Goal: Task Accomplishment & Management: Manage account settings

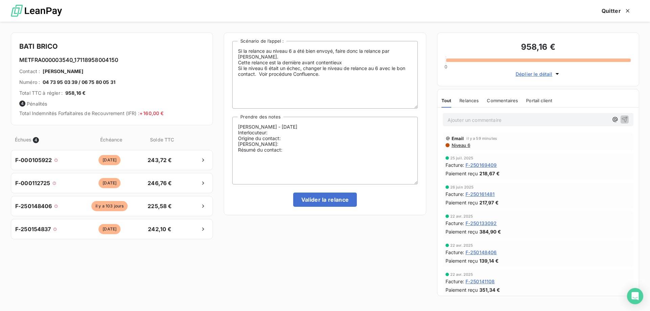
scroll to position [240, 141]
click at [294, 132] on textarea "[PERSON_NAME] - [DATE] Interlocuteur: Origine du contact: [PERSON_NAME]: Résumé…" at bounding box center [324, 151] width 185 height 68
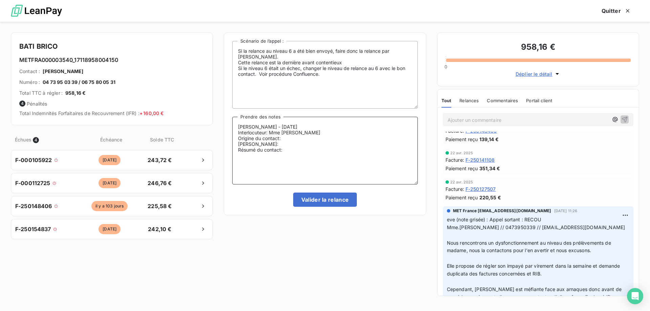
scroll to position [135, 0]
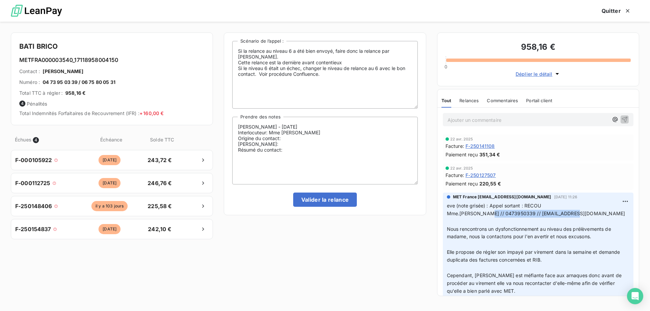
drag, startPoint x: 484, startPoint y: 210, endPoint x: 566, endPoint y: 211, distance: 82.3
click at [566, 211] on p "eve (note grisée) : Appel sortant : [PERSON_NAME].[PERSON_NAME] // 0473950339 /…" at bounding box center [538, 256] width 183 height 108
copy span "0473950339 // [EMAIL_ADDRESS][DOMAIN_NAME]"
click at [330, 134] on textarea "[PERSON_NAME] - [DATE] Interlocuteur: Mme [PERSON_NAME] Origine du contact: [PE…" at bounding box center [324, 151] width 185 height 68
paste textarea "0473950339 // [EMAIL_ADDRESS][DOMAIN_NAME]"
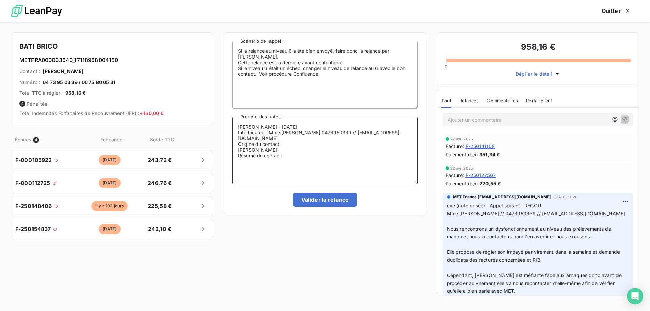
click at [299, 139] on textarea "Sylvain - 11/08/2025 Interlocuteur: Mme COLETTE 0473950339 // compta@batibrico.…" at bounding box center [324, 151] width 185 height 68
click at [268, 144] on textarea "Sylvain - 11/08/2025 Interlocuteur: Mme COLETTE 0473950339 // compta@batibrico.…" at bounding box center [324, 151] width 185 height 68
click at [302, 153] on textarea "Sylvain - 11/08/2025 Interlocuteur: Mme COLETTE 0473950339 // compta@batibrico.…" at bounding box center [324, 151] width 185 height 68
type textarea "Sylvain - 11/08/2025 Interlocuteur: Mme COLETTE 0473950339 // compta@batibrico.…"
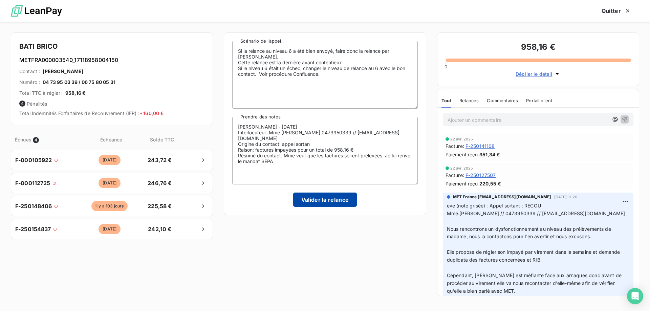
click at [312, 205] on button "Valider la relance" at bounding box center [325, 200] width 64 height 14
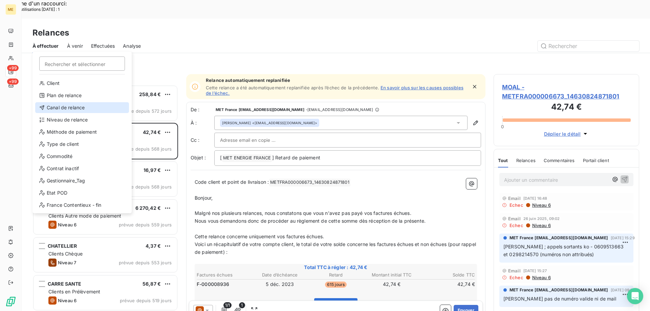
click at [66, 110] on div "Canal de relance" at bounding box center [82, 107] width 94 height 11
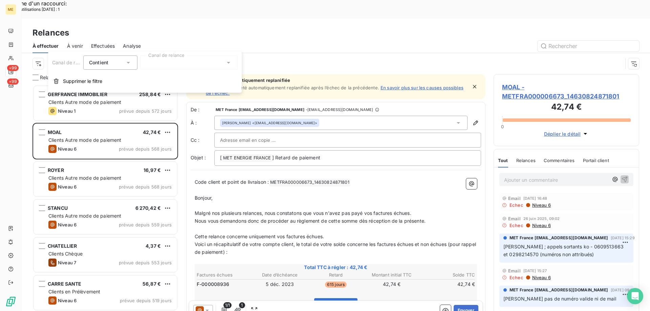
click at [196, 63] on div at bounding box center [189, 63] width 98 height 14
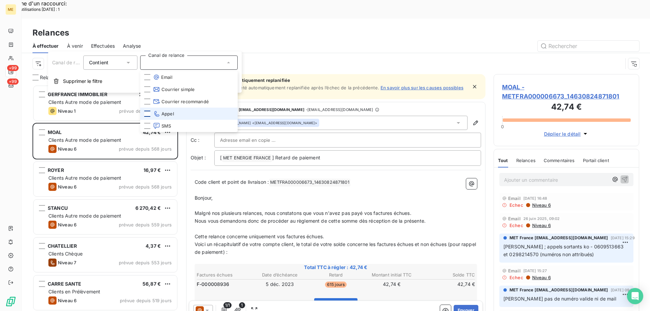
click at [147, 112] on div at bounding box center [147, 114] width 6 height 6
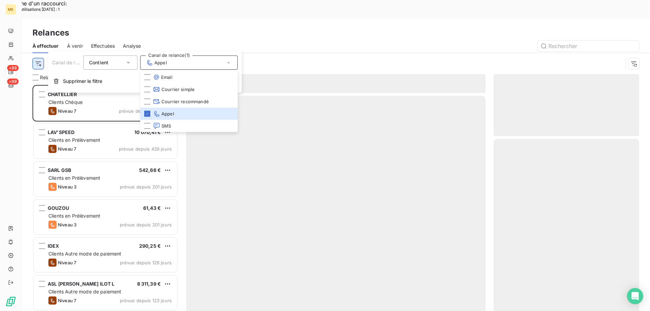
scroll to position [240, 141]
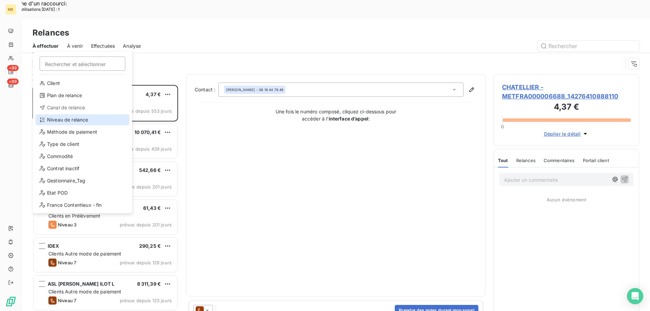
click at [57, 118] on div "Niveau de relance" at bounding box center [83, 119] width 94 height 11
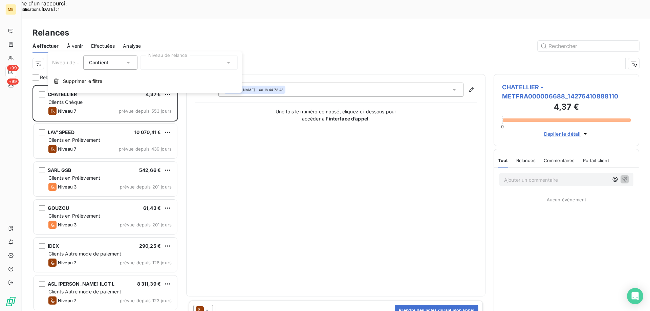
click at [178, 66] on div at bounding box center [189, 63] width 98 height 14
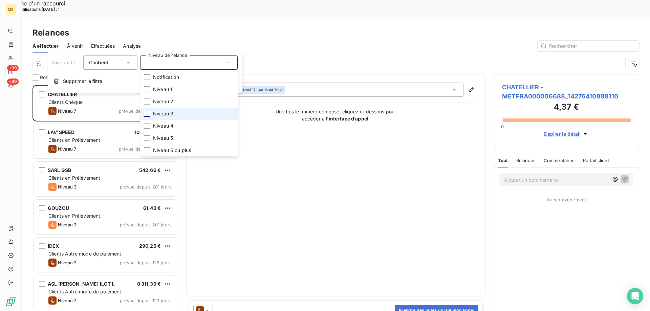
click at [148, 114] on div at bounding box center [147, 114] width 6 height 6
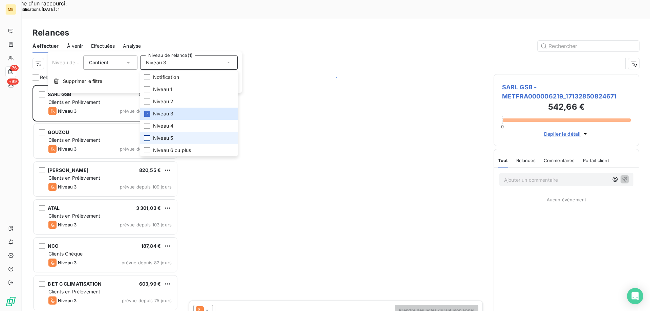
scroll to position [240, 141]
click at [146, 137] on div at bounding box center [147, 138] width 6 height 6
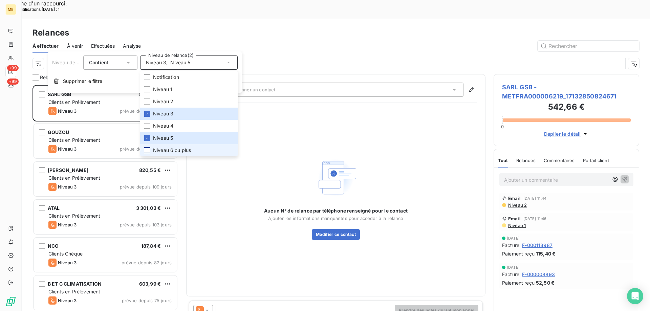
click at [147, 149] on div at bounding box center [147, 150] width 6 height 6
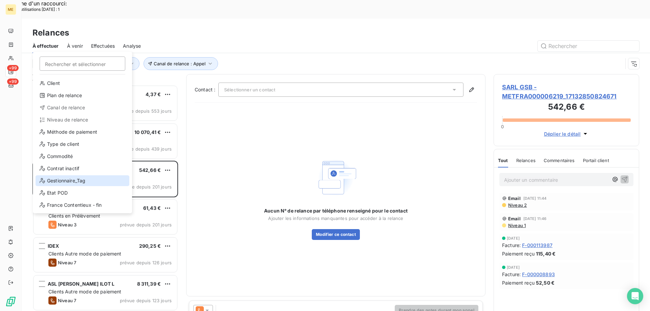
click at [63, 182] on div "Gestionnaire_Tag" at bounding box center [83, 180] width 94 height 11
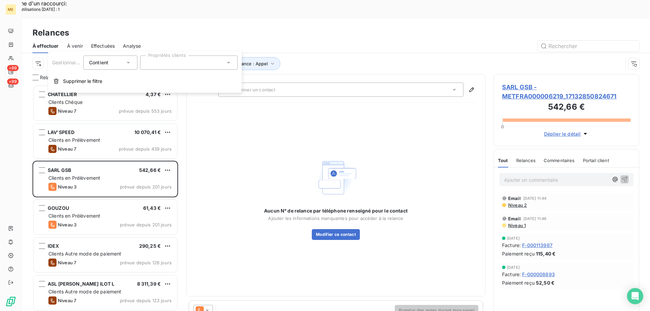
click at [160, 66] on div at bounding box center [189, 63] width 98 height 14
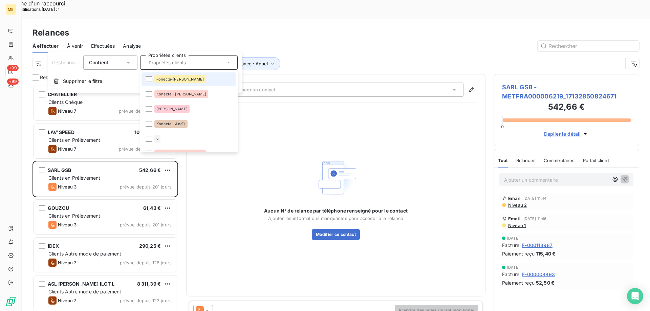
click at [149, 76] on li "konecta-elodie" at bounding box center [189, 79] width 95 height 14
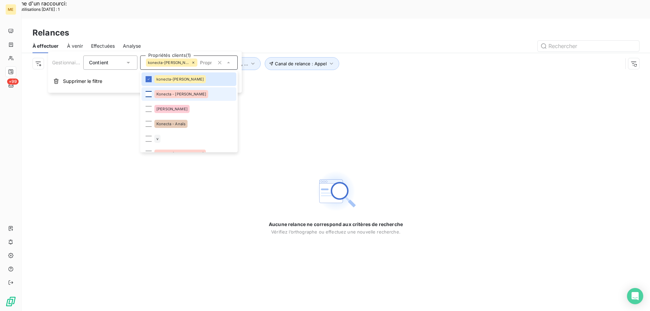
click at [148, 93] on div at bounding box center [149, 94] width 6 height 6
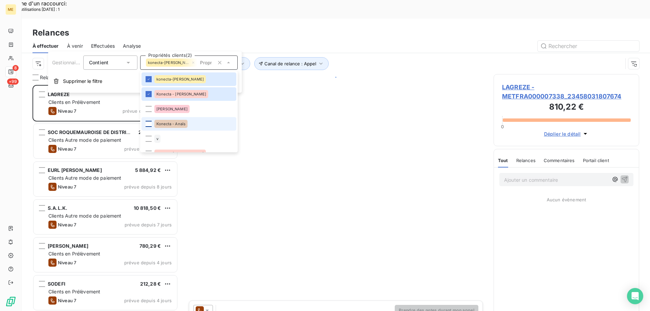
scroll to position [240, 141]
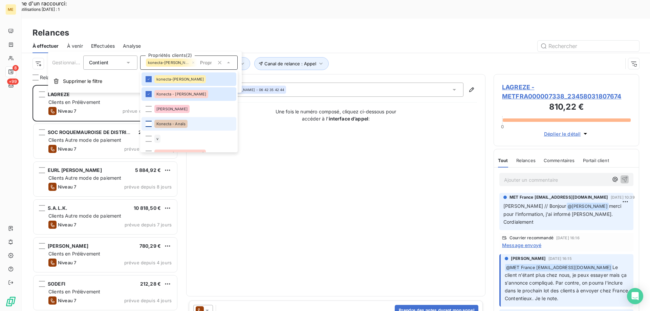
click at [148, 122] on div at bounding box center [149, 124] width 6 height 6
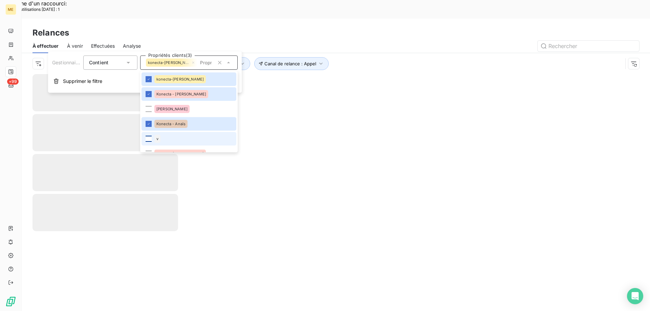
click at [148, 137] on div at bounding box center [149, 139] width 6 height 6
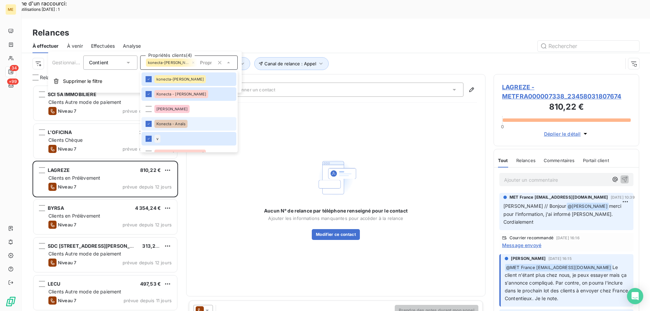
scroll to position [34, 0]
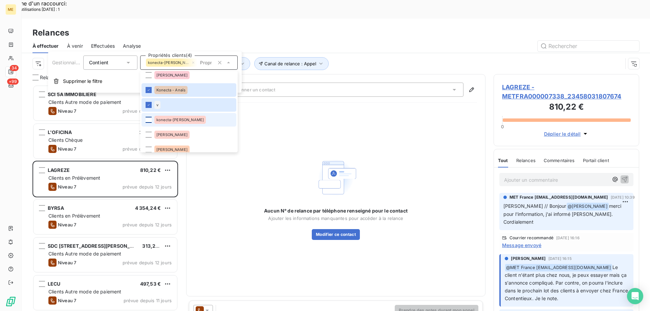
click at [147, 120] on div at bounding box center [149, 120] width 6 height 6
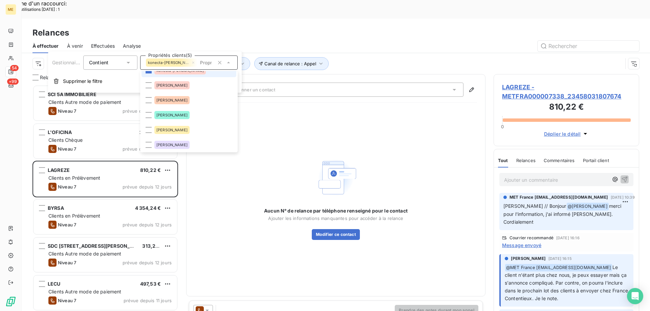
scroll to position [102, 0]
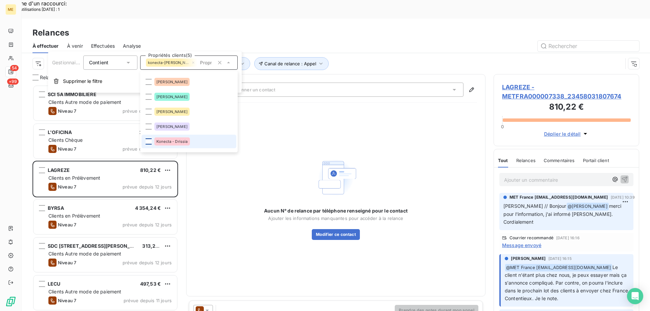
click at [146, 144] on div at bounding box center [149, 142] width 6 height 6
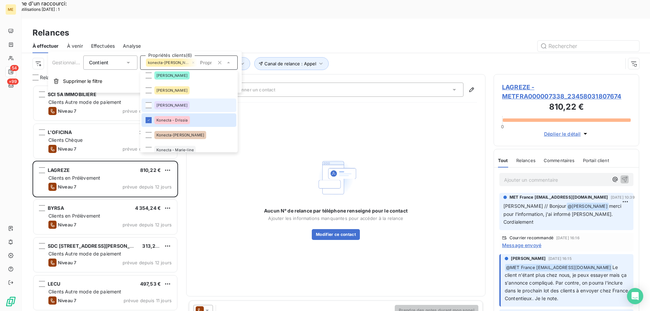
scroll to position [135, 0]
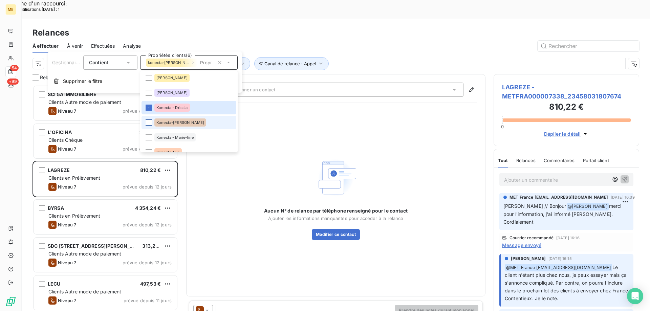
click at [146, 124] on div at bounding box center [149, 123] width 6 height 6
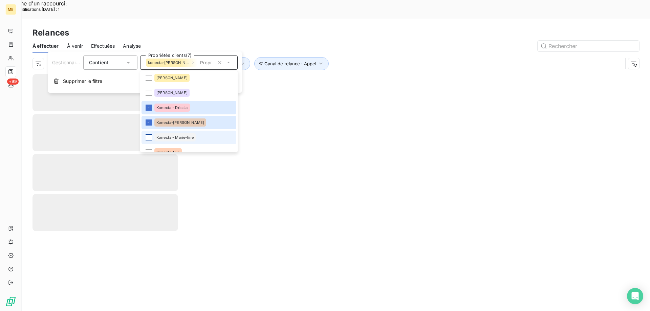
click at [149, 139] on div at bounding box center [149, 137] width 6 height 6
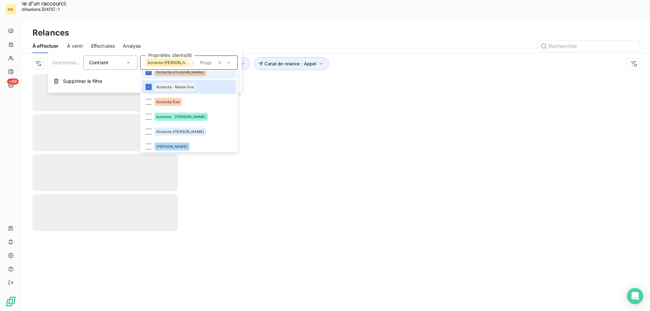
scroll to position [203, 0]
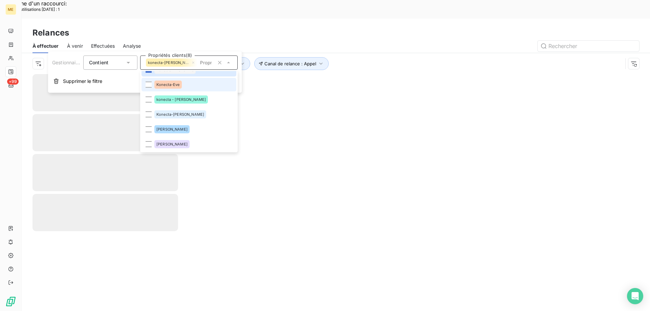
click at [163, 83] on span "Konecta-Eve" at bounding box center [167, 85] width 23 height 4
click at [164, 98] on span "konecta - lisa" at bounding box center [180, 100] width 49 height 4
click at [167, 112] on span "Konecta-Sylvain" at bounding box center [180, 114] width 48 height 4
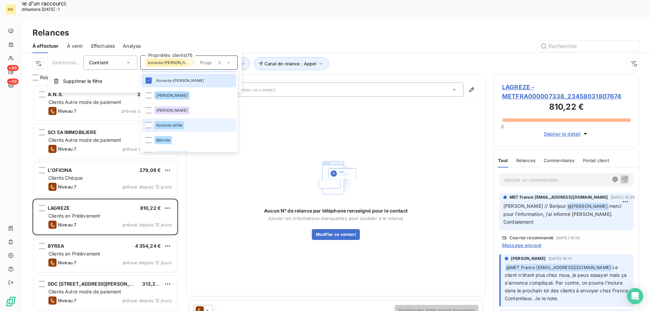
scroll to position [240, 141]
click at [149, 124] on div at bounding box center [149, 125] width 6 height 6
click at [311, 113] on div "Aucun N° de relance par téléphone renseigné pour le contact Ajouter les informa…" at bounding box center [336, 198] width 282 height 180
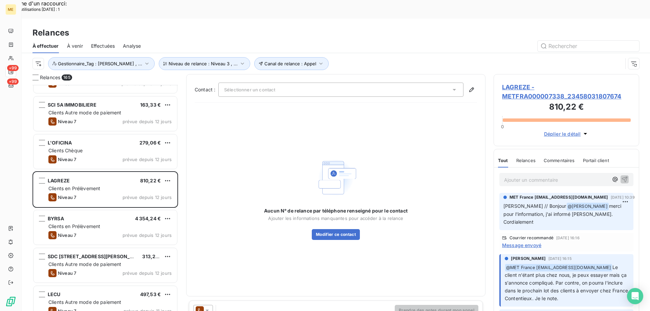
scroll to position [0, 0]
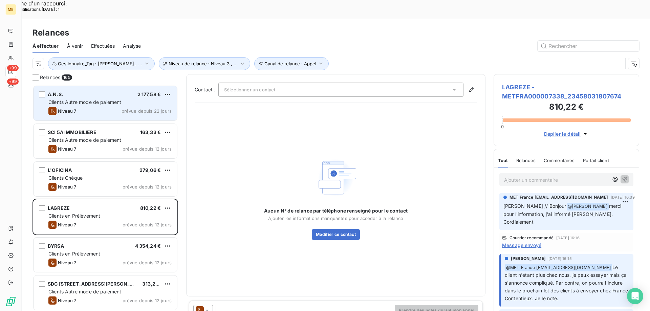
click at [93, 88] on div "A.N.S. 2 177,58 € Clients Autre mode de paiement Niveau 7 prévue depuis 22 jours" at bounding box center [106, 103] width 144 height 35
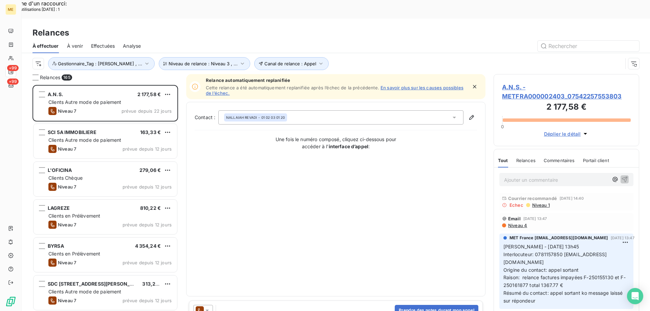
click at [517, 83] on span "A.N.S. - METFRA000002403_07542257553803" at bounding box center [566, 92] width 129 height 18
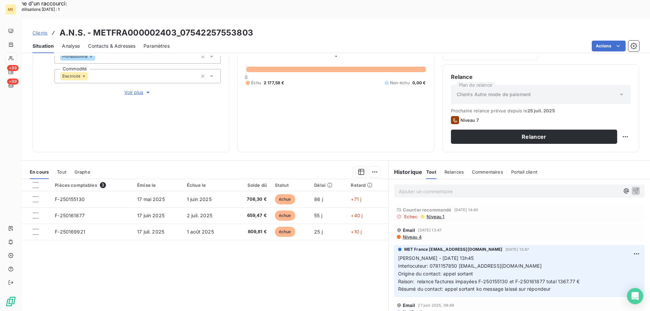
scroll to position [57, 0]
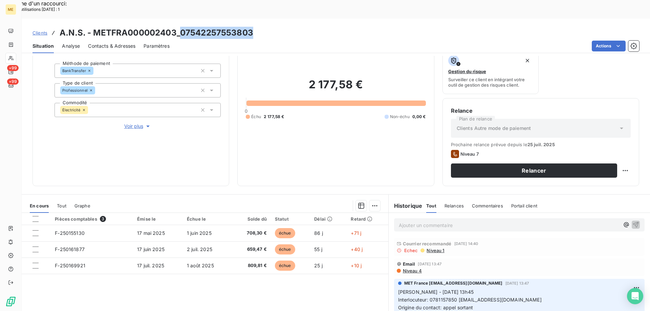
drag, startPoint x: 180, startPoint y: 15, endPoint x: 253, endPoint y: 16, distance: 72.8
click at [253, 27] on div "Clients A.N.S. - METFRA000002403_07542257553803" at bounding box center [336, 33] width 629 height 12
copy h3 "07542257553803"
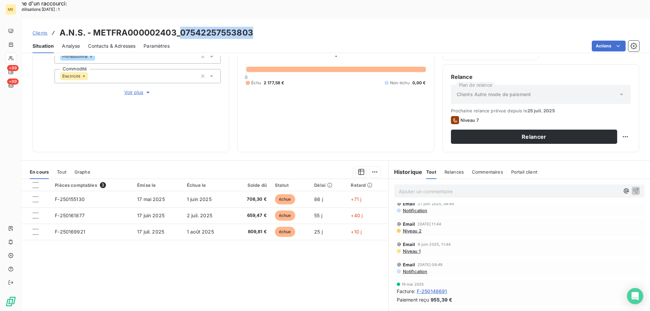
scroll to position [0, 0]
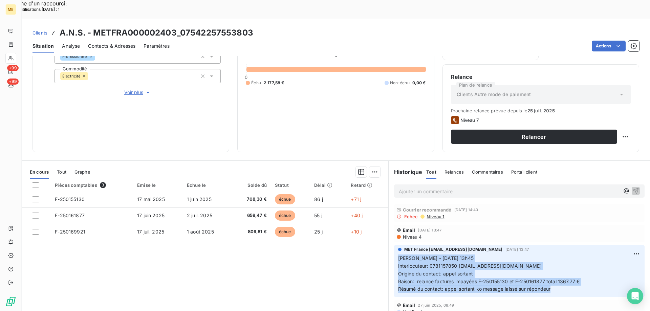
drag, startPoint x: 553, startPoint y: 273, endPoint x: 395, endPoint y: 243, distance: 160.2
click at [398, 255] on p "Sylvain - 23/07/2025 - 13h45 Interlocuteur: 0781157850 revadi1@hotmail.fr Origi…" at bounding box center [519, 274] width 243 height 39
copy p "Sylvain - 23/07/2025 - 13h45 Interlocuteur: 0781157850 revadi1@hotmail.fr Origi…"
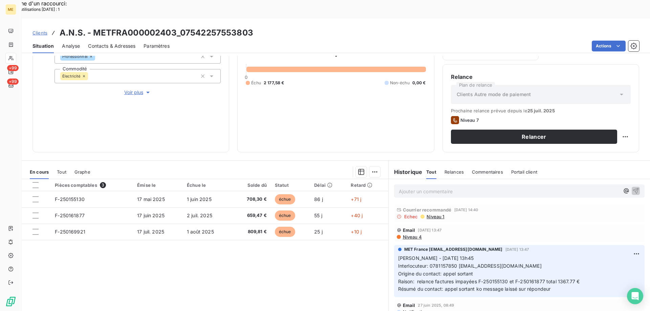
click at [427, 187] on p "Ajouter un commentaire ﻿" at bounding box center [509, 191] width 221 height 8
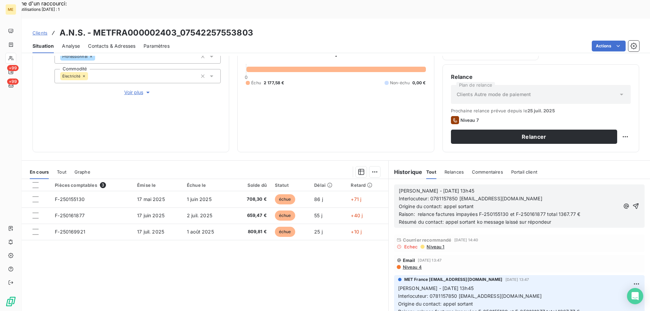
click at [430, 188] on span "Sylvain - 23/07/2025 - 13h45" at bounding box center [437, 191] width 76 height 6
click at [464, 187] on p "Sylvain - 11/08/2025 - 13h45" at bounding box center [509, 191] width 221 height 8
click at [507, 211] on span "Raison: relance factures impayées F-250155130 et F-250161877 total 1367.77 €" at bounding box center [490, 214] width 182 height 6
drag, startPoint x: 590, startPoint y: 196, endPoint x: 604, endPoint y: 197, distance: 14.2
click at [604, 211] on span "Raison: relance factures impayées F-250155130, F-250169921 et F-250161877 total…" at bounding box center [506, 214] width 215 height 6
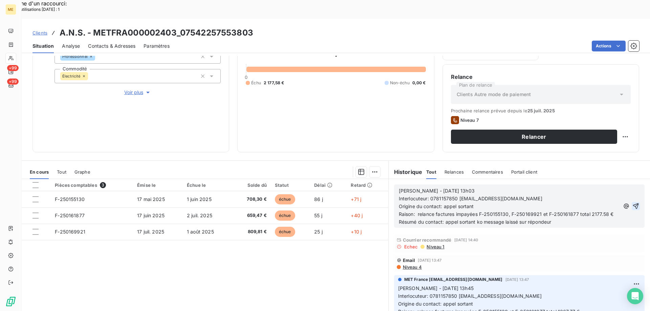
click at [633, 203] on icon "button" at bounding box center [636, 206] width 7 height 7
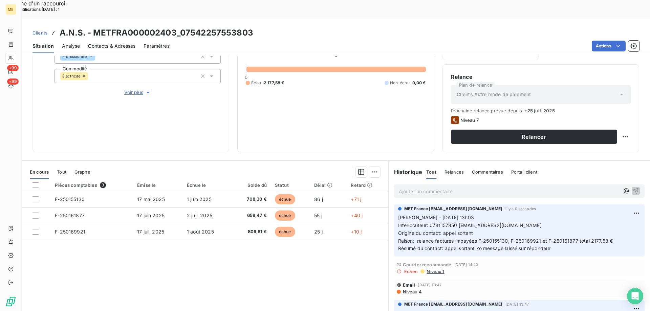
click at [119, 39] on div "Contacts & Adresses" at bounding box center [111, 46] width 47 height 14
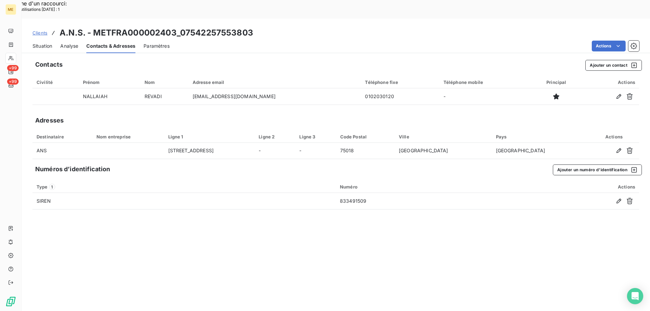
click at [39, 43] on span "Situation" at bounding box center [43, 46] width 20 height 7
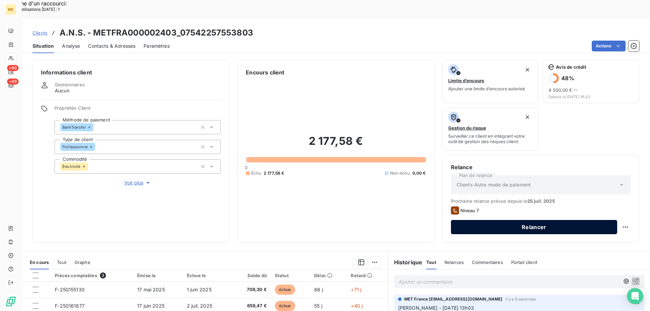
click at [528, 220] on button "Relancer" at bounding box center [534, 227] width 166 height 14
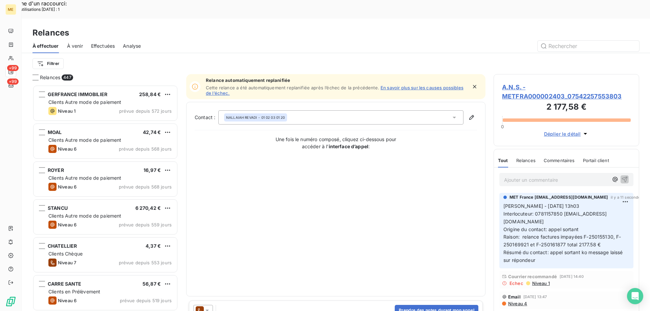
scroll to position [240, 141]
click at [207, 305] on div at bounding box center [203, 310] width 20 height 11
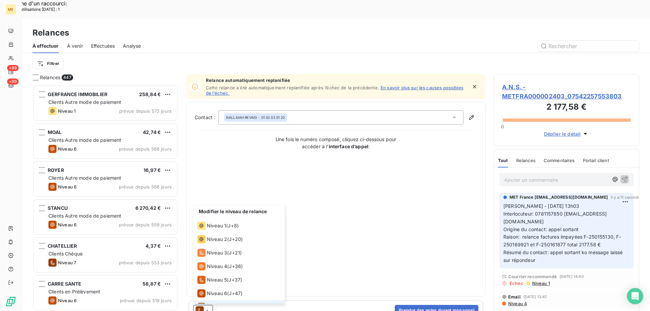
scroll to position [10, 0]
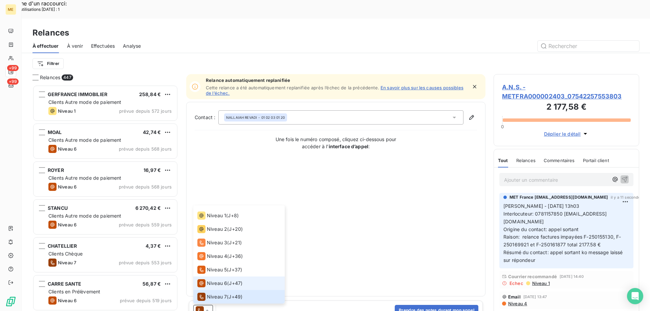
click at [210, 280] on span "Niveau 6" at bounding box center [217, 283] width 20 height 7
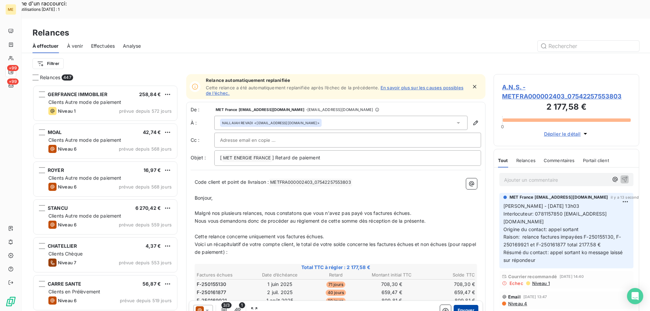
click at [465, 305] on button "Envoyer" at bounding box center [466, 310] width 25 height 11
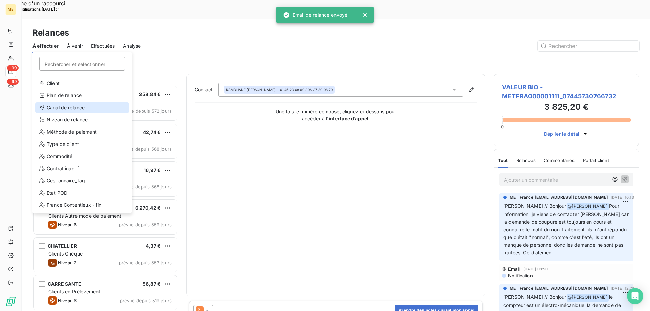
click at [55, 104] on div "Canal de relance" at bounding box center [82, 107] width 94 height 11
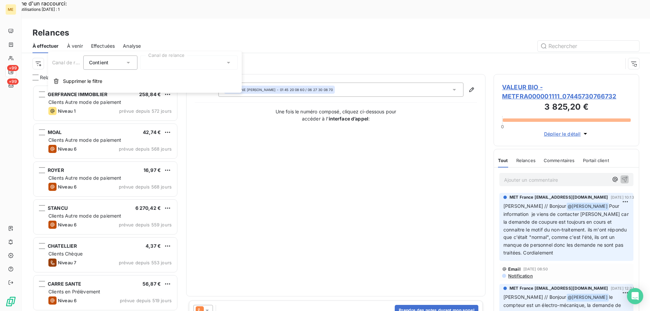
click at [166, 60] on div at bounding box center [189, 63] width 98 height 14
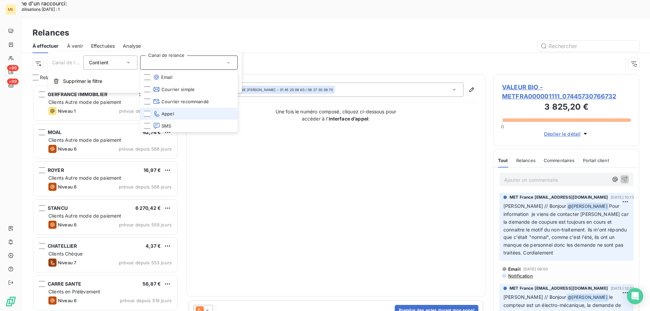
click at [168, 113] on span "Appel" at bounding box center [163, 113] width 21 height 7
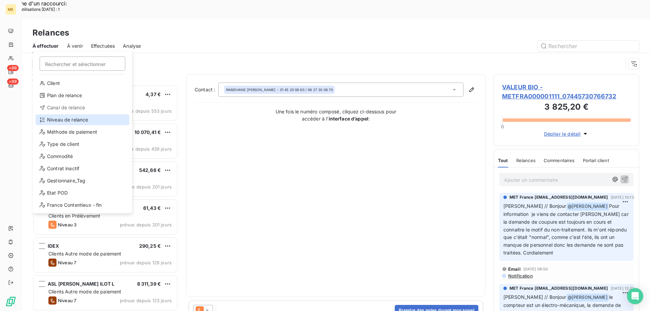
click at [80, 120] on div "Niveau de relance" at bounding box center [83, 119] width 94 height 11
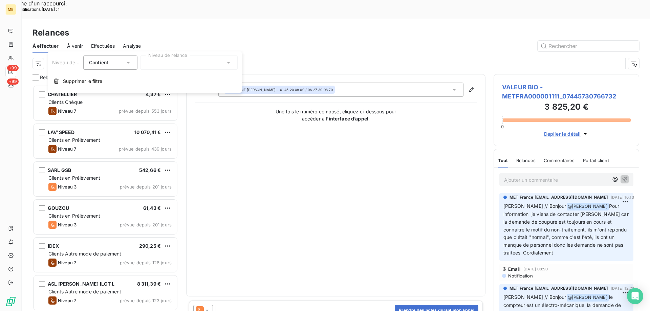
click at [159, 63] on div at bounding box center [189, 63] width 98 height 14
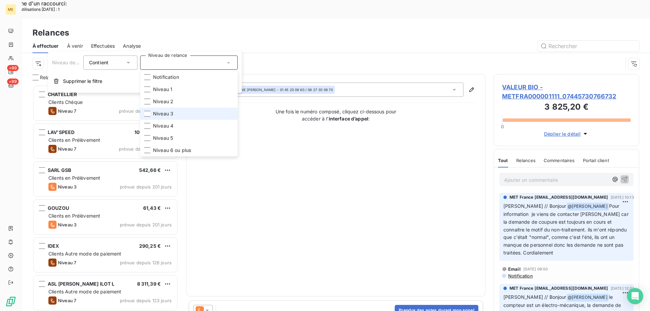
click at [162, 115] on span "Niveau 3" at bounding box center [163, 113] width 20 height 7
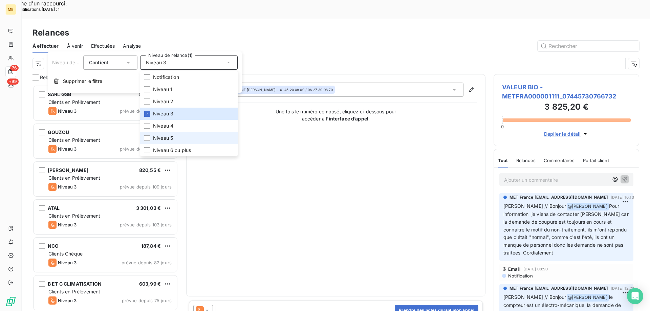
click at [166, 142] on li "Niveau 5" at bounding box center [189, 138] width 98 height 12
click at [167, 149] on span "Niveau 6 ou plus" at bounding box center [172, 150] width 38 height 7
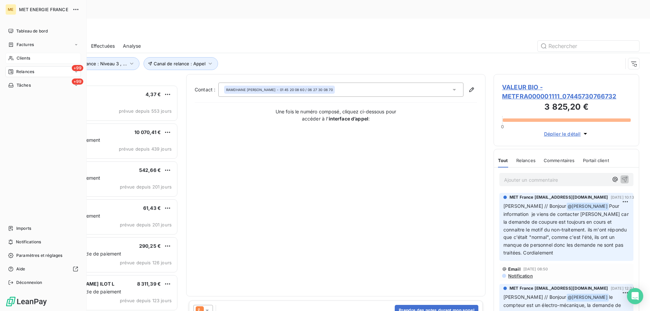
click at [16, 58] on div "Clients" at bounding box center [43, 58] width 76 height 11
click at [31, 55] on div "Clients" at bounding box center [43, 58] width 76 height 11
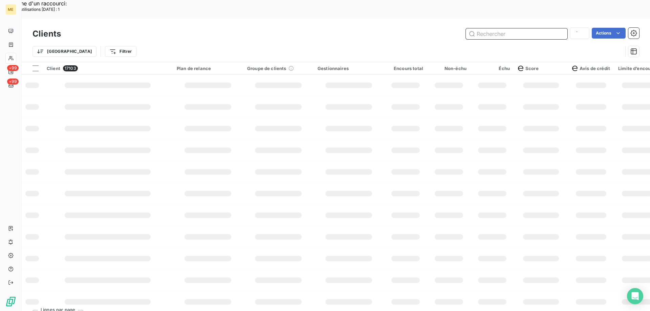
click at [494, 28] on input "text" at bounding box center [517, 33] width 102 height 11
paste input "25419247452911"
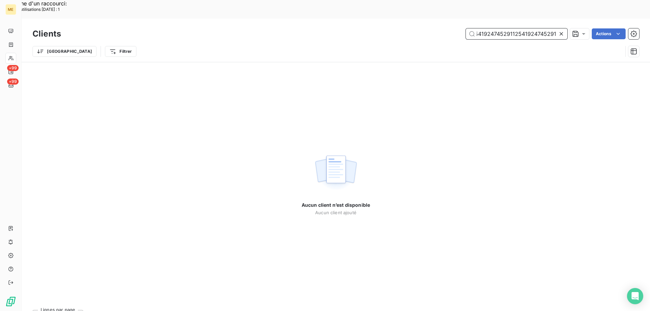
type input "2541924745291125419247452911"
click at [560, 30] on icon at bounding box center [561, 33] width 7 height 7
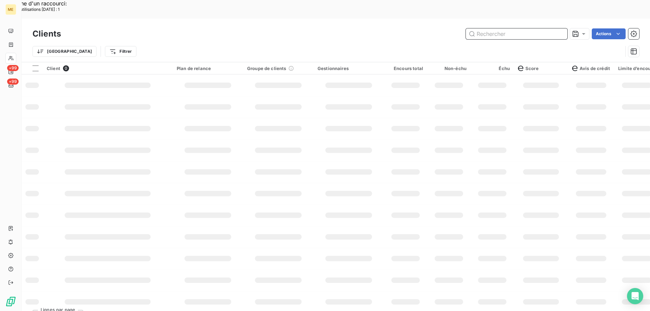
click at [484, 28] on input "text" at bounding box center [517, 33] width 102 height 11
paste input "25419247452911"
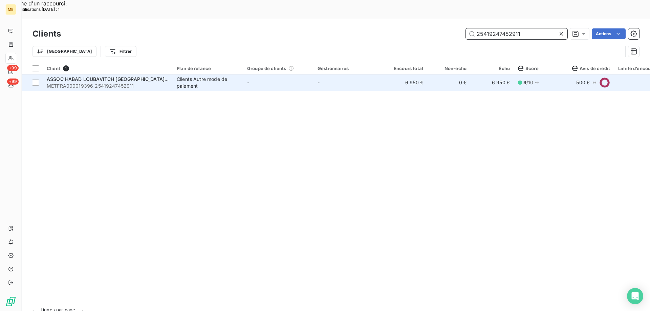
type input "25419247452911"
click at [84, 83] on span "METFRA000019396_25419247452911" at bounding box center [108, 86] width 122 height 7
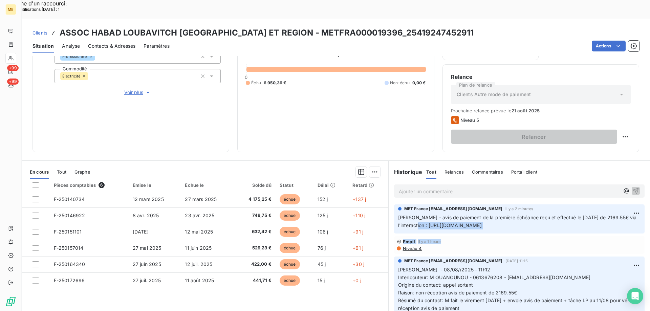
scroll to position [0, 25]
drag, startPoint x: 395, startPoint y: 207, endPoint x: 643, endPoint y: 208, distance: 247.6
click at [643, 208] on div "Ajouter un commentaire ﻿ MET France met-france@recouvrement.met.com il y a 2 mi…" at bounding box center [519, 254] width 261 height 151
copy span "[URL][DOMAIN_NAME]"
click at [31, 179] on th at bounding box center [36, 185] width 28 height 12
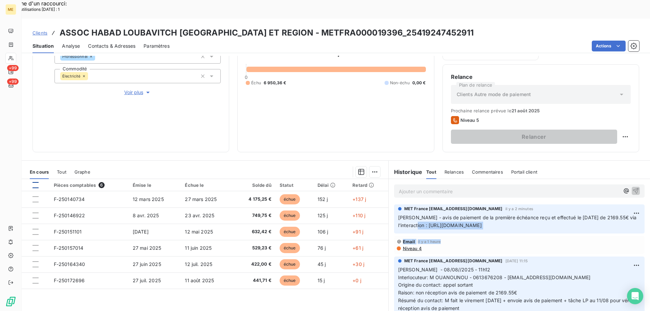
click at [35, 182] on div at bounding box center [36, 185] width 6 height 6
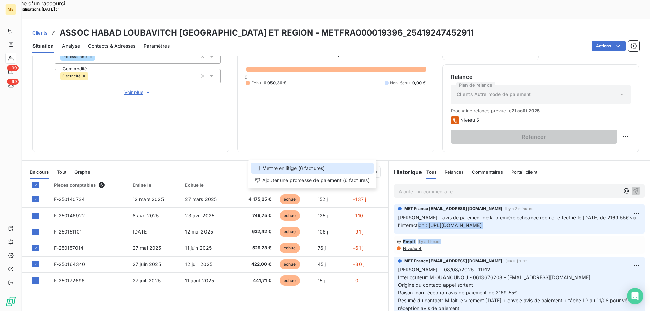
click at [295, 167] on div "Mettre en litige (6 factures)" at bounding box center [312, 168] width 123 height 11
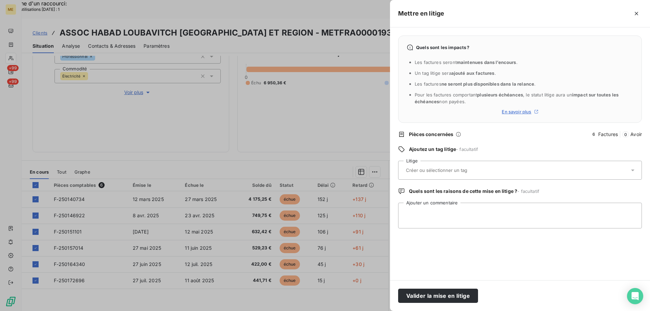
click at [420, 172] on input "text" at bounding box center [454, 170] width 99 height 6
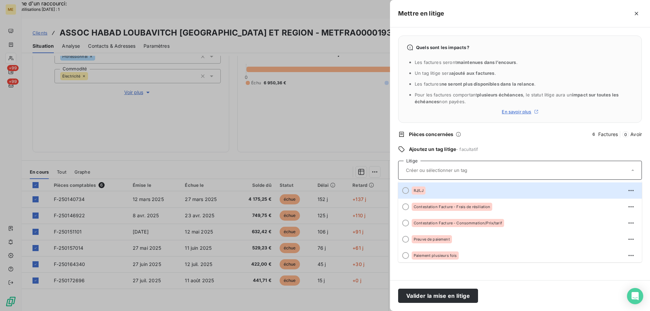
type input "S"
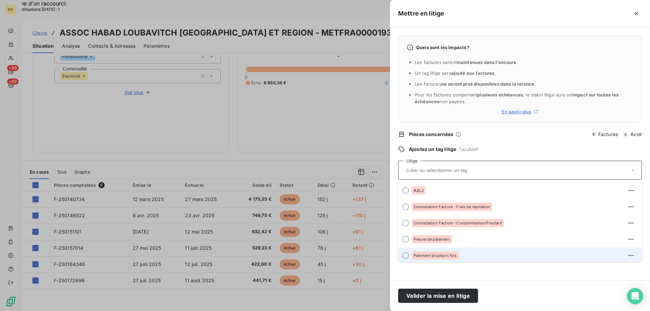
click at [431, 258] on div "Paiement plusieurs fois" at bounding box center [435, 256] width 47 height 8
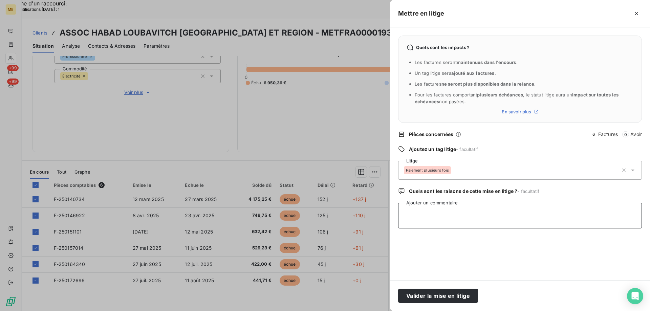
click at [420, 217] on textarea "Ajouter un commentaire" at bounding box center [520, 216] width 244 height 26
paste textarea "[DATE] 12:59"
type textarea "Sylvain // 1 échéance réglée interaction 10/08/2025 12:59"
click at [424, 293] on button "Valider la mise en litige" at bounding box center [438, 296] width 80 height 14
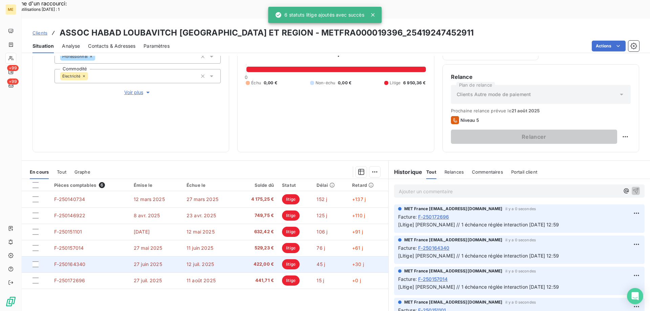
scroll to position [67, 0]
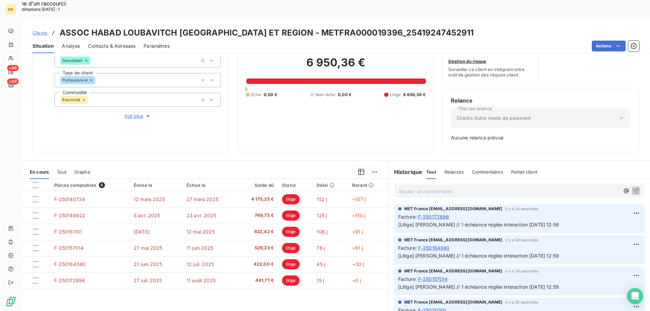
click at [38, 30] on span "Clients" at bounding box center [40, 32] width 15 height 5
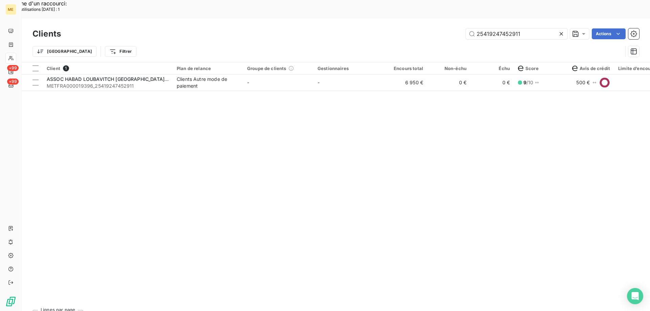
click at [561, 30] on icon at bounding box center [561, 33] width 7 height 7
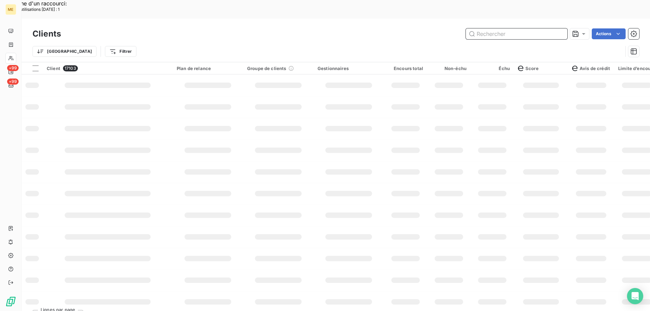
click at [507, 28] on input "text" at bounding box center [517, 33] width 102 height 11
paste input "25473661287646"
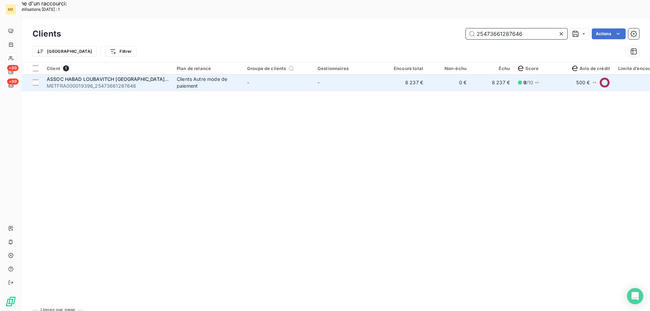
type input "25473661287646"
click at [107, 83] on span "METFRA000019396_25473661287646" at bounding box center [108, 86] width 122 height 7
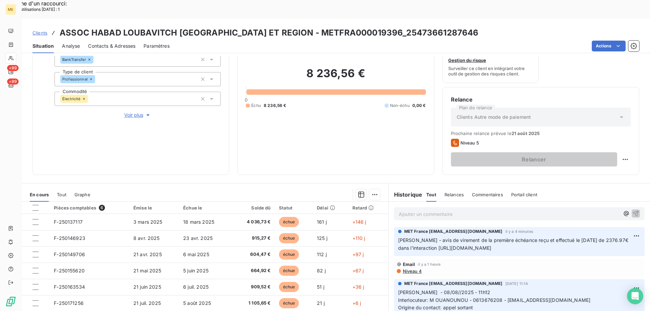
scroll to position [0, 25]
copy span "[URL][DOMAIN_NAME]"
drag, startPoint x: 396, startPoint y: 231, endPoint x: -608, endPoint y: 228, distance: 1003.6
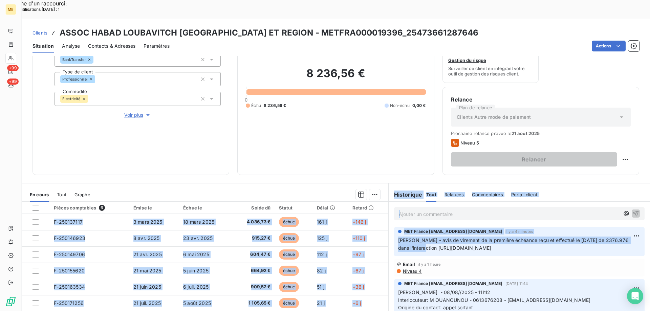
click at [312, 152] on div "Encours client 8 236,56 € 0 Échu 8 236,56 € Non-échu 0,00 €" at bounding box center [335, 83] width 197 height 183
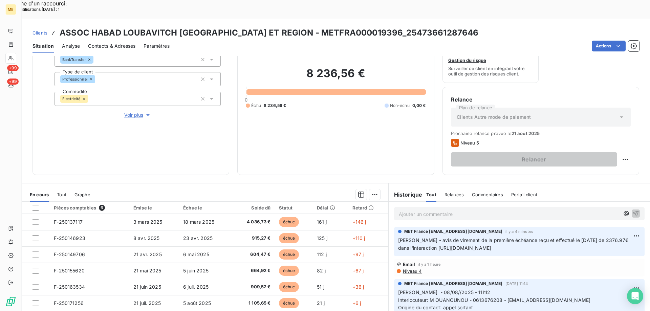
scroll to position [90, 0]
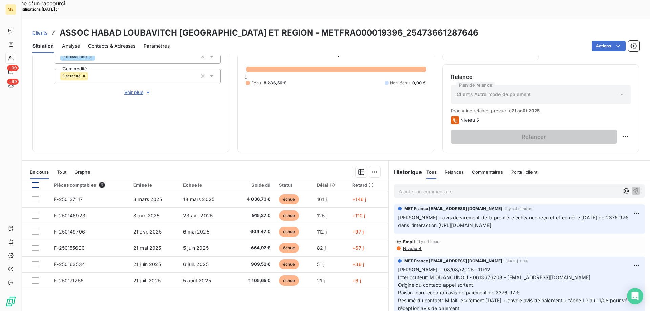
click at [35, 182] on div at bounding box center [36, 185] width 6 height 6
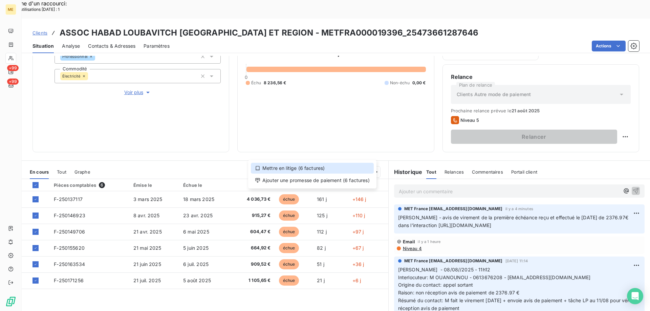
click at [275, 169] on div "Mettre en litige (6 factures)" at bounding box center [312, 168] width 123 height 11
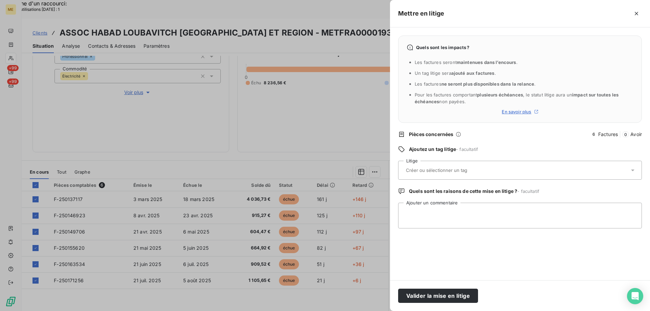
click at [423, 164] on div at bounding box center [517, 170] width 226 height 14
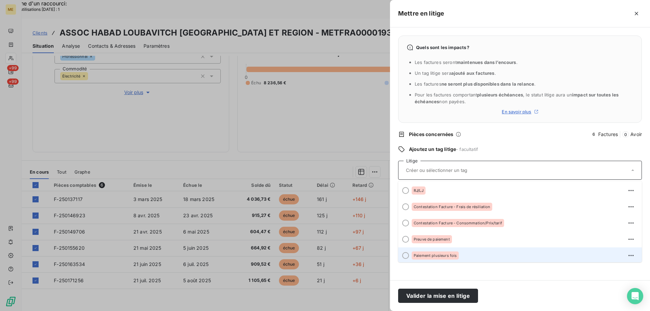
click at [405, 256] on div at bounding box center [405, 255] width 7 height 7
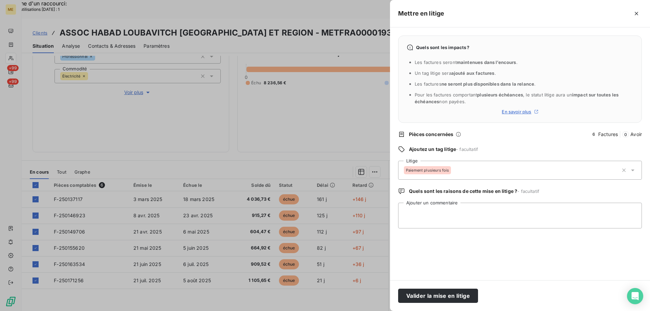
scroll to position [0, 0]
click at [410, 214] on textarea "Ajouter un commentaire" at bounding box center [520, 216] width 244 height 26
paste textarea "[DATE] 12:59"
type textarea "Sylvain // 1 ére échéance réglée interaction 10/08/2025 12:59"
click at [434, 302] on button "Valider la mise en litige" at bounding box center [438, 296] width 80 height 14
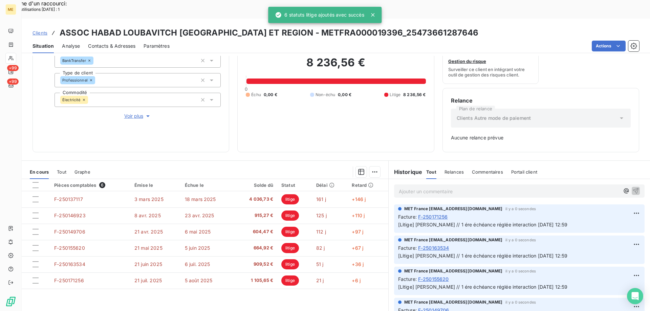
scroll to position [67, 0]
click at [372, 13] on icon at bounding box center [373, 15] width 7 height 7
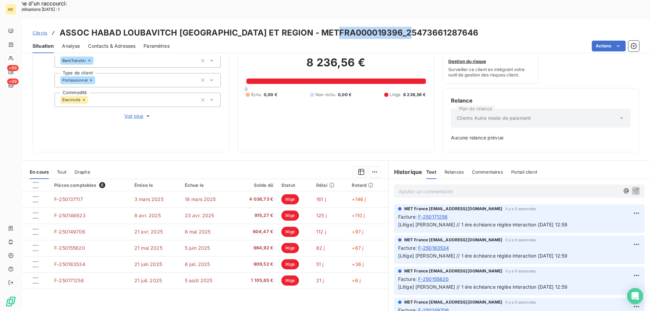
drag, startPoint x: 335, startPoint y: 10, endPoint x: 405, endPoint y: 16, distance: 70.3
click at [405, 27] on h3 "ASSOC HABAD LOUBAVITCH NICE ET REGION - METFRA000019396_25473661287646" at bounding box center [269, 33] width 419 height 12
copy h3 "25473661287646"
drag, startPoint x: 410, startPoint y: 208, endPoint x: 528, endPoint y: 204, distance: 117.9
click at [528, 221] on p "[Litige] Sylvain // 1 ére échéance réglée interaction 10/08/2025 12:59" at bounding box center [519, 225] width 243 height 8
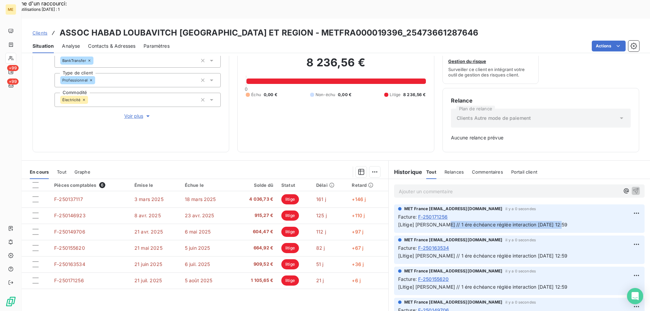
copy span "1 ére échéance réglée interaction [DATE] 12:59"
click at [45, 30] on span "Clients" at bounding box center [40, 32] width 15 height 5
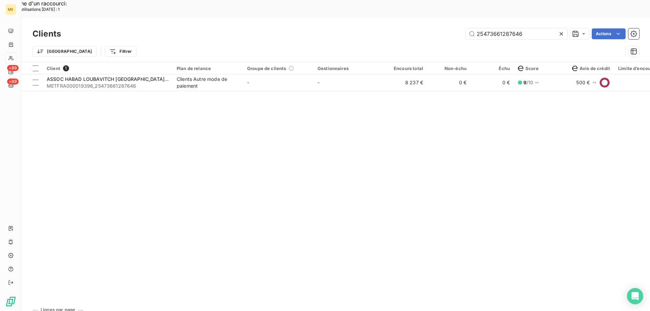
click at [561, 30] on icon at bounding box center [561, 33] width 7 height 7
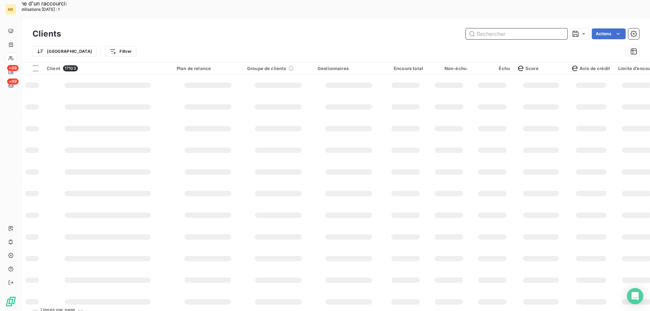
click at [501, 28] on input "text" at bounding box center [517, 33] width 102 height 11
paste input "METFRA000019396_25419247452911"
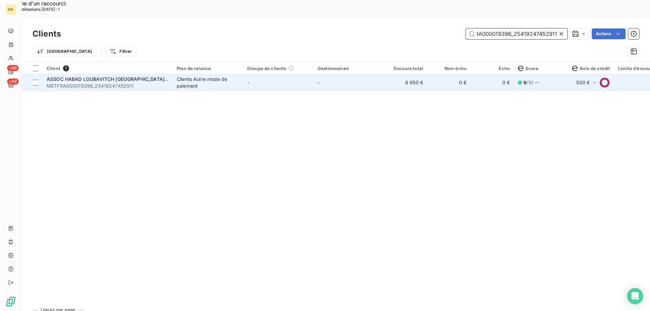
type input "METFRA000019396_25419247452911"
click at [83, 83] on span "METFRA000019396_25419247452911" at bounding box center [108, 86] width 122 height 7
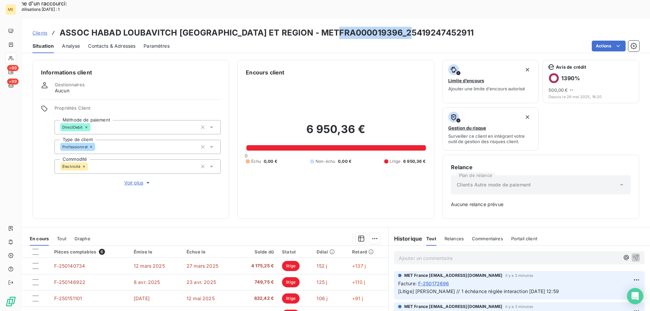
drag, startPoint x: 336, startPoint y: 14, endPoint x: 410, endPoint y: 14, distance: 74.2
click at [410, 27] on div "Clients ASSOC HABAD LOUBAVITCH NICE ET REGION - METFRA000019396_25419247452911" at bounding box center [336, 33] width 629 height 12
copy h3 "25419247452911"
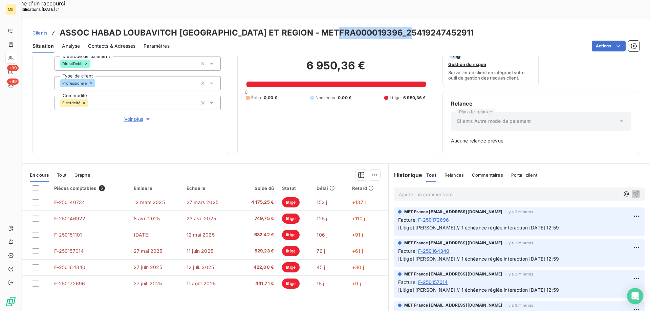
scroll to position [67, 0]
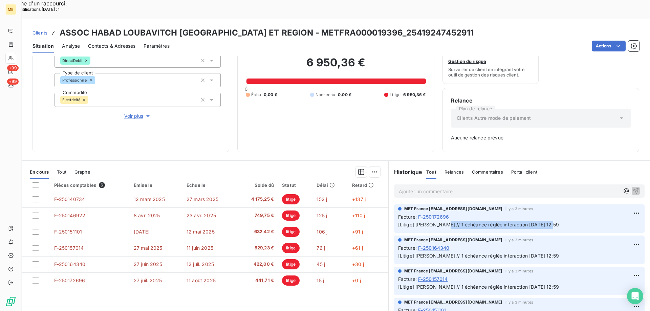
drag, startPoint x: 436, startPoint y: 208, endPoint x: 572, endPoint y: 202, distance: 136.3
click at [572, 220] on div "[Litige] Sylvain // 1 échéance réglée interaction 10/08/2025 12:59" at bounding box center [519, 224] width 243 height 8
copy span "1 échéance réglée interaction [DATE] 12:59"
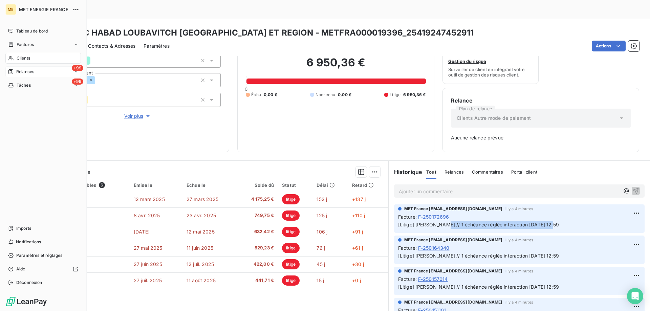
click at [26, 70] on span "Relances" at bounding box center [25, 72] width 18 height 6
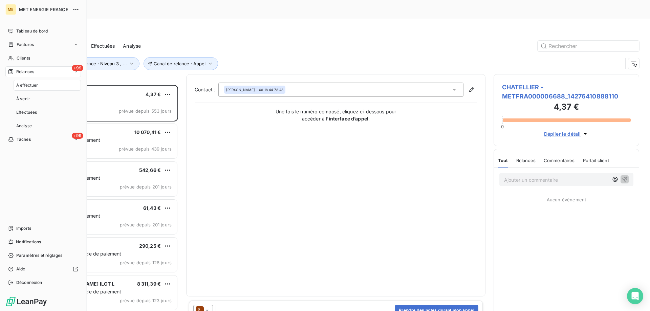
scroll to position [240, 141]
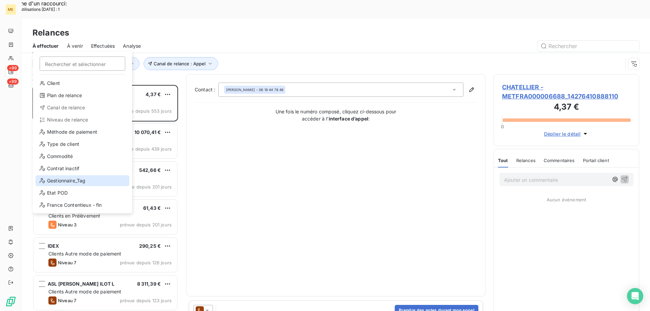
click at [56, 185] on div "Gestionnaire_Tag" at bounding box center [83, 180] width 94 height 11
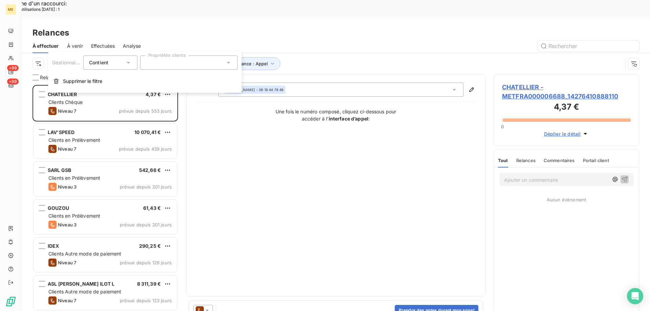
click at [167, 70] on div "Gestionnaire_Tag Contient is Propriétés clients Supprimer le filtre" at bounding box center [145, 71] width 194 height 41
click at [163, 61] on div at bounding box center [189, 63] width 98 height 14
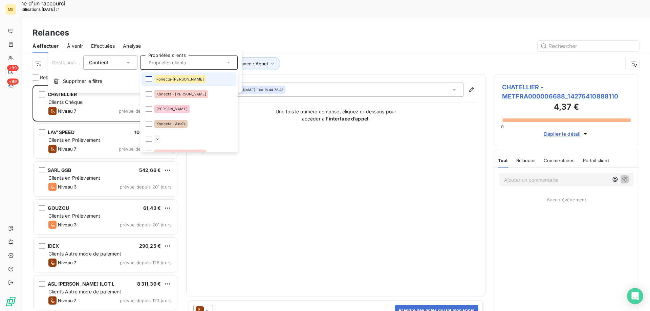
click at [149, 80] on div at bounding box center [149, 79] width 6 height 6
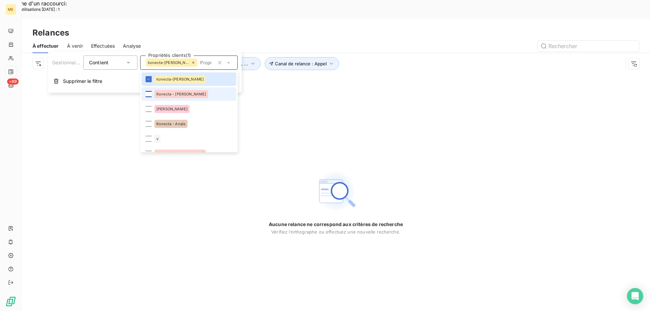
click at [148, 91] on div at bounding box center [149, 94] width 6 height 6
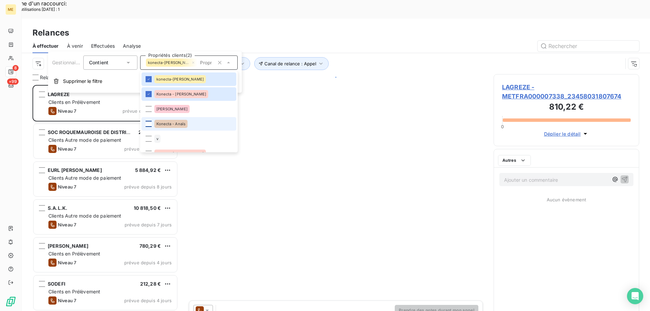
click at [149, 123] on div at bounding box center [149, 124] width 6 height 6
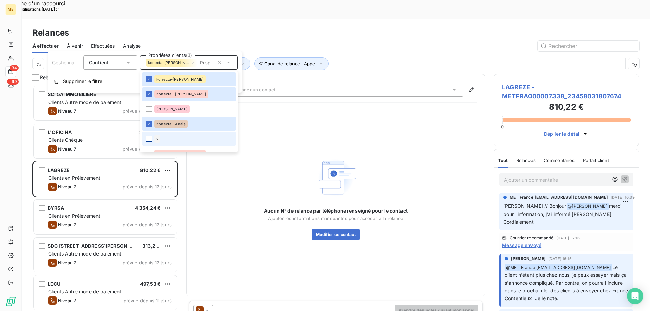
scroll to position [240, 141]
click at [147, 139] on div at bounding box center [149, 139] width 6 height 6
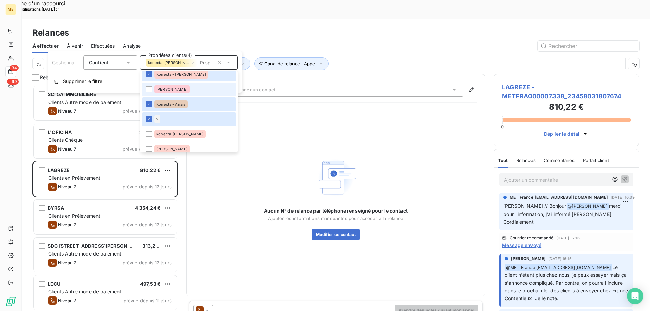
scroll to position [34, 0]
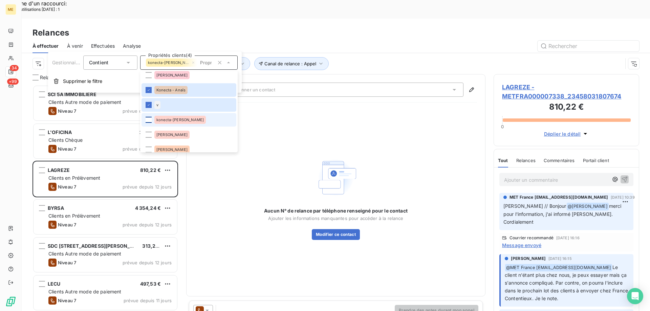
click at [150, 121] on div at bounding box center [149, 120] width 6 height 6
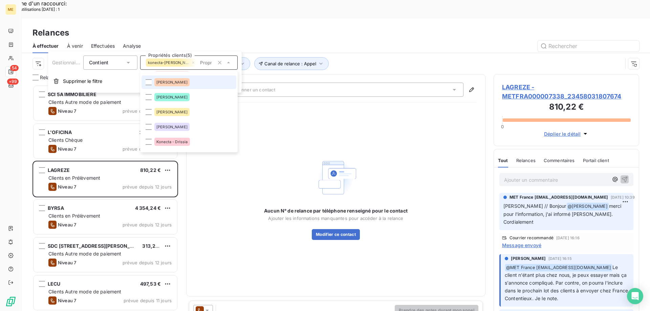
scroll to position [102, 0]
click at [172, 140] on span "Konecta - Drissia" at bounding box center [171, 142] width 31 height 4
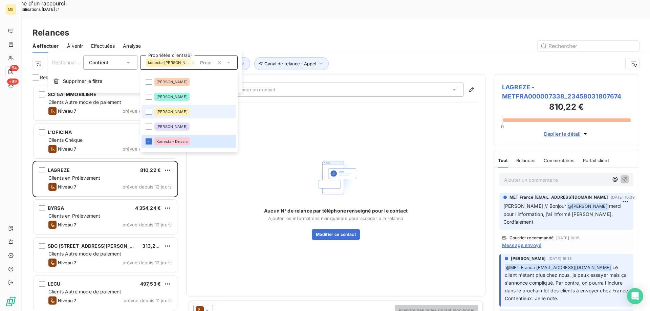
scroll to position [135, 0]
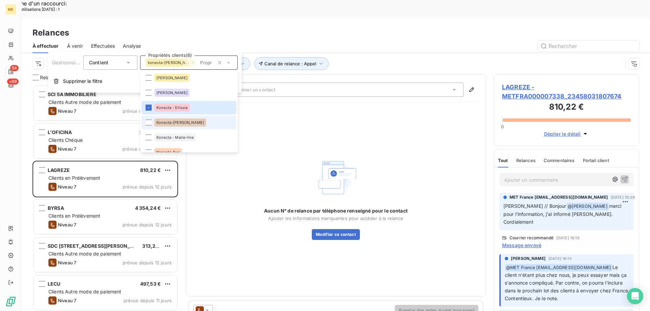
click at [170, 126] on div "Konecta-[PERSON_NAME]" at bounding box center [180, 123] width 52 height 8
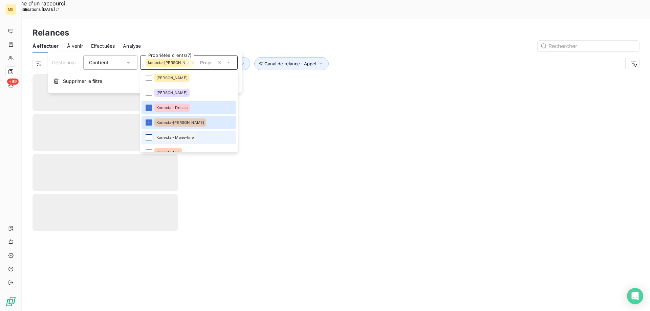
click at [147, 135] on div at bounding box center [149, 137] width 6 height 6
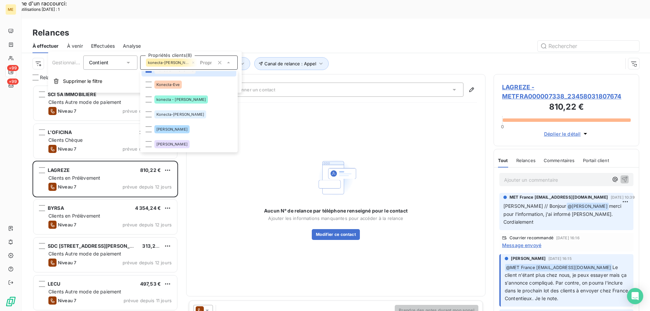
scroll to position [240, 141]
click at [148, 84] on div at bounding box center [149, 85] width 6 height 6
click at [147, 99] on div at bounding box center [149, 100] width 6 height 6
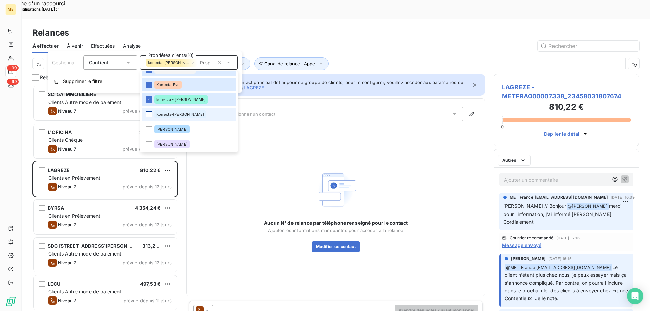
click at [147, 113] on div at bounding box center [149, 114] width 6 height 6
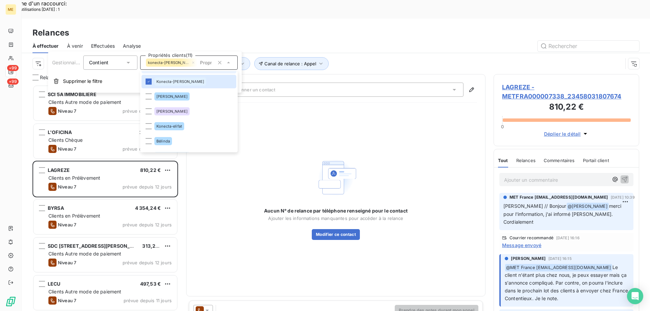
scroll to position [237, 0]
click at [147, 124] on div at bounding box center [149, 125] width 6 height 6
click at [387, 112] on div "Aucun N° de relance par téléphone renseigné pour le contact Ajouter les informa…" at bounding box center [336, 198] width 282 height 180
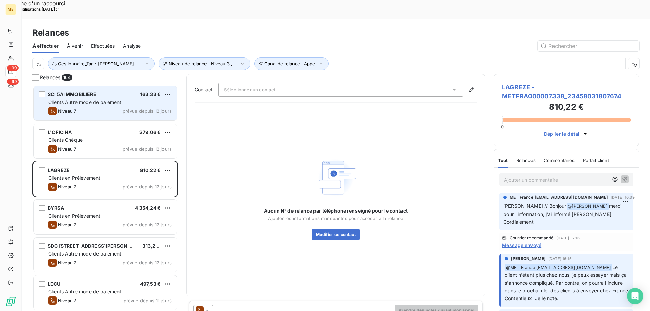
click at [96, 107] on div "Niveau 7 prévue depuis 12 jours" at bounding box center [109, 111] width 123 height 8
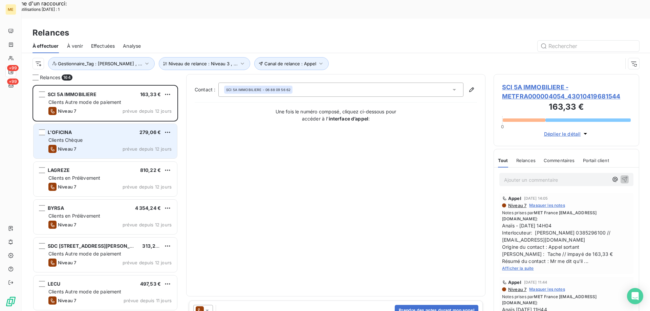
click at [96, 129] on div "L'OFICINA 279,06 €" at bounding box center [109, 132] width 123 height 6
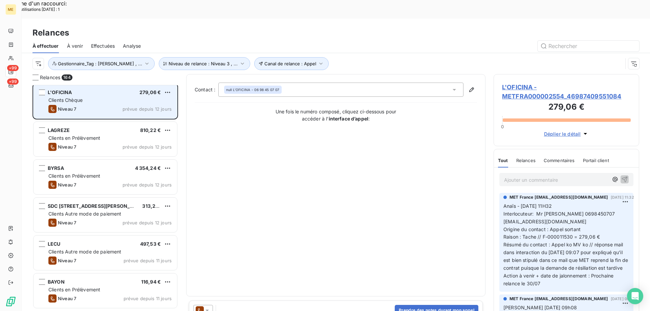
scroll to position [68, 0]
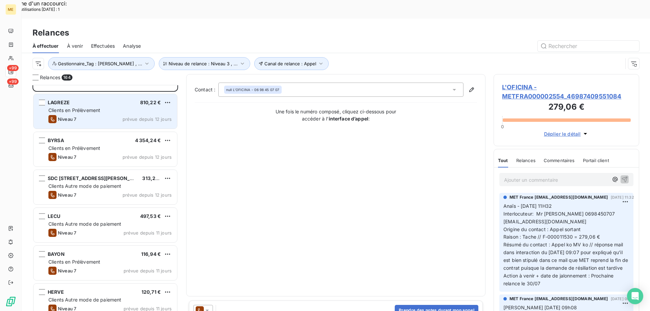
click at [85, 100] on div "LAGREZE 810,22 €" at bounding box center [109, 103] width 123 height 6
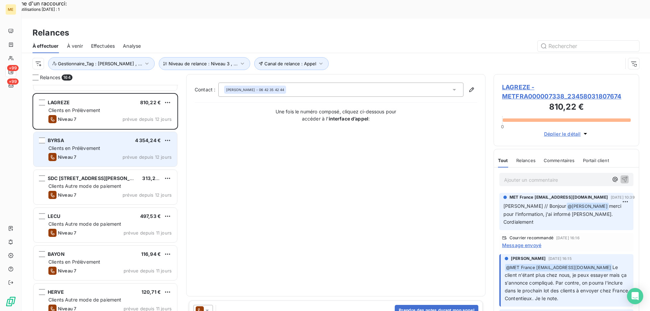
click at [89, 138] on div "BYRSA 4 354,24 €" at bounding box center [109, 141] width 123 height 6
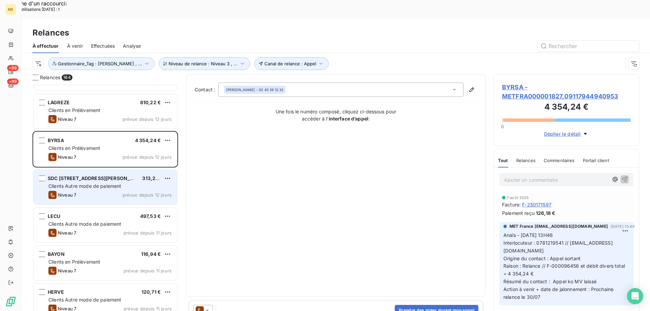
click at [82, 191] on div "Niveau 7 prévue depuis 12 jours" at bounding box center [109, 195] width 123 height 8
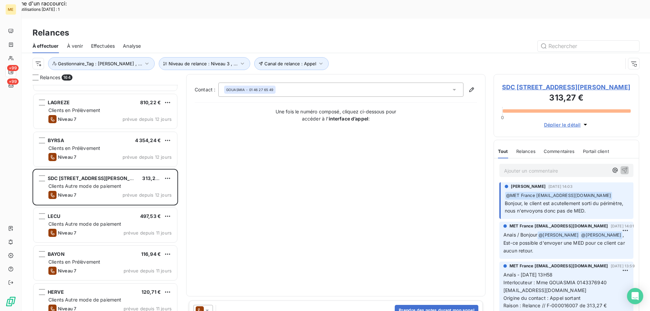
scroll to position [102, 0]
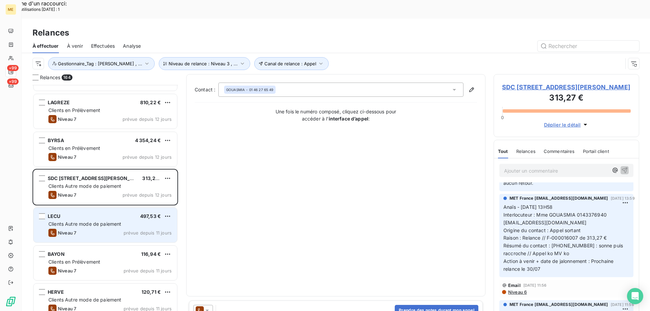
click at [81, 221] on span "Clients Autre mode de paiement" at bounding box center [84, 224] width 73 height 6
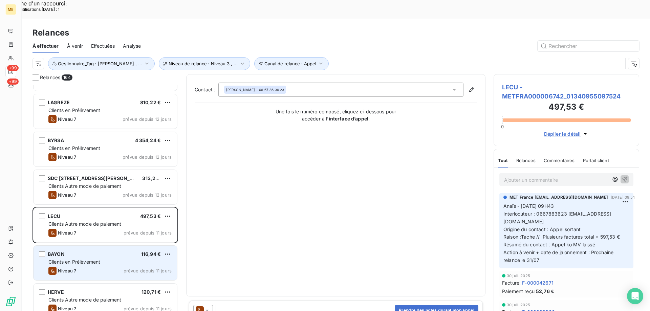
click at [77, 259] on span "Clients en Prélèvement" at bounding box center [74, 262] width 52 height 6
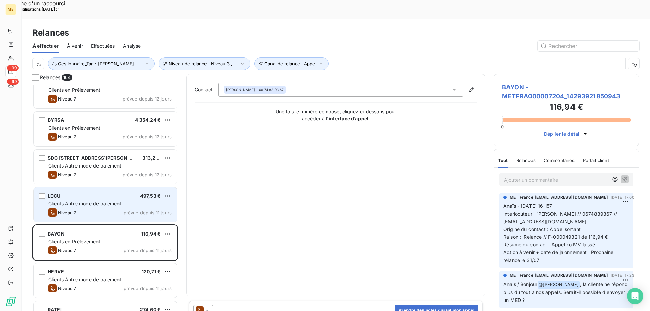
scroll to position [102, 0]
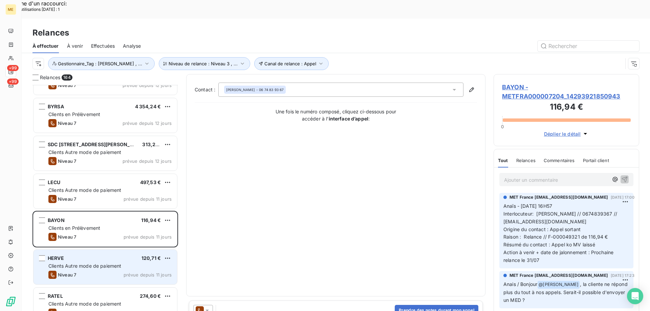
click at [78, 263] on span "Clients Autre mode de paiement" at bounding box center [84, 266] width 73 height 6
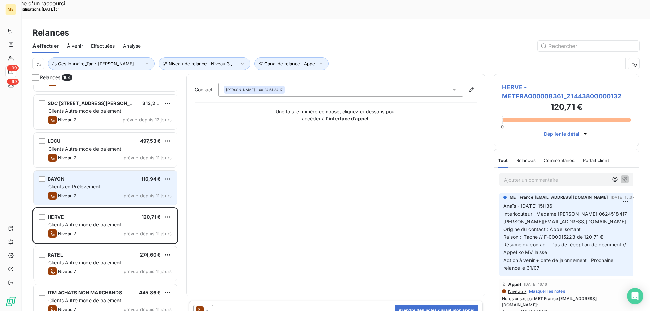
scroll to position [170, 0]
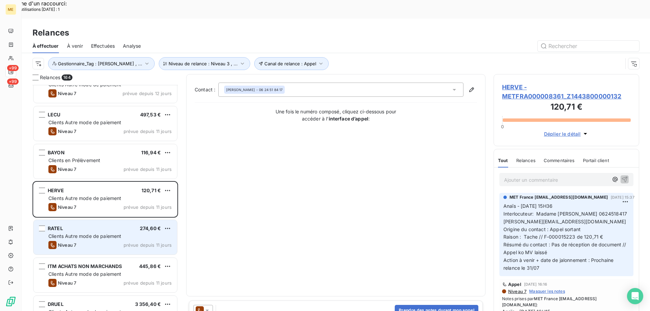
click at [102, 241] on div "Niveau 7 prévue depuis 11 jours" at bounding box center [109, 245] width 123 height 8
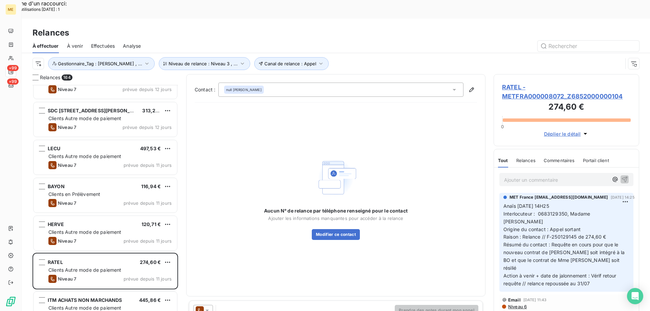
scroll to position [237, 0]
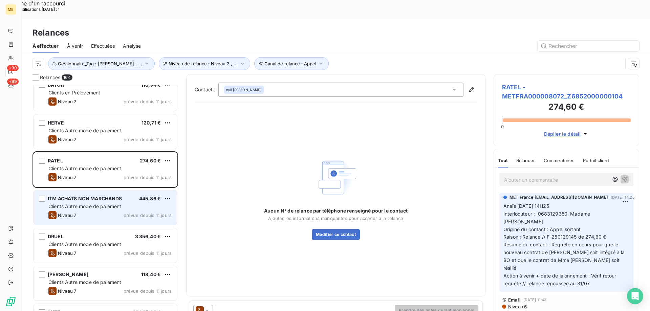
click at [92, 196] on span "ITM ACHATS NON MARCHANDS" at bounding box center [85, 199] width 75 height 6
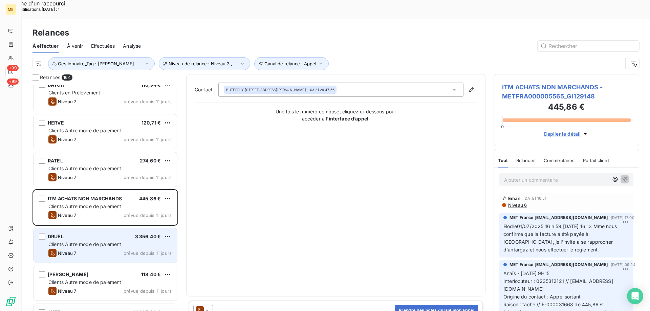
click at [96, 234] on div "DRUEL 3 356,40 €" at bounding box center [109, 237] width 123 height 6
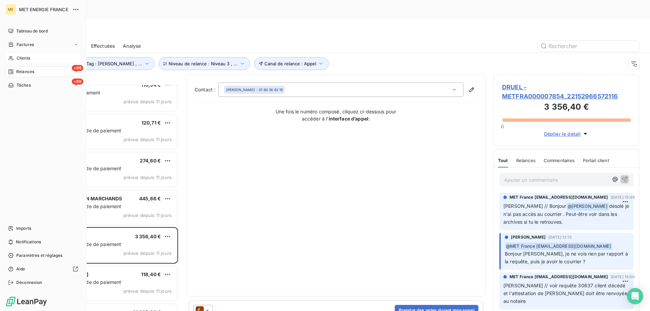
click at [7, 60] on div "Clients" at bounding box center [43, 58] width 76 height 11
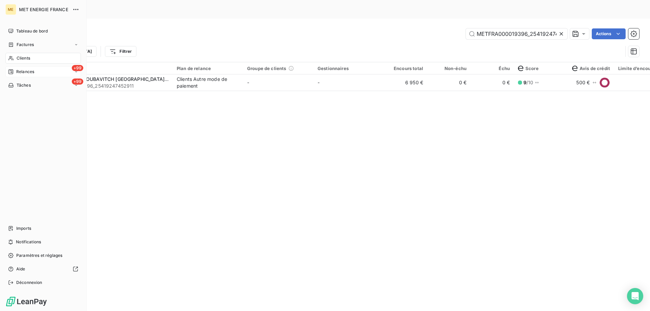
scroll to position [0, 16]
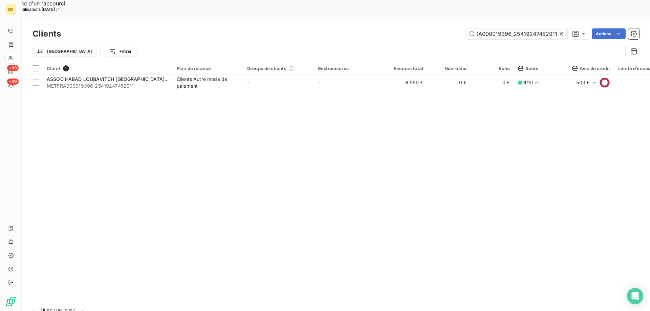
click at [512, 28] on input "METFRA000019396_25419247452911" at bounding box center [517, 33] width 102 height 11
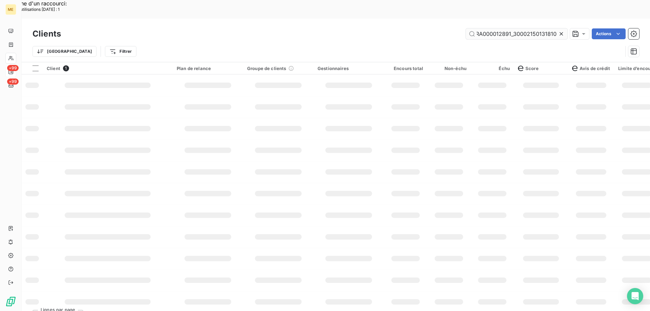
scroll to position [0, 15]
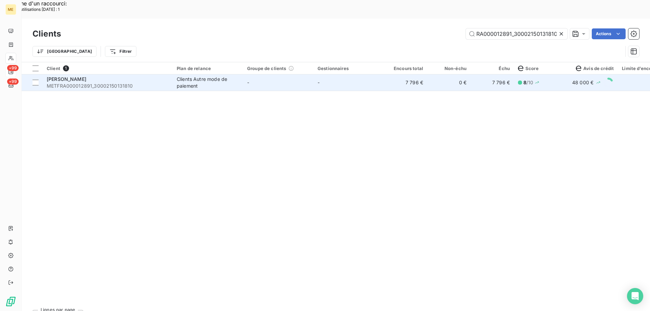
type input "METFRA000012891_30002150131810"
click at [91, 83] on span "METFRA000012891_30002150131810" at bounding box center [108, 86] width 122 height 7
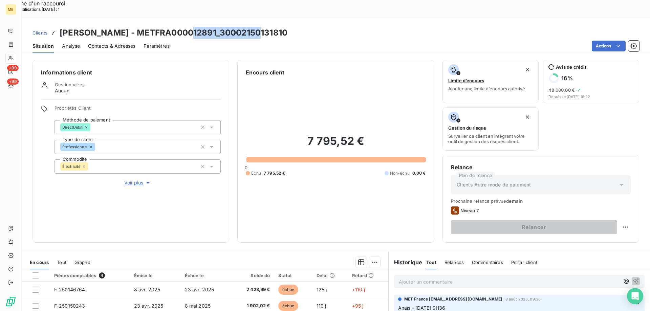
drag, startPoint x: 185, startPoint y: 13, endPoint x: 253, endPoint y: 8, distance: 68.6
click at [253, 27] on div "Clients OLIVIER - METFRA000012891_30002150131810" at bounding box center [336, 33] width 629 height 12
copy h3 "30002150131810"
drag, startPoint x: 100, startPoint y: 14, endPoint x: 177, endPoint y: 14, distance: 77.9
click at [177, 27] on h3 "OLIVIER - METFRA000012891_30002150131810" at bounding box center [174, 33] width 228 height 12
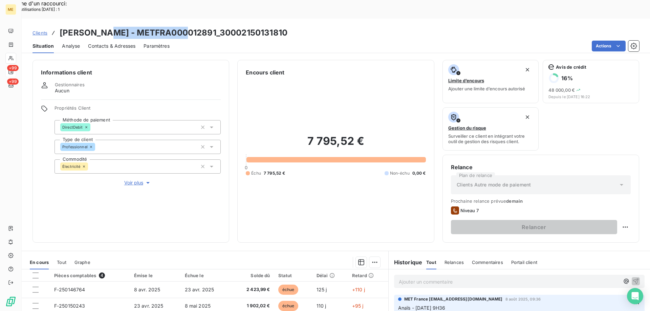
click at [37, 30] on span "Clients" at bounding box center [40, 32] width 15 height 5
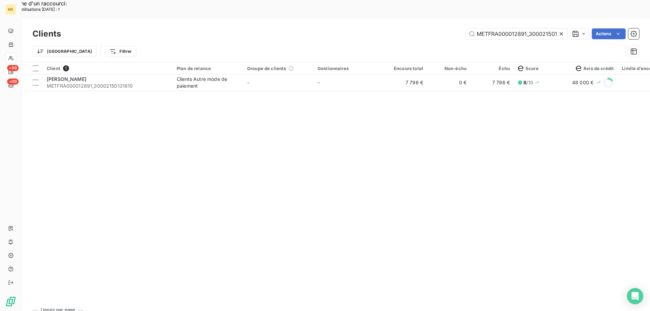
scroll to position [0, 15]
click at [561, 32] on icon at bounding box center [561, 33] width 3 height 3
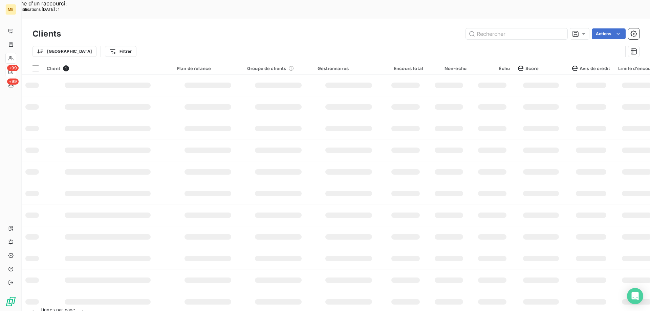
scroll to position [0, 0]
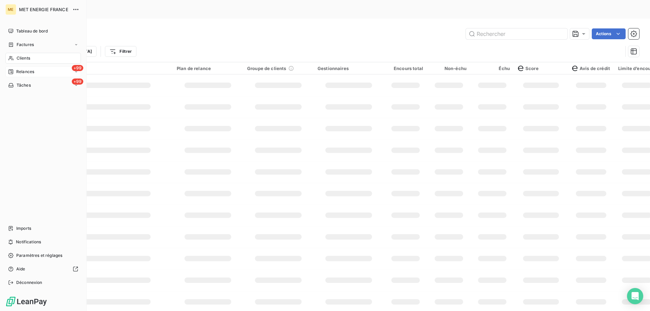
click at [17, 71] on span "Relances" at bounding box center [25, 72] width 18 height 6
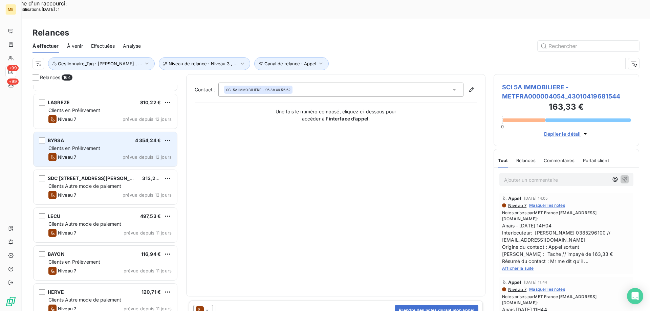
scroll to position [102, 0]
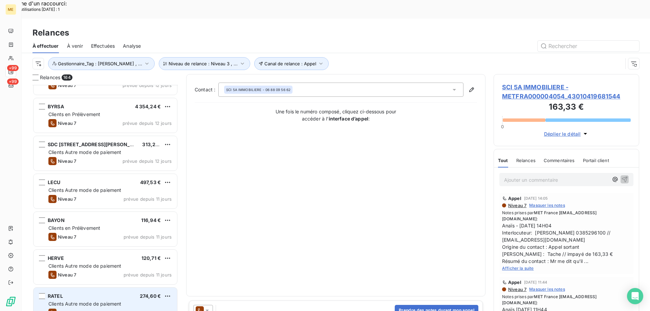
click at [74, 310] on span "Niveau 7" at bounding box center [67, 312] width 18 height 5
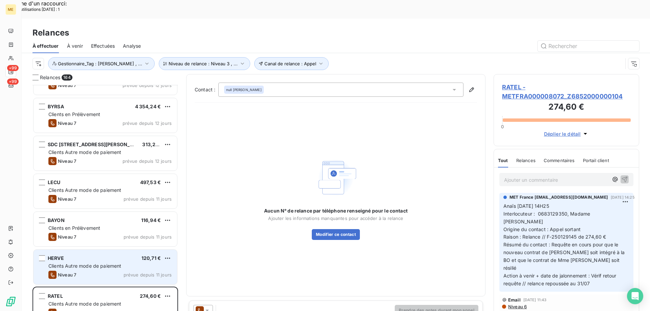
click at [68, 263] on div "Clients Autre mode de paiement" at bounding box center [109, 266] width 123 height 7
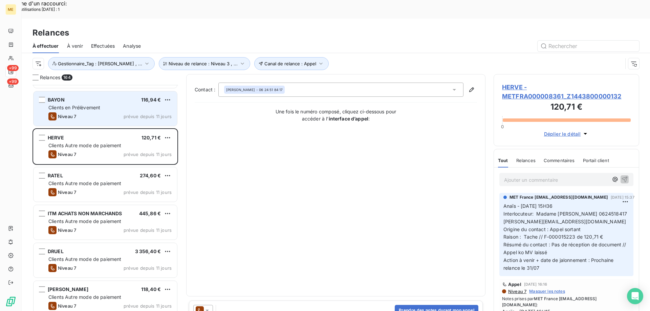
scroll to position [237, 0]
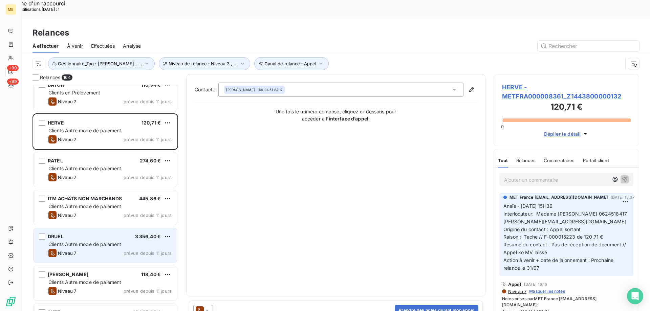
click at [98, 241] on span "Clients Autre mode de paiement" at bounding box center [84, 244] width 73 height 6
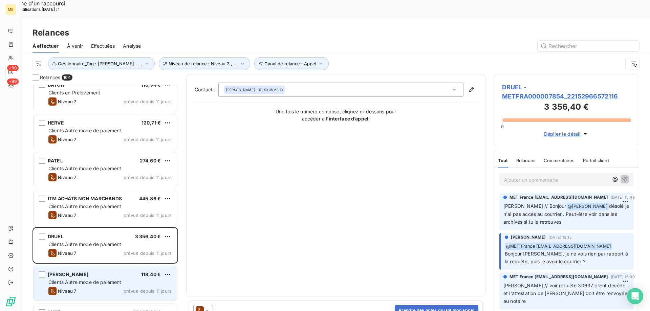
click at [74, 289] on span "Niveau 7" at bounding box center [67, 291] width 18 height 5
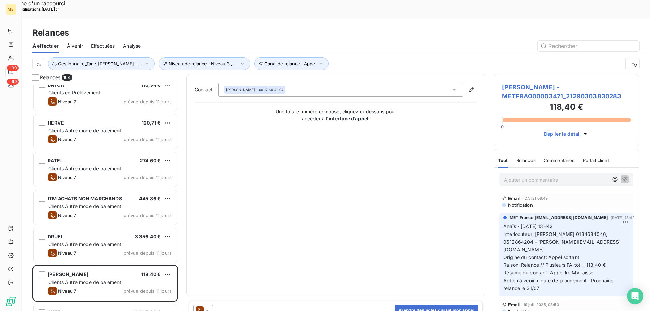
click at [530, 83] on span "FOSSIER FRANCOISE - METFRA000003471_21290303830283" at bounding box center [566, 92] width 129 height 18
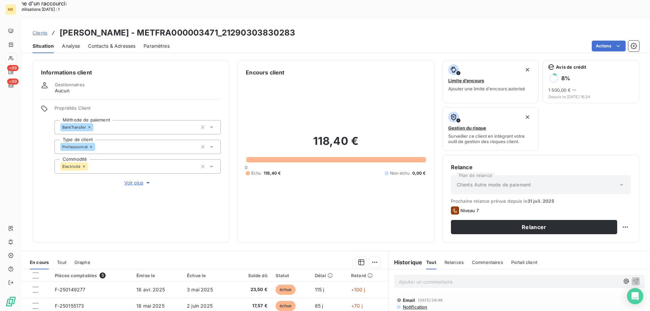
drag, startPoint x: 237, startPoint y: 11, endPoint x: 366, endPoint y: 12, distance: 128.4
click at [366, 27] on div "Clients FOSSIER FRANCOISE - METFRA000003471_21290303830283" at bounding box center [336, 33] width 629 height 12
click at [139, 180] on span "Voir plus" at bounding box center [137, 183] width 27 height 7
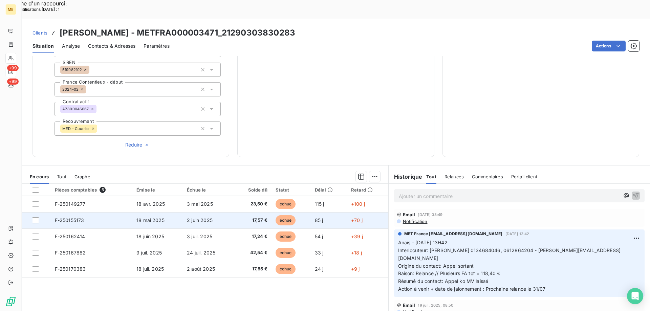
scroll to position [26, 0]
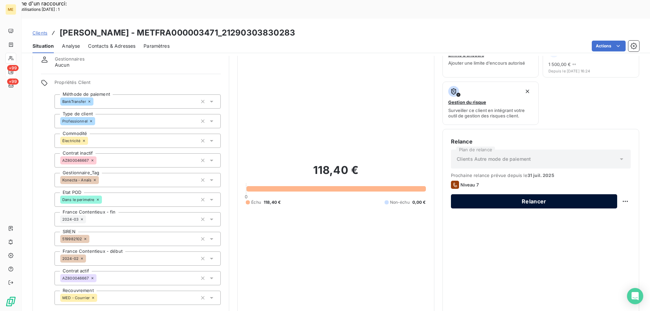
click at [557, 194] on button "Relancer" at bounding box center [534, 201] width 166 height 14
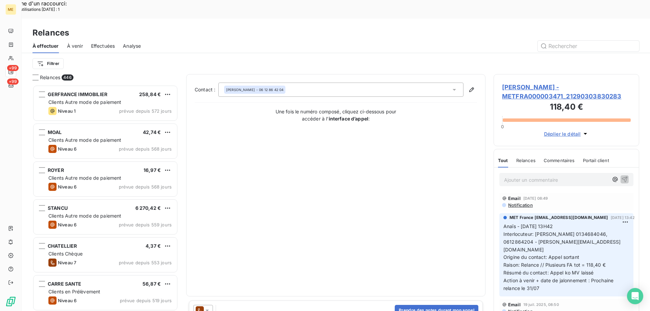
scroll to position [240, 141]
click at [209, 307] on icon at bounding box center [207, 310] width 7 height 7
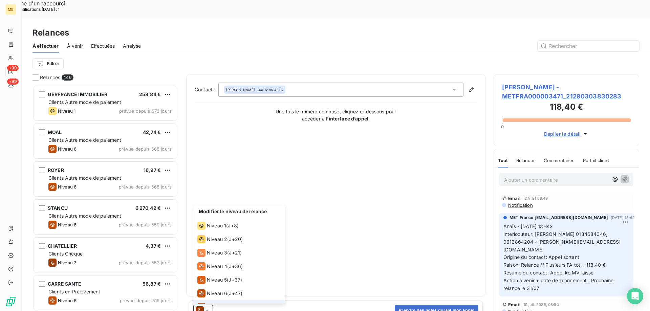
scroll to position [10, 0]
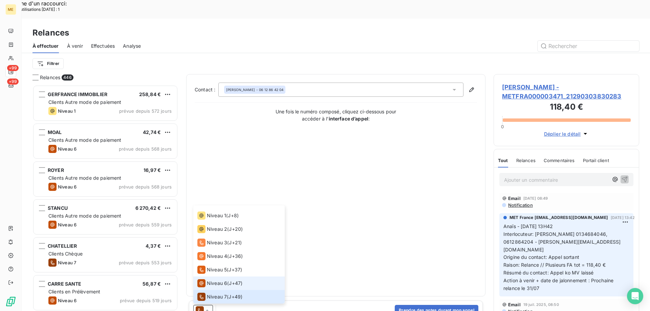
click at [214, 280] on span "Niveau 6" at bounding box center [217, 283] width 20 height 7
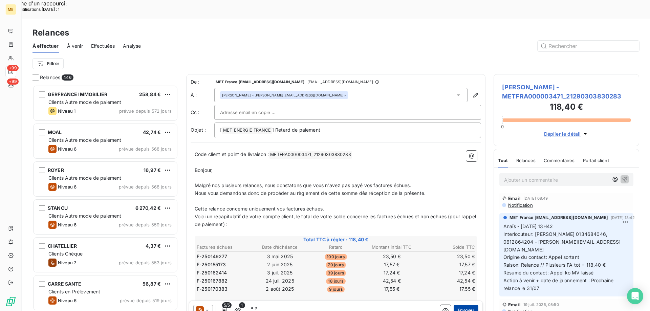
click at [462, 305] on button "Envoyer" at bounding box center [466, 310] width 25 height 11
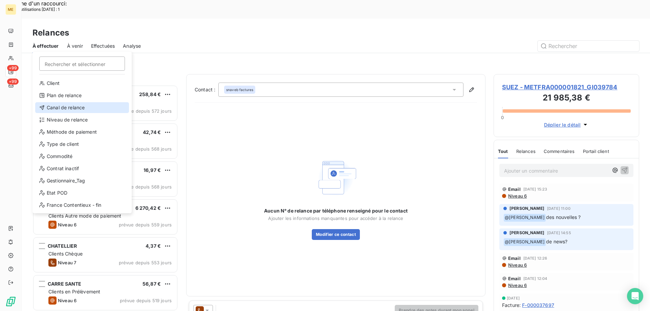
click at [85, 109] on div "Canal de relance" at bounding box center [82, 107] width 94 height 11
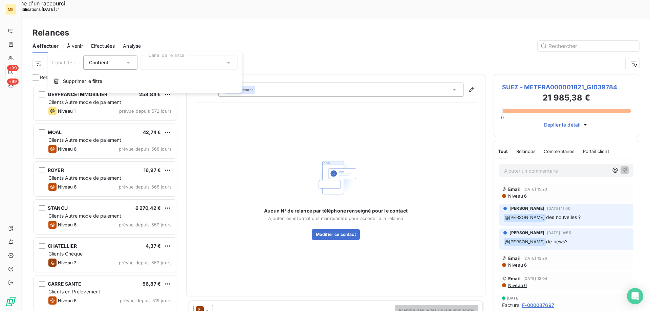
click at [157, 62] on div at bounding box center [189, 63] width 98 height 14
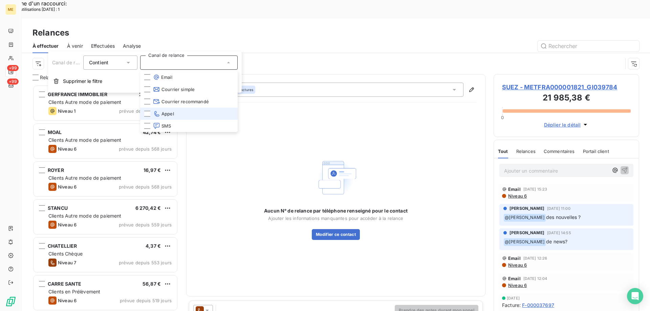
click at [165, 113] on span "Appel" at bounding box center [163, 113] width 21 height 7
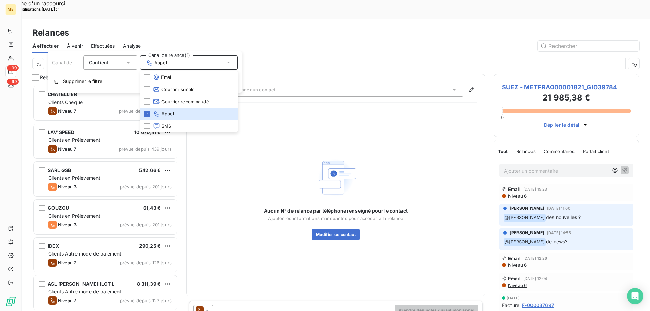
scroll to position [240, 141]
click at [27, 53] on div "Canal de relance : Appel" at bounding box center [336, 63] width 629 height 21
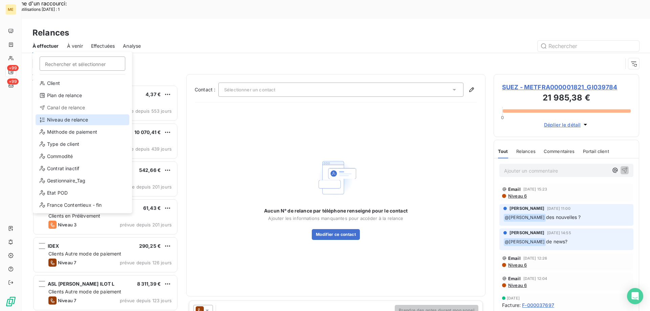
click at [66, 118] on div "Niveau de relance" at bounding box center [83, 119] width 94 height 11
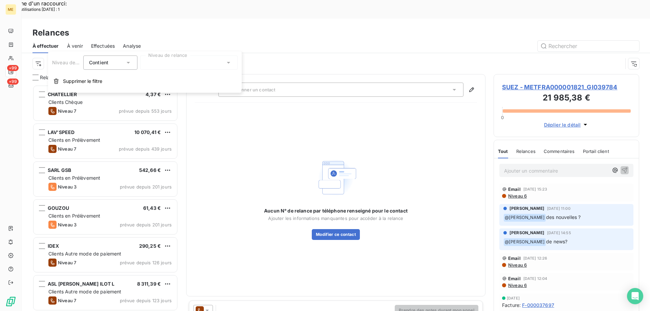
click at [162, 61] on div at bounding box center [189, 63] width 98 height 14
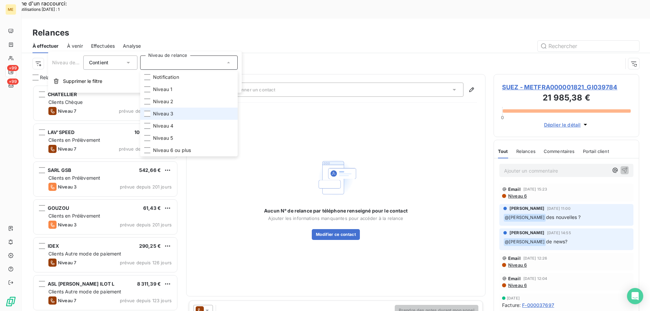
click at [172, 114] on span "Niveau 3" at bounding box center [163, 113] width 20 height 7
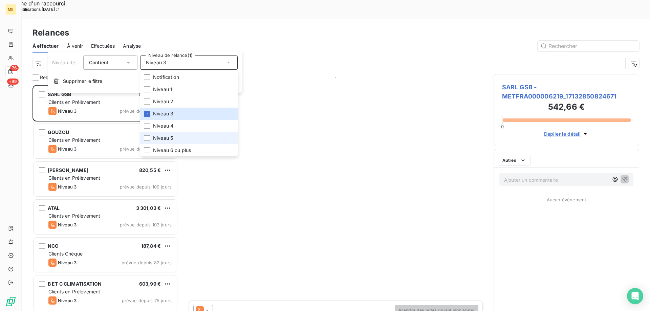
scroll to position [240, 141]
click at [169, 134] on li "Niveau 5" at bounding box center [189, 138] width 98 height 12
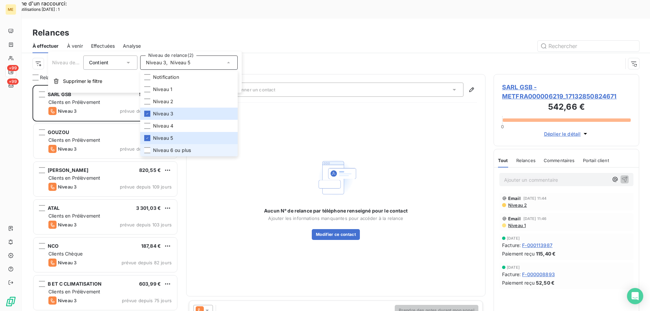
click at [193, 153] on li "Niveau 6 ou plus" at bounding box center [189, 150] width 98 height 12
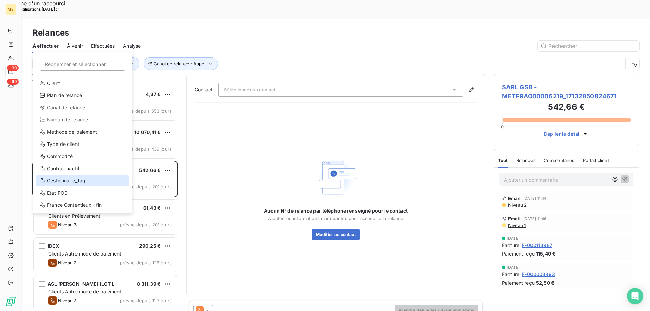
click at [46, 182] on div "Gestionnaire_Tag" at bounding box center [83, 180] width 94 height 11
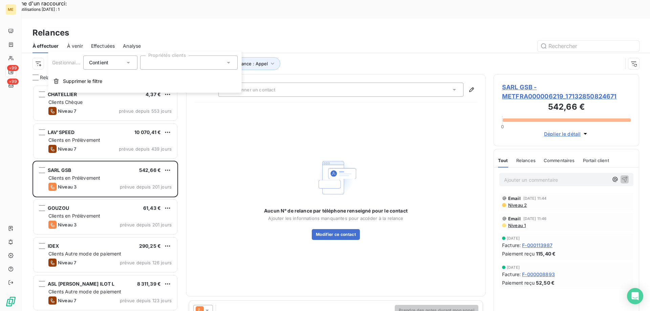
click at [187, 66] on div at bounding box center [189, 63] width 98 height 14
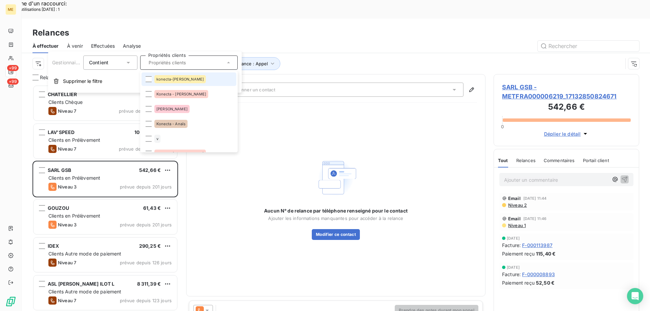
click at [174, 79] on span "konecta-[PERSON_NAME]" at bounding box center [179, 79] width 47 height 4
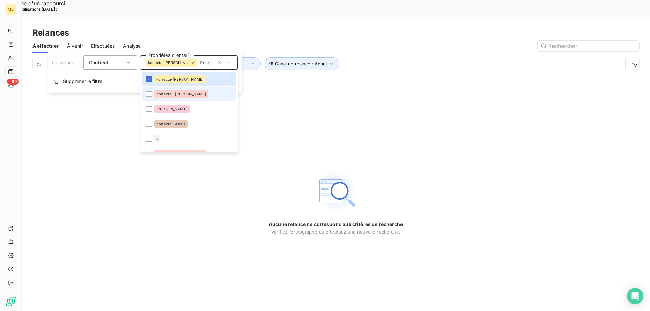
click at [176, 93] on span "Konecta - [PERSON_NAME]" at bounding box center [181, 94] width 50 height 4
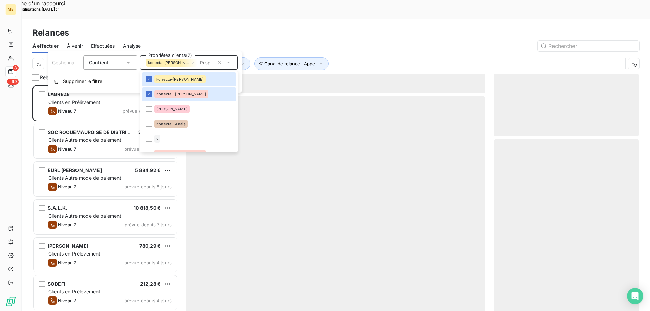
click at [180, 125] on span "Konecta - Anaïs" at bounding box center [170, 124] width 29 height 4
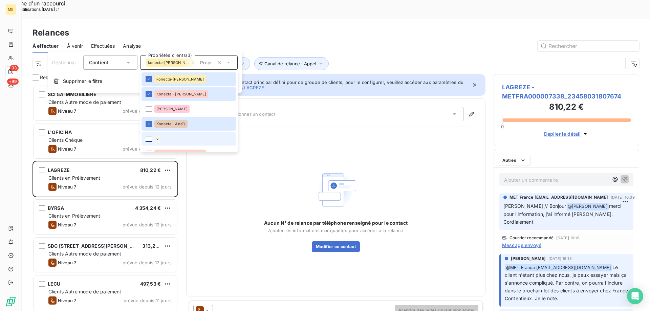
scroll to position [240, 141]
click at [150, 140] on div at bounding box center [149, 139] width 6 height 6
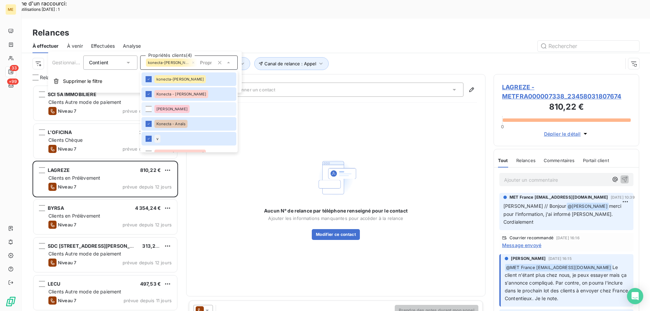
scroll to position [34, 0]
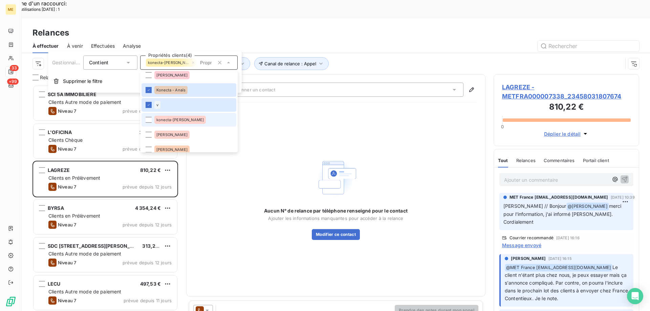
click at [174, 120] on span "konecta-[PERSON_NAME]" at bounding box center [179, 120] width 47 height 4
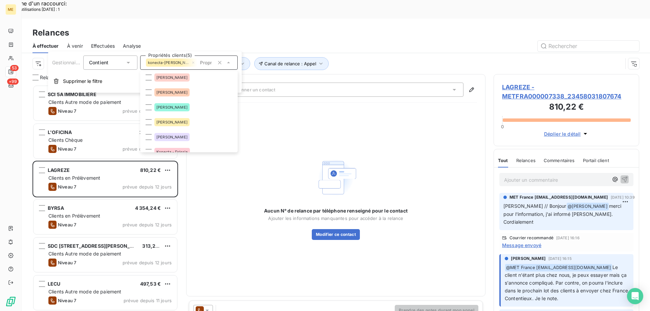
scroll to position [102, 0]
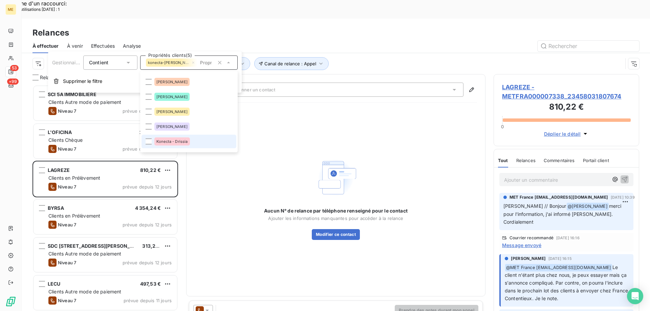
click at [182, 144] on div "Konecta - Drissia" at bounding box center [172, 142] width 36 height 8
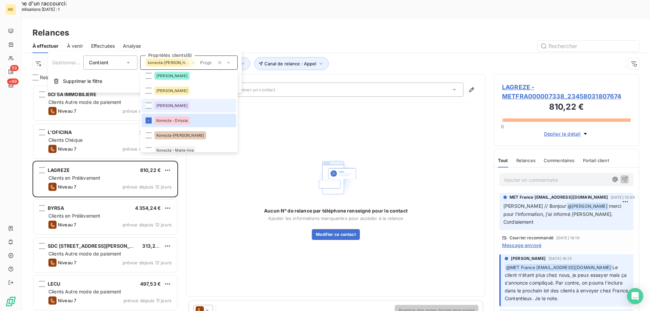
scroll to position [135, 0]
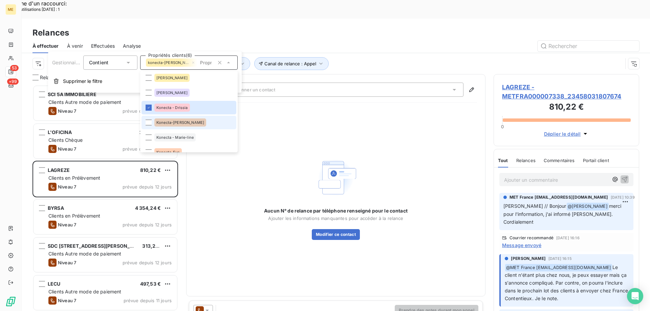
click at [157, 126] on div "Konecta-[PERSON_NAME]" at bounding box center [180, 123] width 52 height 8
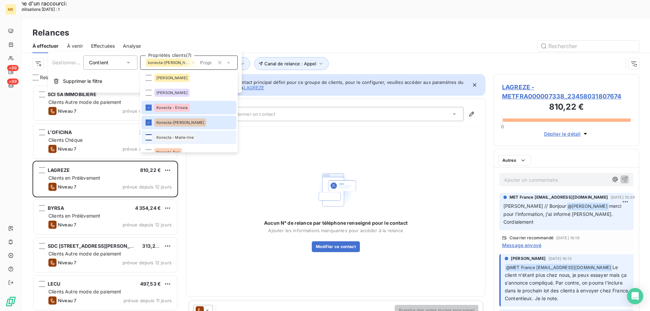
scroll to position [240, 141]
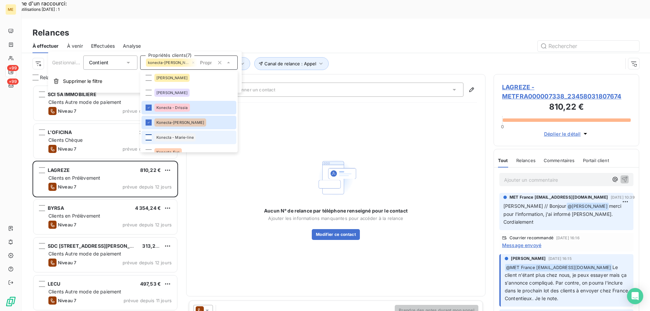
click at [147, 138] on div at bounding box center [149, 137] width 6 height 6
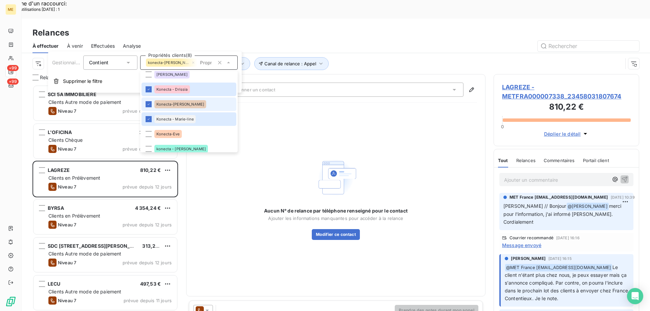
scroll to position [203, 0]
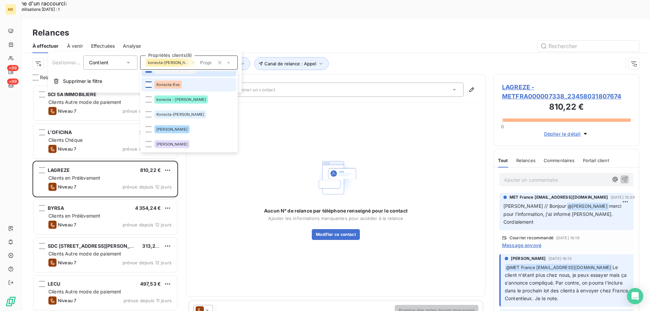
click at [149, 83] on div at bounding box center [149, 85] width 6 height 6
click at [148, 99] on div at bounding box center [149, 100] width 6 height 6
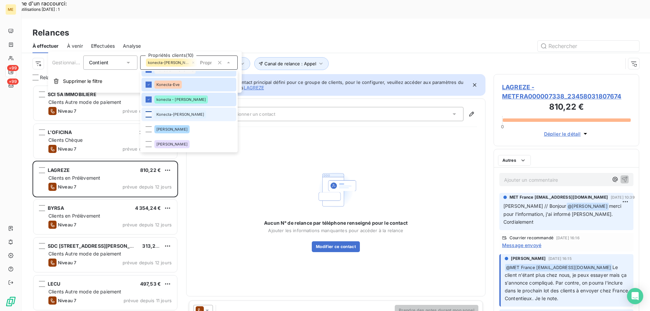
click at [149, 113] on div at bounding box center [149, 114] width 6 height 6
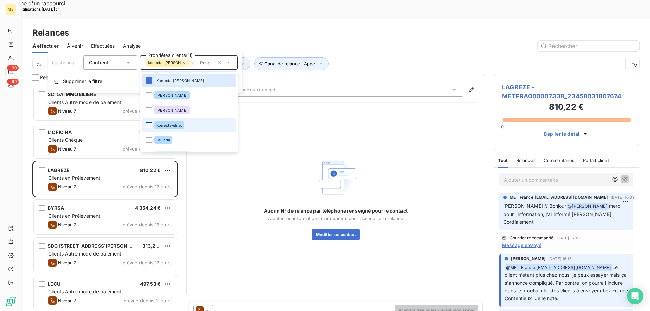
click at [148, 124] on div at bounding box center [149, 125] width 6 height 6
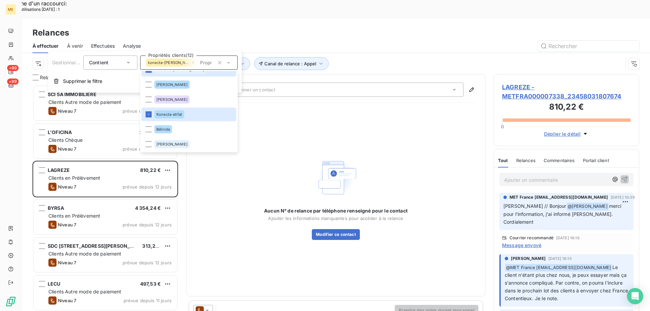
click at [364, 122] on div "Aucun N° de relance par téléphone renseigné pour le contact Ajouter les informa…" at bounding box center [336, 198] width 282 height 180
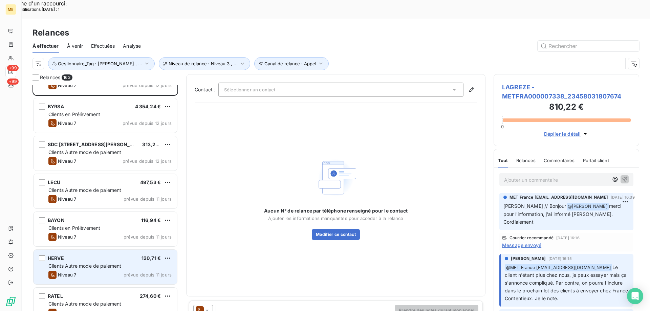
click at [96, 263] on span "Clients Autre mode de paiement" at bounding box center [84, 266] width 73 height 6
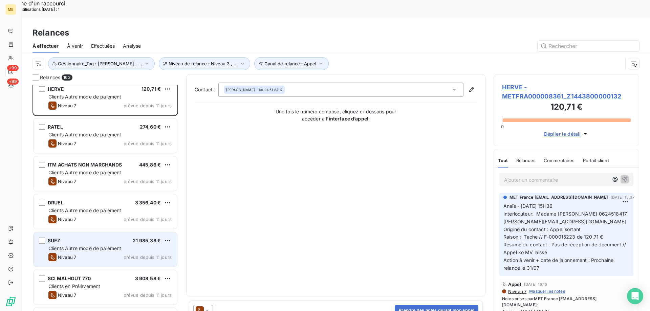
click at [95, 253] on div "Niveau 7 prévue depuis 11 jours" at bounding box center [109, 257] width 123 height 8
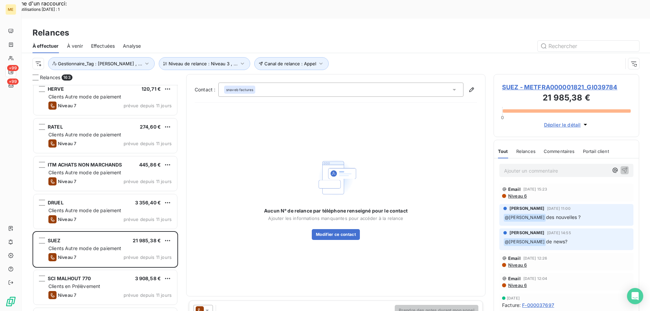
click at [520, 83] on span "SUEZ - METFRA000001821_GI039784" at bounding box center [566, 87] width 129 height 9
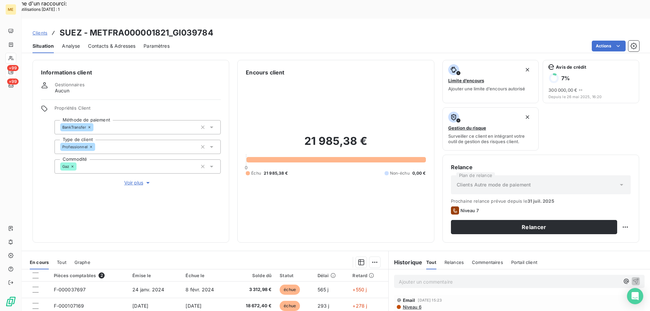
click at [133, 180] on span "Voir plus" at bounding box center [137, 183] width 27 height 7
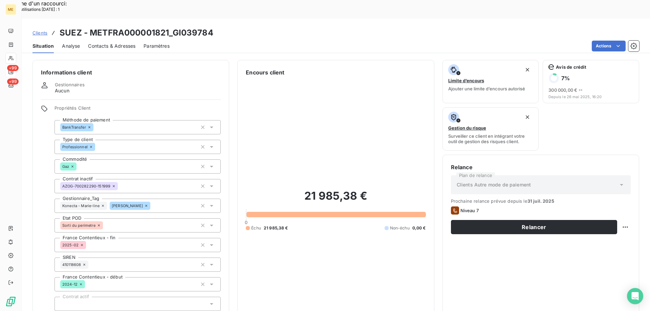
click at [37, 30] on span "Clients" at bounding box center [40, 32] width 15 height 5
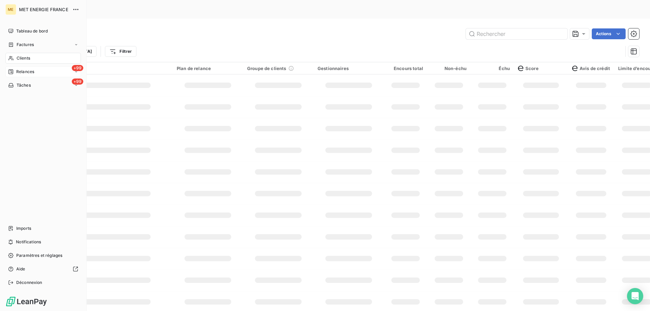
click at [13, 68] on div "+99 Relances" at bounding box center [43, 71] width 76 height 11
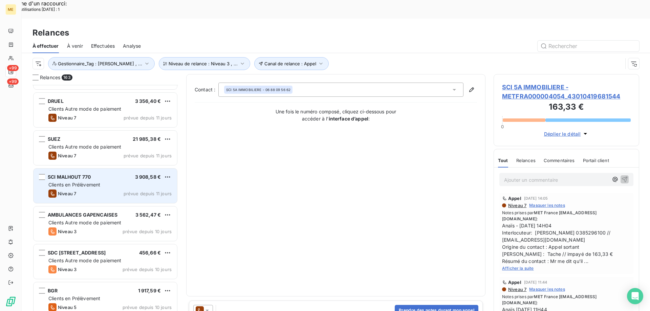
click at [89, 182] on span "Clients en Prélèvement" at bounding box center [74, 185] width 52 height 6
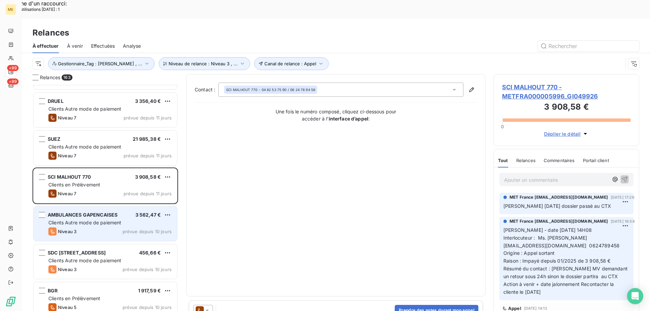
click at [107, 220] on span "Clients Autre mode de paiement" at bounding box center [84, 223] width 73 height 6
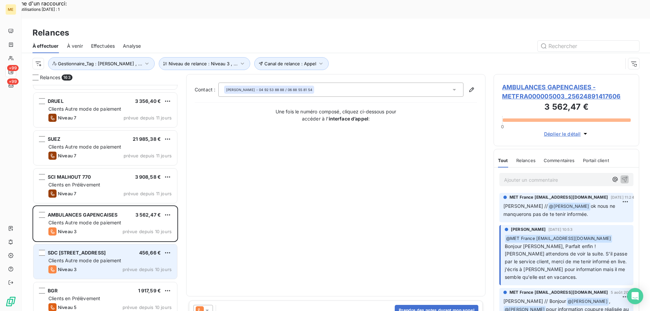
click at [92, 266] on div "Niveau 3 prévue depuis 10 jours" at bounding box center [109, 270] width 123 height 8
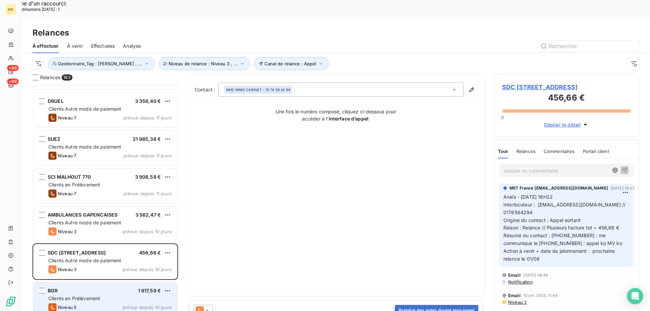
click at [92, 303] on div "Niveau 5 prévue depuis 10 jours" at bounding box center [109, 307] width 123 height 8
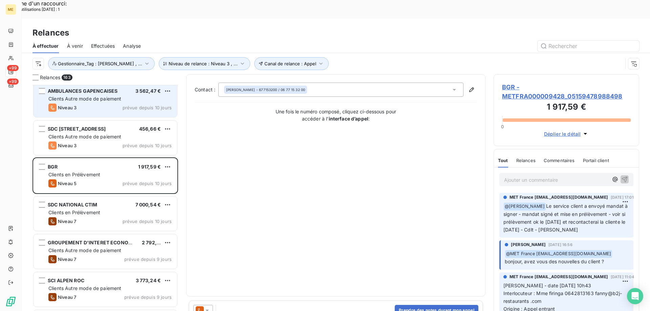
scroll to position [508, 0]
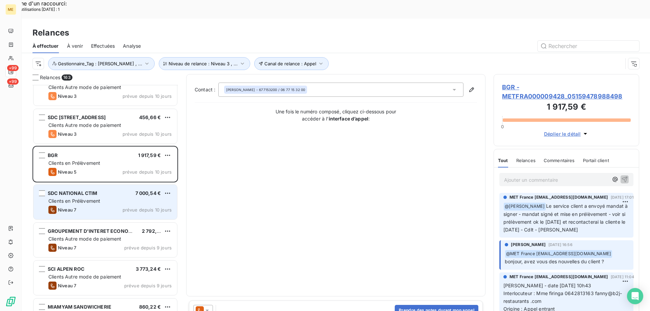
click at [91, 190] on span "SDC NATIONAL CTIM" at bounding box center [73, 193] width 50 height 6
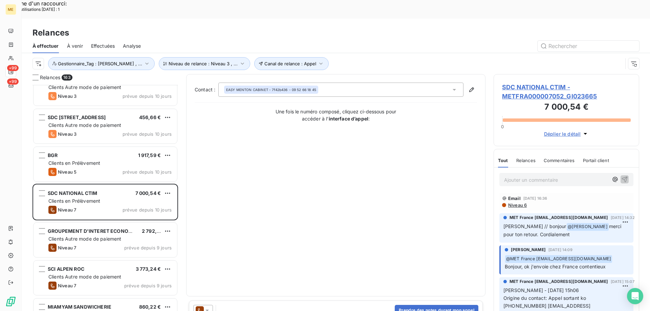
click at [516, 83] on span "SDC NATIONAL CTIM - METFRA000007052_GI023665" at bounding box center [566, 92] width 129 height 18
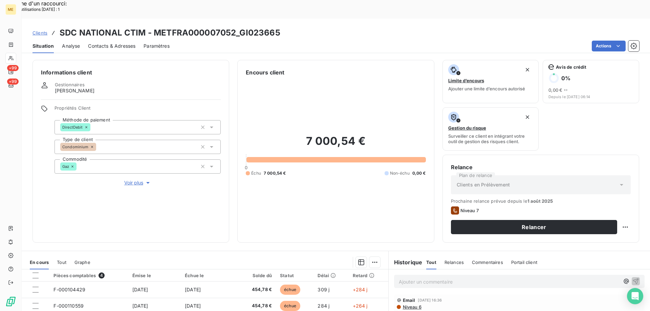
scroll to position [90, 0]
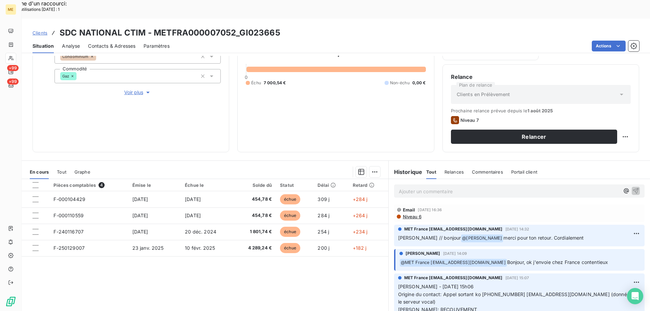
click at [418, 187] on p "Ajouter un commentaire ﻿" at bounding box center [509, 191] width 221 height 8
click at [464, 188] on span "Sylvain - 11/08/2025 - 13h21 dossier chez FC" at bounding box center [456, 191] width 114 height 6
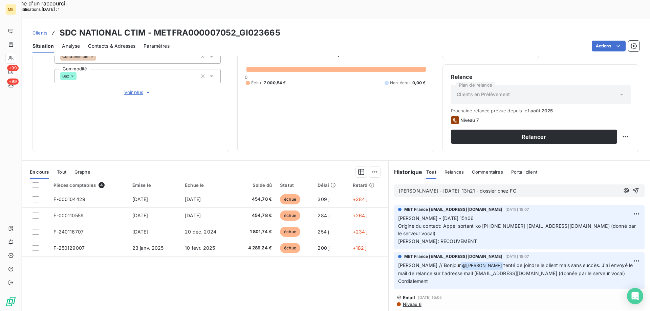
click at [512, 187] on p "Sylvain - 11/08/2025 - 13h21 - dossier chez FC" at bounding box center [509, 191] width 221 height 8
click at [633, 187] on icon "button" at bounding box center [636, 190] width 7 height 7
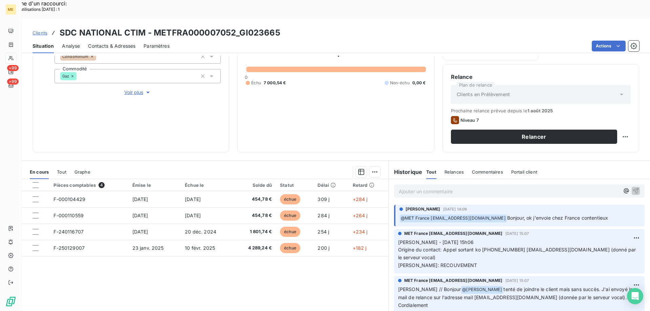
scroll to position [92, 0]
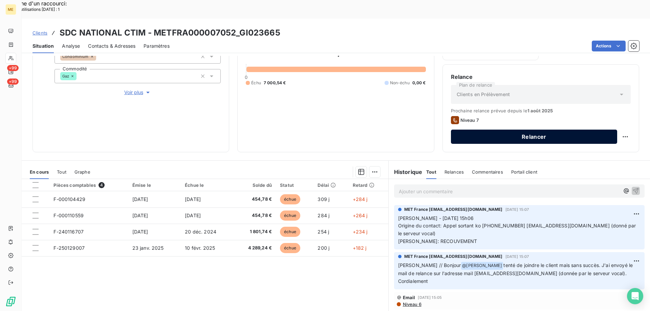
click at [593, 130] on button "Relancer" at bounding box center [534, 137] width 166 height 14
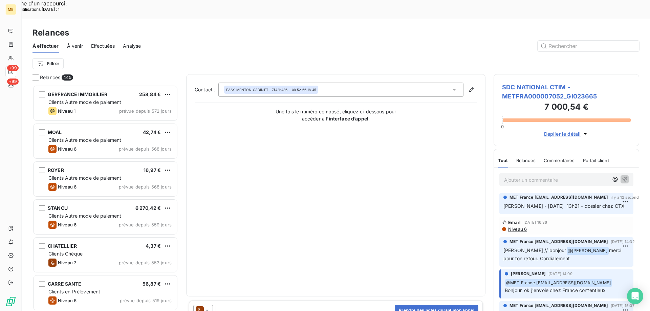
scroll to position [240, 141]
click at [210, 307] on icon at bounding box center [207, 310] width 7 height 7
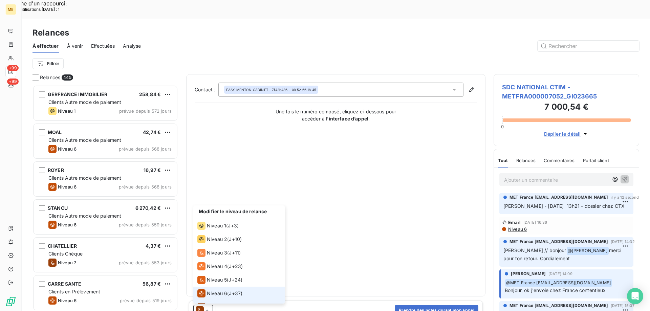
scroll to position [10, 0]
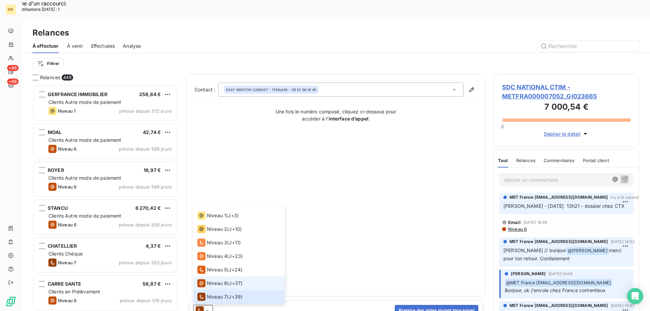
click at [219, 280] on span "Niveau 6" at bounding box center [217, 283] width 20 height 7
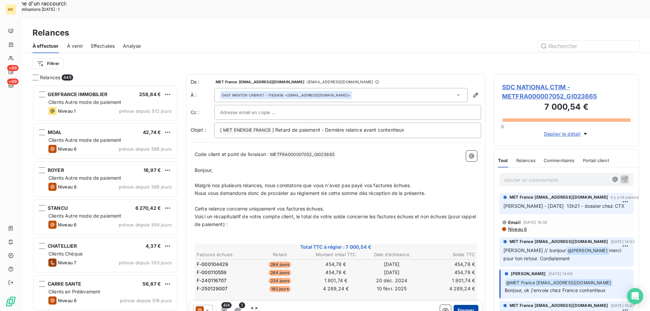
click at [457, 305] on button "Envoyer" at bounding box center [466, 310] width 25 height 11
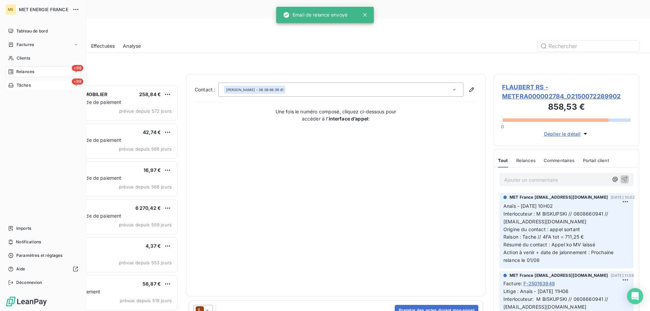
click at [10, 84] on icon at bounding box center [11, 85] width 6 height 5
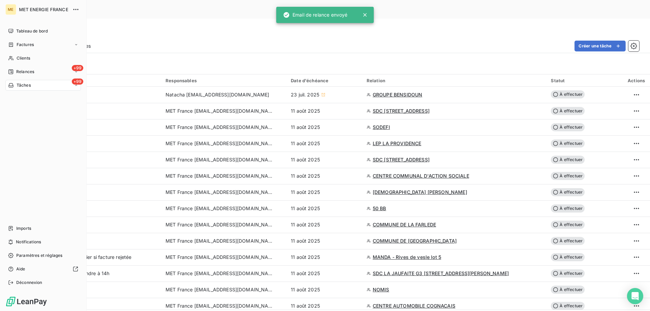
click at [28, 71] on span "Relances" at bounding box center [25, 72] width 18 height 6
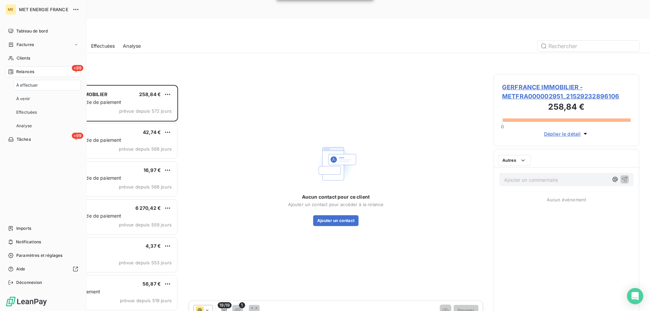
scroll to position [240, 141]
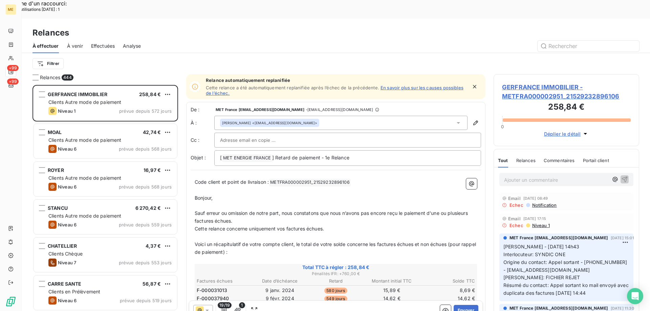
click at [35, 53] on div "Filtrer" at bounding box center [336, 63] width 607 height 21
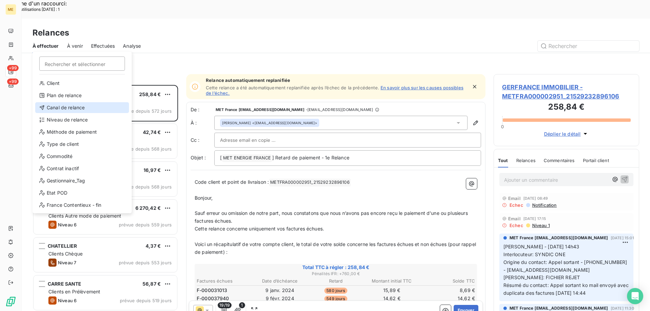
click at [54, 103] on div "Canal de relance" at bounding box center [82, 107] width 94 height 11
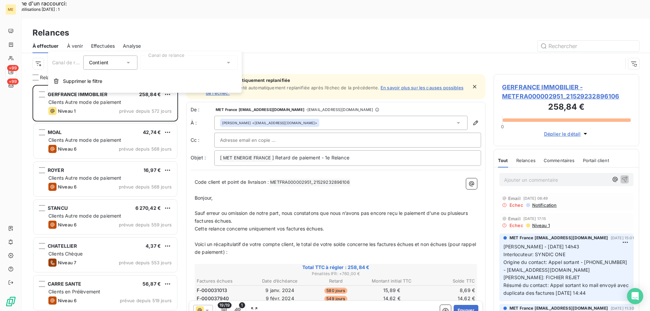
click at [171, 64] on div at bounding box center [189, 63] width 98 height 14
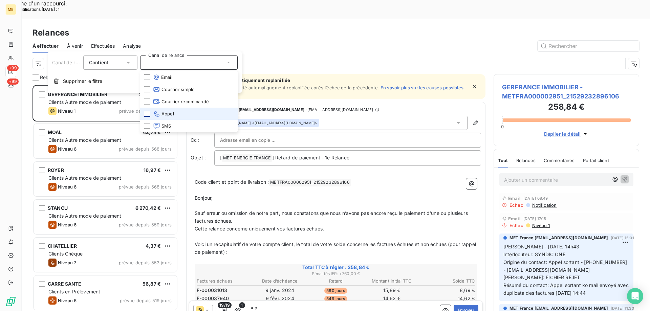
click at [147, 114] on div at bounding box center [147, 114] width 6 height 6
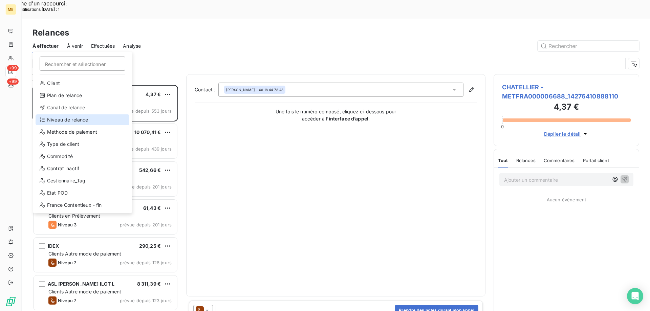
click at [71, 119] on div "Niveau de relance" at bounding box center [83, 119] width 94 height 11
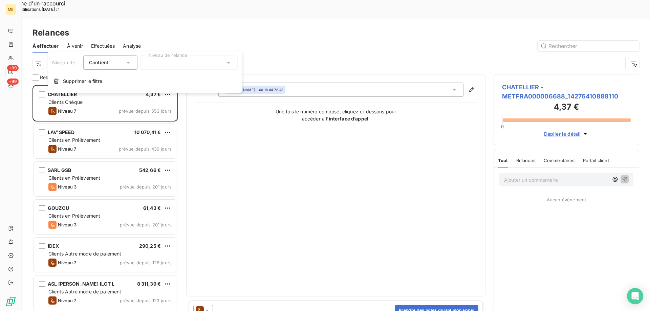
click at [167, 64] on div at bounding box center [189, 63] width 98 height 14
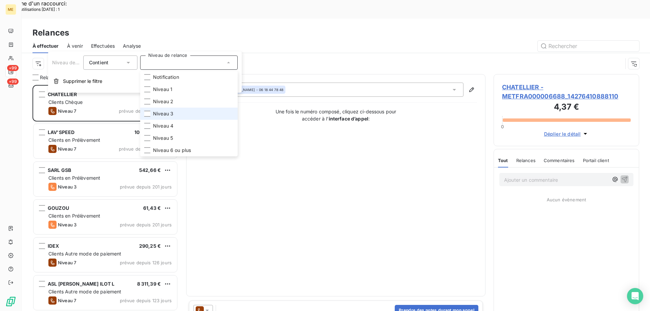
click at [170, 113] on span "Niveau 3" at bounding box center [163, 113] width 20 height 7
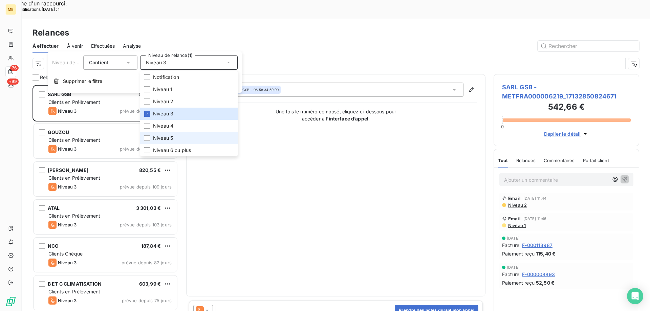
click at [170, 138] on span "Niveau 5" at bounding box center [163, 138] width 20 height 7
click at [171, 149] on span "Niveau 6 ou plus" at bounding box center [172, 150] width 38 height 7
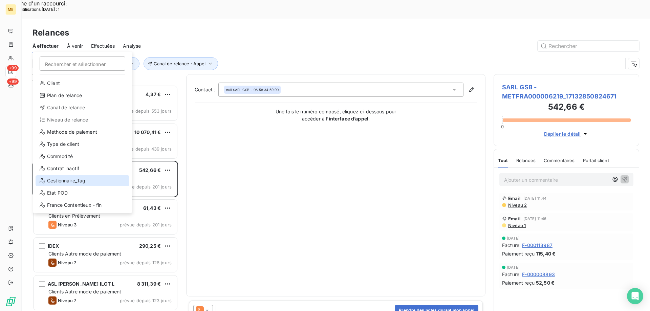
click at [55, 183] on div "Gestionnaire_Tag" at bounding box center [83, 180] width 94 height 11
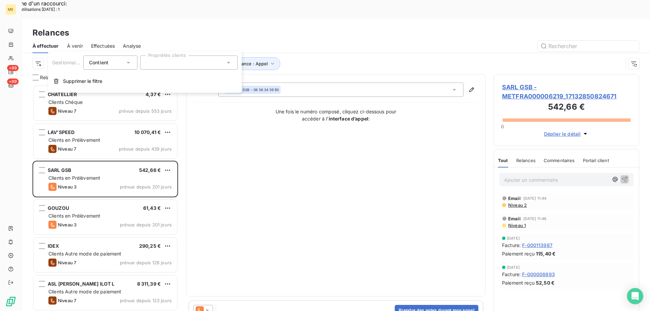
click at [162, 63] on div at bounding box center [189, 63] width 98 height 14
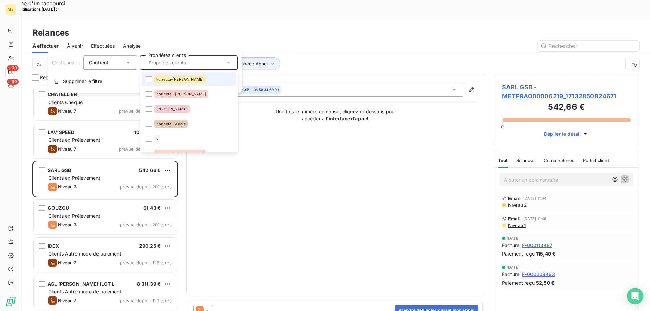
click at [165, 76] on div "konecta-[PERSON_NAME]" at bounding box center [179, 79] width 51 height 8
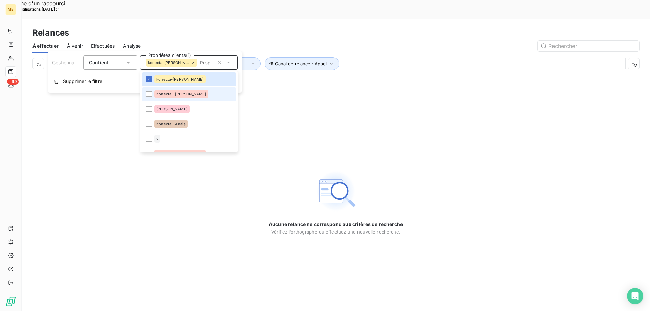
click at [163, 96] on div "Konecta - [PERSON_NAME]" at bounding box center [181, 94] width 54 height 8
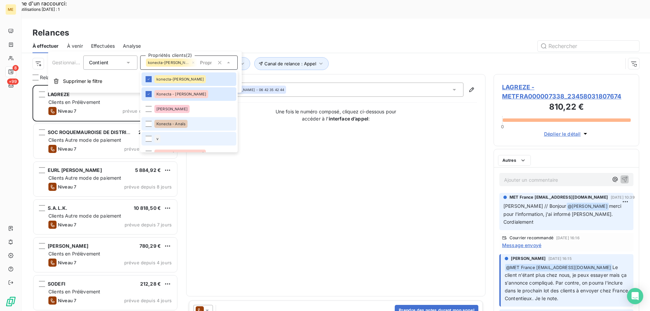
scroll to position [240, 141]
click at [174, 125] on span "Konecta - Anaïs" at bounding box center [170, 124] width 29 height 4
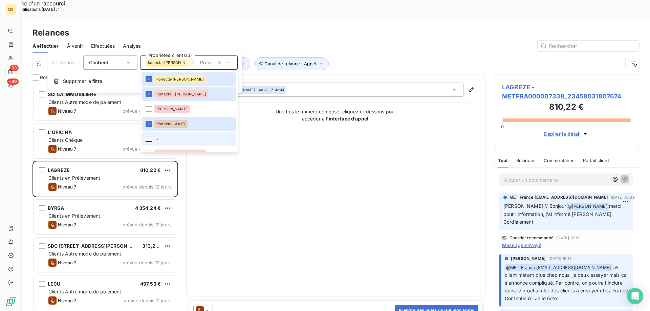
click at [150, 137] on div at bounding box center [149, 139] width 6 height 6
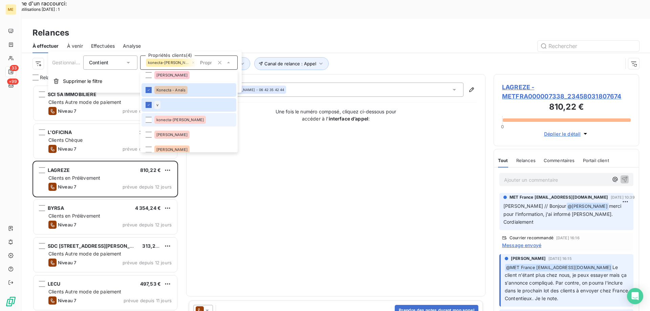
click at [180, 118] on div "konecta-[PERSON_NAME]" at bounding box center [179, 120] width 51 height 8
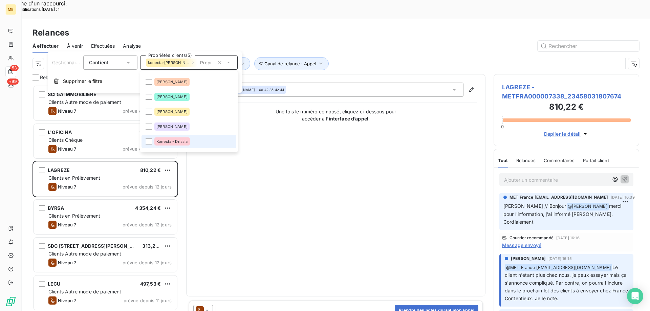
click at [182, 144] on div "Konecta - Drissia" at bounding box center [172, 142] width 36 height 8
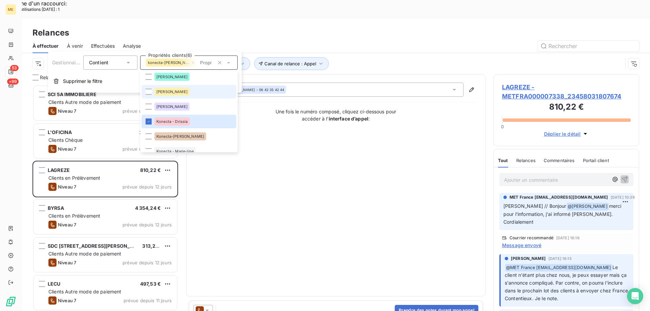
scroll to position [135, 0]
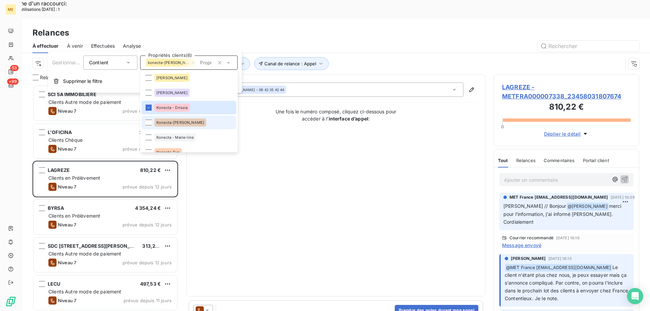
click at [175, 122] on span "Konecta-[PERSON_NAME]" at bounding box center [180, 123] width 48 height 4
click at [147, 136] on div at bounding box center [149, 137] width 6 height 6
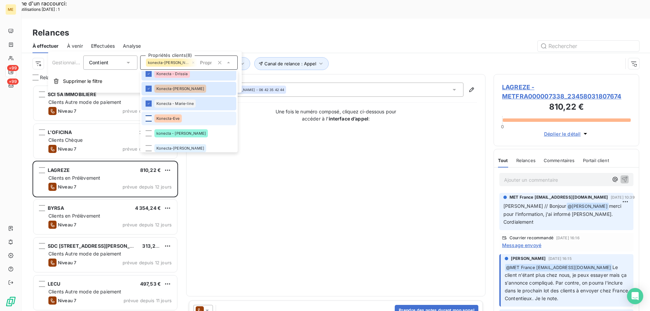
click at [147, 119] on div at bounding box center [149, 118] width 6 height 6
click at [149, 134] on div at bounding box center [149, 133] width 6 height 6
click at [149, 149] on li "Konecta-[PERSON_NAME]" at bounding box center [189, 149] width 95 height 14
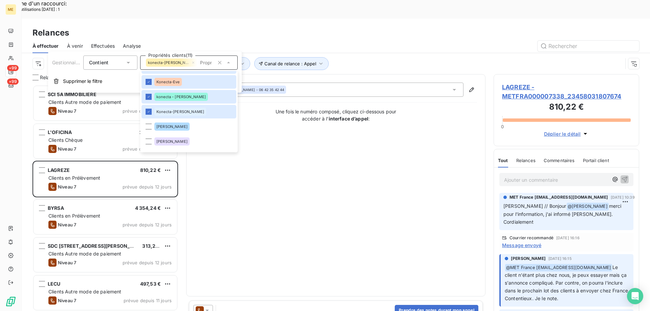
scroll to position [240, 0]
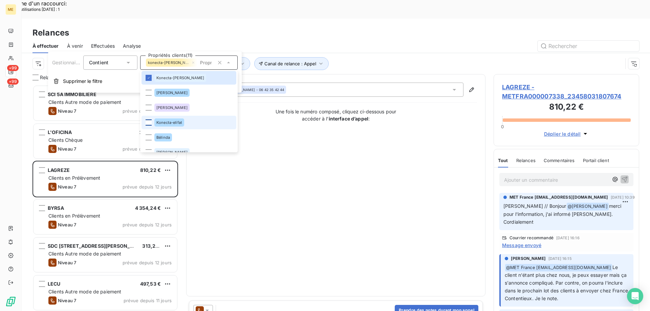
click at [151, 122] on div at bounding box center [149, 123] width 6 height 6
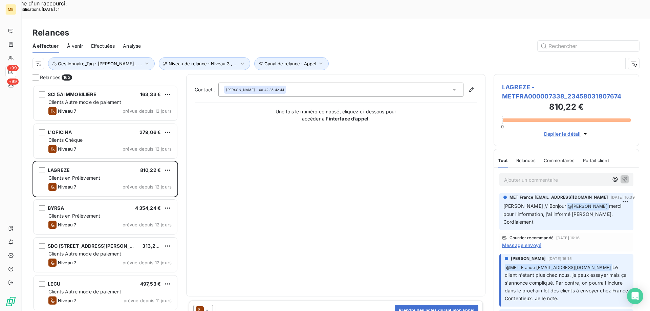
click at [361, 142] on div "Contact : [PERSON_NAME] - 06 42 35 42 44 Une fois le numéro composé, cliquez ci…" at bounding box center [336, 186] width 282 height 206
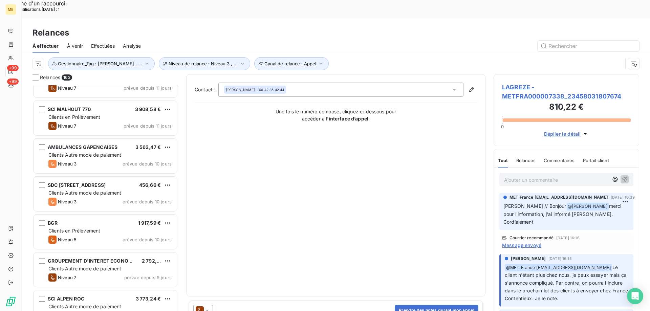
scroll to position [475, 0]
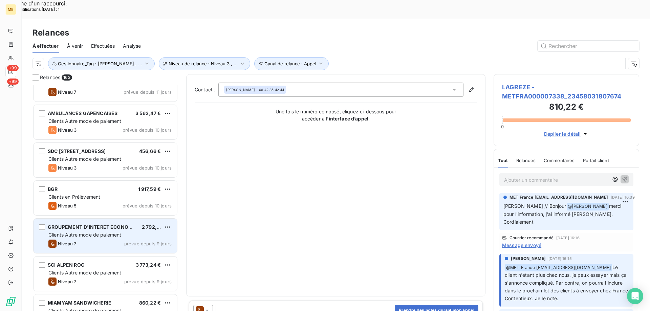
click at [106, 219] on div "GROUPEMENT D'INTERET ECONOMIQUE DU PONT 2 792,63 € Clients Autre mode de paieme…" at bounding box center [106, 236] width 144 height 35
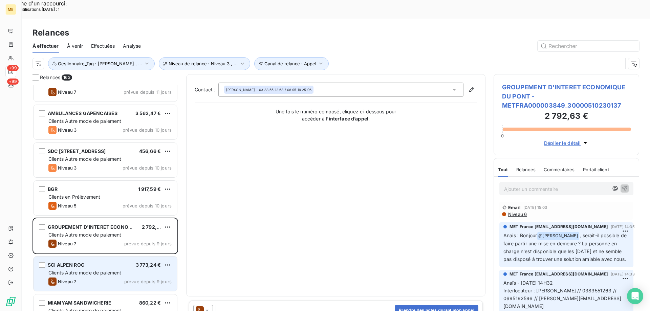
click at [80, 270] on span "Clients Autre mode de paiement" at bounding box center [84, 273] width 73 height 6
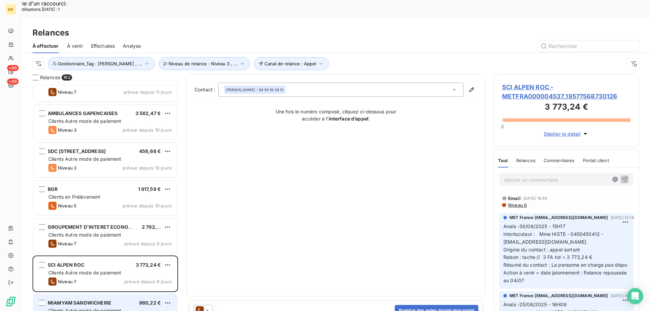
click at [63, 296] on div "MIAMYAM SANDWICHERIE 860,22 € Clients Autre mode de paiement Niveau 7 prévue de…" at bounding box center [106, 312] width 144 height 35
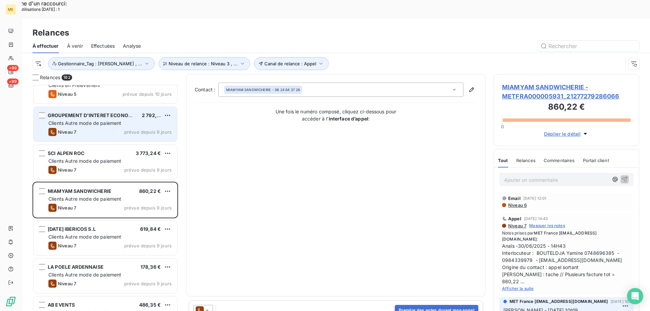
scroll to position [644, 0]
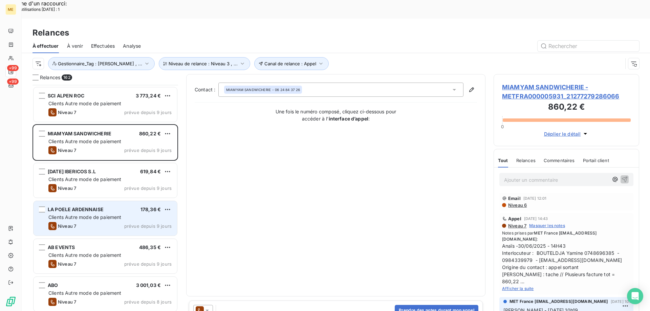
click at [74, 214] on span "Clients Autre mode de paiement" at bounding box center [84, 217] width 73 height 6
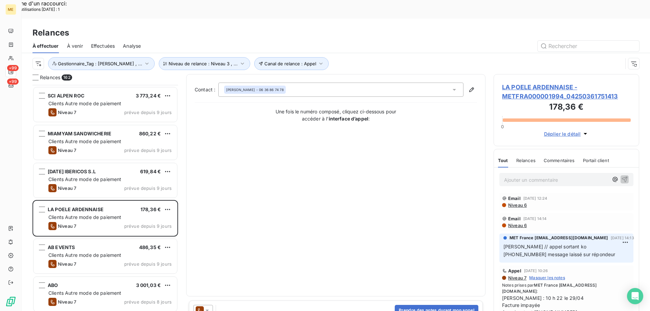
click at [559, 83] on span "LA POELE ARDENNAISE - METFRA000001994_04250361751413" at bounding box center [566, 92] width 129 height 18
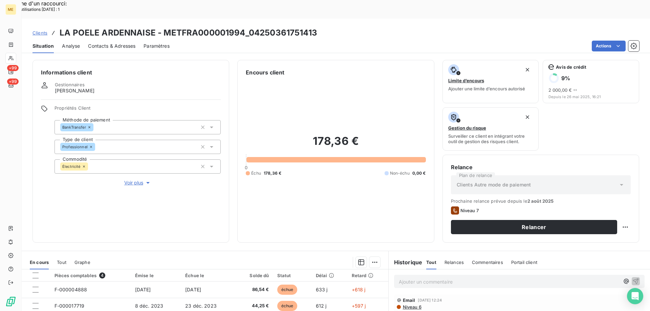
click at [404, 278] on p "Ajouter un commentaire ﻿" at bounding box center [509, 282] width 221 height 8
click at [633, 278] on icon "button" at bounding box center [636, 281] width 7 height 7
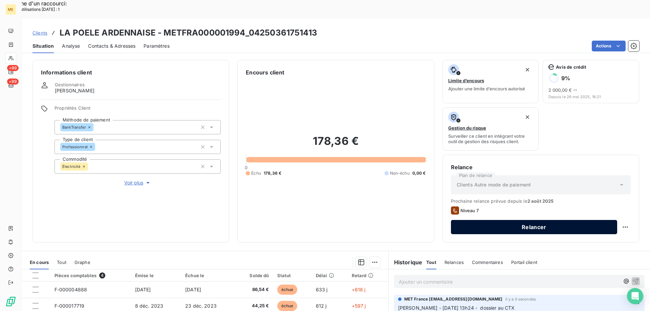
click at [541, 220] on button "Relancer" at bounding box center [534, 227] width 166 height 14
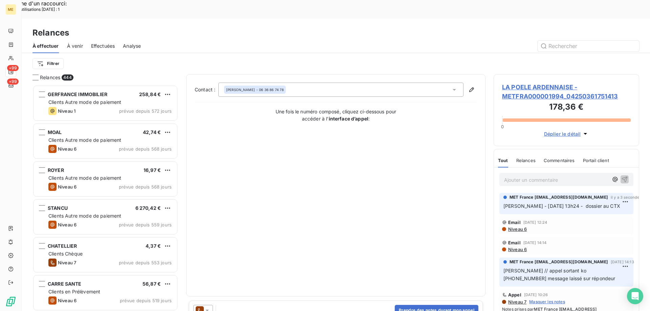
scroll to position [240, 141]
click at [208, 307] on icon at bounding box center [207, 310] width 7 height 7
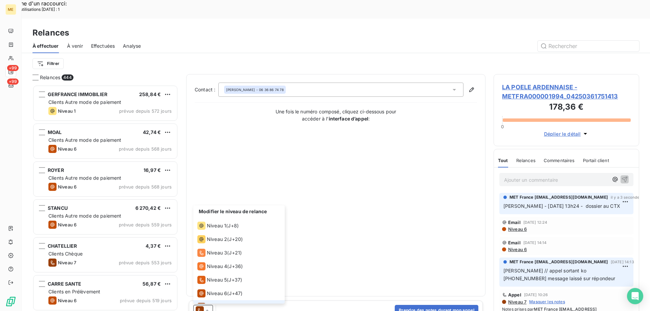
scroll to position [10, 0]
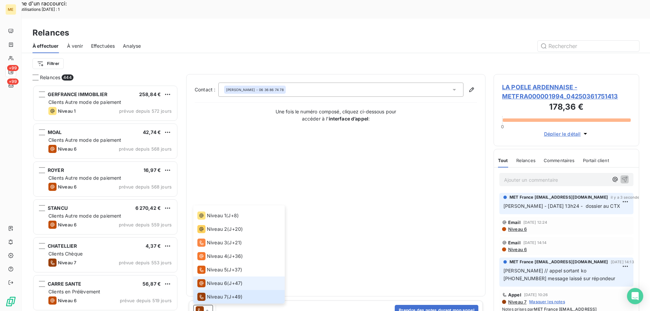
click at [209, 280] on span "Niveau 6" at bounding box center [217, 283] width 20 height 7
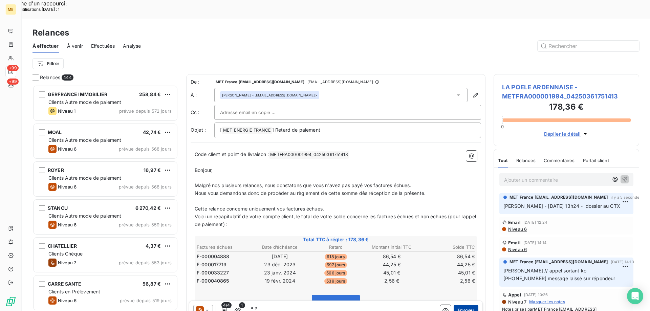
click at [461, 305] on button "Envoyer" at bounding box center [466, 310] width 25 height 11
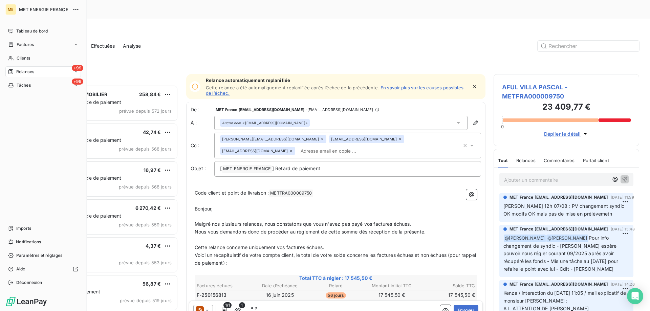
click at [21, 70] on span "Relances" at bounding box center [25, 72] width 18 height 6
click at [25, 87] on span "À effectuer" at bounding box center [27, 85] width 22 height 6
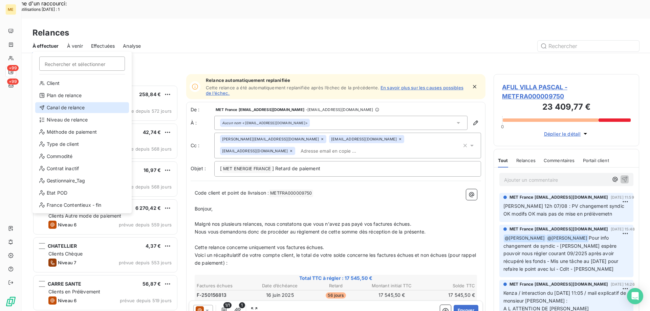
click at [65, 106] on div "Canal de relance" at bounding box center [82, 107] width 94 height 11
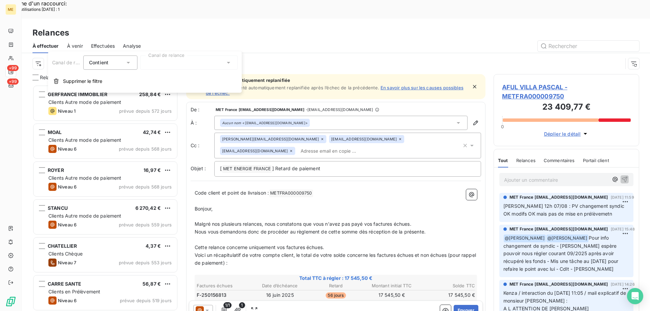
click at [152, 61] on div at bounding box center [189, 63] width 98 height 14
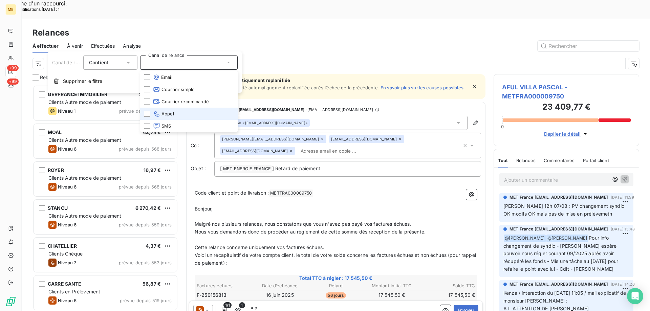
click at [169, 113] on span "Appel" at bounding box center [163, 113] width 21 height 7
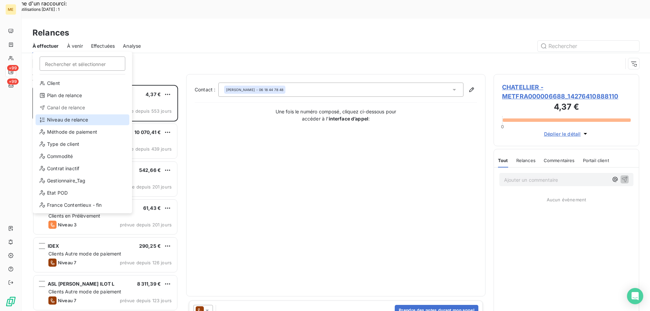
click at [61, 114] on div "Niveau de relance" at bounding box center [83, 119] width 94 height 11
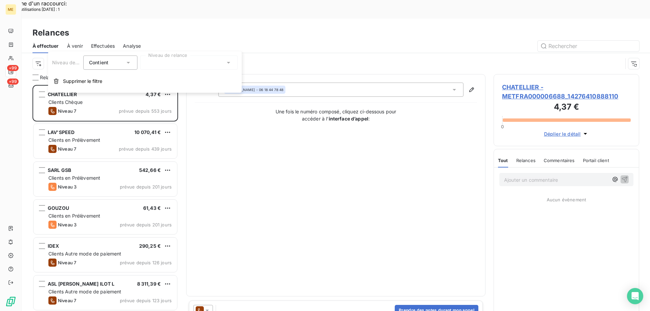
click at [182, 63] on div at bounding box center [189, 63] width 98 height 14
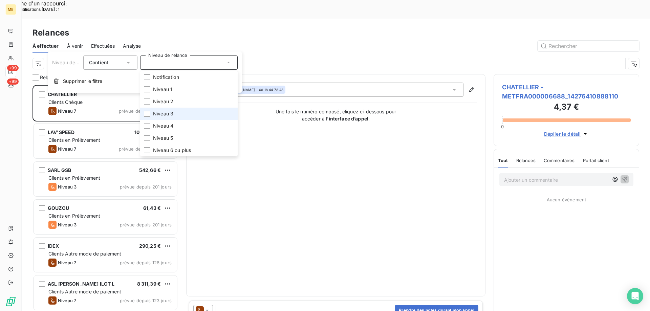
click at [162, 113] on span "Niveau 3" at bounding box center [163, 113] width 20 height 7
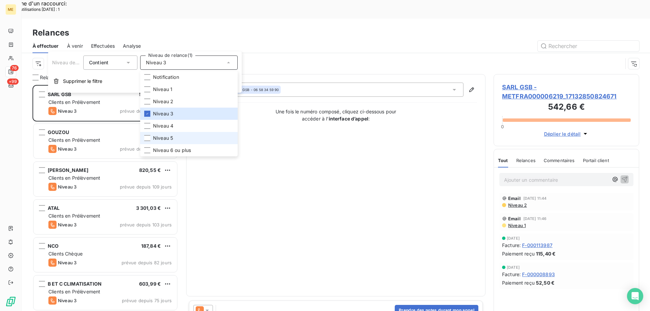
click at [171, 140] on span "Niveau 5" at bounding box center [163, 138] width 20 height 7
click at [163, 151] on span "Niveau 6 ou plus" at bounding box center [172, 150] width 38 height 7
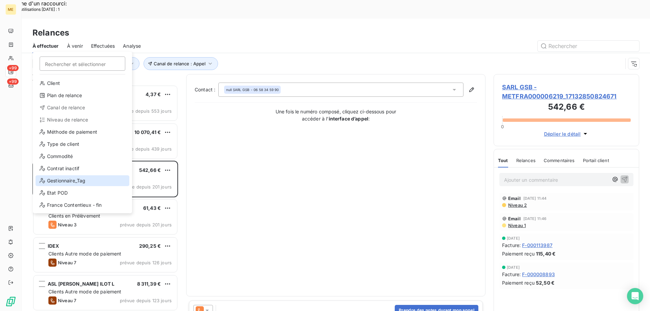
click at [69, 179] on div "Gestionnaire_Tag" at bounding box center [83, 180] width 94 height 11
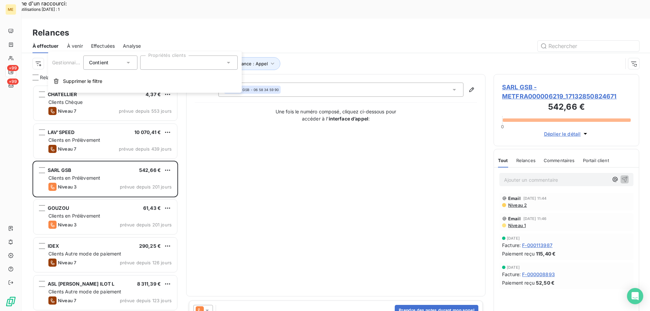
click at [154, 66] on div at bounding box center [189, 63] width 98 height 14
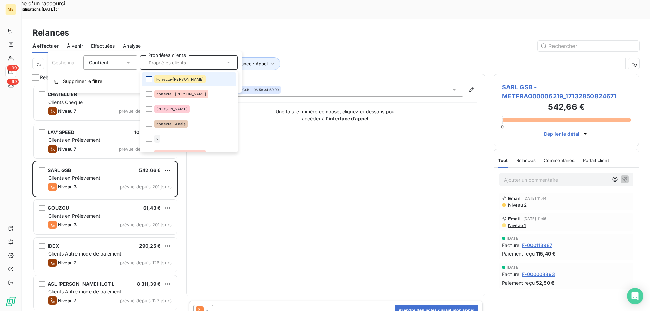
click at [148, 79] on div at bounding box center [149, 79] width 6 height 6
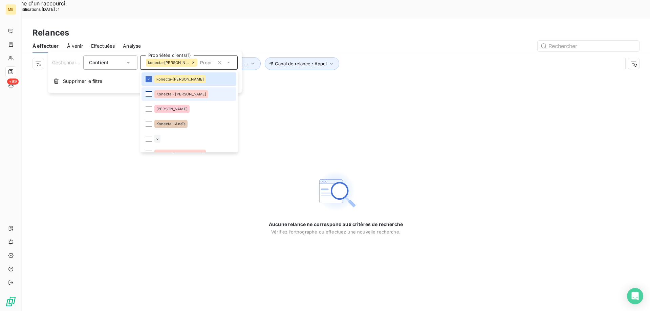
click at [146, 94] on div at bounding box center [149, 94] width 6 height 6
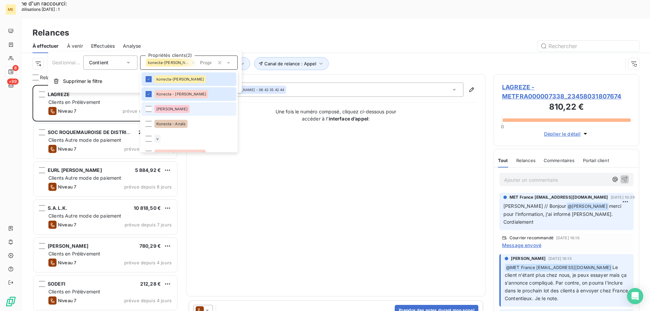
scroll to position [240, 141]
click at [146, 122] on div at bounding box center [149, 124] width 6 height 6
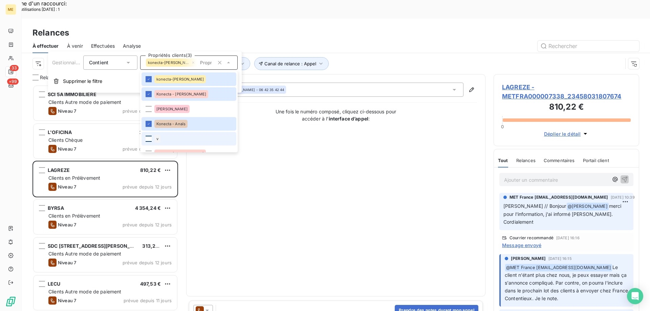
click at [147, 136] on div at bounding box center [149, 139] width 6 height 6
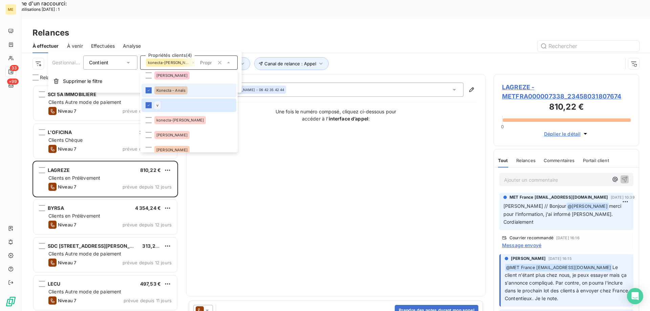
scroll to position [34, 0]
click at [175, 119] on span "konecta-[PERSON_NAME]" at bounding box center [179, 120] width 47 height 4
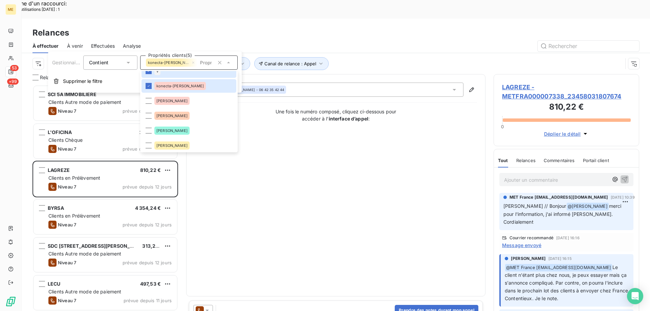
scroll to position [102, 0]
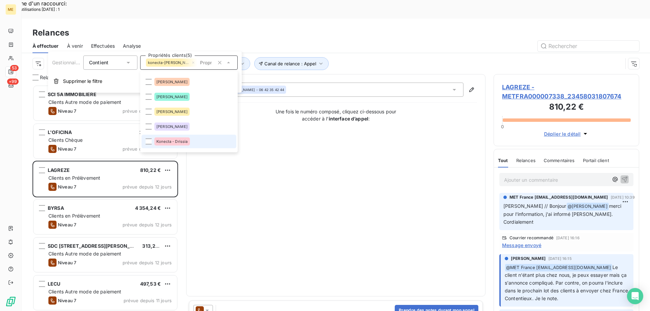
click at [159, 139] on div "Konecta - Drissia" at bounding box center [172, 142] width 36 height 8
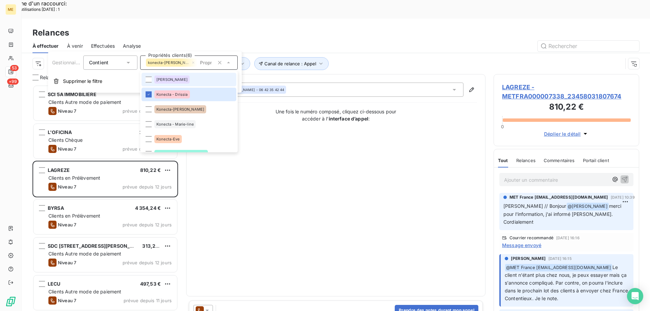
scroll to position [169, 0]
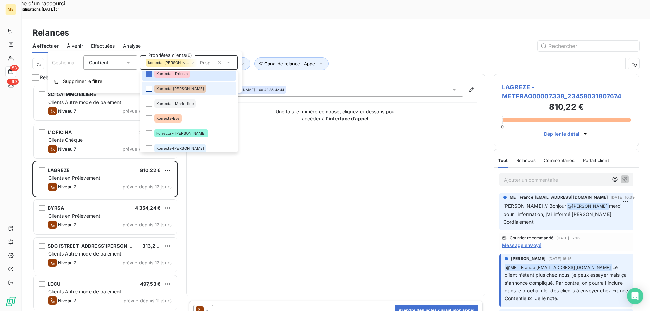
click at [147, 87] on div at bounding box center [149, 89] width 6 height 6
click at [149, 105] on div at bounding box center [149, 104] width 6 height 6
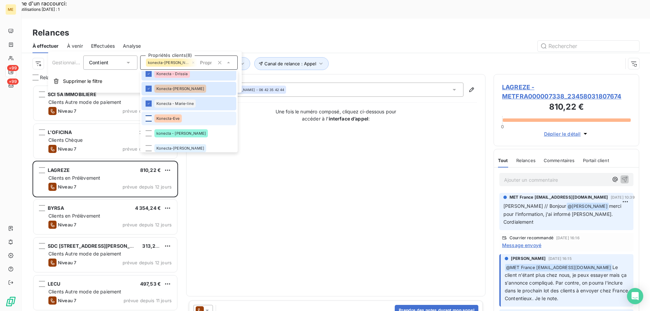
click at [147, 119] on div at bounding box center [149, 118] width 6 height 6
click at [150, 134] on div at bounding box center [149, 133] width 6 height 6
click at [150, 145] on div at bounding box center [149, 148] width 6 height 6
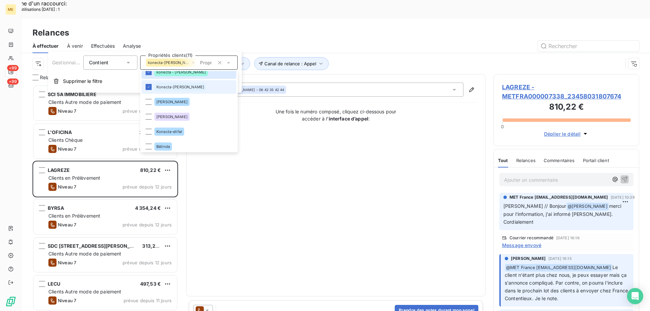
scroll to position [248, 0]
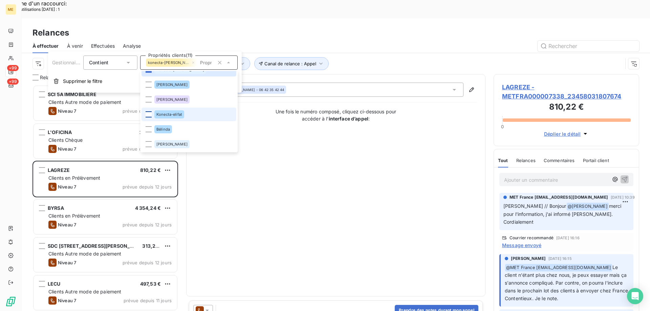
click at [149, 115] on div at bounding box center [149, 114] width 6 height 6
click at [370, 142] on div "Contact : [PERSON_NAME] - 06 42 35 42 44 Une fois le numéro composé, cliquez ci…" at bounding box center [336, 186] width 282 height 206
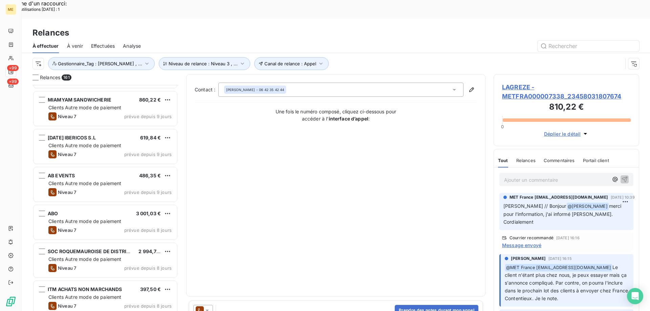
scroll to position [712, 0]
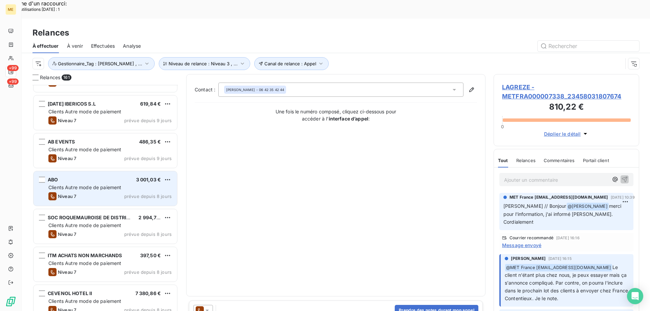
click at [93, 177] on div "ABO 3 001,03 €" at bounding box center [109, 180] width 123 height 6
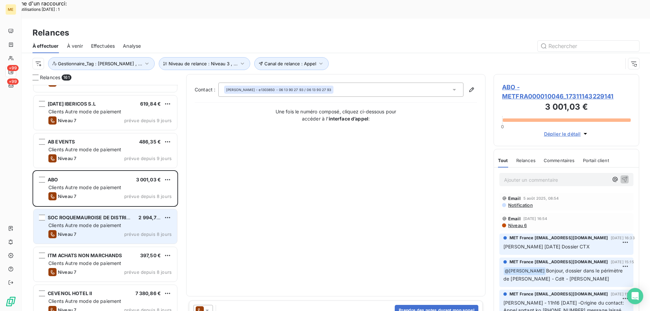
click at [82, 223] on span "Clients Autre mode de paiement" at bounding box center [84, 226] width 73 height 6
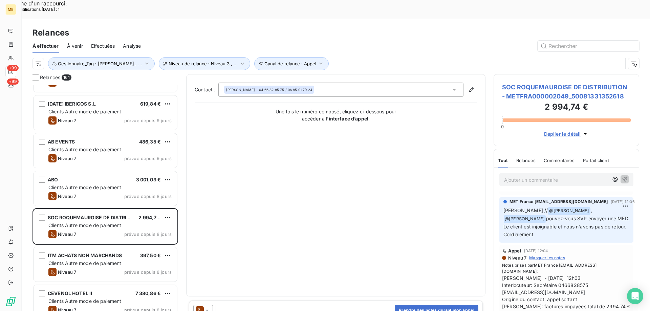
scroll to position [135, 0]
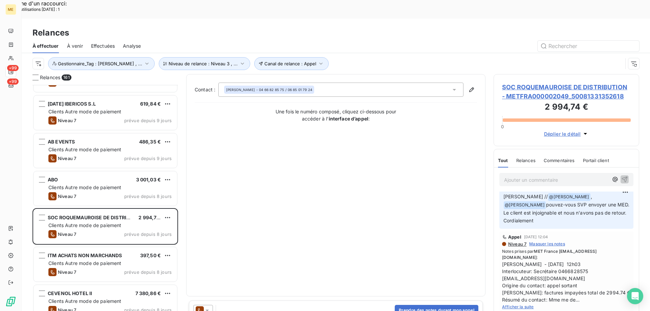
click at [525, 83] on span "SOC ROQUEMAUROISE DE DISTRIBUTION - METFRA000002049_50081331352618" at bounding box center [566, 92] width 129 height 18
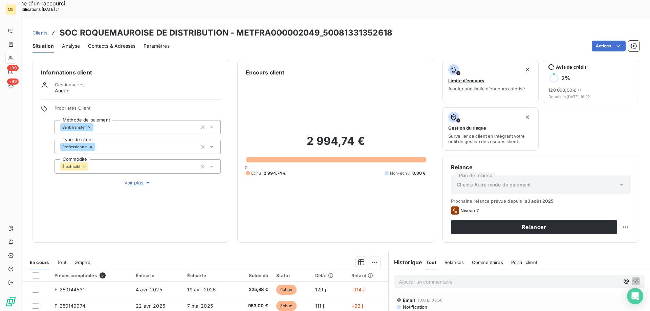
click at [42, 30] on span "Clients" at bounding box center [40, 32] width 15 height 5
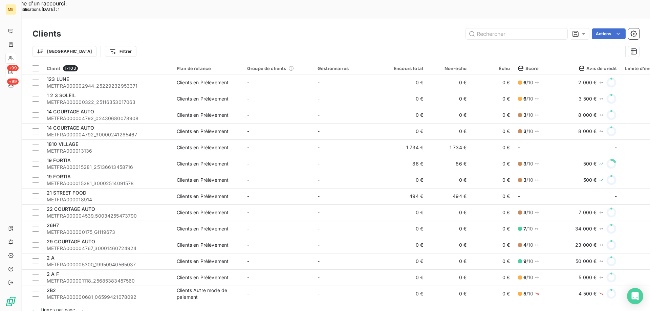
click at [10, 70] on span "+99" at bounding box center [13, 68] width 12 height 6
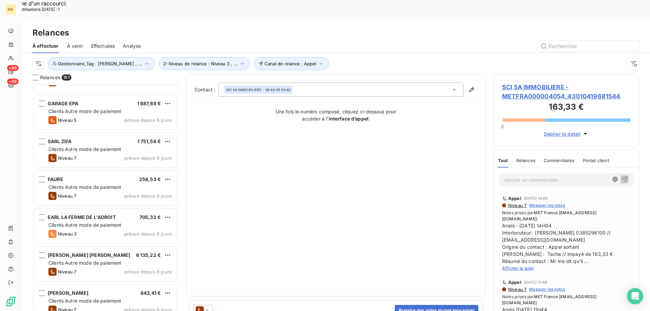
scroll to position [1321, 0]
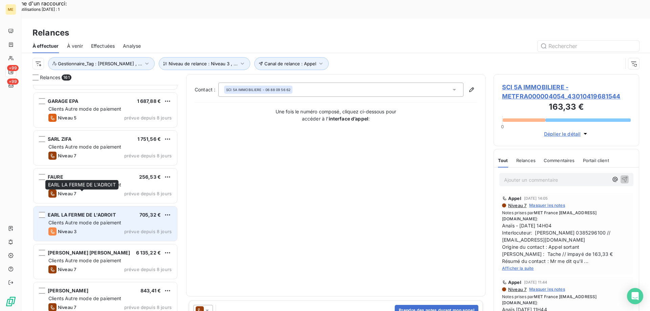
click at [97, 212] on div "EARL LA FERME DE L'ADROIT" at bounding box center [82, 215] width 68 height 7
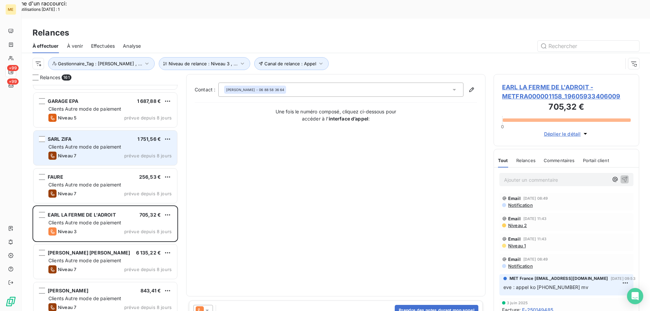
click at [86, 144] on span "Clients Autre mode de paiement" at bounding box center [84, 147] width 73 height 6
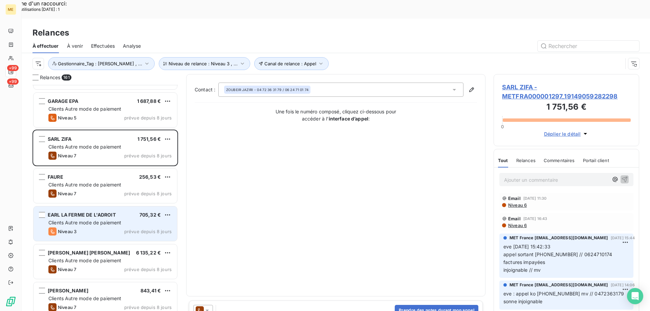
click at [82, 220] on span "Clients Autre mode de paiement" at bounding box center [84, 223] width 73 height 6
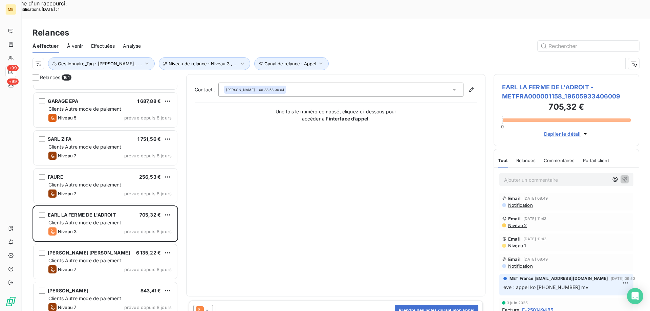
click at [521, 83] on span "EARL LA FERME DE L'ADROIT - METFRA000001158_19605933406009" at bounding box center [566, 92] width 129 height 18
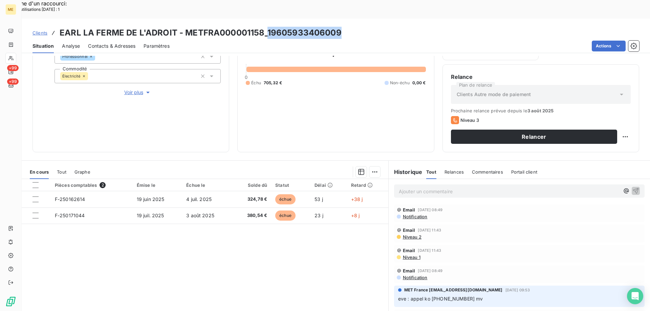
drag, startPoint x: 266, startPoint y: 12, endPoint x: 350, endPoint y: 14, distance: 84.0
click at [350, 27] on div "Clients EARL LA FERME DE L'ADROIT - METFRA000001158_19605933406009" at bounding box center [336, 33] width 629 height 12
click at [134, 89] on span "Voir plus" at bounding box center [137, 92] width 27 height 7
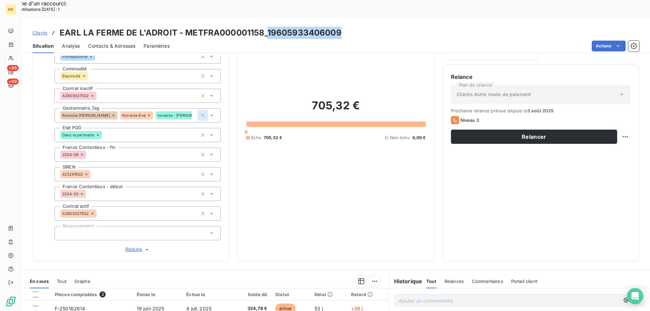
click at [201, 114] on icon "button" at bounding box center [202, 115] width 3 height 3
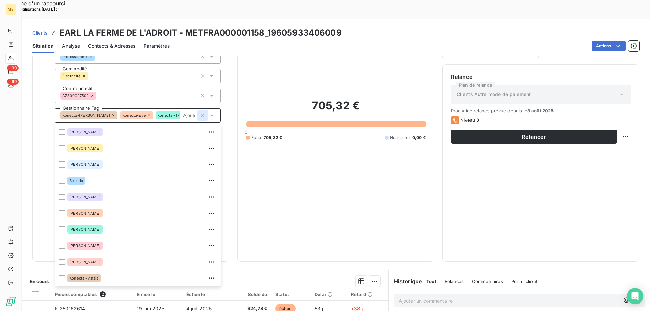
scroll to position [49, 0]
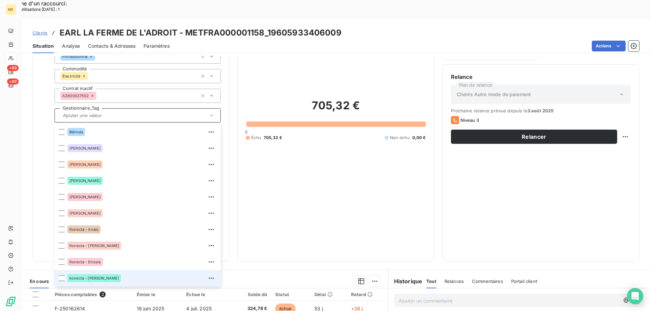
click at [358, 153] on div "705,32 € 0 Échu 705,32 € Non-échu 0,00 €" at bounding box center [336, 119] width 180 height 267
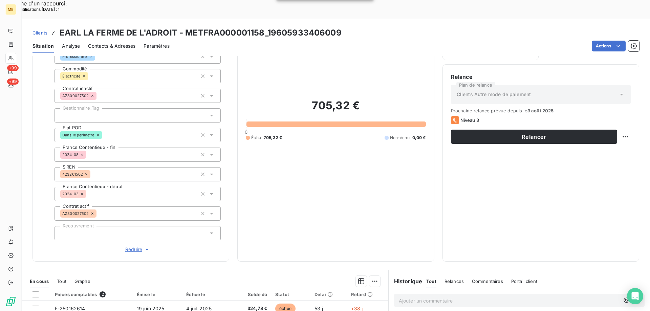
click at [208, 112] on icon at bounding box center [211, 115] width 7 height 7
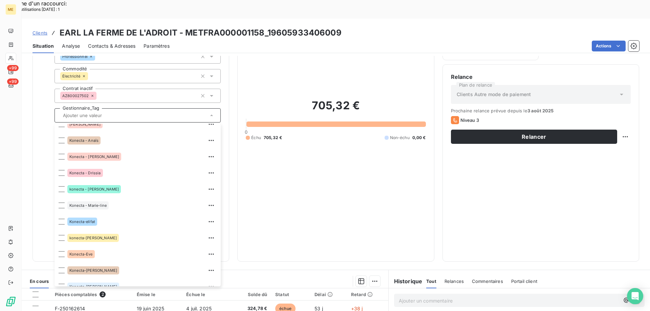
scroll to position [195, 0]
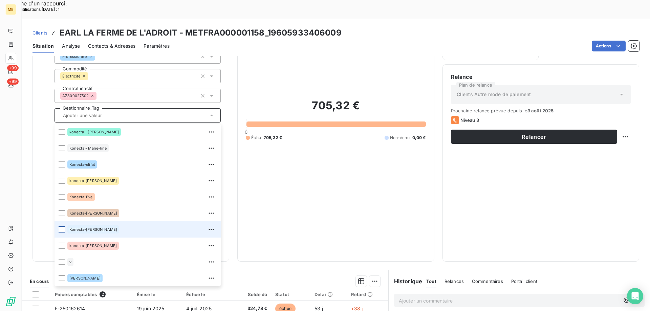
click at [63, 227] on div at bounding box center [62, 230] width 6 height 6
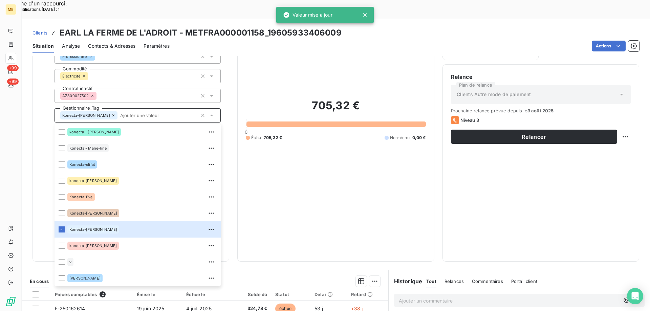
click at [398, 172] on div "705,32 € 0 Échu 705,32 € Non-échu 0,00 €" at bounding box center [336, 119] width 180 height 267
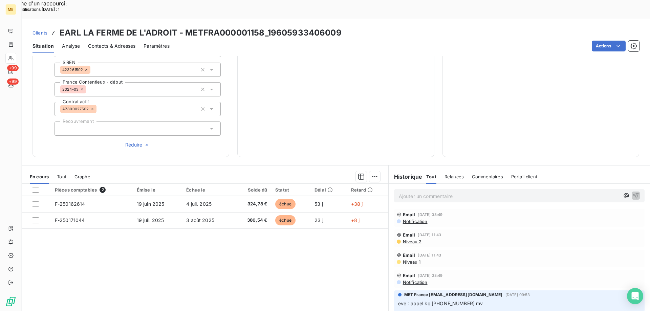
click at [406, 192] on p "Ajouter un commentaire ﻿" at bounding box center [509, 196] width 221 height 8
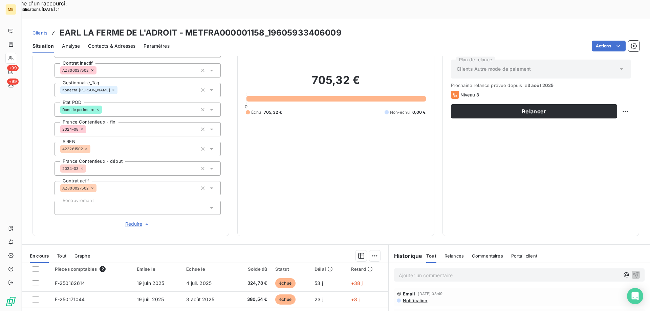
scroll to position [135, 0]
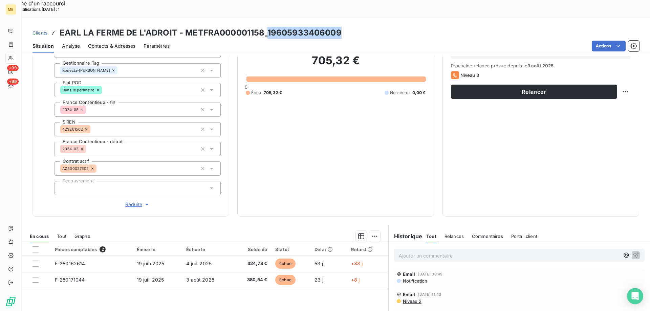
drag, startPoint x: 266, startPoint y: 14, endPoint x: 340, endPoint y: 14, distance: 73.5
click at [340, 27] on div "Clients EARL LA FERME DE L'ADROIT - METFRA000001158_19605933406009" at bounding box center [336, 33] width 629 height 12
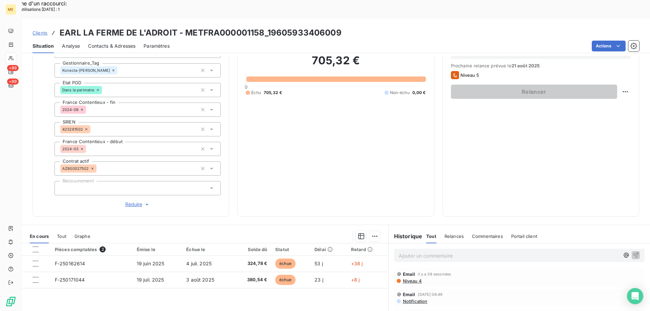
click at [409, 252] on p "Ajouter un commentaire ﻿" at bounding box center [509, 256] width 221 height 8
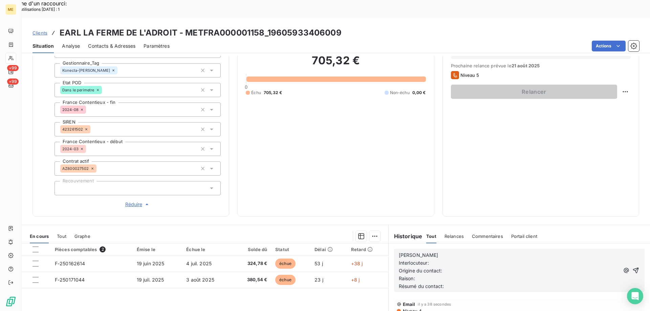
click at [419, 252] on p "[PERSON_NAME]" at bounding box center [509, 256] width 221 height 8
click at [445, 259] on p "Interlocuteur:" at bounding box center [509, 263] width 221 height 8
click at [457, 267] on p "Origine du contact:" at bounding box center [509, 271] width 221 height 8
click at [439, 283] on span "Résumé du contact:" at bounding box center [421, 286] width 45 height 6
click at [415, 275] on p "Raison:" at bounding box center [509, 279] width 221 height 8
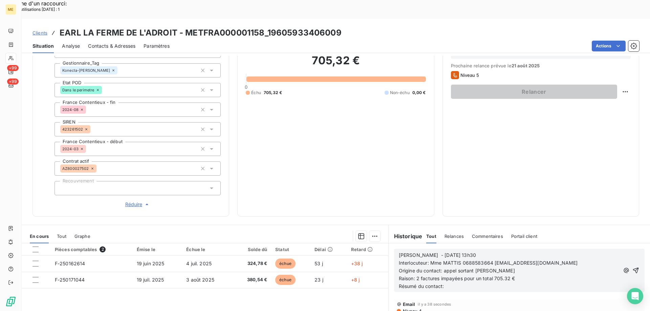
click at [464, 283] on p "Résumé du contact:" at bounding box center [509, 287] width 221 height 8
click at [499, 283] on p "Résumé du contact: appel sortant [PERSON_NAME]" at bounding box center [509, 287] width 221 height 8
click at [514, 283] on span "Résumé du contact: appel sortant ko message laisssé sur répondeur" at bounding box center [476, 286] width 155 height 6
click at [633, 267] on icon "button" at bounding box center [636, 270] width 7 height 7
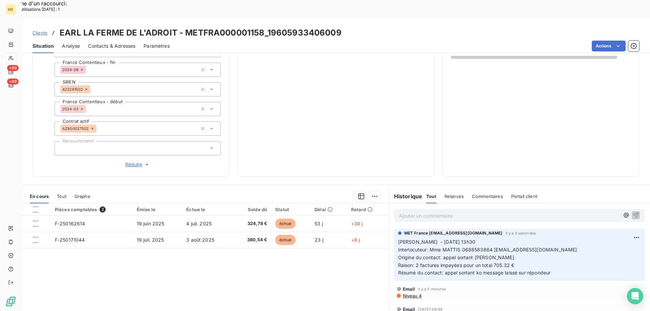
scroll to position [195, 0]
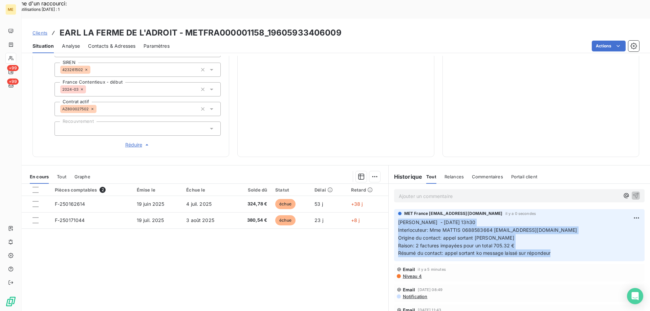
drag, startPoint x: 557, startPoint y: 233, endPoint x: 394, endPoint y: 199, distance: 166.1
click at [394, 209] on div "MET France met-france@recouvrement.met.com il y a 0 secondes Sylvain - 1/08/202…" at bounding box center [519, 235] width 251 height 52
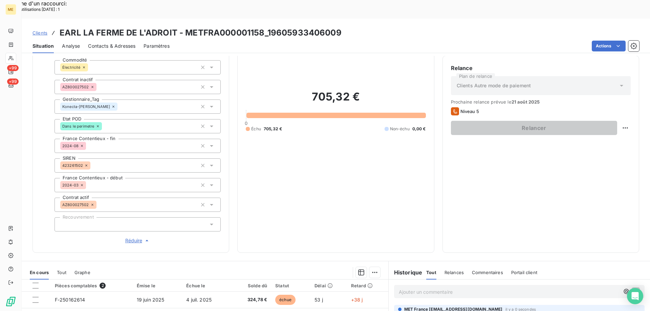
scroll to position [26, 0]
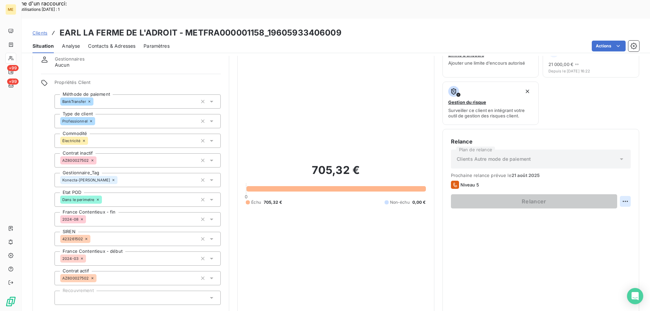
click at [593, 198] on div "Replanifier cette action" at bounding box center [592, 197] width 61 height 11
select select "7"
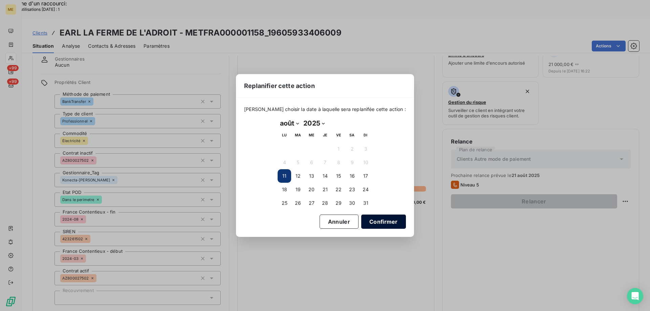
click at [379, 218] on button "Confirmer" at bounding box center [383, 222] width 45 height 14
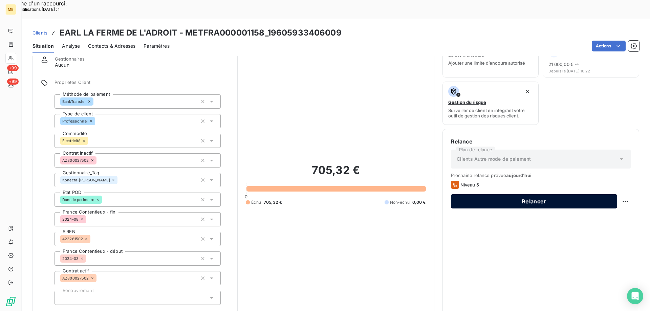
click at [517, 194] on button "Relancer" at bounding box center [534, 201] width 166 height 14
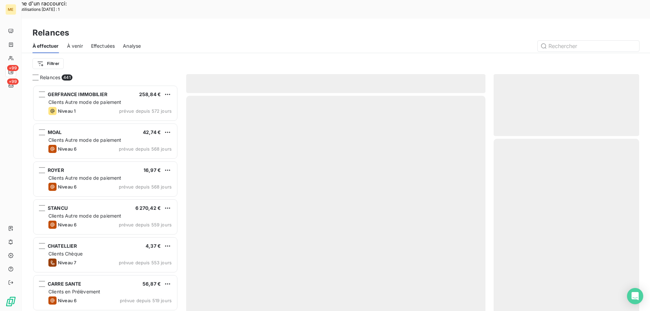
scroll to position [240, 141]
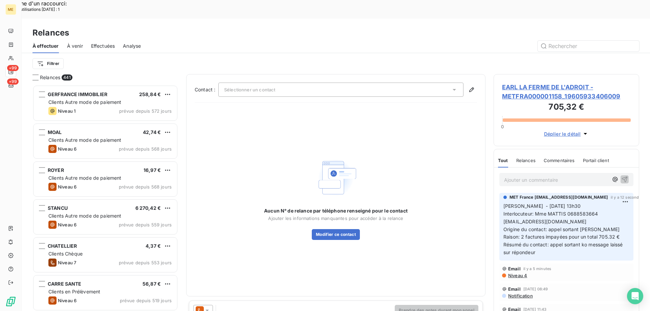
click at [243, 87] on span "Sélectionner un contact" at bounding box center [249, 89] width 51 height 5
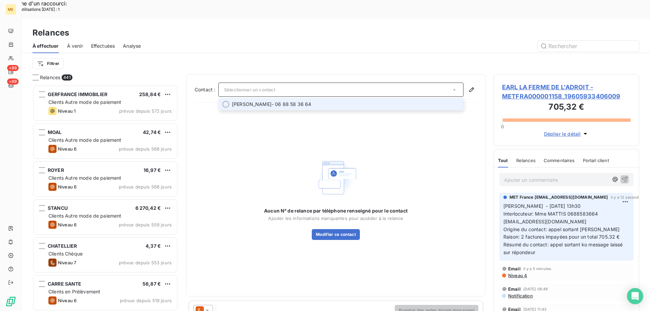
click at [239, 101] on span "XAVIER MATTIS" at bounding box center [252, 104] width 40 height 7
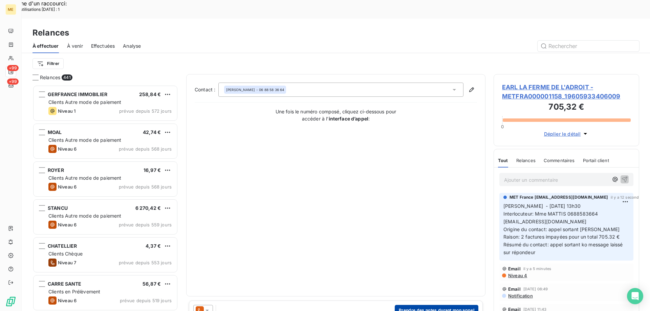
click at [405, 305] on button "Prendre des notes durant mon appel" at bounding box center [437, 310] width 84 height 11
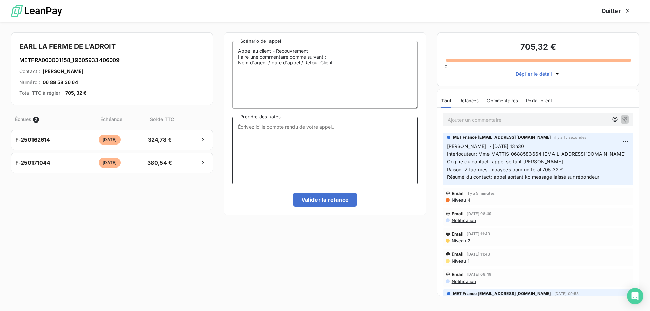
click at [300, 120] on textarea "Prendre des notes" at bounding box center [324, 151] width 185 height 68
paste textarea "[PERSON_NAME] - [DATE] 13h30 Interlocuteur: Mme MATTIS 0688583664 [EMAIL_ADDRES…"
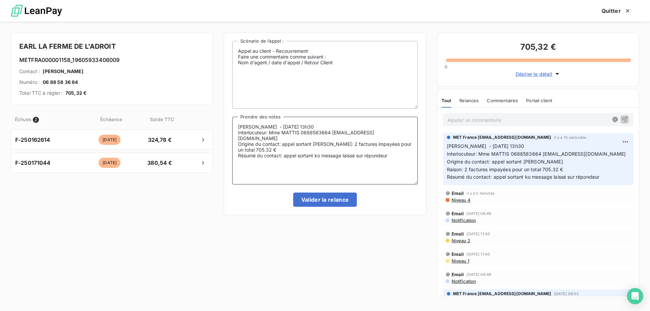
click at [304, 129] on textarea "[PERSON_NAME] - [DATE] 13h30 Interlocuteur: Mme MATTIS 0688583664 [EMAIL_ADDRES…" at bounding box center [324, 151] width 185 height 68
click at [323, 139] on textarea "Sylvain - 1/08/2025 - 13h35 Interlocuteur: Mme MATTIS 0688583664 xvm73@yahoo.fr…" at bounding box center [324, 151] width 185 height 68
drag, startPoint x: 390, startPoint y: 150, endPoint x: 284, endPoint y: 152, distance: 105.3
click at [284, 152] on textarea "Sylvain - 1/08/2025 - 13h35 Interlocuteur: Mme MATTIS 0688583664 xvm73@yahoo.fr…" at bounding box center [324, 151] width 185 height 68
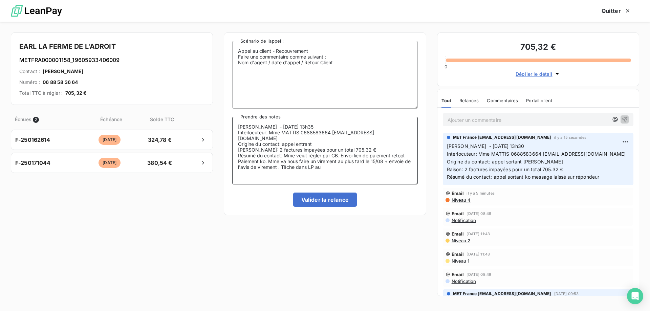
click at [339, 163] on textarea "Sylvain - 1/08/2025 - 13h35 Interlocuteur: Mme MATTIS 0688583664 xvm73@yahoo.fr…" at bounding box center [324, 151] width 185 height 68
click at [380, 161] on textarea "Sylvain - 1/08/2025 - 13h35 Interlocuteur: Mme MATTIS 0688583664 xvm73@yahoo.fr…" at bounding box center [324, 151] width 185 height 68
click at [0, 0] on lt-span "réception" at bounding box center [0, 0] width 0 height 0
drag, startPoint x: 276, startPoint y: 167, endPoint x: 228, endPoint y: 126, distance: 63.2
click at [228, 126] on div "Appel au client - Recouvrement Faire une commentaire comme suivant : Nom d'agen…" at bounding box center [325, 124] width 202 height 183
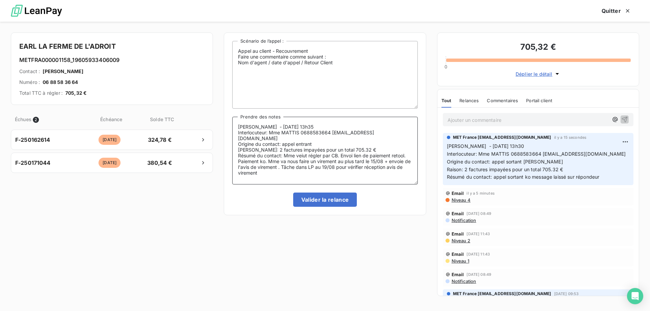
click at [303, 147] on textarea "Sylvain - 1/08/2025 - 13h35 Interlocuteur: Mme MATTIS 0688583664 xvm73@yahoo.fr…" at bounding box center [324, 151] width 185 height 68
drag, startPoint x: 269, startPoint y: 172, endPoint x: 238, endPoint y: 128, distance: 53.0
click at [238, 128] on textarea "[PERSON_NAME] - [DATE] 13h35 Interlocuteur: Mme MATTIS 0688583664 [EMAIL_ADDRES…" at bounding box center [324, 151] width 185 height 68
type textarea "[PERSON_NAME] - [DATE] 13h35 Interlocuteur: Mme MATTIS 0688583664 [EMAIL_ADDRES…"
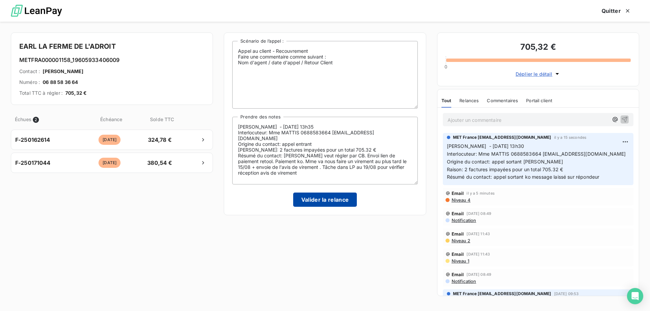
click at [316, 198] on button "Valider la relance" at bounding box center [325, 200] width 64 height 14
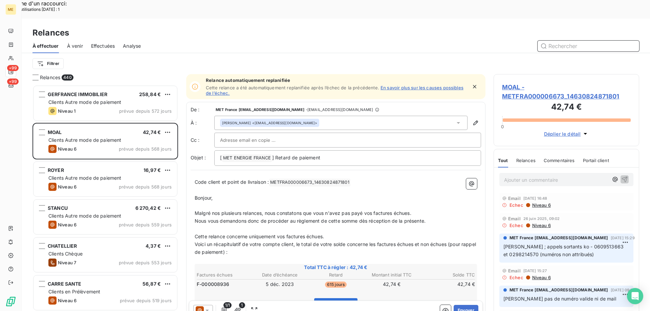
click at [111, 43] on span "Effectuées" at bounding box center [103, 46] width 24 height 7
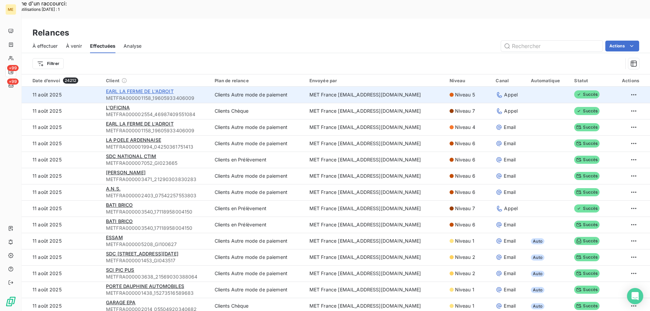
click at [157, 88] on span "EARL LA FERME DE L'ADROIT" at bounding box center [140, 91] width 68 height 6
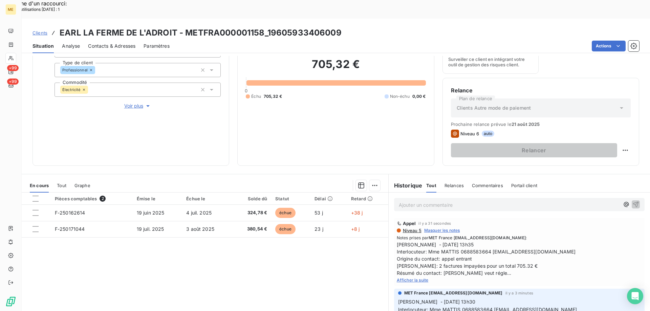
scroll to position [90, 0]
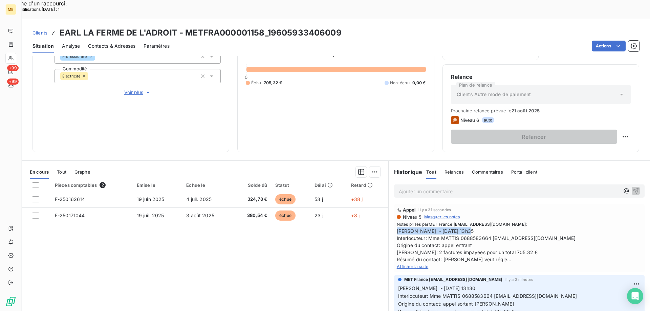
drag, startPoint x: 463, startPoint y: 211, endPoint x: 394, endPoint y: 212, distance: 69.1
click at [397, 228] on span "Sylvain - 1/08/2025 - 13h35 Interlocuteur: Mme MATTIS 0688583664 xvm73@yahoo.fr…" at bounding box center [519, 246] width 245 height 36
drag, startPoint x: 532, startPoint y: 219, endPoint x: 490, endPoint y: 218, distance: 42.0
click at [490, 228] on span "Sylvain - 1/08/2025 - 13h35 Interlocuteur: Mme MATTIS 0688583664 xvm73@yahoo.fr…" at bounding box center [519, 246] width 245 height 36
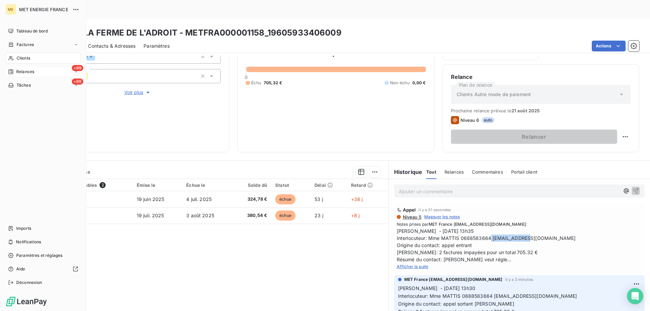
click at [15, 71] on div "Relances" at bounding box center [21, 72] width 26 height 6
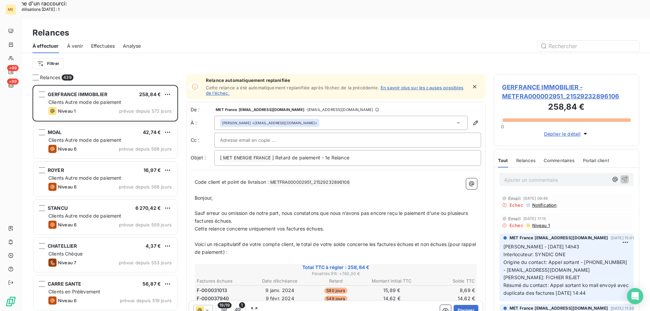
scroll to position [240, 141]
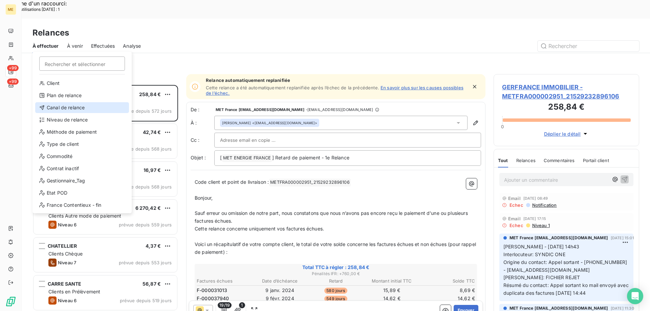
click at [77, 108] on div "Canal de relance" at bounding box center [82, 107] width 94 height 11
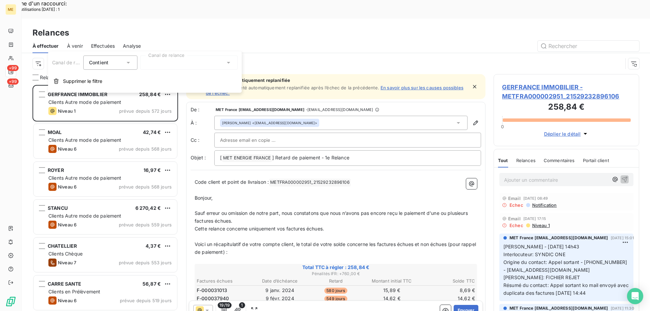
click at [150, 53] on div "Canal de relance" at bounding box center [336, 63] width 607 height 21
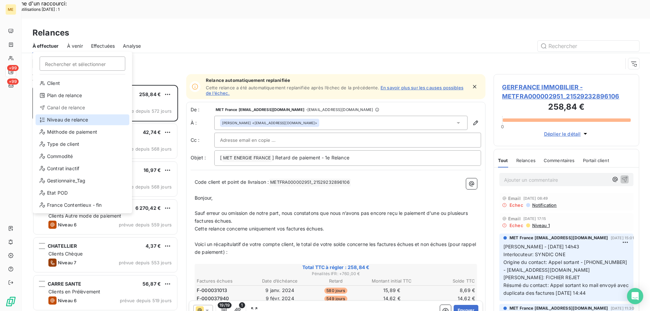
click at [66, 121] on div "Niveau de relance" at bounding box center [83, 119] width 94 height 11
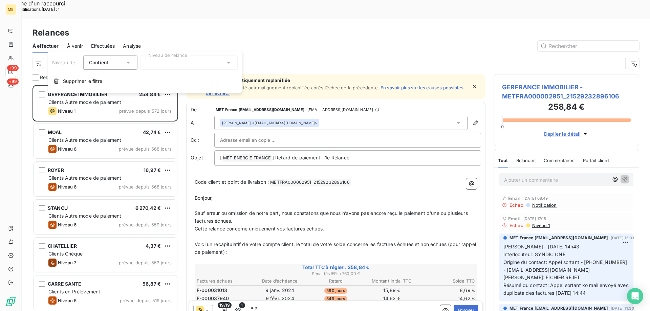
click at [155, 58] on div at bounding box center [189, 63] width 98 height 14
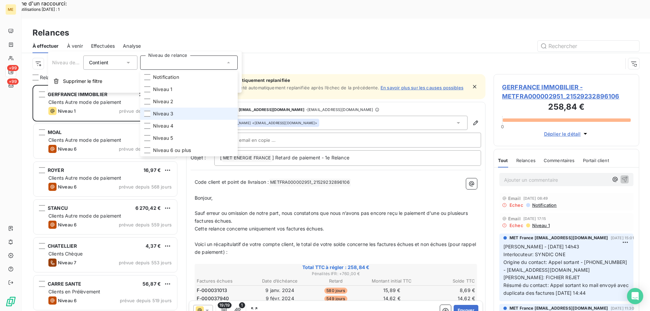
click at [180, 109] on li "Niveau 3" at bounding box center [189, 114] width 98 height 12
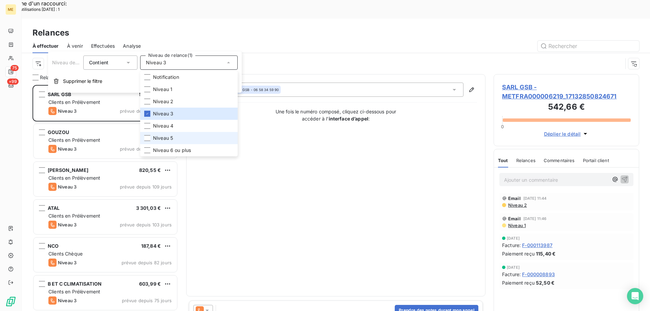
scroll to position [240, 141]
click at [164, 136] on span "Niveau 5" at bounding box center [163, 138] width 20 height 7
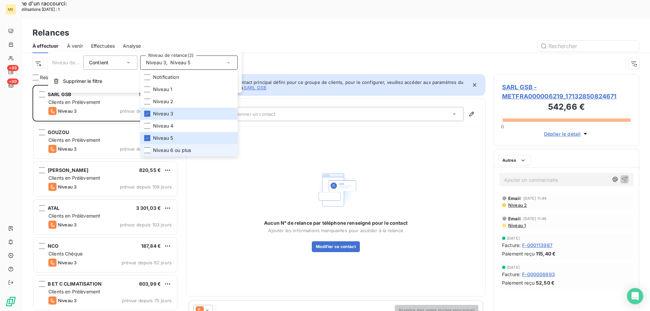
click at [168, 155] on li "Niveau 6 ou plus" at bounding box center [189, 150] width 98 height 12
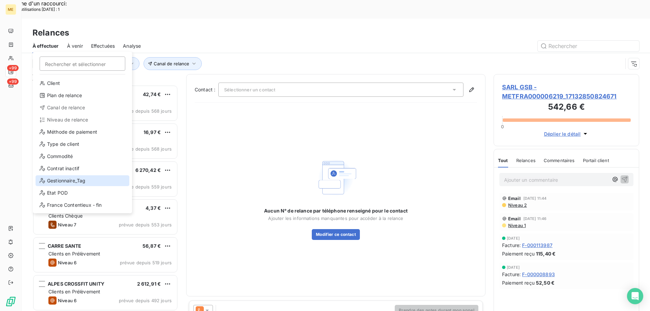
click at [75, 182] on div "Gestionnaire_Tag" at bounding box center [83, 180] width 94 height 11
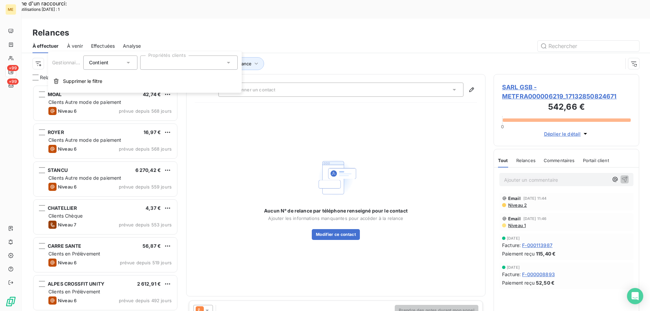
click at [172, 66] on div at bounding box center [189, 63] width 98 height 14
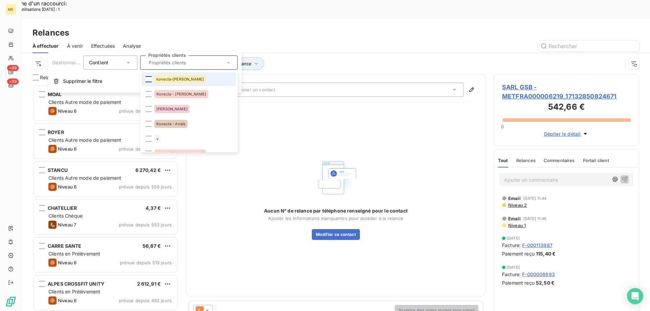
click at [148, 79] on div at bounding box center [149, 79] width 6 height 6
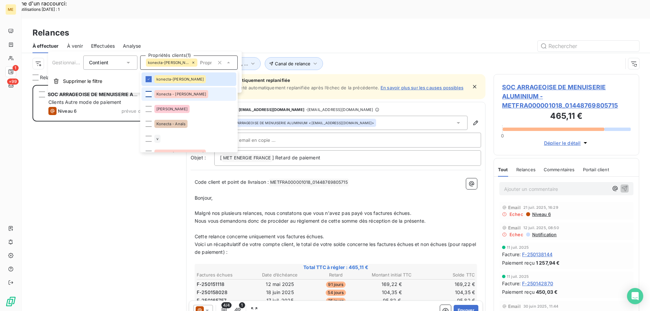
scroll to position [240, 141]
click at [150, 95] on div at bounding box center [149, 94] width 6 height 6
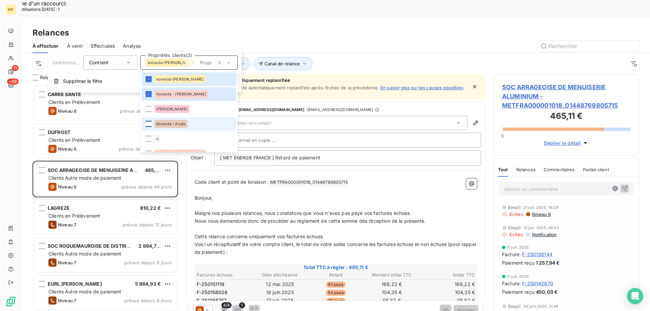
click at [150, 124] on div at bounding box center [149, 124] width 6 height 6
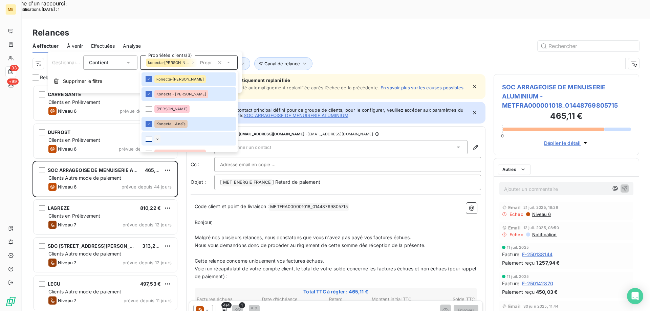
click at [148, 139] on div at bounding box center [149, 139] width 6 height 6
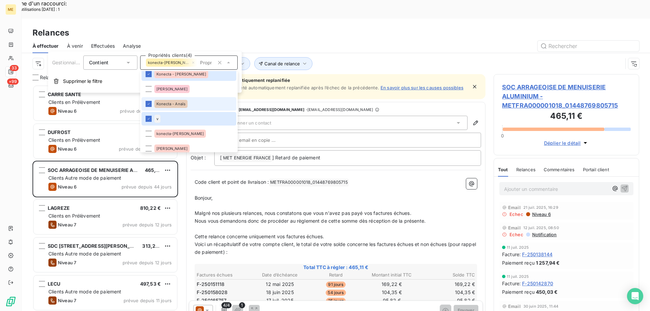
scroll to position [34, 0]
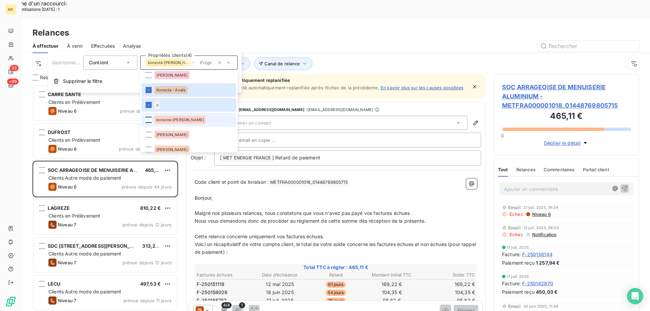
click at [149, 120] on div at bounding box center [149, 120] width 6 height 6
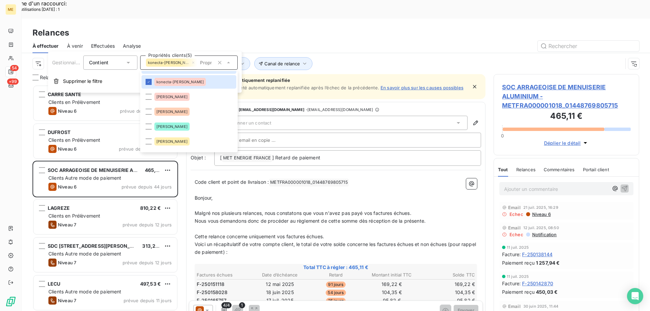
scroll to position [102, 0]
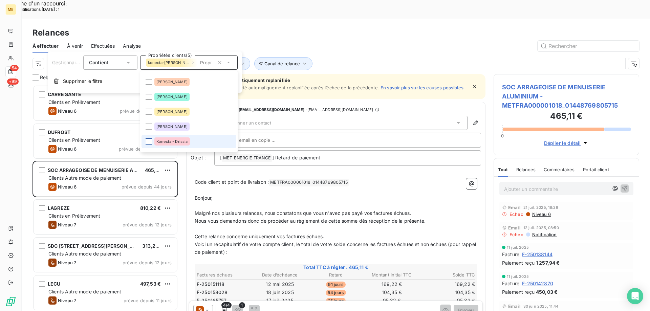
click at [148, 141] on div at bounding box center [149, 142] width 6 height 6
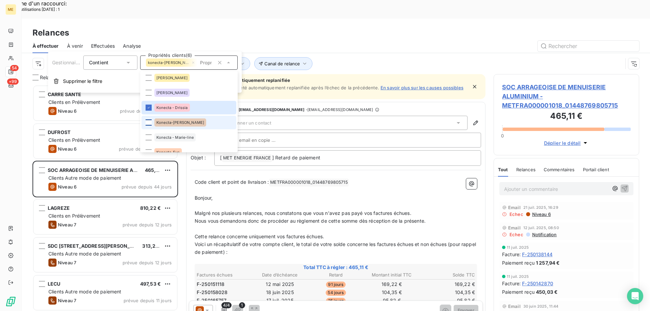
click at [149, 122] on div at bounding box center [149, 123] width 6 height 6
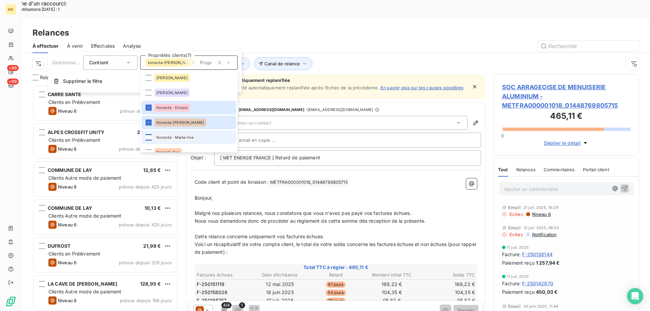
scroll to position [240, 141]
click at [148, 137] on div at bounding box center [149, 137] width 6 height 6
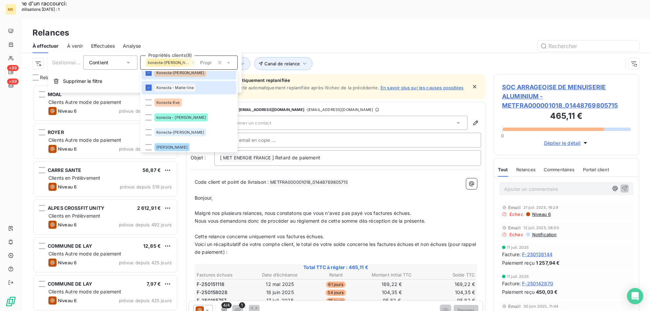
scroll to position [203, 0]
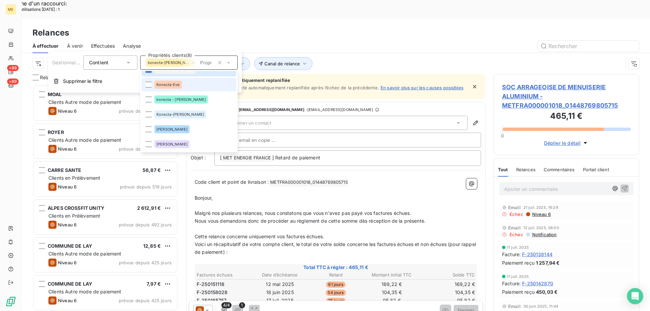
click at [145, 83] on li "Konecta-Eve" at bounding box center [189, 85] width 95 height 14
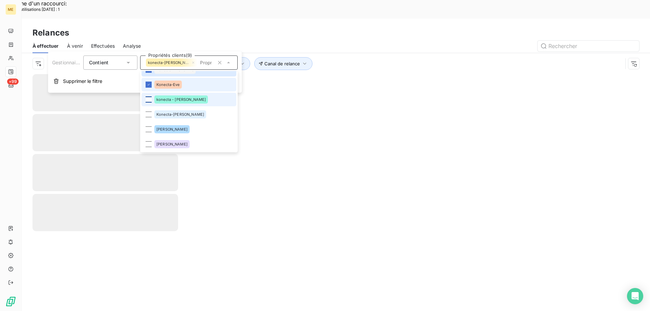
click at [146, 97] on div at bounding box center [149, 100] width 6 height 6
click at [150, 112] on div at bounding box center [149, 114] width 6 height 6
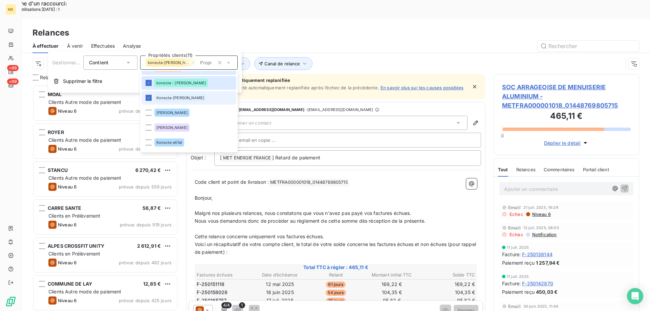
scroll to position [237, 0]
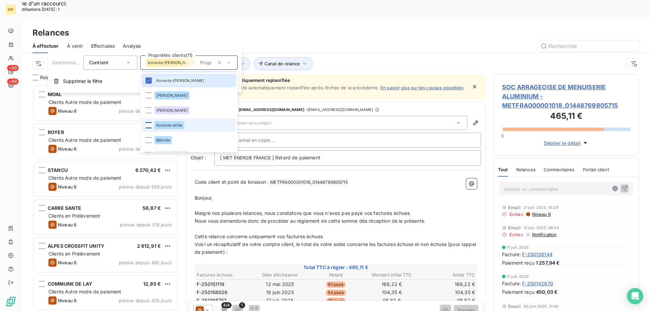
click at [148, 127] on div at bounding box center [149, 125] width 6 height 6
click at [321, 57] on div "Canal de relance Niveau de relance : Niveau 3 , ... Gestionnaire_Tag : konecta-…" at bounding box center [328, 63] width 590 height 13
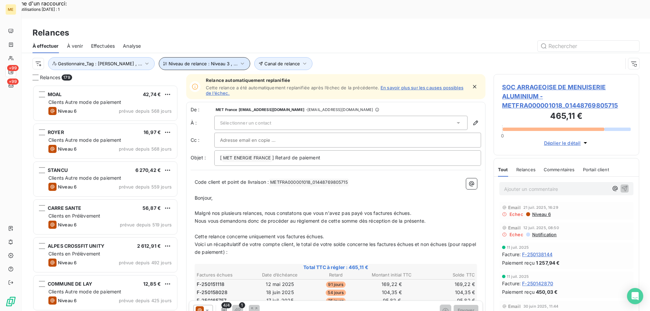
click at [200, 61] on span "Niveau de relance : Niveau 3 , ..." at bounding box center [203, 63] width 69 height 5
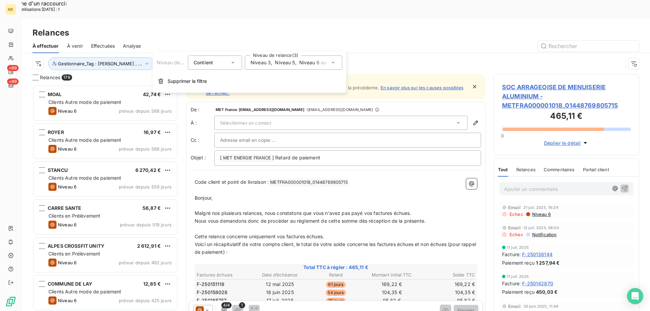
click at [254, 57] on button "Canal de relance" at bounding box center [283, 63] width 58 height 13
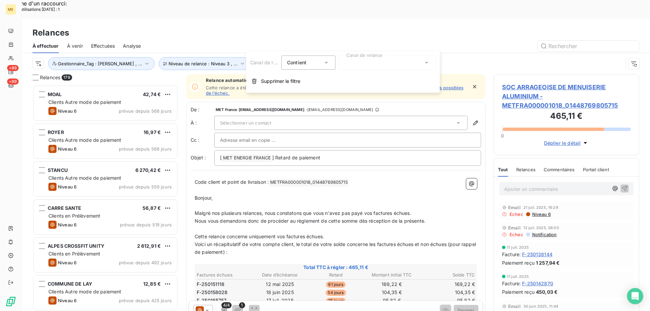
click at [374, 65] on div at bounding box center [387, 63] width 98 height 14
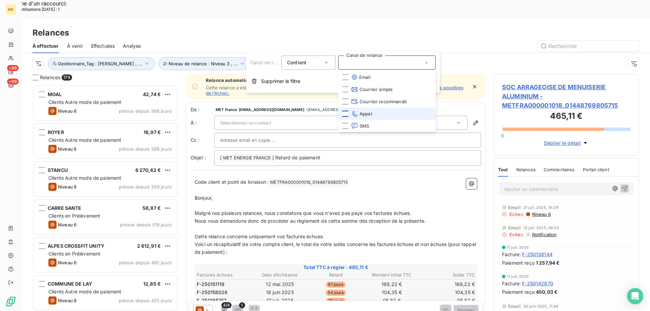
click at [345, 113] on div at bounding box center [345, 114] width 6 height 6
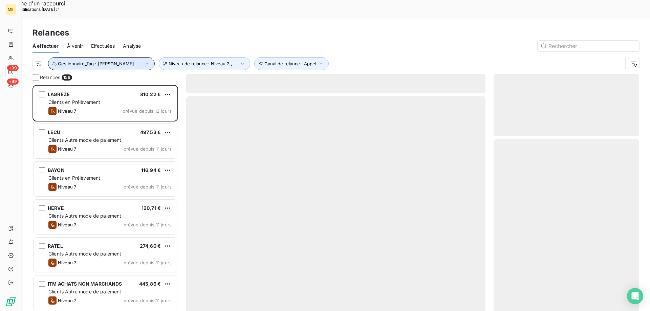
click at [113, 57] on button "Gestionnaire_Tag : [PERSON_NAME] , ..." at bounding box center [101, 63] width 107 height 13
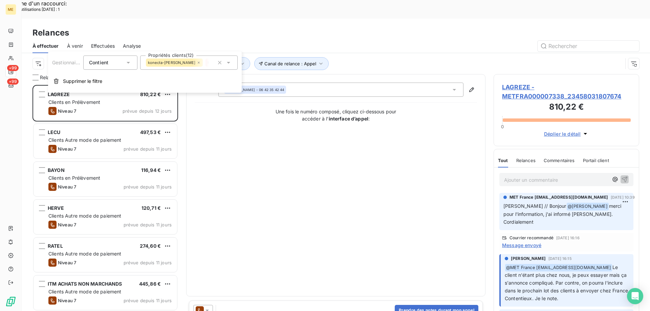
scroll to position [240, 141]
click at [178, 68] on div "konecta-elodie Konecta - Cindy Konecta - Anaïs v konecta-valérie Konecta - Dris…" at bounding box center [189, 63] width 98 height 14
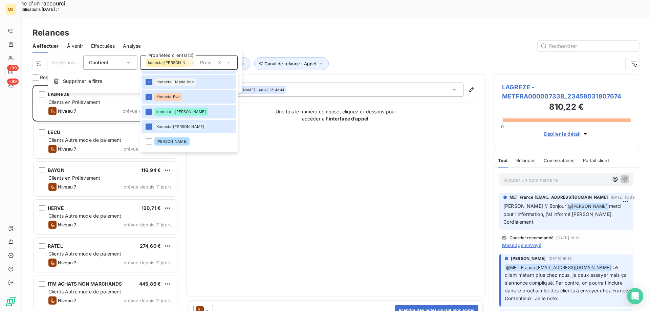
scroll to position [237, 0]
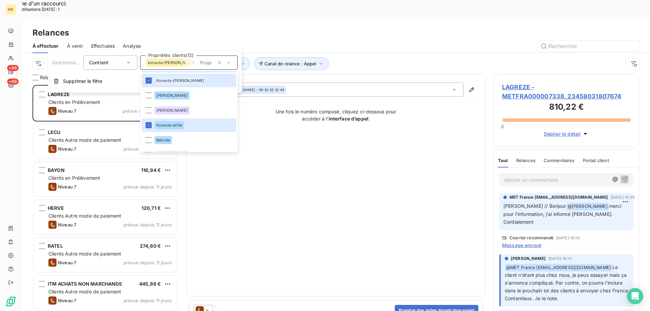
click at [376, 171] on div "Contact : [PERSON_NAME] - 06 42 35 42 44 Une fois le numéro composé, cliquez ci…" at bounding box center [336, 186] width 282 height 206
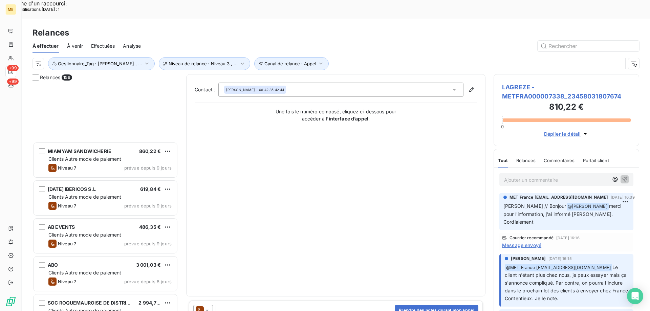
scroll to position [712, 0]
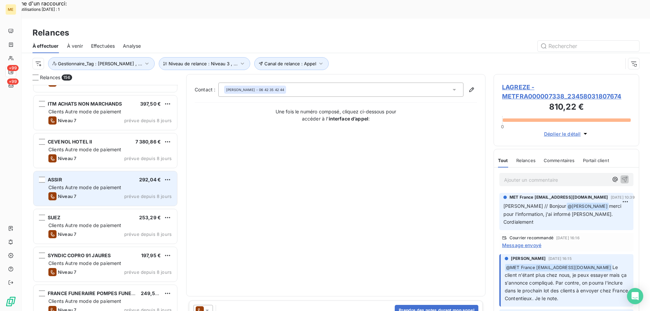
click at [92, 185] on span "Clients Autre mode de paiement" at bounding box center [84, 188] width 73 height 6
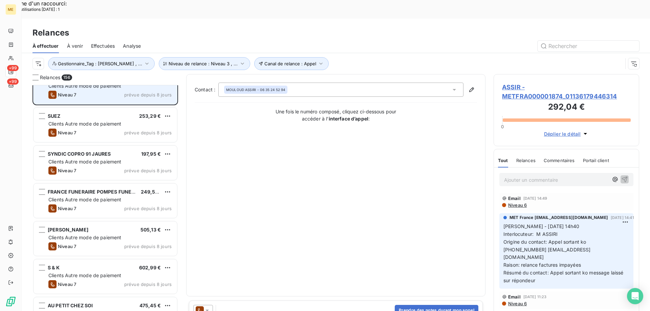
scroll to position [745, 0]
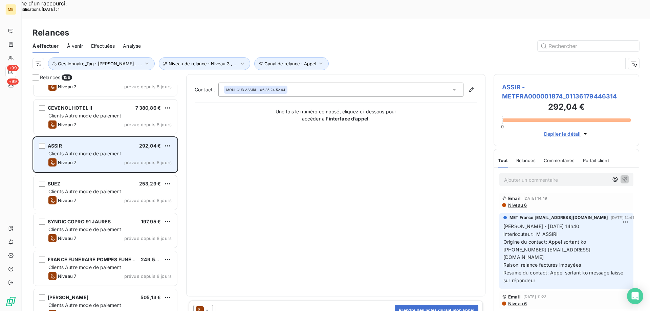
click at [86, 151] on span "Clients Autre mode de paiement" at bounding box center [84, 154] width 73 height 6
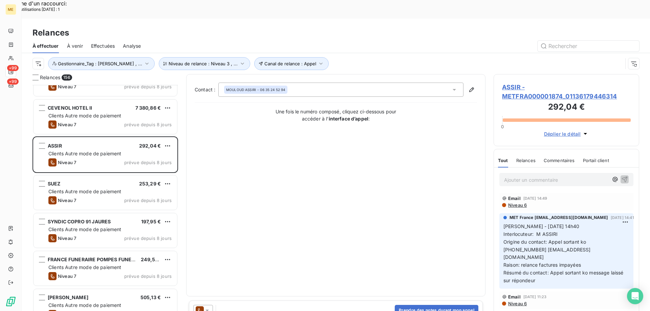
click at [515, 83] on span "ASSIR - METFRA000001874_01136179446314" at bounding box center [566, 92] width 129 height 18
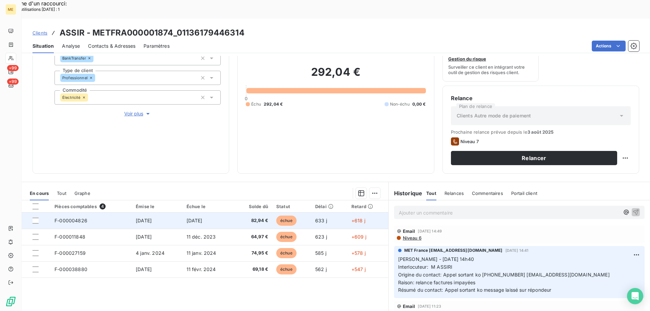
scroll to position [90, 0]
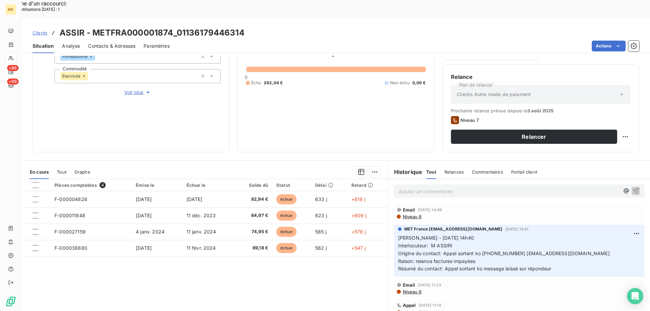
click at [392, 180] on div "Ajouter un commentaire ﻿" at bounding box center [519, 191] width 261 height 24
click at [404, 187] on p "Ajouter un commentaire ﻿" at bounding box center [509, 191] width 221 height 8
click at [477, 188] on span "Sylvain - 11/08/2025 - 13h46 - dosseir au CTX" at bounding box center [457, 191] width 117 height 6
click at [480, 188] on span "Sylvain - 11/08/2025 - 13h46 - dosseir au CTX" at bounding box center [457, 191] width 117 height 6
drag, startPoint x: 626, startPoint y: 171, endPoint x: 623, endPoint y: 167, distance: 5.3
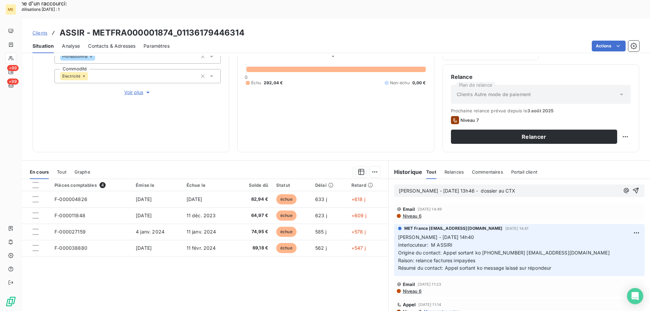
click at [633, 187] on icon "button" at bounding box center [636, 190] width 7 height 7
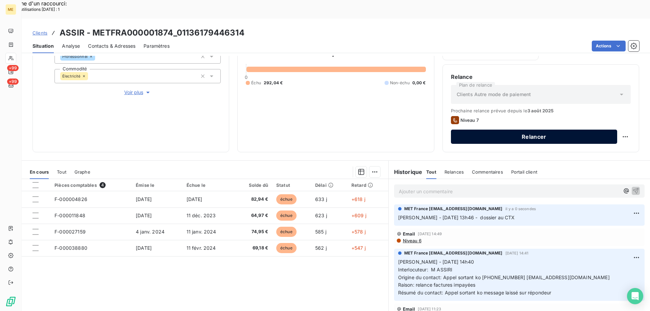
click at [519, 130] on button "Relancer" at bounding box center [534, 137] width 166 height 14
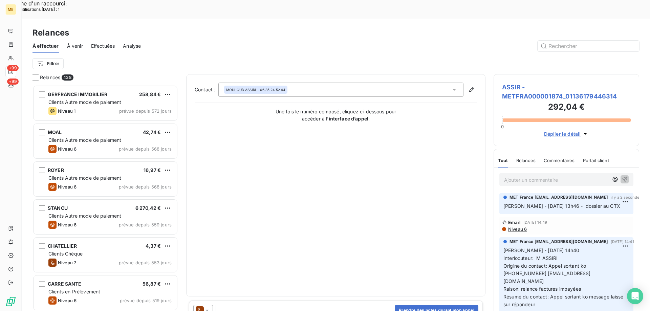
scroll to position [240, 141]
click at [207, 307] on icon at bounding box center [207, 310] width 7 height 7
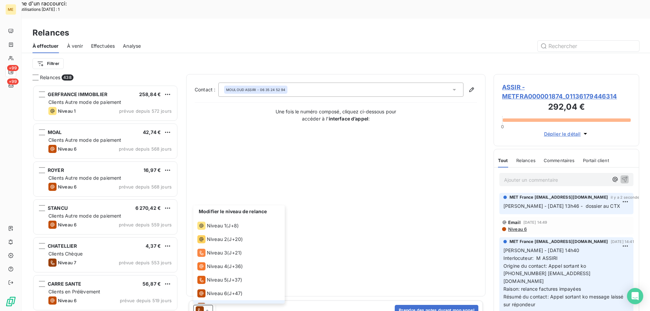
scroll to position [10, 0]
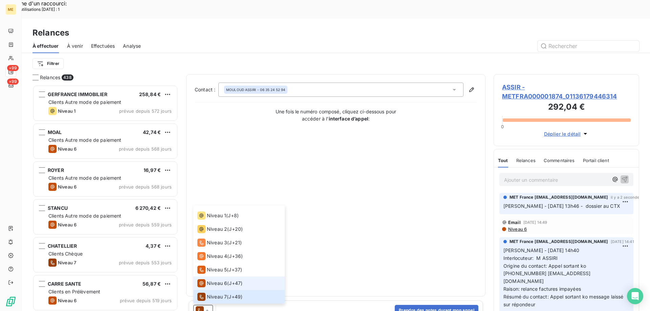
click at [209, 280] on span "Niveau 6" at bounding box center [217, 283] width 20 height 7
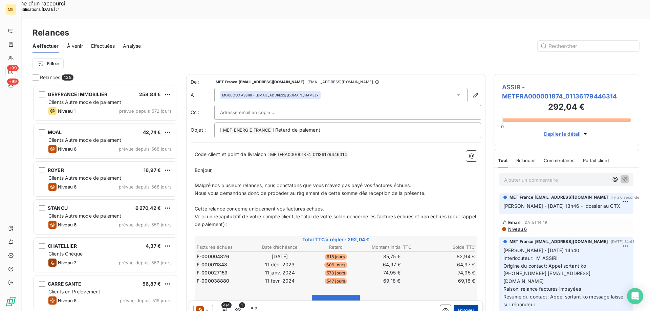
click at [462, 305] on button "Envoyer" at bounding box center [466, 310] width 25 height 11
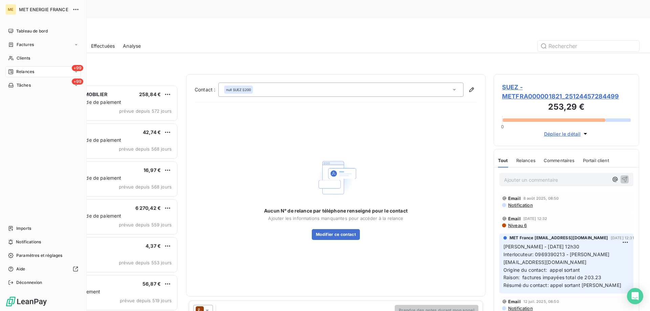
click at [28, 73] on span "Relances" at bounding box center [25, 72] width 18 height 6
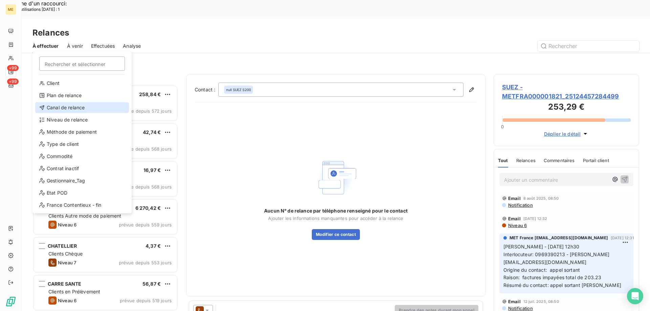
click at [56, 108] on div "Canal de relance" at bounding box center [82, 107] width 94 height 11
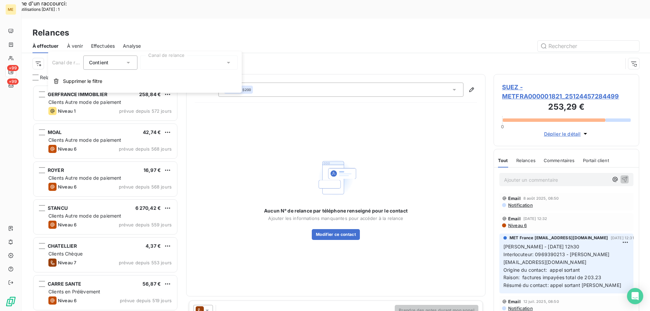
click at [173, 59] on div at bounding box center [189, 63] width 98 height 14
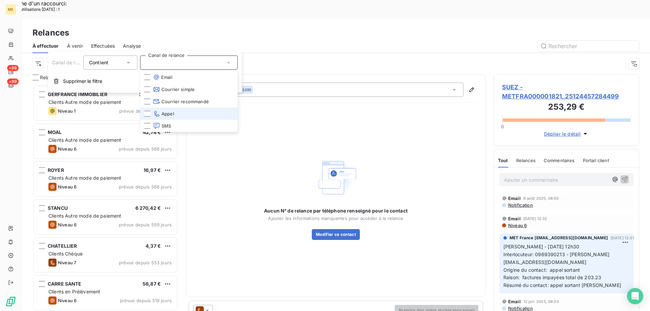
click at [176, 112] on li "Appel" at bounding box center [189, 114] width 98 height 12
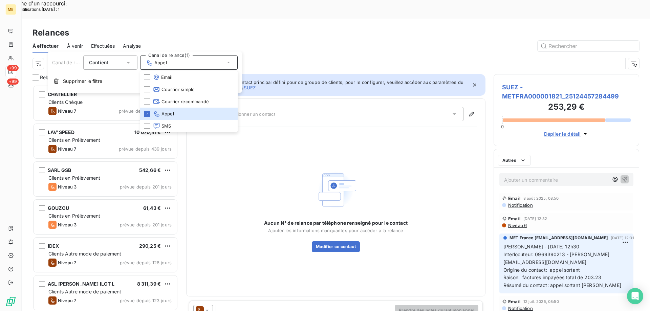
scroll to position [240, 141]
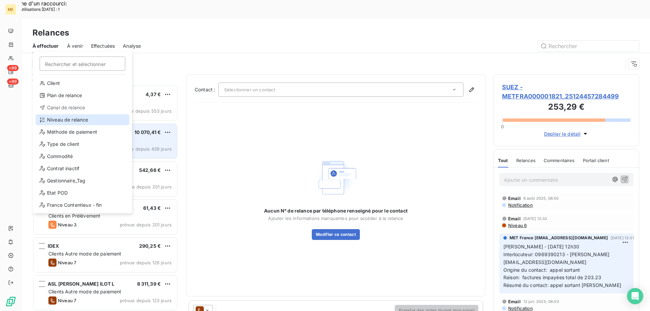
click at [62, 121] on div "Niveau de relance" at bounding box center [83, 119] width 94 height 11
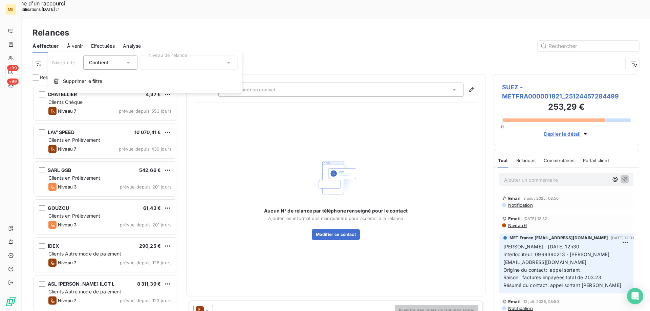
click at [170, 61] on div at bounding box center [189, 63] width 98 height 14
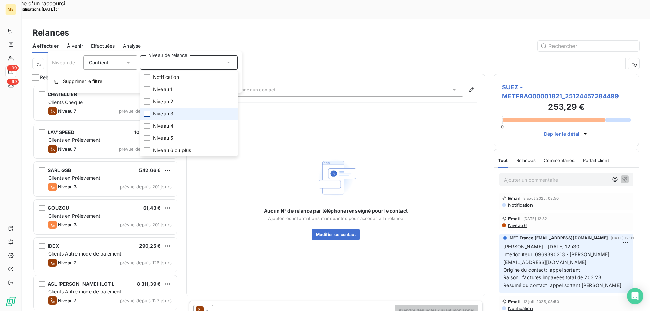
click at [145, 114] on div at bounding box center [147, 114] width 6 height 6
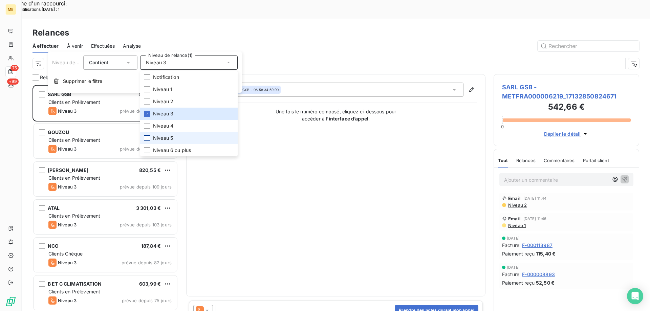
scroll to position [240, 141]
click at [145, 136] on div at bounding box center [147, 138] width 6 height 6
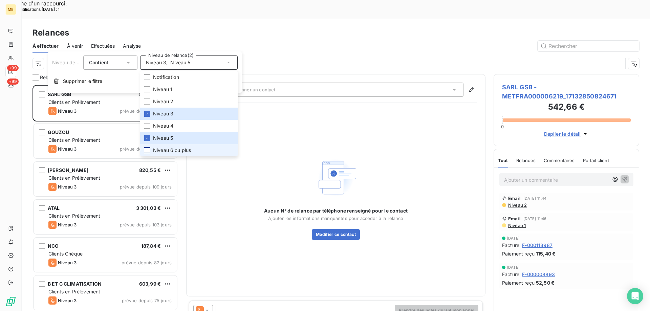
click at [148, 151] on div at bounding box center [147, 150] width 6 height 6
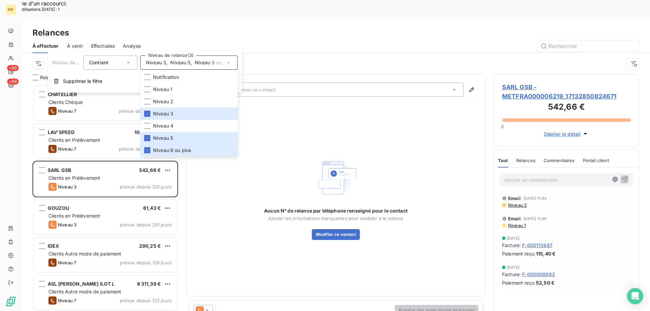
click at [37, 57] on div "Canal de relance : Appel Niveau de relance : Niveau 3 , ..." at bounding box center [328, 63] width 590 height 13
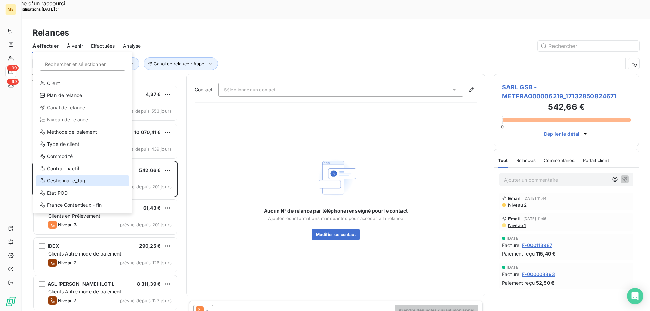
click at [68, 176] on div "Gestionnaire_Tag" at bounding box center [83, 180] width 94 height 11
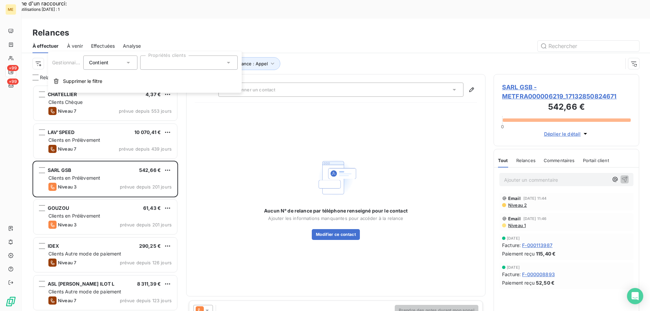
click at [158, 66] on div at bounding box center [189, 63] width 98 height 14
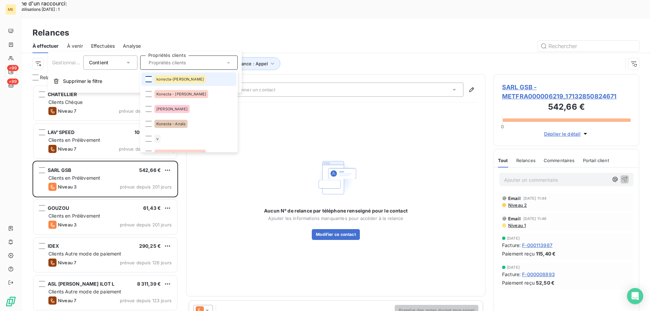
click at [147, 78] on div at bounding box center [149, 79] width 6 height 6
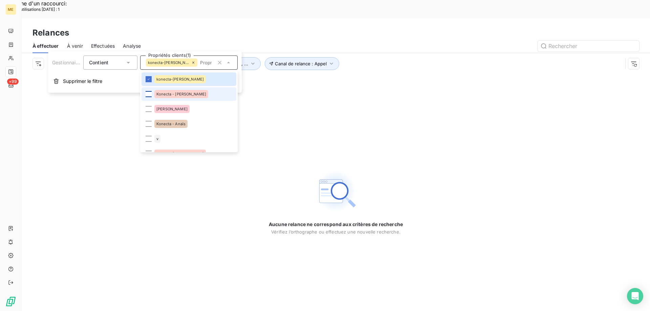
click at [149, 97] on div at bounding box center [149, 94] width 6 height 6
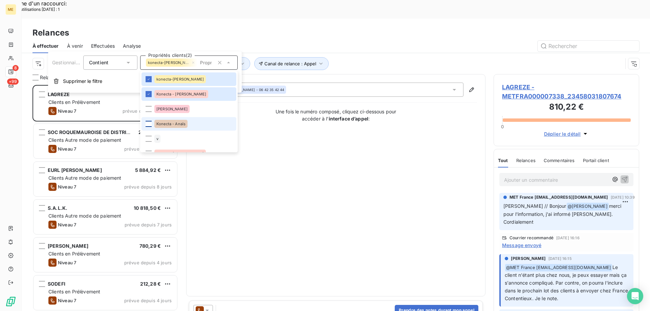
scroll to position [240, 141]
click at [147, 124] on div at bounding box center [149, 124] width 6 height 6
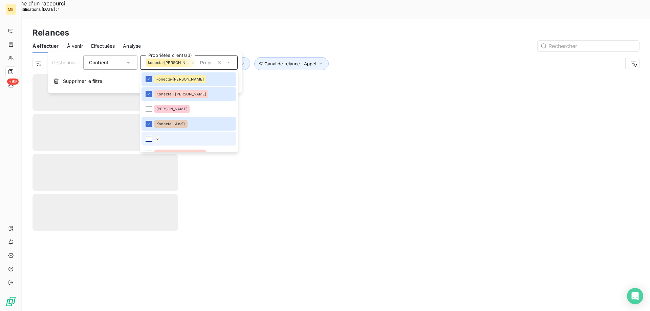
click at [147, 139] on div at bounding box center [149, 139] width 6 height 6
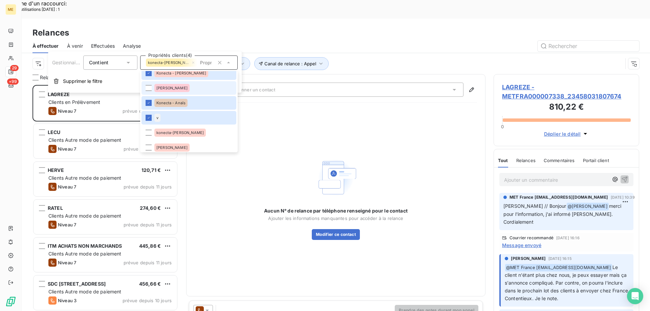
scroll to position [34, 0]
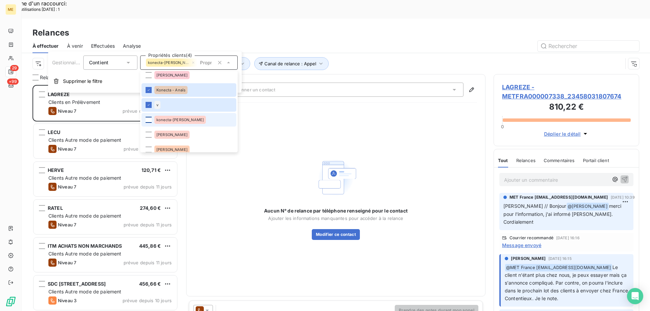
click at [149, 121] on div at bounding box center [149, 120] width 6 height 6
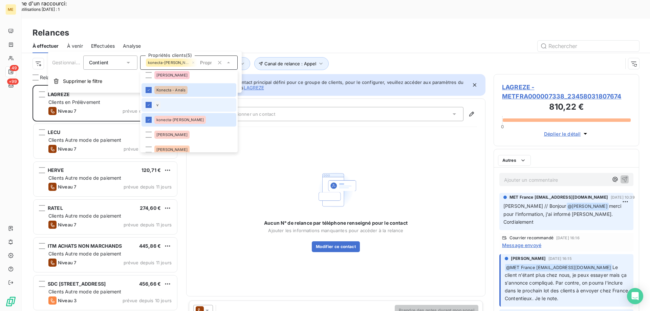
scroll to position [102, 0]
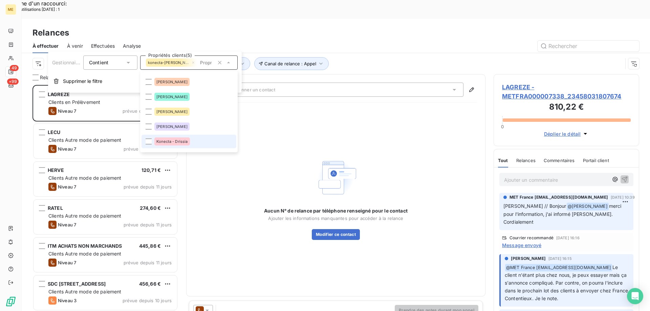
click at [176, 142] on span "Konecta - Drissia" at bounding box center [171, 142] width 31 height 4
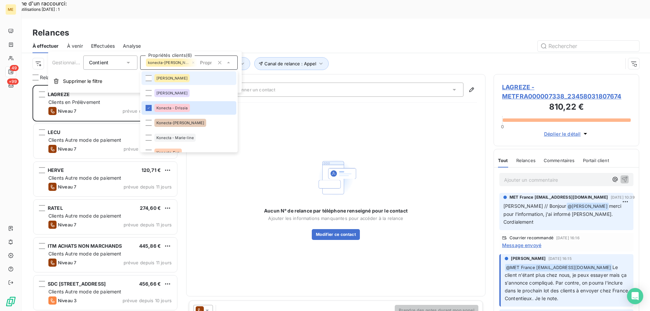
scroll to position [135, 0]
click at [150, 123] on div at bounding box center [149, 123] width 6 height 6
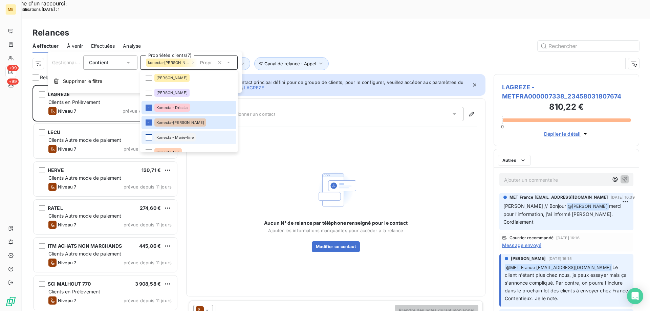
click at [149, 137] on div at bounding box center [149, 137] width 6 height 6
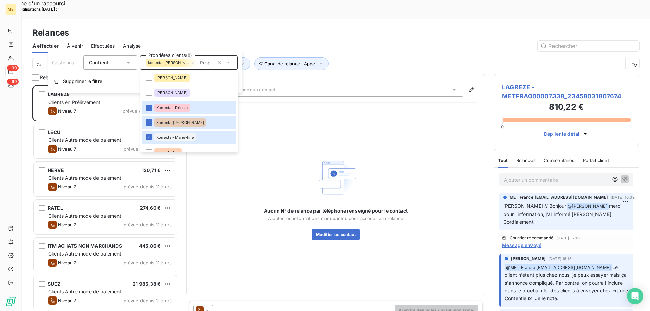
scroll to position [203, 0]
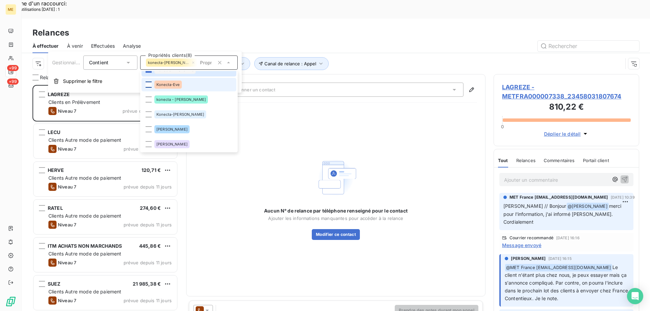
click at [147, 82] on div at bounding box center [149, 85] width 6 height 6
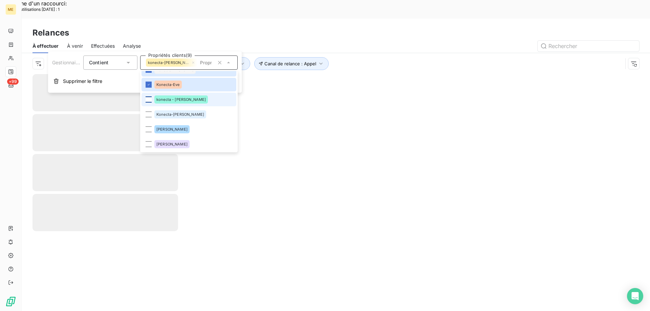
click at [149, 99] on div at bounding box center [149, 100] width 6 height 6
click at [149, 115] on div at bounding box center [149, 114] width 6 height 6
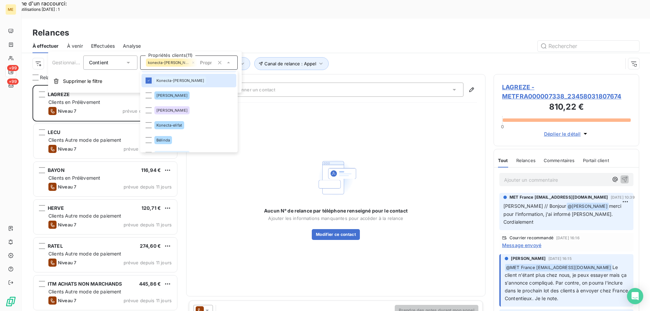
scroll to position [240, 141]
click at [148, 125] on div at bounding box center [149, 125] width 6 height 6
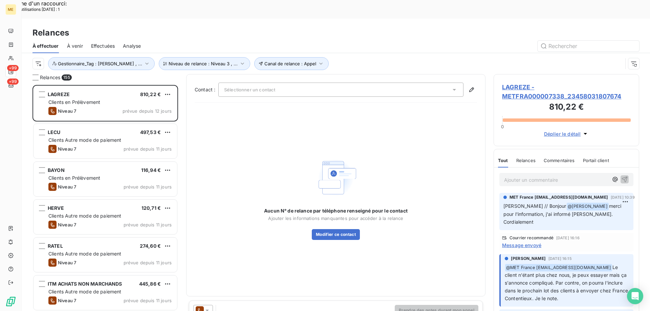
click at [346, 116] on div "Aucun N° de relance par téléphone renseigné pour le contact Ajouter les informa…" at bounding box center [336, 198] width 282 height 180
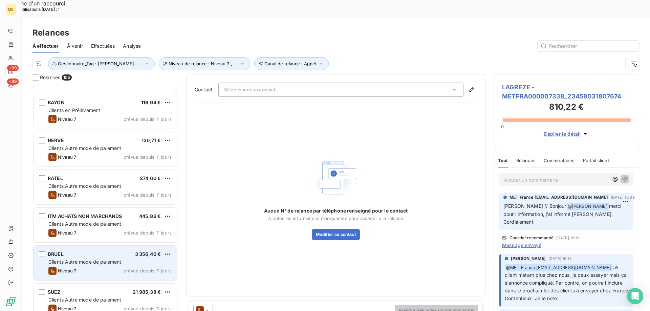
click at [81, 259] on span "Clients Autre mode de paiement" at bounding box center [84, 262] width 73 height 6
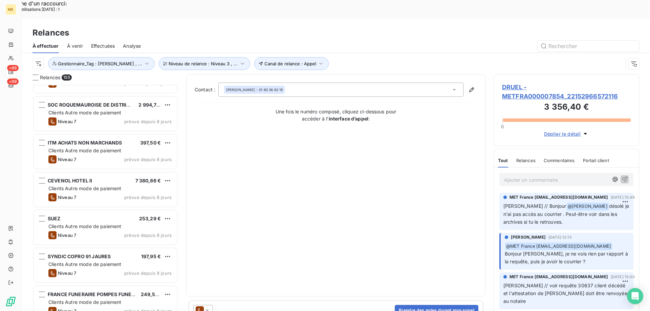
scroll to position [678, 0]
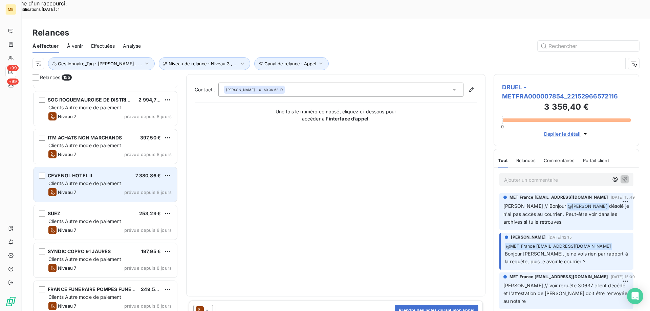
click at [80, 188] on div "Niveau 7 prévue depuis 8 jours" at bounding box center [109, 192] width 123 height 8
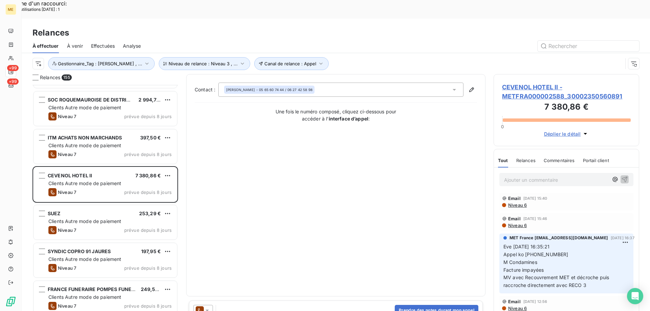
click at [514, 83] on span "CEVENOL HOTEL II - METFRA000002588_30002350560891" at bounding box center [566, 92] width 129 height 18
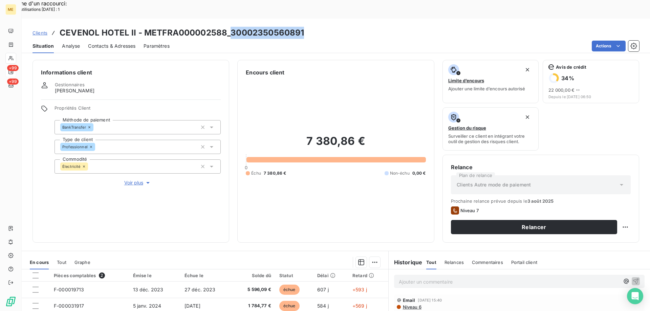
drag, startPoint x: 230, startPoint y: 16, endPoint x: 301, endPoint y: 18, distance: 71.8
click at [301, 27] on h3 "CEVENOL HOTEL II - METFRA000002588_30002350560891" at bounding box center [182, 33] width 245 height 12
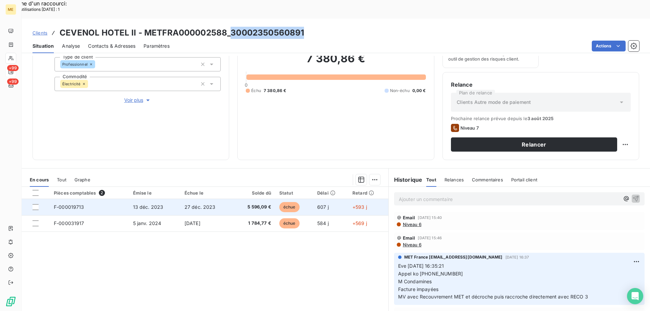
scroll to position [90, 0]
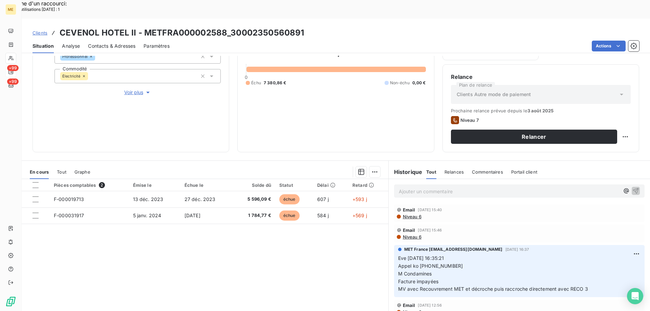
click at [427, 187] on p "Ajouter un commentaire ﻿" at bounding box center [509, 191] width 221 height 8
click at [633, 187] on icon "button" at bounding box center [636, 190] width 7 height 7
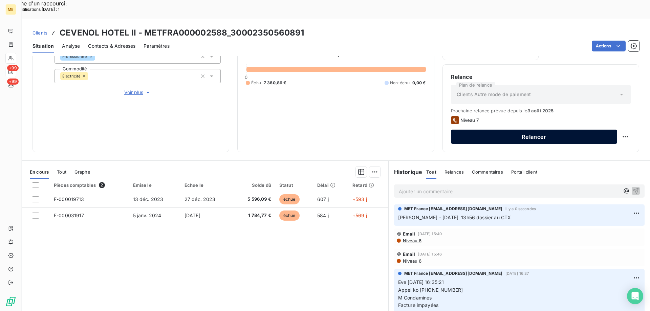
click at [495, 130] on button "Relancer" at bounding box center [534, 137] width 166 height 14
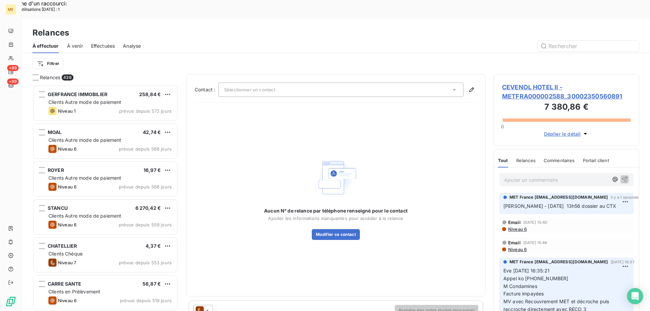
scroll to position [240, 141]
click at [210, 305] on div at bounding box center [203, 310] width 20 height 11
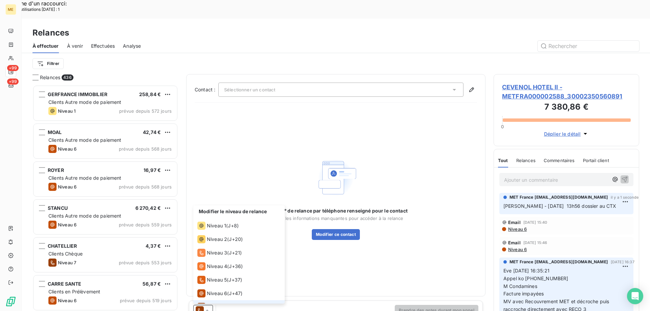
scroll to position [10, 0]
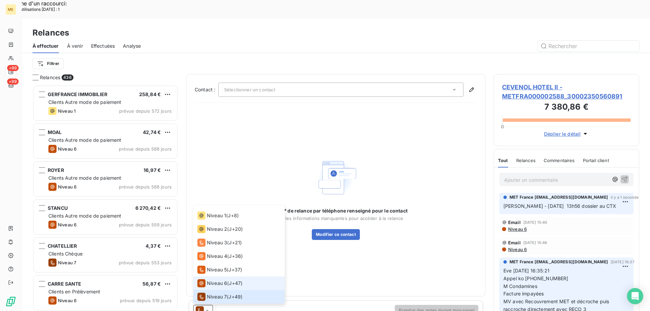
click at [213, 280] on span "Niveau 6" at bounding box center [217, 283] width 20 height 7
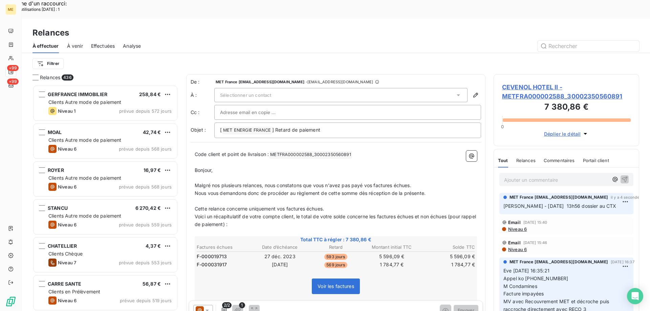
click at [259, 92] on span "Sélectionner un contact" at bounding box center [245, 94] width 51 height 5
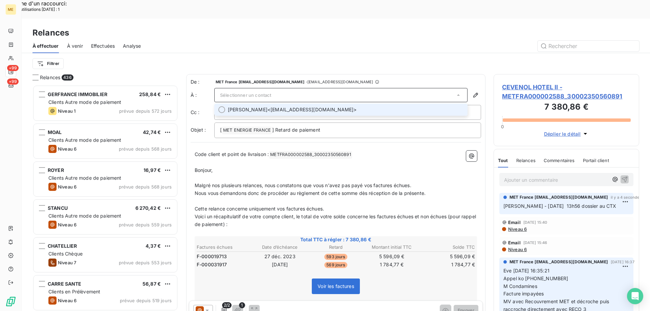
click at [268, 106] on span "JACQUES CONDAMINES" at bounding box center [248, 109] width 40 height 7
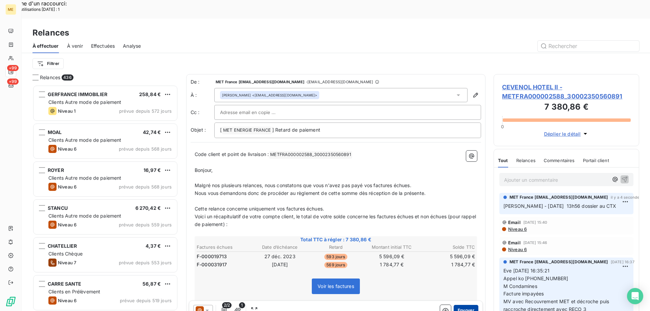
click at [466, 305] on button "Envoyer" at bounding box center [466, 310] width 25 height 11
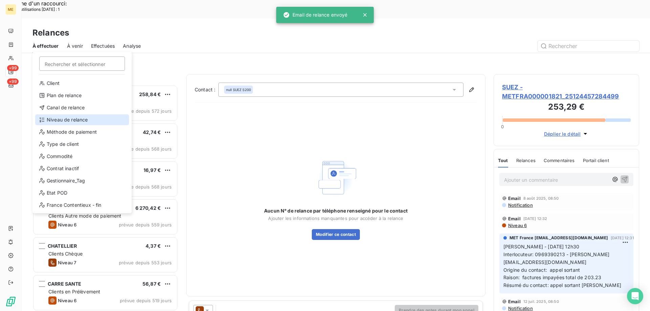
click at [57, 116] on div "Niveau de relance" at bounding box center [82, 119] width 94 height 11
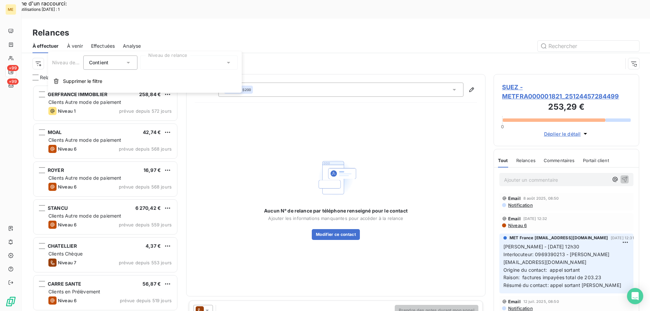
click at [177, 66] on div at bounding box center [189, 63] width 98 height 14
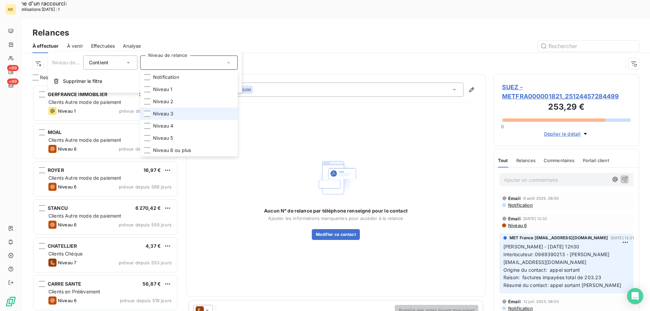
click at [164, 111] on span "Niveau 3" at bounding box center [163, 113] width 20 height 7
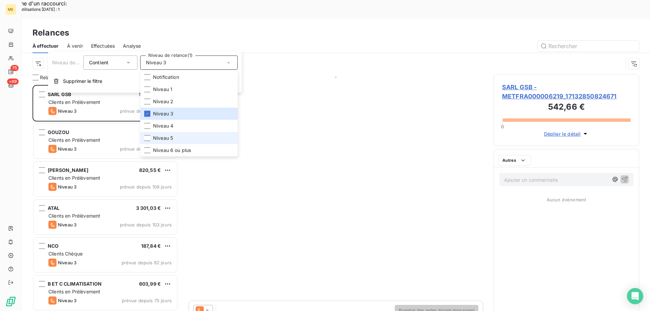
scroll to position [240, 141]
click at [155, 135] on span "Niveau 5" at bounding box center [163, 138] width 20 height 7
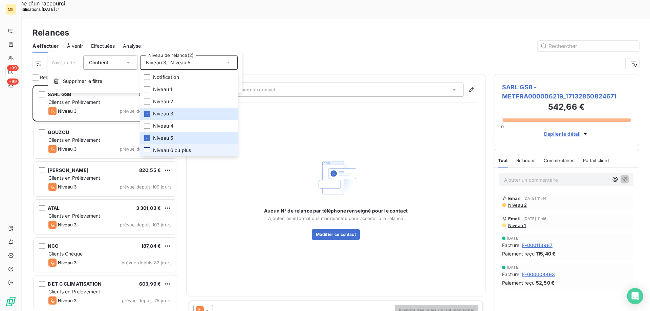
click at [147, 150] on div at bounding box center [147, 150] width 6 height 6
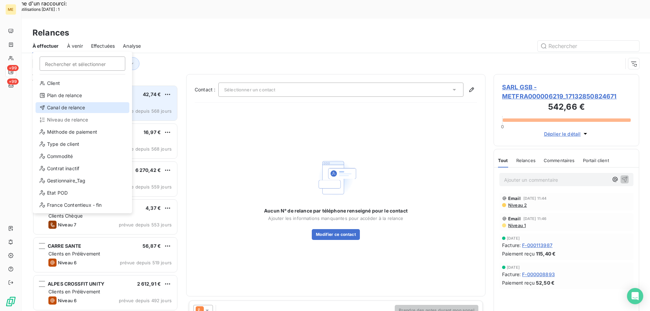
drag, startPoint x: 60, startPoint y: 108, endPoint x: 106, endPoint y: 102, distance: 47.1
click at [60, 107] on div "Canal de relance" at bounding box center [83, 107] width 94 height 11
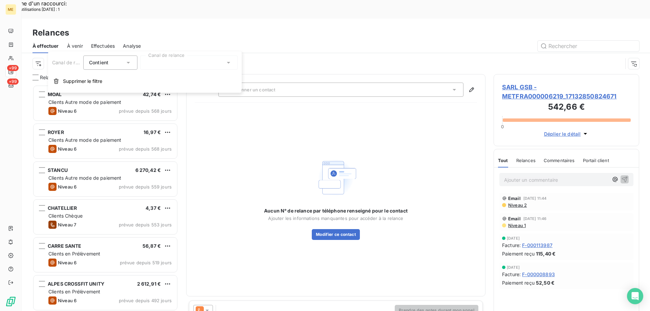
click at [151, 64] on div at bounding box center [189, 63] width 98 height 14
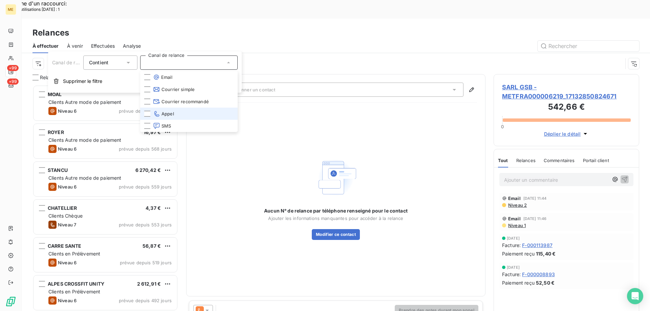
click at [166, 115] on span "Appel" at bounding box center [163, 113] width 21 height 7
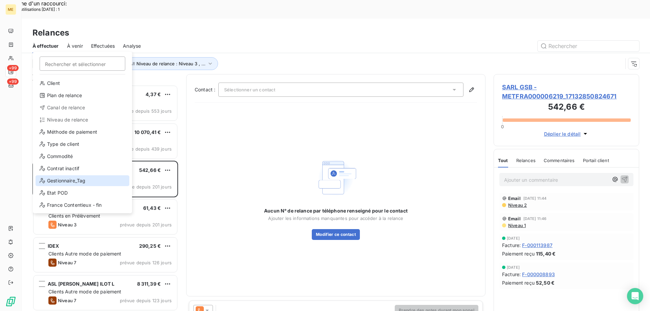
click at [60, 180] on div "Gestionnaire_Tag" at bounding box center [83, 180] width 94 height 11
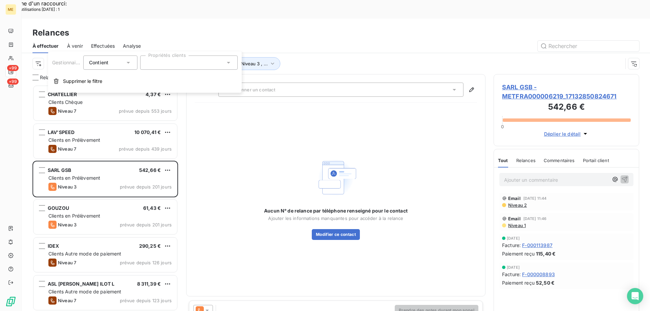
click at [181, 69] on div at bounding box center [189, 63] width 98 height 14
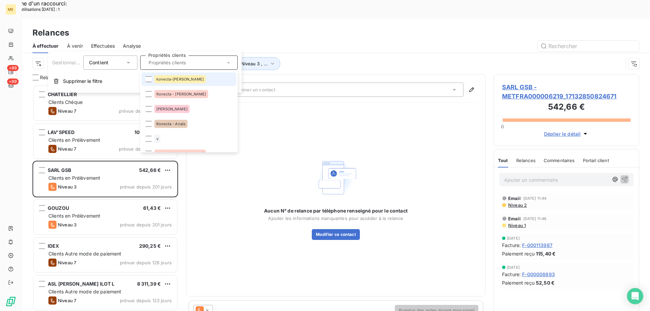
click at [161, 80] on span "konecta-[PERSON_NAME]" at bounding box center [179, 79] width 47 height 4
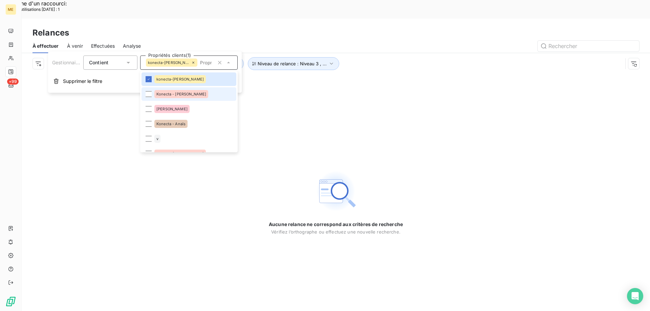
click at [164, 95] on span "Konecta - [PERSON_NAME]" at bounding box center [181, 94] width 50 height 4
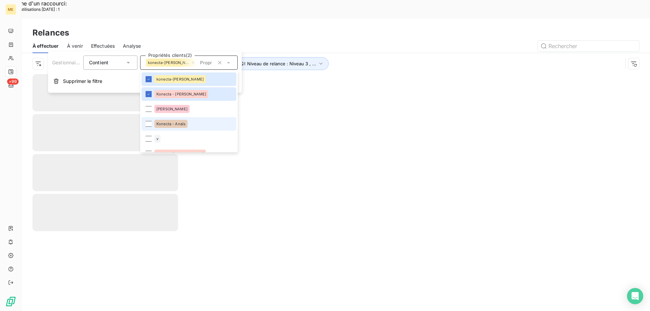
click at [178, 125] on span "Konecta - Anaïs" at bounding box center [170, 124] width 29 height 4
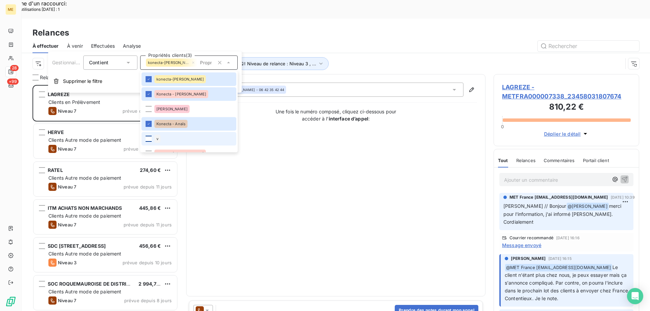
scroll to position [240, 141]
click at [148, 137] on div at bounding box center [149, 139] width 6 height 6
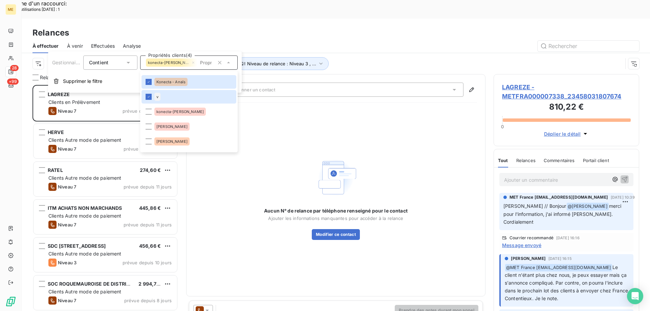
scroll to position [68, 0]
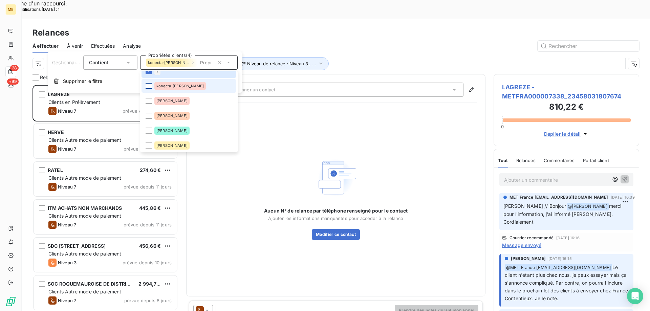
click at [148, 86] on div at bounding box center [149, 86] width 6 height 6
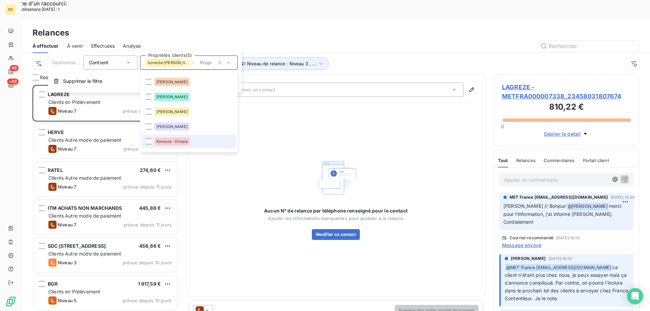
click at [184, 142] on span "Konecta - Drissia" at bounding box center [171, 142] width 31 height 4
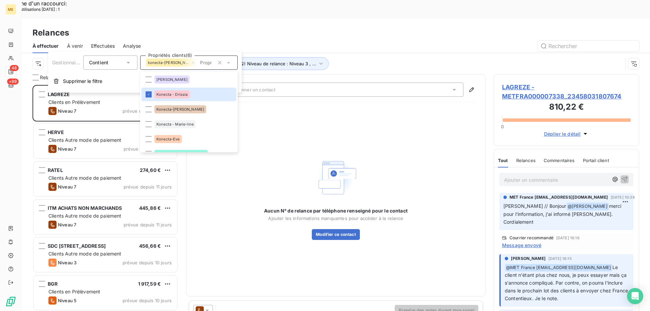
scroll to position [169, 0]
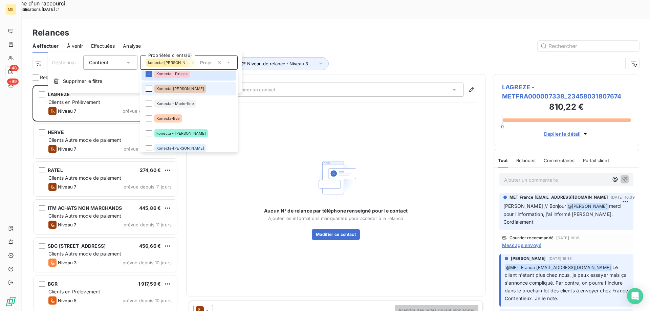
click at [149, 90] on div at bounding box center [149, 89] width 6 height 6
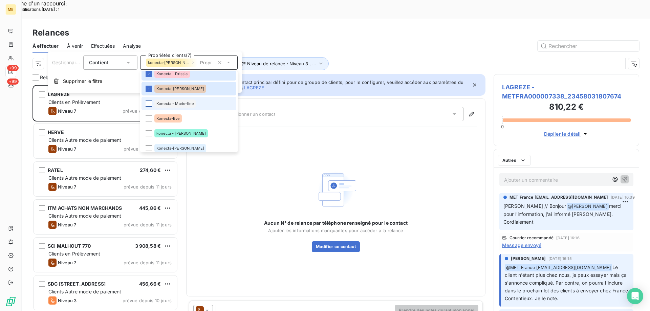
click at [150, 102] on div at bounding box center [149, 104] width 6 height 6
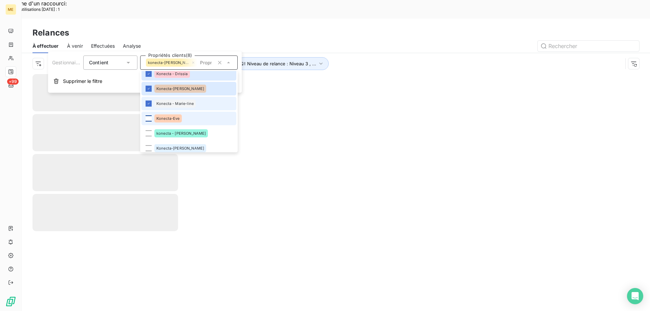
click at [151, 120] on div at bounding box center [149, 118] width 6 height 6
click at [149, 131] on div at bounding box center [149, 133] width 6 height 6
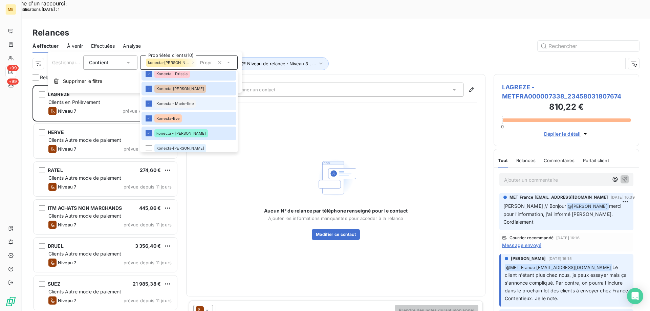
scroll to position [203, 0]
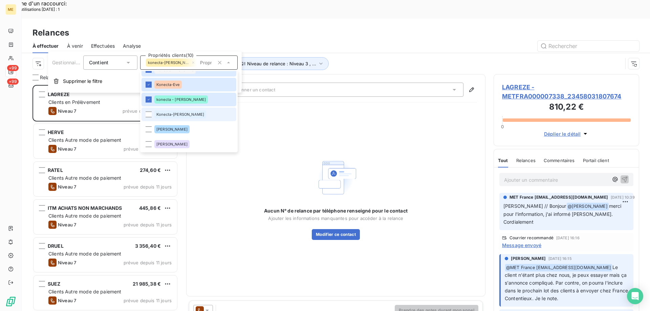
click at [177, 113] on span "Konecta-[PERSON_NAME]" at bounding box center [180, 114] width 48 height 4
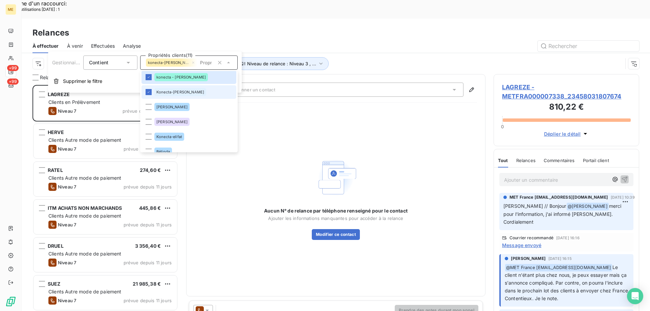
scroll to position [248, 0]
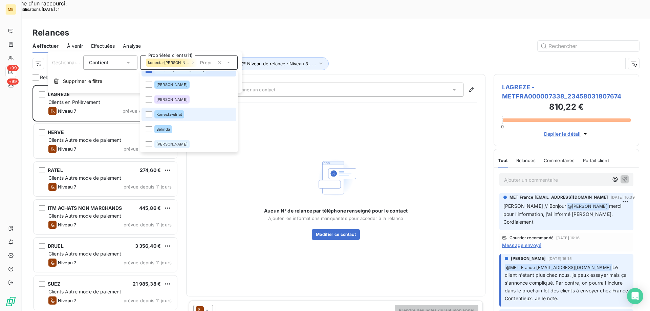
click at [174, 112] on div "Konecta-elifat" at bounding box center [169, 114] width 30 height 8
click at [362, 124] on div "Aucun N° de relance par téléphone renseigné pour le contact Ajouter les informa…" at bounding box center [336, 198] width 282 height 180
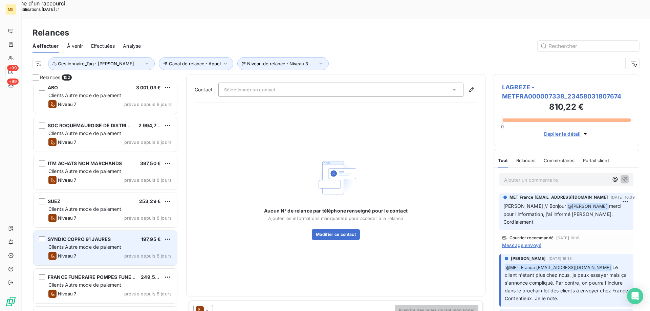
click at [71, 252] on div "Niveau 7" at bounding box center [62, 256] width 28 height 8
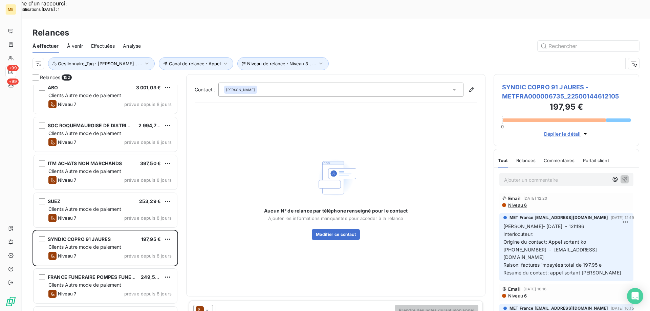
click at [518, 83] on span "SYNDIC COPRO 91 JAURES - METFRA000006735_22500144612105" at bounding box center [566, 92] width 129 height 18
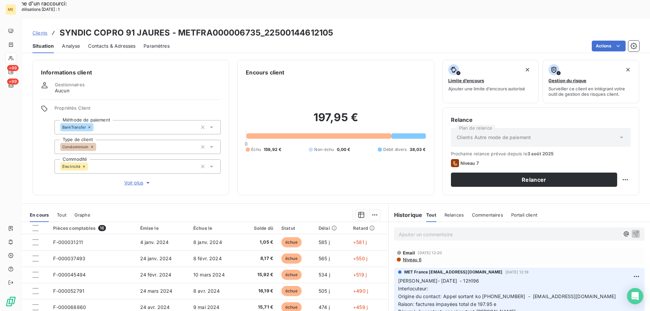
click at [138, 180] on span "Voir plus" at bounding box center [137, 183] width 27 height 7
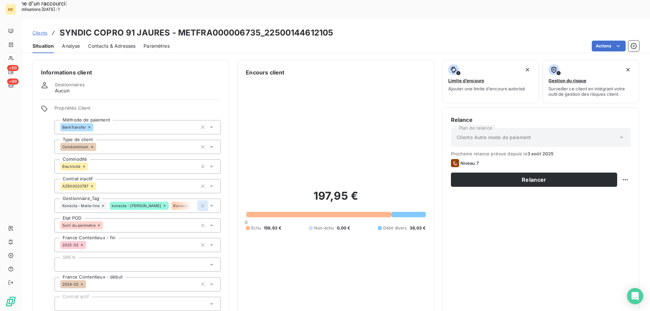
click at [199, 203] on icon "button" at bounding box center [202, 206] width 7 height 7
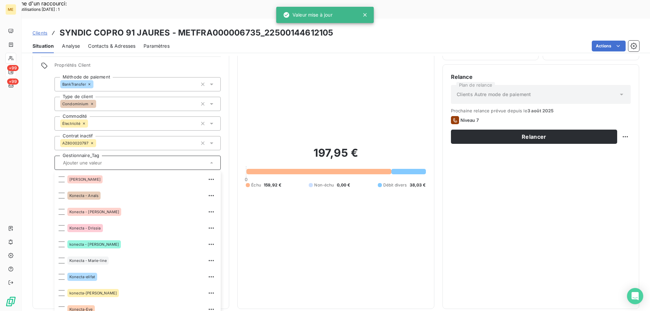
scroll to position [195, 0]
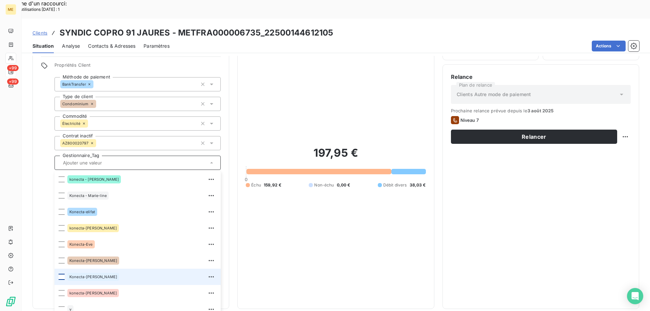
click at [61, 274] on div at bounding box center [62, 277] width 6 height 6
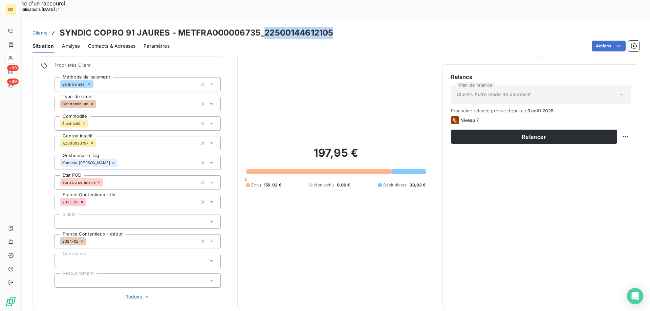
drag, startPoint x: 263, startPoint y: 13, endPoint x: 338, endPoint y: 15, distance: 74.5
click at [338, 27] on div "Clients SYNDIC COPRO 91 JAURES - METFRA000006735_22500144612105" at bounding box center [336, 33] width 629 height 12
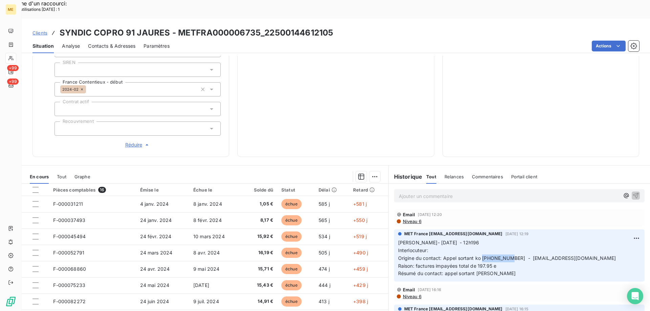
drag, startPoint x: 480, startPoint y: 235, endPoint x: 508, endPoint y: 236, distance: 28.8
click at [508, 255] on span "Origine du contact: Appel sortant ko [PHONE_NUMBER] - [EMAIL_ADDRESS][DOMAIN_NA…" at bounding box center [507, 258] width 218 height 6
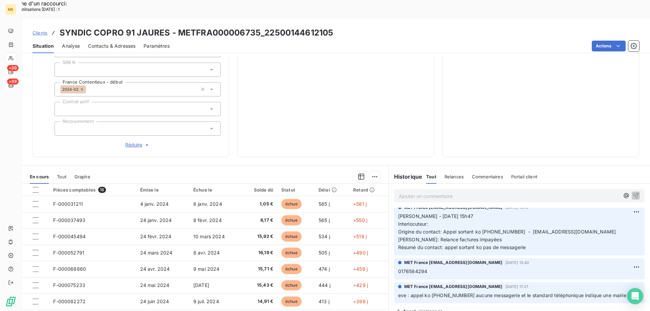
scroll to position [68, 0]
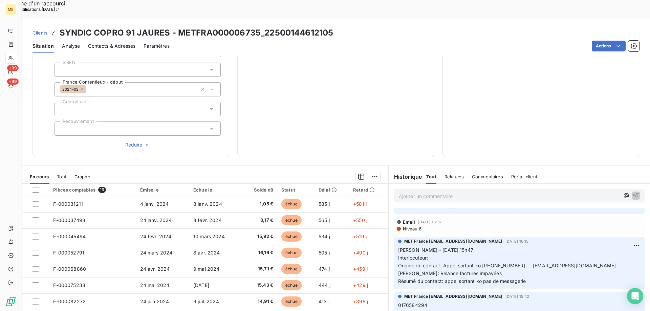
click at [37, 30] on span "Clients" at bounding box center [40, 32] width 15 height 5
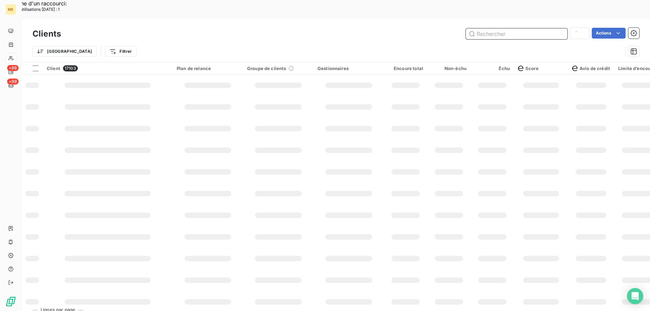
click at [519, 28] on input "text" at bounding box center [517, 33] width 102 height 11
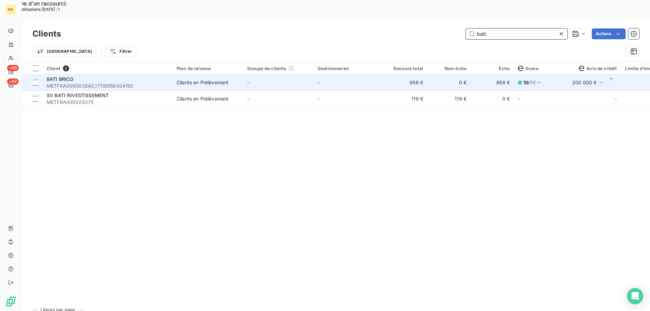
type input "bati"
click at [77, 76] on div "BATI BRICO" at bounding box center [108, 79] width 122 height 7
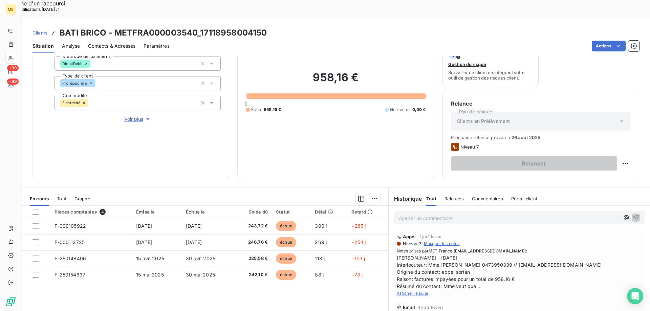
scroll to position [90, 0]
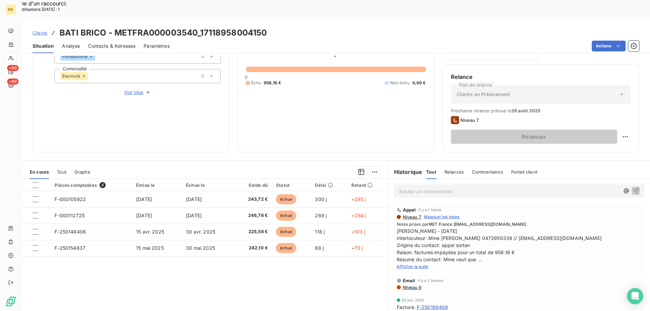
click at [67, 165] on div "En cours Tout Graphe" at bounding box center [205, 172] width 367 height 14
click at [62, 169] on span "Tout" at bounding box center [61, 171] width 9 height 5
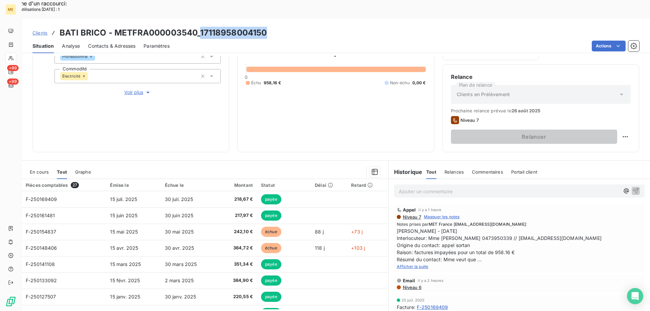
drag, startPoint x: 200, startPoint y: 15, endPoint x: 268, endPoint y: 15, distance: 67.7
click at [268, 27] on div "Clients BATI BRICO - METFRA000003540_17118958004150" at bounding box center [336, 33] width 629 height 12
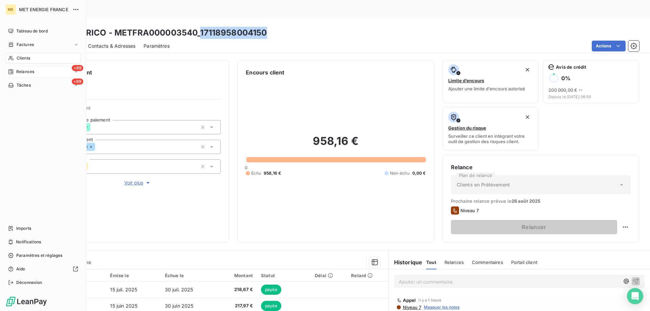
click at [40, 248] on nav "Imports Notifications Paramètres et réglages Aide Déconnexion" at bounding box center [43, 255] width 76 height 65
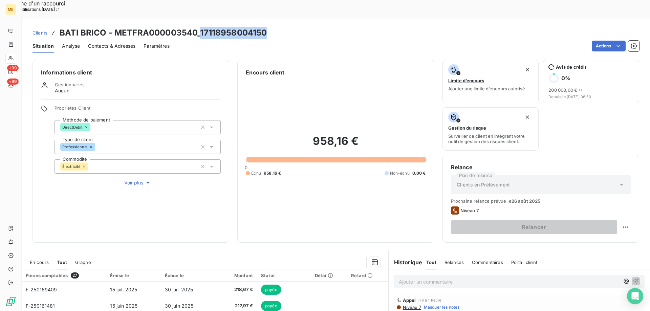
click at [40, 260] on span "En cours" at bounding box center [39, 262] width 19 height 5
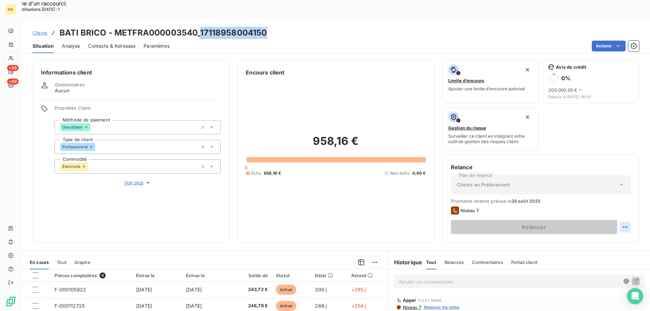
click at [591, 227] on div "Replanifier cette action" at bounding box center [592, 223] width 61 height 11
select select "7"
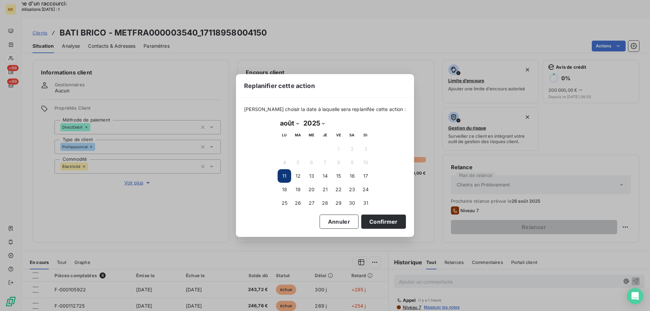
click at [526, 272] on div "Replanifier cette action Veuillez choisir la date à laquelle sera replanifée ce…" at bounding box center [325, 155] width 650 height 311
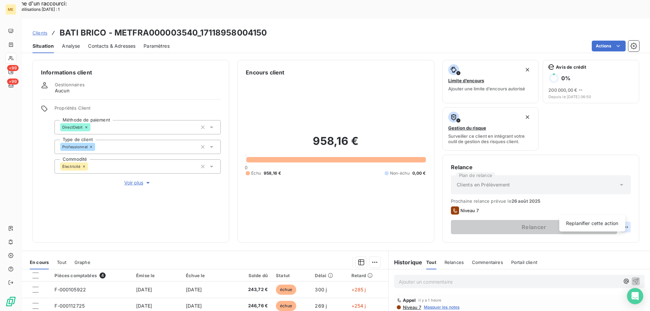
click at [581, 228] on div "Replanifier cette action" at bounding box center [592, 223] width 61 height 11
select select "7"
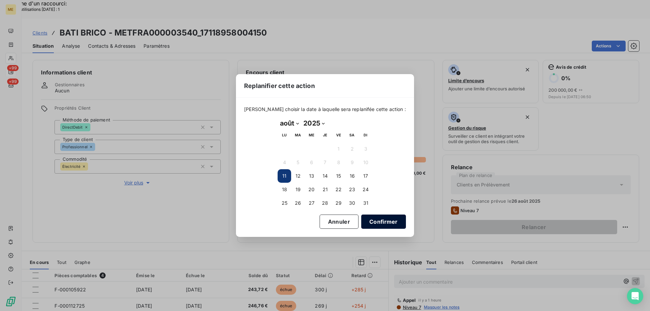
click at [386, 217] on button "Confirmer" at bounding box center [383, 222] width 45 height 14
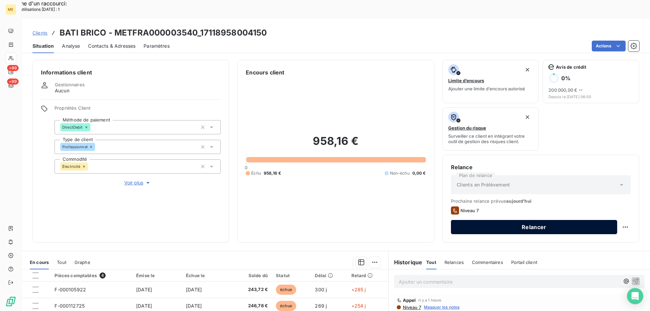
click at [519, 220] on button "Relancer" at bounding box center [534, 227] width 166 height 14
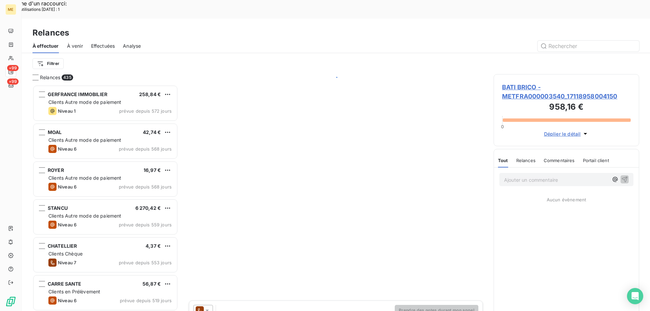
scroll to position [240, 141]
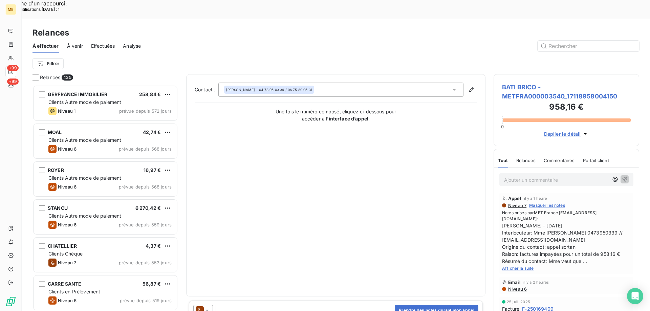
click at [326, 83] on div "PASCAL BESSET - 04 73 95 03 39 / 06 75 80 05 31" at bounding box center [340, 90] width 245 height 14
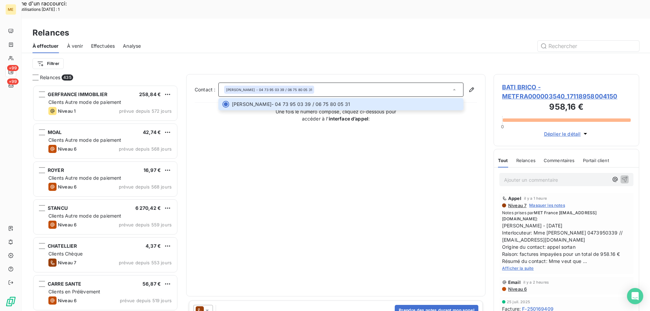
click at [210, 307] on icon at bounding box center [207, 310] width 7 height 7
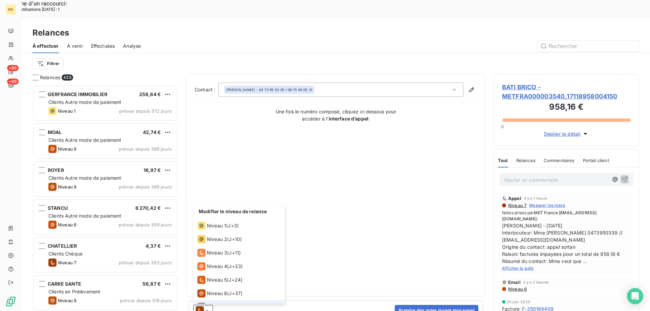
scroll to position [10, 0]
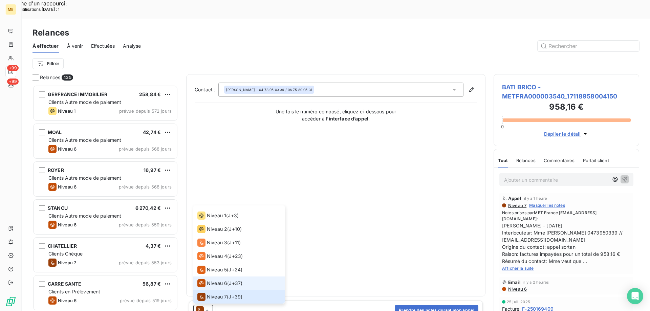
click at [215, 280] on span "Niveau 6" at bounding box center [217, 283] width 20 height 7
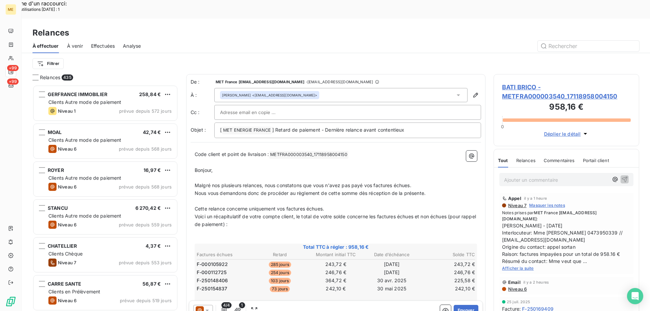
click at [241, 93] on span "PASCAL BESSET" at bounding box center [236, 95] width 29 height 5
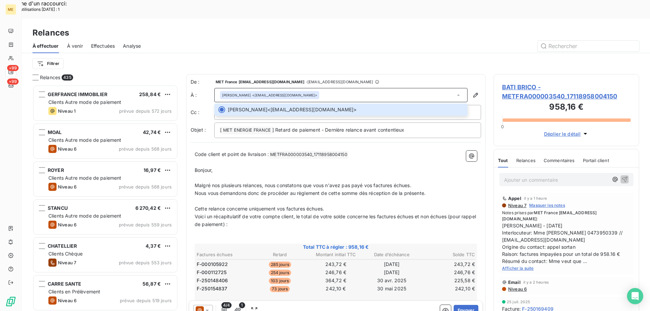
click at [208, 307] on icon at bounding box center [207, 310] width 7 height 7
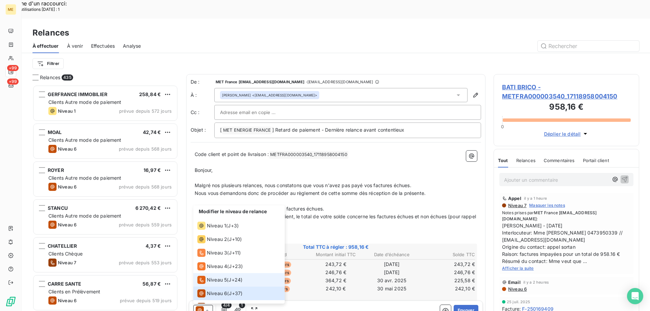
click at [212, 277] on span "Niveau 5" at bounding box center [217, 280] width 20 height 7
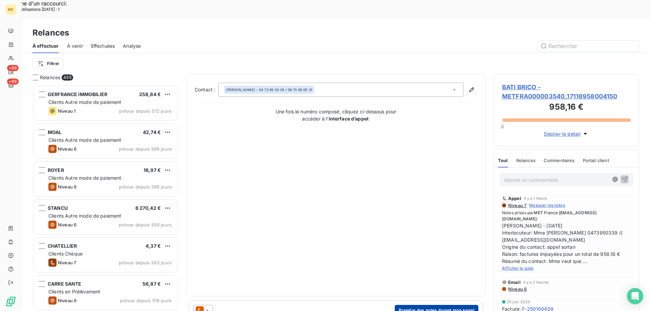
click at [434, 305] on button "Prendre des notes durant mon appel" at bounding box center [437, 310] width 84 height 11
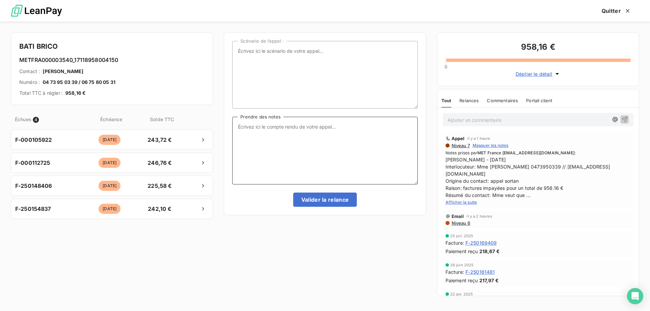
click at [248, 129] on textarea "Prendre des notes" at bounding box center [324, 151] width 185 height 68
paste textarea "17118958004150"
type textarea "17118958004150"
drag, startPoint x: 309, startPoint y: 134, endPoint x: 197, endPoint y: 123, distance: 112.4
click at [197, 123] on div "BATI BRICO METFRA000003540_17118958004150 Contact : PASCAL BESSET Numéro : 04 7…" at bounding box center [325, 167] width 650 height 290
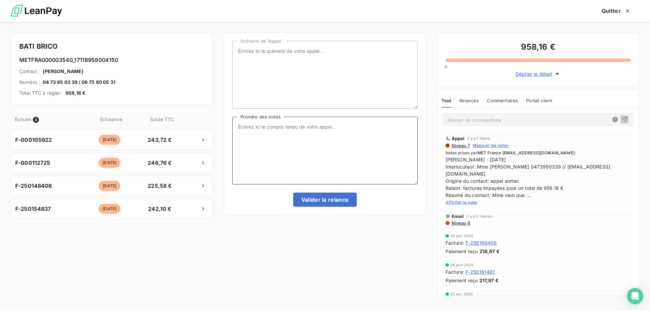
paste textarea "Sylvain Interlocuteur: Origine du contact: Raison: Résumé du contact:"
click at [284, 129] on textarea "Sylvain Interlocuteur: Origine du contact: Raison: Résumé du contact:" at bounding box center [324, 151] width 185 height 68
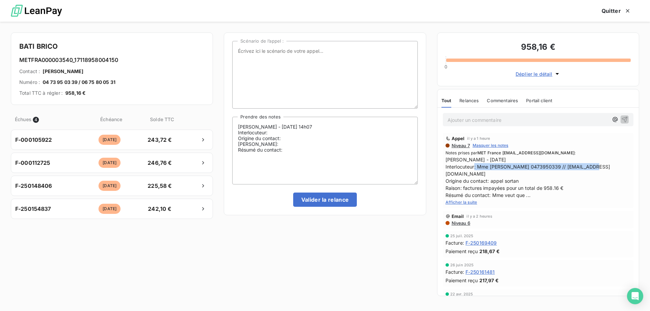
drag, startPoint x: 479, startPoint y: 166, endPoint x: 596, endPoint y: 165, distance: 116.9
click at [596, 165] on span "Sylvain - 11/08/2025 Interlocuteur: Mme COLETTE 0473950339 // compta@batibrico.…" at bounding box center [538, 177] width 185 height 43
click at [279, 132] on textarea "Sylvain - 11/08/2025 - 14h07 Interlocuteur: Origine du contact: Raison: Résumé …" at bounding box center [324, 151] width 185 height 68
paste textarea "Mme [PERSON_NAME] 0473950339 // [EMAIL_ADDRESS][DOMAIN_NAME]"
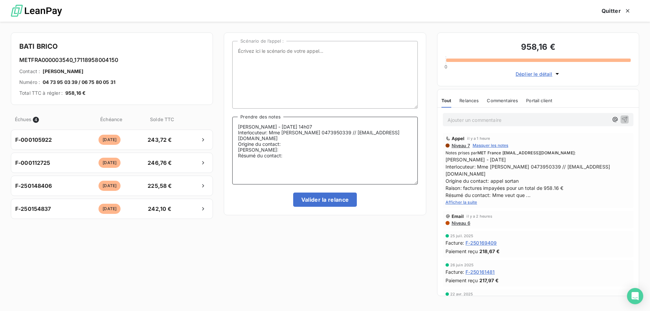
click at [286, 140] on textarea "Sylvain - 11/08/2025 - 14h07 Interlocuteur: Mme COLETTE 0473950339 // compta@ba…" at bounding box center [324, 151] width 185 height 68
click at [279, 144] on textarea "Sylvain - 11/08/2025 - 14h07 Interlocuteur: Mme COLETTE 0473950339 // compta@ba…" at bounding box center [324, 151] width 185 height 68
click at [324, 156] on textarea "Sylvain - 11/08/2025 - 14h07 Interlocuteur: Mme COLETTE 0473950339 // compta@ba…" at bounding box center [324, 151] width 185 height 68
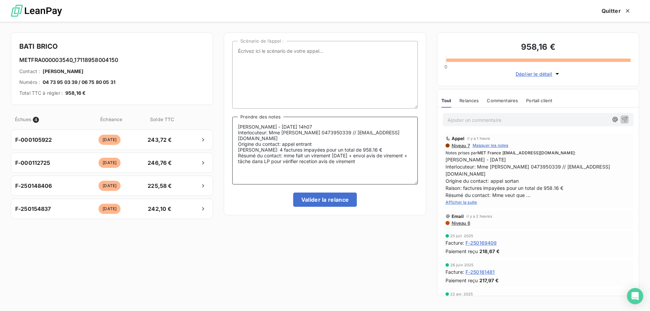
click at [328, 157] on textarea "Sylvain - 11/08/2025 - 14h07 Interlocuteur: Mme COLETTE 0473950339 // compta@ba…" at bounding box center [324, 151] width 185 height 68
click at [0, 0] on lt-em "réception" at bounding box center [0, 0] width 0 height 0
type textarea "Sylvain - 11/08/2025 - 14h07 Interlocuteur: Mme COLETTE 0473950339 // compta@ba…"
click at [343, 198] on button "Valider la relance" at bounding box center [325, 200] width 64 height 14
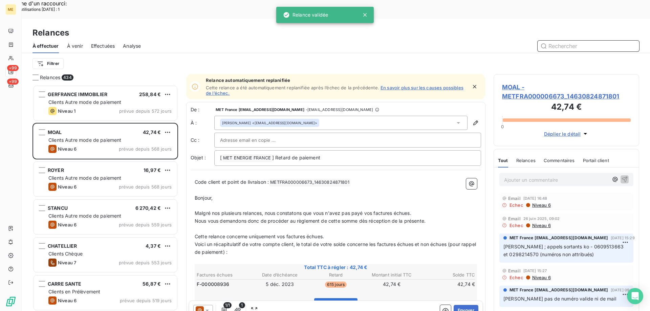
click at [105, 43] on span "Effectuées" at bounding box center [103, 46] width 24 height 7
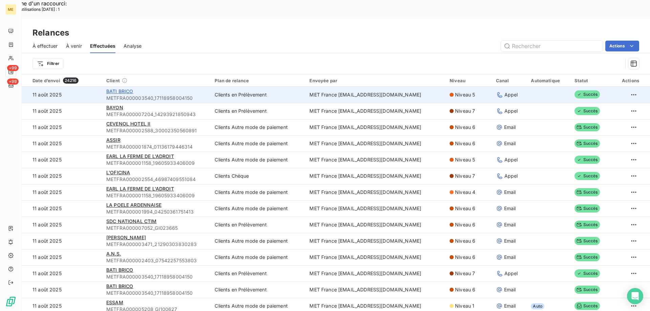
click at [118, 88] on span "BATI BRICO" at bounding box center [119, 91] width 27 height 6
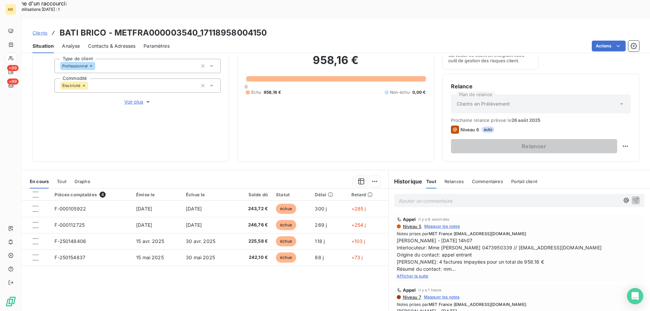
scroll to position [90, 0]
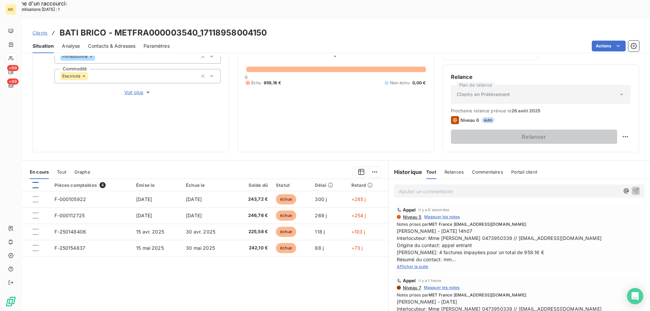
click at [37, 182] on div at bounding box center [36, 185] width 6 height 6
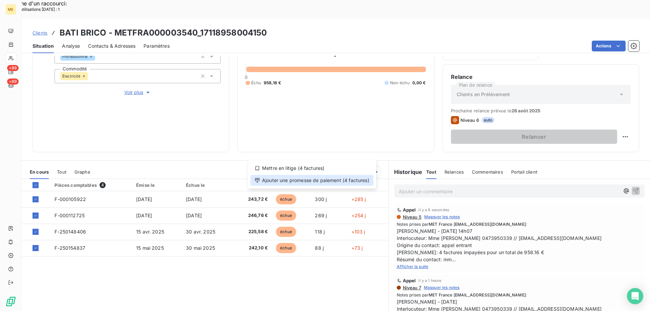
click at [329, 181] on div "Ajouter une promesse de paiement (4 factures)" at bounding box center [312, 180] width 123 height 11
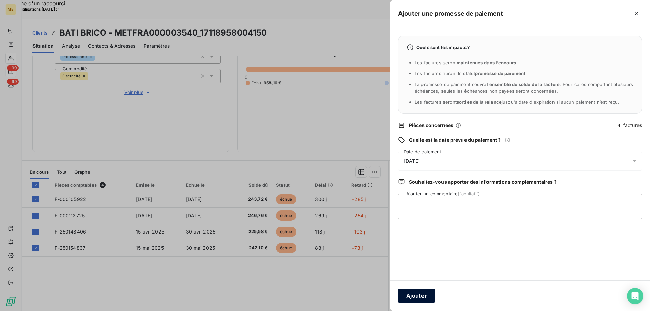
click at [417, 296] on button "Ajouter" at bounding box center [416, 296] width 37 height 14
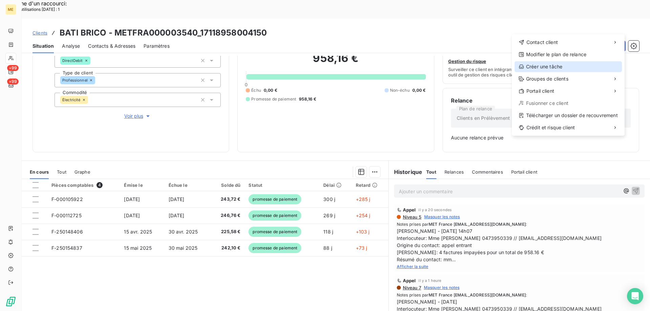
click at [548, 63] on div "Créer une tâche" at bounding box center [568, 66] width 107 height 11
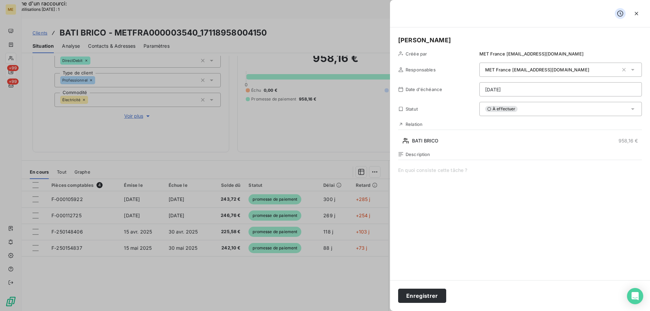
click at [407, 165] on div "Description" at bounding box center [520, 224] width 244 height 145
click at [405, 169] on span at bounding box center [520, 232] width 244 height 130
click at [417, 294] on button "Enregistrer" at bounding box center [422, 296] width 48 height 14
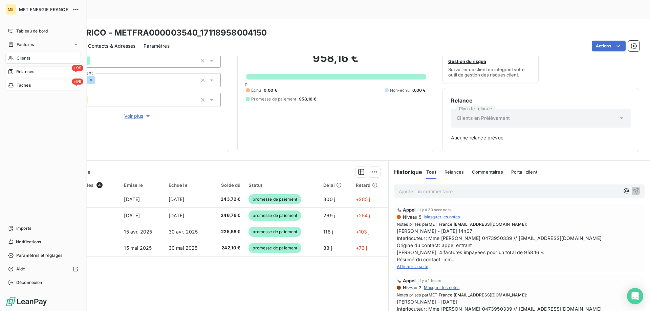
click at [15, 83] on div "Tâches" at bounding box center [19, 85] width 23 height 6
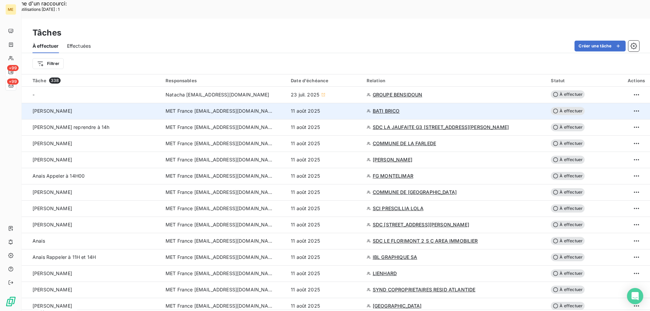
click at [210, 108] on span "MET France [EMAIL_ADDRESS][DOMAIN_NAME]" at bounding box center [220, 111] width 108 height 7
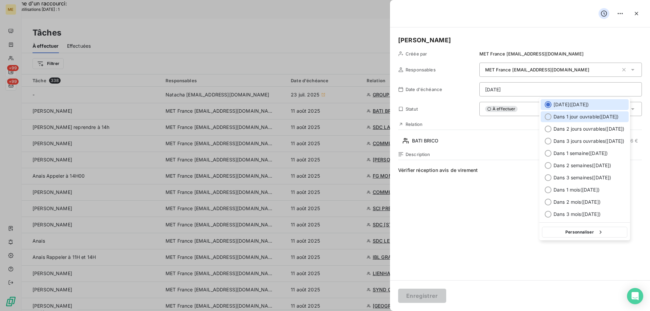
click at [550, 117] on div at bounding box center [548, 116] width 7 height 7
type input "[DATE]"
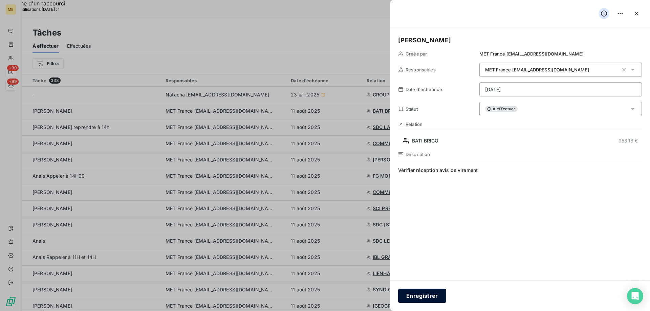
click at [442, 297] on button "Enregistrer" at bounding box center [422, 296] width 48 height 14
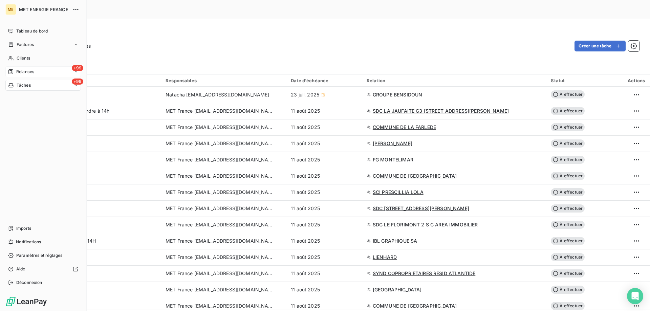
click at [20, 71] on span "Relances" at bounding box center [25, 72] width 18 height 6
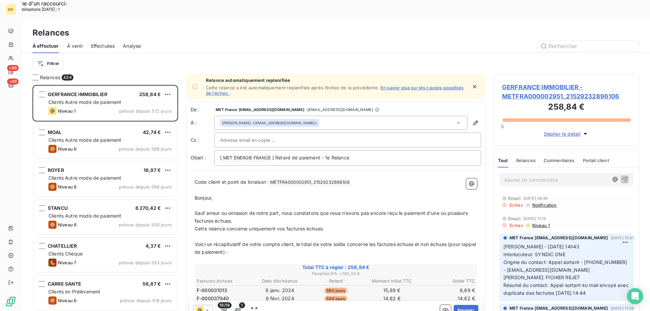
scroll to position [240, 141]
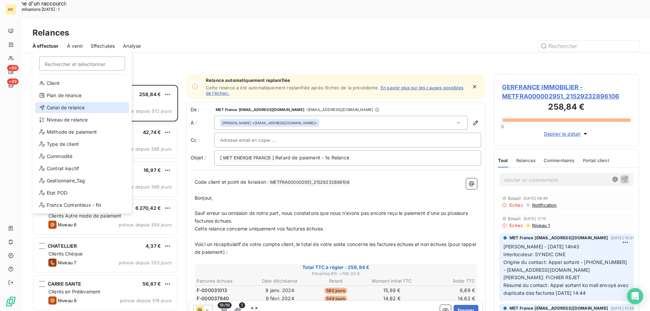
click at [59, 110] on div "Canal de relance" at bounding box center [82, 107] width 94 height 11
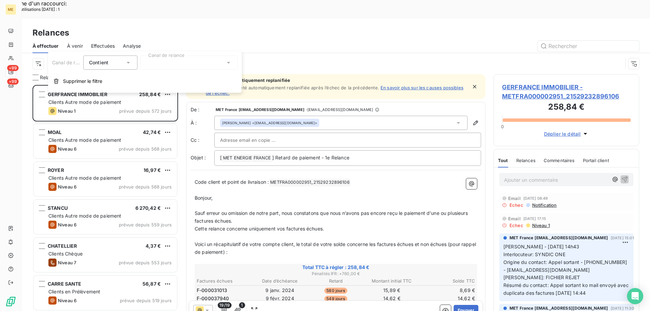
click at [161, 63] on div at bounding box center [189, 63] width 98 height 14
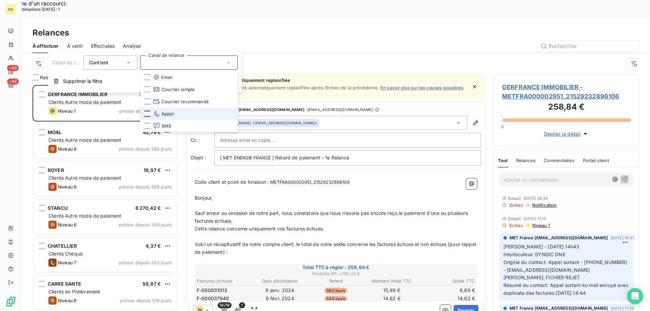
click at [147, 112] on div at bounding box center [147, 114] width 6 height 6
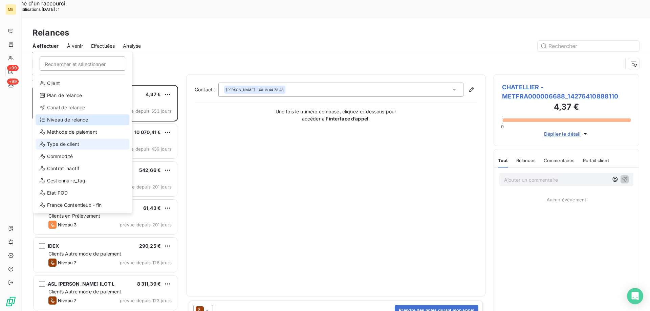
scroll to position [240, 141]
click at [62, 116] on div "Niveau de relance" at bounding box center [83, 119] width 94 height 11
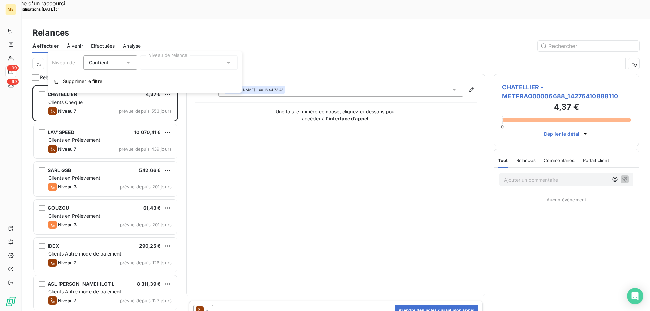
click at [154, 60] on div at bounding box center [189, 63] width 98 height 14
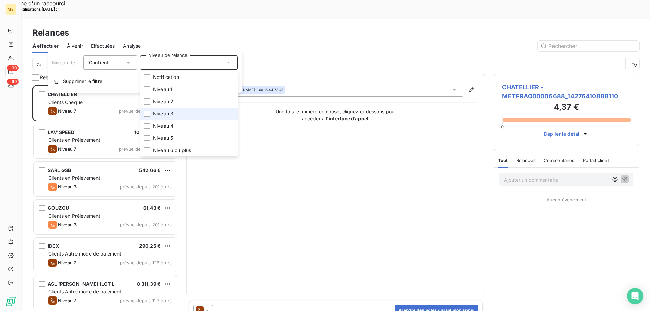
click at [166, 112] on span "Niveau 3" at bounding box center [163, 113] width 20 height 7
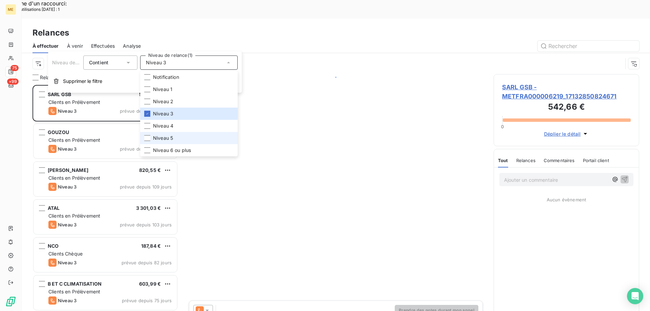
scroll to position [240, 141]
click at [174, 140] on li "Niveau 5" at bounding box center [189, 138] width 98 height 12
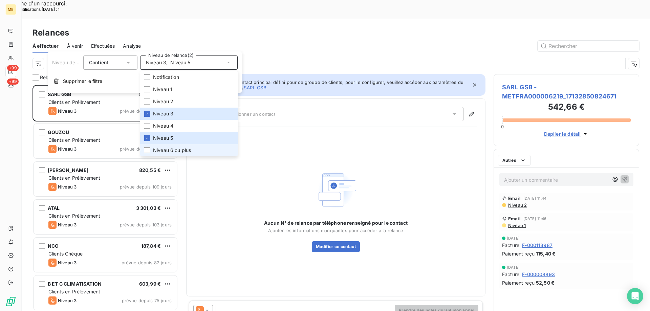
click at [184, 154] on li "Niveau 6 ou plus" at bounding box center [189, 150] width 98 height 12
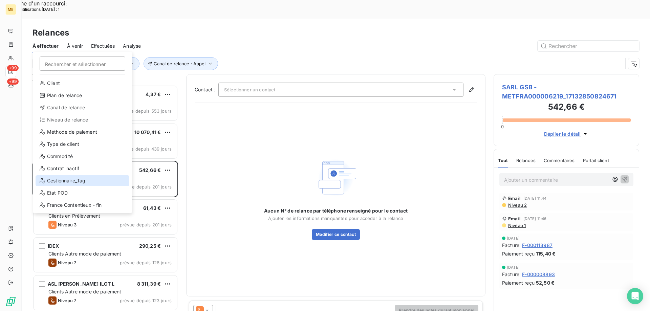
click at [59, 180] on div "Gestionnaire_Tag" at bounding box center [83, 180] width 94 height 11
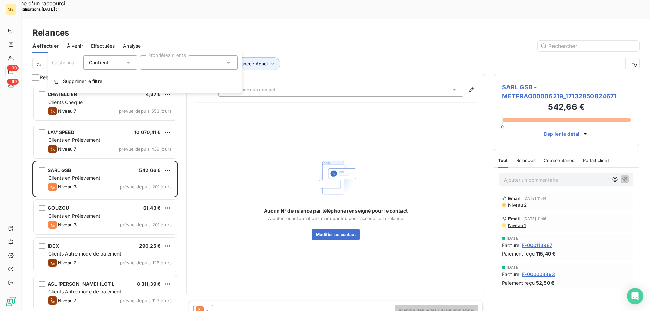
click at [162, 64] on div at bounding box center [189, 63] width 98 height 14
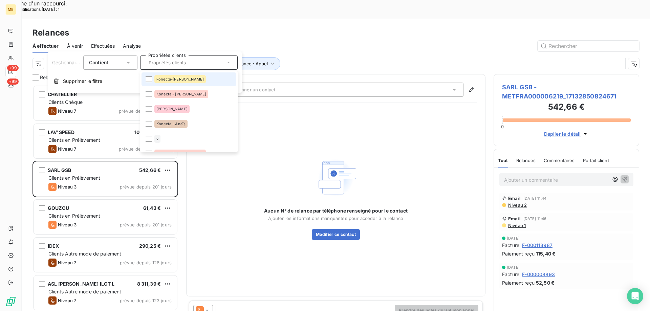
click at [158, 80] on span "konecta-[PERSON_NAME]" at bounding box center [179, 79] width 47 height 4
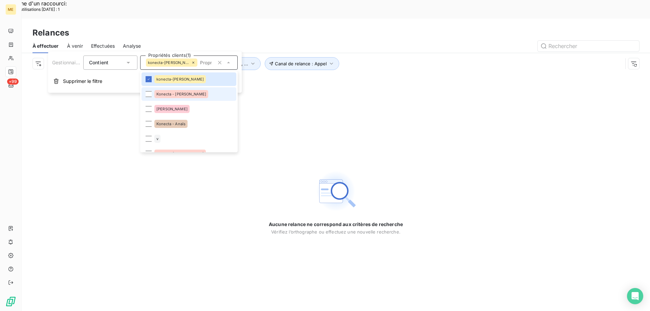
click at [157, 92] on span "Konecta - [PERSON_NAME]" at bounding box center [181, 94] width 50 height 4
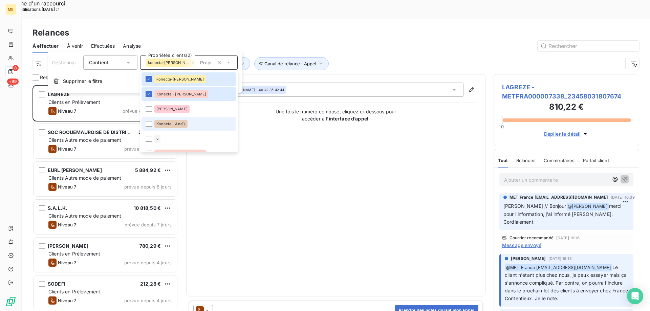
scroll to position [240, 141]
click at [173, 123] on span "Konecta - Anaïs" at bounding box center [170, 124] width 29 height 4
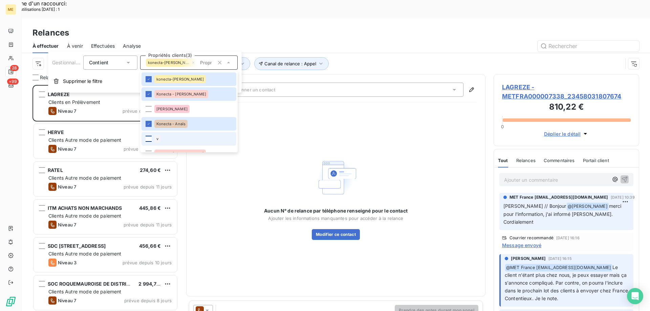
click at [148, 139] on div at bounding box center [149, 139] width 6 height 6
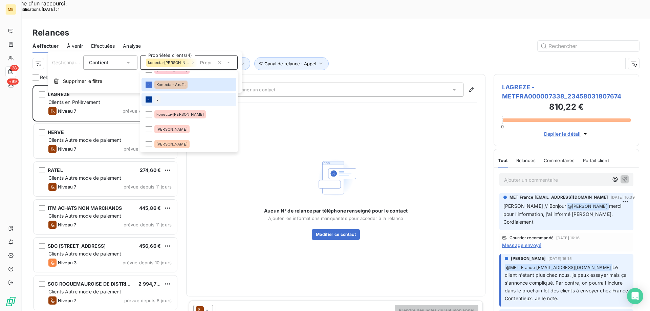
scroll to position [68, 0]
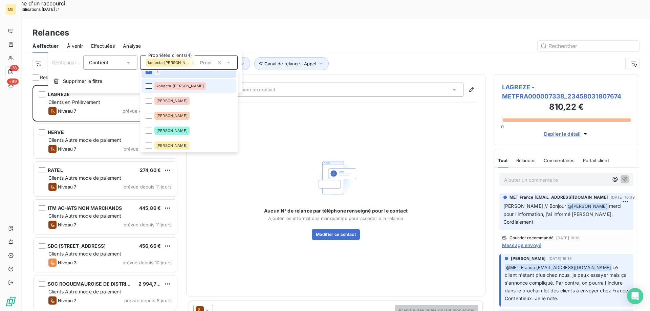
click at [149, 84] on div at bounding box center [149, 86] width 6 height 6
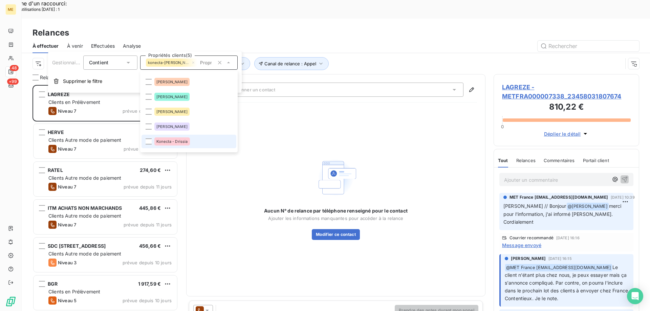
click at [174, 145] on div "Konecta - Drissia" at bounding box center [172, 142] width 36 height 8
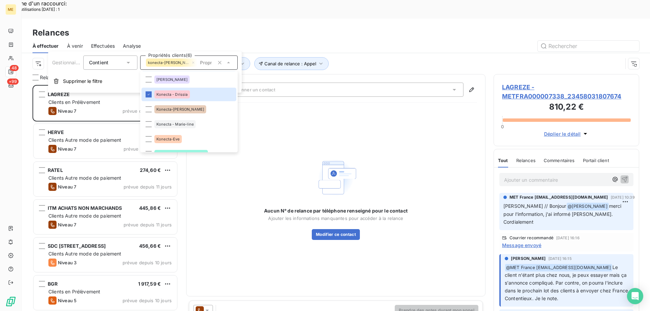
scroll to position [169, 0]
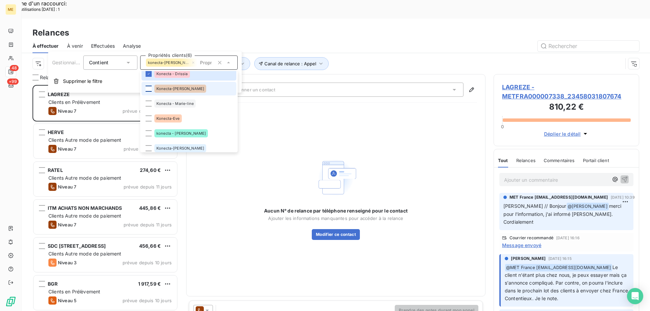
click at [150, 88] on div at bounding box center [149, 89] width 6 height 6
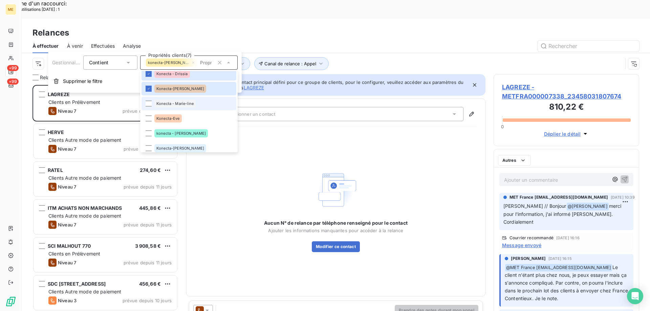
click at [146, 104] on div at bounding box center [149, 104] width 6 height 6
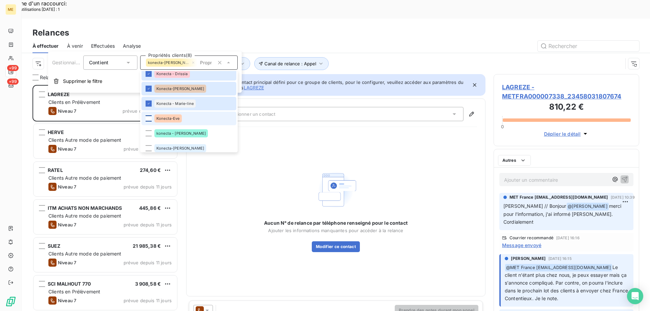
click at [147, 118] on div at bounding box center [149, 118] width 6 height 6
click at [148, 131] on div at bounding box center [149, 133] width 6 height 6
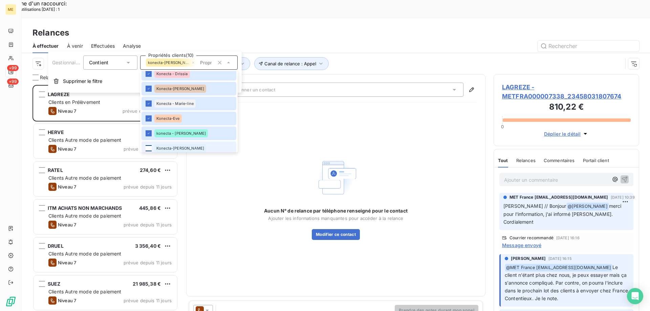
click at [149, 150] on li "Konecta-[PERSON_NAME]" at bounding box center [189, 149] width 95 height 14
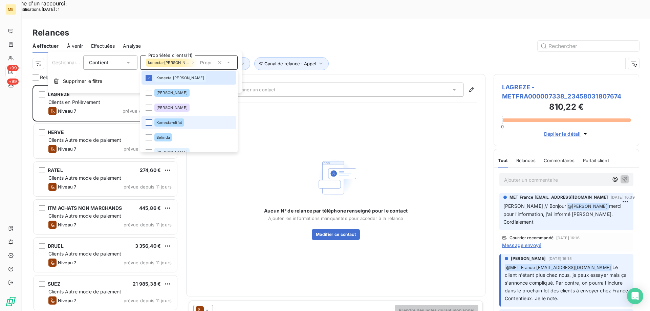
click at [148, 122] on div at bounding box center [149, 123] width 6 height 6
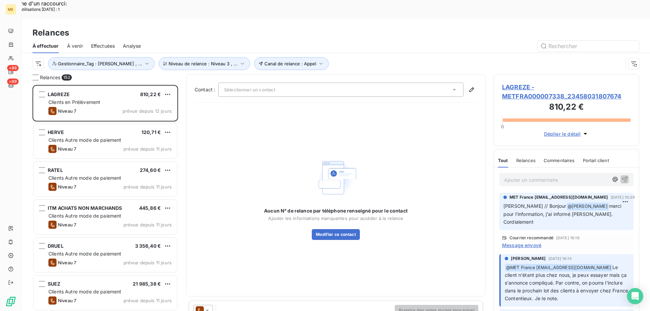
click at [359, 116] on div "Aucun N° de relance par téléphone renseigné pour le contact Ajouter les informa…" at bounding box center [336, 198] width 282 height 180
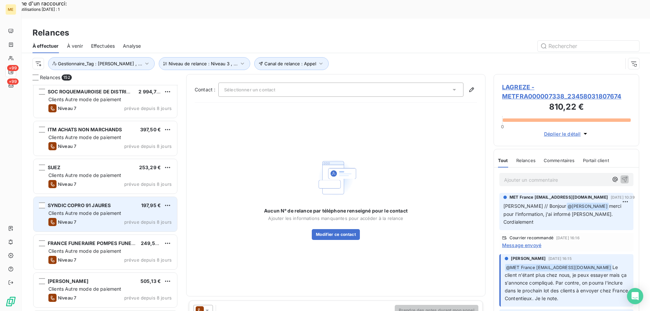
click at [99, 211] on div "SYNDIC COPRO 91 JAURES 197,95 € Clients Autre mode de paiement Niveau 7 prévue …" at bounding box center [106, 214] width 144 height 35
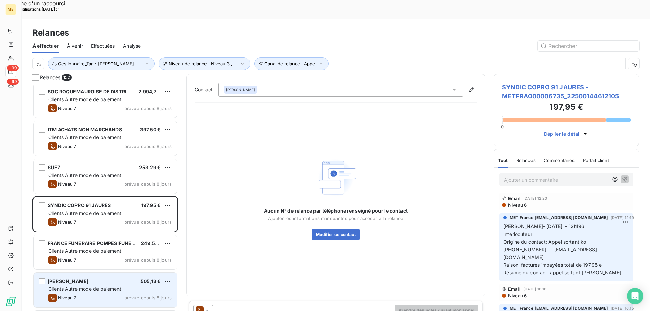
click at [94, 286] on span "Clients Autre mode de paiement" at bounding box center [84, 289] width 73 height 6
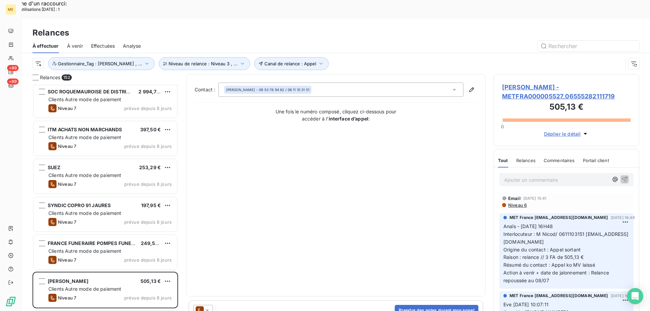
click at [516, 83] on span "GREGORY NICOD - METFRA000005527_06555282111719" at bounding box center [566, 92] width 129 height 18
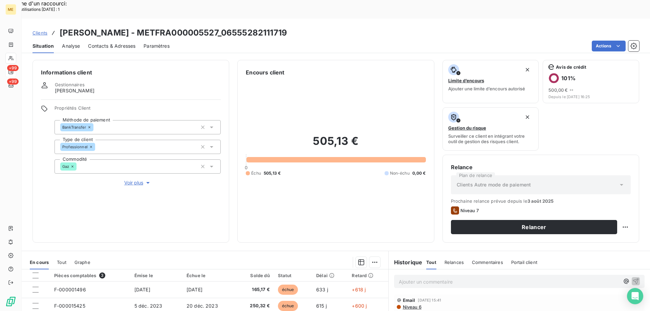
drag, startPoint x: 421, startPoint y: 280, endPoint x: 401, endPoint y: 261, distance: 27.6
click at [420, 295] on div "Email 24 juil. 2025, 15:41 Niveau 6" at bounding box center [519, 304] width 251 height 18
click at [402, 278] on p "Ajouter un commentaire ﻿" at bounding box center [509, 282] width 221 height 8
click at [633, 278] on icon "button" at bounding box center [636, 281] width 6 height 6
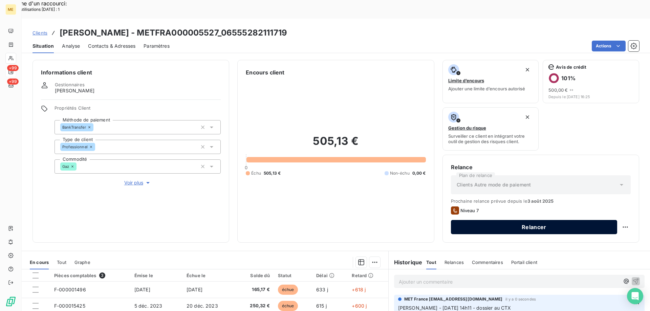
click at [520, 220] on button "Relancer" at bounding box center [534, 227] width 166 height 14
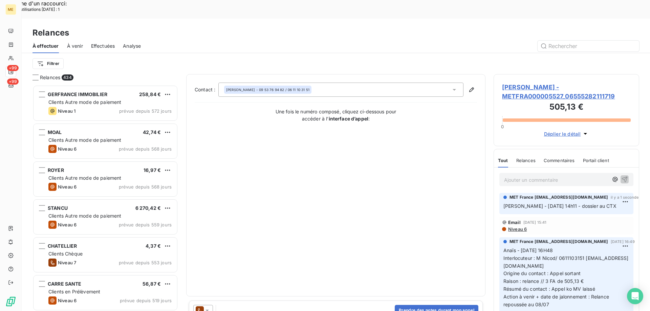
scroll to position [240, 141]
click at [209, 307] on icon at bounding box center [207, 310] width 7 height 7
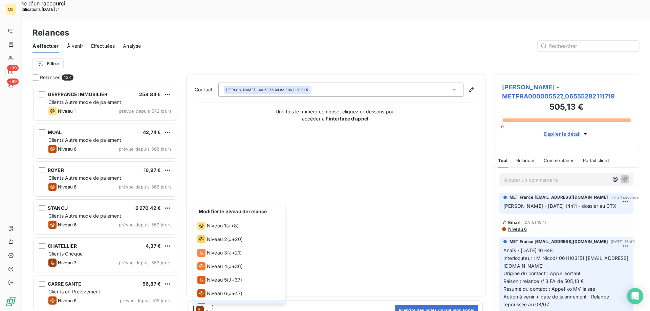
scroll to position [10, 0]
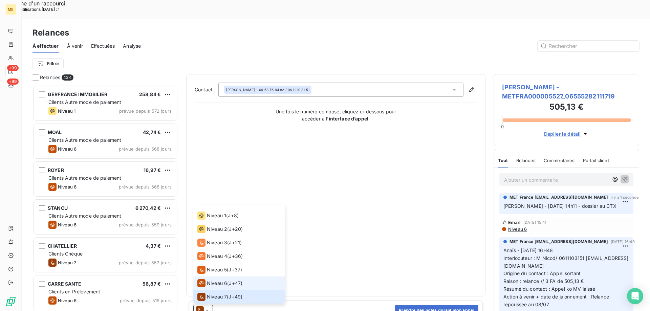
click at [207, 277] on li "Niveau 6 ( J+47 )" at bounding box center [238, 284] width 91 height 14
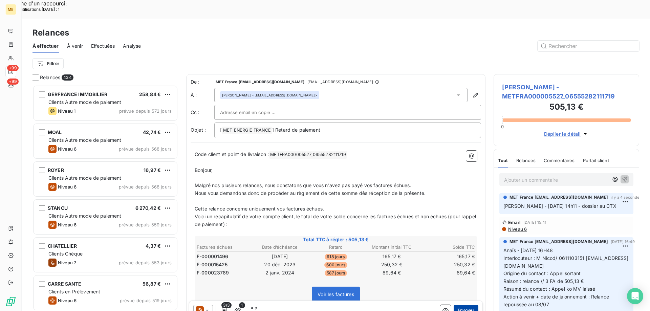
click at [454, 305] on button "Envoyer" at bounding box center [466, 310] width 25 height 11
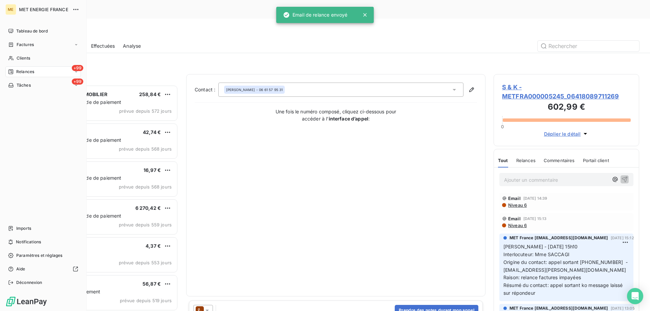
click at [25, 72] on span "Relances" at bounding box center [25, 72] width 18 height 6
click at [20, 73] on span "Relances" at bounding box center [25, 72] width 18 height 6
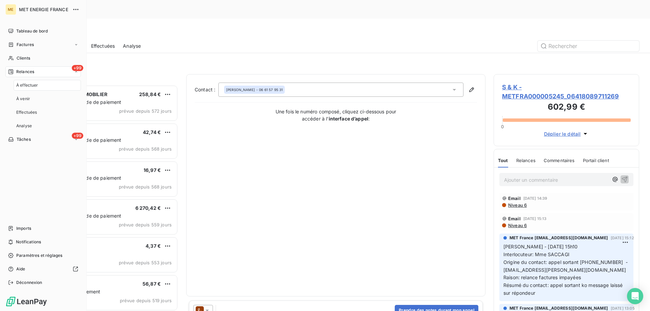
click at [22, 86] on span "À effectuer" at bounding box center [27, 85] width 22 height 6
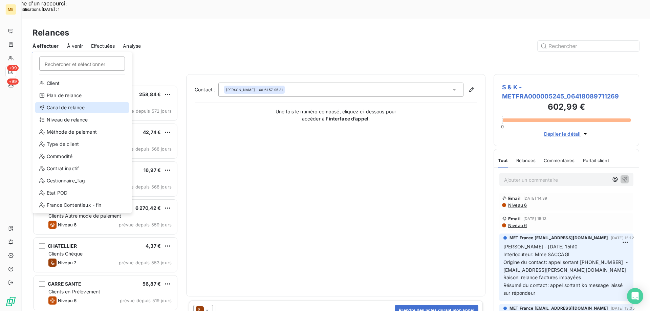
click at [61, 111] on div "Canal de relance" at bounding box center [82, 107] width 94 height 11
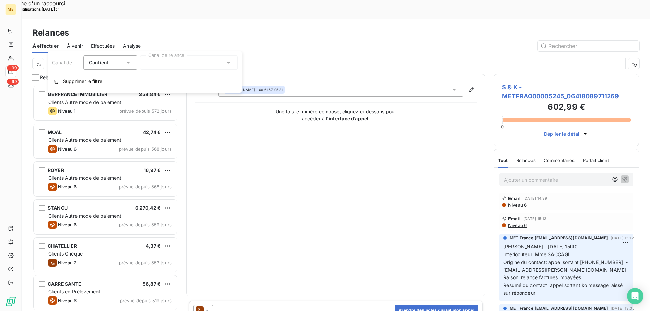
click at [133, 61] on div "Contient is" at bounding box center [110, 63] width 54 height 14
click at [183, 64] on div at bounding box center [189, 63] width 98 height 14
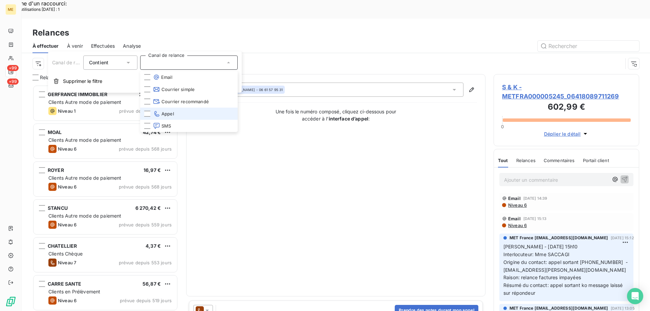
click at [161, 117] on span "Appel" at bounding box center [163, 113] width 21 height 7
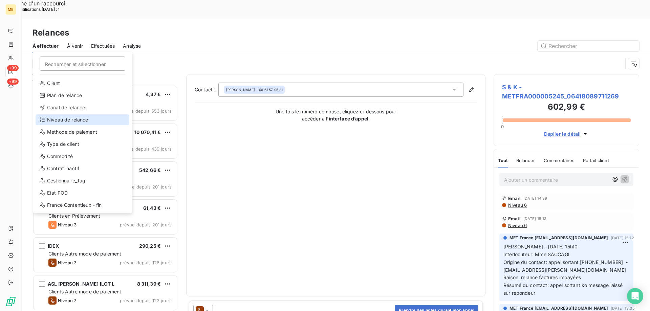
click at [61, 119] on div "Niveau de relance" at bounding box center [83, 119] width 94 height 11
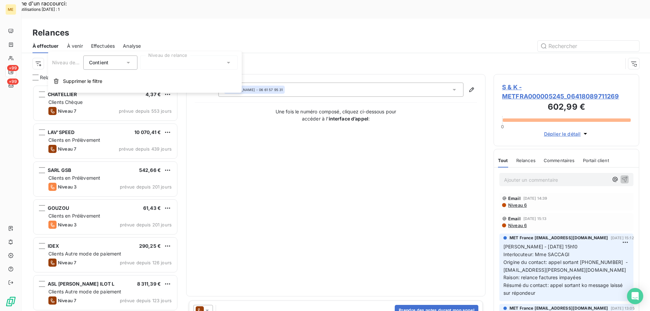
click at [159, 61] on div at bounding box center [189, 63] width 98 height 14
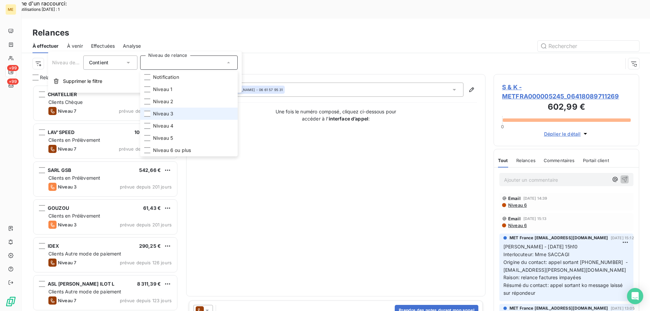
click at [167, 113] on span "Niveau 3" at bounding box center [163, 113] width 20 height 7
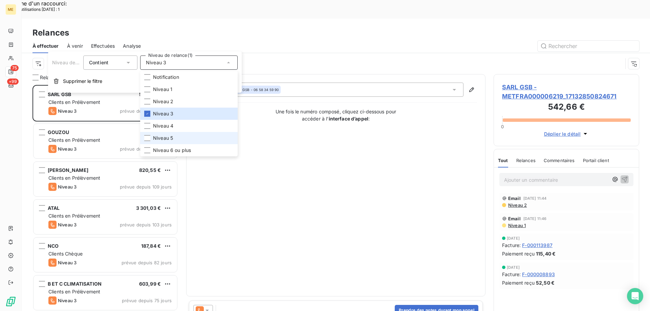
click at [165, 136] on span "Niveau 5" at bounding box center [163, 138] width 20 height 7
click at [176, 151] on span "Niveau 6 ou plus" at bounding box center [172, 150] width 38 height 7
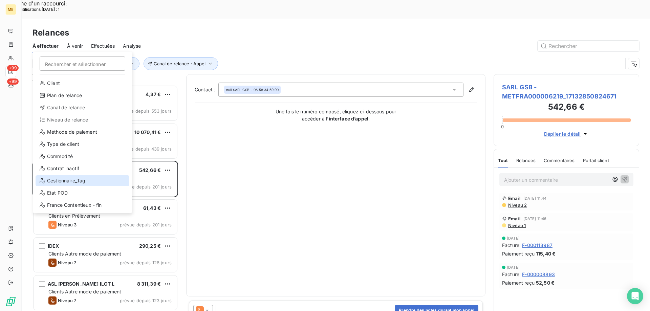
click at [56, 175] on div "Gestionnaire_Tag" at bounding box center [83, 180] width 94 height 11
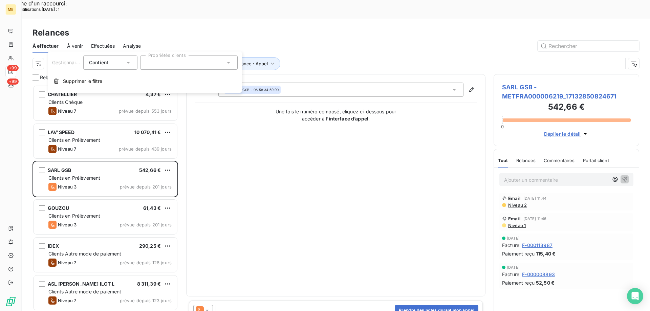
click at [165, 65] on div at bounding box center [189, 63] width 98 height 14
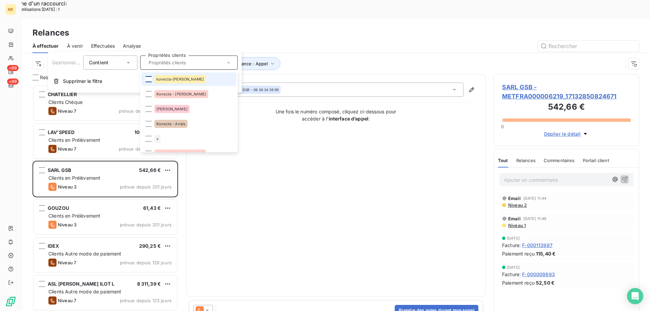
click at [149, 80] on div at bounding box center [149, 79] width 6 height 6
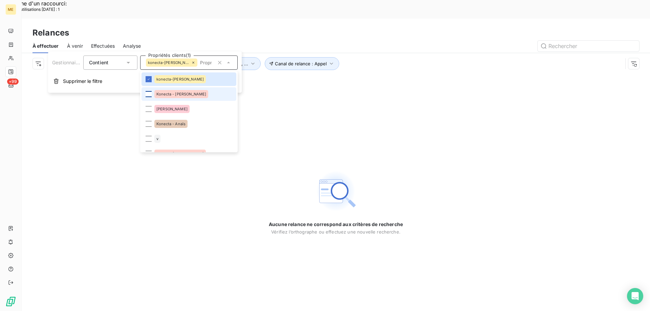
click at [148, 95] on div at bounding box center [149, 94] width 6 height 6
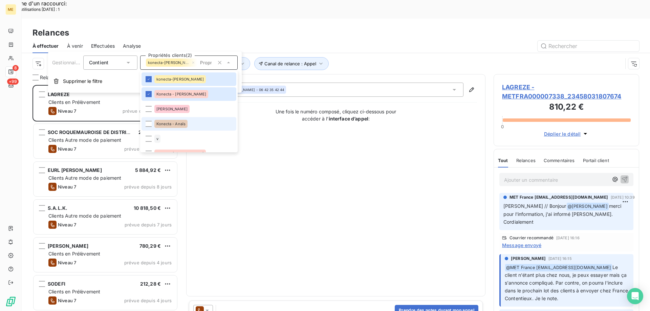
scroll to position [240, 141]
click at [145, 124] on li "Konecta - Anaïs" at bounding box center [189, 124] width 95 height 14
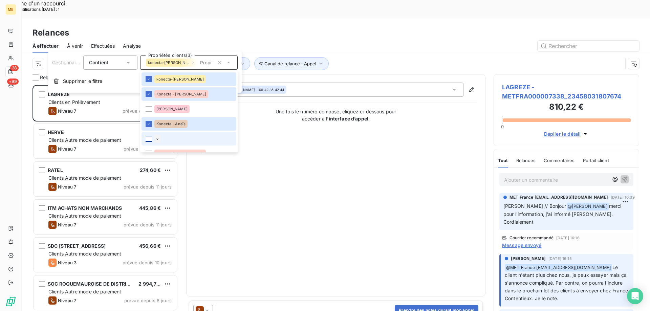
click at [148, 140] on div at bounding box center [149, 139] width 6 height 6
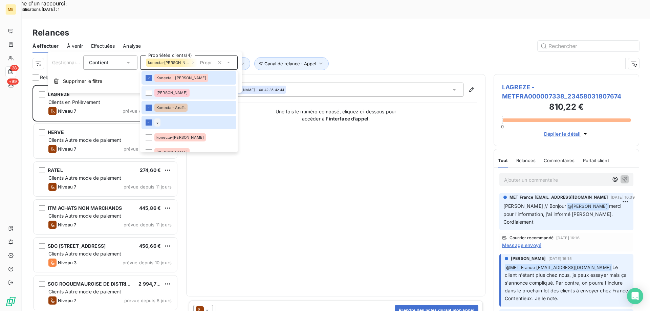
scroll to position [34, 0]
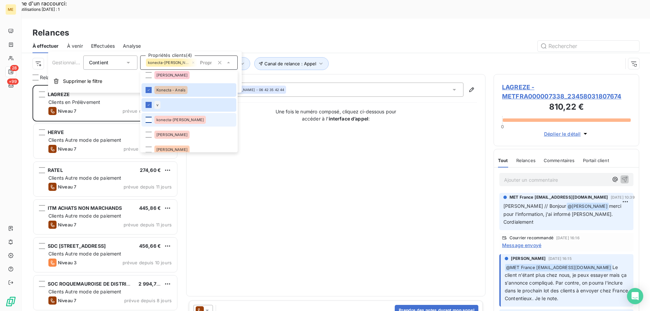
click at [146, 118] on div at bounding box center [149, 120] width 6 height 6
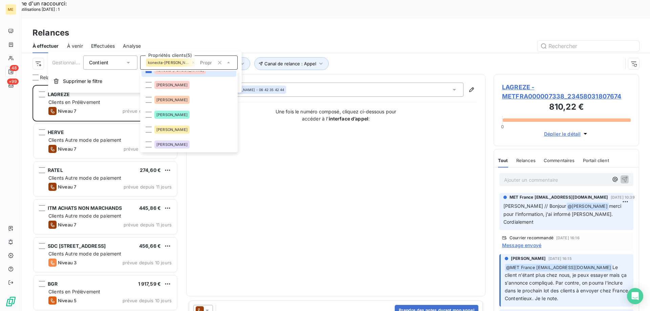
scroll to position [102, 0]
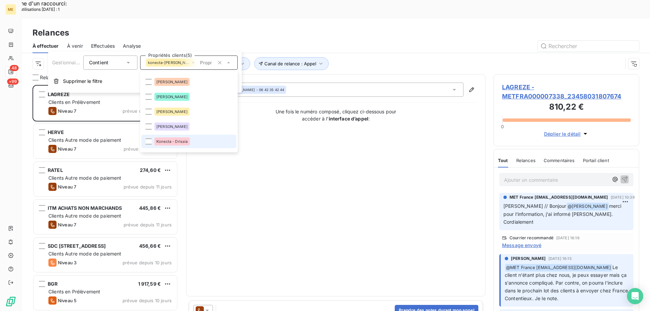
click at [178, 144] on div "Konecta - Drissia" at bounding box center [172, 142] width 36 height 8
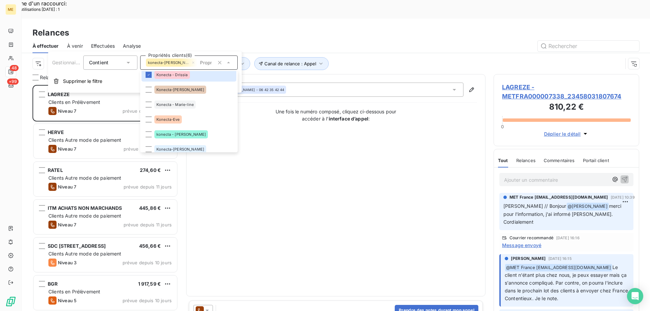
scroll to position [169, 0]
click at [149, 88] on div at bounding box center [149, 89] width 6 height 6
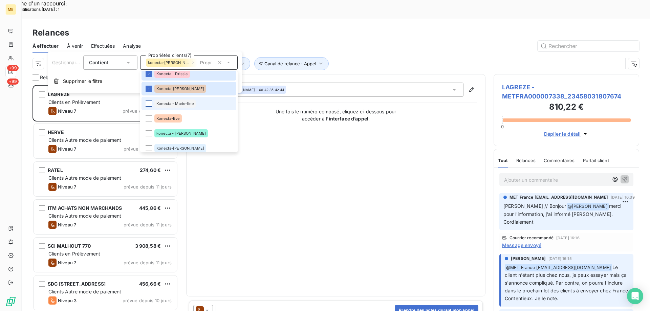
click at [149, 104] on div at bounding box center [149, 104] width 6 height 6
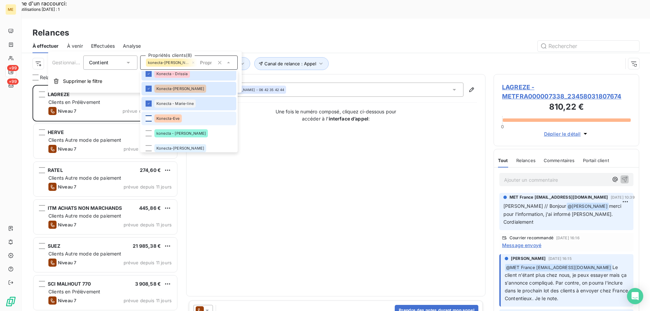
click at [149, 118] on div at bounding box center [149, 118] width 6 height 6
click at [149, 131] on div at bounding box center [149, 133] width 6 height 6
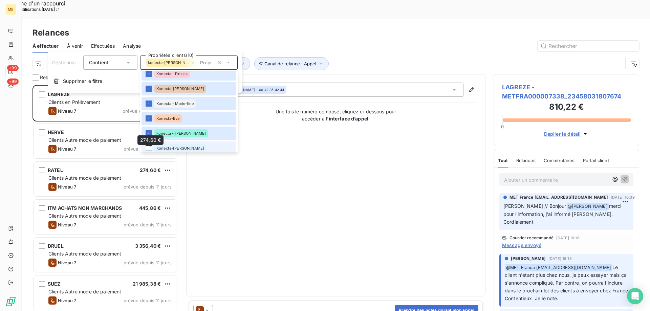
click at [148, 147] on div at bounding box center [149, 148] width 6 height 6
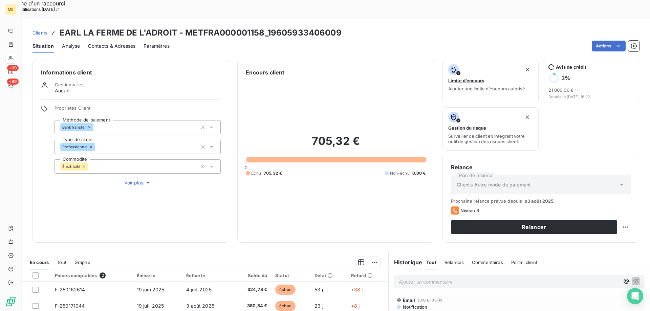
click at [107, 39] on div "Contacts & Adresses" at bounding box center [111, 46] width 47 height 14
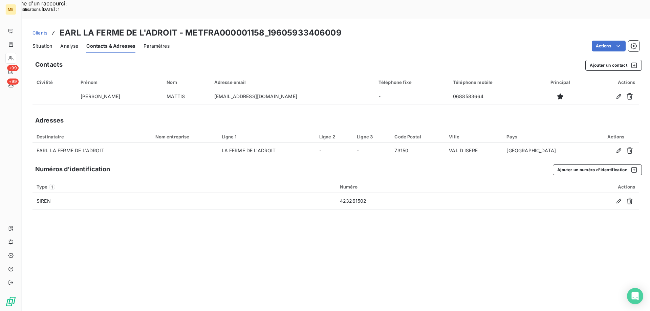
click at [46, 43] on span "Situation" at bounding box center [43, 46] width 20 height 7
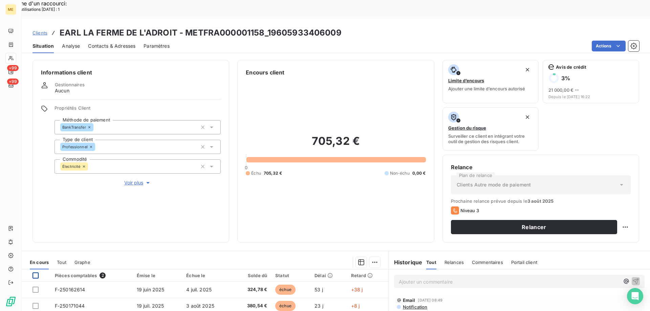
click at [36, 273] on div at bounding box center [36, 276] width 6 height 6
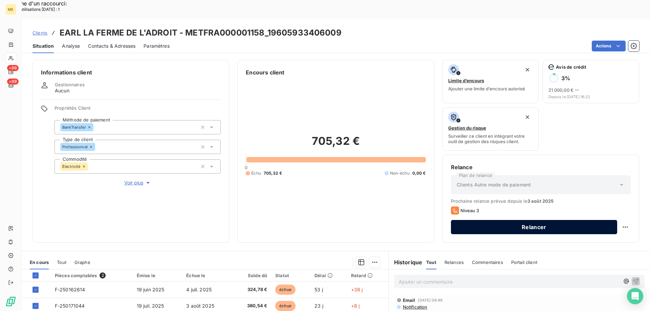
click at [512, 220] on button "Relancer" at bounding box center [534, 227] width 166 height 14
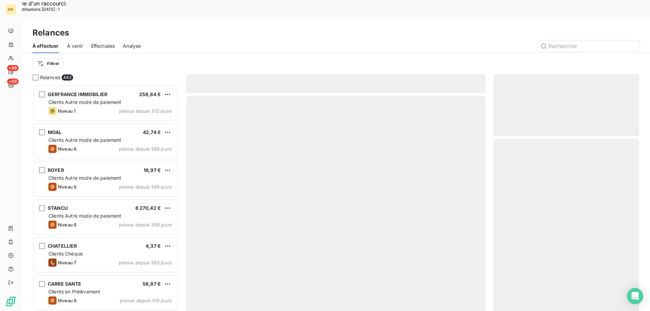
scroll to position [240, 141]
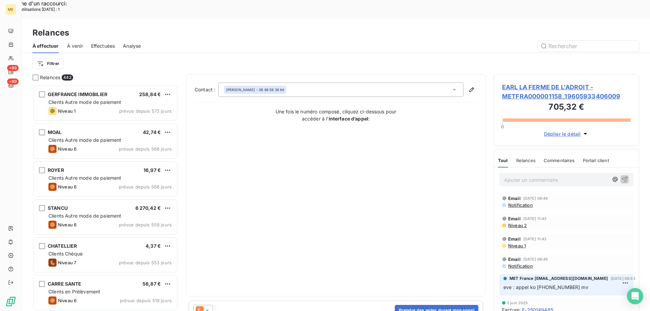
click at [206, 307] on icon at bounding box center [207, 310] width 7 height 7
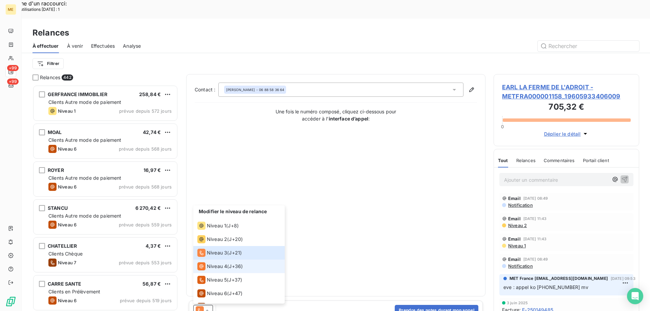
click at [216, 263] on span "Niveau 4" at bounding box center [217, 266] width 20 height 7
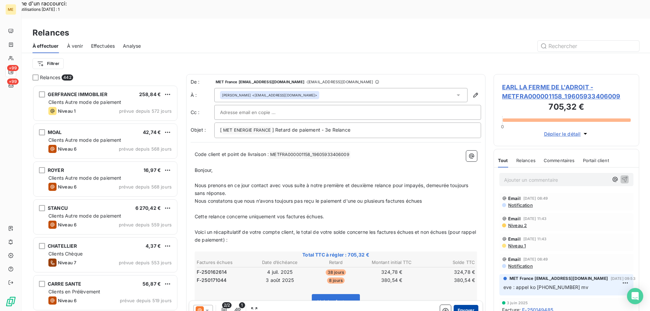
click at [466, 305] on button "Envoyer" at bounding box center [466, 310] width 25 height 11
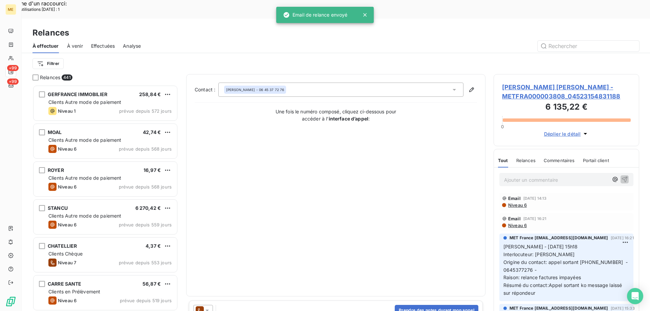
click at [97, 43] on span "Effectuées" at bounding box center [103, 46] width 24 height 7
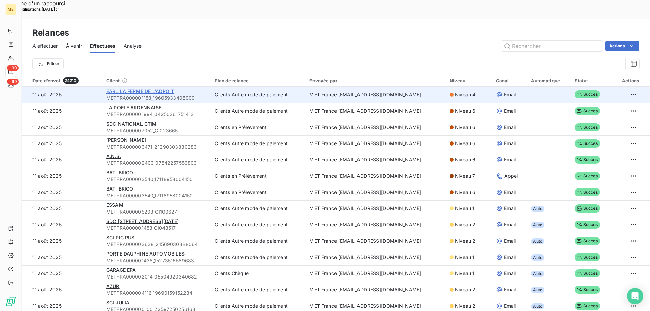
click at [163, 88] on span "EARL LA FERME DE L'ADROIT" at bounding box center [140, 91] width 68 height 6
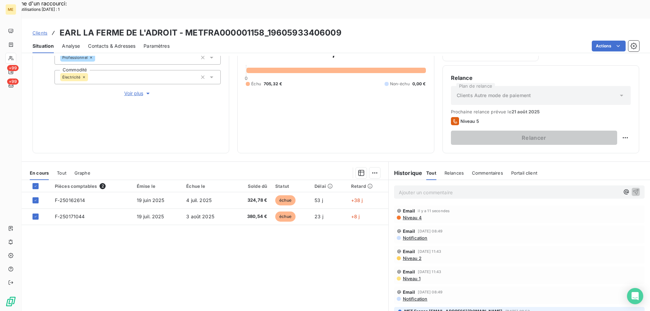
scroll to position [90, 0]
click at [417, 187] on div "Ajouter un commentaire ﻿" at bounding box center [509, 191] width 221 height 9
click at [416, 187] on p "Ajouter un commentaire ﻿" at bounding box center [509, 191] width 221 height 8
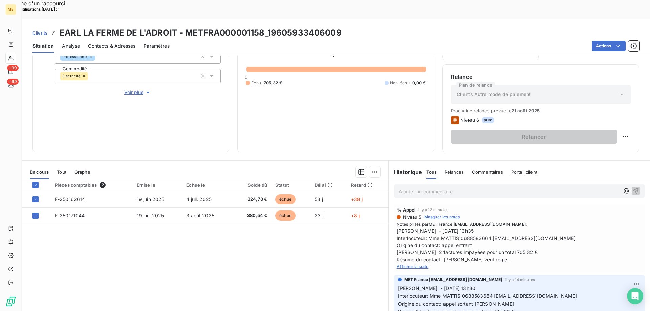
scroll to position [0, 0]
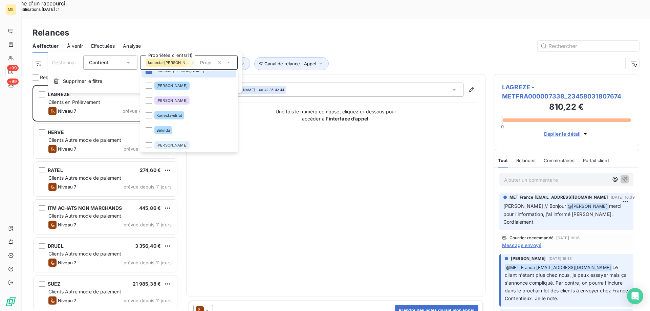
scroll to position [248, 0]
click at [147, 112] on div at bounding box center [149, 114] width 6 height 6
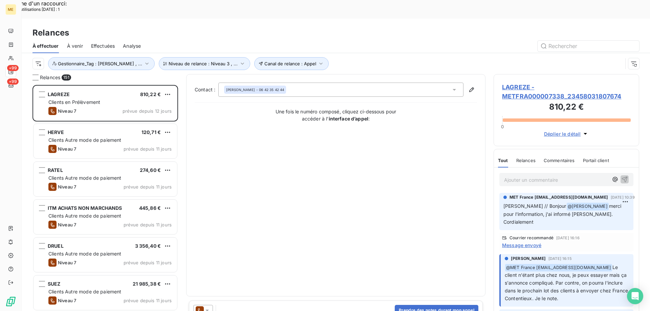
click at [349, 152] on div "Contact : [PERSON_NAME] - 06 42 35 42 44 Une fois le numéro composé, cliquez ci…" at bounding box center [336, 186] width 282 height 206
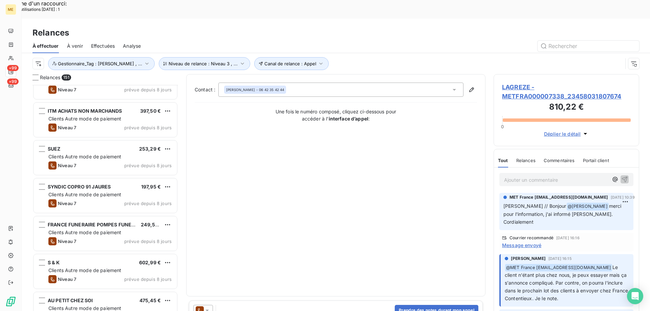
scroll to position [644, 0]
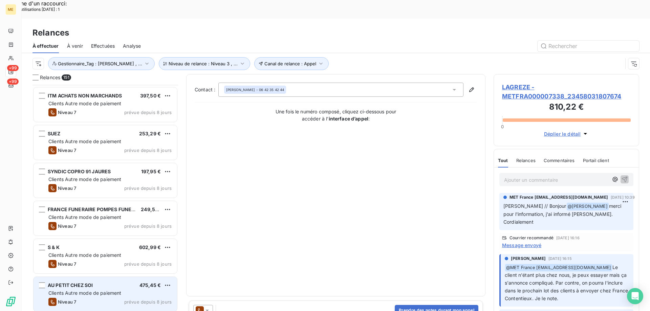
click at [96, 290] on span "Clients Autre mode de paiement" at bounding box center [84, 293] width 73 height 6
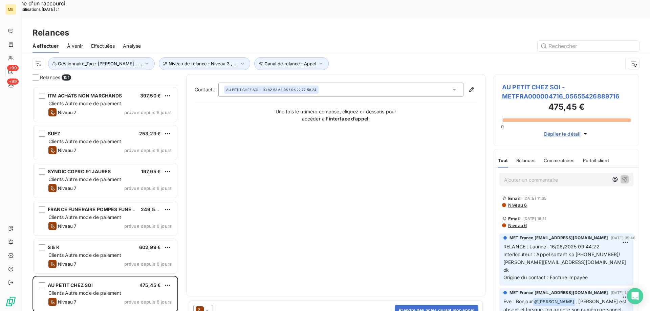
click at [529, 83] on span "AU PETIT CHEZ SOI - METFRA000004716_05655426889716" at bounding box center [566, 92] width 129 height 18
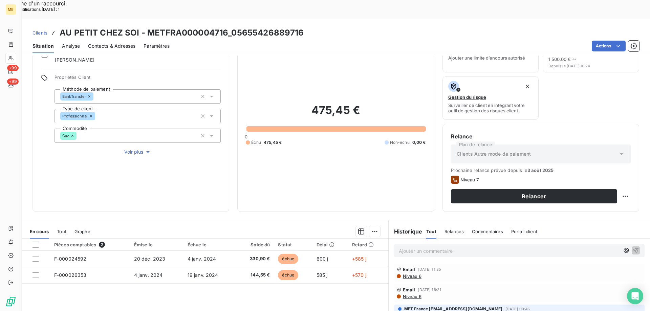
scroll to position [90, 0]
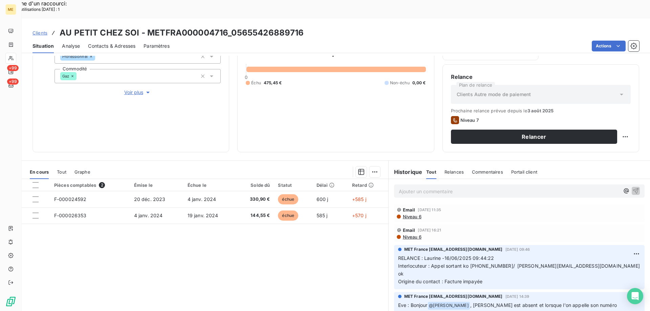
click at [409, 187] on p "Ajouter un commentaire ﻿" at bounding box center [509, 191] width 221 height 8
click at [633, 187] on icon "button" at bounding box center [636, 190] width 7 height 7
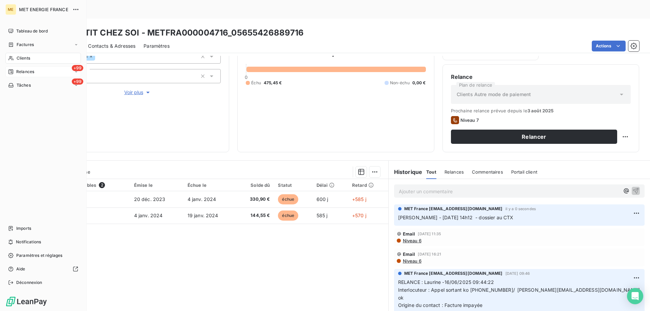
click at [30, 71] on span "Relances" at bounding box center [25, 72] width 18 height 6
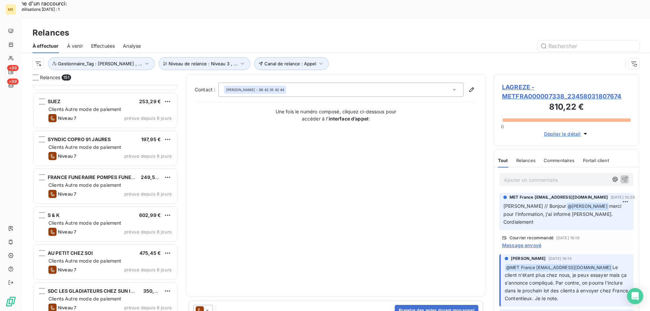
scroll to position [678, 0]
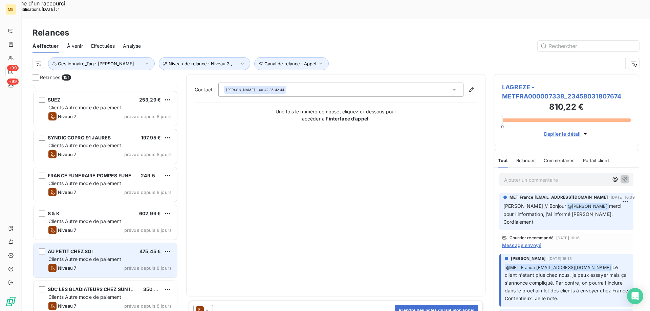
click at [110, 249] on div "AU PETIT CHEZ SOI 475,45 €" at bounding box center [109, 252] width 123 height 6
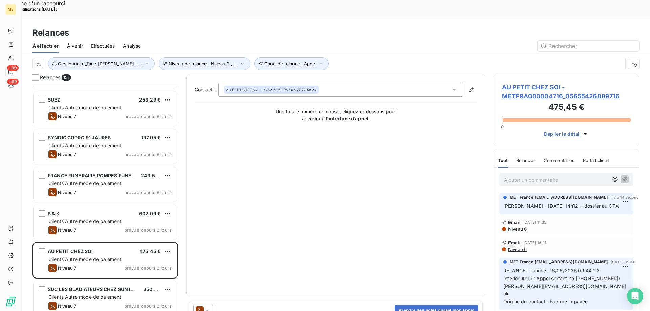
click at [524, 83] on span "AU PETIT CHEZ SOI - METFRA000004716_05655426889716" at bounding box center [566, 92] width 129 height 18
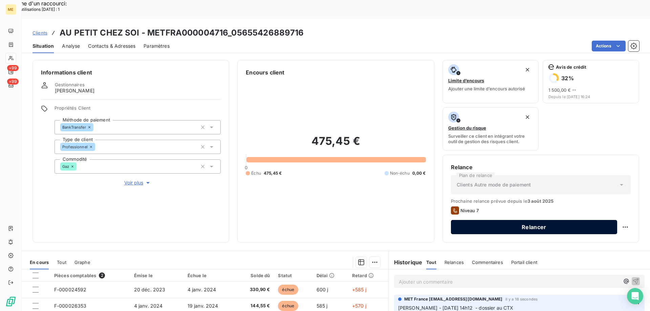
click at [530, 220] on button "Relancer" at bounding box center [534, 227] width 166 height 14
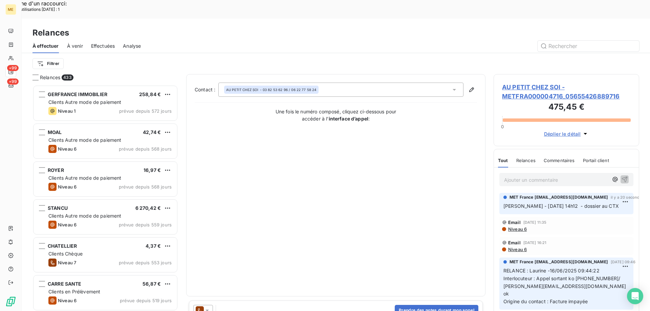
scroll to position [240, 141]
click at [210, 307] on icon at bounding box center [207, 310] width 7 height 7
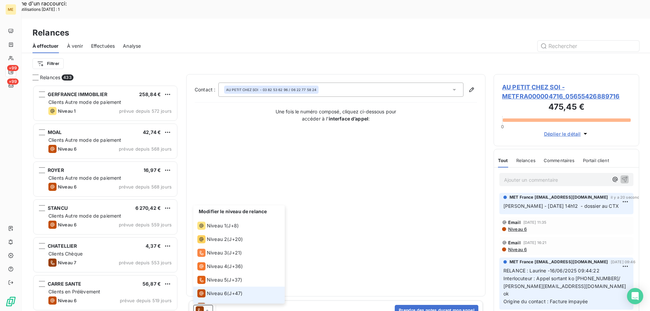
scroll to position [10, 0]
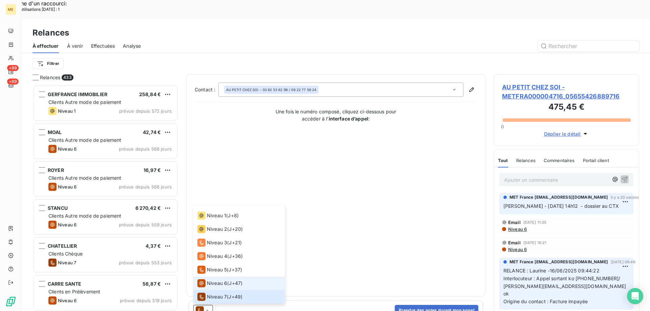
click at [210, 279] on div "Niveau 6" at bounding box center [212, 283] width 30 height 8
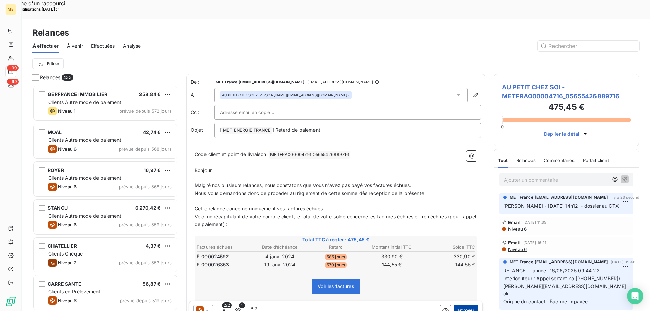
click at [466, 305] on button "Envoyer" at bounding box center [466, 310] width 25 height 11
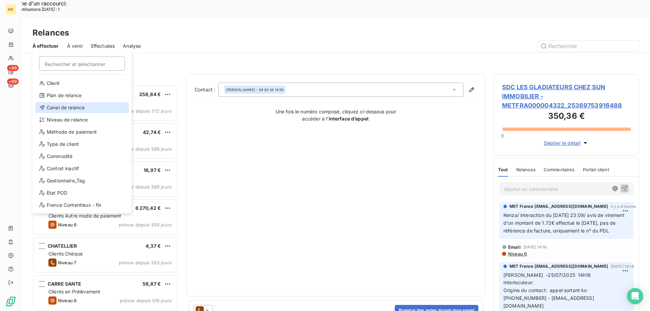
click at [51, 109] on div "Canal de relance" at bounding box center [82, 107] width 94 height 11
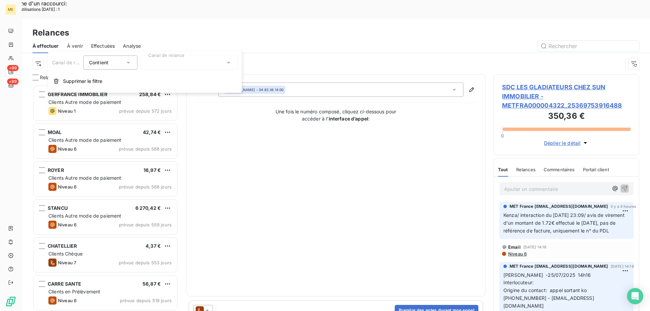
click at [161, 65] on div at bounding box center [189, 63] width 98 height 14
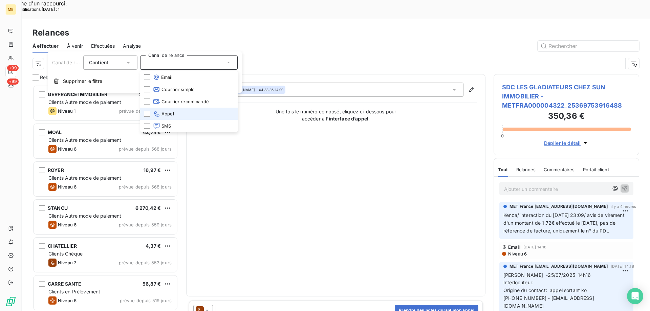
click at [165, 115] on span "Appel" at bounding box center [163, 113] width 21 height 7
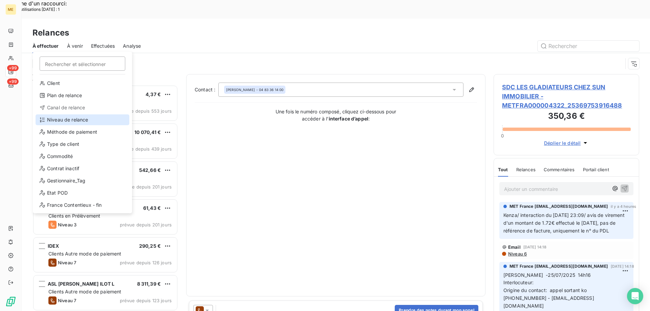
click at [54, 118] on div "Niveau de relance" at bounding box center [83, 119] width 94 height 11
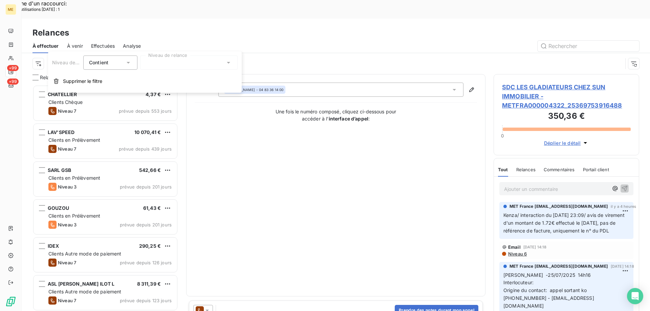
click at [155, 63] on div at bounding box center [189, 63] width 98 height 14
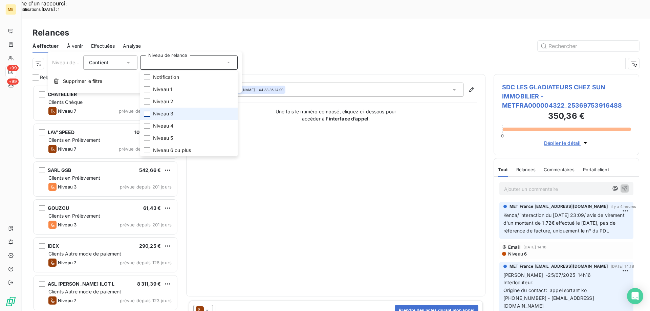
click at [147, 112] on div at bounding box center [147, 114] width 6 height 6
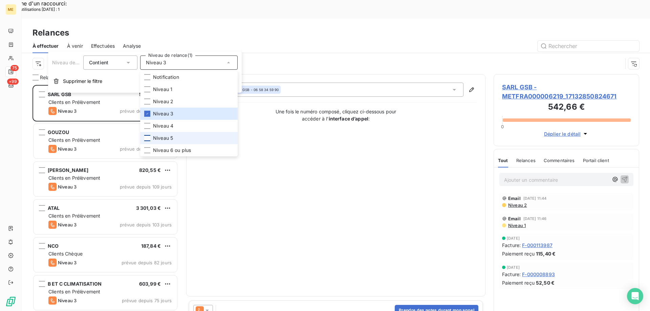
click at [148, 141] on div at bounding box center [147, 138] width 6 height 6
click at [147, 149] on div at bounding box center [147, 150] width 6 height 6
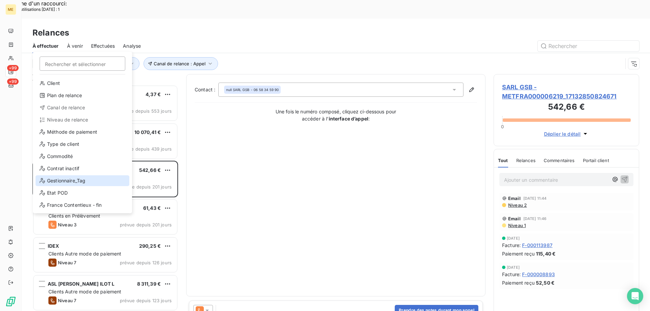
click at [59, 179] on div "Gestionnaire_Tag" at bounding box center [83, 180] width 94 height 11
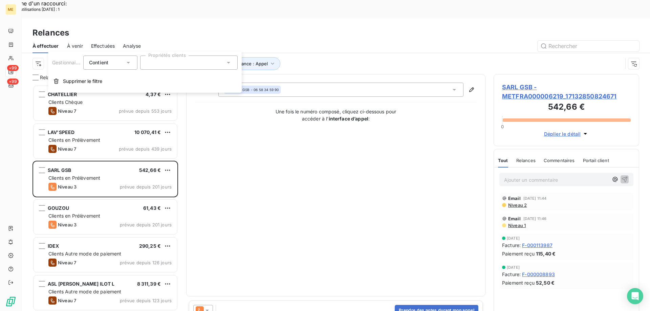
click at [172, 60] on div at bounding box center [189, 63] width 98 height 14
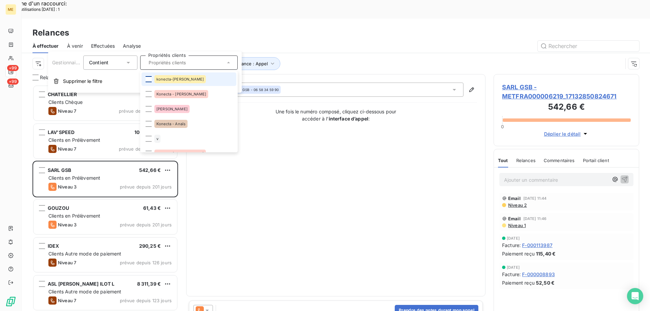
click at [149, 80] on div at bounding box center [149, 79] width 6 height 6
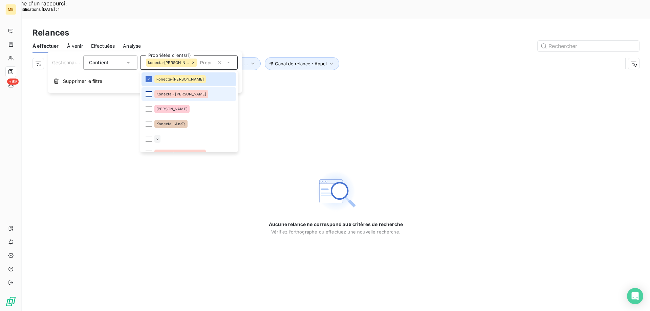
click at [149, 94] on div at bounding box center [149, 94] width 6 height 6
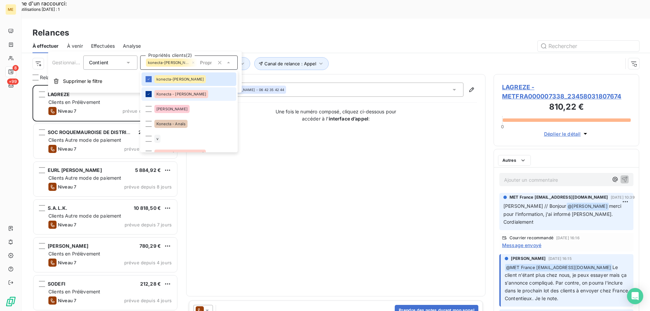
scroll to position [240, 141]
click at [147, 124] on div at bounding box center [149, 124] width 6 height 6
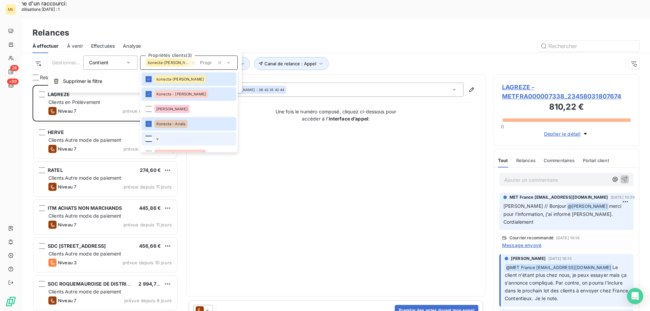
click at [147, 138] on div at bounding box center [149, 139] width 6 height 6
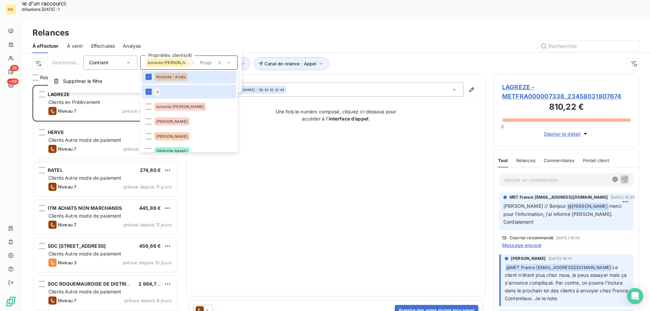
scroll to position [68, 0]
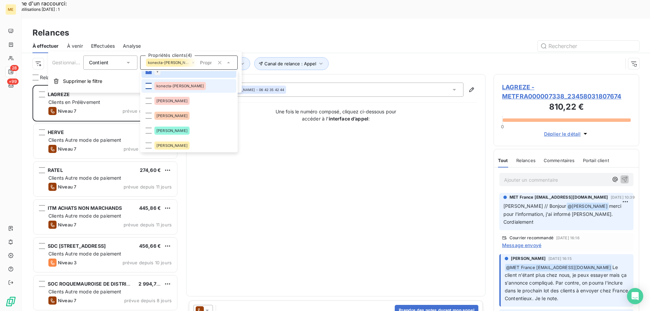
click at [147, 85] on div at bounding box center [149, 86] width 6 height 6
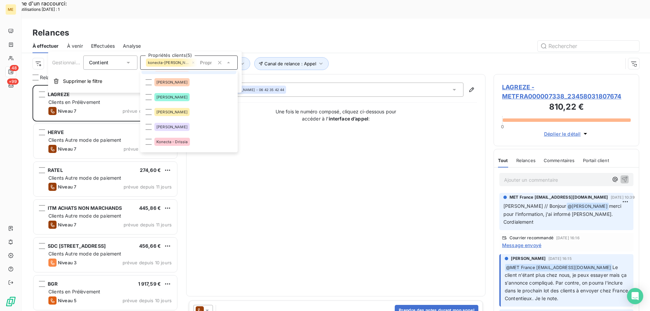
scroll to position [102, 0]
click at [182, 141] on span "Konecta - Drissia" at bounding box center [171, 142] width 31 height 4
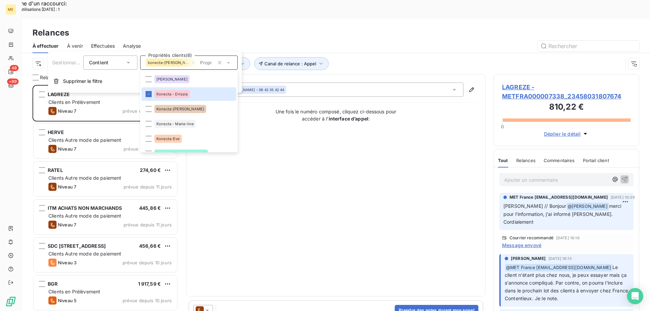
scroll to position [169, 0]
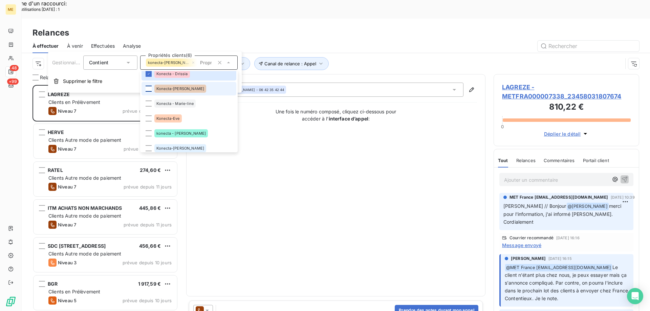
click at [147, 89] on div at bounding box center [149, 89] width 6 height 6
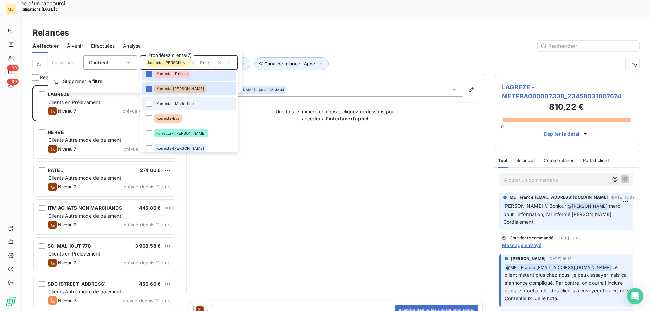
click at [147, 100] on li "Konecta - Marie-line" at bounding box center [189, 104] width 95 height 14
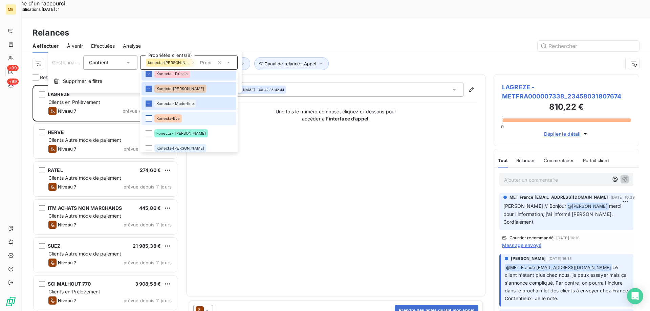
click at [149, 118] on div at bounding box center [149, 118] width 6 height 6
click at [147, 131] on div at bounding box center [149, 133] width 6 height 6
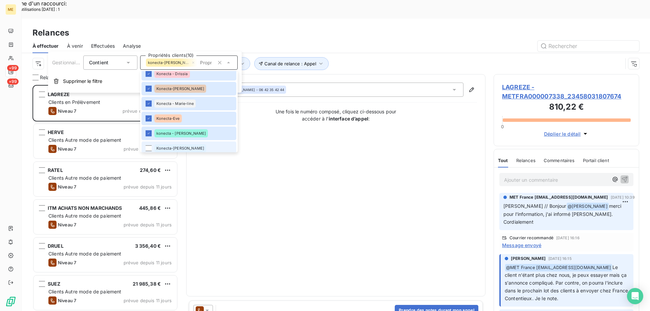
click at [149, 149] on li "Konecta-[PERSON_NAME]" at bounding box center [189, 149] width 95 height 14
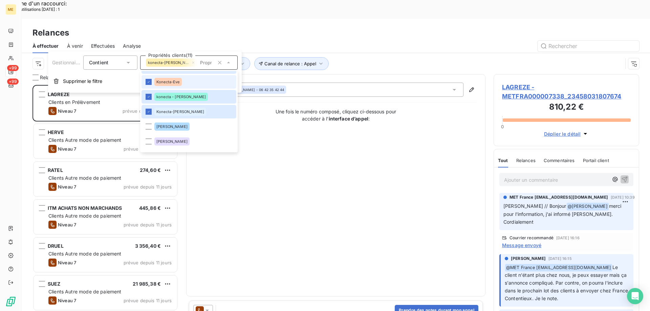
scroll to position [248, 0]
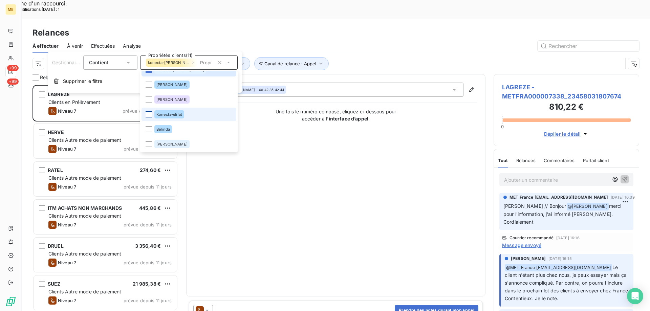
click at [146, 114] on div at bounding box center [149, 114] width 6 height 6
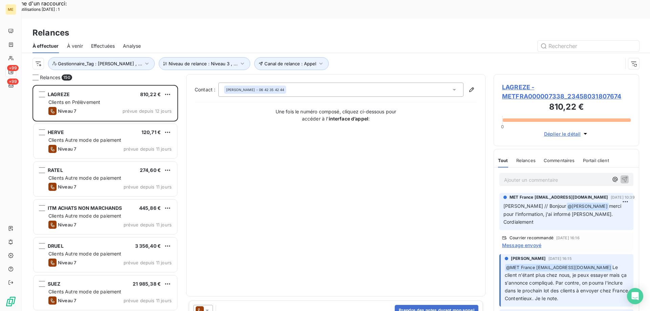
click at [362, 168] on div "Contact : [PERSON_NAME] - 06 42 35 42 44 Une fois le numéro composé, cliquez ci…" at bounding box center [336, 186] width 282 height 206
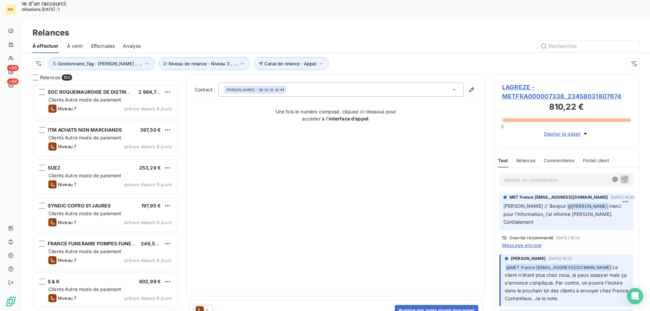
scroll to position [610, 0]
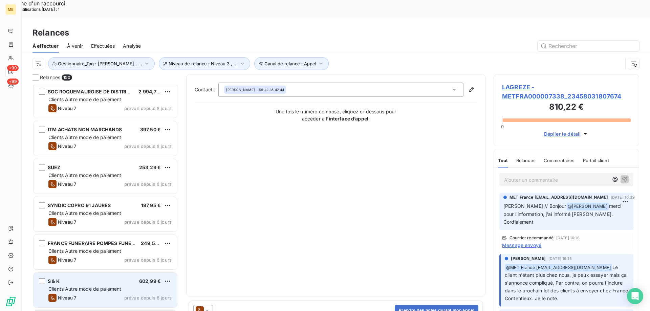
click at [106, 286] on span "Clients Autre mode de paiement" at bounding box center [84, 289] width 73 height 6
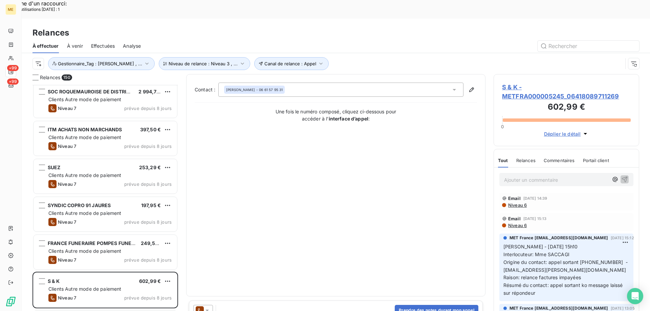
click at [505, 83] on span "S & K - METFRA000005245_06418089711269" at bounding box center [566, 92] width 129 height 18
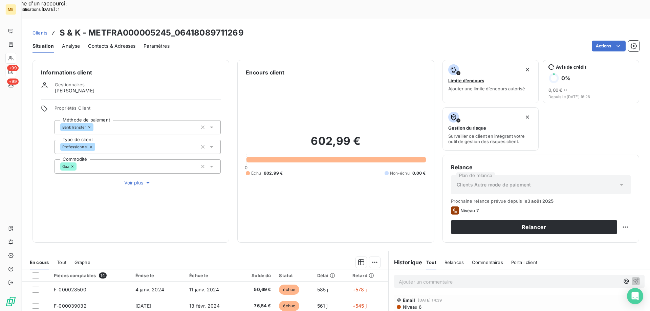
click at [404, 278] on p "Ajouter un commentaire ﻿" at bounding box center [509, 282] width 221 height 8
click at [633, 278] on icon "button" at bounding box center [636, 281] width 7 height 7
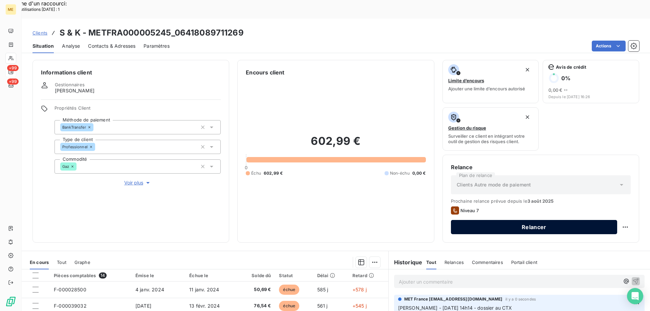
click at [471, 220] on button "Relancer" at bounding box center [534, 227] width 166 height 14
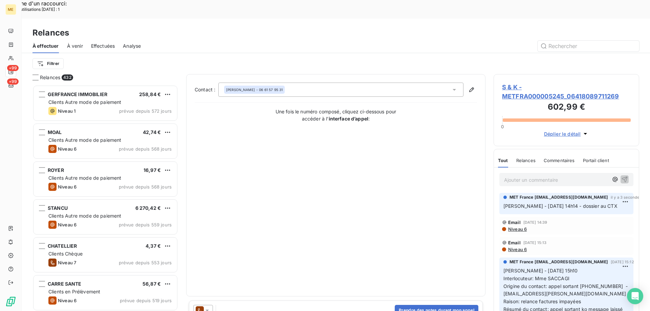
scroll to position [240, 141]
click at [208, 310] on icon at bounding box center [207, 311] width 3 height 2
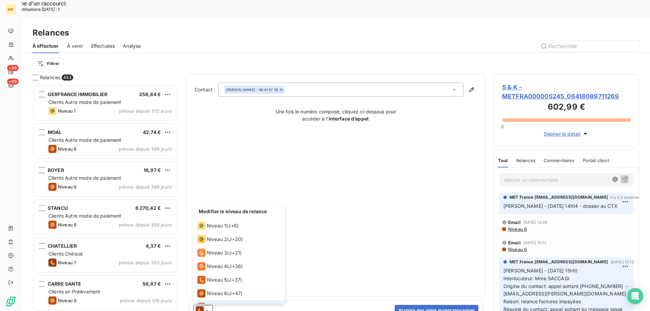
scroll to position [10, 0]
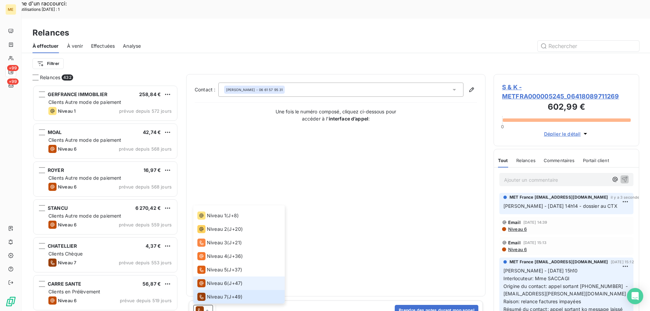
click at [209, 279] on div "Niveau 6" at bounding box center [212, 283] width 30 height 8
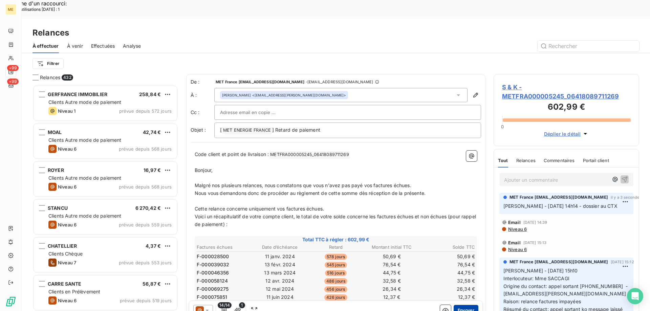
click at [457, 305] on button "Envoyer" at bounding box center [466, 310] width 25 height 11
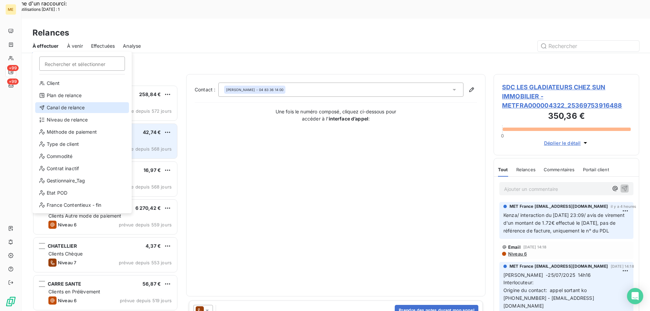
click at [76, 108] on div "Canal de relance" at bounding box center [82, 107] width 94 height 11
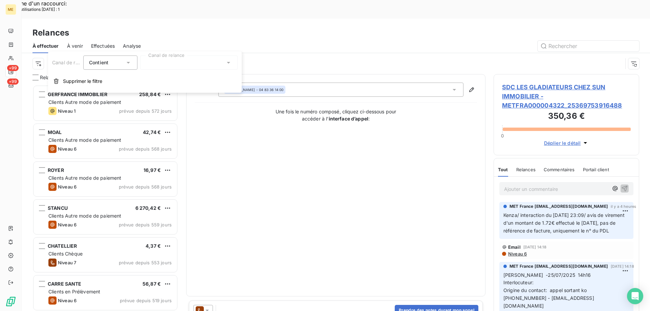
click at [171, 68] on div at bounding box center [189, 63] width 98 height 14
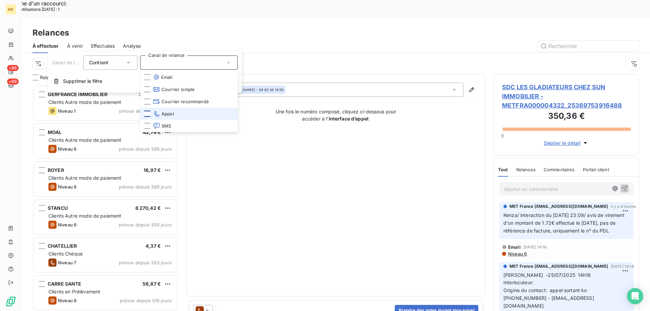
click at [146, 113] on div at bounding box center [147, 114] width 6 height 6
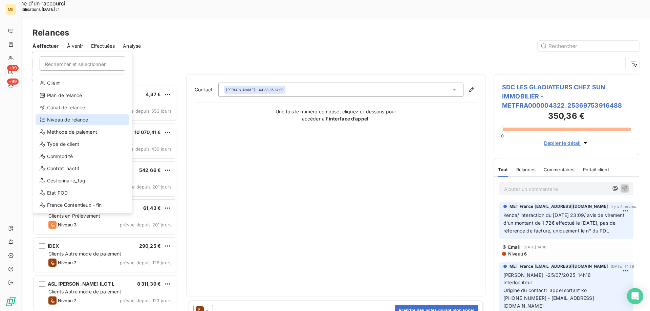
click at [61, 124] on div "Niveau de relance" at bounding box center [83, 119] width 94 height 11
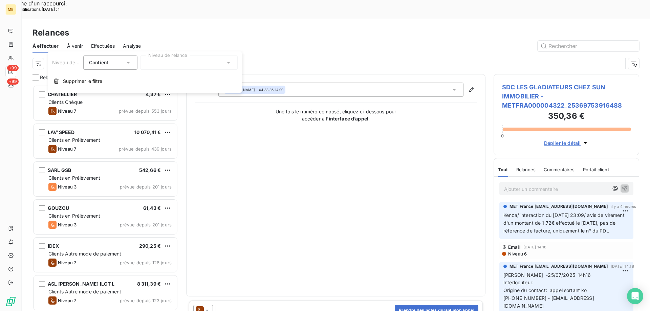
click at [173, 64] on div at bounding box center [189, 63] width 98 height 14
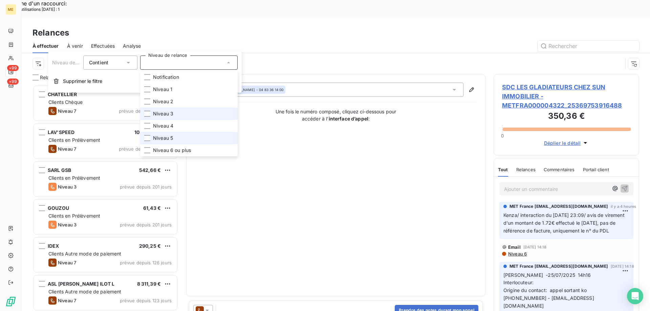
click at [165, 115] on span "Niveau 3" at bounding box center [163, 113] width 20 height 7
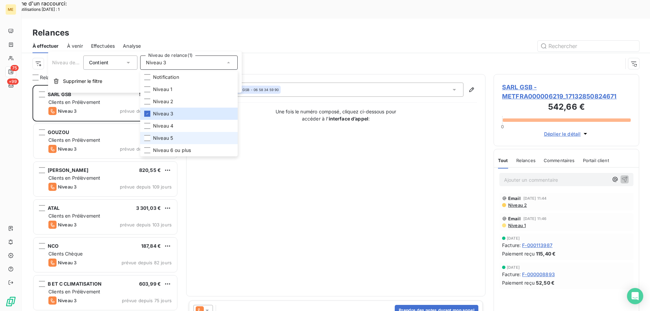
click at [172, 136] on span "Niveau 5" at bounding box center [163, 138] width 20 height 7
click at [178, 148] on span "Niveau 6 ou plus" at bounding box center [172, 150] width 38 height 7
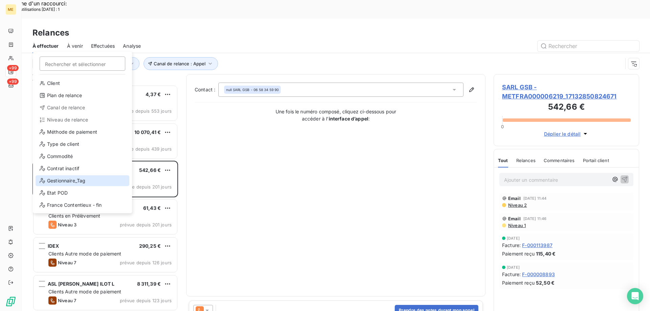
click at [71, 181] on div "Gestionnaire_Tag" at bounding box center [83, 180] width 94 height 11
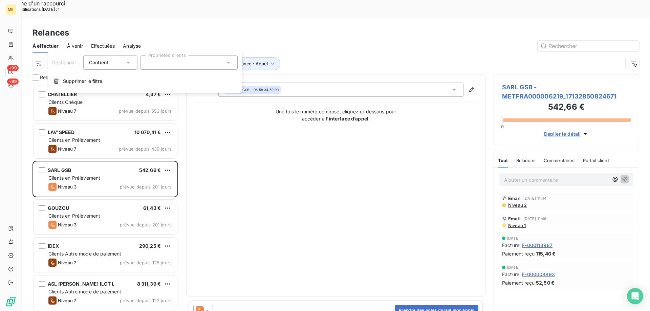
click at [186, 59] on div at bounding box center [189, 63] width 98 height 14
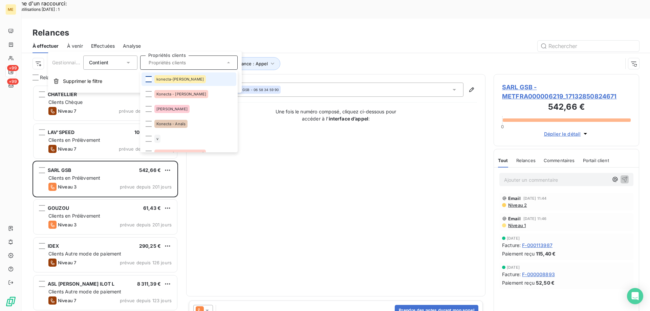
click at [148, 77] on div at bounding box center [149, 79] width 6 height 6
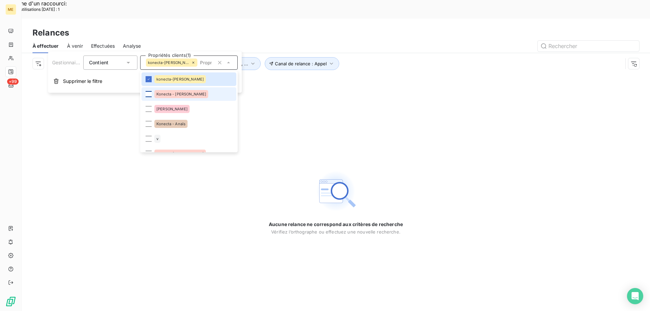
click at [148, 95] on div at bounding box center [149, 94] width 6 height 6
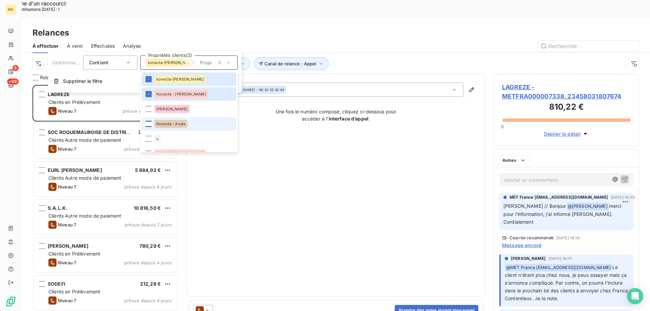
scroll to position [240, 141]
click at [148, 125] on div at bounding box center [149, 124] width 6 height 6
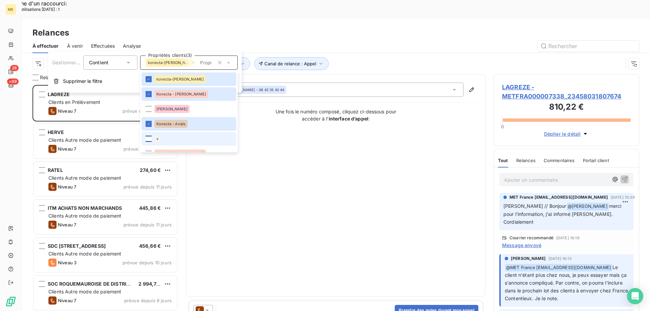
click at [149, 136] on div at bounding box center [149, 139] width 6 height 6
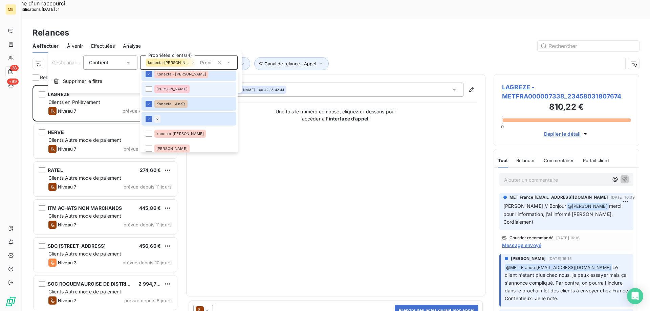
scroll to position [34, 0]
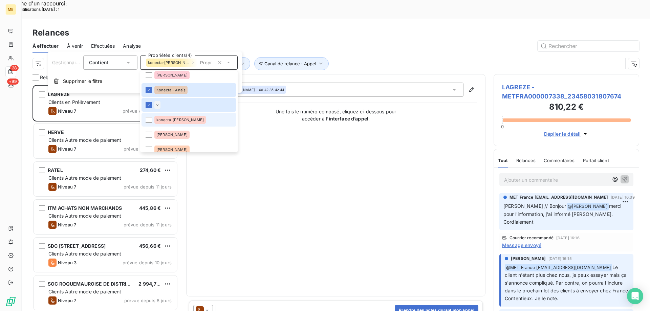
click at [162, 121] on span "konecta-[PERSON_NAME]" at bounding box center [179, 120] width 47 height 4
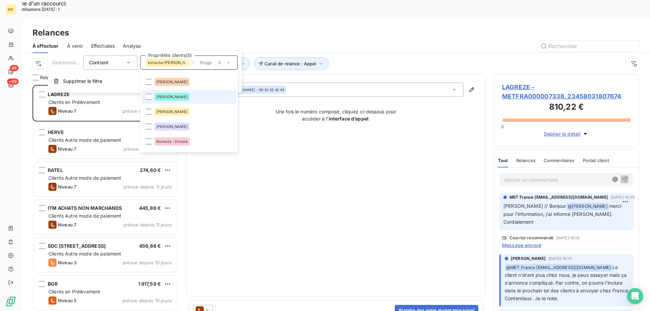
scroll to position [169, 0]
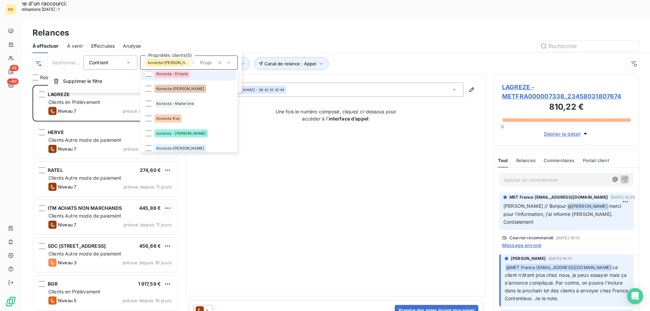
drag, startPoint x: 184, startPoint y: 73, endPoint x: 185, endPoint y: 77, distance: 3.8
click at [184, 73] on li "Konecta - Drissia" at bounding box center [189, 74] width 95 height 14
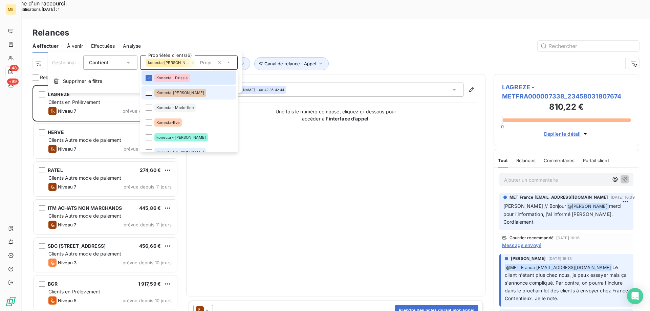
click at [150, 92] on div at bounding box center [149, 93] width 6 height 6
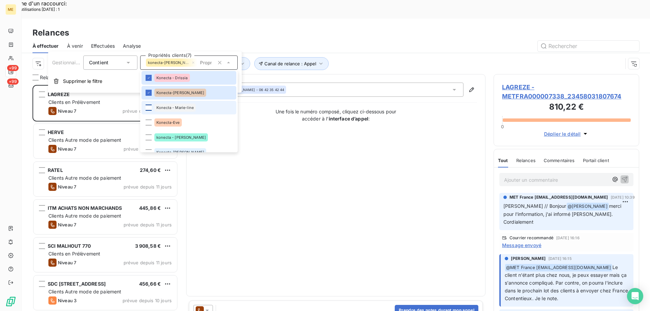
click at [149, 105] on div at bounding box center [149, 108] width 6 height 6
click at [147, 125] on div at bounding box center [149, 123] width 6 height 6
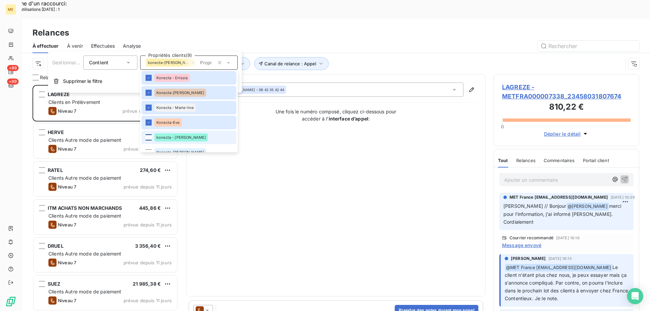
click at [150, 137] on div at bounding box center [149, 137] width 6 height 6
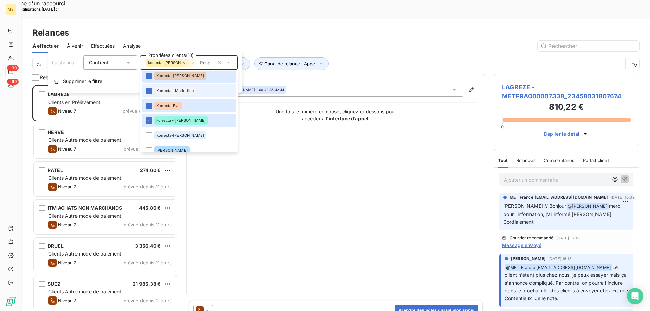
scroll to position [199, 0]
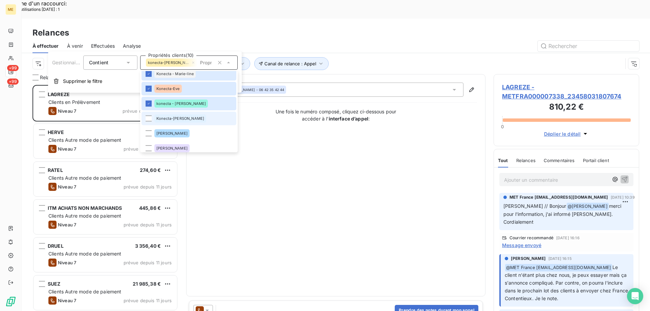
click at [170, 122] on div "Konecta-[PERSON_NAME]" at bounding box center [180, 118] width 52 height 8
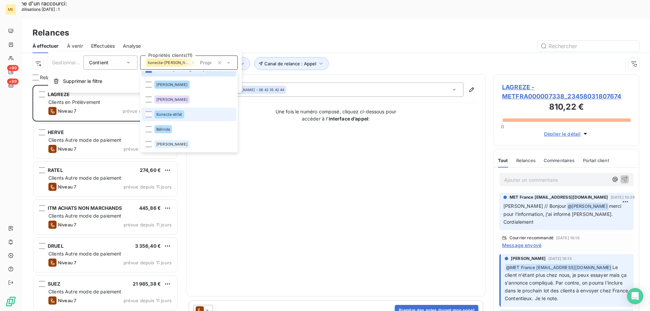
click at [166, 114] on span "Konecta-elifat" at bounding box center [169, 114] width 26 height 4
click at [379, 165] on div "Contact : [PERSON_NAME] - 06 42 35 42 44 Une fois le numéro composé, cliquez ci…" at bounding box center [336, 186] width 282 height 206
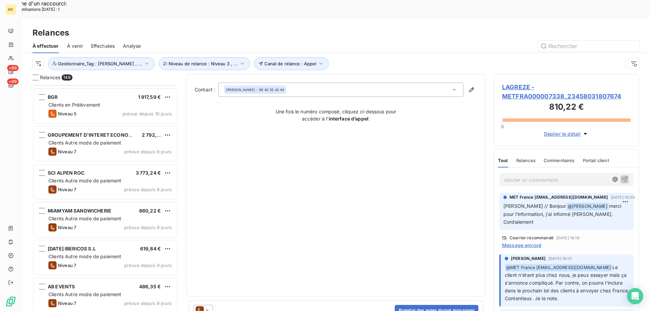
scroll to position [644, 0]
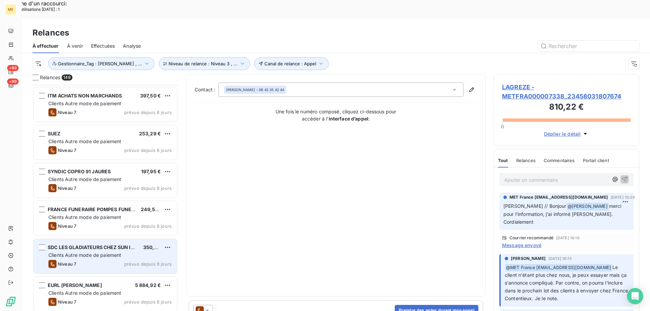
click at [122, 239] on div "SDC LES GLADIATEURS CHEZ SUN IMMOBILIER 350,36 € Clients Autre mode de paiement…" at bounding box center [106, 256] width 144 height 35
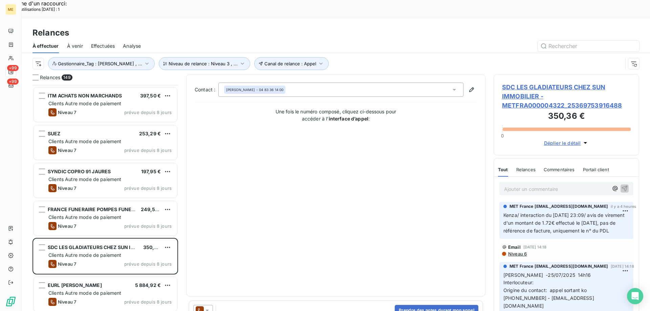
click at [525, 83] on span "SDC LES GLADIATEURS CHEZ SUN IMMOBILIER - METFRA000004322_25369753916488" at bounding box center [566, 96] width 129 height 27
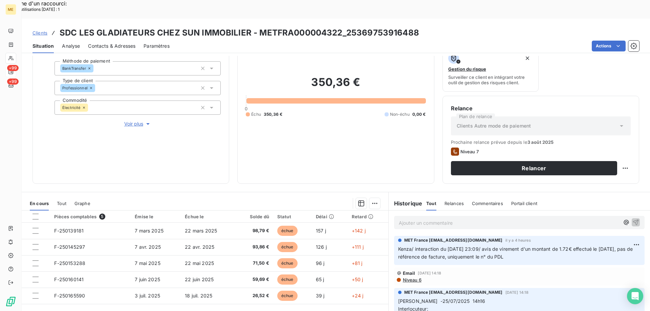
scroll to position [68, 0]
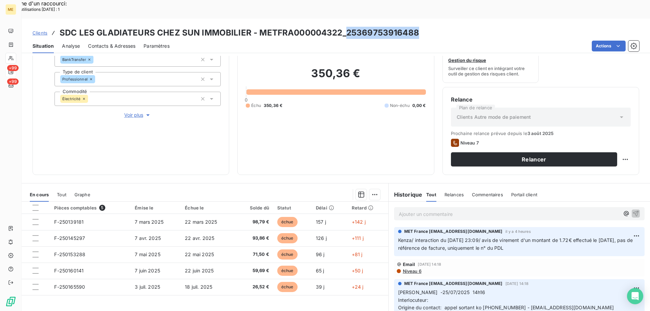
drag, startPoint x: 345, startPoint y: 13, endPoint x: 431, endPoint y: 18, distance: 86.2
click at [431, 27] on div "Clients SDC LES GLADIATEURS CHEZ SUN IMMOBILIER - METFRA000004322_25369753916488" at bounding box center [336, 33] width 629 height 12
copy h3 "25369753916488"
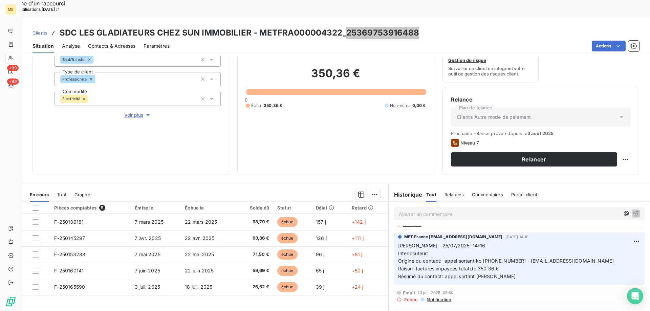
scroll to position [34, 0]
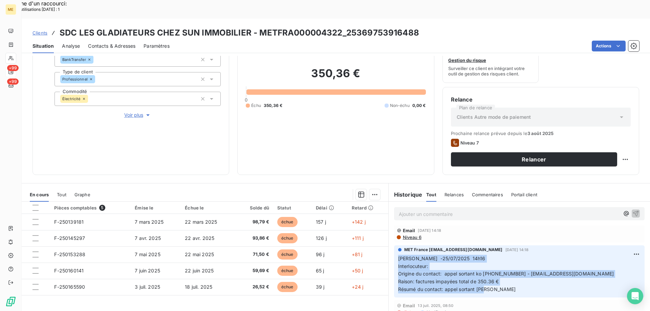
drag, startPoint x: 489, startPoint y: 280, endPoint x: 394, endPoint y: 240, distance: 103.0
click at [394, 246] on div "MET France met-france@recouvrement.met.com 24 juil. 2025, 14:18 Sylvain -25/07/…" at bounding box center [519, 272] width 251 height 52
copy p "Sylvain -25/07/2025 14h16 Interlocuteur: Origine du contact: appel sortant ko 0…"
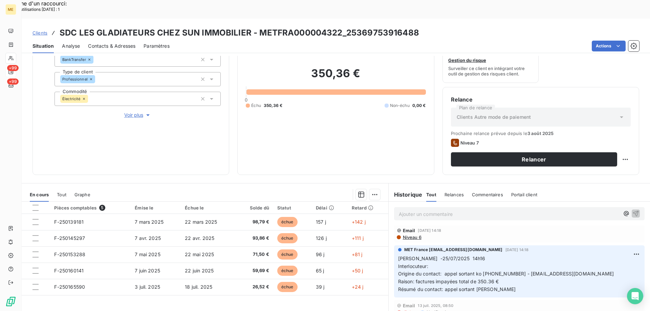
click at [425, 210] on p "Ajouter un commentaire ﻿" at bounding box center [509, 214] width 221 height 8
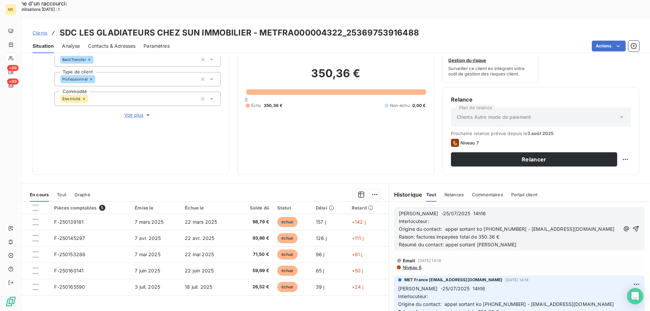
scroll to position [72, 0]
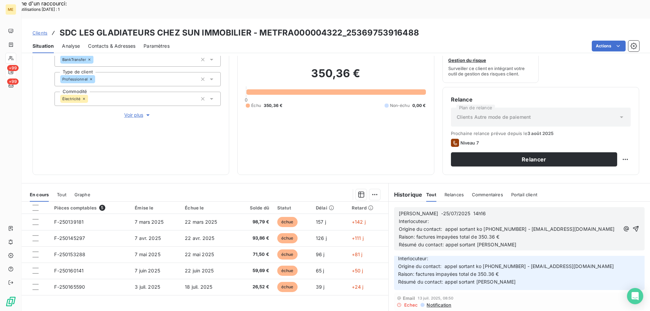
click at [431, 211] on span "Sylvain -25/07/2025 14h16" at bounding box center [442, 214] width 87 height 6
click at [460, 210] on p "Sylvain -11/08/2025 14h16" at bounding box center [509, 214] width 221 height 8
click at [633, 226] on icon "button" at bounding box center [636, 229] width 7 height 7
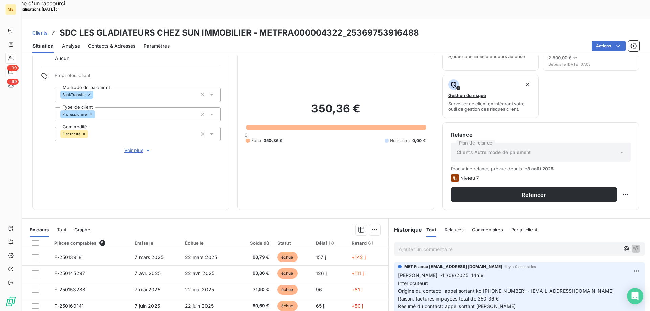
scroll to position [90, 0]
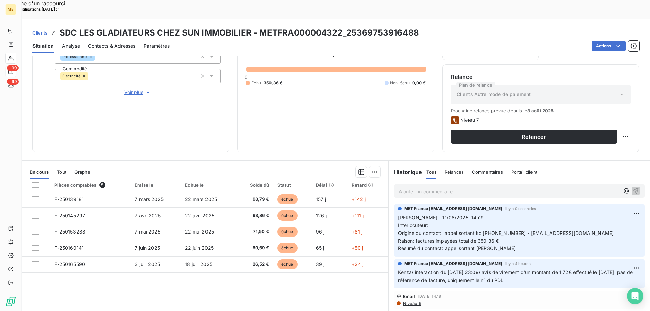
click at [405, 301] on span "Niveau 6" at bounding box center [411, 303] width 19 height 5
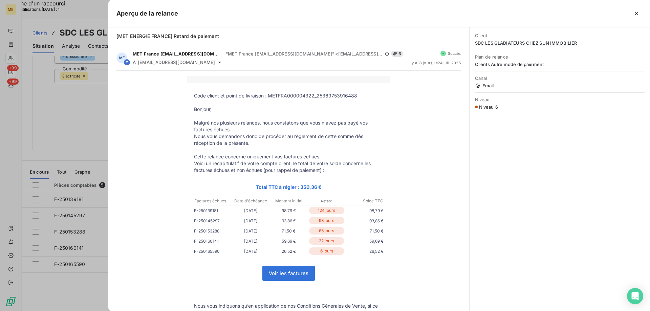
click at [67, 98] on div at bounding box center [325, 155] width 650 height 311
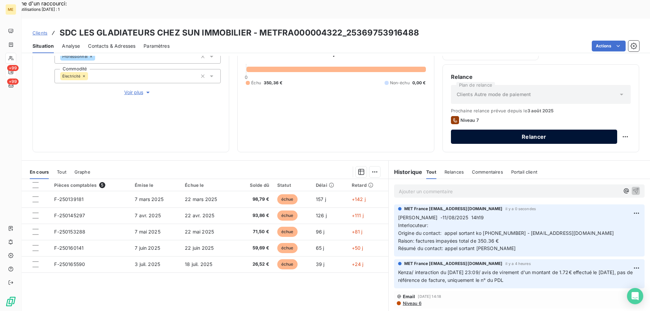
click at [527, 130] on button "Relancer" at bounding box center [534, 137] width 166 height 14
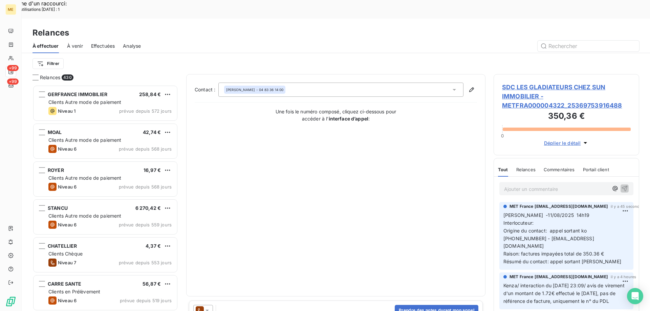
scroll to position [240, 141]
click at [208, 307] on icon at bounding box center [207, 310] width 7 height 7
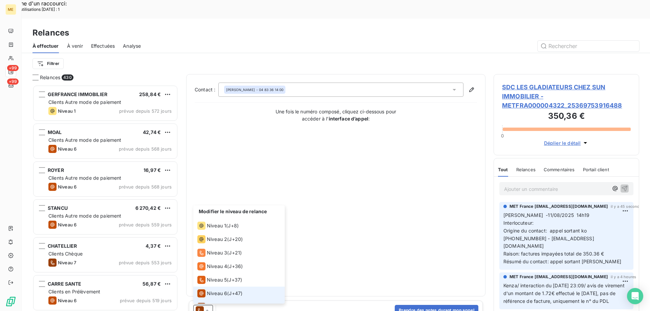
scroll to position [10, 0]
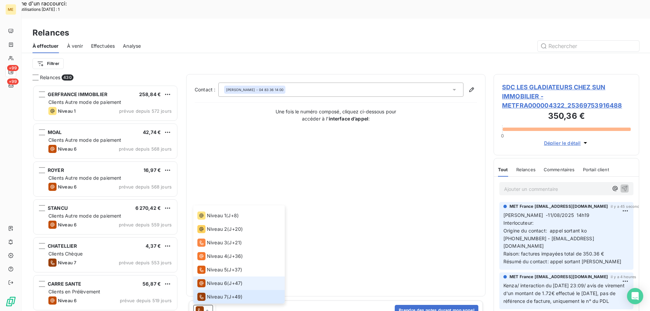
click at [212, 280] on span "Niveau 6" at bounding box center [217, 283] width 20 height 7
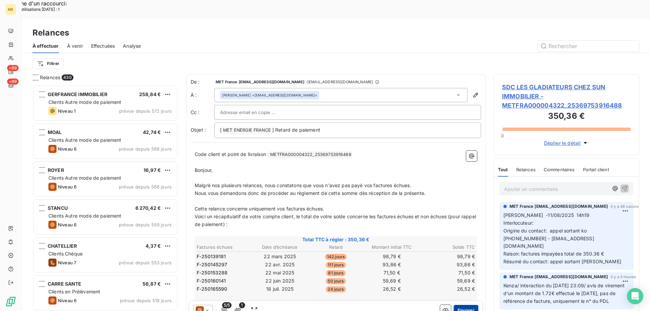
click at [470, 305] on button "Envoyer" at bounding box center [466, 310] width 25 height 11
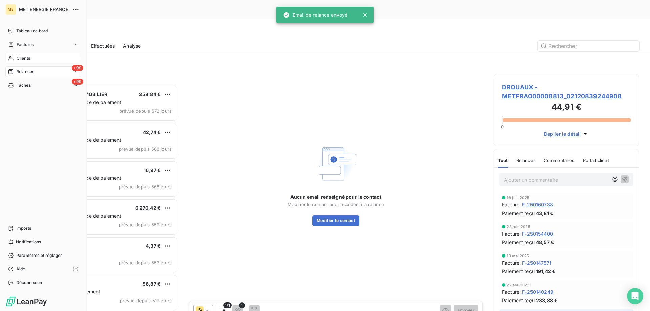
click at [15, 57] on div "Clients" at bounding box center [43, 58] width 76 height 11
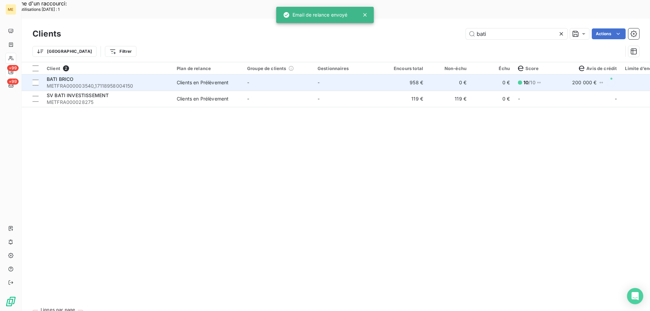
click at [98, 83] on span "METFRA000003540_17118958004150" at bounding box center [108, 86] width 122 height 7
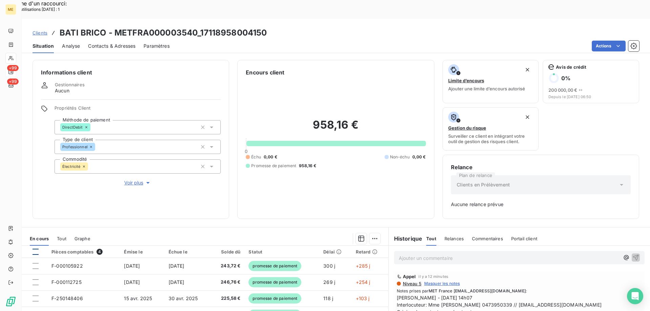
click at [36, 249] on div at bounding box center [36, 252] width 6 height 6
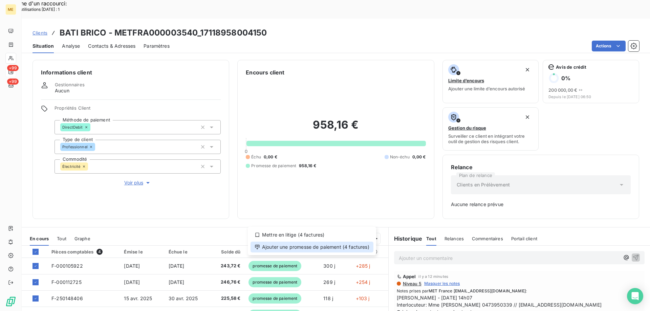
click at [301, 246] on div "Ajouter une promesse de paiement (4 factures)" at bounding box center [312, 247] width 123 height 11
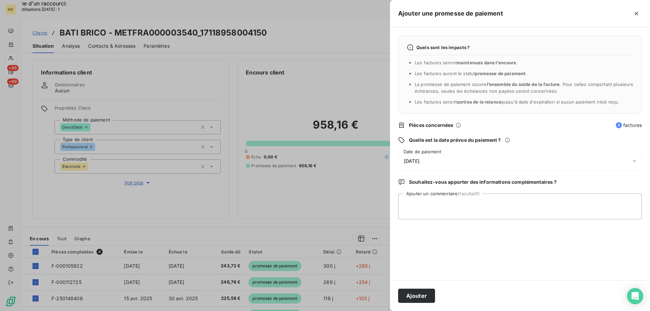
click at [437, 158] on div "[DATE]" at bounding box center [520, 161] width 244 height 19
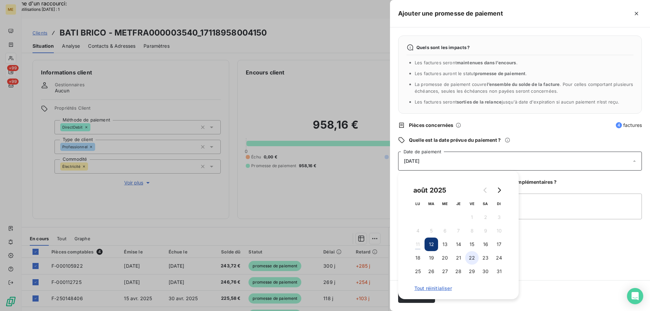
click at [474, 256] on button "22" at bounding box center [472, 258] width 14 height 14
click at [558, 203] on textarea "Ajouter un commentaire (facultatif)" at bounding box center [520, 207] width 244 height 26
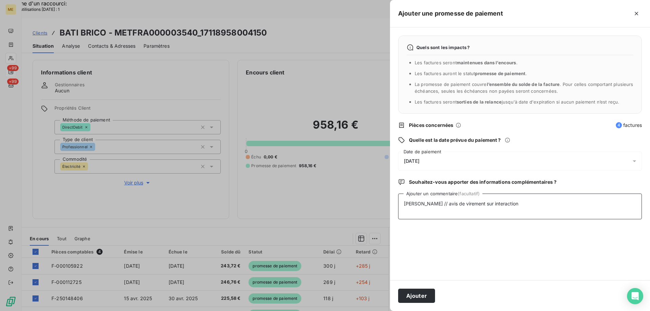
click at [518, 205] on textarea "Sylvain // avis de virement sur interaction" at bounding box center [520, 207] width 244 height 26
paste textarea "[DATE] 14:14"
click at [551, 205] on textarea "Sylvain // avis de virement sur interaction 11/08/2025 14:14" at bounding box center [520, 207] width 244 height 26
paste textarea "https://metholdingag.lightning.force.com/lightning/r/vlocity_cmt__CustomerInter…"
type textarea "Sylvain // avis de virement sur interaction 11/08/2025 14:14 https://metholding…"
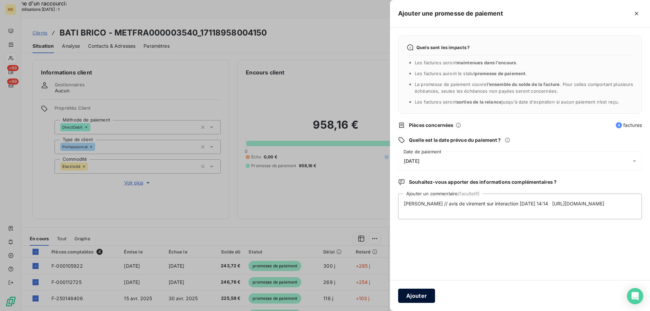
click at [421, 294] on button "Ajouter" at bounding box center [416, 296] width 37 height 14
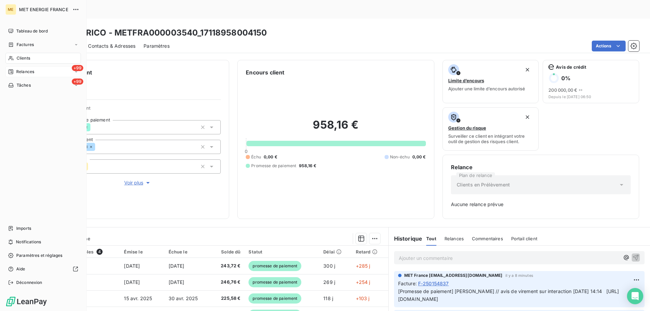
click at [27, 72] on span "Relances" at bounding box center [25, 72] width 18 height 6
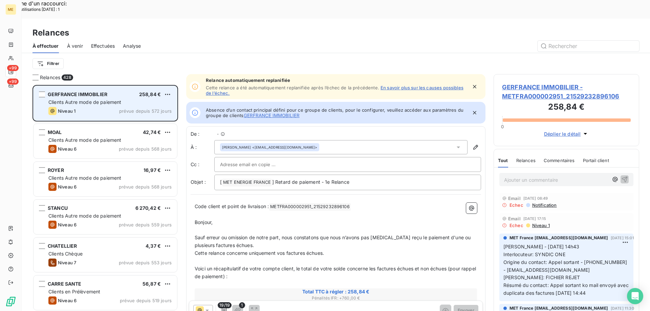
scroll to position [240, 141]
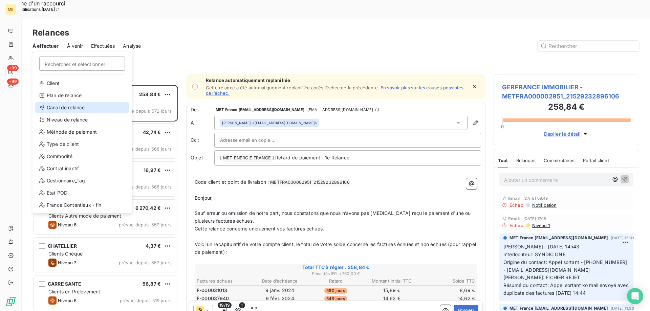
click at [53, 108] on div "Canal de relance" at bounding box center [82, 107] width 94 height 11
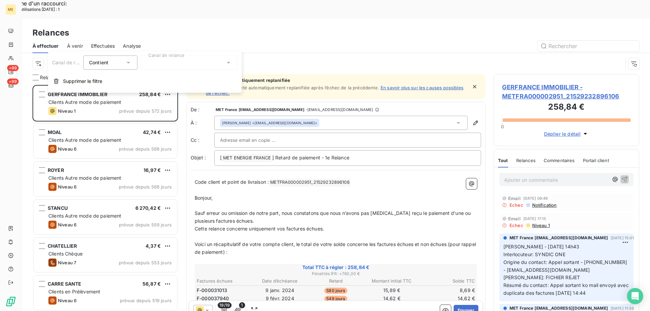
click at [168, 60] on div at bounding box center [189, 63] width 98 height 14
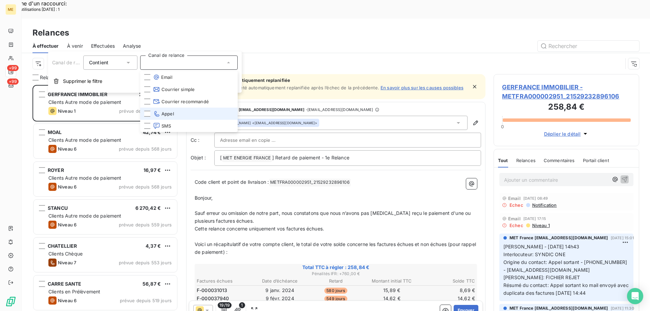
click at [155, 113] on icon at bounding box center [156, 113] width 7 height 7
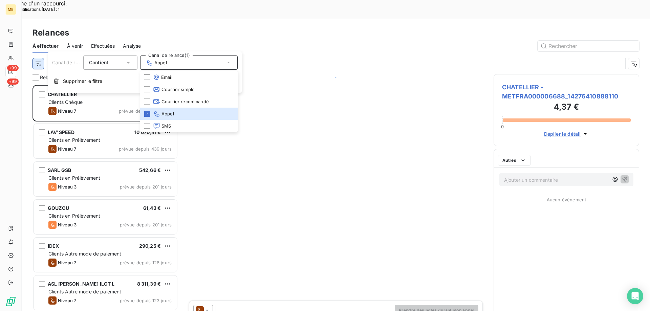
scroll to position [240, 141]
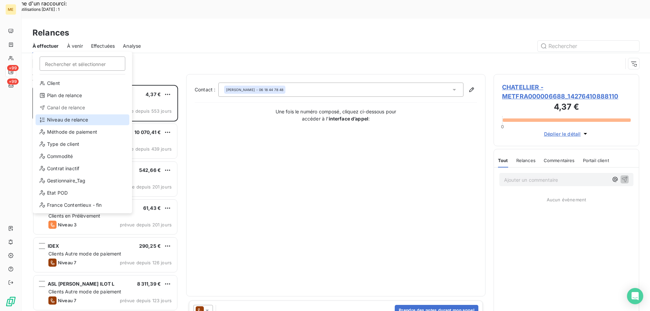
click at [61, 122] on div "Niveau de relance" at bounding box center [83, 119] width 94 height 11
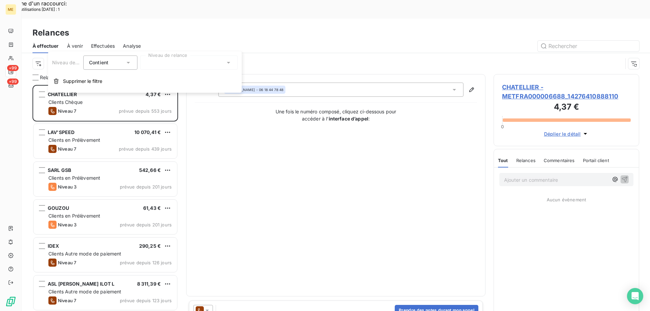
click at [153, 64] on div at bounding box center [189, 63] width 98 height 14
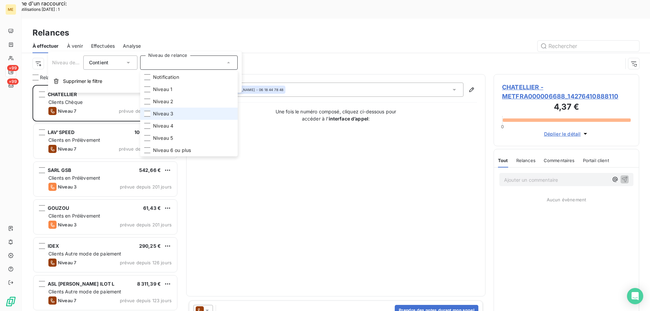
click at [171, 111] on span "Niveau 3" at bounding box center [163, 113] width 20 height 7
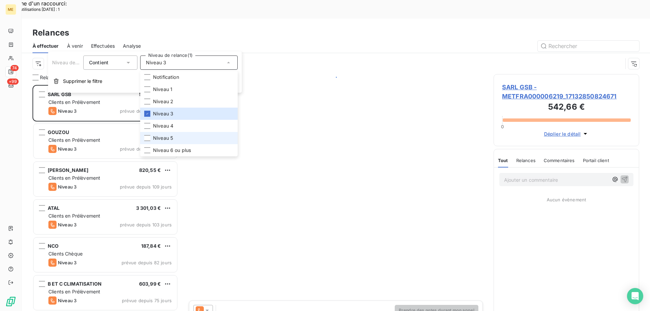
scroll to position [240, 141]
click at [170, 135] on span "Niveau 5" at bounding box center [163, 138] width 20 height 7
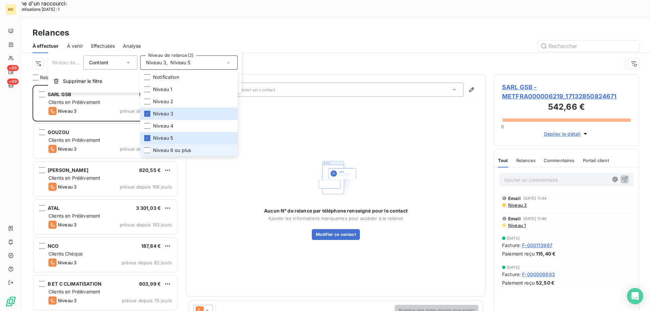
click at [183, 149] on span "Niveau 6 ou plus" at bounding box center [172, 150] width 38 height 7
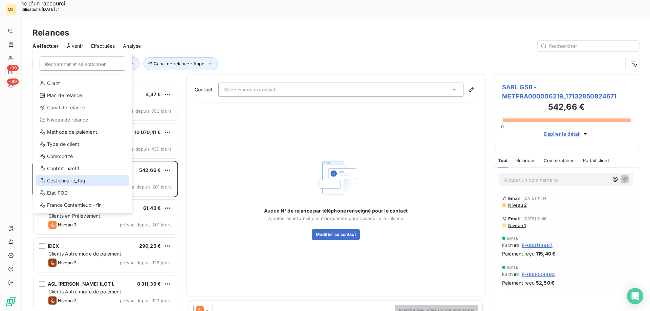
click at [63, 185] on div "Gestionnaire_Tag" at bounding box center [83, 180] width 94 height 11
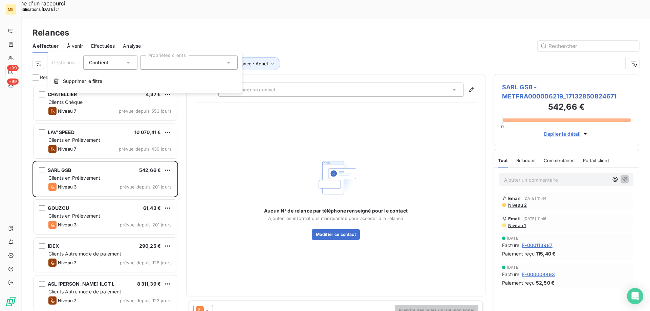
click at [169, 68] on div at bounding box center [189, 63] width 98 height 14
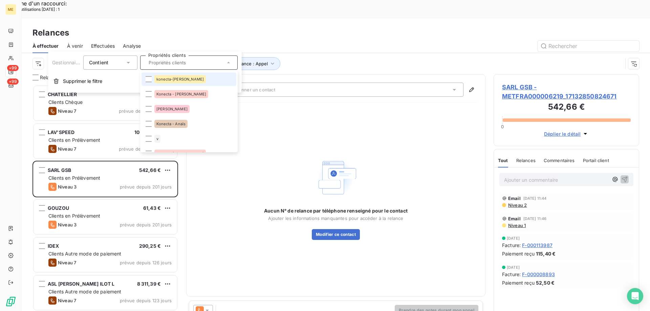
click at [170, 77] on span "konecta-[PERSON_NAME]" at bounding box center [179, 79] width 47 height 4
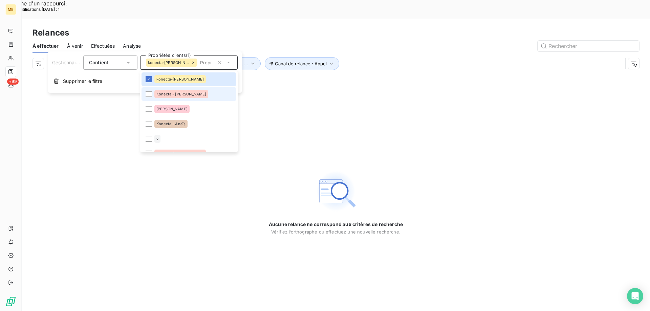
click at [173, 94] on span "Konecta - [PERSON_NAME]" at bounding box center [181, 94] width 50 height 4
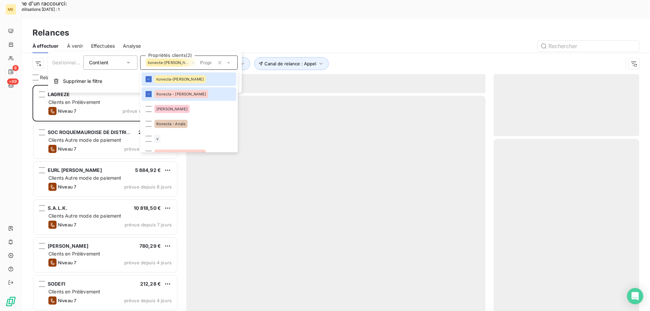
scroll to position [240, 141]
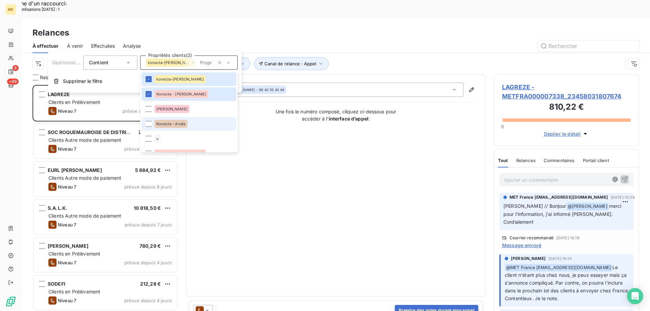
click at [179, 122] on span "Konecta - Anaïs" at bounding box center [170, 124] width 29 height 4
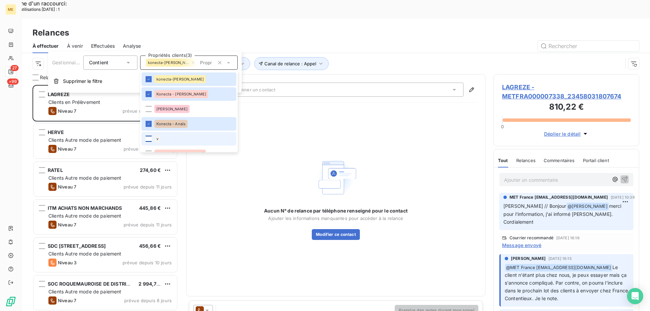
click at [149, 139] on div at bounding box center [149, 139] width 6 height 6
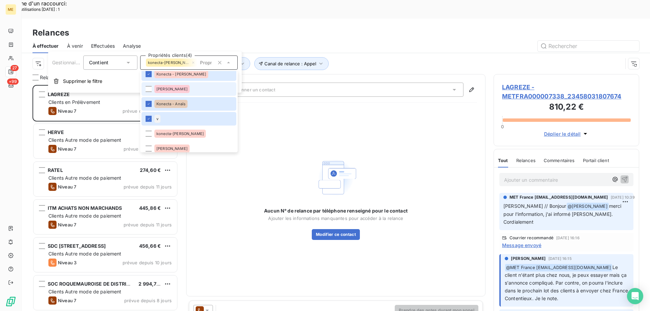
scroll to position [34, 0]
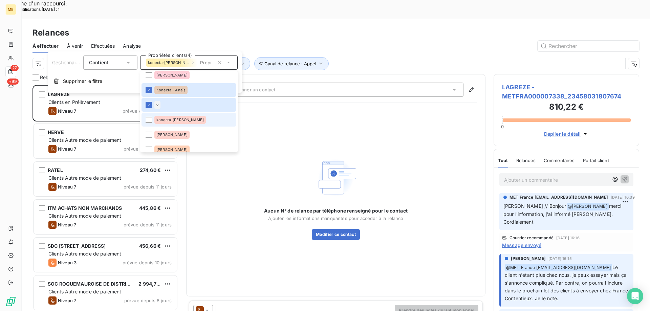
click at [169, 118] on span "konecta-[PERSON_NAME]" at bounding box center [179, 120] width 47 height 4
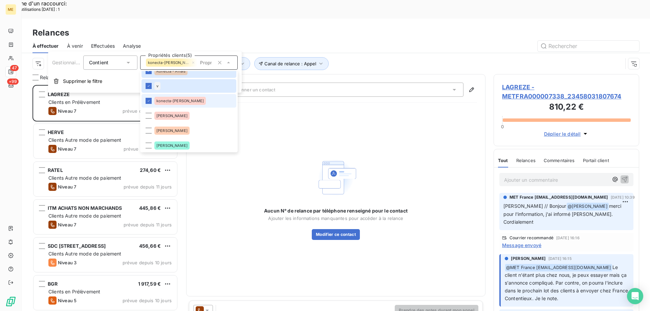
scroll to position [102, 0]
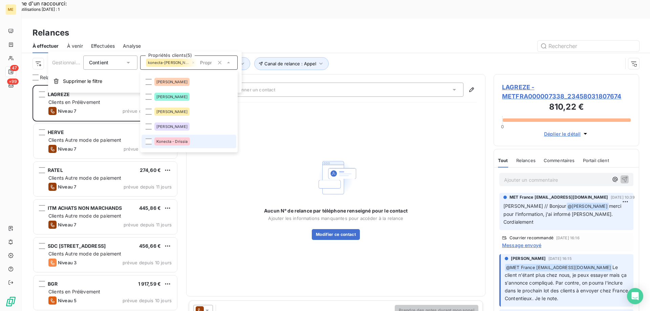
click at [164, 142] on span "Konecta - Drissia" at bounding box center [171, 142] width 31 height 4
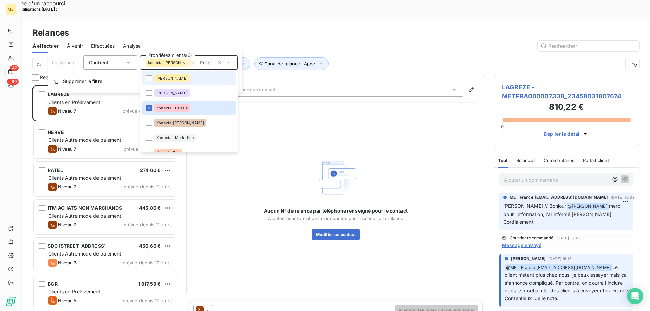
scroll to position [135, 0]
click at [177, 120] on div "Konecta-[PERSON_NAME]" at bounding box center [180, 123] width 52 height 8
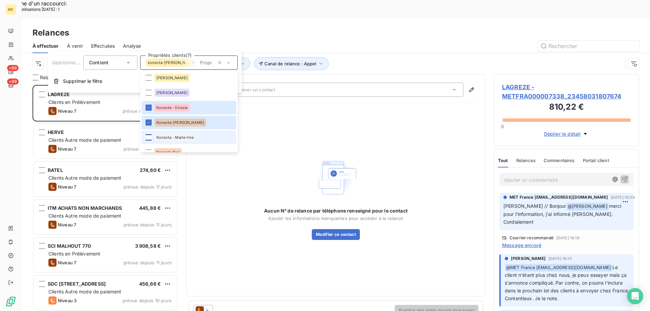
scroll to position [240, 141]
click at [148, 136] on div at bounding box center [149, 137] width 6 height 6
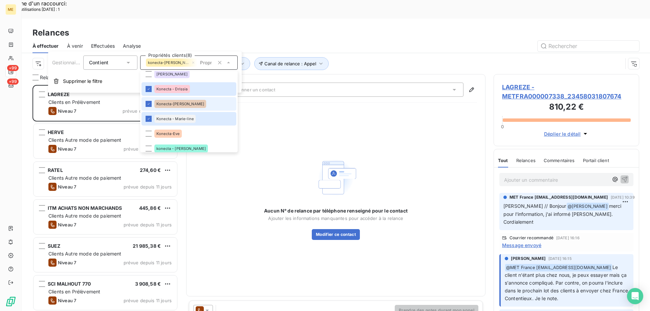
scroll to position [203, 0]
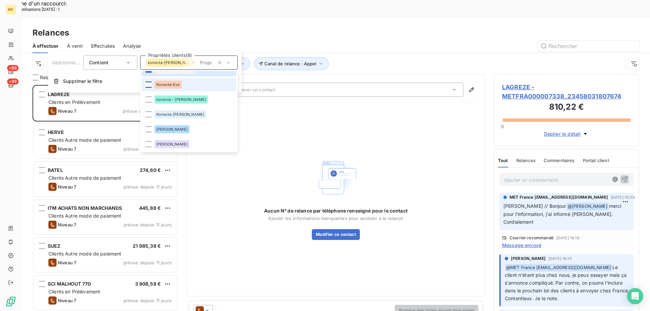
click at [149, 85] on div at bounding box center [149, 85] width 6 height 6
click at [150, 101] on div at bounding box center [149, 100] width 6 height 6
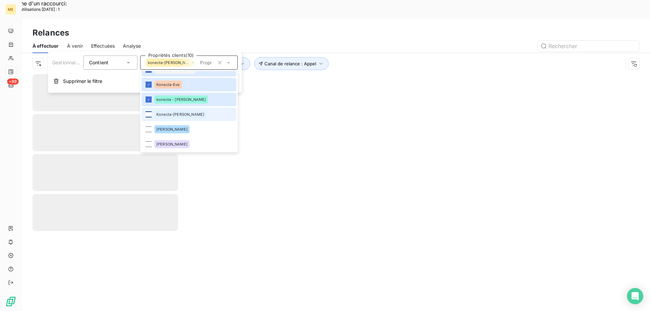
click at [150, 115] on div at bounding box center [149, 114] width 6 height 6
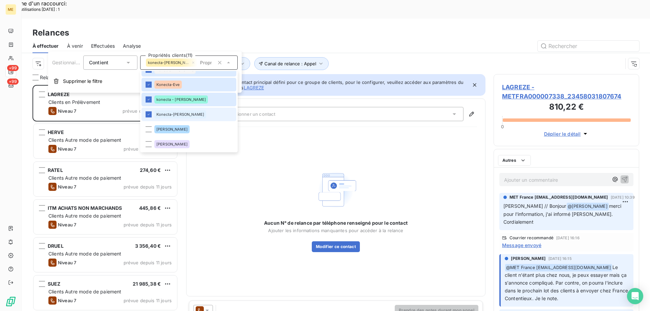
scroll to position [0, 0]
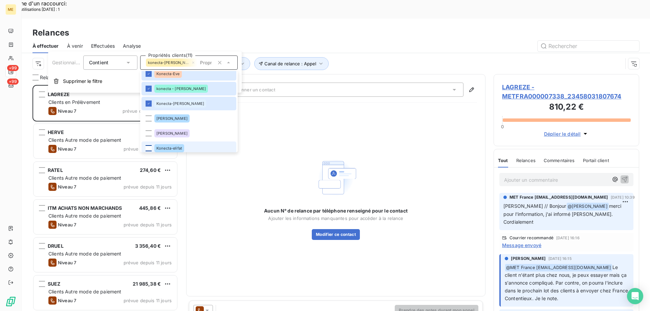
click at [147, 150] on li "Konecta-elifat" at bounding box center [189, 149] width 95 height 14
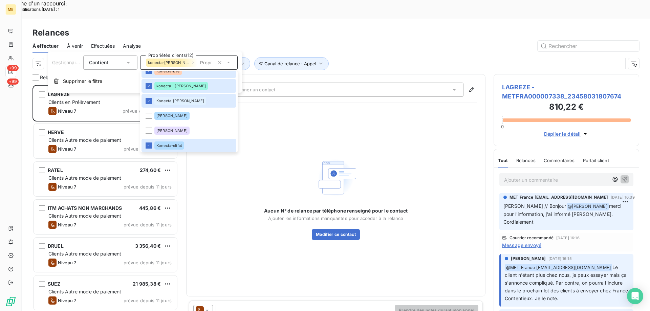
click at [297, 111] on div "Aucun N° de relance par téléphone renseigné pour le contact Ajouter les informa…" at bounding box center [336, 198] width 282 height 180
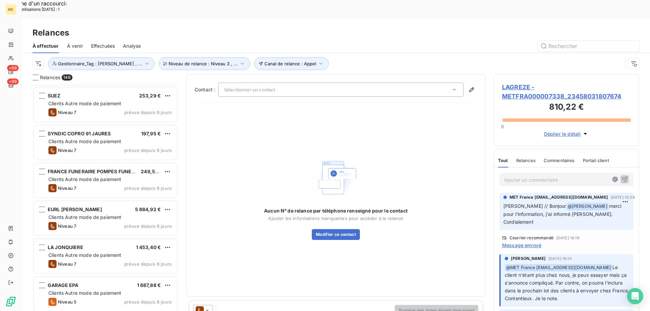
scroll to position [712, 0]
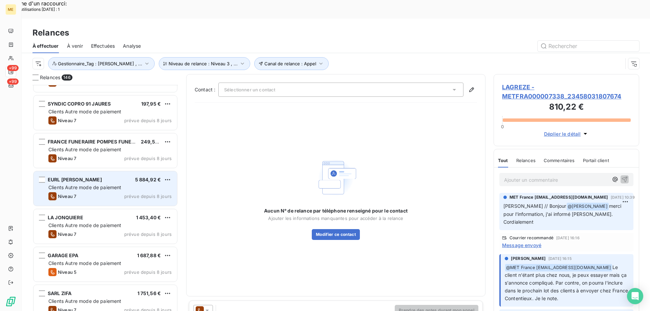
click at [73, 171] on div "EURL SERGE BASTIDE 5 884,92 € Clients Autre mode de paiement Niveau 7 prévue de…" at bounding box center [106, 188] width 144 height 35
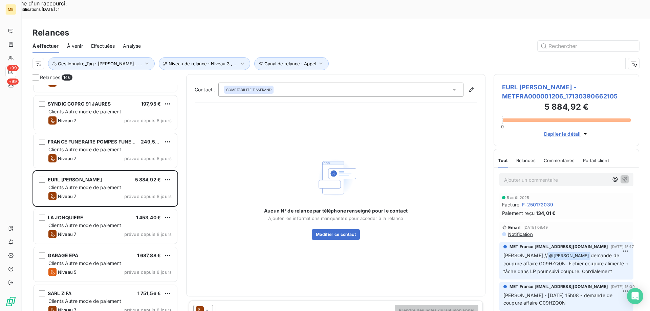
click at [529, 83] on span "EURL SERGE BASTIDE - METFRA000001206_17130390662105" at bounding box center [566, 92] width 129 height 18
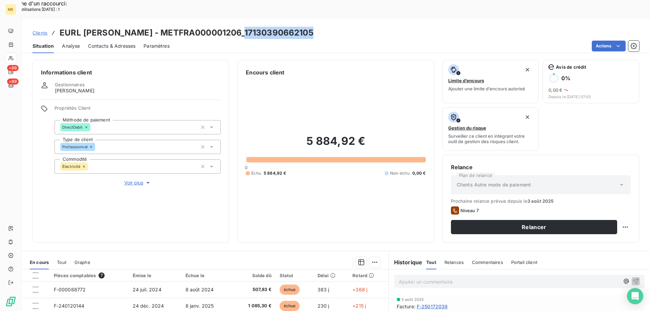
drag, startPoint x: 239, startPoint y: 15, endPoint x: 319, endPoint y: 15, distance: 80.3
click at [319, 27] on div "Clients EURL SERGE BASTIDE - METFRA000001206_17130390662105" at bounding box center [336, 33] width 629 height 12
copy h3 "17130390662105"
click at [399, 278] on p "Ajouter un commentaire ﻿" at bounding box center [509, 282] width 221 height 8
click at [633, 278] on icon "button" at bounding box center [636, 281] width 7 height 7
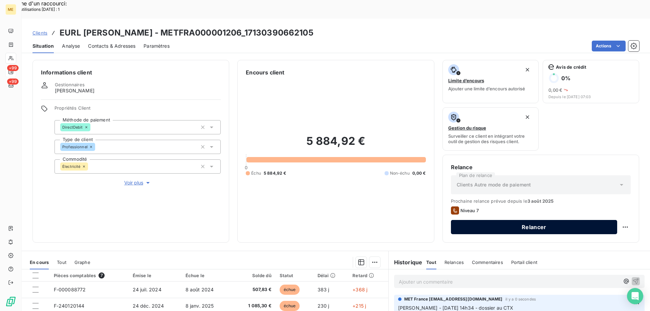
click at [471, 220] on button "Relancer" at bounding box center [534, 227] width 166 height 14
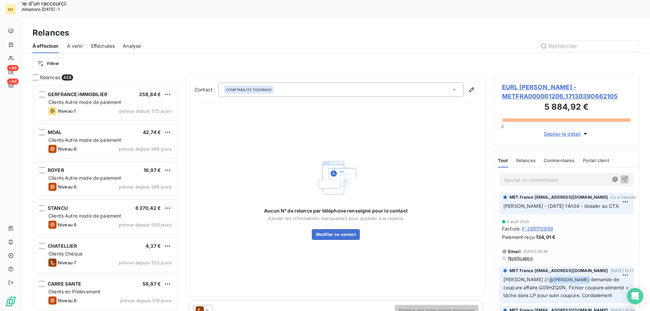
scroll to position [240, 141]
click at [208, 307] on icon at bounding box center [207, 310] width 7 height 7
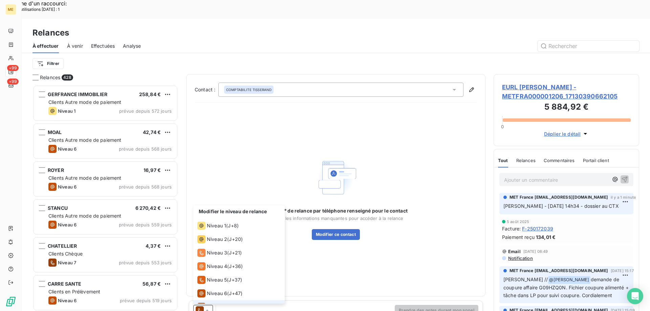
scroll to position [10, 0]
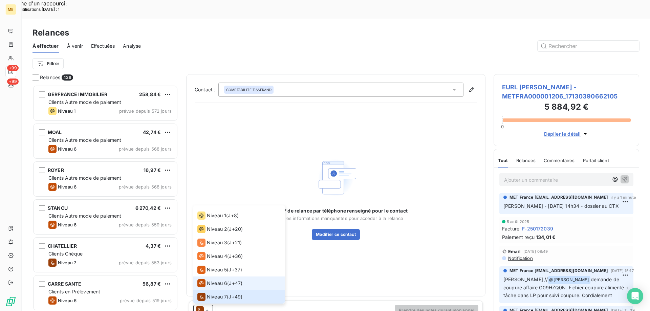
click at [208, 280] on span "Niveau 6" at bounding box center [217, 283] width 20 height 7
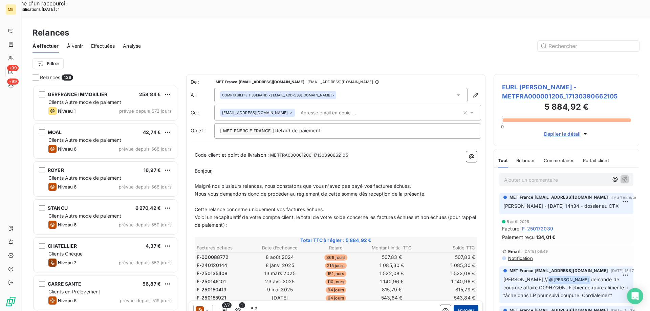
click at [467, 305] on button "Envoyer" at bounding box center [466, 310] width 25 height 11
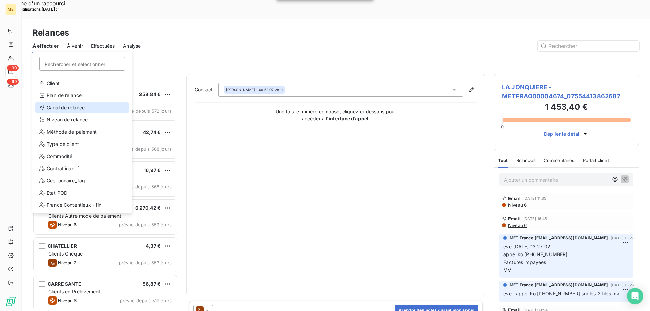
click at [71, 110] on div "Canal de relance" at bounding box center [82, 107] width 94 height 11
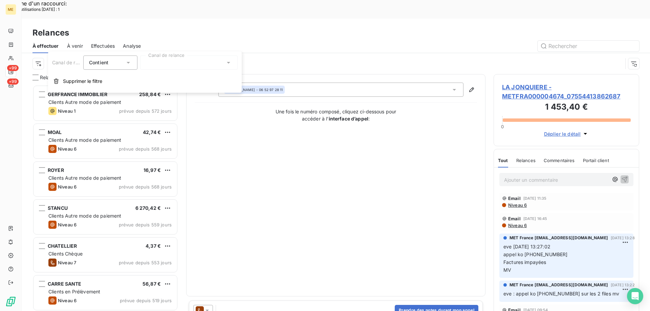
click at [183, 63] on div at bounding box center [189, 63] width 98 height 14
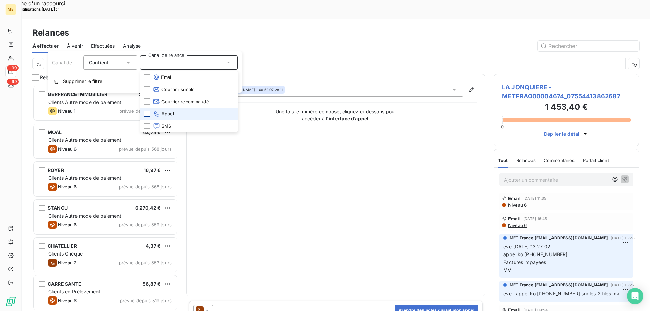
click at [146, 112] on div at bounding box center [147, 114] width 6 height 6
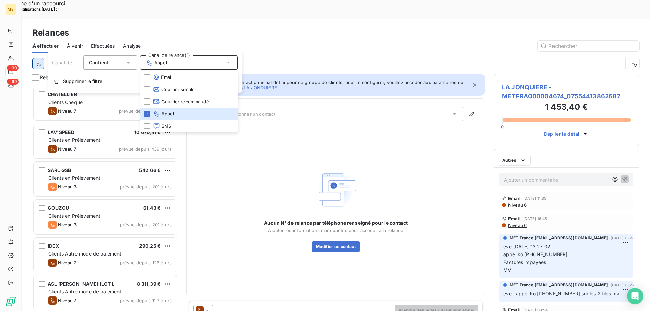
scroll to position [240, 141]
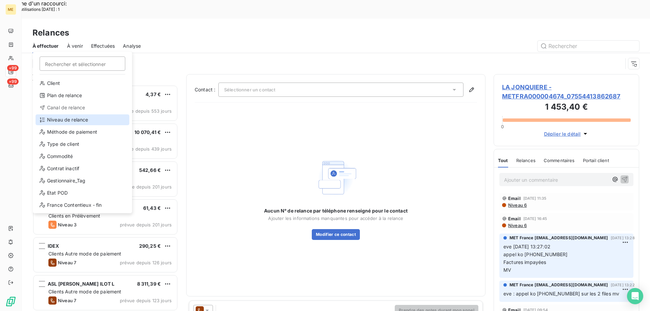
click at [61, 120] on div "Niveau de relance" at bounding box center [83, 119] width 94 height 11
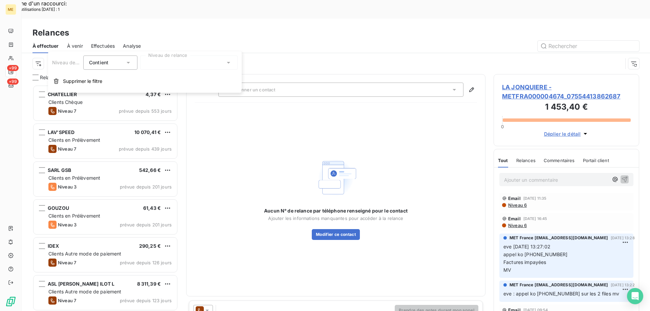
click at [186, 60] on div at bounding box center [189, 63] width 98 height 14
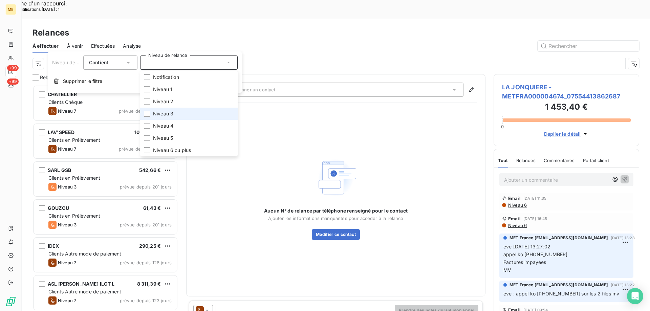
click at [180, 114] on li "Niveau 3" at bounding box center [189, 114] width 98 height 12
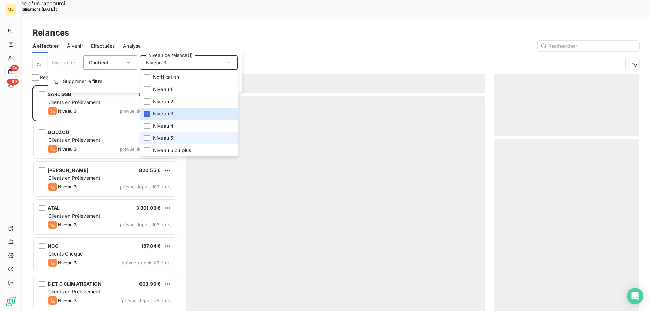
click at [189, 138] on li "Niveau 5" at bounding box center [189, 138] width 98 height 12
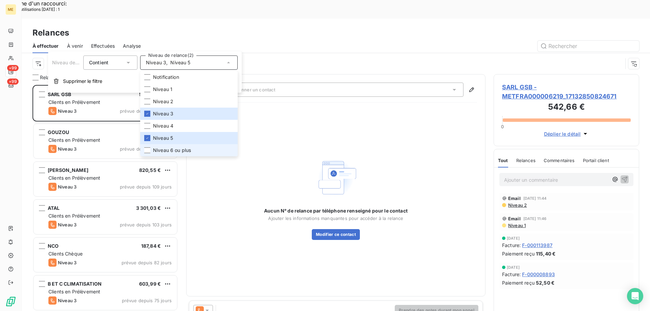
scroll to position [240, 141]
click at [190, 148] on span "Niveau 6 ou plus" at bounding box center [172, 150] width 38 height 7
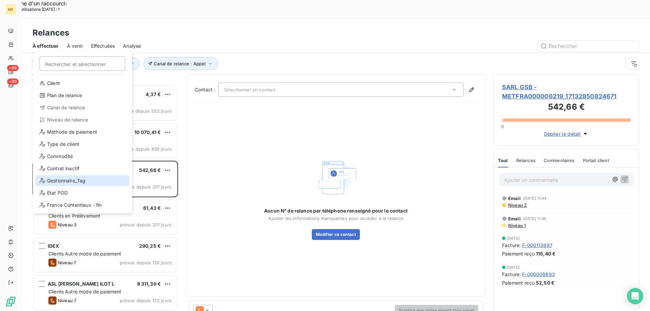
click at [76, 181] on div "Gestionnaire_Tag" at bounding box center [83, 180] width 94 height 11
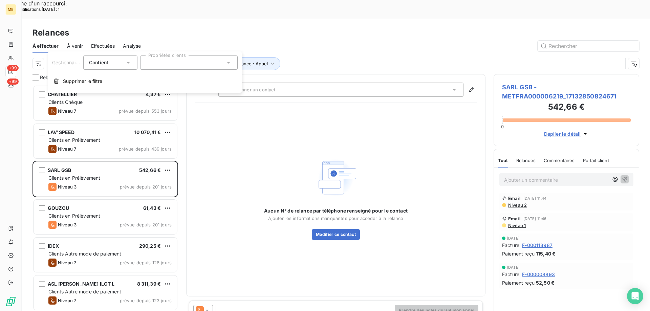
click at [191, 64] on div at bounding box center [189, 63] width 98 height 14
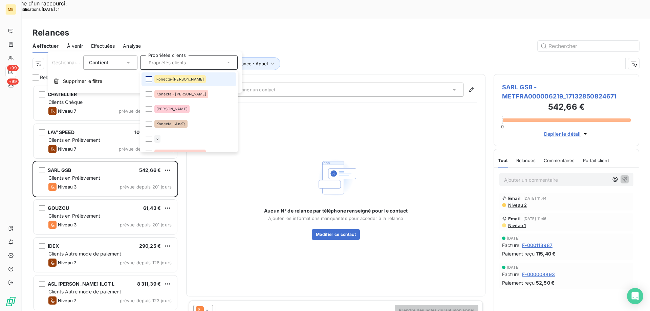
click at [150, 79] on div at bounding box center [149, 79] width 6 height 6
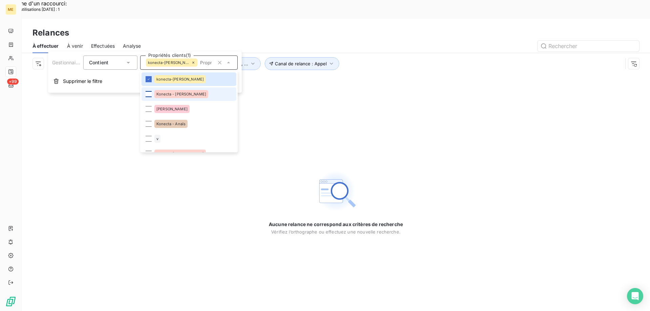
click at [148, 94] on div at bounding box center [149, 94] width 6 height 6
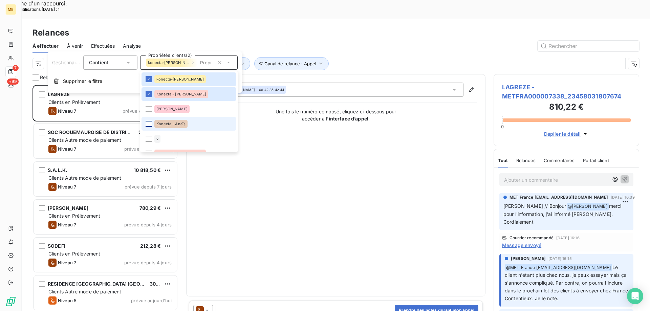
scroll to position [240, 141]
click at [148, 125] on div at bounding box center [149, 124] width 6 height 6
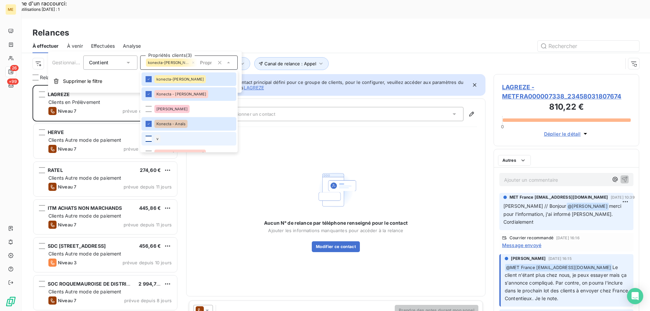
click at [147, 140] on div at bounding box center [149, 139] width 6 height 6
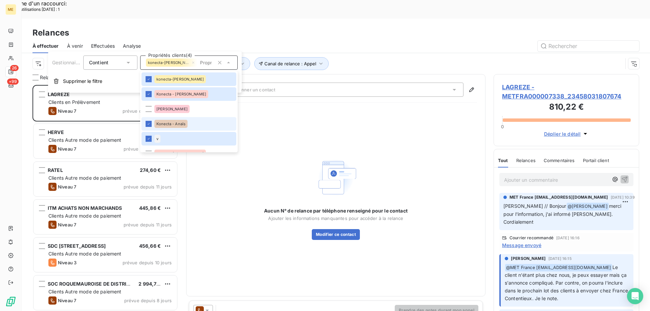
scroll to position [34, 0]
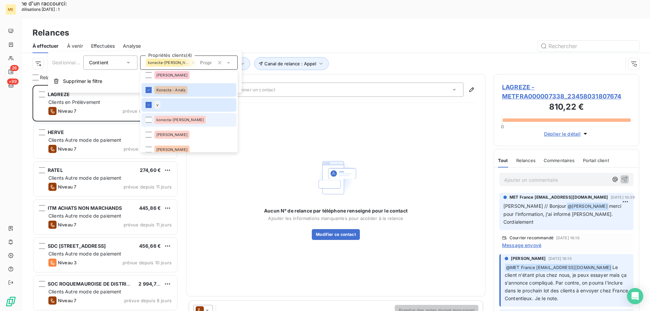
click at [170, 119] on span "konecta-[PERSON_NAME]" at bounding box center [179, 120] width 47 height 4
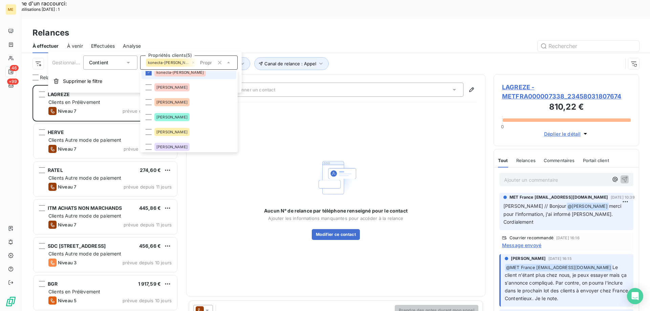
scroll to position [102, 0]
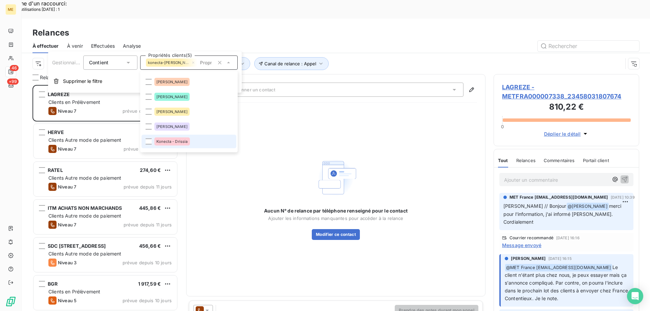
click at [177, 143] on span "Konecta - Drissia" at bounding box center [171, 142] width 31 height 4
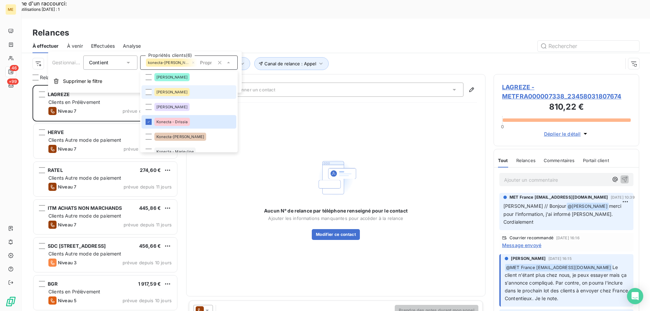
scroll to position [135, 0]
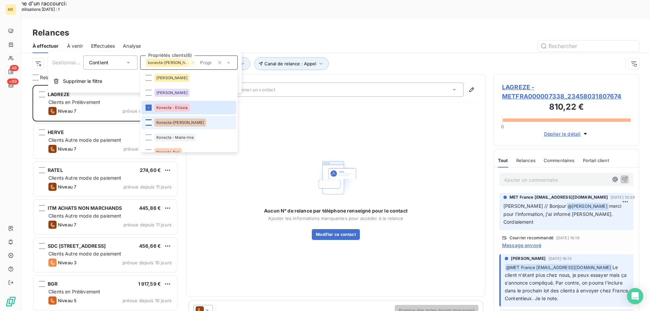
click at [151, 123] on div at bounding box center [149, 123] width 6 height 6
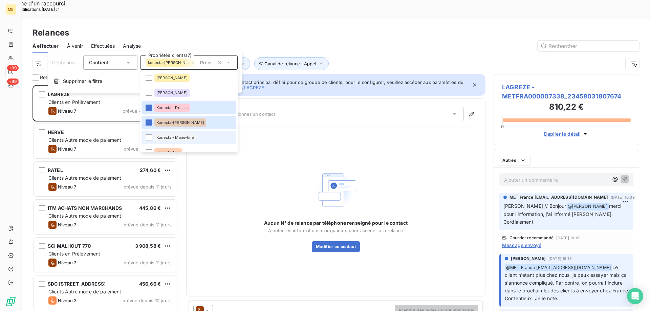
scroll to position [240, 141]
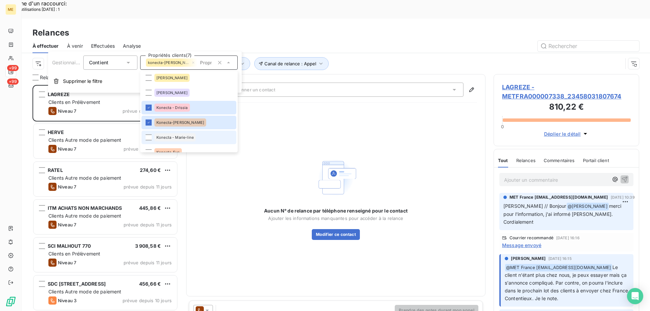
click at [152, 138] on li "Konecta - Marie-line" at bounding box center [189, 138] width 95 height 14
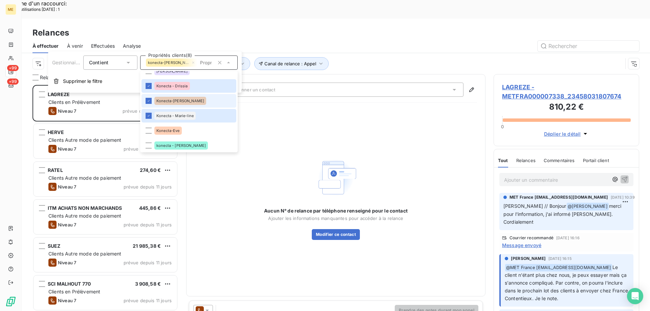
scroll to position [169, 0]
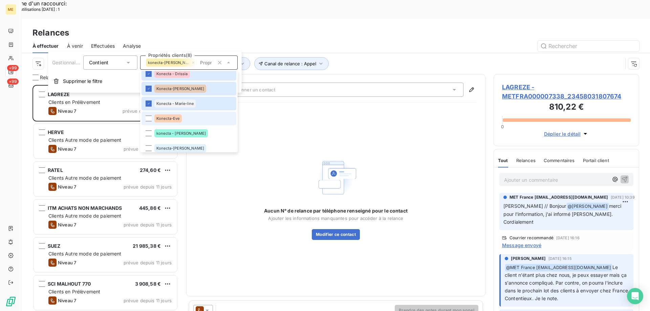
click at [157, 117] on span "Konecta-Eve" at bounding box center [167, 119] width 23 height 4
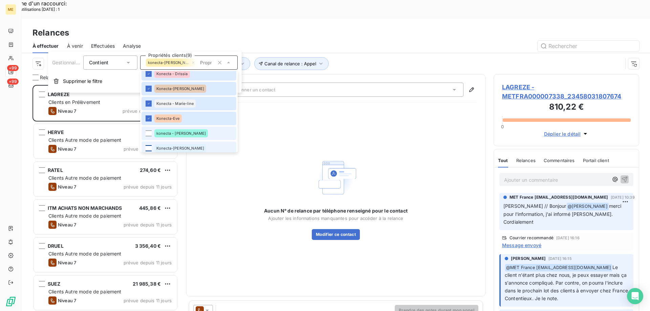
drag, startPoint x: 147, startPoint y: 136, endPoint x: 148, endPoint y: 146, distance: 10.0
click at [147, 135] on div at bounding box center [149, 133] width 6 height 6
click at [148, 146] on div at bounding box center [149, 148] width 6 height 6
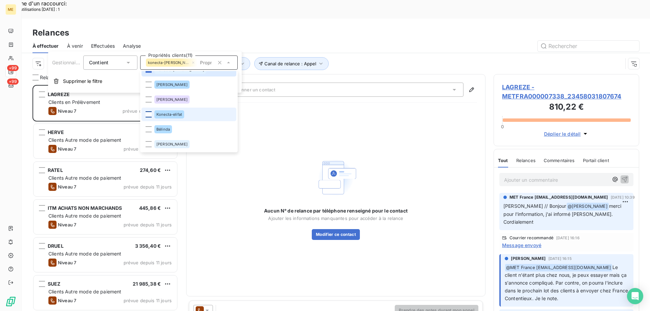
click at [149, 113] on div at bounding box center [149, 114] width 6 height 6
click at [362, 129] on div "Aucun N° de relance par téléphone renseigné pour le contact Ajouter les informa…" at bounding box center [336, 198] width 282 height 180
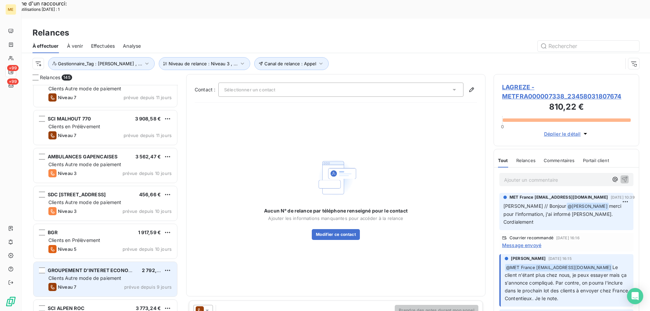
click at [81, 275] on span "Clients Autre mode de paiement" at bounding box center [84, 278] width 73 height 6
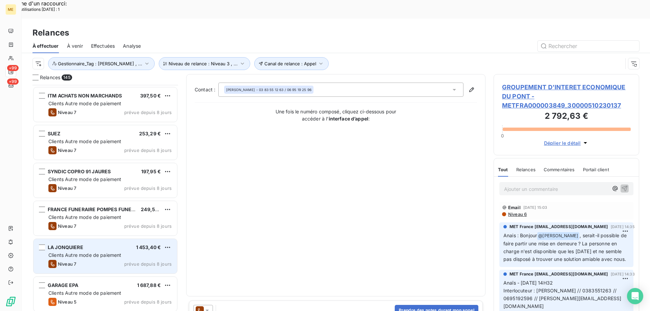
click at [79, 252] on span "Clients Autre mode de paiement" at bounding box center [84, 255] width 73 height 6
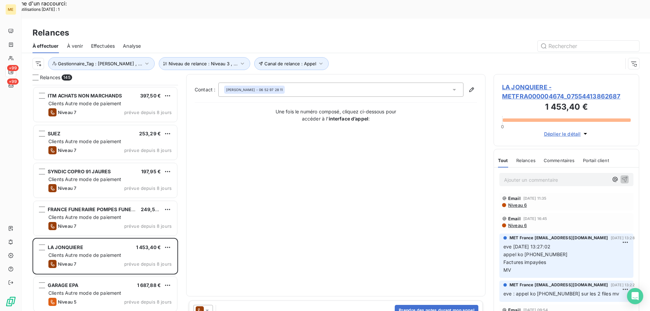
click at [518, 83] on span "LA JONQUIERE - METFRA000004674_07554413862687" at bounding box center [566, 92] width 129 height 18
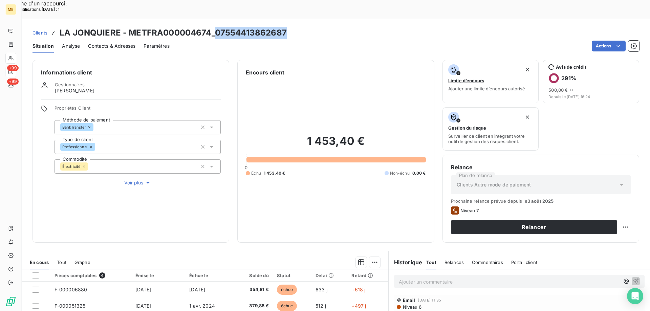
drag, startPoint x: 215, startPoint y: 16, endPoint x: 295, endPoint y: 16, distance: 79.6
click at [295, 27] on div "Clients LA JONQUIERE - METFRA000004674_07554413862687" at bounding box center [336, 33] width 629 height 12
copy h3 "07554413862687"
click at [401, 278] on p "Ajouter un commentaire ﻿" at bounding box center [509, 282] width 221 height 8
click at [632, 277] on button "button" at bounding box center [636, 281] width 8 height 8
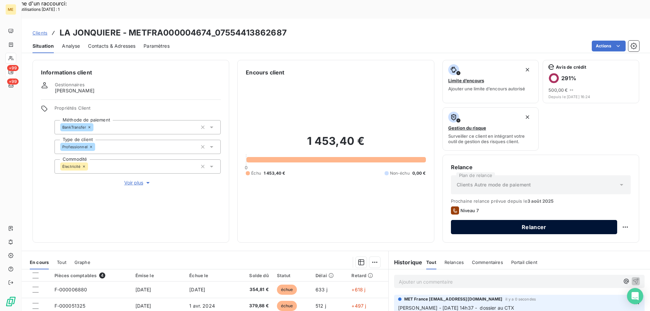
click at [499, 220] on button "Relancer" at bounding box center [534, 227] width 166 height 14
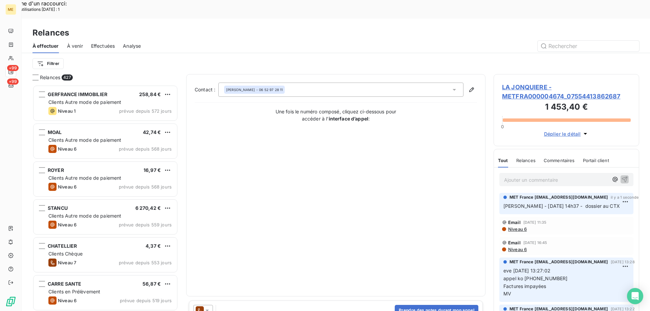
scroll to position [240, 141]
click at [211, 305] on div at bounding box center [203, 310] width 20 height 11
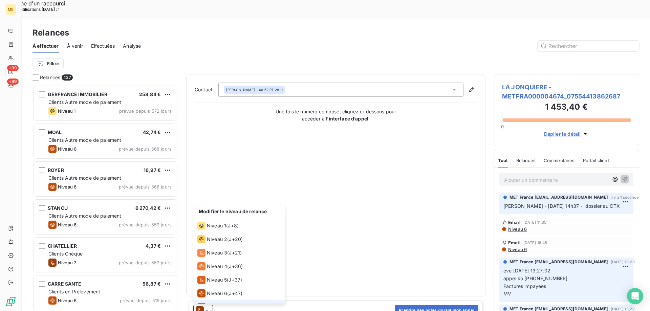
scroll to position [10, 0]
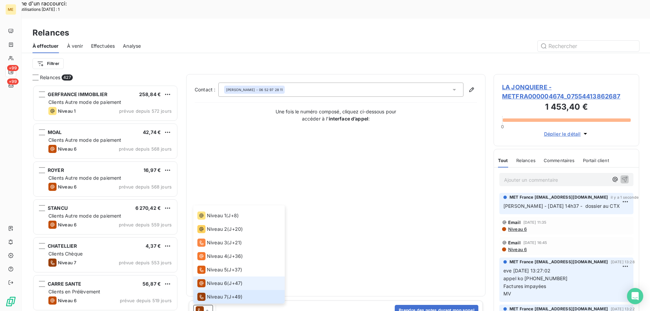
click at [207, 280] on span "Niveau 6" at bounding box center [217, 283] width 20 height 7
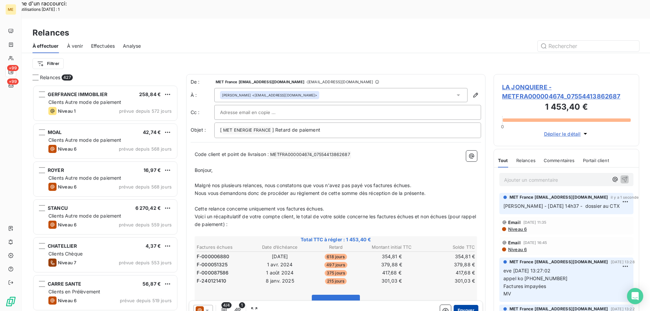
click at [464, 305] on button "Envoyer" at bounding box center [466, 310] width 25 height 11
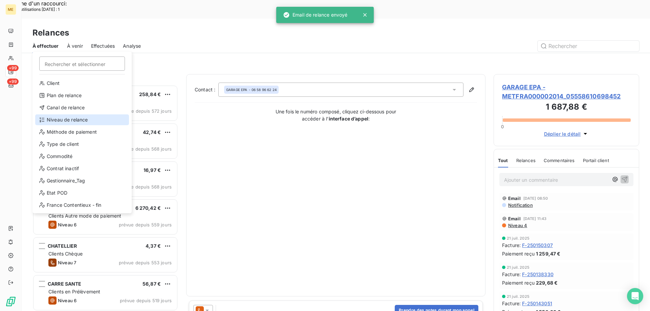
click at [54, 122] on div "Niveau de relance" at bounding box center [82, 119] width 94 height 11
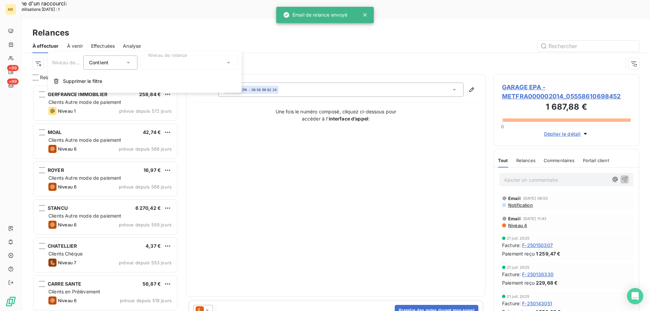
click at [185, 63] on div at bounding box center [189, 63] width 98 height 14
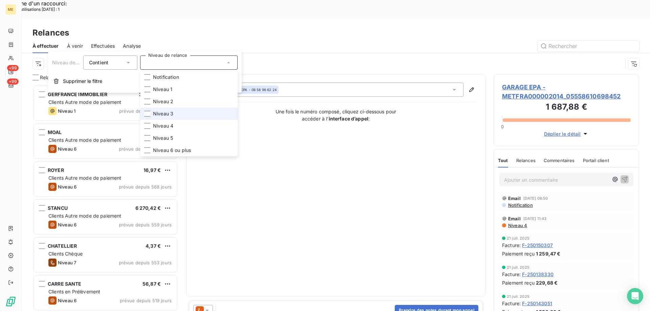
click at [177, 112] on li "Niveau 3" at bounding box center [189, 114] width 98 height 12
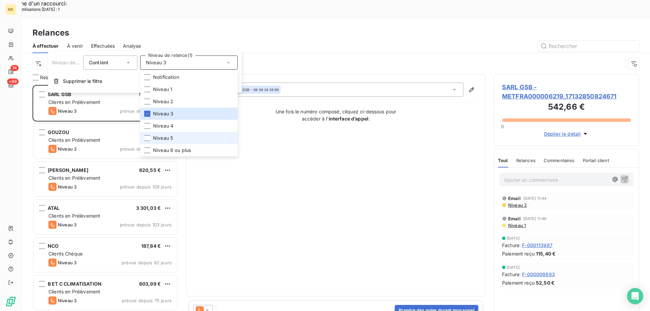
click at [174, 138] on li "Niveau 5" at bounding box center [189, 138] width 98 height 12
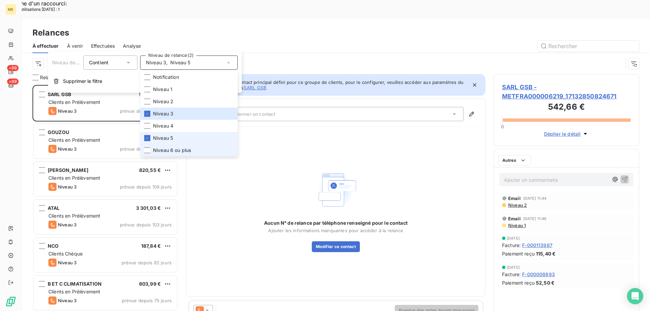
scroll to position [240, 141]
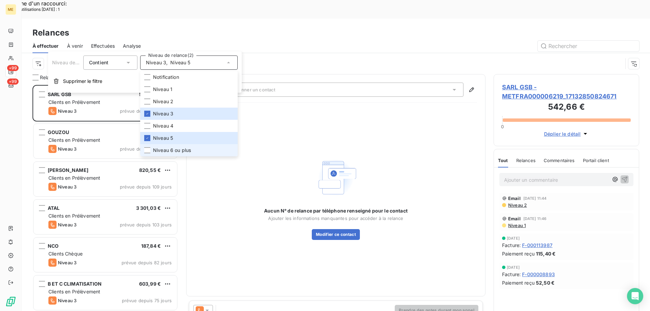
click at [173, 146] on li "Niveau 6 ou plus" at bounding box center [189, 150] width 98 height 12
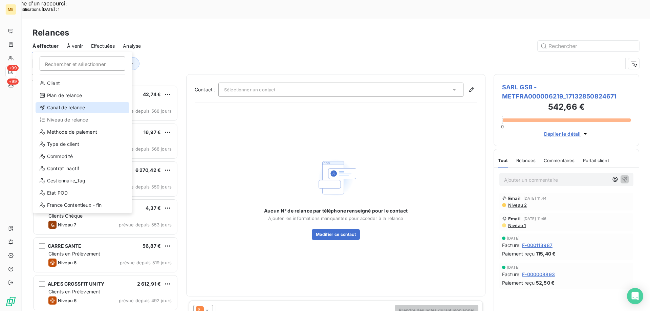
click at [56, 110] on div "Canal de relance" at bounding box center [83, 107] width 94 height 11
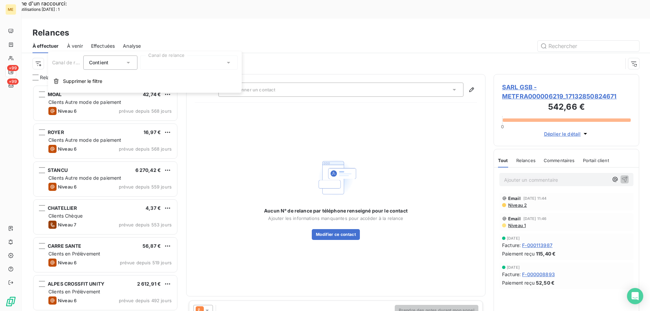
click at [162, 64] on div at bounding box center [189, 63] width 98 height 14
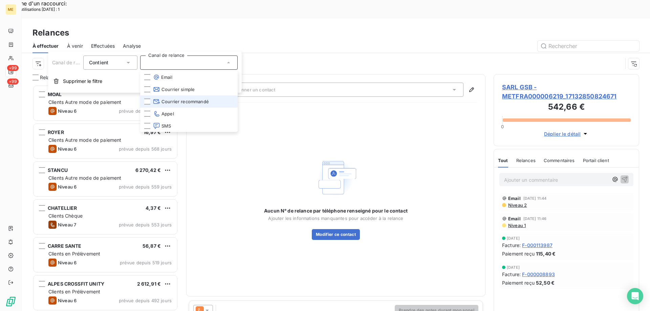
click at [155, 100] on icon at bounding box center [156, 101] width 6 height 4
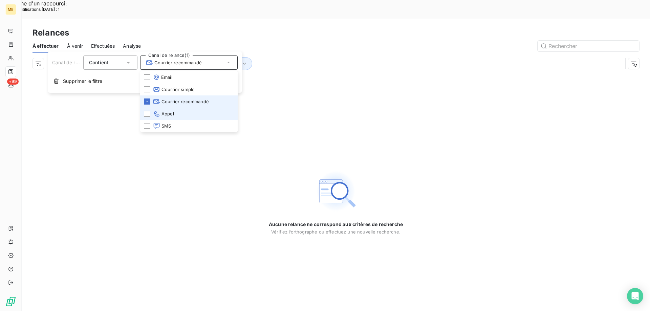
drag, startPoint x: 147, startPoint y: 101, endPoint x: 149, endPoint y: 119, distance: 18.8
click at [147, 100] on icon at bounding box center [147, 102] width 4 height 4
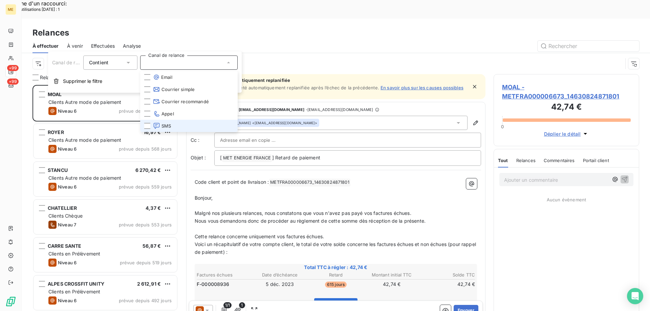
scroll to position [240, 141]
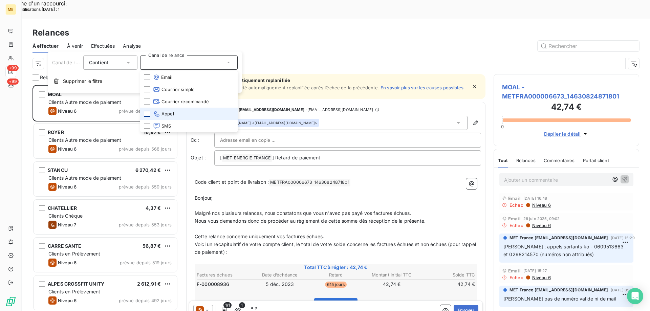
click at [147, 113] on div at bounding box center [147, 114] width 6 height 6
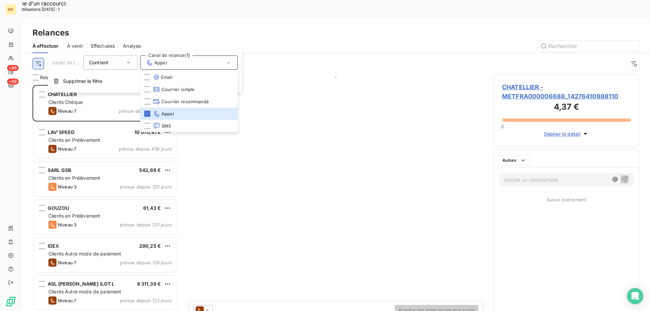
scroll to position [240, 141]
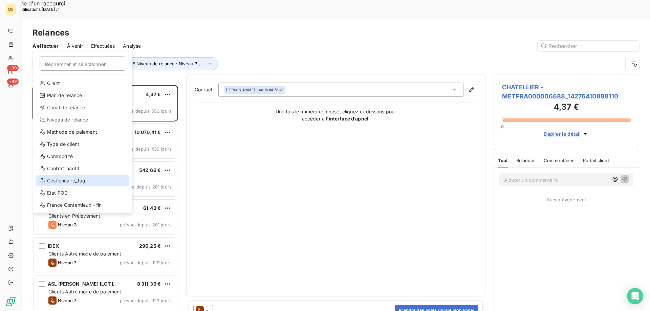
click at [82, 185] on div "Gestionnaire_Tag" at bounding box center [83, 180] width 94 height 11
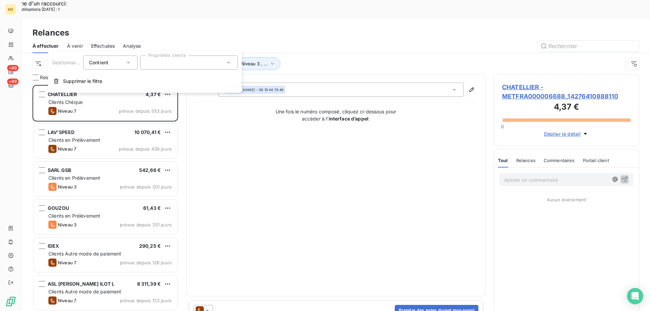
click at [186, 63] on div at bounding box center [189, 63] width 98 height 14
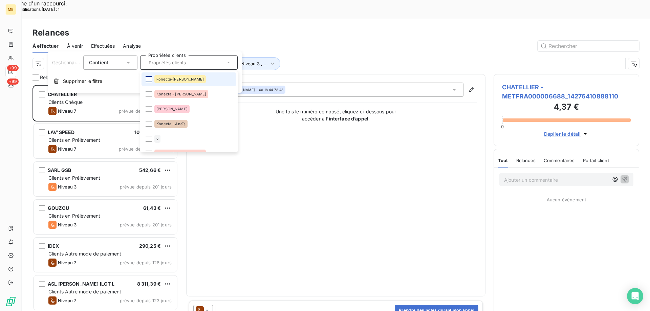
click at [148, 79] on div at bounding box center [149, 79] width 6 height 6
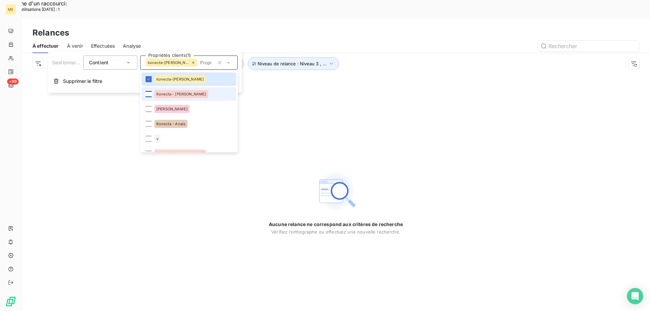
click at [148, 94] on div at bounding box center [149, 94] width 6 height 6
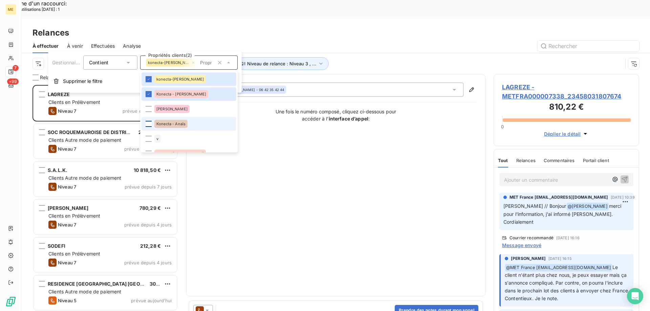
scroll to position [240, 141]
click at [148, 124] on div at bounding box center [149, 124] width 6 height 6
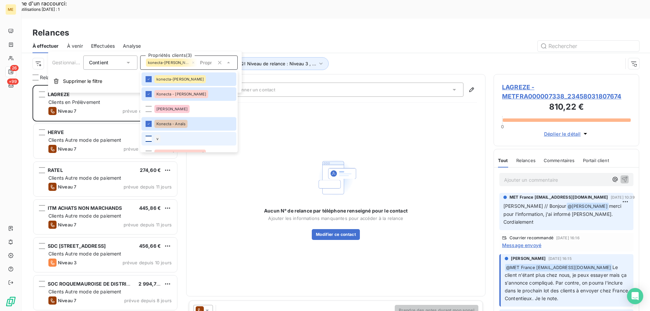
click at [148, 137] on div at bounding box center [149, 139] width 6 height 6
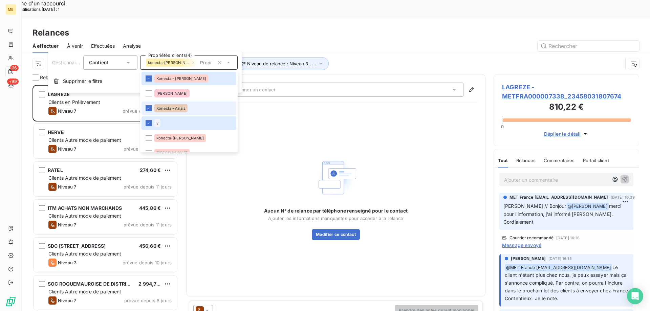
scroll to position [34, 0]
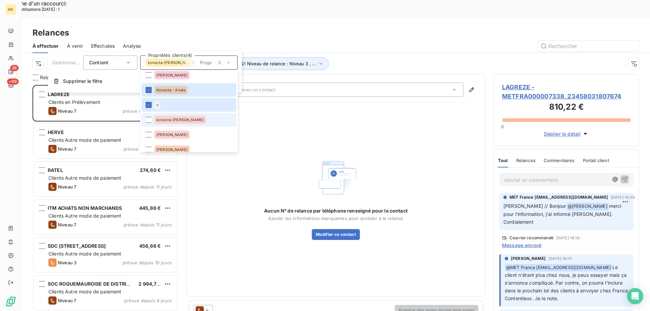
click at [177, 122] on div "konecta-[PERSON_NAME]" at bounding box center [179, 120] width 51 height 8
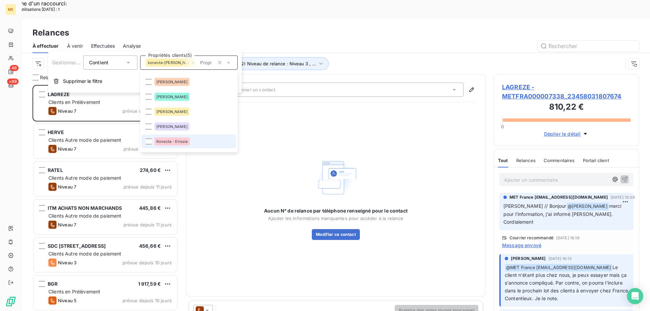
click at [172, 143] on span "Konecta - Drissia" at bounding box center [171, 142] width 31 height 4
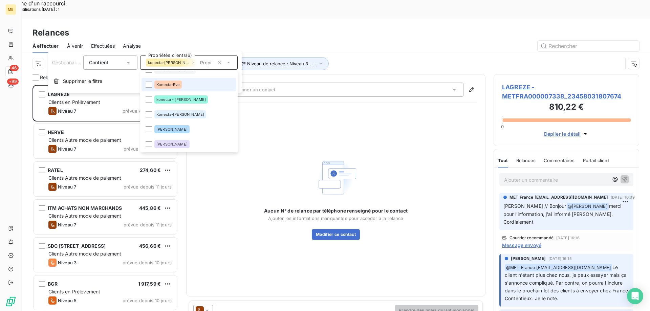
scroll to position [169, 0]
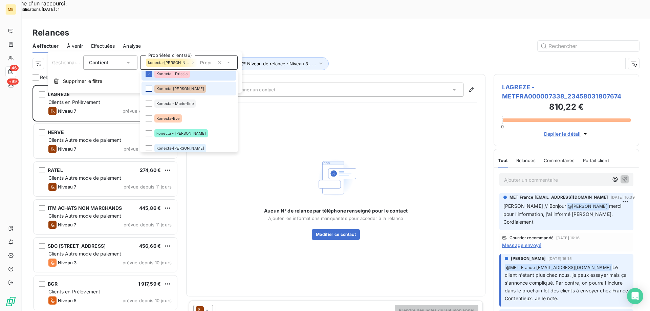
click at [151, 91] on div at bounding box center [149, 89] width 6 height 6
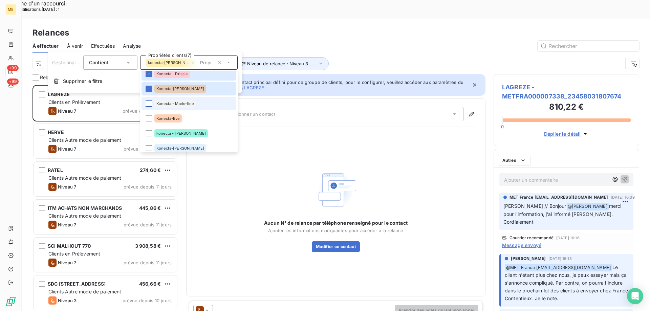
scroll to position [240, 141]
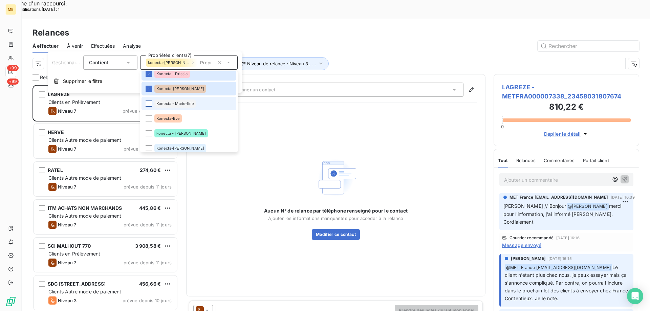
click at [150, 104] on div at bounding box center [149, 104] width 6 height 6
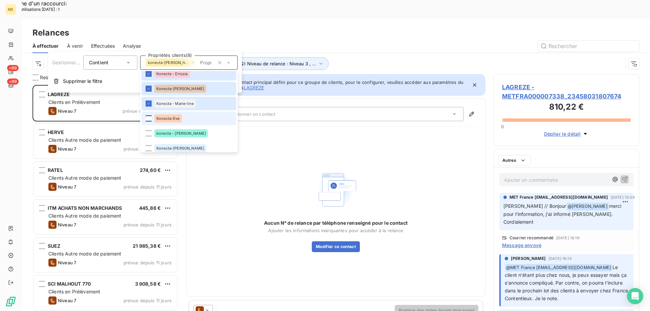
scroll to position [5, 5]
click at [151, 118] on div at bounding box center [149, 118] width 6 height 6
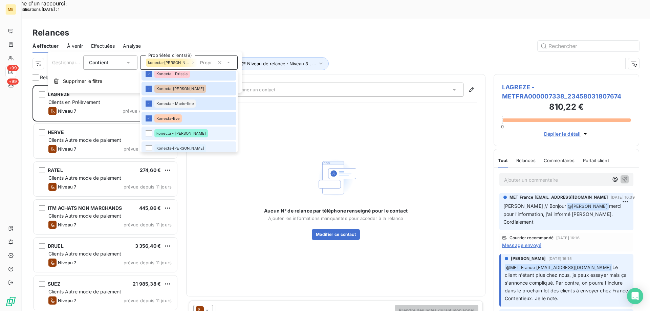
drag, startPoint x: 146, startPoint y: 135, endPoint x: 150, endPoint y: 144, distance: 10.3
click at [146, 135] on div at bounding box center [149, 133] width 6 height 6
click at [147, 149] on li "Konecta-[PERSON_NAME]" at bounding box center [189, 149] width 95 height 14
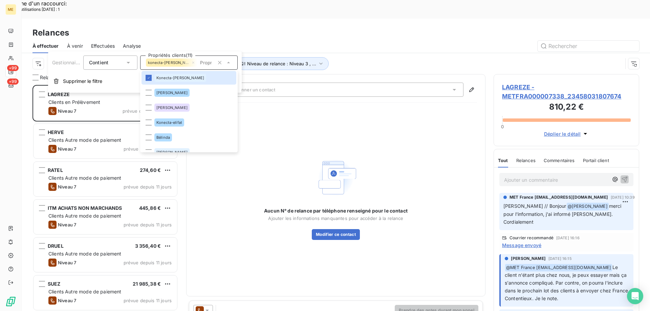
click at [171, 125] on div "Konecta-elifat" at bounding box center [169, 123] width 30 height 8
click at [366, 117] on div "Aucun N° de relance par téléphone renseigné pour le contact Ajouter les informa…" at bounding box center [336, 198] width 282 height 180
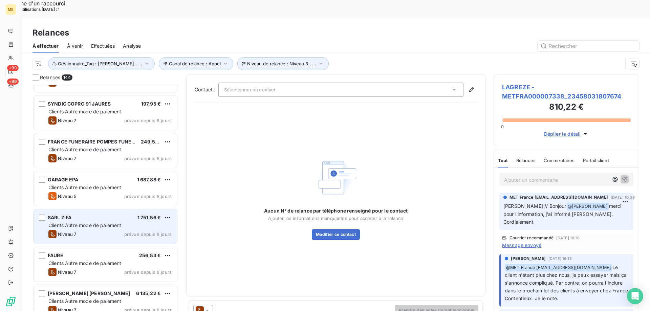
click at [73, 215] on div "SARL ZIFA 1 751,56 €" at bounding box center [109, 218] width 123 height 6
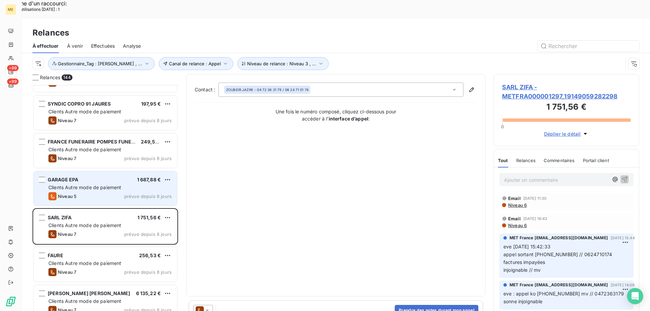
click at [77, 192] on div "Niveau 5 prévue depuis 8 jours" at bounding box center [109, 196] width 123 height 8
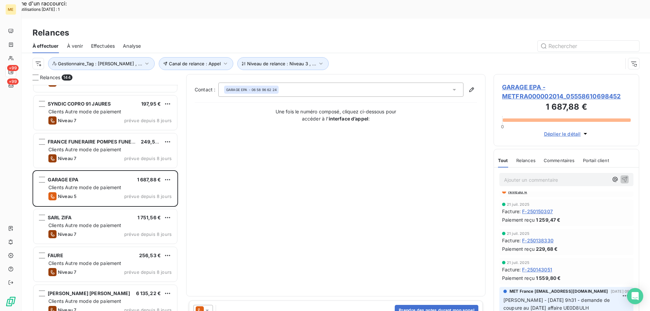
click at [572, 83] on span "GARAGE EPA - METFRA000002014_05558610698452" at bounding box center [566, 92] width 129 height 18
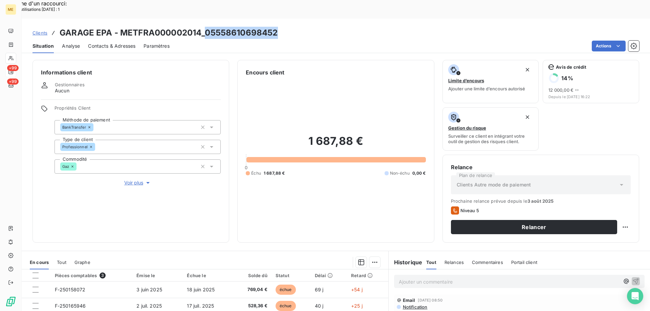
drag, startPoint x: 205, startPoint y: 14, endPoint x: 275, endPoint y: 18, distance: 69.9
click at [275, 27] on h3 "GARAGE EPA - METFRA000002014_05558610698452" at bounding box center [169, 33] width 218 height 12
copy h3 "05558610698452"
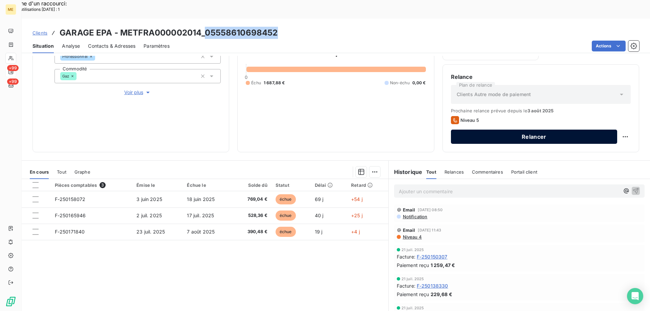
click at [495, 130] on button "Relancer" at bounding box center [534, 137] width 166 height 14
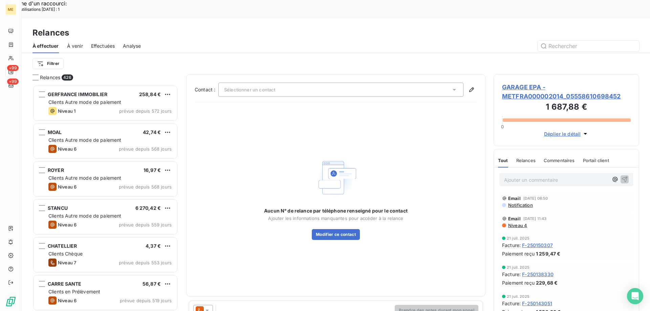
scroll to position [240, 141]
click at [265, 87] on span "Sélectionner un contact" at bounding box center [249, 89] width 51 height 5
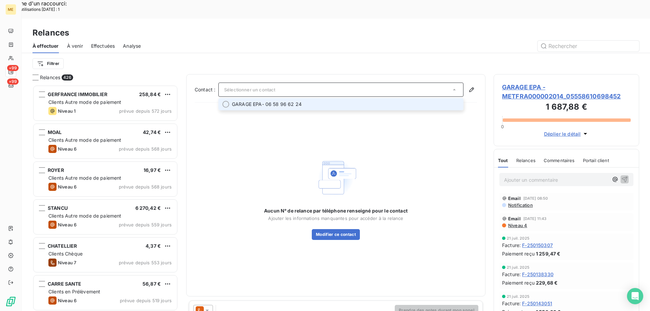
click at [250, 101] on span "GARAGE EPA" at bounding box center [247, 104] width 30 height 7
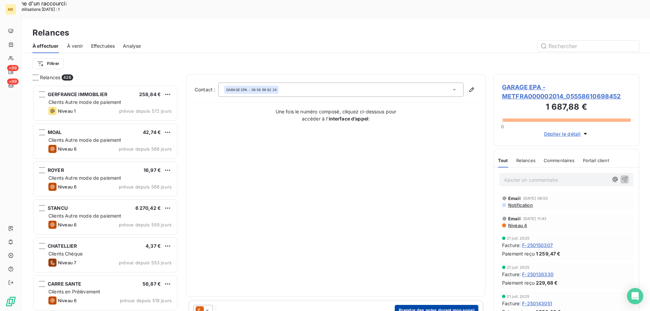
click at [407, 305] on button "Prendre des notes durant mon appel" at bounding box center [437, 310] width 84 height 11
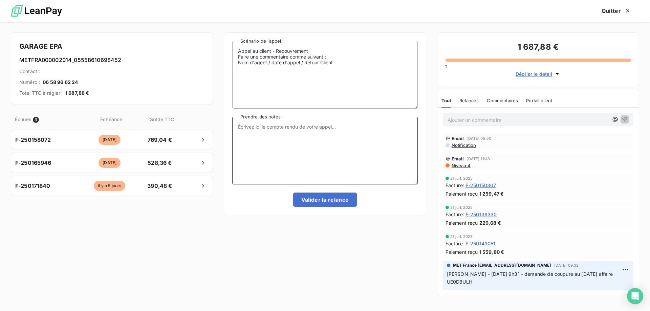
click at [287, 131] on textarea "Prendre des notes" at bounding box center [324, 151] width 185 height 68
drag, startPoint x: 259, startPoint y: 128, endPoint x: 197, endPoint y: 129, distance: 62.3
click at [197, 129] on div "GARAGE EPA METFRA000002014_05558610698452 Contact : Numéro : 06 58 96 62 24 Tot…" at bounding box center [325, 167] width 650 height 290
click at [237, 127] on textarea "[DATE] 14h46" at bounding box center [324, 151] width 185 height 68
paste textarea "Sylvain Interlocuteur: Origine du contact: Raison: Résumé du contact:"
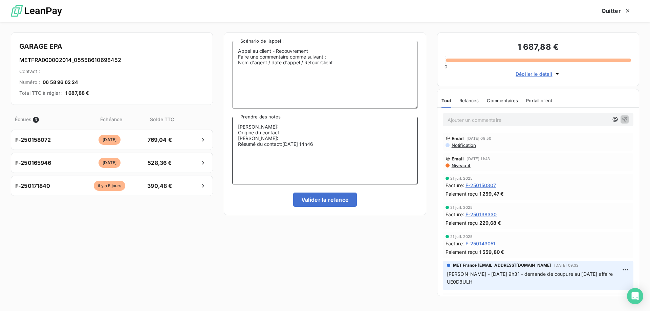
drag, startPoint x: 340, startPoint y: 154, endPoint x: 283, endPoint y: 153, distance: 56.9
click at [283, 153] on textarea "Sylvain Interlocuteur: Origine du contact: Raison: Résumé du contact:11/08/2025…" at bounding box center [324, 151] width 185 height 68
click at [280, 127] on textarea "Sylvain Interlocuteur: Origine du contact: Raison: Résumé du contact:" at bounding box center [324, 151] width 185 height 68
paste textarea "[DATE] 14h46"
click at [279, 131] on textarea "Sylvain - 11/08/2025 - 14h46 Interlocuteur: Origine du contact: Raison: Résumé …" at bounding box center [324, 151] width 185 height 68
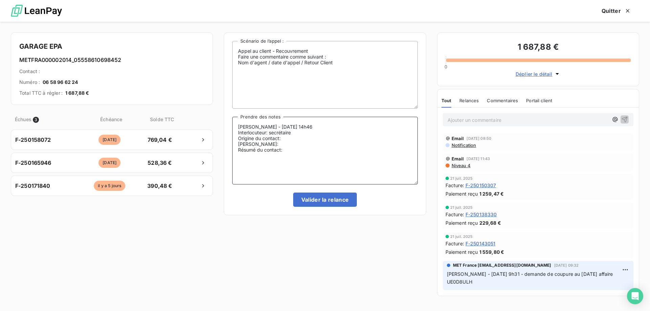
click at [293, 140] on textarea "Sylvain - 11/08/2025 - 14h46 Interlocuteur: secrétaire Origine du contact: Rais…" at bounding box center [324, 151] width 185 height 68
click at [267, 144] on textarea "Sylvain - 11/08/2025 - 14h46 Interlocuteur: secrétaire Origine du contact: appe…" at bounding box center [324, 151] width 185 height 68
click at [296, 139] on textarea "Sylvain - 11/08/2025 - 14h46 Interlocuteur: secrétaire Origine du contact: appe…" at bounding box center [324, 151] width 185 height 68
click at [260, 143] on textarea "Sylvain - 11/08/2025 - 14h46 Interlocuteur: secrétaire Origine du contact: appe…" at bounding box center [324, 151] width 185 height 68
click at [312, 149] on textarea "Sylvain - 11/08/2025 - 14h46 Interlocuteur: secrétaire Origine du contact: appe…" at bounding box center [324, 151] width 185 height 68
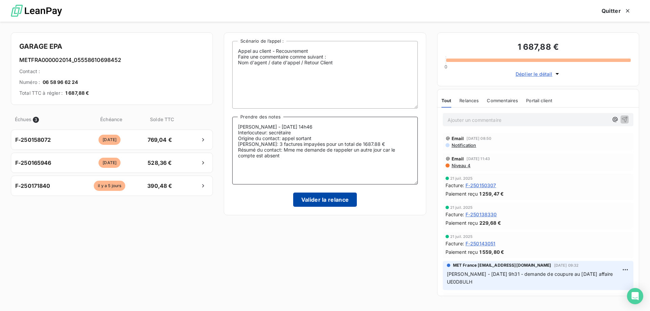
type textarea "Sylvain - 11/08/2025 - 14h46 Interlocuteur: secrétaire Origine du contact: appe…"
click at [302, 200] on button "Valider la relance" at bounding box center [325, 200] width 64 height 14
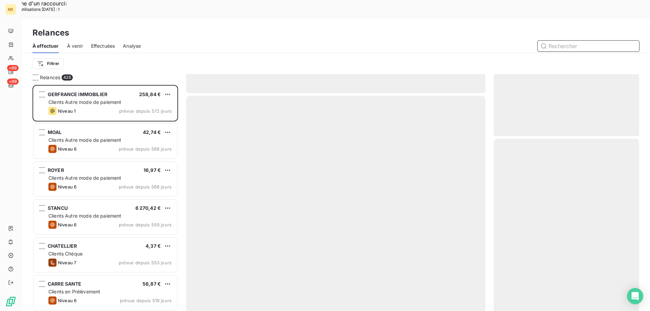
click at [109, 43] on span "Effectuées" at bounding box center [103, 46] width 24 height 7
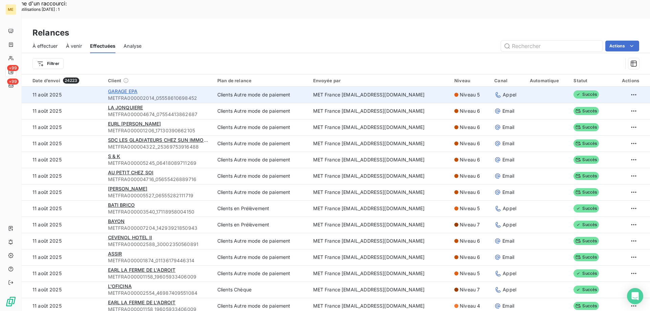
click at [127, 88] on span "GARAGE EPA" at bounding box center [123, 91] width 30 height 6
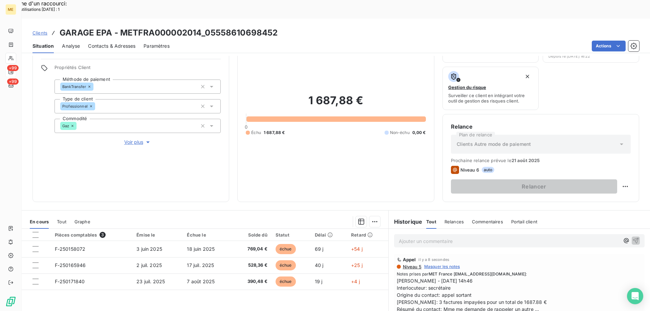
scroll to position [90, 0]
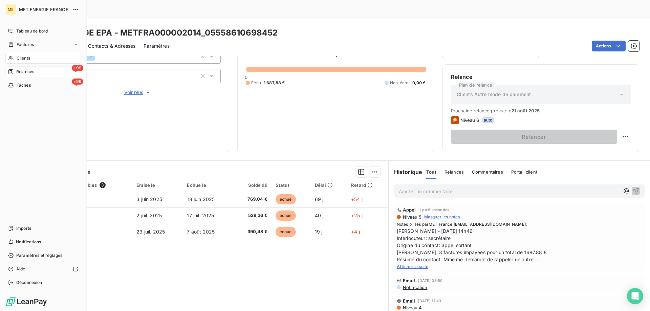
click at [25, 70] on span "Relances" at bounding box center [25, 72] width 18 height 6
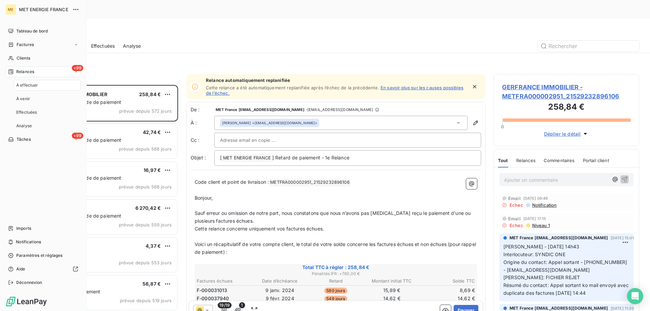
scroll to position [240, 141]
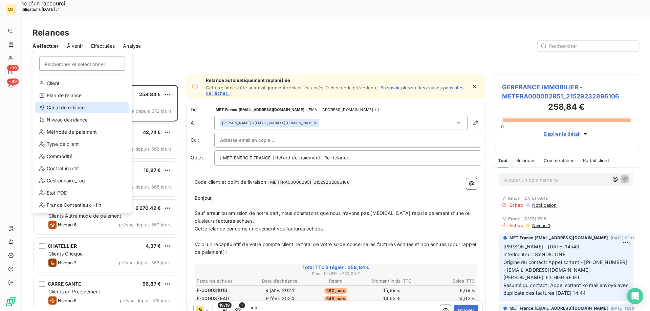
click at [55, 110] on div "Canal de relance" at bounding box center [82, 107] width 94 height 11
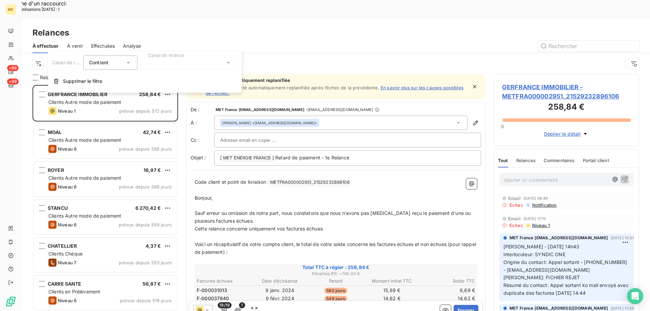
click at [171, 66] on div at bounding box center [189, 63] width 98 height 14
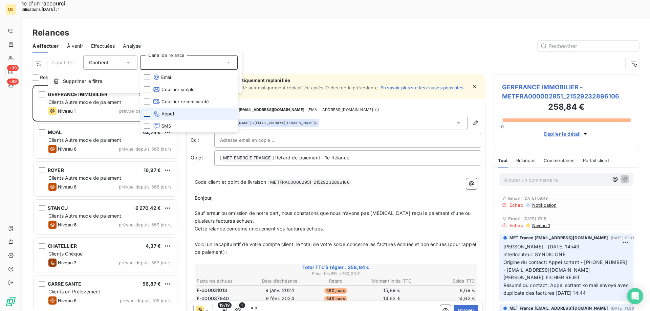
click at [146, 114] on div at bounding box center [147, 114] width 6 height 6
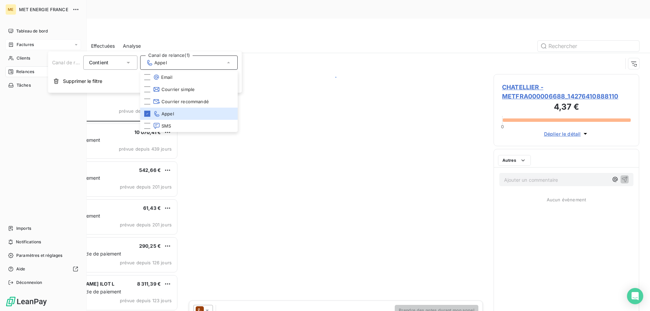
scroll to position [240, 141]
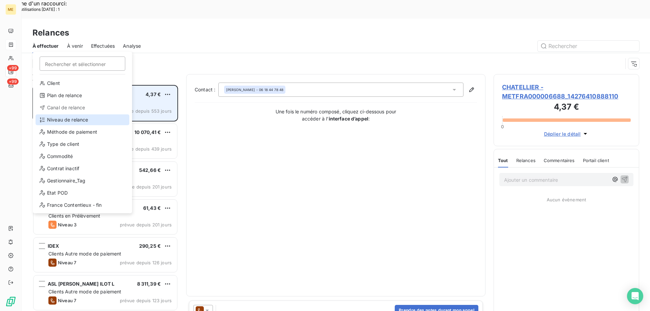
click at [51, 123] on div "Niveau de relance" at bounding box center [83, 119] width 94 height 11
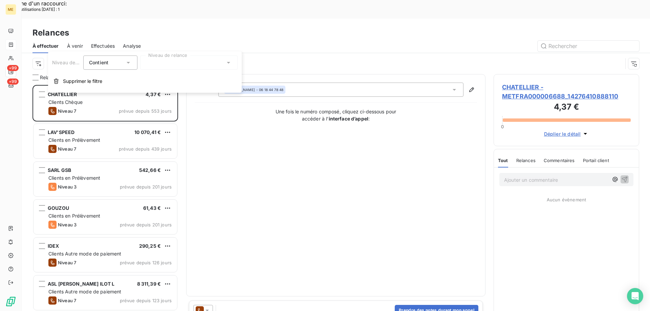
click at [177, 64] on div at bounding box center [189, 63] width 98 height 14
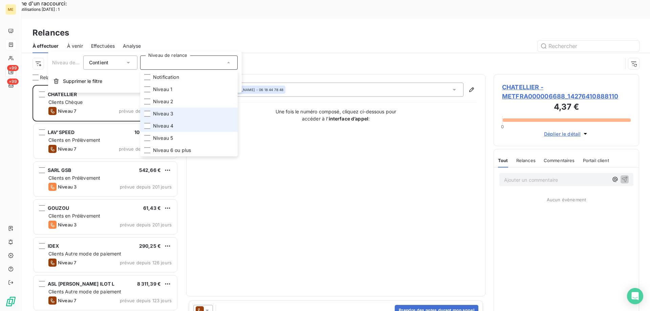
click at [162, 113] on span "Niveau 3" at bounding box center [163, 113] width 20 height 7
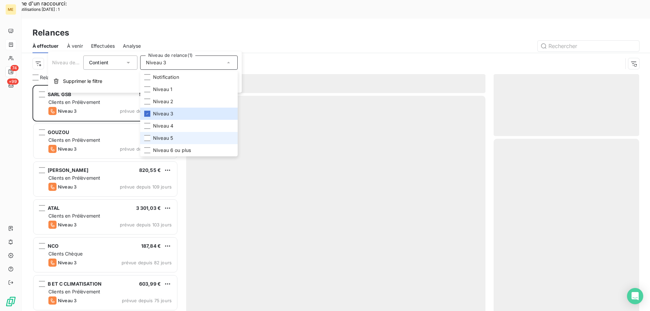
click at [165, 140] on span "Niveau 5" at bounding box center [163, 138] width 20 height 7
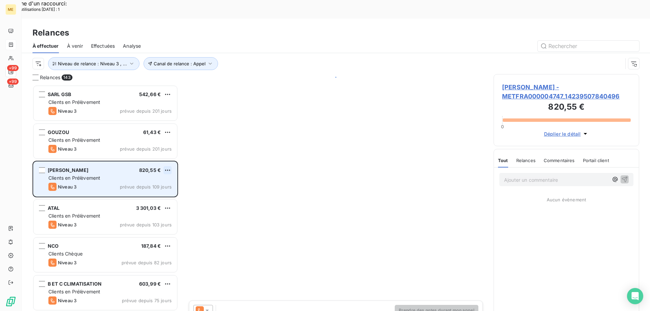
scroll to position [240, 141]
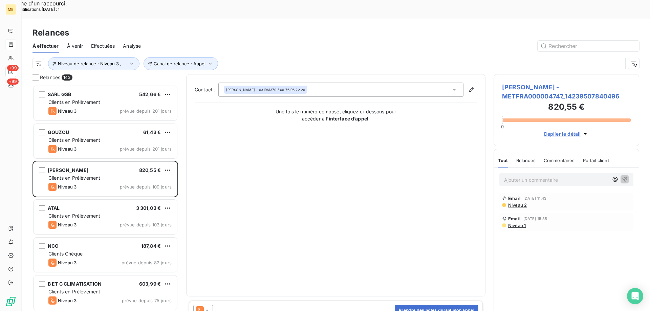
click at [132, 60] on icon "button" at bounding box center [131, 63] width 7 height 7
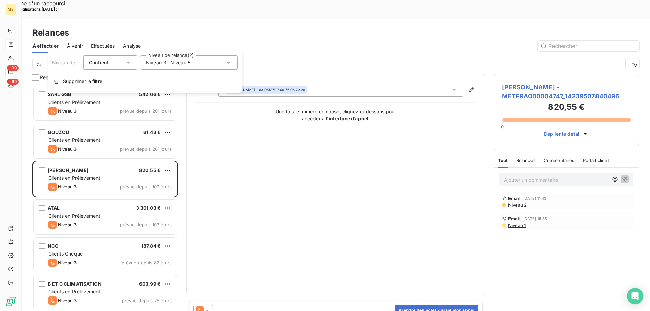
click at [163, 68] on div "Niveau 3 , Niveau 5" at bounding box center [189, 63] width 98 height 14
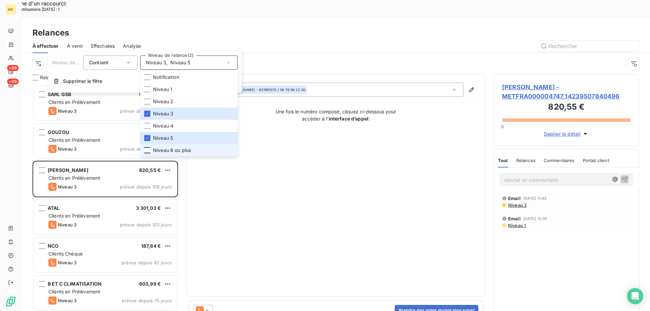
click at [146, 150] on div at bounding box center [147, 150] width 6 height 6
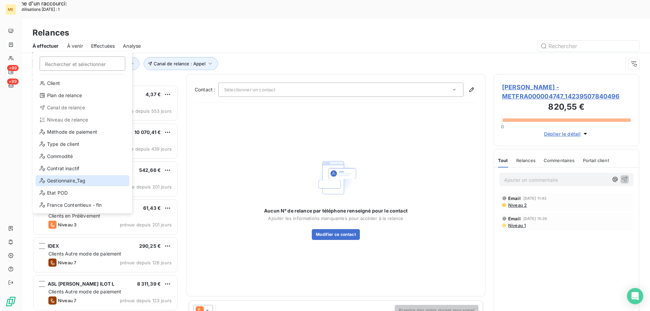
click at [78, 180] on div "Gestionnaire_Tag" at bounding box center [83, 180] width 94 height 11
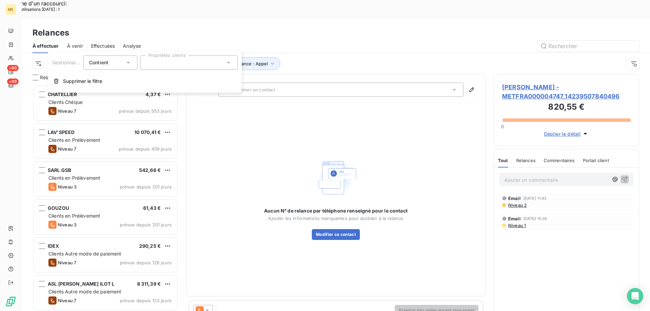
click at [167, 63] on div at bounding box center [189, 63] width 98 height 14
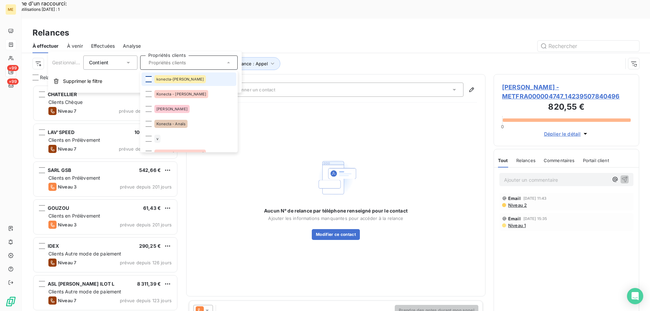
click at [147, 81] on div at bounding box center [149, 79] width 6 height 6
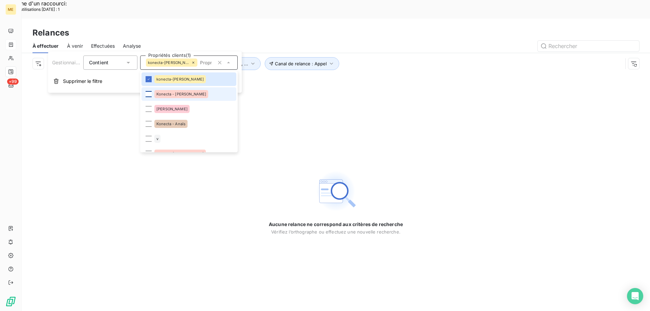
click at [149, 94] on div at bounding box center [149, 94] width 6 height 6
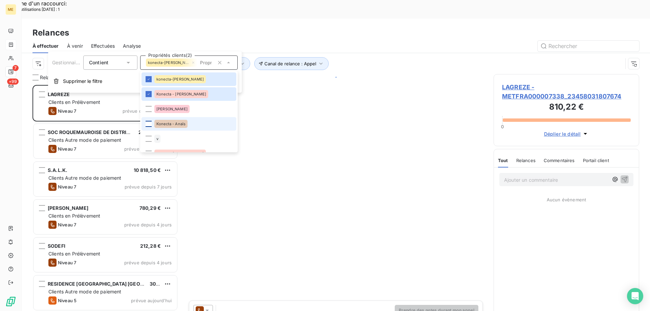
scroll to position [240, 141]
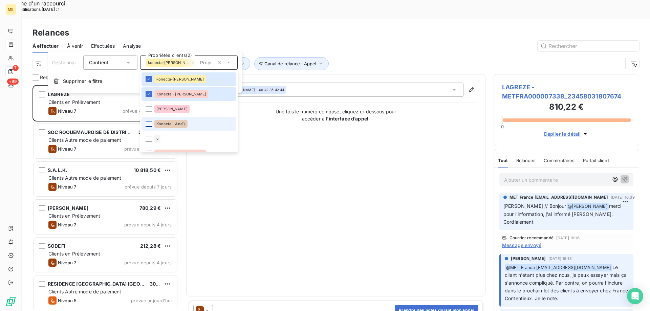
click at [148, 125] on div at bounding box center [149, 124] width 6 height 6
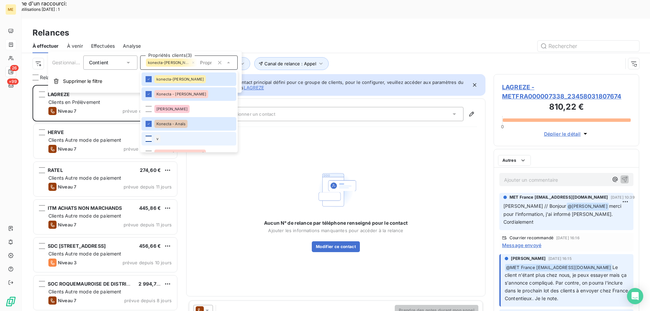
click at [148, 140] on div at bounding box center [149, 139] width 6 height 6
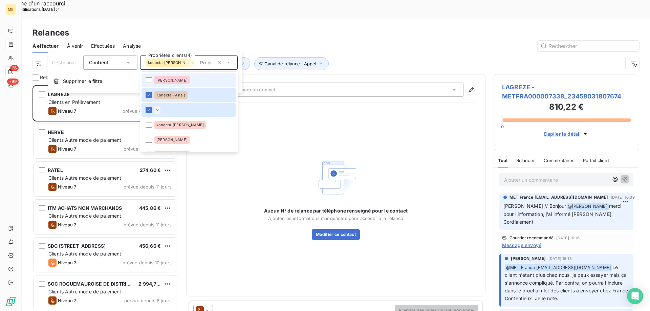
scroll to position [34, 0]
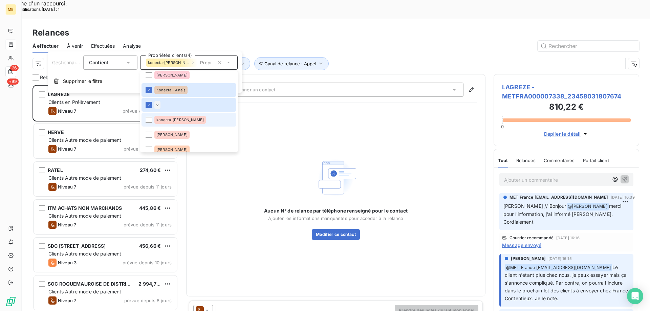
click at [159, 115] on li "konecta-[PERSON_NAME]" at bounding box center [189, 120] width 95 height 14
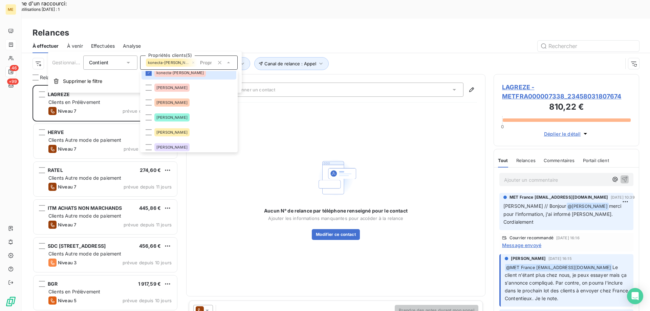
scroll to position [102, 0]
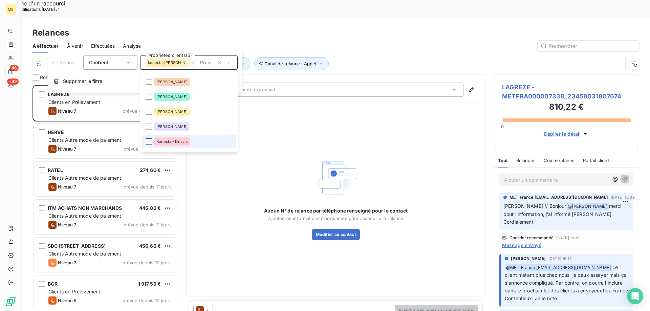
click at [148, 144] on div at bounding box center [149, 142] width 6 height 6
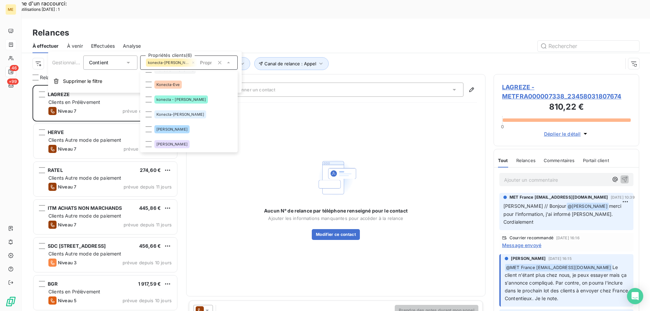
scroll to position [169, 0]
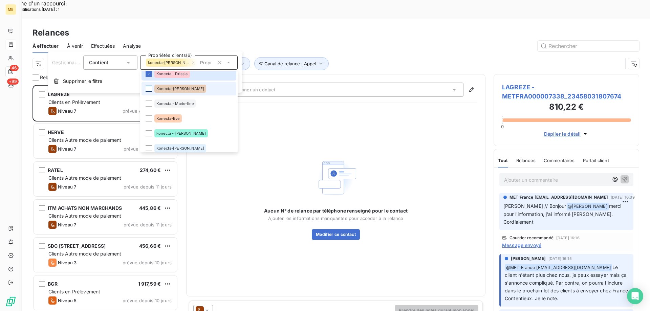
click at [146, 89] on div at bounding box center [149, 89] width 6 height 6
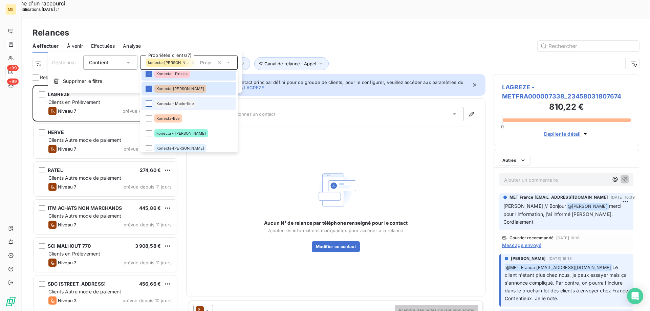
scroll to position [240, 141]
click at [147, 103] on div at bounding box center [149, 104] width 6 height 6
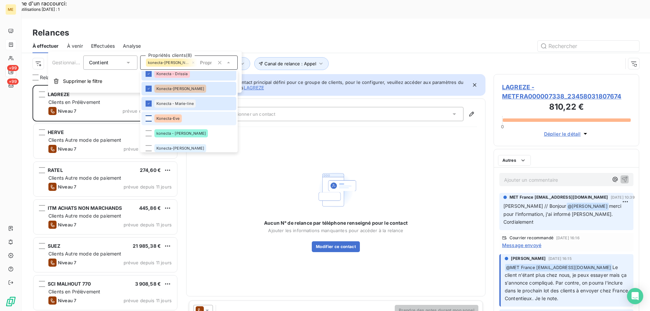
click at [149, 121] on div at bounding box center [149, 118] width 6 height 6
click at [149, 131] on div at bounding box center [149, 133] width 6 height 6
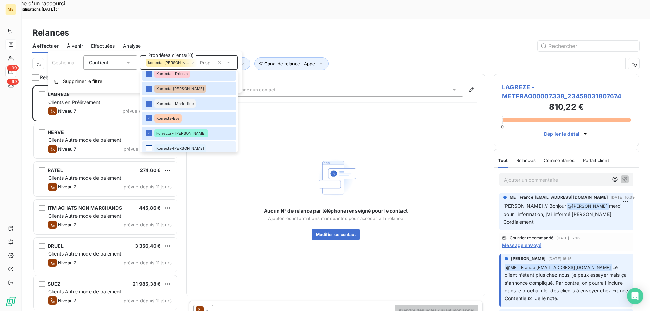
click at [149, 148] on div at bounding box center [149, 148] width 6 height 6
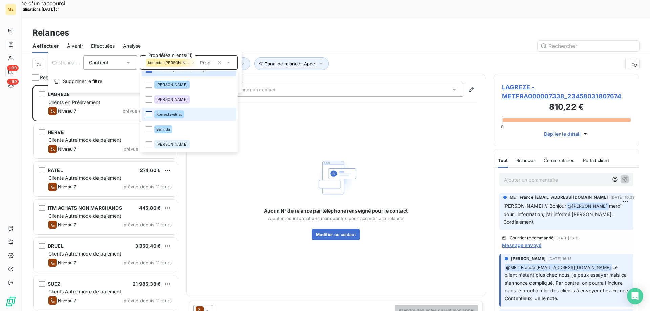
click at [148, 114] on div at bounding box center [149, 114] width 6 height 6
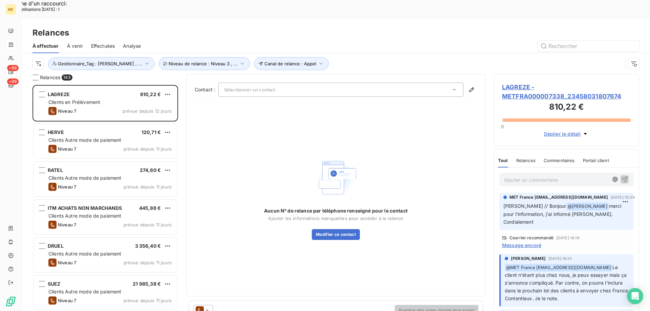
click at [101, 39] on div "Effectuées" at bounding box center [103, 46] width 24 height 14
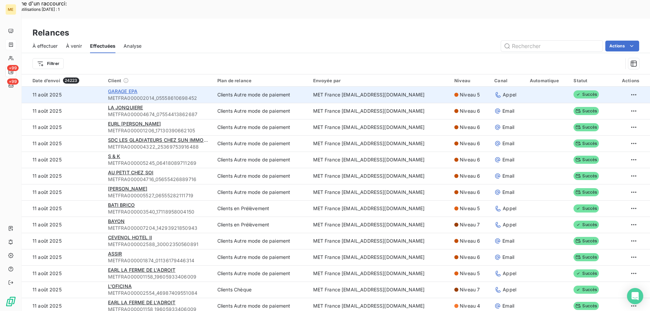
click at [123, 88] on span "GARAGE EPA" at bounding box center [123, 91] width 30 height 6
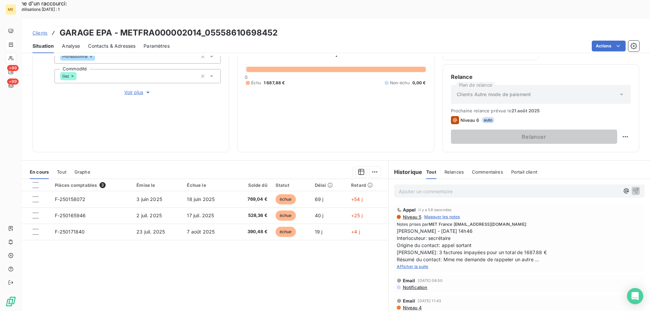
click at [420, 264] on span "Afficher la suite" at bounding box center [413, 266] width 32 height 5
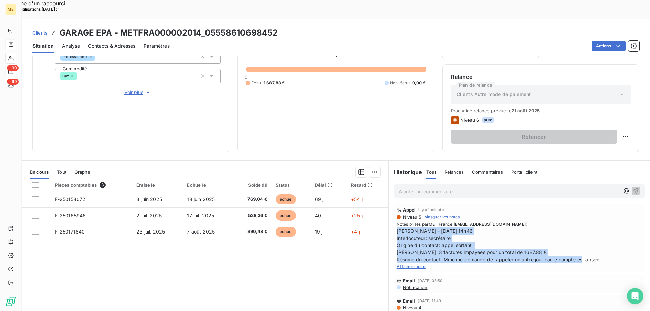
drag, startPoint x: 597, startPoint y: 244, endPoint x: 394, endPoint y: 215, distance: 205.5
click at [397, 228] on span "Sylvain - 11/08/2025 - 14h46 Interlocuteur: secrétaire Origine du contact: appe…" at bounding box center [519, 246] width 245 height 36
copy span "[PERSON_NAME] - [DATE] 14h46 Interlocuteur: secrétaire Origine du contact: appe…"
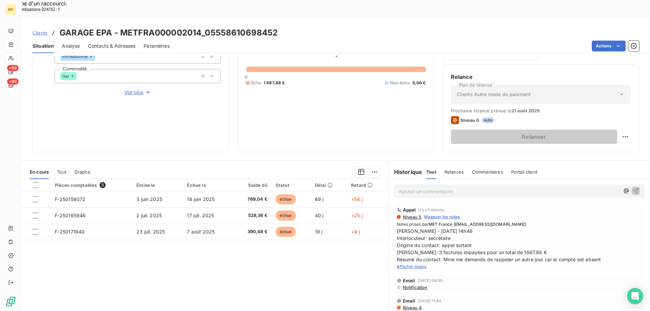
click at [412, 187] on p "Ajouter un commentaire ﻿" at bounding box center [509, 191] width 221 height 8
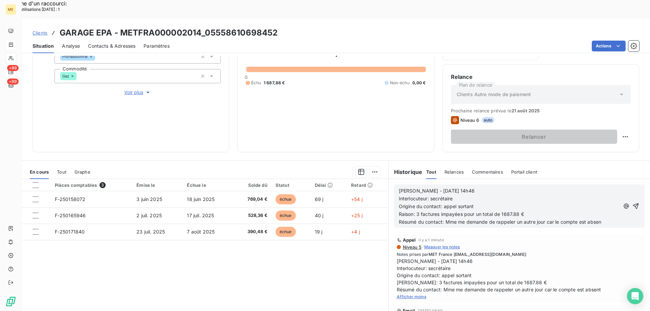
click at [479, 203] on p "Origine du contact: appel sortant" at bounding box center [509, 207] width 221 height 8
click at [449, 258] on span "Sylvain - 11/08/2025 - 14h46 Interlocuteur: secrétaire Origine du contact: appe…" at bounding box center [519, 276] width 245 height 36
click at [459, 195] on p "Interlocuteur: secrétaire" at bounding box center [509, 199] width 221 height 8
click at [459, 196] on span "Interlocuteur: secrétaire 09 86 87 86 89" at bounding box center [445, 199] width 92 height 6
click at [466, 196] on span "Interlocuteur: secrétaire 0986 87 86 89" at bounding box center [444, 199] width 90 height 6
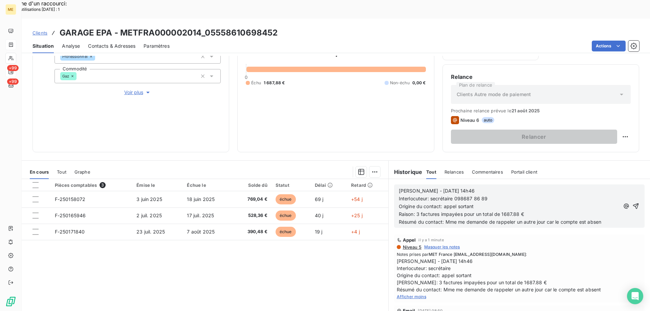
click at [472, 196] on span "Interlocuteur: secrétaire 098687 86 89" at bounding box center [443, 199] width 89 height 6
click at [478, 196] on span "Interlocuteur: secrétaire 09868786 89" at bounding box center [443, 199] width 88 height 6
click at [497, 195] on p "Interlocuteur: secrétaire 0986878689" at bounding box center [509, 199] width 221 height 8
click at [600, 219] on span "Résumé du contact: Mme me demande de rappeler un autre jour car le compte est a…" at bounding box center [500, 222] width 203 height 6
click at [633, 204] on icon "button" at bounding box center [636, 207] width 6 height 6
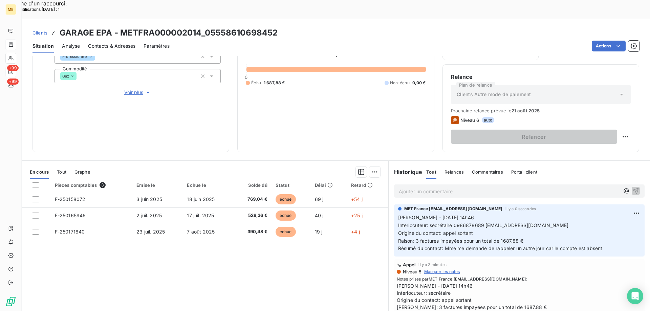
click at [45, 30] on span "Clients" at bounding box center [40, 32] width 15 height 5
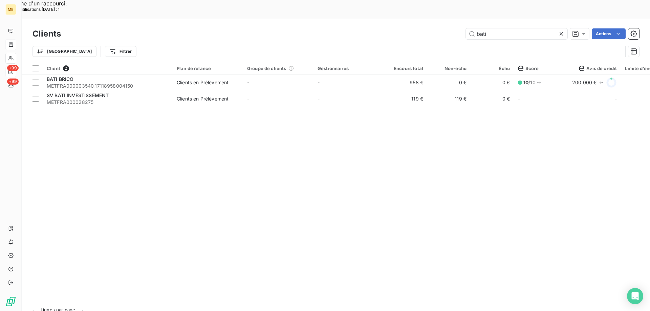
click at [563, 30] on icon at bounding box center [561, 33] width 7 height 7
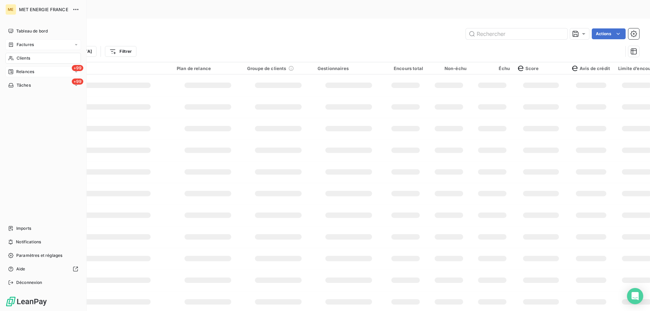
click at [26, 70] on span "Relances" at bounding box center [25, 72] width 18 height 6
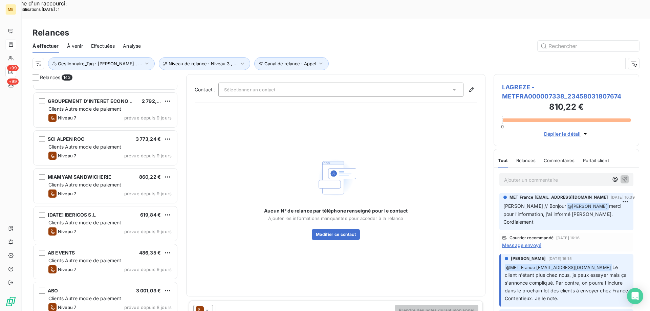
scroll to position [407, 0]
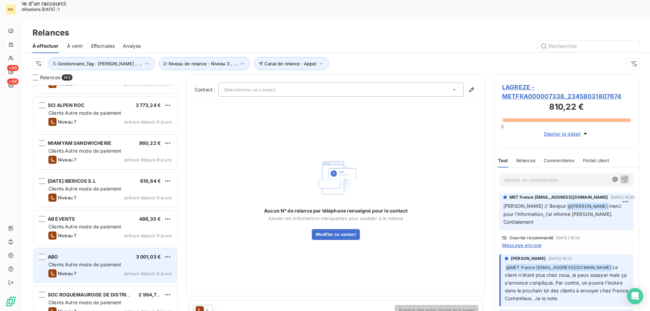
click at [101, 270] on div "Niveau 7 prévue depuis 8 jours" at bounding box center [109, 274] width 123 height 8
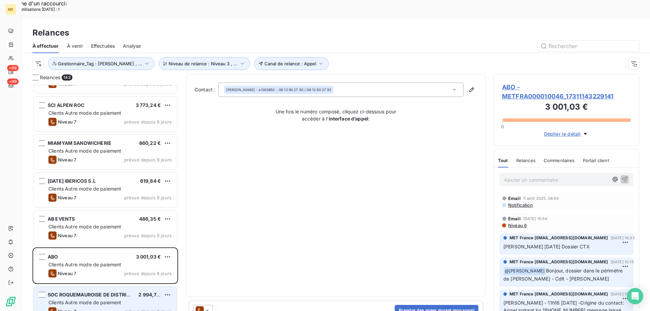
click at [94, 300] on span "Clients Autre mode de paiement" at bounding box center [84, 303] width 73 height 6
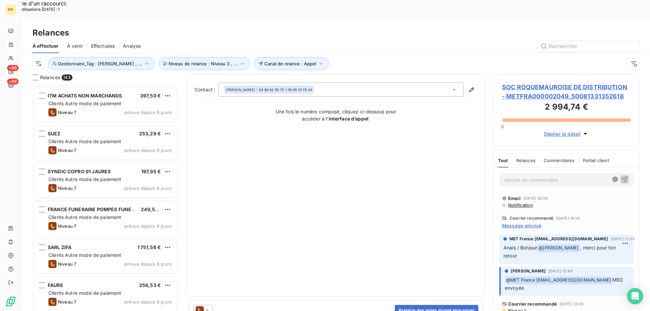
scroll to position [678, 0]
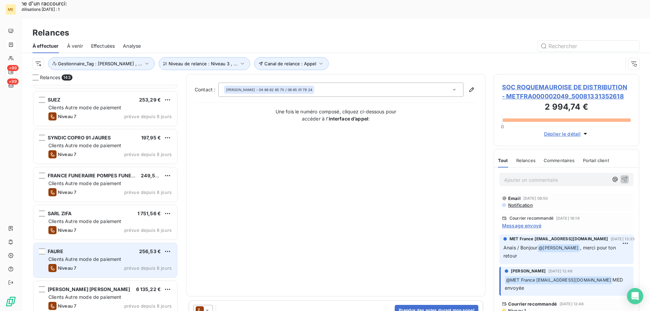
click at [93, 249] on div "FAURE 256,53 €" at bounding box center [109, 252] width 123 height 6
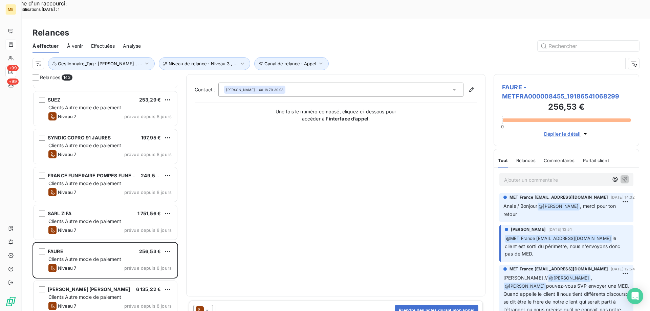
click at [516, 83] on span "FAURE - METFRA000008455_19186541068299" at bounding box center [566, 92] width 129 height 18
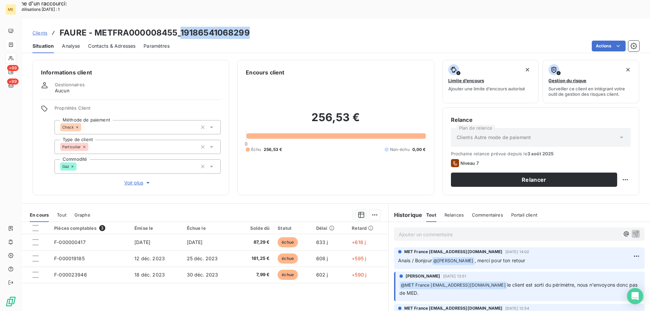
drag, startPoint x: 180, startPoint y: 10, endPoint x: 260, endPoint y: 10, distance: 80.6
click at [260, 27] on div "Clients FAURE - METFRA000008455_19186541068299" at bounding box center [336, 33] width 629 height 12
copy h3 "19186541068299"
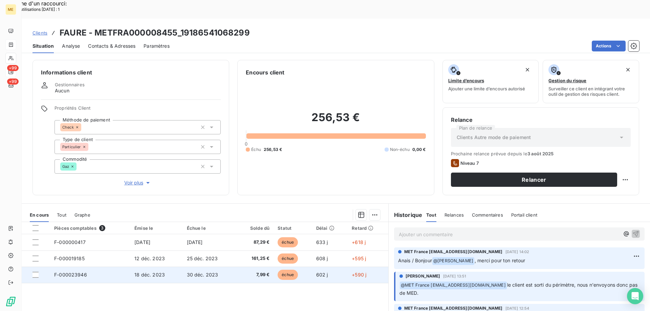
click at [159, 272] on span "18 déc. 2023" at bounding box center [149, 275] width 30 height 6
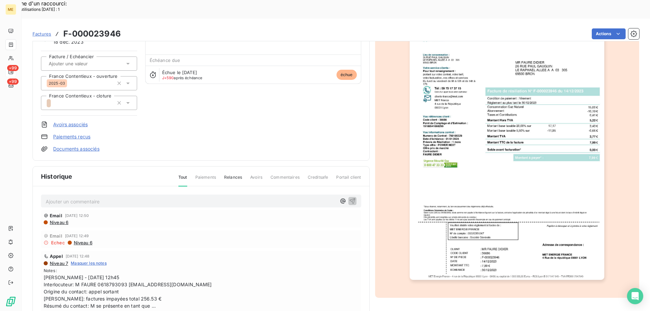
scroll to position [64, 0]
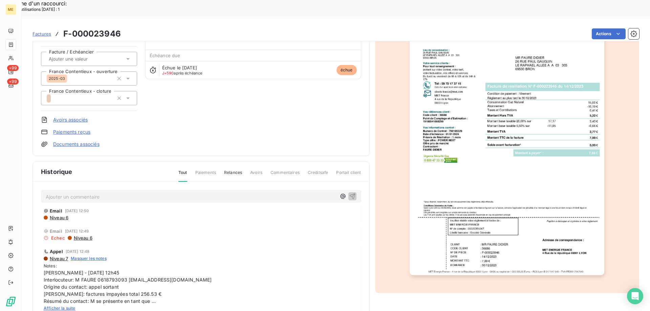
click at [476, 212] on img "button" at bounding box center [507, 138] width 195 height 276
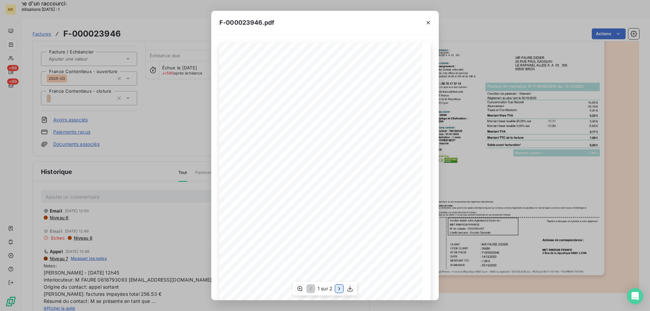
click at [337, 289] on icon "button" at bounding box center [339, 289] width 7 height 7
click at [427, 21] on icon "button" at bounding box center [428, 22] width 7 height 7
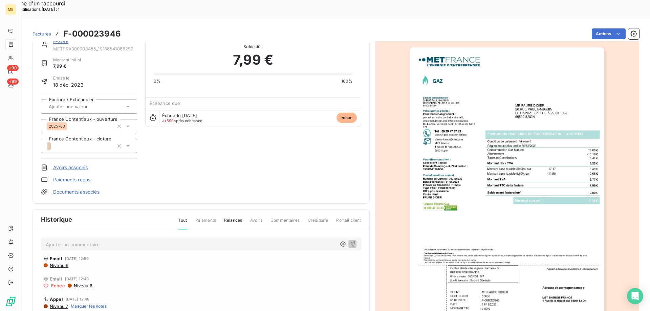
scroll to position [0, 0]
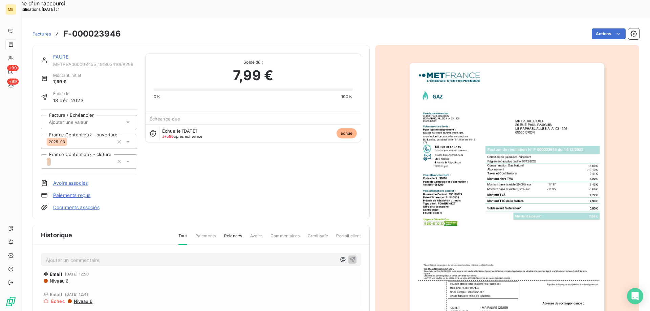
click at [66, 54] on link "FAURE" at bounding box center [60, 57] width 15 height 6
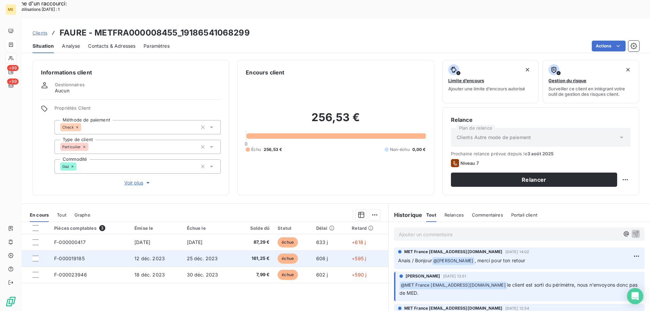
click at [82, 256] on span "F-000019185" at bounding box center [69, 259] width 30 height 6
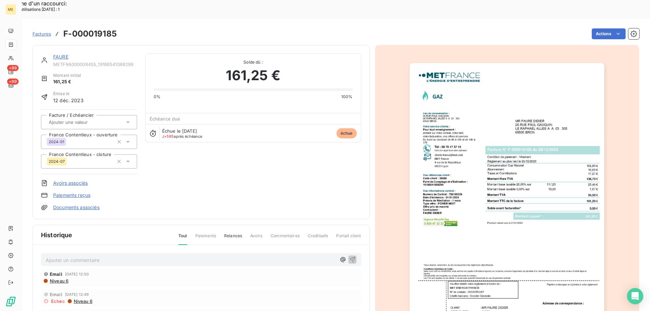
click at [529, 126] on img "button" at bounding box center [507, 201] width 195 height 276
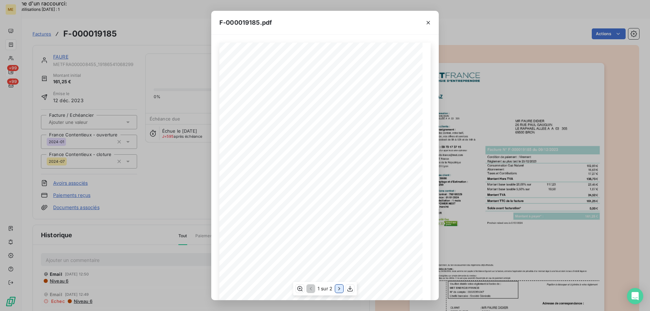
click at [339, 289] on icon "button" at bounding box center [339, 289] width 7 height 7
click at [429, 21] on icon "button" at bounding box center [428, 22] width 7 height 7
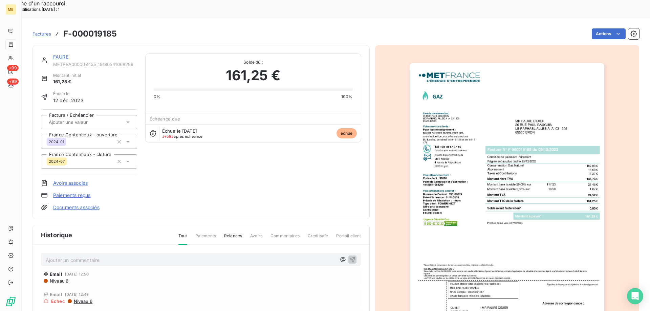
click at [61, 54] on link "FAURE" at bounding box center [60, 57] width 15 height 6
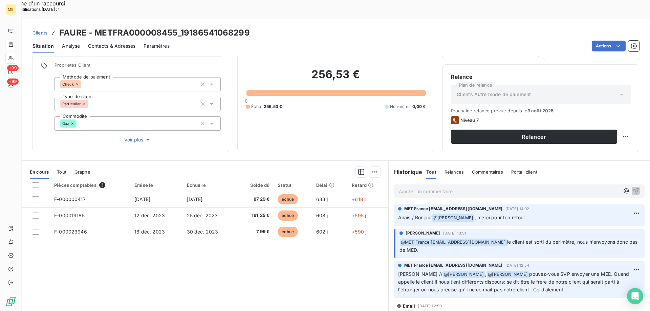
click at [414, 187] on p "Ajouter un commentaire ﻿" at bounding box center [509, 191] width 221 height 8
drag, startPoint x: 419, startPoint y: 176, endPoint x: 319, endPoint y: 171, distance: 99.4
click at [319, 171] on div "En cours Tout Graphe Pièces comptables 3 Émise le Échue le Solde dû Statut Déla…" at bounding box center [336, 245] width 629 height 169
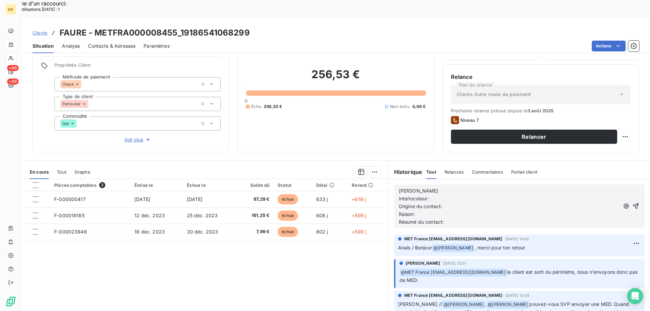
click at [419, 187] on p "[PERSON_NAME]" at bounding box center [509, 191] width 221 height 8
click at [456, 187] on p "Sylvain -1/08/250" at bounding box center [509, 191] width 221 height 8
click at [417, 188] on span "Sylvain -1/08/250" at bounding box center [431, 191] width 65 height 6
click at [467, 187] on p "Sylvain -11/08/250" at bounding box center [509, 191] width 221 height 8
click at [459, 195] on p "Interlocuteur:" at bounding box center [509, 199] width 221 height 8
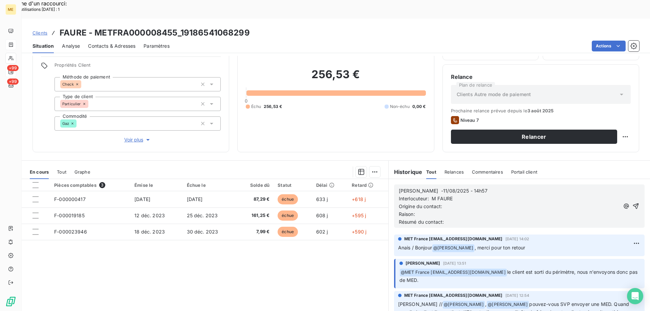
click at [451, 203] on p "Origine du contact:" at bounding box center [509, 207] width 221 height 8
click at [463, 195] on p "Interlocuteur: M FAURE" at bounding box center [509, 199] width 221 height 8
click at [424, 211] on p "Raison:" at bounding box center [509, 215] width 221 height 8
click at [456, 218] on p "Résumé du contact:" at bounding box center [509, 222] width 221 height 8
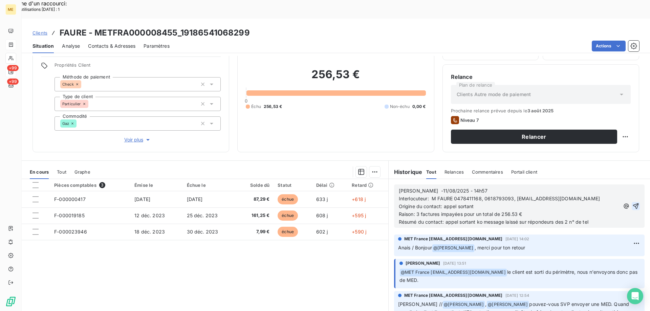
click at [633, 203] on icon "button" at bounding box center [636, 206] width 7 height 7
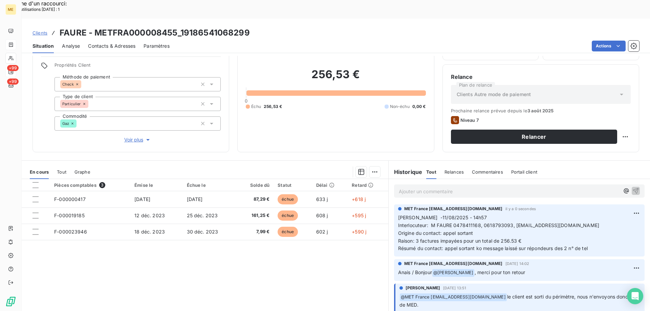
click at [107, 43] on span "Contacts & Adresses" at bounding box center [111, 46] width 47 height 7
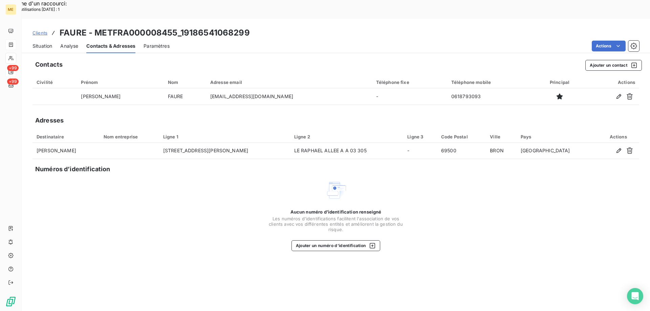
click at [33, 43] on span "Situation" at bounding box center [43, 46] width 20 height 7
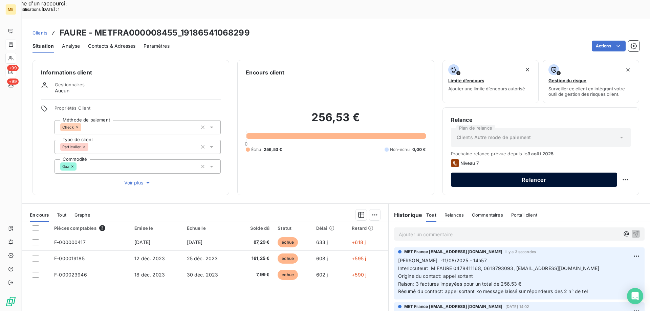
click at [526, 173] on button "Relancer" at bounding box center [534, 180] width 166 height 14
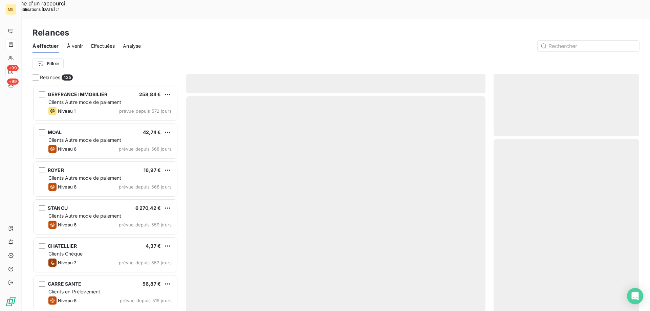
scroll to position [240, 141]
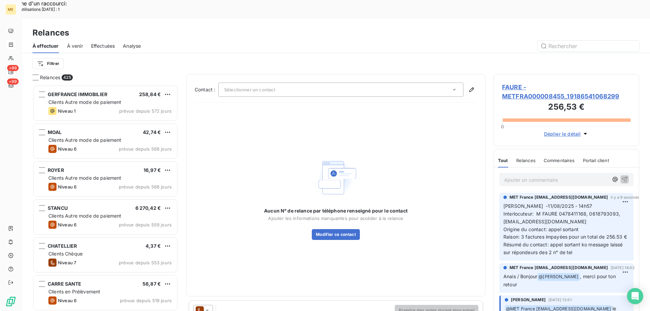
click at [207, 310] on icon at bounding box center [207, 311] width 3 height 2
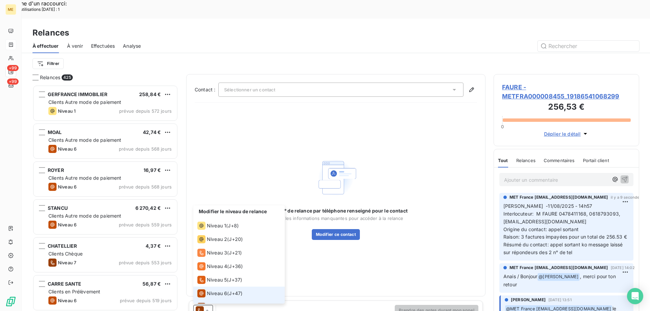
scroll to position [10, 0]
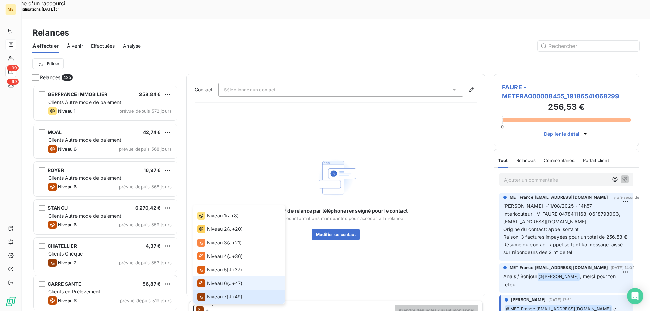
click at [215, 280] on span "Niveau 6" at bounding box center [217, 283] width 20 height 7
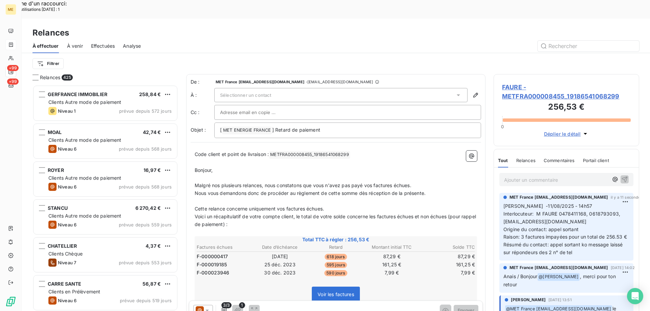
click at [263, 92] on span "Sélectionner un contact" at bounding box center [245, 94] width 51 height 5
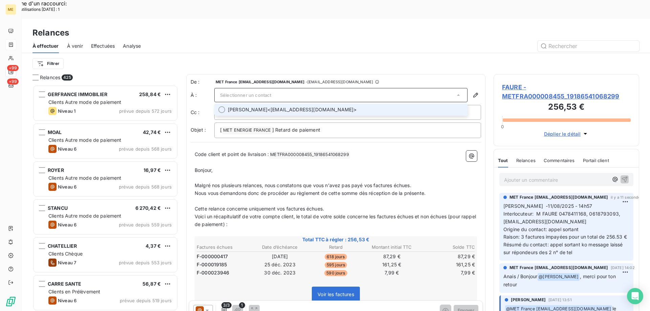
click at [287, 106] on span "DIDIER FAURE <sofaure@aol.com>" at bounding box center [346, 109] width 236 height 7
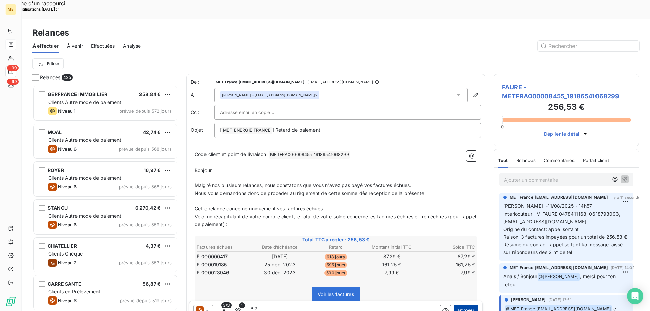
click at [470, 305] on button "Envoyer" at bounding box center [466, 310] width 25 height 11
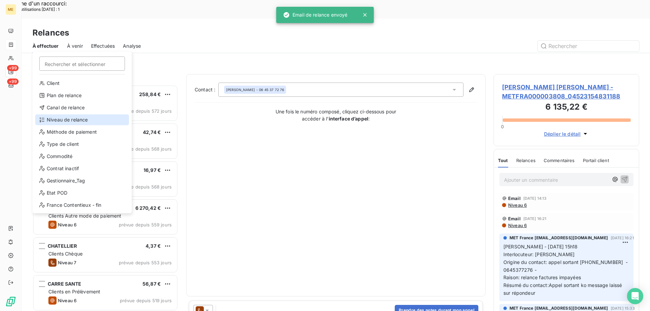
click at [51, 121] on div "Niveau de relance" at bounding box center [82, 119] width 94 height 11
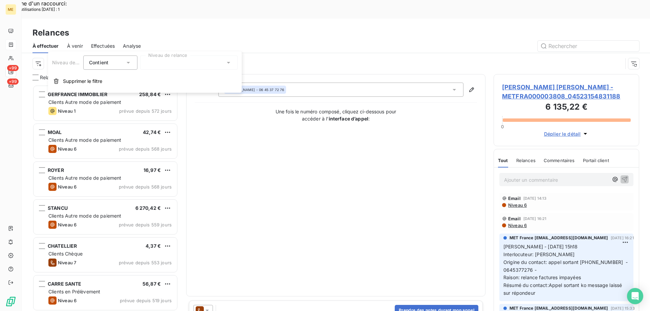
click at [145, 56] on div at bounding box center [189, 63] width 98 height 14
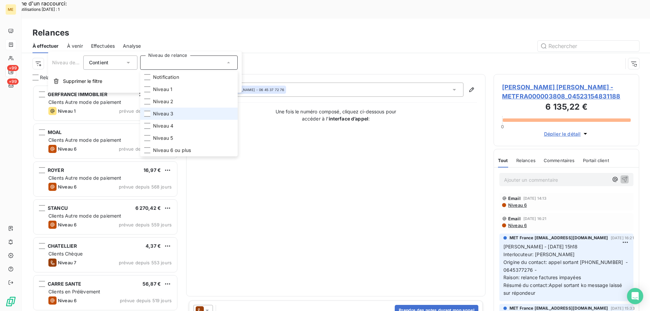
click at [155, 117] on span "Niveau 3" at bounding box center [163, 113] width 20 height 7
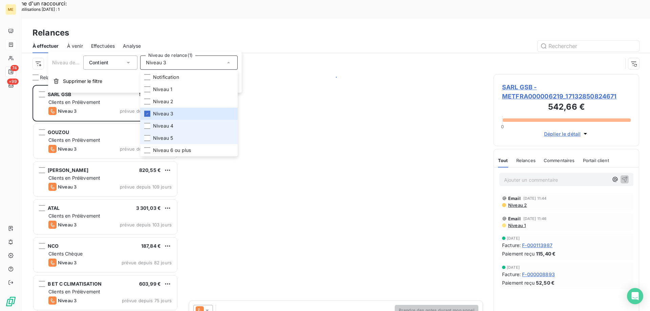
scroll to position [240, 141]
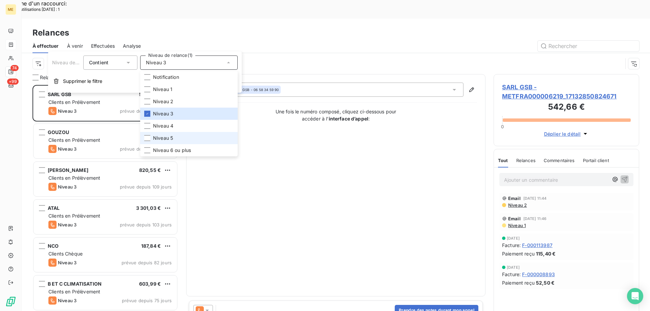
click at [166, 137] on span "Niveau 5" at bounding box center [163, 138] width 20 height 7
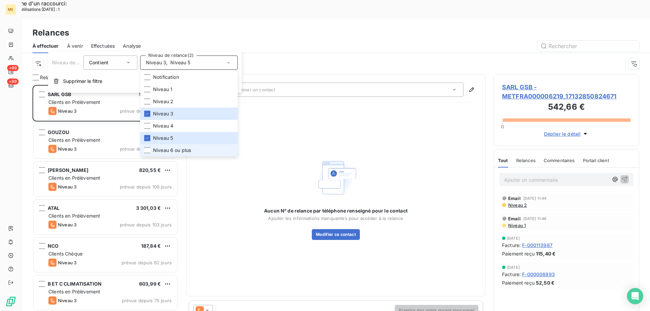
click at [174, 151] on span "Niveau 6 ou plus" at bounding box center [172, 150] width 38 height 7
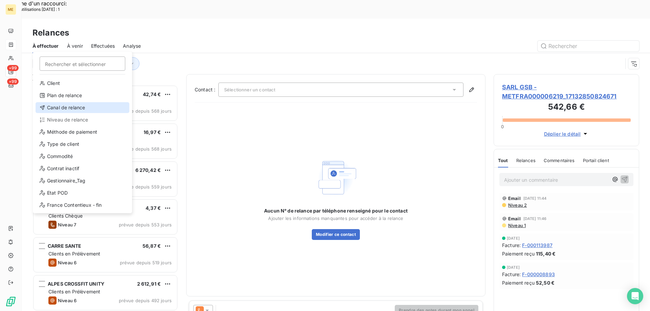
click at [69, 111] on div "Canal de relance" at bounding box center [83, 107] width 94 height 11
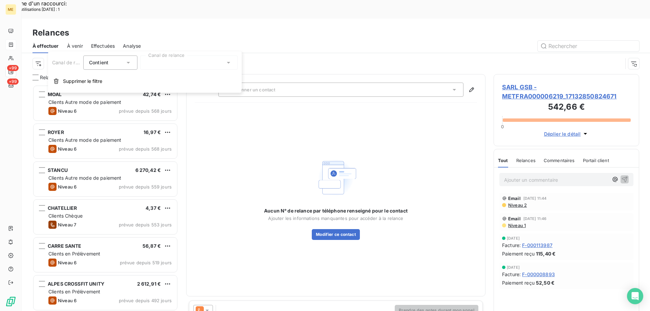
click at [205, 60] on div at bounding box center [189, 63] width 98 height 14
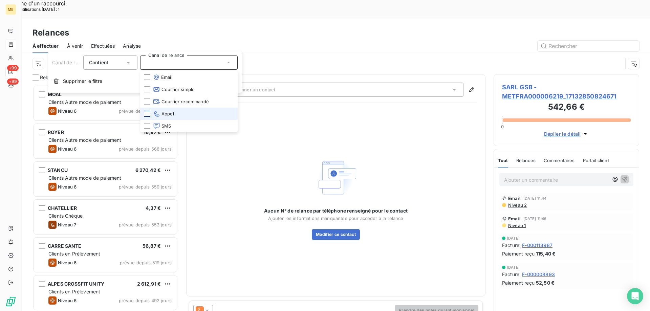
click at [149, 114] on div at bounding box center [147, 114] width 6 height 6
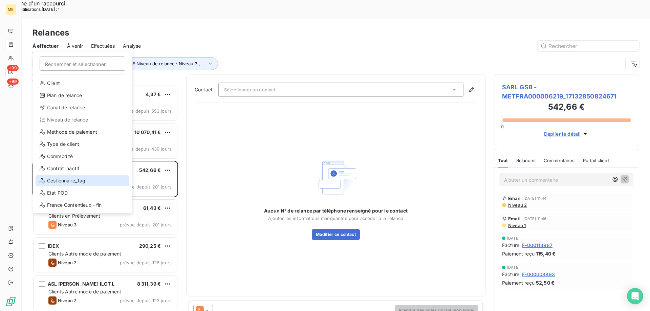
click at [60, 181] on div "Gestionnaire_Tag" at bounding box center [83, 180] width 94 height 11
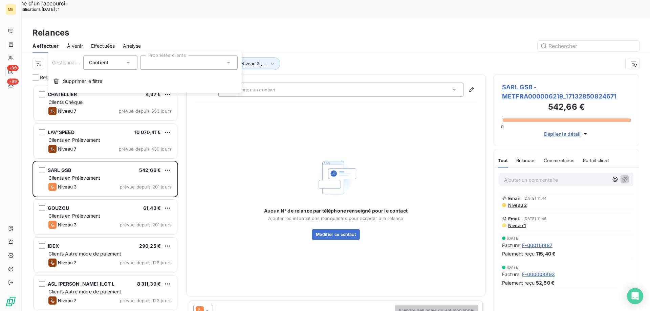
click at [164, 63] on div at bounding box center [189, 63] width 98 height 14
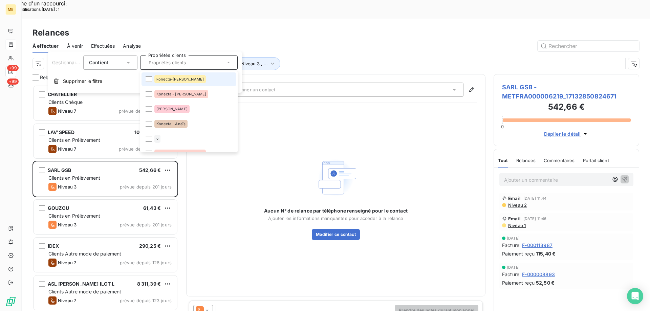
click at [174, 81] on span "konecta-[PERSON_NAME]" at bounding box center [179, 79] width 47 height 4
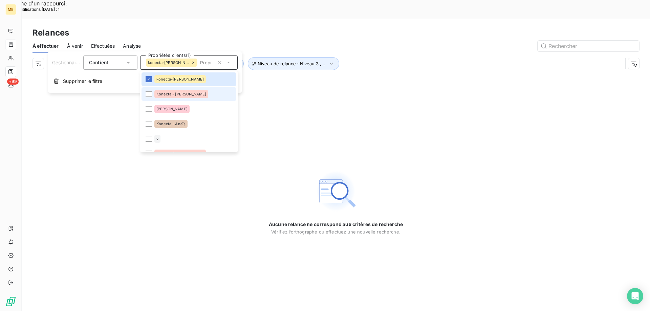
click at [178, 95] on span "Konecta - [PERSON_NAME]" at bounding box center [181, 94] width 50 height 4
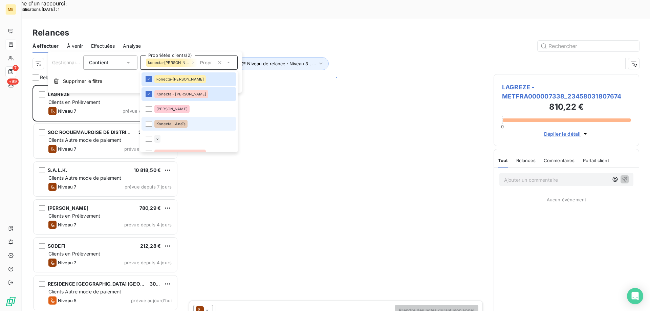
scroll to position [240, 141]
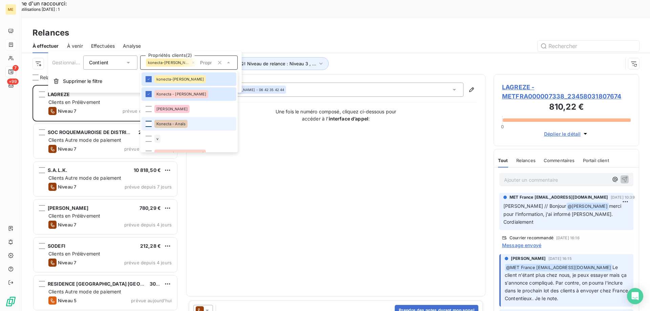
click at [149, 123] on div at bounding box center [149, 124] width 6 height 6
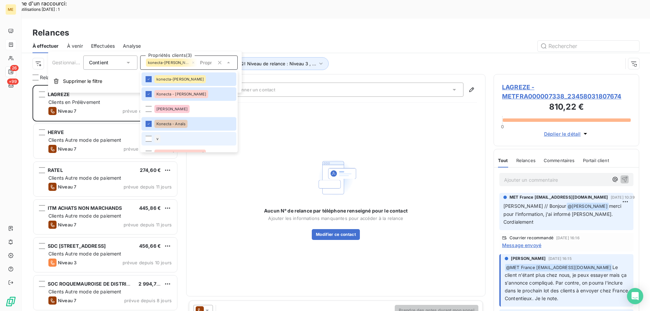
click at [145, 138] on li "v" at bounding box center [189, 139] width 95 height 14
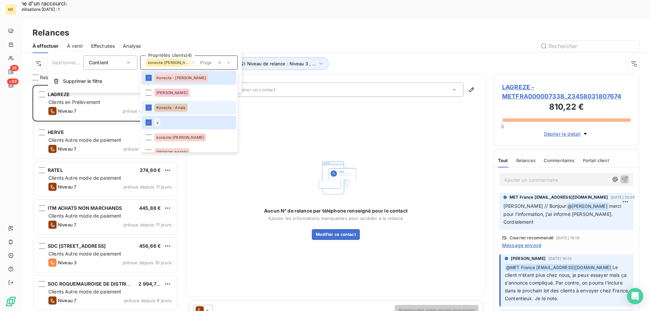
scroll to position [34, 0]
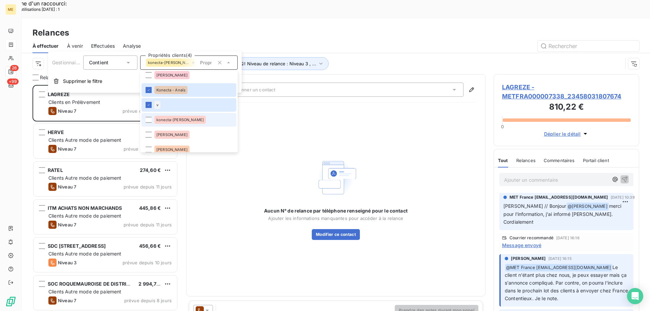
click at [170, 121] on span "konecta-[PERSON_NAME]" at bounding box center [179, 120] width 47 height 4
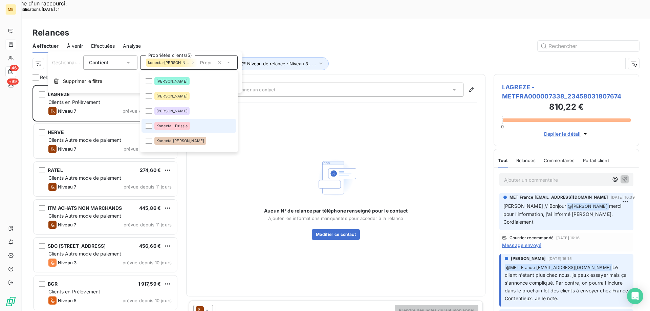
scroll to position [135, 0]
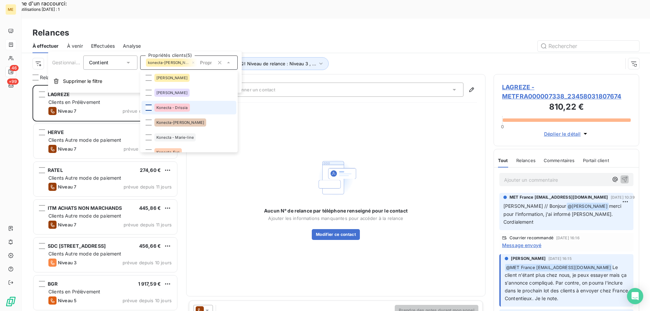
click at [147, 108] on div at bounding box center [149, 108] width 6 height 6
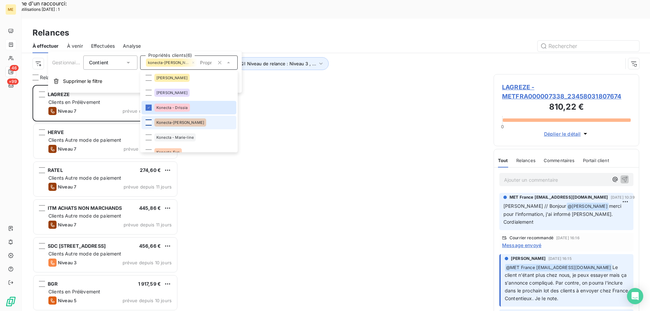
click at [148, 122] on div at bounding box center [149, 123] width 6 height 6
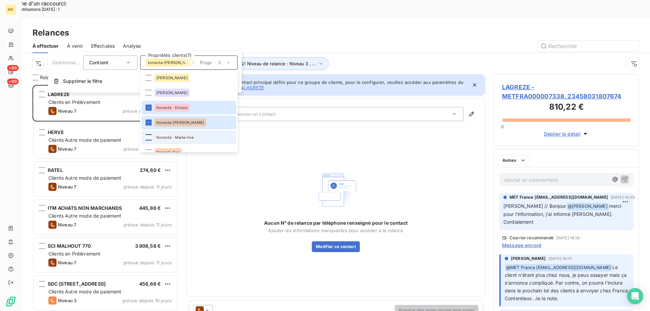
click at [147, 139] on div at bounding box center [149, 137] width 6 height 6
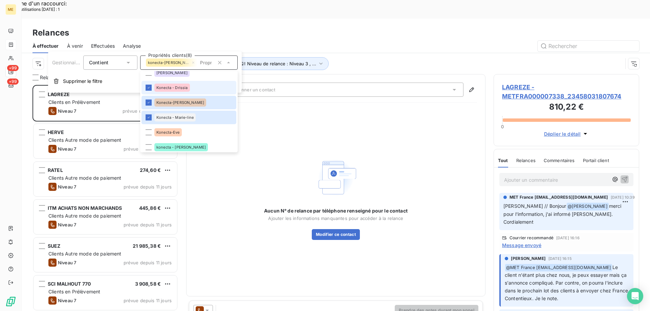
scroll to position [169, 0]
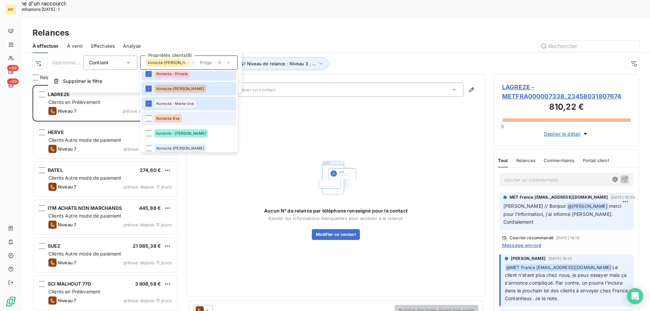
click at [176, 118] on span "Konecta-Eve" at bounding box center [167, 119] width 23 height 4
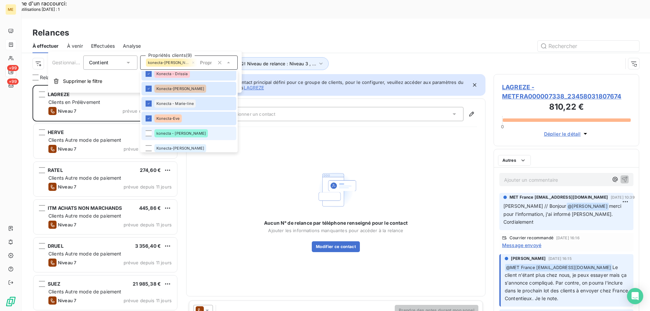
scroll to position [240, 141]
click at [174, 135] on div "konecta - [PERSON_NAME]" at bounding box center [181, 133] width 54 height 8
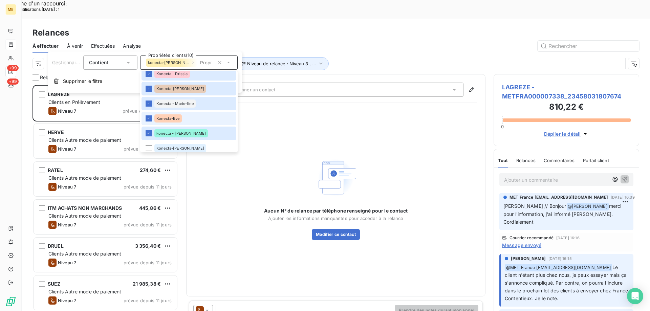
scroll to position [5, 5]
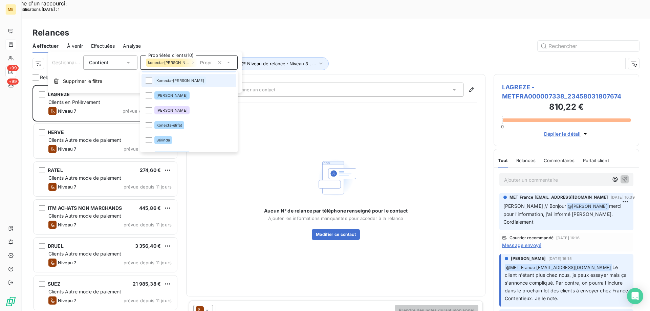
click at [179, 80] on span "Konecta-[PERSON_NAME]" at bounding box center [180, 81] width 48 height 4
click at [174, 127] on div "Konecta-elifat" at bounding box center [169, 125] width 30 height 8
click at [404, 117] on div "Aucun N° de relance par téléphone renseigné pour le contact Ajouter les informa…" at bounding box center [336, 198] width 282 height 180
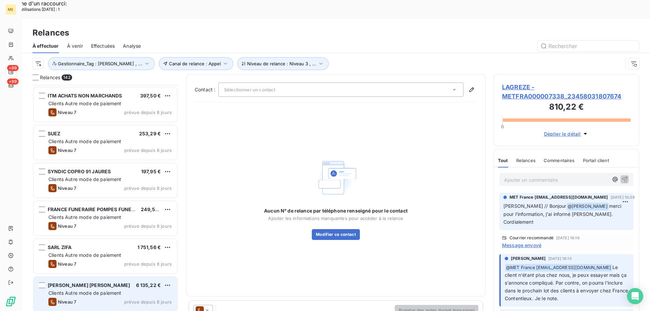
click at [113, 298] on div "Niveau 7 prévue depuis 8 jours" at bounding box center [109, 302] width 123 height 8
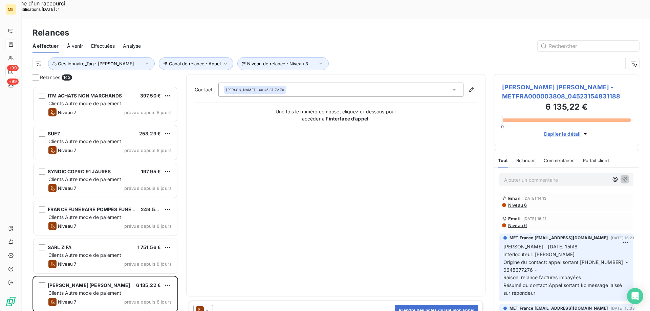
click at [528, 83] on span "MEISSNER MAXIMILIEN OTTO VIRGILE - METFRA000003808_04523154831188" at bounding box center [566, 92] width 129 height 18
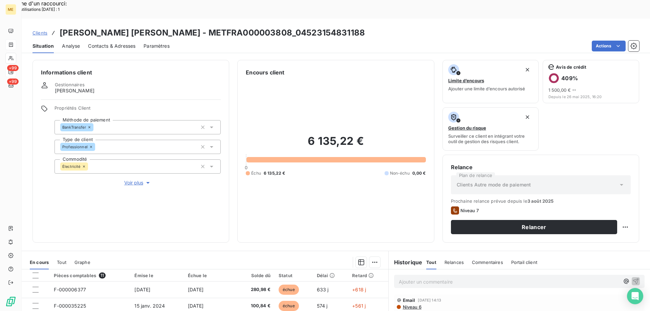
click at [421, 275] on div "Ajouter un commentaire ﻿" at bounding box center [519, 281] width 251 height 13
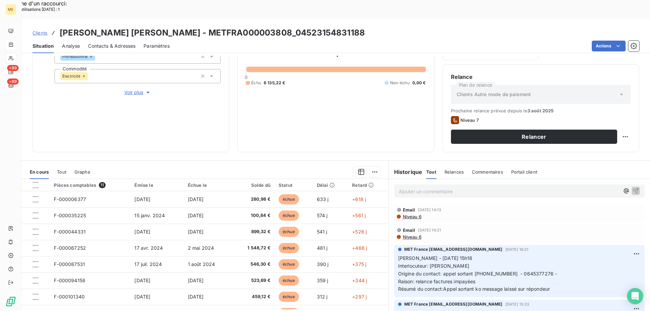
click at [400, 187] on p "Ajouter un commentaire ﻿" at bounding box center [509, 191] width 221 height 8
click at [633, 187] on icon "button" at bounding box center [636, 190] width 7 height 7
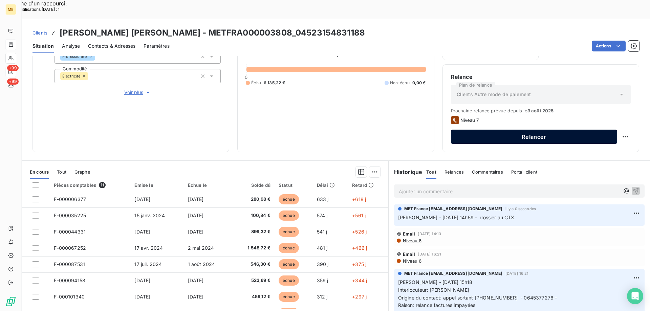
click at [496, 130] on button "Relancer" at bounding box center [534, 137] width 166 height 14
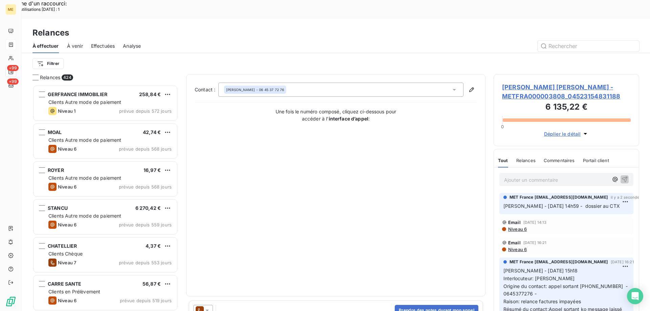
scroll to position [240, 141]
click at [209, 305] on div at bounding box center [203, 310] width 20 height 11
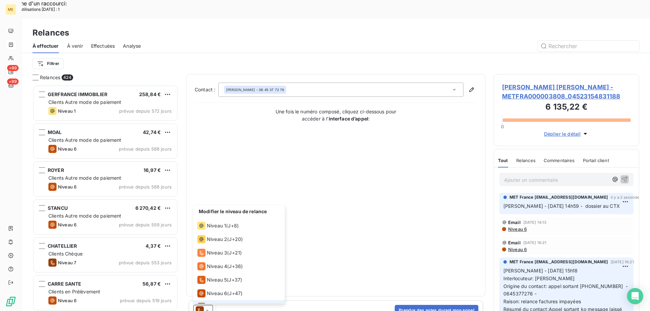
scroll to position [10, 0]
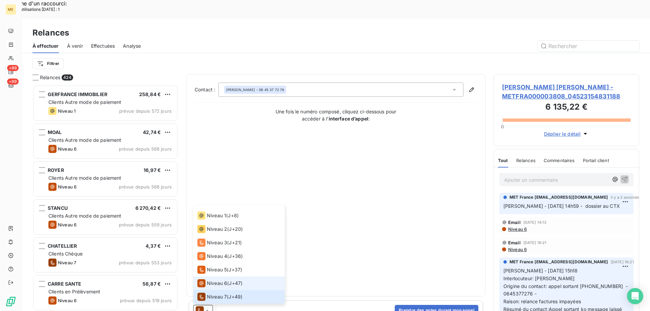
click at [208, 277] on li "Niveau 6 ( J+47 )" at bounding box center [238, 284] width 91 height 14
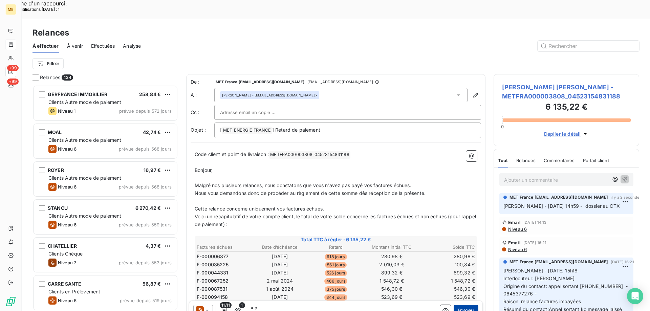
click at [458, 305] on button "Envoyer" at bounding box center [466, 310] width 25 height 11
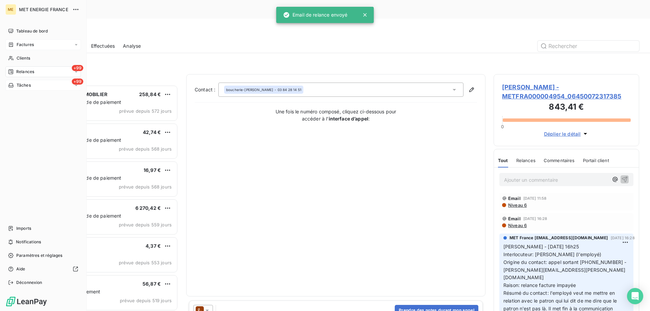
click at [23, 86] on span "Tâches" at bounding box center [24, 85] width 14 height 6
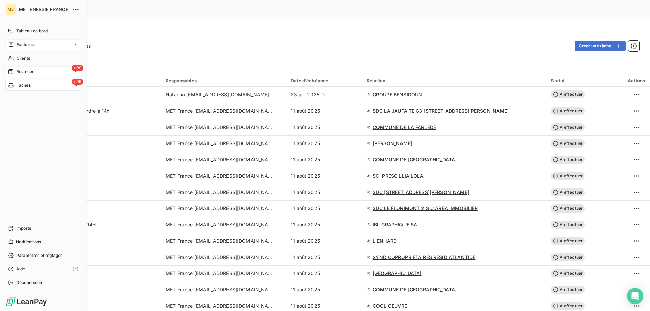
click at [21, 69] on span "Relances" at bounding box center [25, 72] width 18 height 6
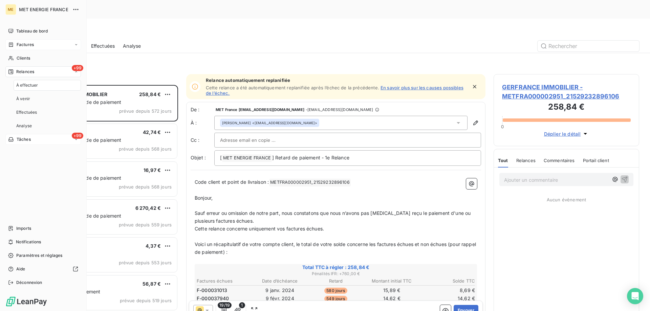
scroll to position [240, 141]
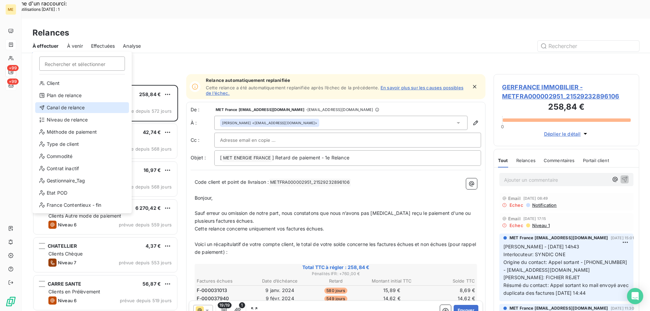
click at [52, 106] on div "Canal de relance" at bounding box center [82, 107] width 94 height 11
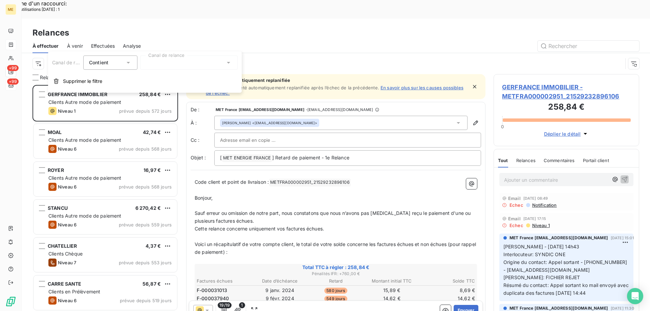
click at [149, 63] on div at bounding box center [189, 63] width 98 height 14
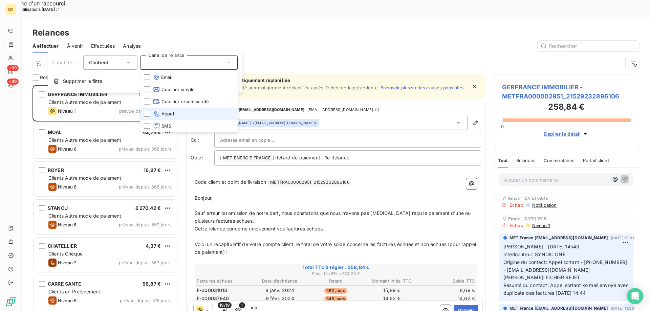
click at [176, 113] on li "Appel" at bounding box center [189, 114] width 98 height 12
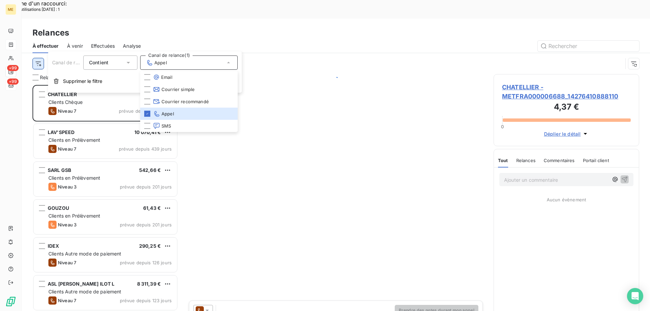
scroll to position [240, 141]
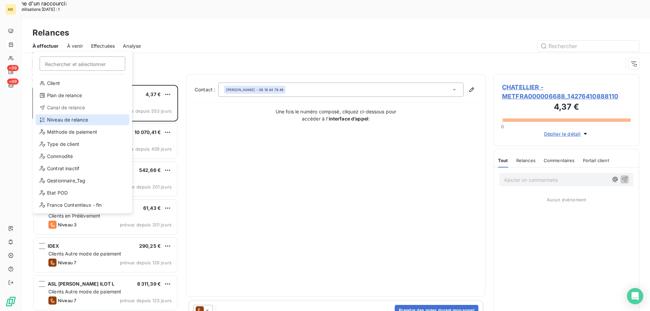
click at [58, 118] on div "Niveau de relance" at bounding box center [83, 119] width 94 height 11
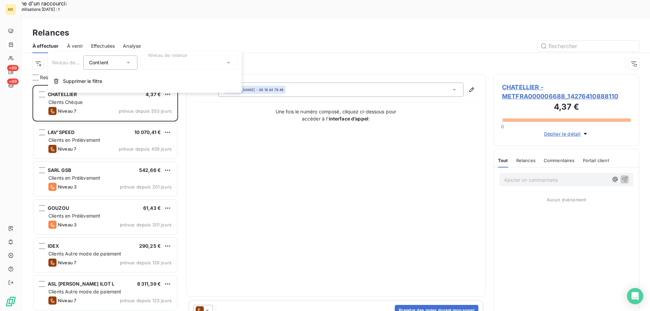
click at [188, 68] on div at bounding box center [189, 63] width 98 height 14
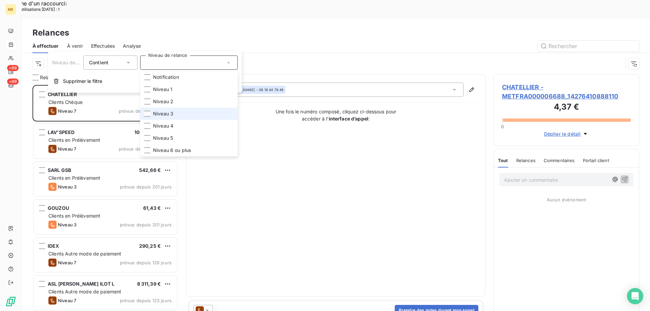
click at [175, 114] on li "Niveau 3" at bounding box center [189, 114] width 98 height 12
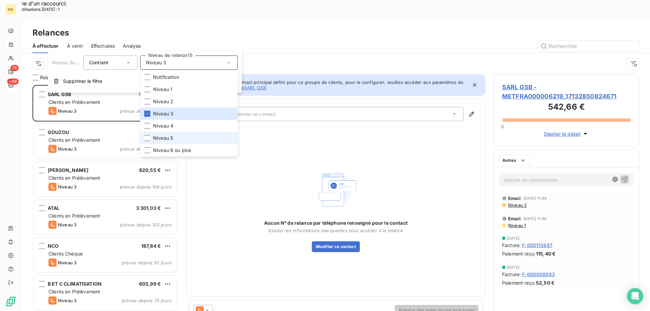
scroll to position [240, 141]
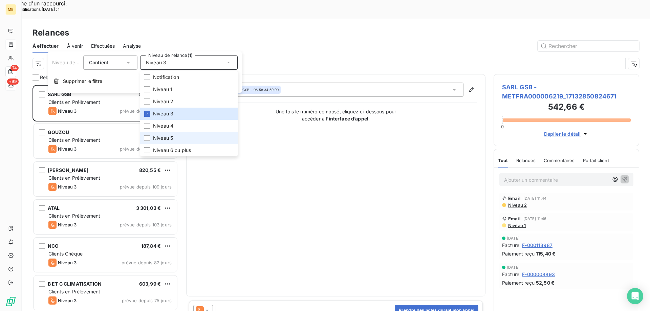
click at [171, 141] on span "Niveau 5" at bounding box center [163, 138] width 20 height 7
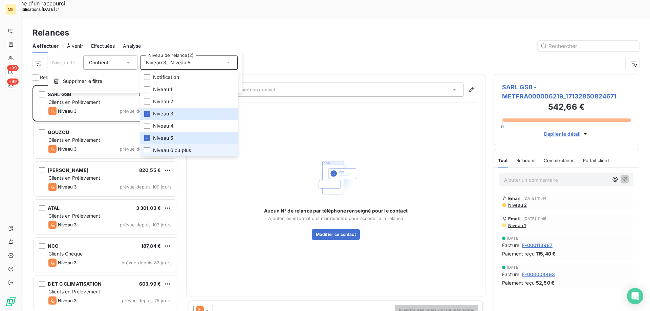
click at [176, 148] on span "Niveau 6 ou plus" at bounding box center [172, 150] width 38 height 7
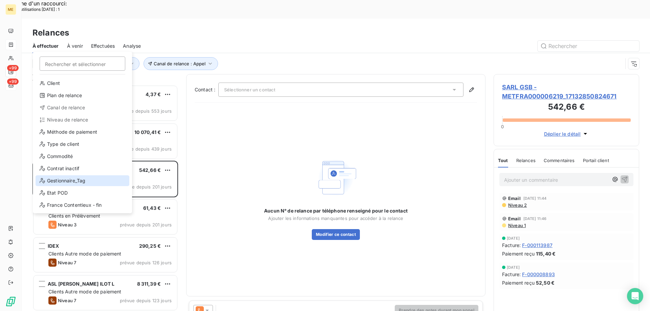
click at [58, 178] on div "Gestionnaire_Tag" at bounding box center [83, 180] width 94 height 11
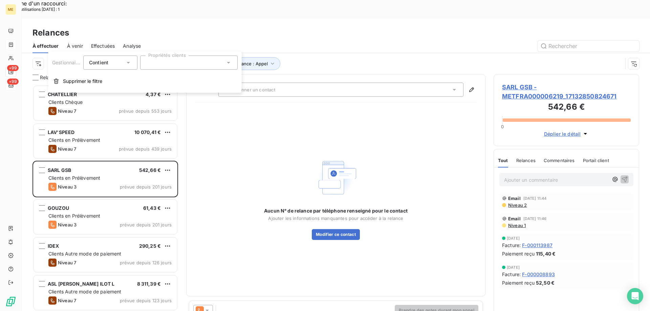
click at [164, 62] on div at bounding box center [189, 63] width 98 height 14
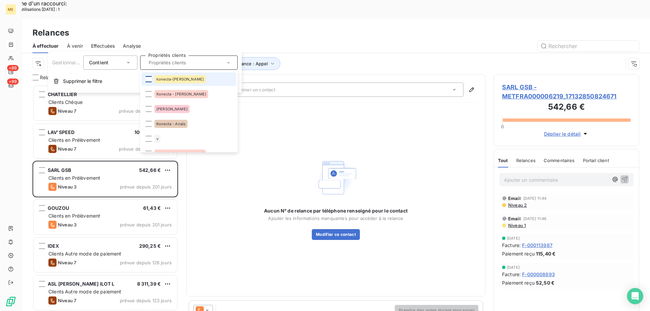
click at [147, 81] on div at bounding box center [149, 79] width 6 height 6
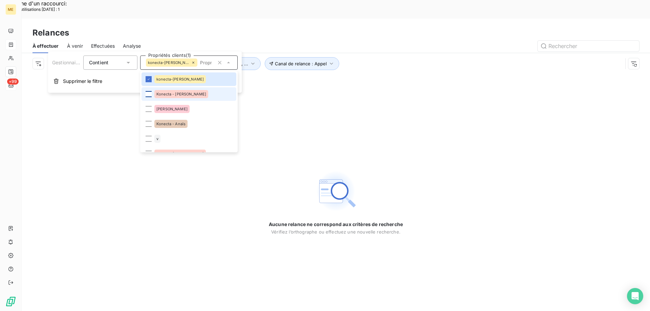
click at [146, 94] on div at bounding box center [149, 94] width 6 height 6
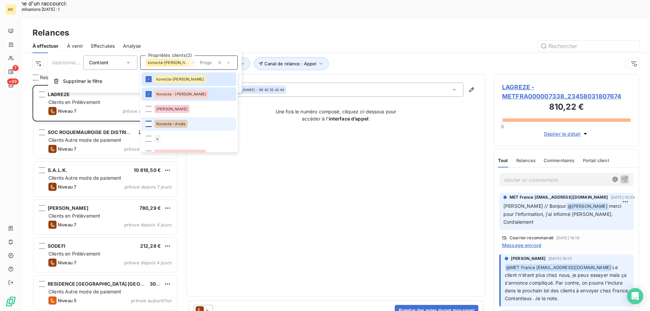
scroll to position [240, 141]
click at [149, 123] on div at bounding box center [149, 124] width 6 height 6
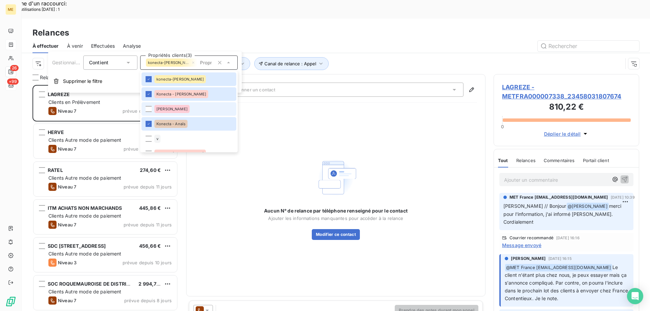
scroll to position [68, 0]
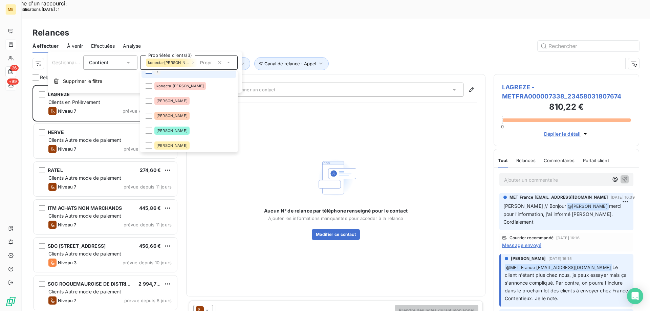
click at [149, 73] on li "v" at bounding box center [189, 71] width 95 height 14
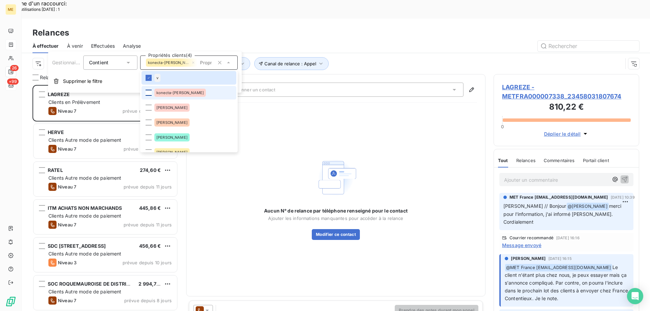
scroll to position [240, 141]
click at [148, 94] on div at bounding box center [149, 93] width 6 height 6
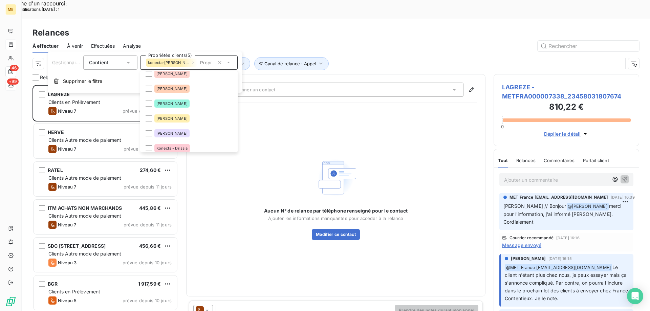
scroll to position [163, 0]
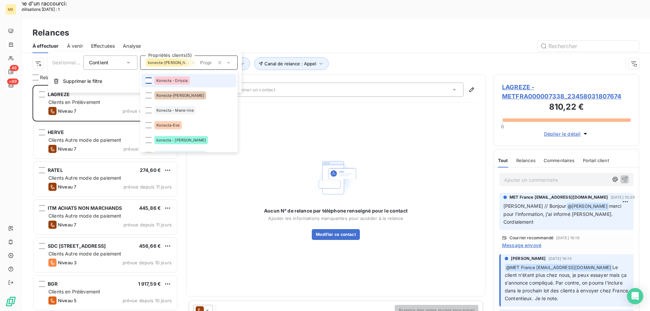
click at [149, 80] on div at bounding box center [149, 81] width 6 height 6
click at [147, 92] on div at bounding box center [149, 95] width 6 height 6
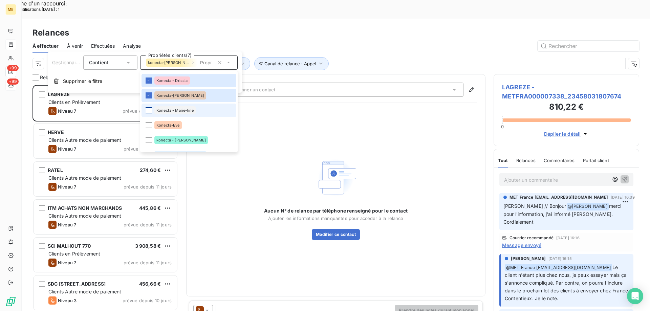
click at [149, 109] on div at bounding box center [149, 110] width 6 height 6
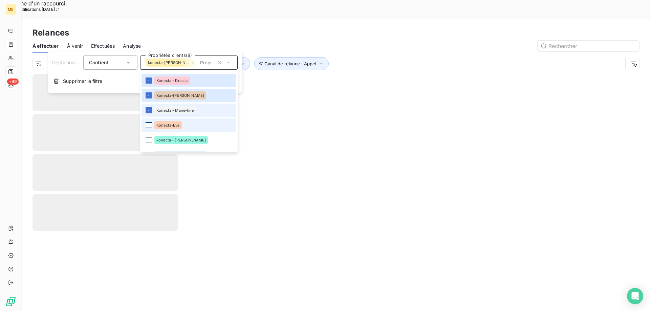
click at [148, 124] on div at bounding box center [149, 125] width 6 height 6
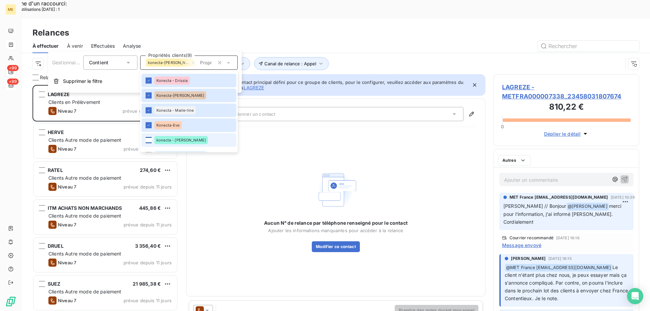
click at [148, 139] on div at bounding box center [149, 140] width 6 height 6
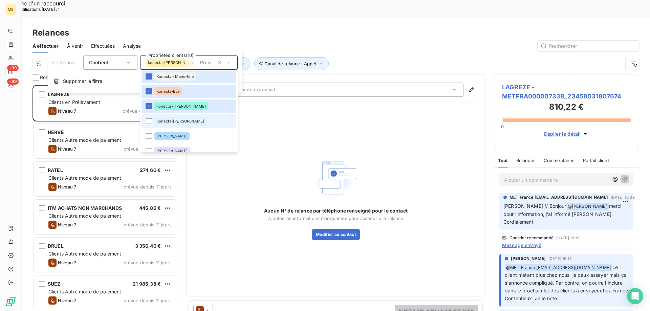
click at [178, 122] on span "Konecta-[PERSON_NAME]" at bounding box center [180, 121] width 48 height 4
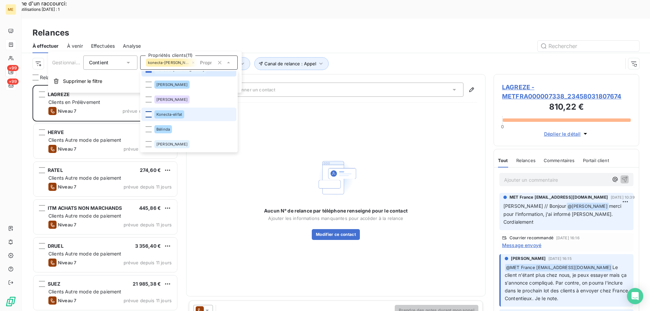
click at [149, 115] on div at bounding box center [149, 114] width 6 height 6
click at [289, 126] on div "Aucun N° de relance par téléphone renseigné pour le contact Ajouter les informa…" at bounding box center [336, 198] width 282 height 180
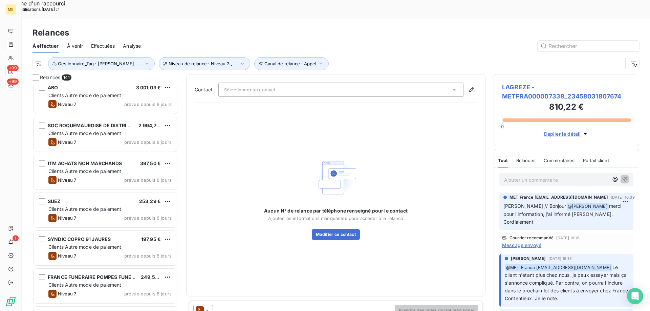
scroll to position [610, 0]
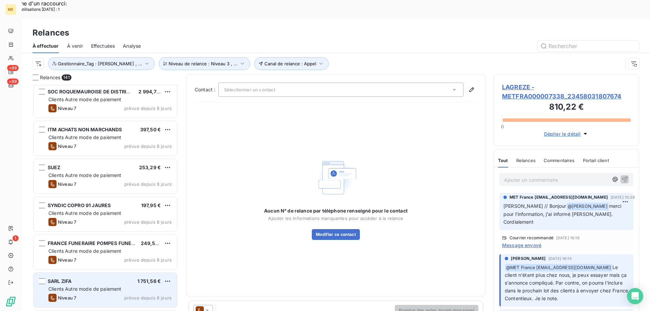
click at [94, 286] on span "Clients Autre mode de paiement" at bounding box center [84, 289] width 73 height 6
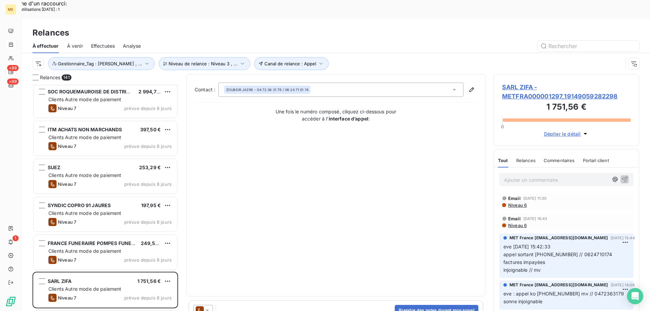
click at [527, 83] on span "SARL ZIFA - METFRA000001297_19149059282298" at bounding box center [566, 92] width 129 height 18
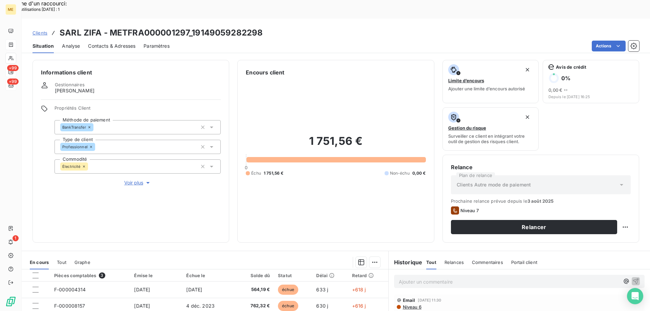
click at [419, 278] on p "Ajouter un commentaire ﻿" at bounding box center [509, 282] width 221 height 8
click at [633, 278] on icon "button" at bounding box center [636, 281] width 7 height 7
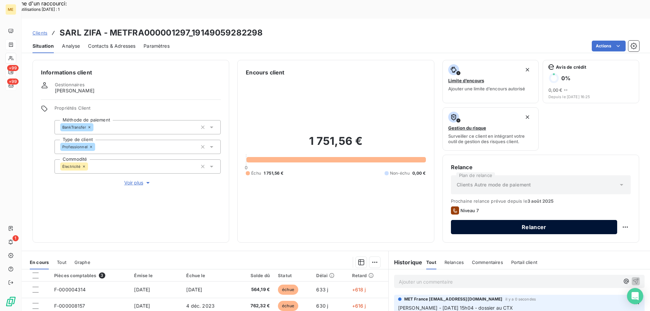
click at [531, 220] on button "Relancer" at bounding box center [534, 227] width 166 height 14
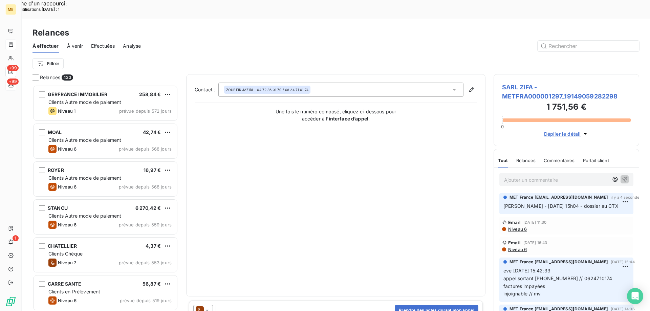
scroll to position [240, 141]
click at [206, 305] on div at bounding box center [203, 310] width 20 height 11
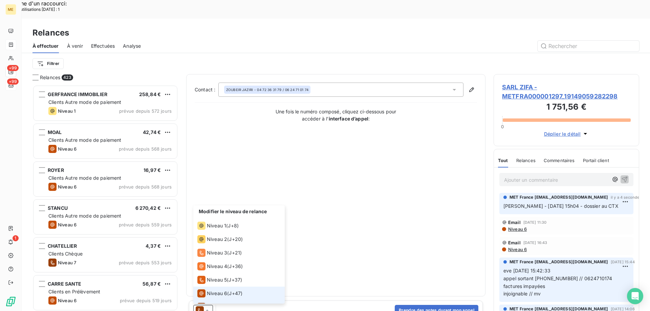
scroll to position [10, 0]
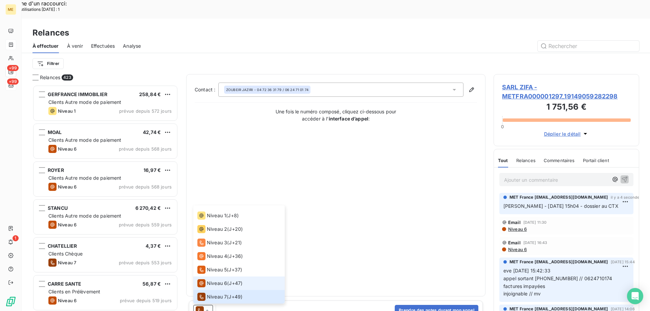
click at [207, 279] on div "Niveau 6" at bounding box center [212, 283] width 30 height 8
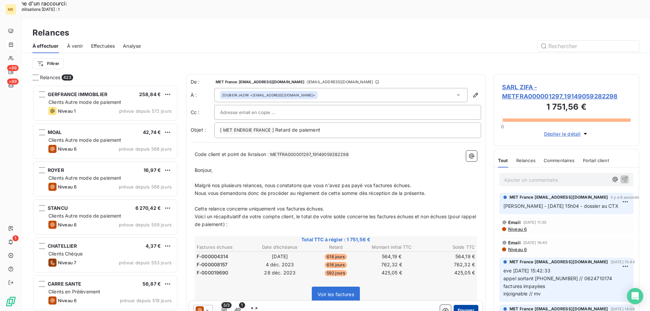
click at [455, 305] on button "Envoyer" at bounding box center [466, 310] width 25 height 11
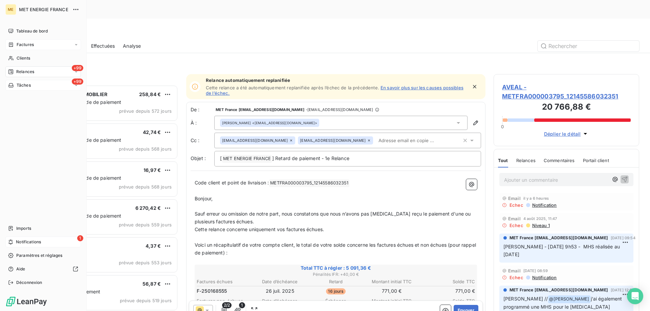
click at [29, 241] on span "Notifications" at bounding box center [28, 242] width 25 height 6
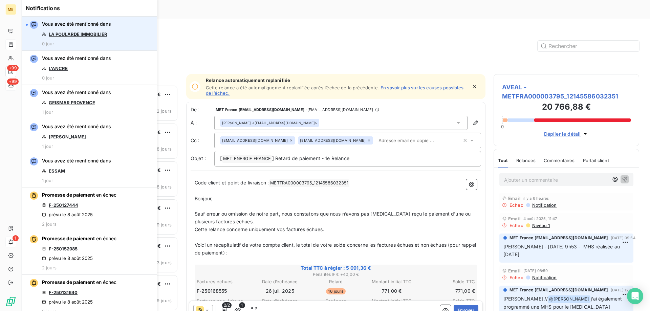
click at [95, 35] on link "LA POULARDE IMMOBILIER" at bounding box center [78, 33] width 59 height 5
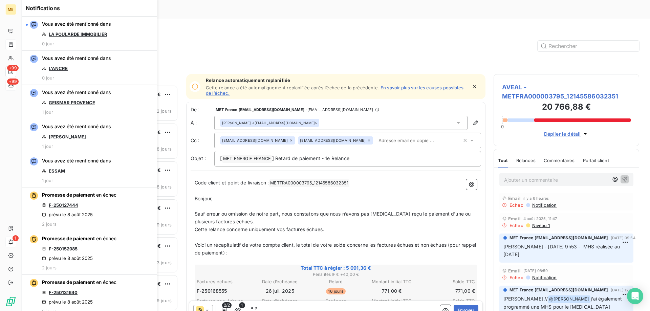
click at [357, 41] on div at bounding box center [394, 46] width 490 height 11
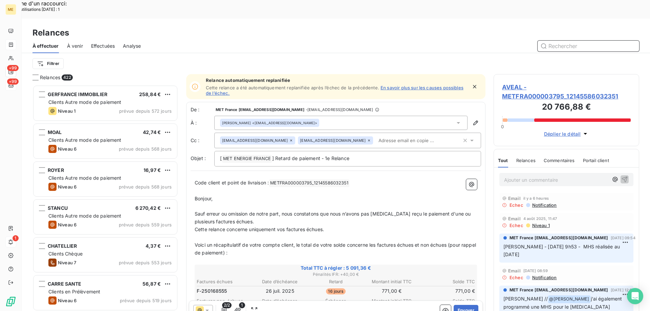
click at [581, 41] on input "text" at bounding box center [589, 46] width 102 height 11
paste input "02650506491875"
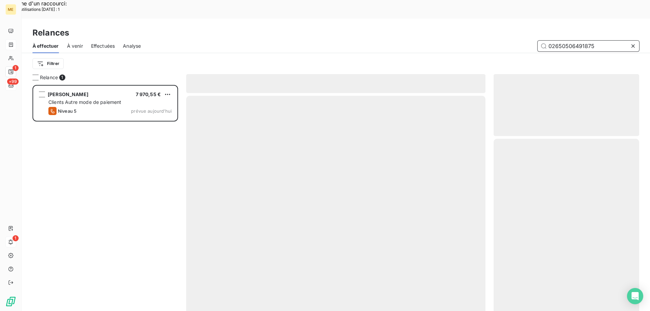
scroll to position [240, 141]
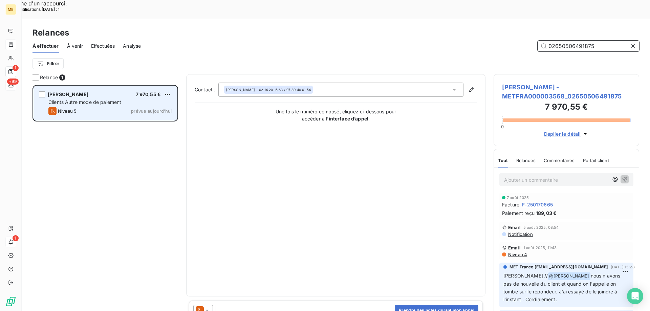
type input "02650506491875"
click at [108, 99] on span "Clients Autre mode de paiement" at bounding box center [84, 102] width 73 height 6
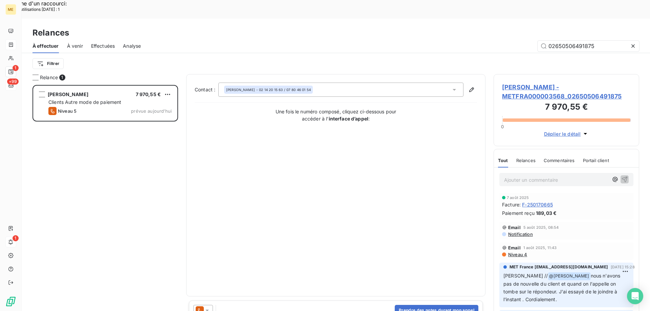
click at [527, 83] on span "[PERSON_NAME] - METFRA000003568_02650506491875" at bounding box center [566, 92] width 129 height 18
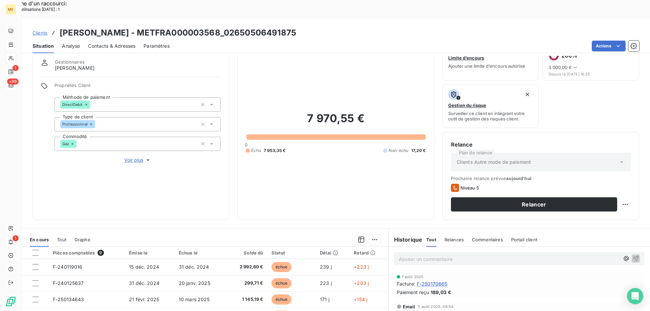
scroll to position [57, 0]
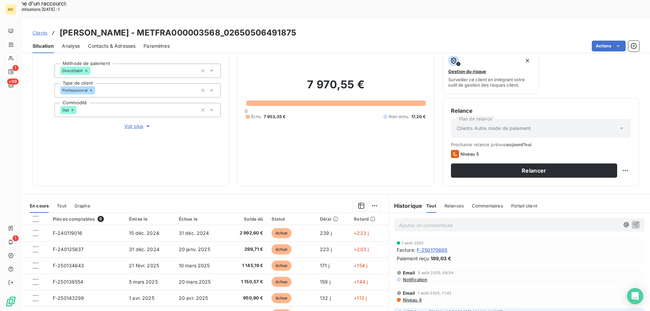
click at [408, 221] on p "Ajouter un commentaire ﻿" at bounding box center [509, 225] width 221 height 8
click at [479, 222] on span "Sylvain - 11/08/2025 - 15h11 - coupoure réalisée au 24/07" at bounding box center [470, 225] width 142 height 6
click at [633, 222] on icon "button" at bounding box center [636, 225] width 6 height 6
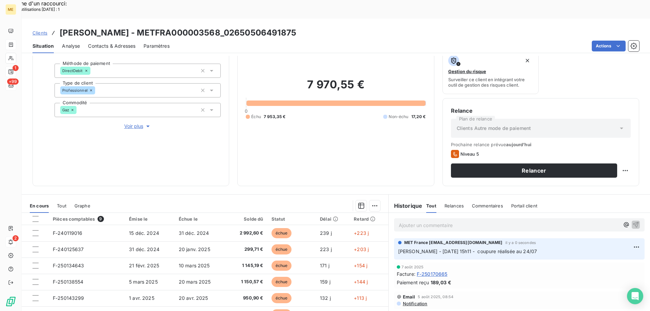
click at [40, 30] on span "Clients" at bounding box center [40, 32] width 15 height 5
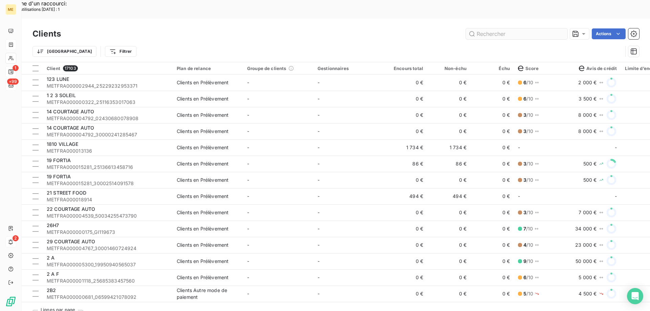
click at [493, 28] on input "text" at bounding box center [517, 33] width 102 height 11
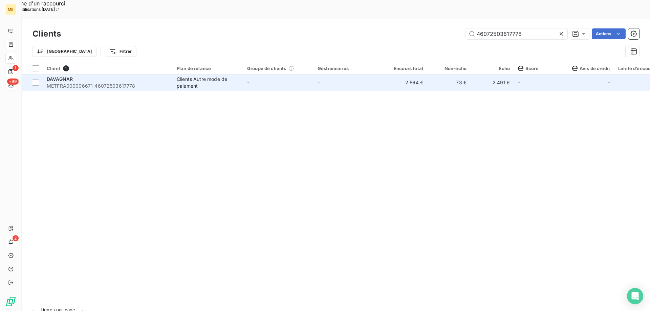
type input "46072503617778"
click at [121, 83] on span "METFRA000006671_46072503617778" at bounding box center [108, 86] width 122 height 7
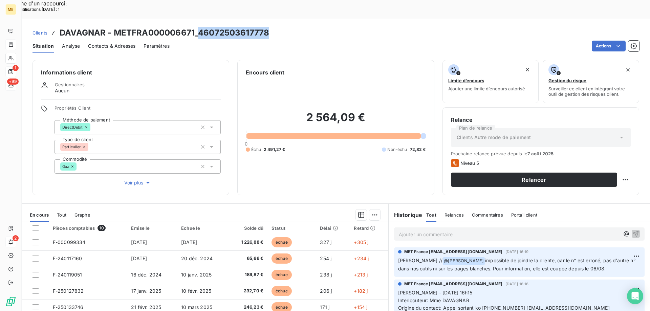
drag, startPoint x: 198, startPoint y: 16, endPoint x: 268, endPoint y: 16, distance: 69.8
click at [268, 27] on h3 "DAVAGNAR - METFRA000006671_46072503617778" at bounding box center [165, 33] width 210 height 12
copy h3 "46072503617778"
click at [430, 230] on p "Ajouter un commentaire ﻿" at bounding box center [509, 234] width 221 height 8
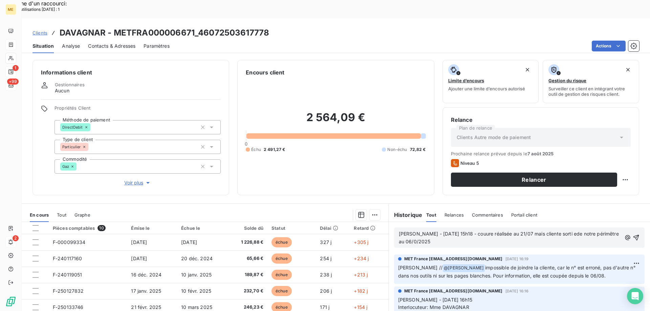
click at [472, 231] on span "Sylvain - 11/08/2025- 15h18 - couure réalisée au 21/07 mais cliente sorti ede n…" at bounding box center [510, 238] width 222 height 14
click at [567, 231] on span "Sylvain - 11/08/2025- 15h18 - coupure réalisée au 21/07 mais cliente sorti ede …" at bounding box center [500, 238] width 202 height 14
click at [595, 231] on span "Sylvain - 11/08/2025- 15h18 - coupure réalisée au 21/07 mais cliente sortie de …" at bounding box center [500, 238] width 202 height 14
click at [0, 0] on lt-span "périm è tre" at bounding box center [0, 0] width 0 height 0
click at [448, 230] on p "Sylvain - 11/08/2025- 15h18 - coupure réalisée au 21/07 mais cliente sortie de …" at bounding box center [510, 238] width 223 height 16
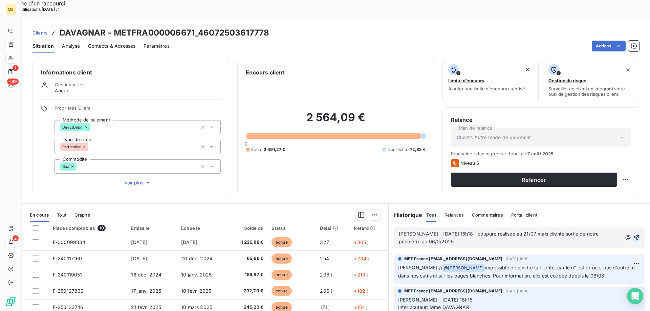
click at [633, 234] on icon "button" at bounding box center [636, 237] width 7 height 7
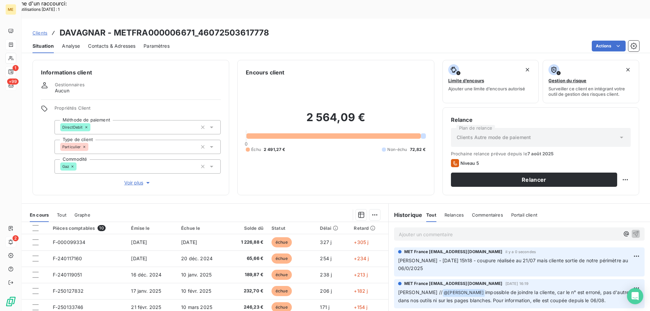
click at [407, 257] on p "Sylvain - 11/08/2025- 15h18 - coupure réalisée au 21/07 mais cliente sortie de …" at bounding box center [519, 265] width 243 height 16
click at [614, 250] on div "Editer" at bounding box center [610, 252] width 38 height 11
click at [406, 258] on span "Sylvain - 11/08/2025- 15h18 - coupure réalisée au 21/07 mais cliente sortie de …" at bounding box center [514, 265] width 232 height 14
click at [507, 257] on p "Sylvain - 11/08/2025- 15h18 - coupure réalisée au 21/07 mais cliente sortie de …" at bounding box center [515, 265] width 234 height 16
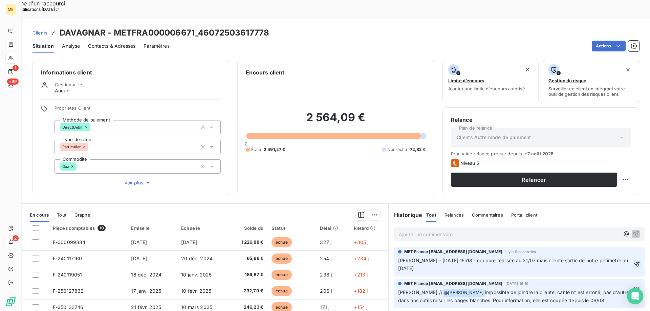
click at [634, 261] on icon "button" at bounding box center [637, 264] width 7 height 7
drag, startPoint x: 463, startPoint y: 244, endPoint x: 473, endPoint y: 250, distance: 12.1
click at [473, 257] on p "Sylvain - 11/08/2025- 15h18 - coupure réalisée au 21/07 mais cliente sortie de …" at bounding box center [519, 265] width 243 height 16
click at [44, 30] on span "Clients" at bounding box center [40, 32] width 15 height 5
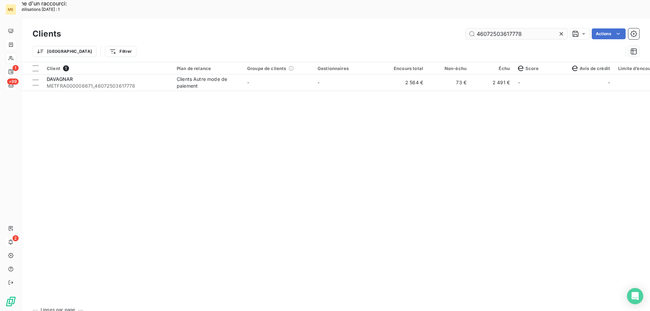
click at [492, 28] on input "46072503617778" at bounding box center [517, 33] width 102 height 11
click at [493, 28] on input "46072503617778" at bounding box center [517, 33] width 102 height 11
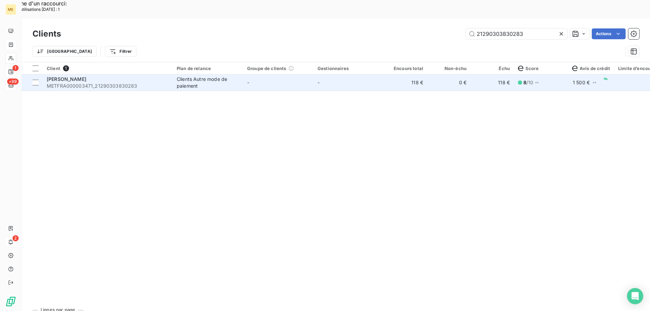
type input "21290303830283"
click at [75, 76] on span "FOSSIER FRANCOISE" at bounding box center [67, 79] width 40 height 6
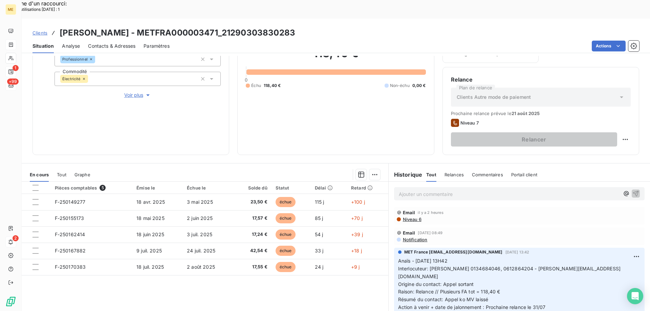
scroll to position [90, 0]
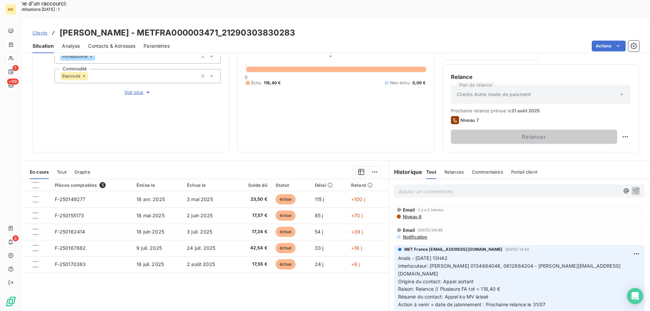
click at [408, 187] on p "Ajouter un commentaire ﻿" at bounding box center [509, 191] width 221 height 8
click at [633, 187] on icon "button" at bounding box center [636, 190] width 7 height 7
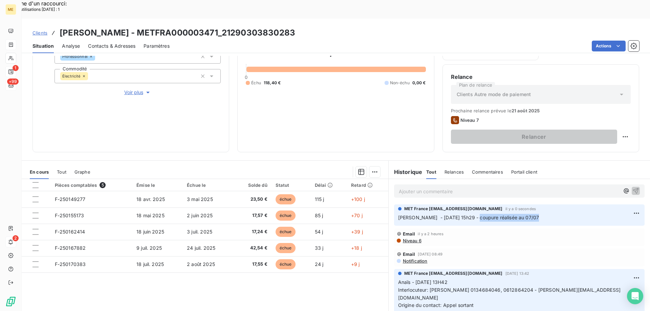
drag, startPoint x: 467, startPoint y: 198, endPoint x: 528, endPoint y: 198, distance: 61.6
click at [528, 214] on p "Sylvain - 11/08/2024 - 15h29 - coupure réalisée au 07/07" at bounding box center [519, 218] width 243 height 8
click at [38, 30] on span "Clients" at bounding box center [40, 32] width 15 height 5
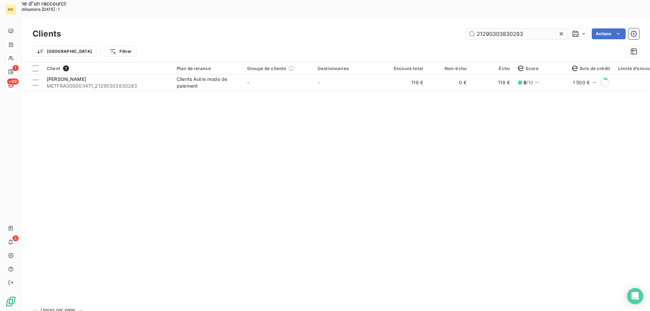
click at [561, 32] on icon at bounding box center [561, 33] width 3 height 3
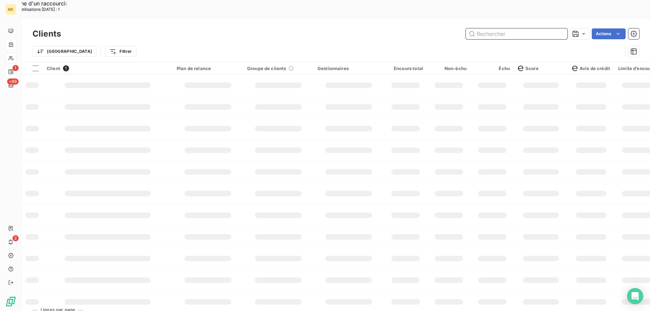
click at [484, 28] on input "text" at bounding box center [517, 33] width 102 height 11
paste input "GI115769"
click at [485, 28] on input "GI115769" at bounding box center [517, 33] width 102 height 11
paste input "GI115769"
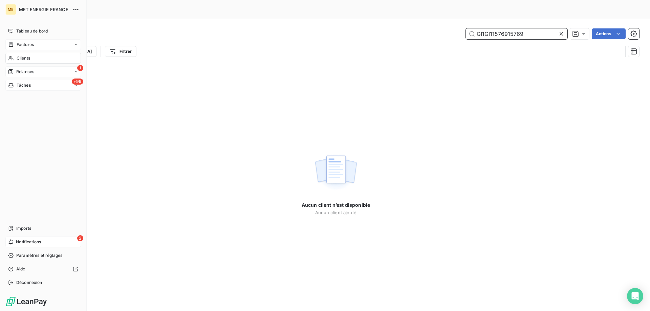
type input "GI1GI11576915769"
click at [26, 241] on span "Notifications" at bounding box center [28, 242] width 25 height 6
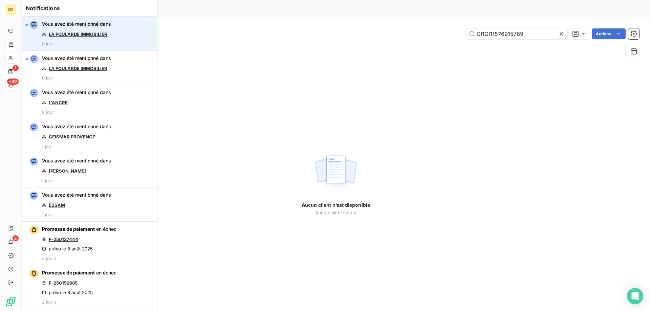
click at [78, 33] on link "LA POULARDE IMMOBILIER" at bounding box center [78, 33] width 59 height 5
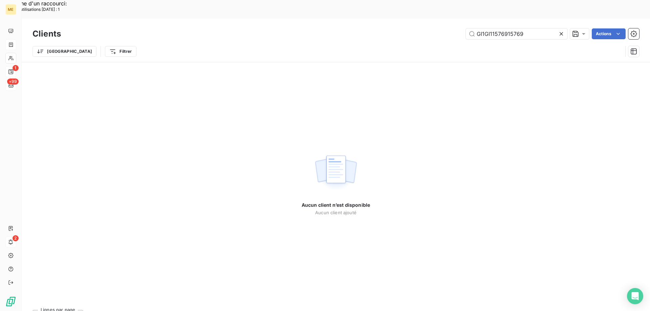
click at [426, 28] on div "GI1GI11576915769 Actions" at bounding box center [354, 33] width 570 height 11
click at [562, 30] on icon at bounding box center [561, 33] width 7 height 7
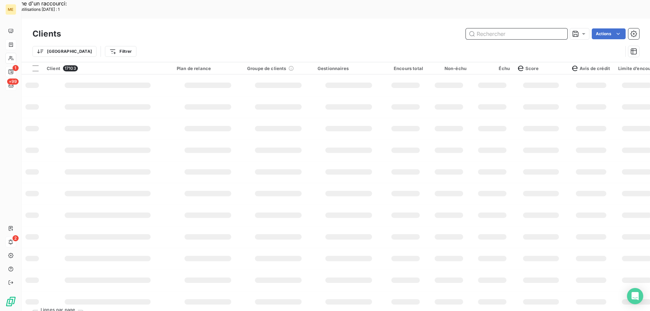
click at [482, 28] on input "text" at bounding box center [517, 33] width 102 height 11
paste input "METFRA000005440_GI115769"
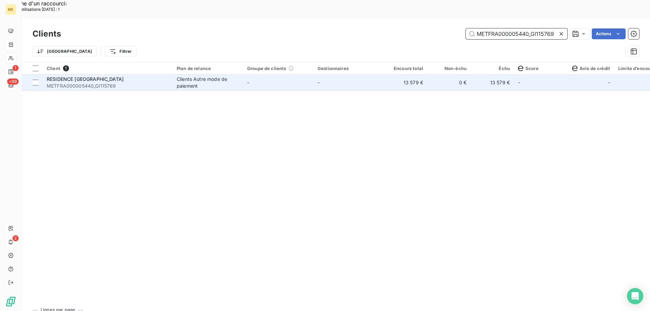
type input "METFRA000005440_GI115769"
click at [96, 83] on span "METFRA000005440_GI115769" at bounding box center [108, 86] width 122 height 7
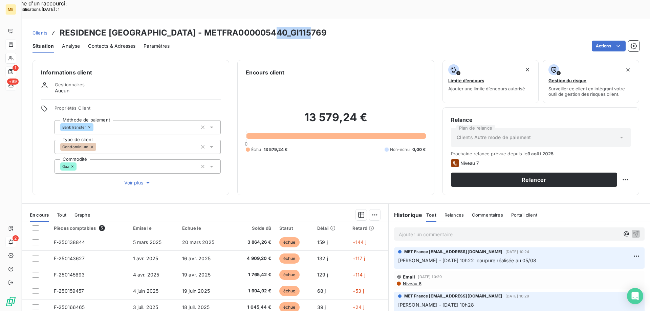
drag, startPoint x: 270, startPoint y: 14, endPoint x: 306, endPoint y: 13, distance: 35.2
click at [306, 27] on div "Clients RESIDENCE PONT DE L'AUBE - METFRA000005440_GI115769" at bounding box center [336, 33] width 629 height 12
click at [38, 30] on span "Clients" at bounding box center [40, 32] width 15 height 5
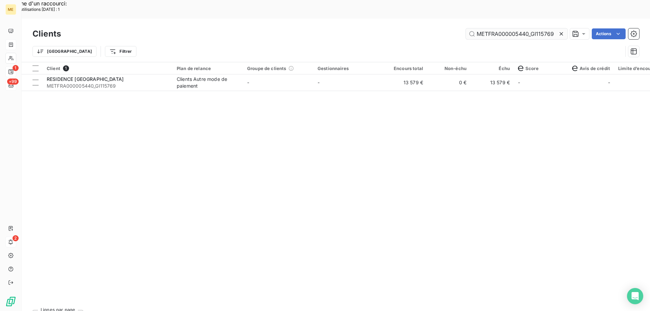
click at [562, 30] on icon at bounding box center [561, 33] width 7 height 7
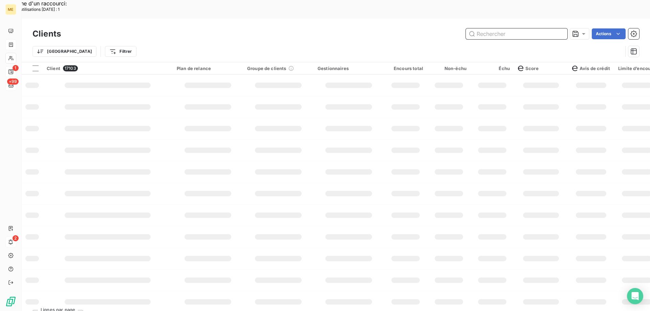
click at [519, 28] on input "text" at bounding box center [517, 33] width 102 height 11
paste input "06571924706501"
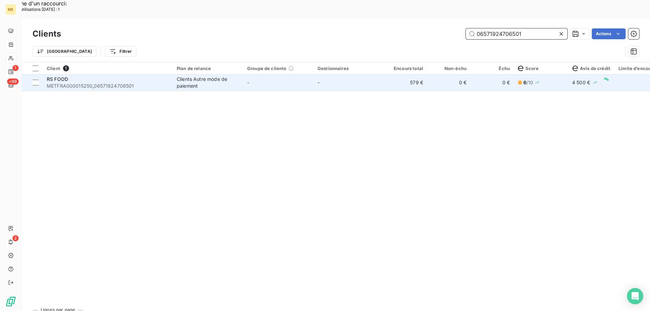
type input "06571924706501"
click at [70, 76] on div "RS FOOD" at bounding box center [108, 79] width 122 height 7
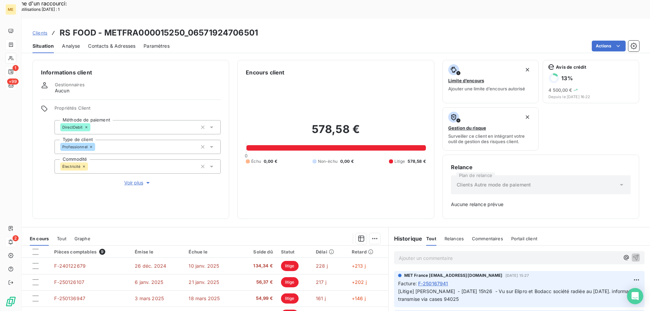
click at [40, 30] on span "Clients" at bounding box center [40, 32] width 15 height 5
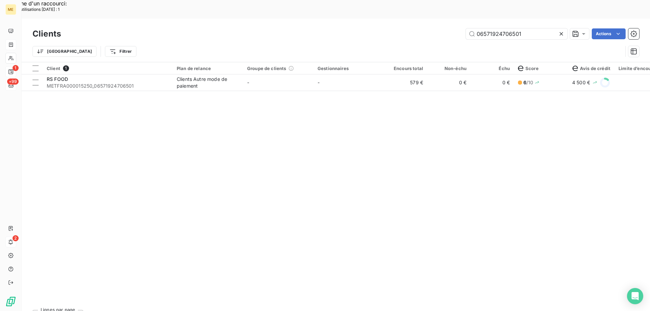
click at [561, 30] on icon at bounding box center [561, 33] width 7 height 7
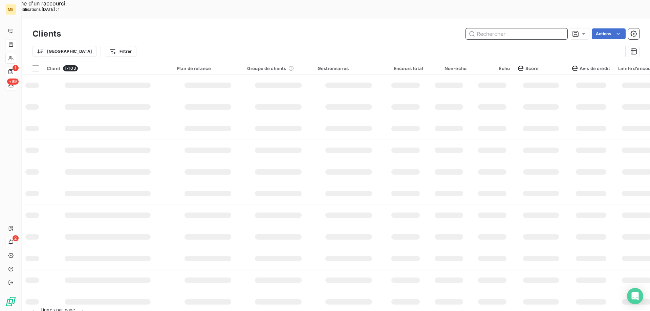
click at [494, 28] on input "text" at bounding box center [517, 33] width 102 height 11
paste input "43217221418289"
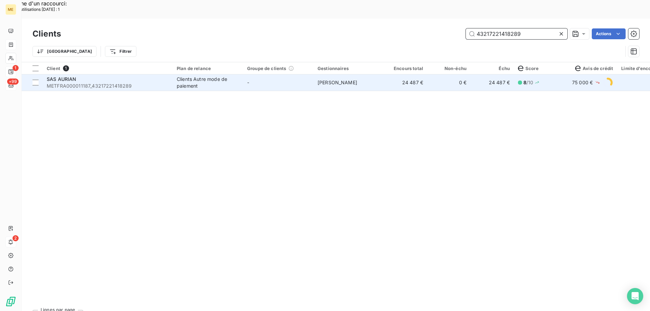
type input "43217221418289"
click at [56, 76] on span "SAS AURIAN" at bounding box center [62, 79] width 30 height 6
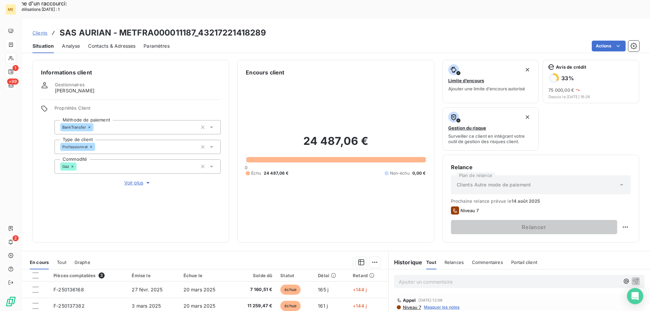
scroll to position [90, 0]
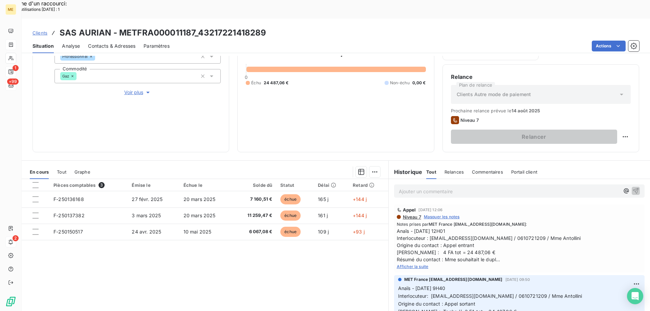
click at [417, 264] on span "Afficher la suite" at bounding box center [413, 266] width 32 height 5
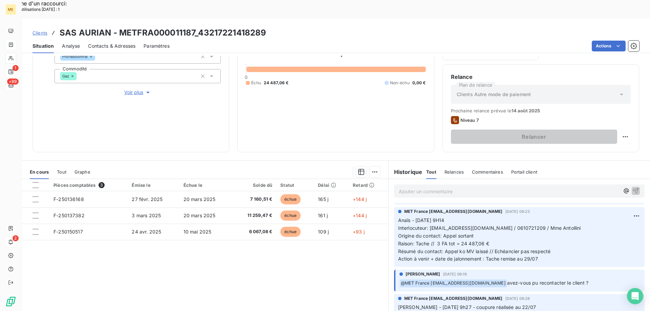
scroll to position [0, 0]
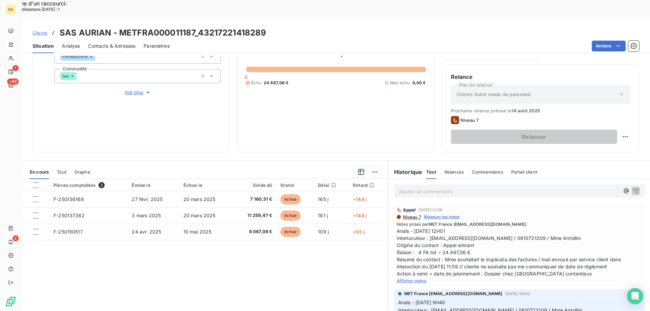
click at [396, 165] on div "Historique Tout Relances Commentaires Portail client Tout Relances Commentaires…" at bounding box center [519, 172] width 261 height 14
click at [406, 187] on p "Ajouter un commentaire ﻿" at bounding box center [509, 191] width 221 height 8
click at [477, 188] on span "Sylvain - 11/08/2025- 15h36 - cououre réalisée au 22/07" at bounding box center [469, 191] width 140 height 6
click at [561, 207] on div "Appel 4 août 2025, 12:06" at bounding box center [519, 209] width 245 height 5
click at [633, 187] on icon "button" at bounding box center [636, 190] width 7 height 7
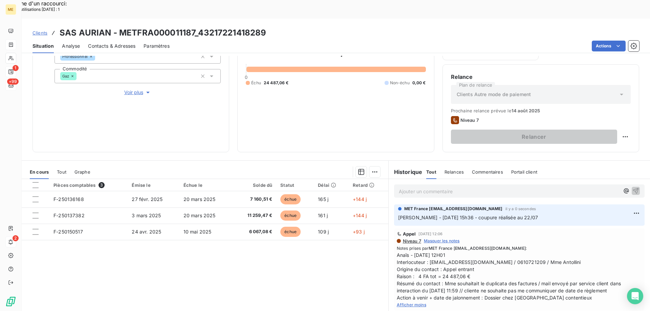
click at [37, 30] on span "Clients" at bounding box center [40, 32] width 15 height 5
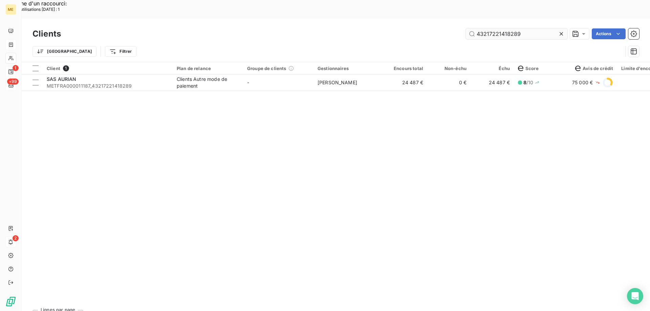
drag, startPoint x: 534, startPoint y: 16, endPoint x: 470, endPoint y: 10, distance: 64.6
click at [470, 28] on input "43217221418289" at bounding box center [517, 33] width 102 height 11
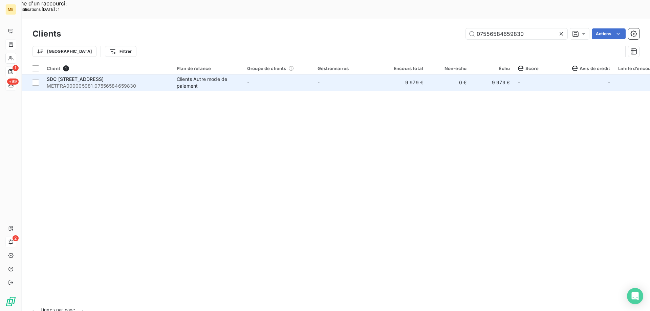
type input "07556584659830"
click at [99, 83] on span "METFRA000005981_07556584659830" at bounding box center [108, 86] width 122 height 7
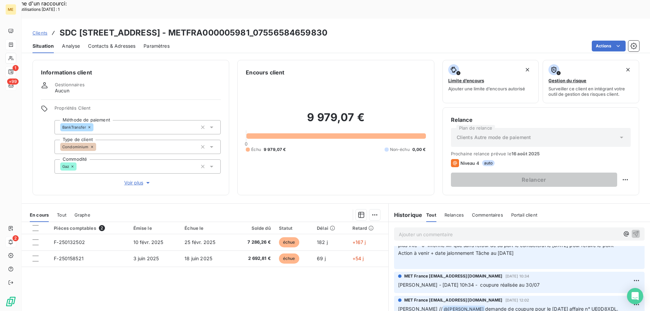
scroll to position [373, 0]
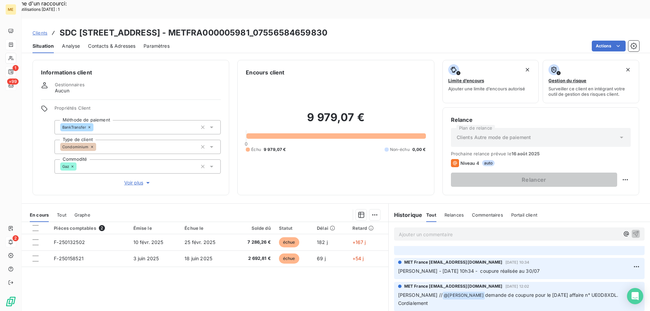
click at [38, 30] on span "Clients" at bounding box center [40, 32] width 15 height 5
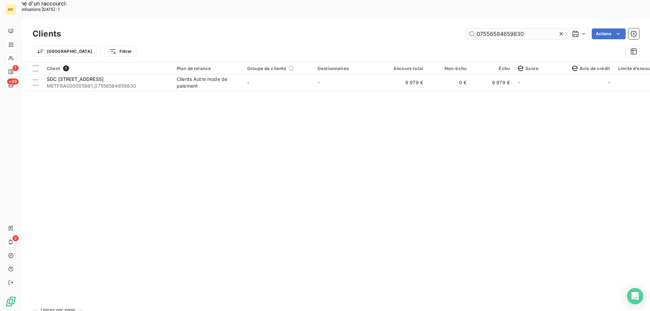
click at [489, 28] on input "07556584659830" at bounding box center [517, 33] width 102 height 11
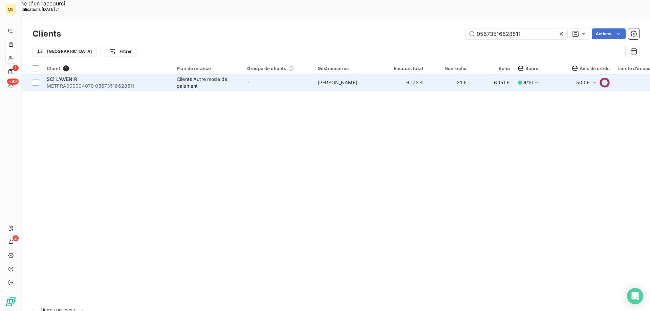
type input "05673516628511"
click at [72, 76] on div "SCI L'AVENIR" at bounding box center [108, 79] width 122 height 7
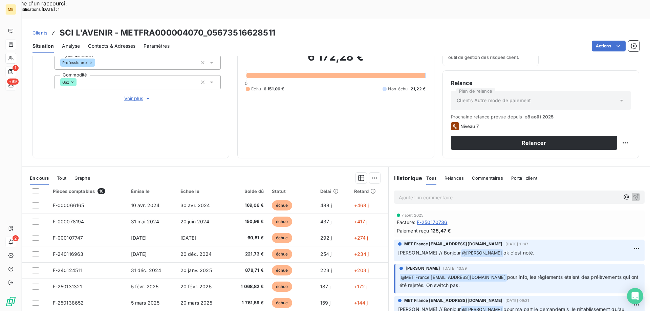
scroll to position [90, 0]
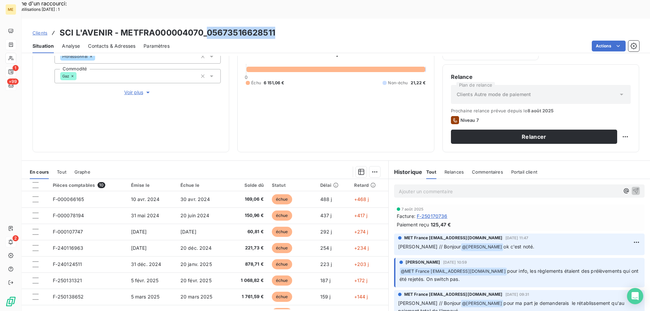
drag, startPoint x: 206, startPoint y: 15, endPoint x: 282, endPoint y: 15, distance: 76.5
click at [282, 27] on div "Clients SCI L'AVENIR - METFRA000004070_05673516628511" at bounding box center [336, 33] width 629 height 12
click at [416, 187] on div "Ajouter un commentaire ﻿" at bounding box center [509, 191] width 221 height 9
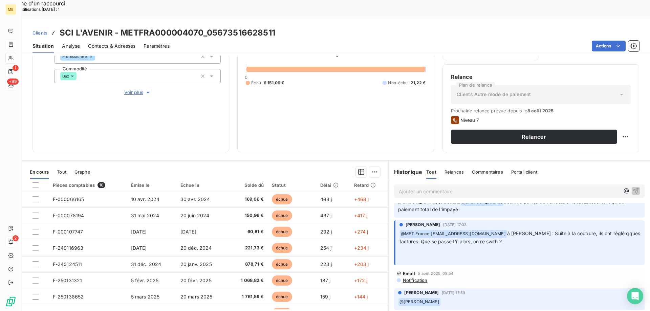
scroll to position [135, 0]
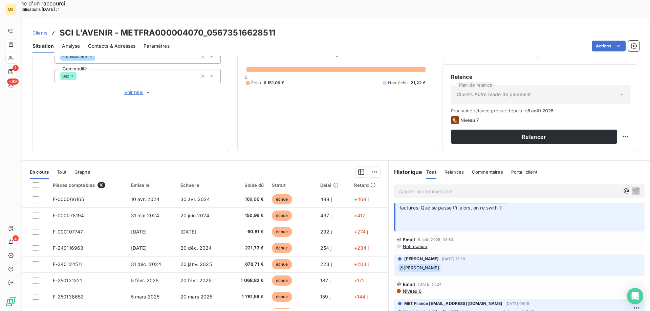
click at [40, 30] on span "Clients" at bounding box center [40, 32] width 15 height 5
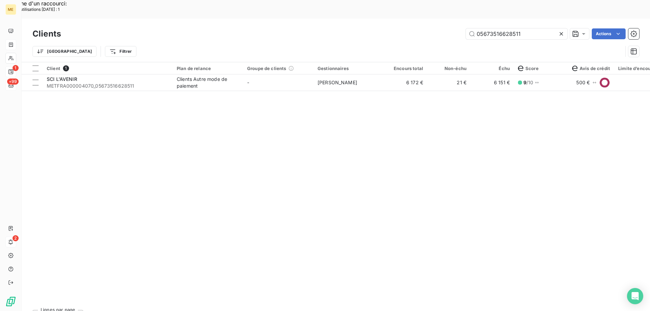
drag, startPoint x: 549, startPoint y: 14, endPoint x: 442, endPoint y: 16, distance: 107.4
click at [442, 28] on div "05673516628511 Actions" at bounding box center [354, 33] width 570 height 11
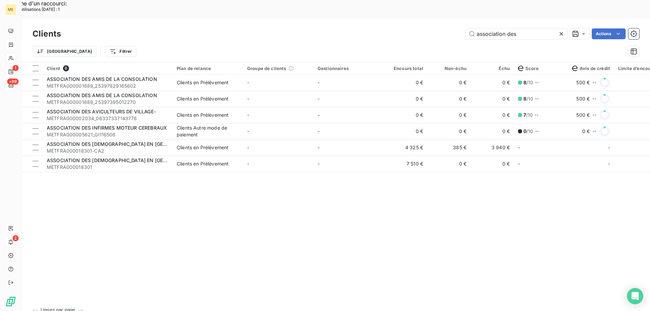
type input "association des"
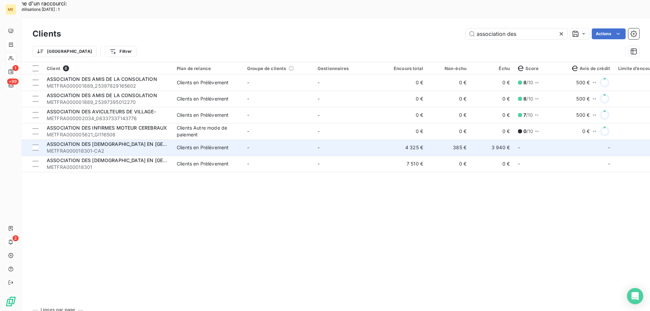
click at [86, 148] on span "METFRA000018301-CA2" at bounding box center [108, 151] width 122 height 7
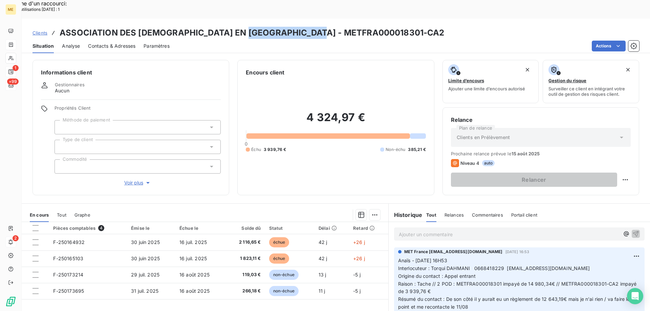
drag, startPoint x: 247, startPoint y: 14, endPoint x: 328, endPoint y: 14, distance: 80.6
click at [328, 27] on h3 "ASSOCIATION DES MUSULMANS EN ALSACE - METFRA000018301-CA2" at bounding box center [252, 33] width 385 height 12
click at [40, 30] on span "Clients" at bounding box center [40, 32] width 15 height 5
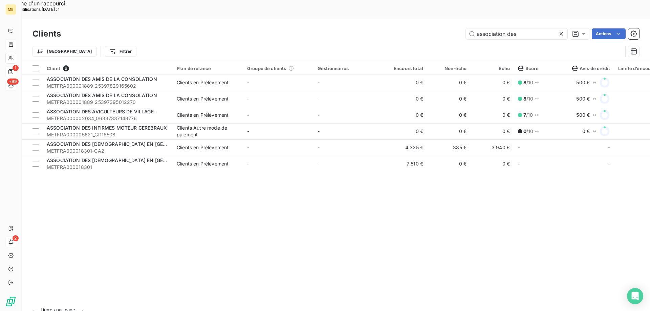
drag, startPoint x: 528, startPoint y: 16, endPoint x: 416, endPoint y: 10, distance: 112.9
click at [416, 28] on div "association des Actions" at bounding box center [354, 33] width 570 height 11
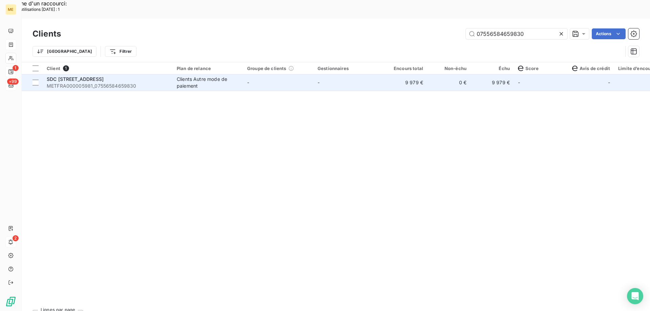
type input "07556584659830"
click at [65, 83] on span "METFRA000005981_07556584659830" at bounding box center [108, 86] width 122 height 7
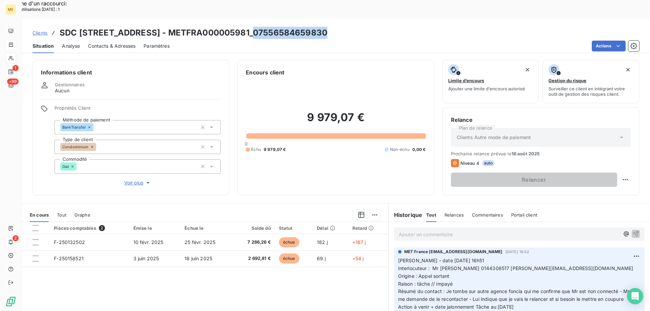
drag, startPoint x: 254, startPoint y: 15, endPoint x: 329, endPoint y: 19, distance: 75.0
click at [329, 27] on div "Clients SDC 6 RUE MONTALIVET - METFRA000005981_07556584659830" at bounding box center [336, 33] width 629 height 12
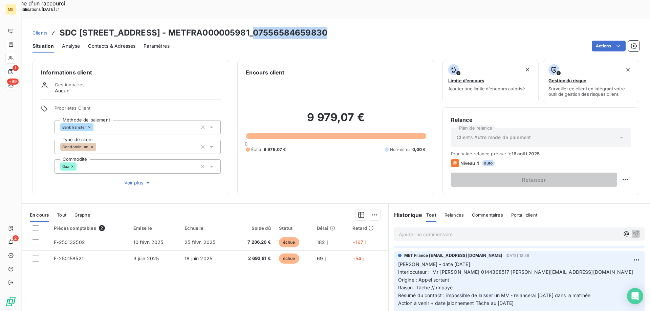
scroll to position [102, 0]
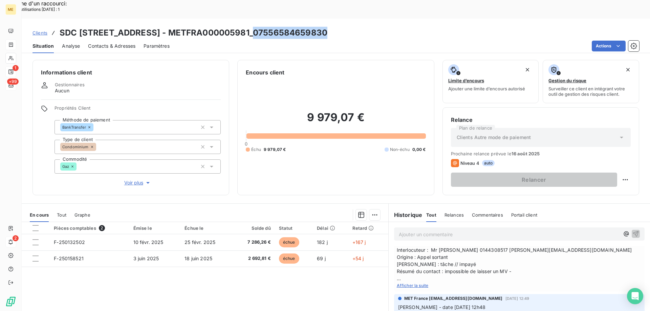
click at [45, 30] on span "Clients" at bounding box center [40, 32] width 15 height 5
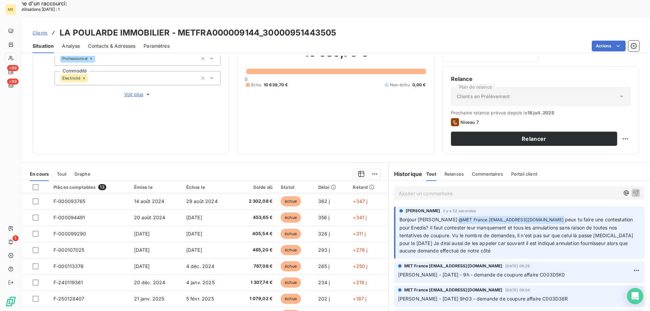
scroll to position [90, 0]
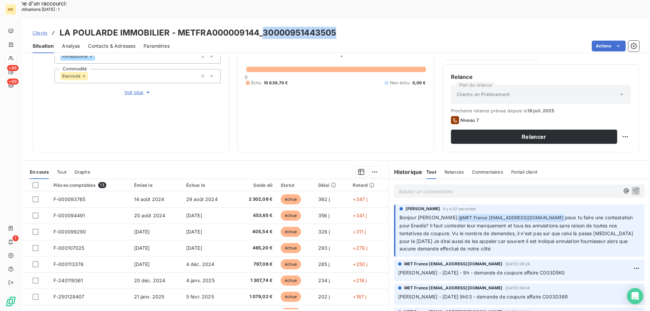
drag, startPoint x: 263, startPoint y: 13, endPoint x: 335, endPoint y: 17, distance: 71.6
click at [335, 27] on h3 "LA POULARDE IMMOBILIER - METFRA000009144_30000951443505" at bounding box center [198, 33] width 277 height 12
copy h3 "30000951443505"
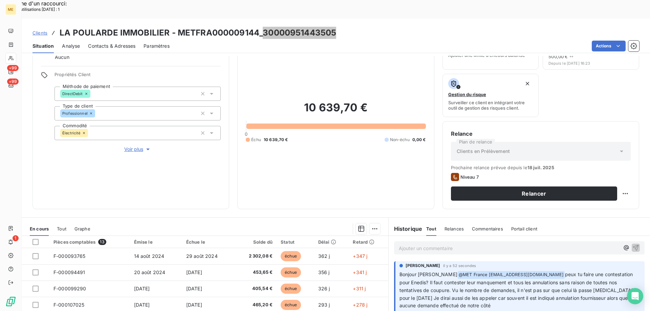
scroll to position [34, 0]
click at [399, 244] on p "Ajouter un commentaire ﻿" at bounding box center [509, 248] width 221 height 8
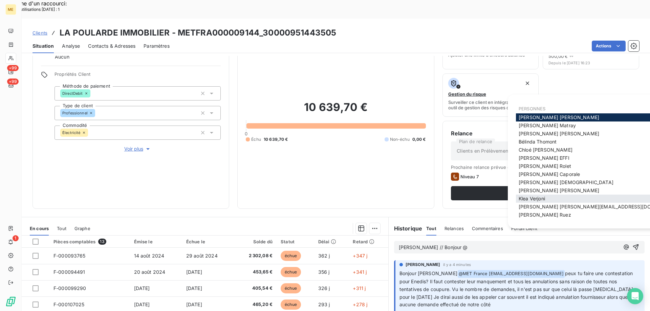
click at [543, 200] on span "[PERSON_NAME]" at bounding box center [532, 199] width 26 height 6
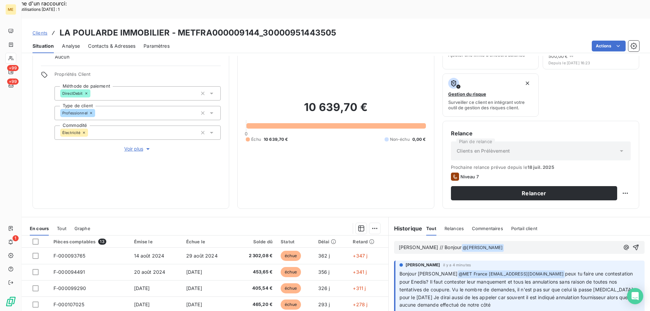
click at [482, 244] on p "Sylvain // Bonjour @ Klea Verjoni ﻿ ﻿" at bounding box center [509, 248] width 221 height 8
click at [527, 245] on span "dois-je faire une réclamlation M009" at bounding box center [544, 248] width 80 height 6
click at [562, 244] on p "Sylvain // Bonjour @ Klea Verjoni ﻿ dois-je faire une réclamation M009" at bounding box center [509, 248] width 221 height 8
click at [633, 244] on icon "button" at bounding box center [636, 247] width 7 height 7
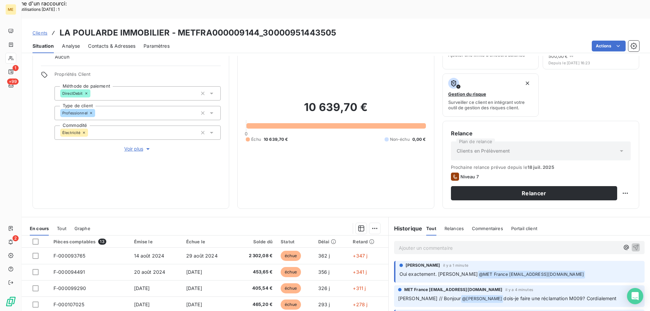
click at [43, 30] on span "Clients" at bounding box center [40, 32] width 15 height 5
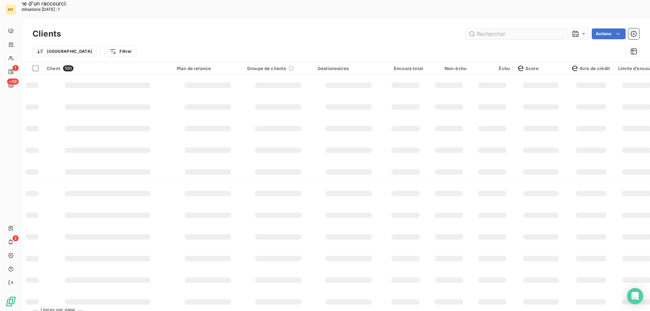
click at [482, 28] on input "text" at bounding box center [517, 33] width 102 height 11
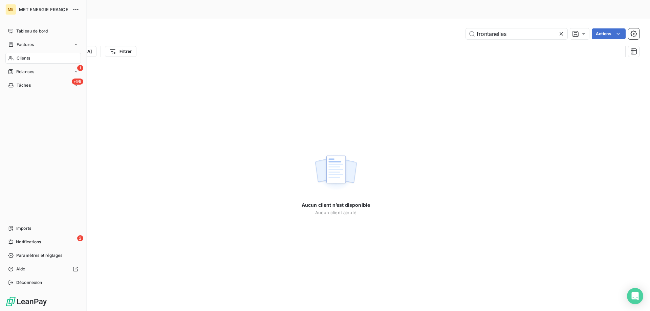
click at [28, 60] on span "Clients" at bounding box center [24, 58] width 14 height 6
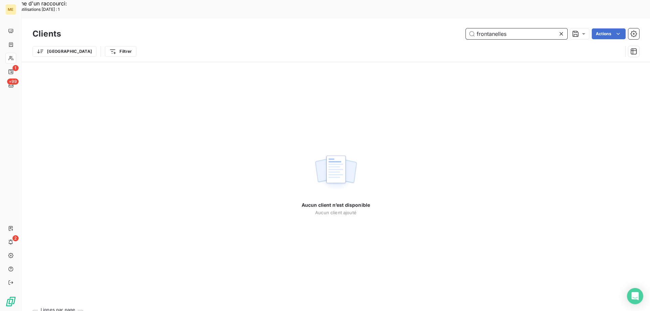
click at [523, 28] on input "frontanelles" at bounding box center [517, 33] width 102 height 11
paste input "METFRA000006284"
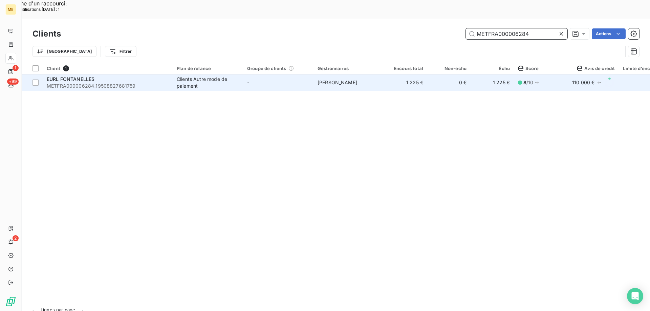
type input "METFRA000006284"
click at [67, 76] on span "EURL FONTANELLES" at bounding box center [71, 79] width 48 height 6
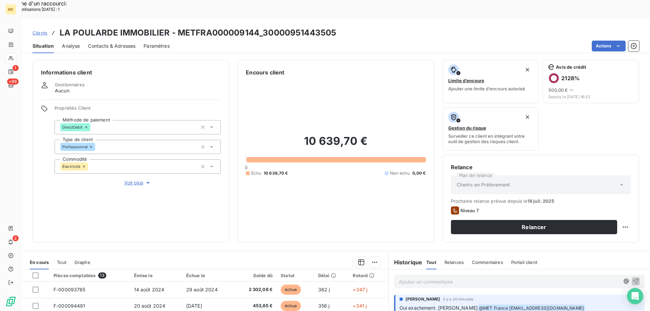
click at [400, 278] on p "Ajouter un commentaire ﻿" at bounding box center [509, 282] width 221 height 8
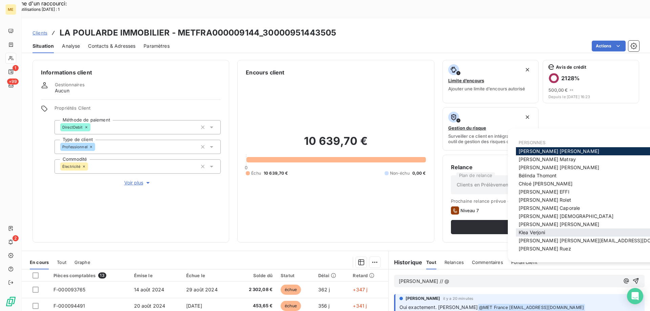
click at [533, 232] on span "[PERSON_NAME]" at bounding box center [532, 233] width 26 height 6
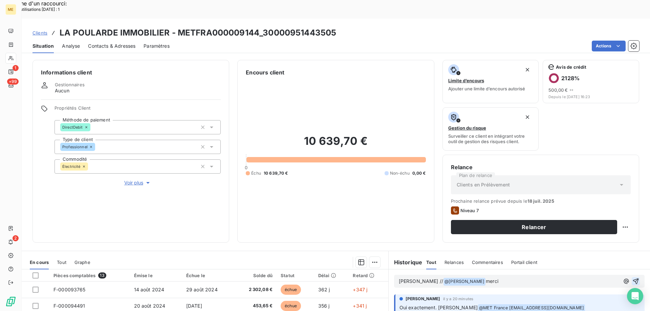
click at [633, 279] on icon "button" at bounding box center [636, 282] width 6 height 6
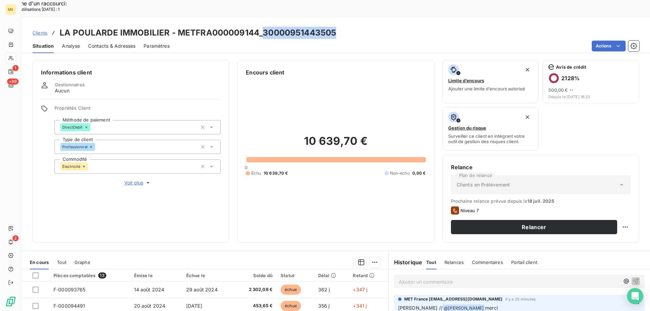
drag, startPoint x: 262, startPoint y: 16, endPoint x: 333, endPoint y: 19, distance: 71.5
click at [333, 27] on h3 "LA POULARDE IMMOBILIER - METFRA000009144_30000951443505" at bounding box center [198, 33] width 277 height 12
copy h3 "30000951443505"
click at [269, 104] on div "10 639,70 € 0 Échu 10 639,70 € Non-échu 0,00 €" at bounding box center [336, 156] width 180 height 158
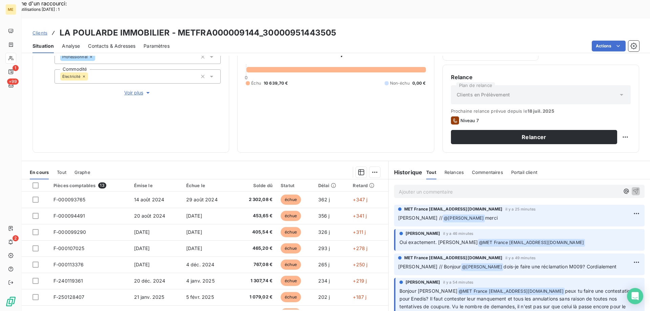
scroll to position [90, 0]
click at [404, 187] on p "Ajouter un commentaire ﻿" at bounding box center [509, 191] width 221 height 8
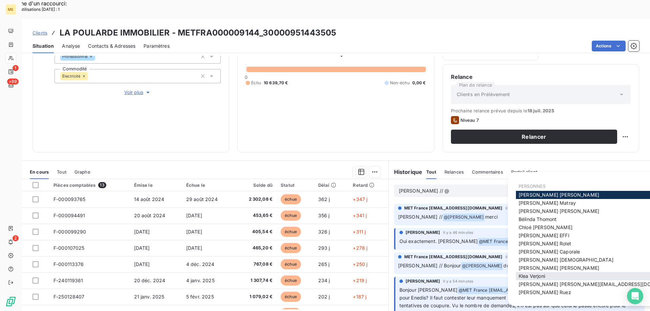
click at [548, 274] on div "Klea Verjoni" at bounding box center [600, 276] width 169 height 8
click at [544, 276] on span "Klea Verjoni" at bounding box center [532, 276] width 26 height 6
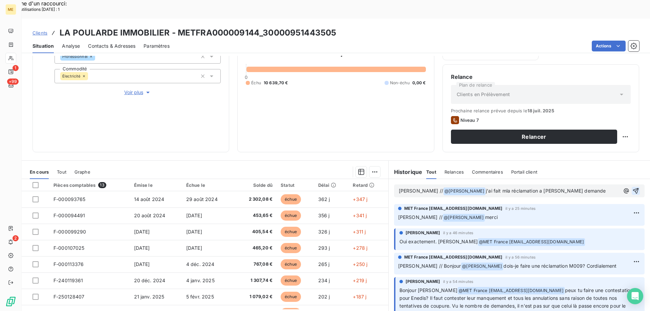
click at [560, 187] on p "Sylvain // @ Klea Verjoni ﻿ j'ai fait mla réclamation a ENEDIS demande" at bounding box center [509, 191] width 221 height 8
click at [633, 188] on icon "button" at bounding box center [636, 191] width 6 height 6
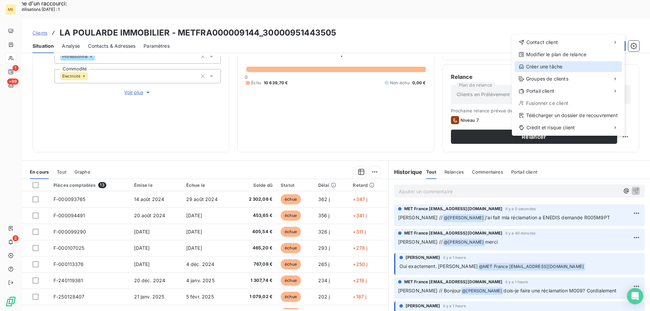
click at [550, 63] on div "Créer une tâche" at bounding box center [568, 66] width 107 height 11
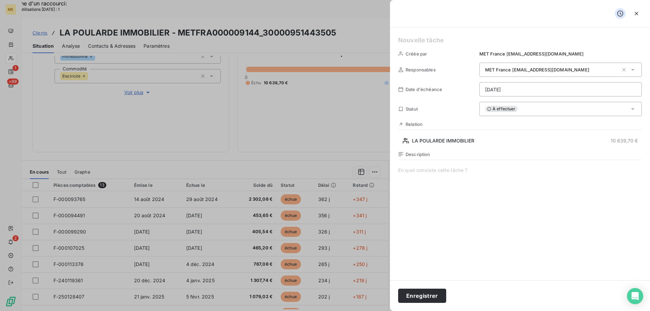
click at [422, 39] on h5 at bounding box center [520, 40] width 244 height 9
click at [416, 173] on span at bounding box center [520, 232] width 244 height 130
click at [482, 169] on span "Vérifier retour sur la réclamation" at bounding box center [520, 232] width 244 height 130
click at [417, 300] on button "Enregistrer" at bounding box center [422, 296] width 48 height 14
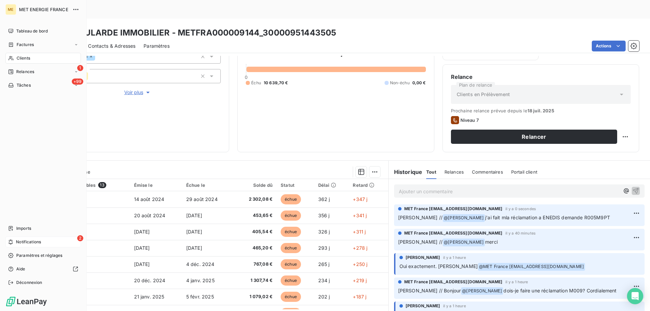
click at [22, 240] on span "Notifications" at bounding box center [28, 242] width 25 height 6
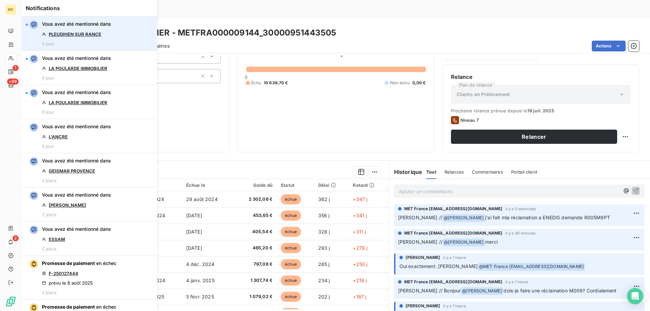
click at [98, 36] on link "PLEUDIHEN SUR RANCE" at bounding box center [75, 33] width 52 height 5
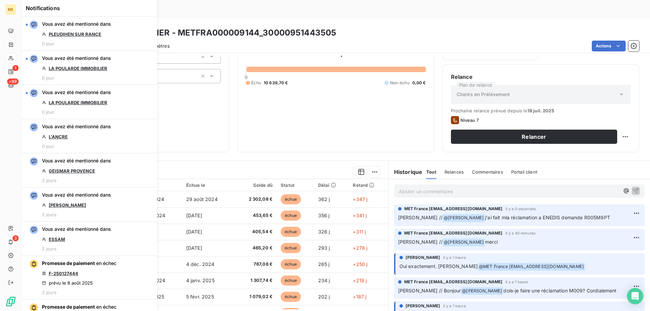
click at [499, 36] on div "Clients LA POULARDE IMMOBILIER - METFRA000009144_30000951443505 Situation Analy…" at bounding box center [336, 174] width 629 height 311
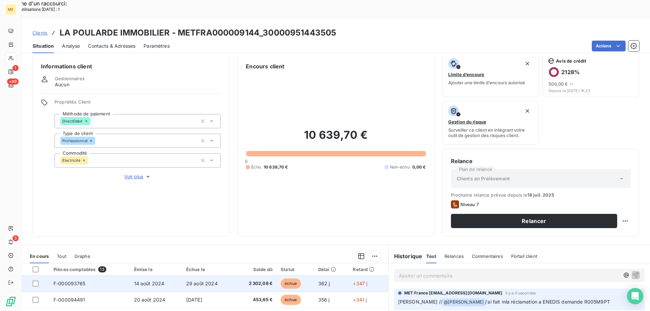
scroll to position [0, 0]
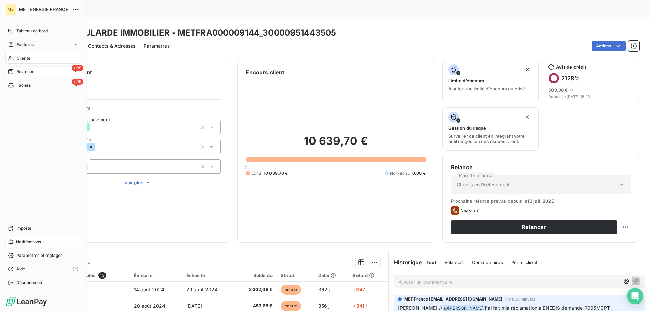
click at [27, 72] on span "Relances" at bounding box center [25, 72] width 18 height 6
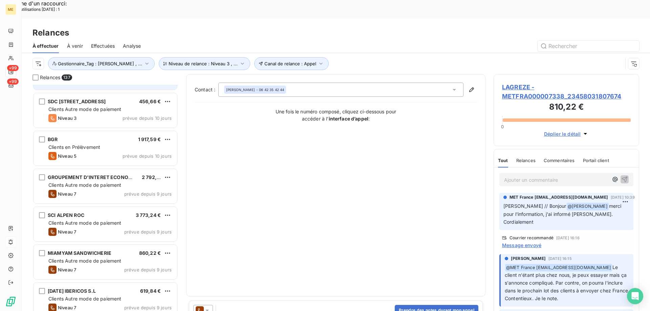
scroll to position [271, 0]
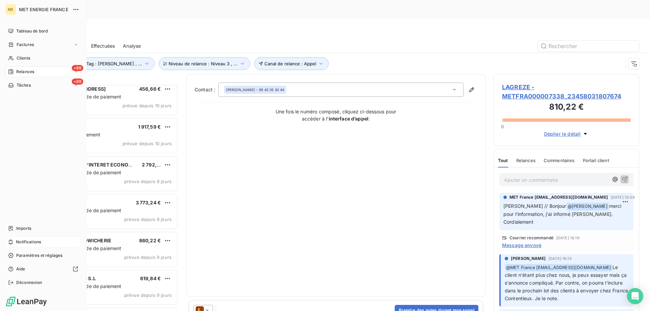
click at [24, 242] on span "Notifications" at bounding box center [28, 242] width 25 height 6
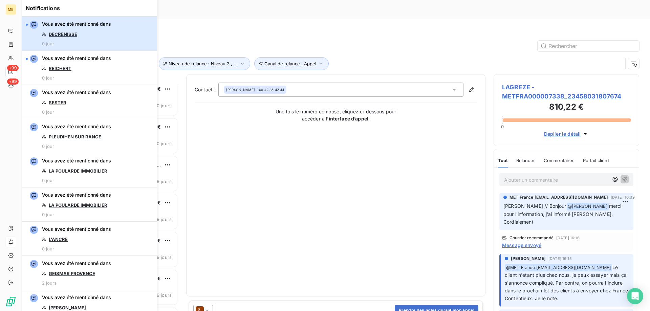
click at [96, 38] on div "Vous avez été mentionné dans DECRENISSE 0 jour" at bounding box center [76, 34] width 69 height 26
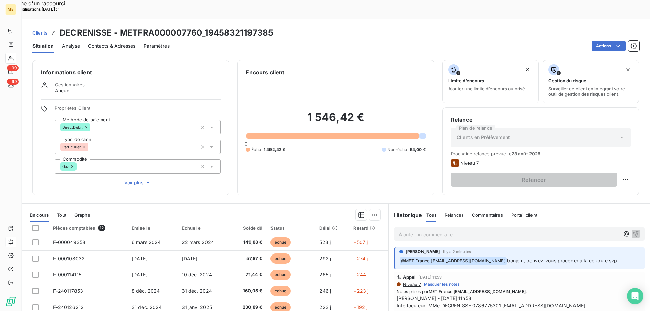
click at [408, 230] on p "Ajouter un commentaire ﻿" at bounding box center [509, 234] width 221 height 8
drag, startPoint x: 205, startPoint y: 14, endPoint x: 272, endPoint y: 15, distance: 67.1
click at [272, 27] on div "Clients DECRENISSE - METFRA000007760_19458321197385" at bounding box center [336, 33] width 629 height 12
copy h3 "19458321197385"
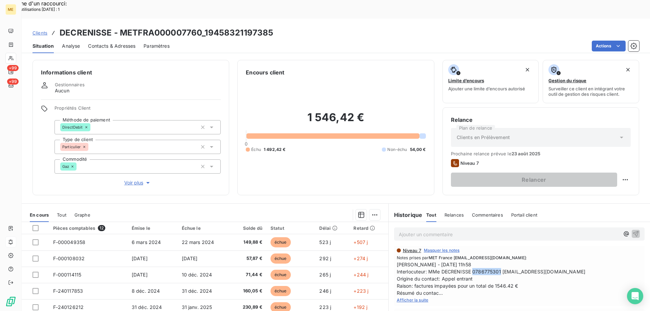
drag, startPoint x: 470, startPoint y: 252, endPoint x: 498, endPoint y: 254, distance: 27.5
click at [498, 261] on span "[PERSON_NAME] - [DATE] 11h58 Interlocuteur: MMe DECRENISSE 0786775301 [EMAIL_AD…" at bounding box center [519, 279] width 245 height 36
copy span "0786775301"
click at [403, 230] on p "Ajouter un commentaire ﻿" at bounding box center [509, 234] width 221 height 8
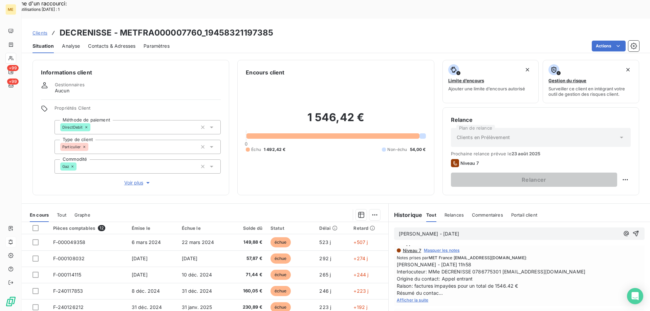
click at [417, 231] on span "Sylvain - 1/08/2025" at bounding box center [429, 234] width 60 height 6
click at [473, 230] on p "[PERSON_NAME] - [DATE]" at bounding box center [509, 234] width 221 height 8
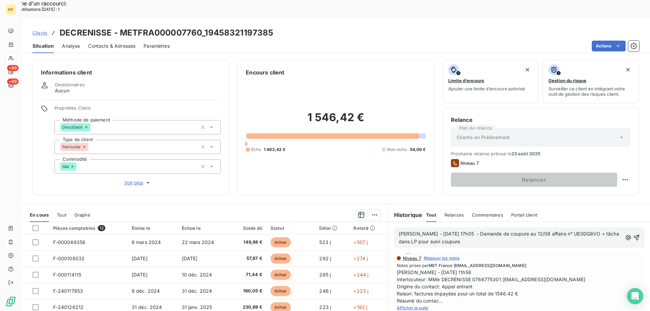
scroll to position [41, 0]
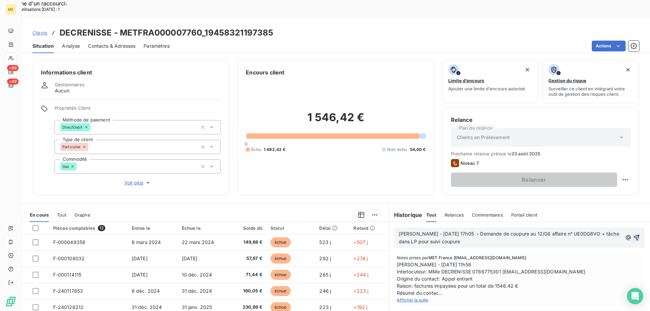
click at [633, 234] on icon "button" at bounding box center [636, 237] width 7 height 7
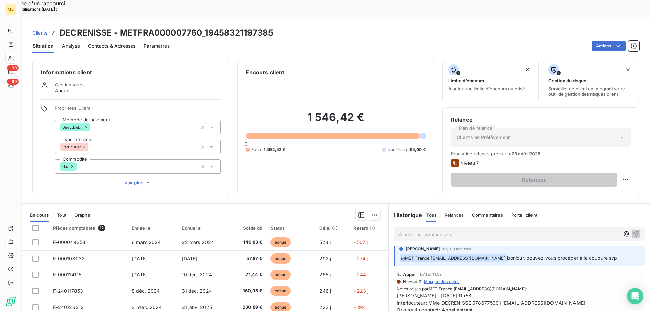
scroll to position [0, 0]
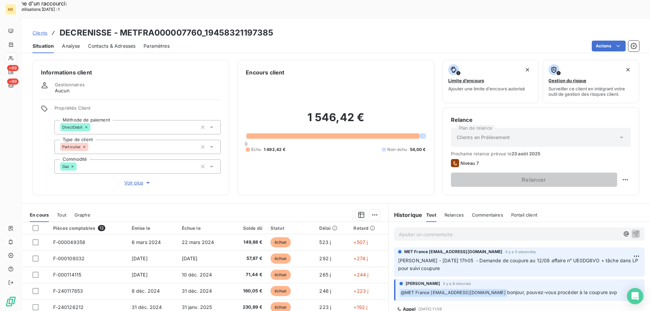
click at [405, 230] on p "Ajouter un commentaire ﻿" at bounding box center [509, 234] width 221 height 8
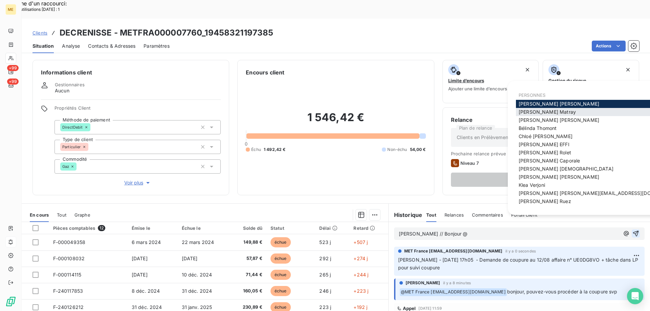
click at [536, 114] on span "Amélie Matray" at bounding box center [547, 112] width 57 height 6
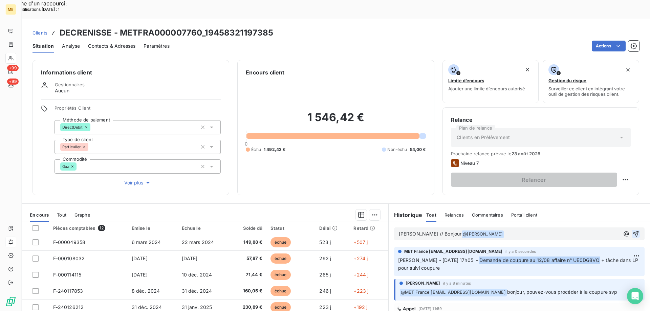
drag, startPoint x: 468, startPoint y: 240, endPoint x: 586, endPoint y: 243, distance: 117.9
click at [586, 257] on span "[PERSON_NAME] - [DATE] 17h05 - Demande de coupure au 12/08 affaire n° UE0DG8VO …" at bounding box center [518, 264] width 241 height 14
copy span "Demande de coupure au 12/08 affaire n° UE0DG8VO"
click at [511, 230] on p "Sylvain // Bonjour @ Amélie Matray ﻿ ﻿" at bounding box center [509, 234] width 221 height 8
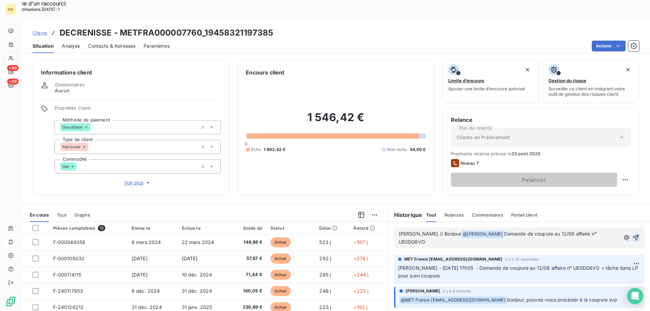
click at [633, 235] on icon "button" at bounding box center [636, 238] width 6 height 6
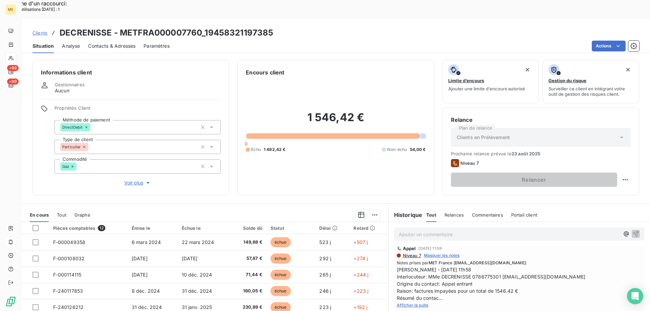
scroll to position [102, 0]
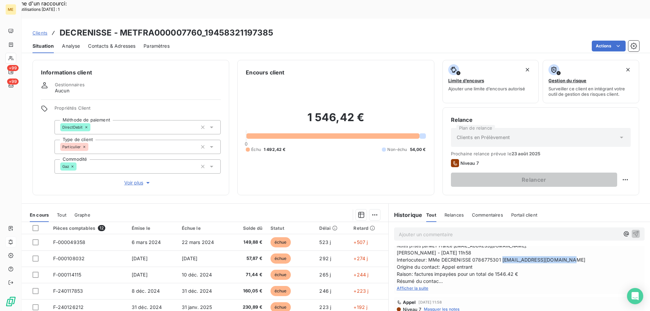
drag, startPoint x: 500, startPoint y: 242, endPoint x: 594, endPoint y: 241, distance: 94.5
click at [594, 249] on span "[PERSON_NAME] - [DATE] 11h58 Interlocuteur: MMe DECRENISSE 0786775301 [EMAIL_AD…" at bounding box center [519, 267] width 245 height 36
copy span "[EMAIL_ADDRESS][DOMAIN_NAME]"
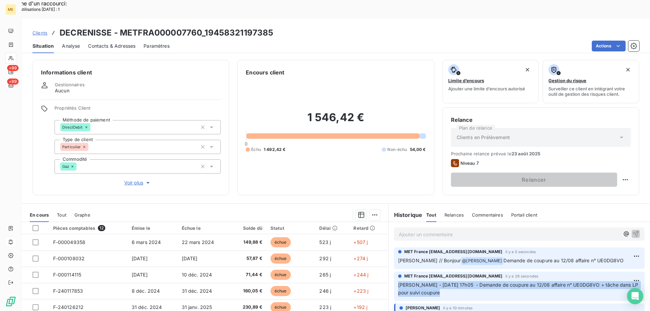
drag, startPoint x: 440, startPoint y: 276, endPoint x: 391, endPoint y: 263, distance: 50.9
click at [394, 272] on div "MET France met-france@recouvrement.met.com il y a 28 secondes Sylvain - 11/08/2…" at bounding box center [519, 286] width 251 height 29
copy span "[PERSON_NAME] - [DATE] 17h05 - Demande de coupure au 12/08 affaire n° UE0DG8VO …"
click at [496, 282] on span "[PERSON_NAME] - [DATE] 17h05 - Demande de coupure au 12/08 affaire n° UE0DG8VO …" at bounding box center [518, 289] width 241 height 14
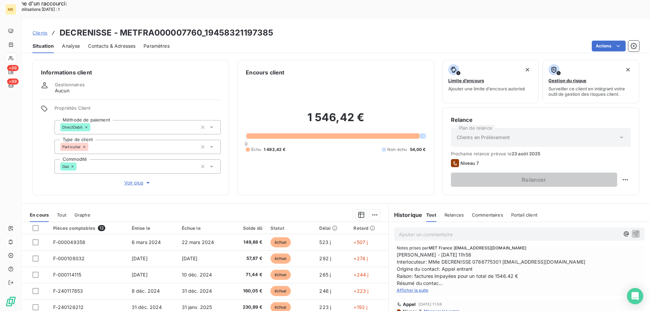
scroll to position [102, 0]
drag, startPoint x: 500, startPoint y: 240, endPoint x: 582, endPoint y: 241, distance: 82.0
click at [582, 249] on span "[PERSON_NAME] - [DATE] 11h58 Interlocuteur: MMe DECRENISSE 0786775301 [EMAIL_AD…" at bounding box center [519, 267] width 245 height 36
copy span "[EMAIL_ADDRESS][DOMAIN_NAME]"
drag, startPoint x: 205, startPoint y: 15, endPoint x: 270, endPoint y: 18, distance: 65.1
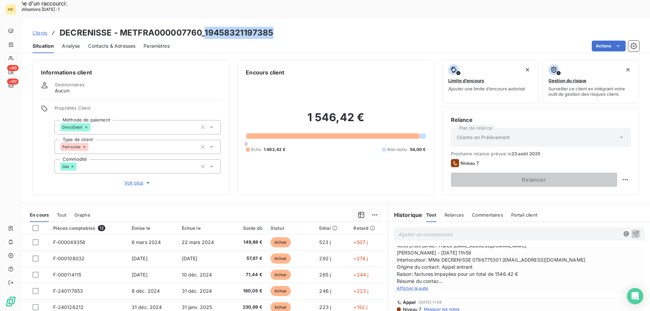
click at [270, 27] on h3 "DECRENISSE - METFRA000007760_19458321197385" at bounding box center [167, 33] width 214 height 12
copy h3 "19458321197385"
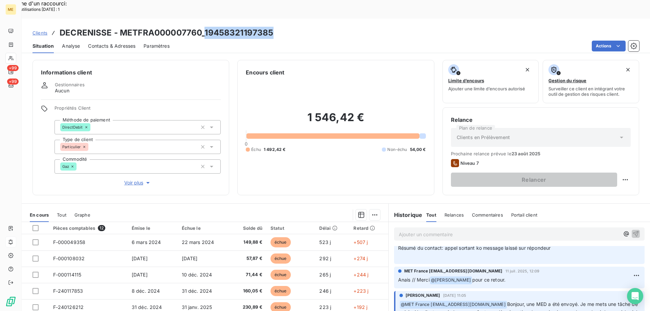
scroll to position [474, 0]
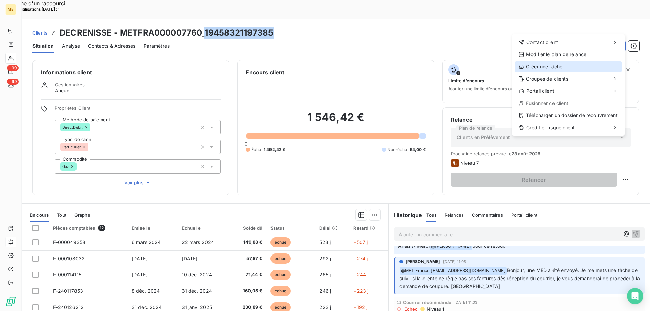
click at [527, 65] on div "Créer une tâche" at bounding box center [568, 66] width 107 height 11
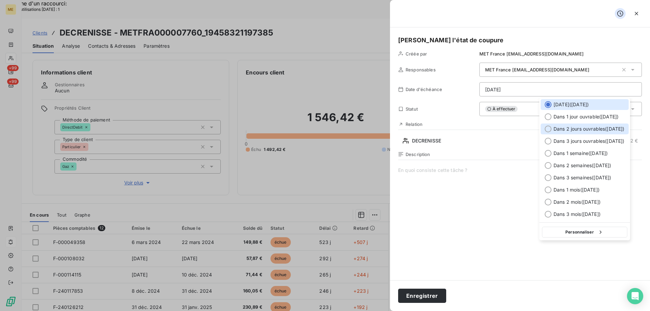
click at [549, 129] on div at bounding box center [548, 129] width 7 height 7
type input "[DATE]"
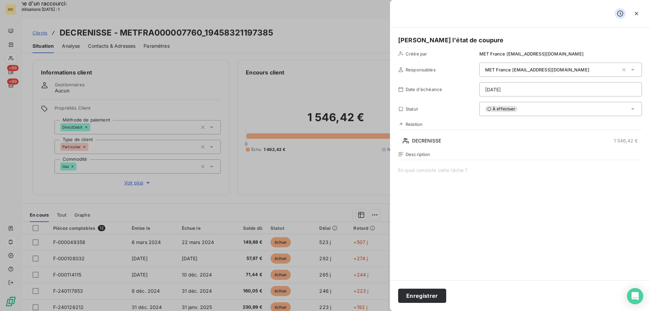
click at [490, 168] on span at bounding box center [520, 232] width 244 height 130
click at [425, 296] on button "Enregistrer" at bounding box center [422, 296] width 48 height 14
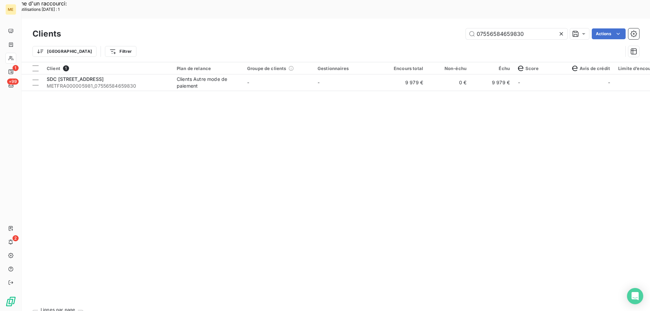
drag, startPoint x: 507, startPoint y: 14, endPoint x: 440, endPoint y: 16, distance: 67.1
click at [440, 28] on div "07556584659830 Actions" at bounding box center [354, 33] width 570 height 11
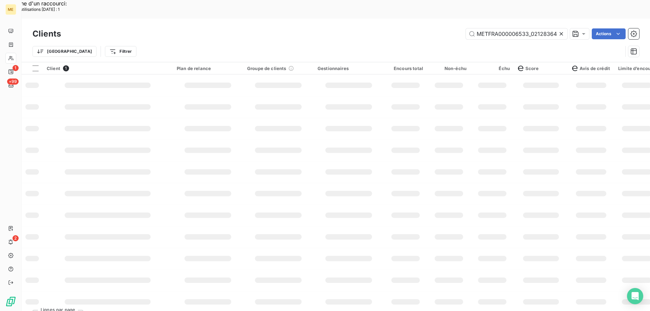
scroll to position [0, 20]
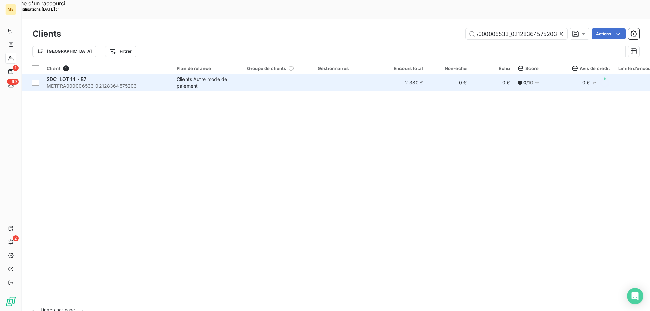
type input "METFRA000006533_02128364575203"
click at [94, 76] on div "SDC ILOT 14 - B7" at bounding box center [108, 79] width 122 height 7
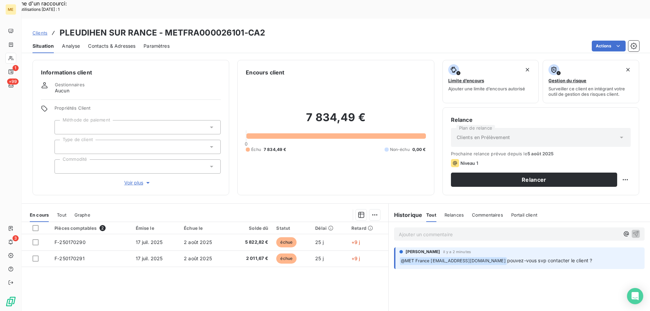
click at [138, 180] on span "Voir plus" at bounding box center [137, 183] width 27 height 7
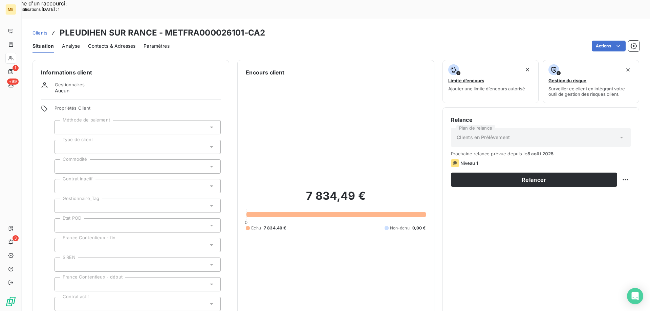
click at [90, 199] on div at bounding box center [138, 206] width 166 height 14
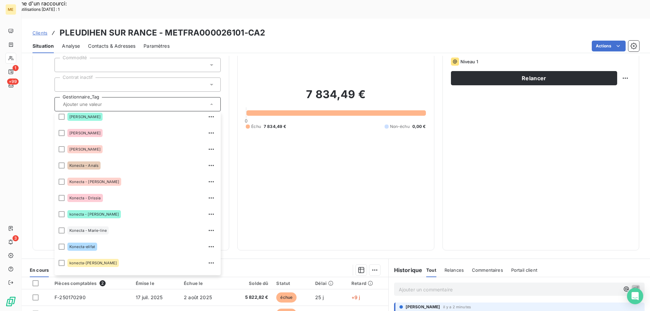
scroll to position [195, 0]
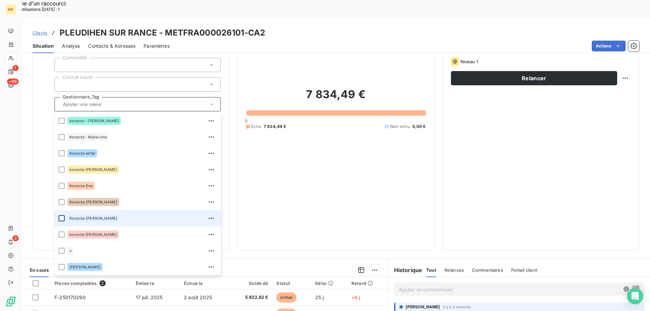
click at [63, 215] on div at bounding box center [62, 218] width 6 height 6
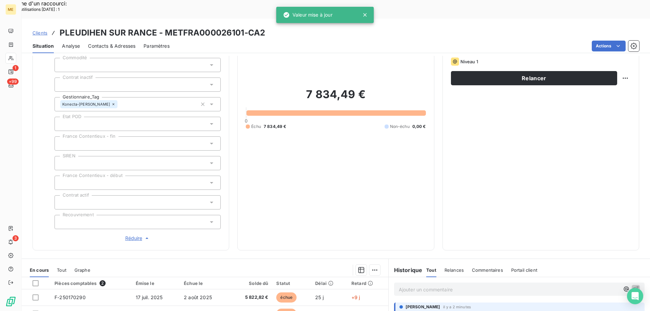
click at [285, 131] on div "7 834,49 € 0 Échu 7 834,49 € Non-échu 0,00 €" at bounding box center [336, 108] width 180 height 267
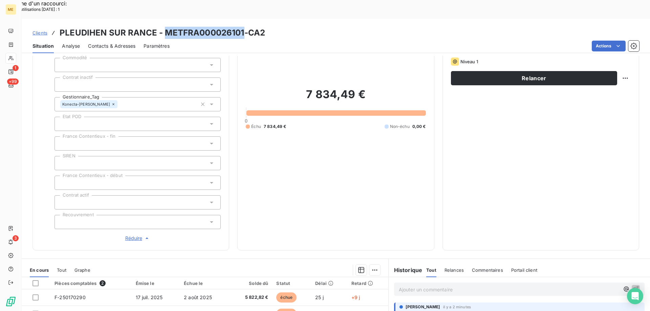
drag, startPoint x: 162, startPoint y: 16, endPoint x: 243, endPoint y: 16, distance: 81.0
click at [243, 27] on h3 "PLEUDIHEN SUR RANCE - METFRA000026101-CA2" at bounding box center [163, 33] width 206 height 12
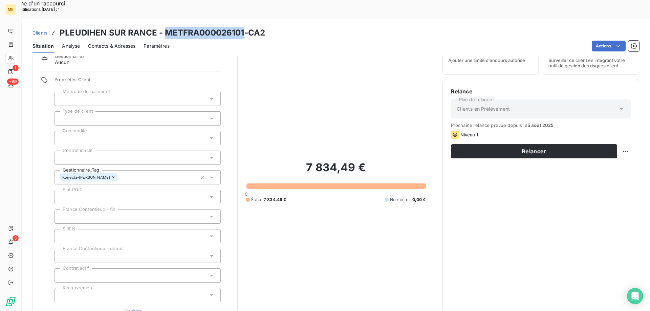
scroll to position [0, 0]
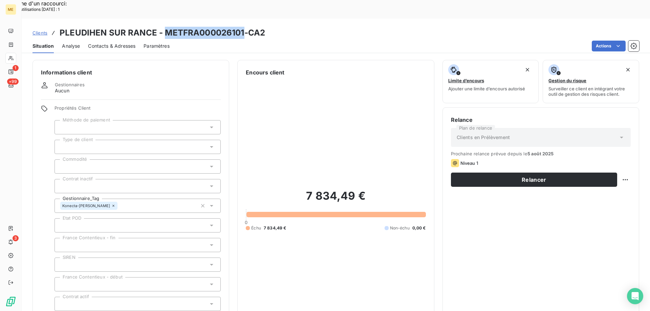
copy h3 "METFRA000026101"
click at [41, 30] on span "Clients" at bounding box center [40, 32] width 15 height 5
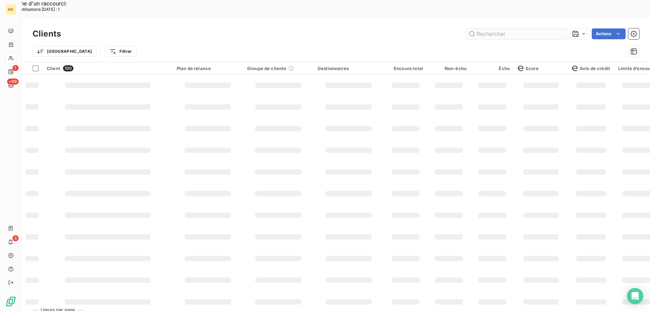
click at [486, 28] on input "text" at bounding box center [517, 33] width 102 height 11
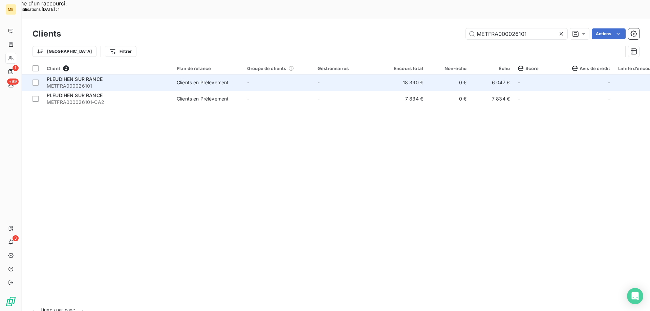
type input "METFRA000026101"
click at [99, 76] on span "PLEUDIHEN SUR RANCE" at bounding box center [75, 79] width 56 height 6
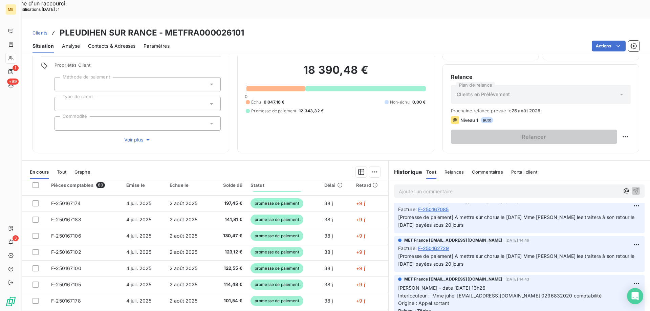
scroll to position [914, 0]
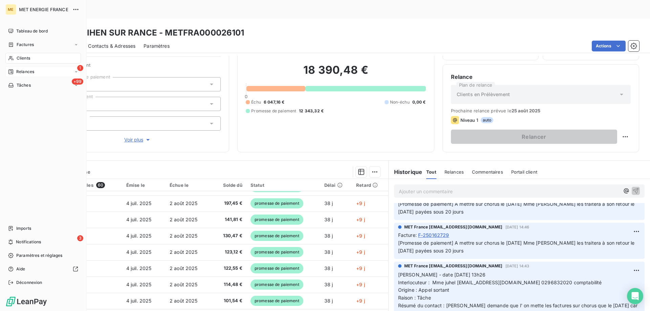
click at [12, 73] on icon at bounding box center [10, 71] width 5 height 5
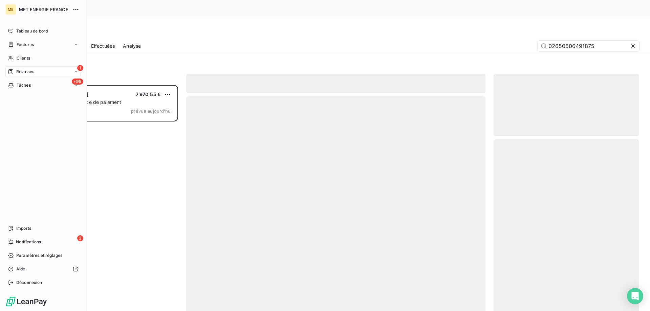
scroll to position [240, 141]
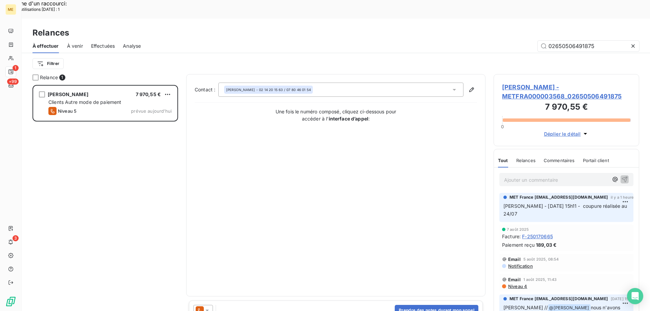
click at [634, 43] on icon at bounding box center [633, 46] width 7 height 7
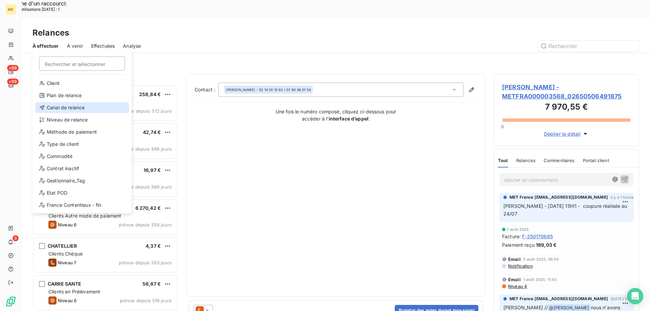
click at [72, 106] on div "Canal de relance" at bounding box center [82, 107] width 94 height 11
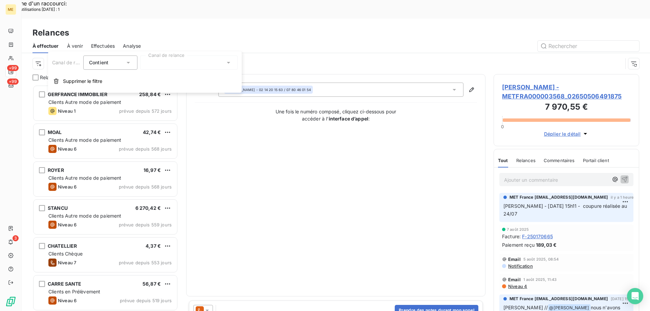
click at [165, 58] on div at bounding box center [189, 63] width 98 height 14
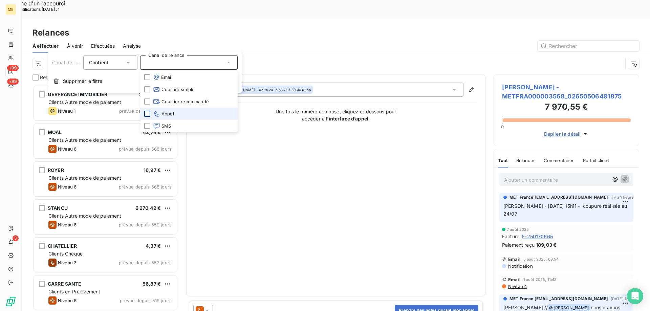
click at [149, 115] on div at bounding box center [147, 114] width 6 height 6
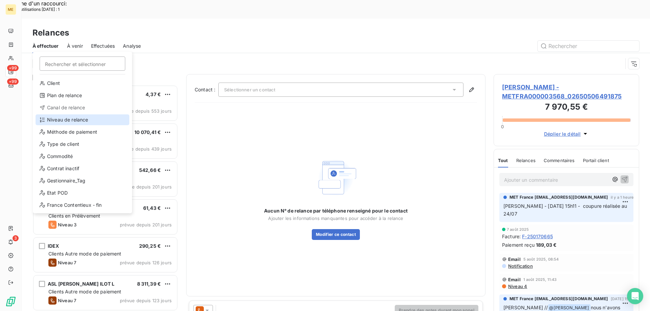
click at [72, 123] on div "Niveau de relance" at bounding box center [83, 119] width 94 height 11
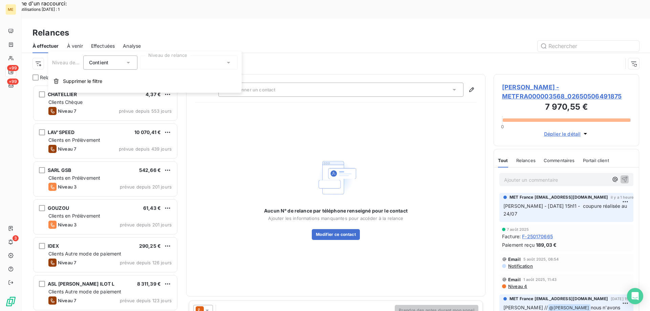
click at [158, 68] on div at bounding box center [189, 63] width 98 height 14
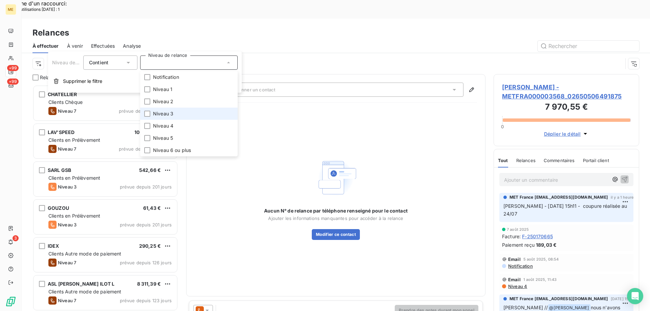
click at [159, 115] on span "Niveau 3" at bounding box center [163, 113] width 20 height 7
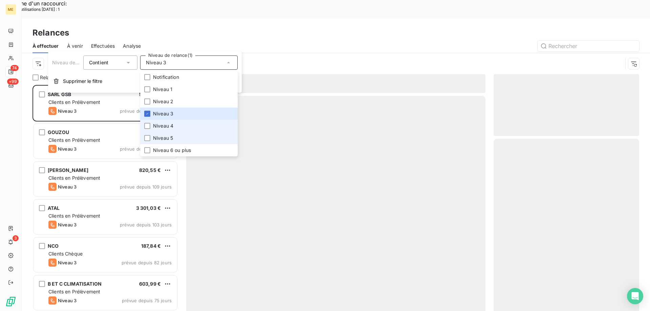
scroll to position [240, 141]
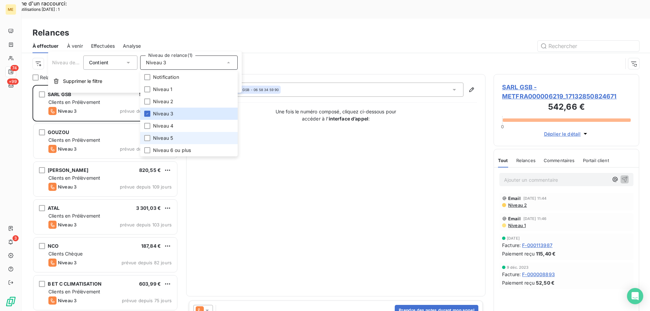
click at [170, 140] on span "Niveau 5" at bounding box center [163, 138] width 20 height 7
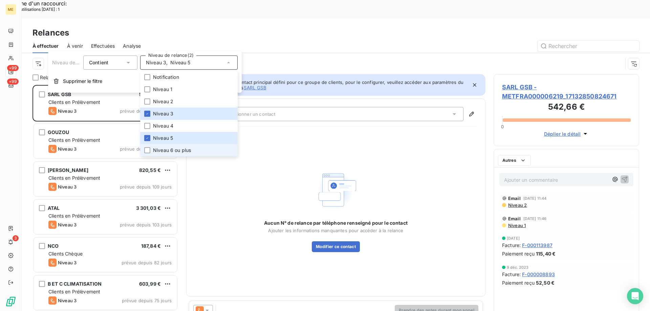
click at [171, 149] on span "Niveau 6 ou plus" at bounding box center [172, 150] width 38 height 7
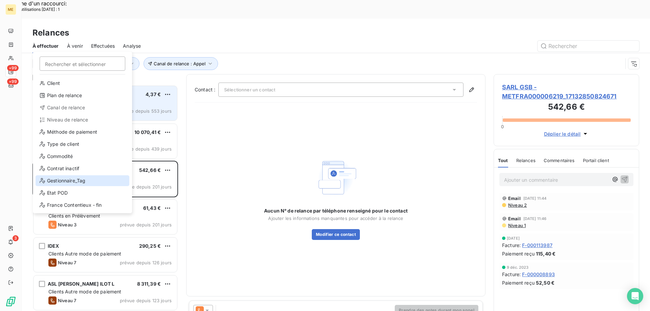
drag, startPoint x: 64, startPoint y: 181, endPoint x: 167, endPoint y: 94, distance: 134.8
click at [64, 181] on div "Gestionnaire_Tag" at bounding box center [83, 180] width 94 height 11
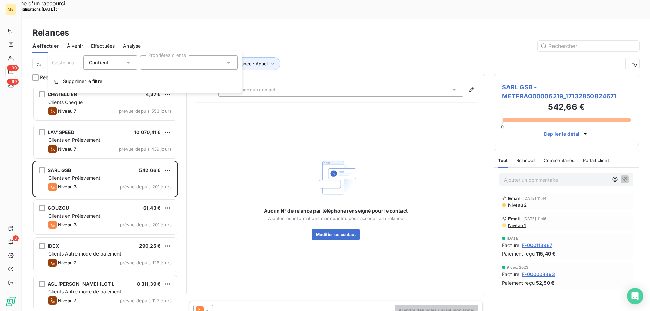
click at [203, 63] on div at bounding box center [189, 63] width 98 height 14
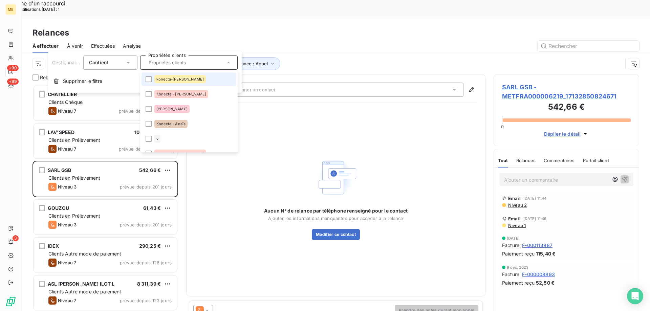
click at [183, 83] on div "konecta-[PERSON_NAME]" at bounding box center [179, 79] width 51 height 8
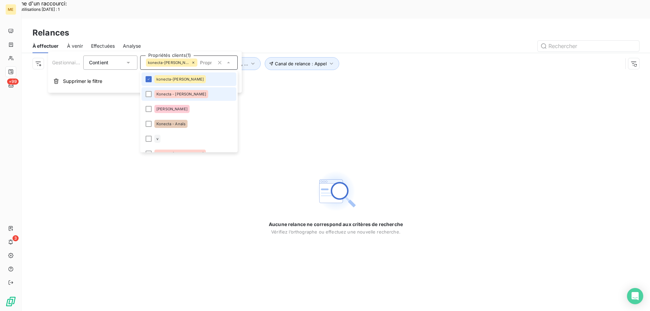
click at [172, 95] on span "Konecta - [PERSON_NAME]" at bounding box center [181, 94] width 50 height 4
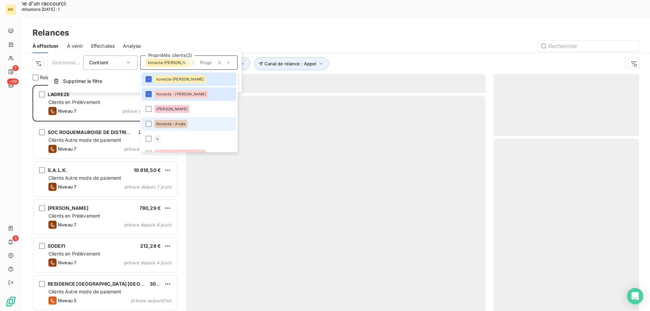
scroll to position [240, 141]
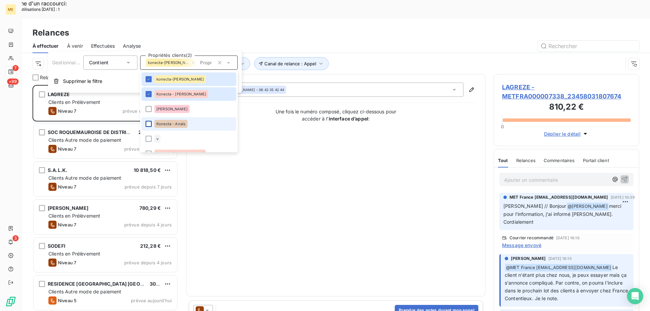
click at [149, 124] on div at bounding box center [149, 124] width 6 height 6
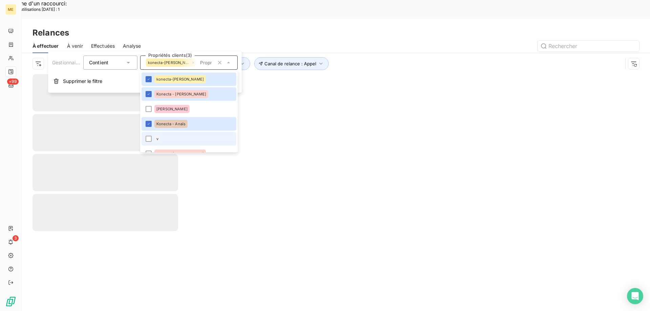
click at [147, 134] on li "v" at bounding box center [189, 139] width 95 height 14
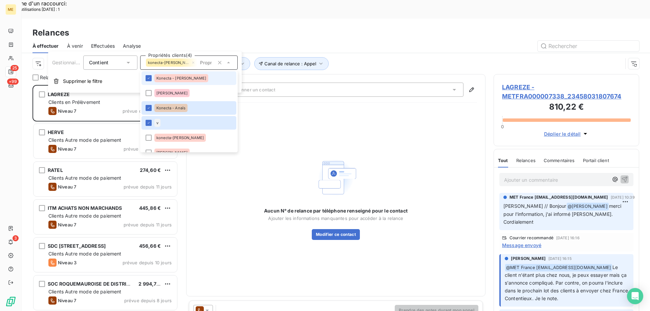
scroll to position [34, 0]
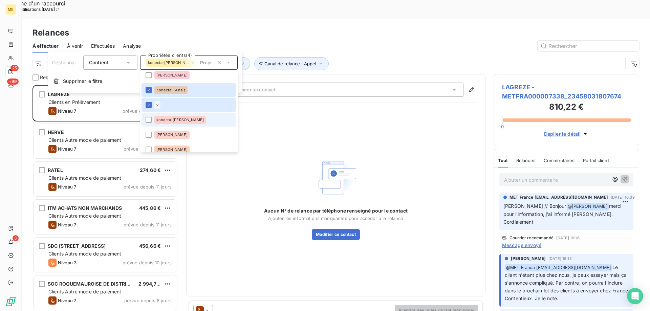
click at [165, 123] on div "konecta-[PERSON_NAME]" at bounding box center [179, 120] width 51 height 8
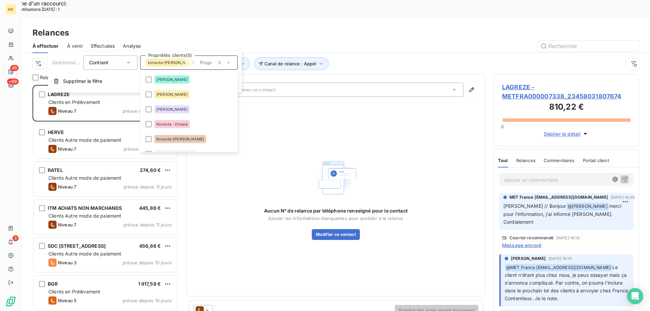
scroll to position [135, 0]
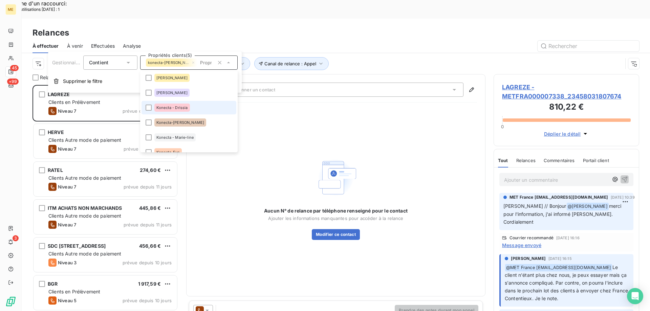
click at [174, 107] on span "Konecta - Drissia" at bounding box center [171, 108] width 31 height 4
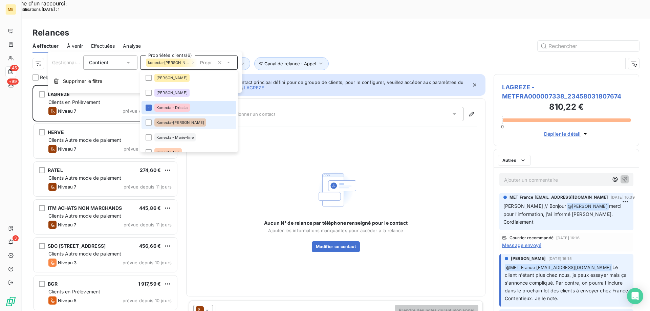
scroll to position [240, 141]
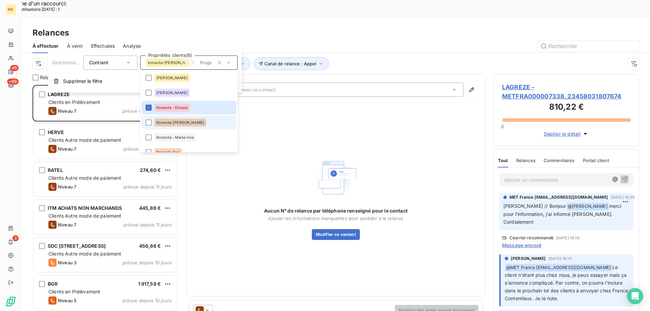
click at [165, 121] on span "Konecta-[PERSON_NAME]" at bounding box center [180, 123] width 48 height 4
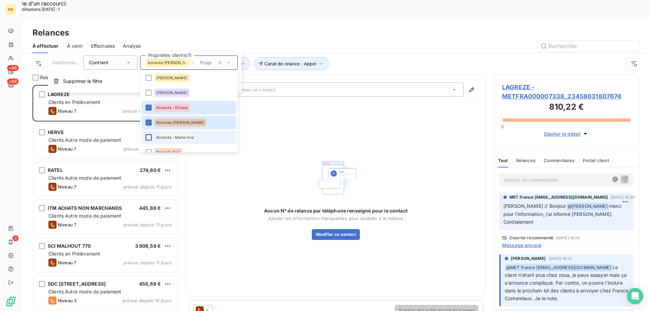
click at [149, 135] on div at bounding box center [149, 137] width 6 height 6
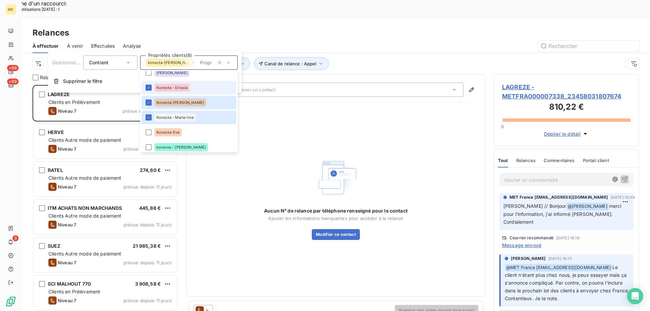
scroll to position [169, 0]
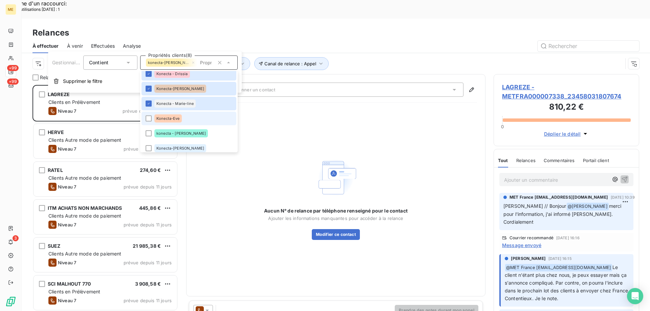
click at [175, 119] on span "Konecta-Eve" at bounding box center [167, 119] width 23 height 4
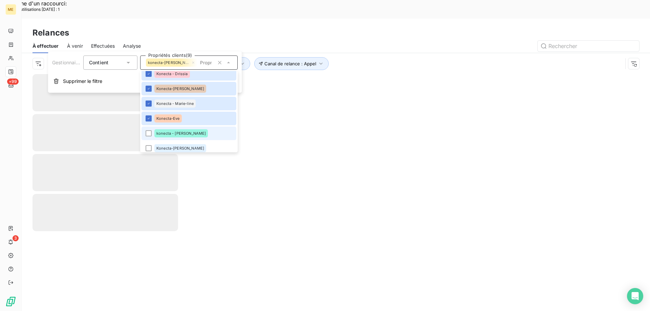
click at [163, 132] on span "konecta - [PERSON_NAME]" at bounding box center [180, 133] width 49 height 4
click at [163, 146] on div "Konecta-[PERSON_NAME]" at bounding box center [180, 148] width 52 height 8
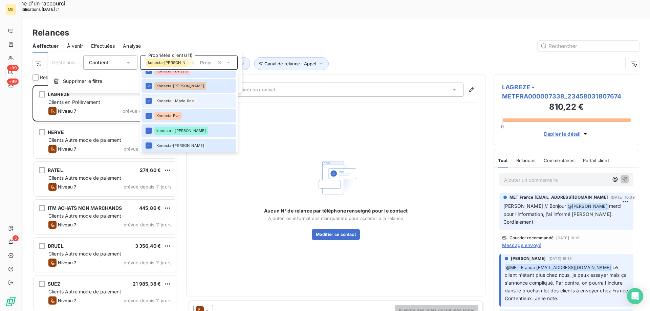
scroll to position [0, 0]
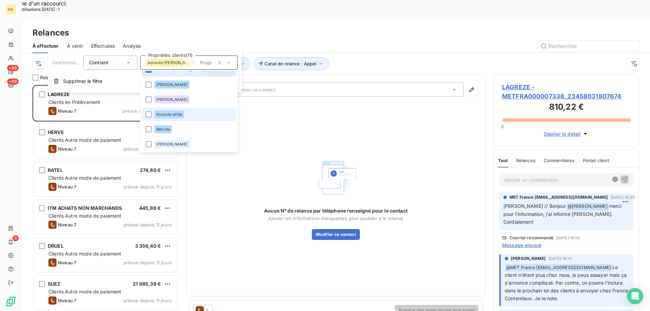
click at [169, 111] on div "Konecta-elifat" at bounding box center [169, 114] width 30 height 8
click at [364, 117] on div "Aucun N° de relance par téléphone renseigné pour le contact Ajouter les informa…" at bounding box center [336, 198] width 282 height 180
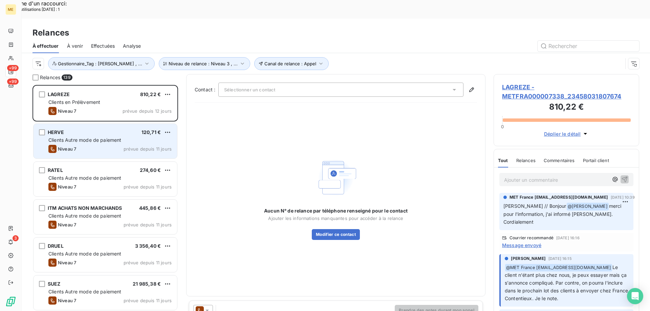
click at [107, 129] on div "HERVE 120,71 €" at bounding box center [109, 132] width 123 height 6
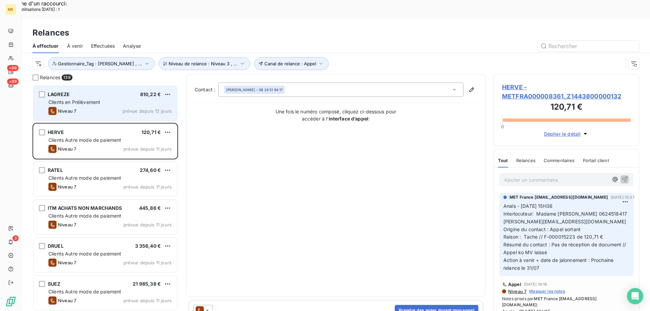
click at [89, 107] on div "Niveau 7 prévue depuis 12 jours" at bounding box center [109, 111] width 123 height 8
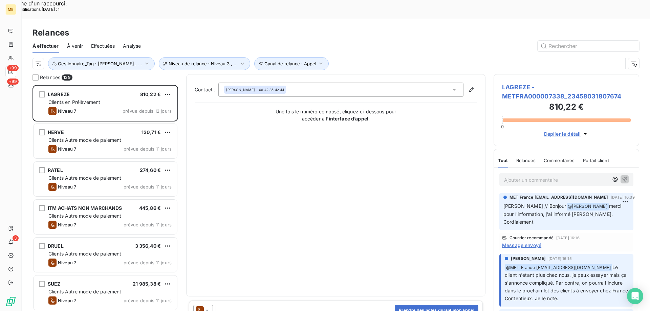
click at [526, 83] on span "LAGREZE - METFRA000007338_23458031807674" at bounding box center [566, 92] width 129 height 18
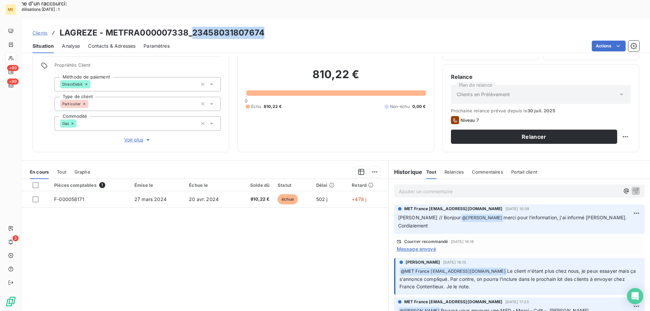
drag, startPoint x: 192, startPoint y: 16, endPoint x: 263, endPoint y: 14, distance: 71.1
click at [263, 27] on div "Clients LAGREZE - METFRA000007338_23458031807674" at bounding box center [336, 33] width 629 height 12
copy h3 "23458031807674"
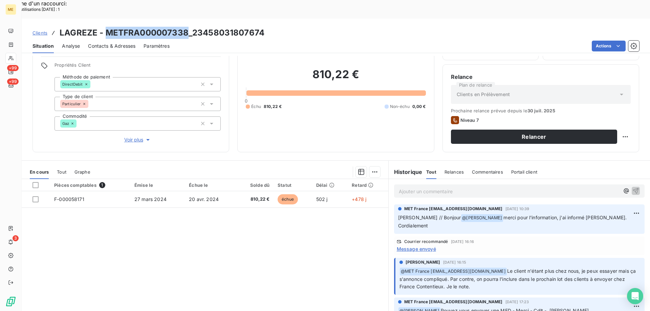
drag, startPoint x: 105, startPoint y: 14, endPoint x: 187, endPoint y: 9, distance: 82.1
click at [187, 27] on h3 "LAGREZE - METFRA000007338_23458031807674" at bounding box center [162, 33] width 205 height 12
copy h3 "METFRA000007338"
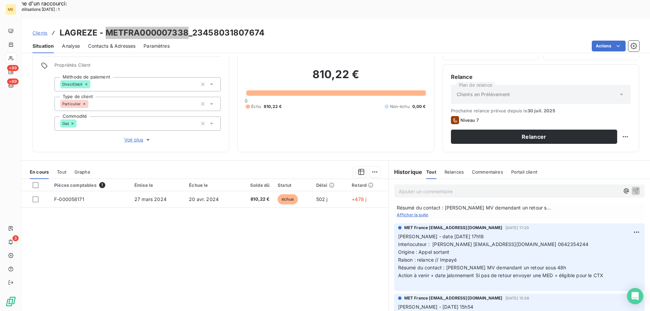
scroll to position [203, 0]
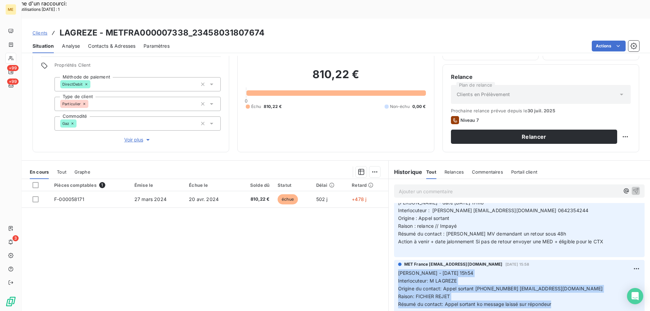
drag, startPoint x: 565, startPoint y: 276, endPoint x: 393, endPoint y: 245, distance: 174.2
click at [394, 260] on div "MET France [EMAIL_ADDRESS][DOMAIN_NAME] [DATE] 15:58 [PERSON_NAME] - [DATE] 15h…" at bounding box center [519, 286] width 251 height 52
copy p "[PERSON_NAME] - [DATE] 15h54 Interlocuteur: M LAGREZE Origine du contact: Appel…"
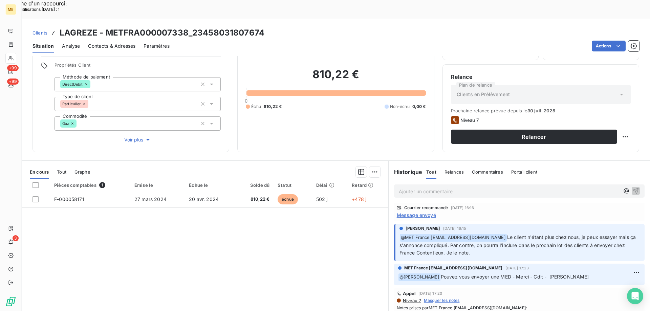
click at [405, 187] on p "Ajouter un commentaire ﻿" at bounding box center [509, 191] width 221 height 8
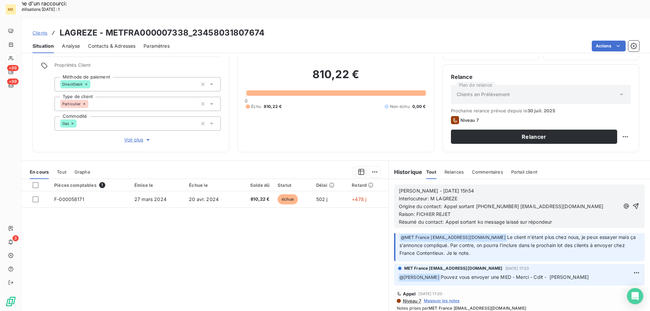
click at [424, 188] on span "[PERSON_NAME] - [DATE] 15h54" at bounding box center [436, 191] width 75 height 6
click at [429, 188] on span "[PERSON_NAME] - [DATE] 15h54" at bounding box center [436, 191] width 75 height 6
click at [484, 187] on p "[PERSON_NAME] - [DATE] 15h54" at bounding box center [509, 191] width 221 height 8
drag, startPoint x: 473, startPoint y: 188, endPoint x: 563, endPoint y: 186, distance: 89.8
click at [563, 203] on p "Origine du contact: Appel sortant [PHONE_NUMBER] [EMAIL_ADDRESS][DOMAIN_NAME]" at bounding box center [509, 207] width 221 height 8
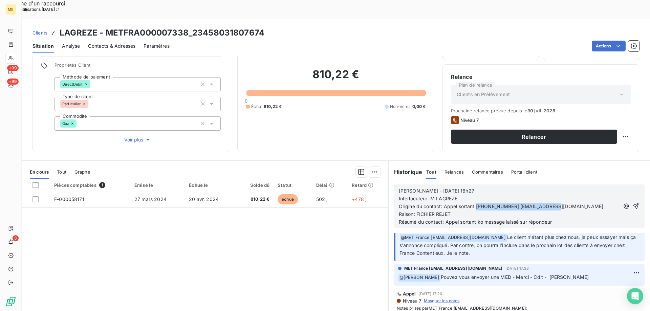
copy span "0642354244 [EMAIL_ADDRESS][DOMAIN_NAME]"
click at [491, 195] on p "Interlocuteur: M LAGREZE" at bounding box center [509, 199] width 221 height 8
drag, startPoint x: 474, startPoint y: 189, endPoint x: 566, endPoint y: 186, distance: 92.2
click at [566, 203] on p "Origine du contact: Appel sortant [PHONE_NUMBER] [EMAIL_ADDRESS][DOMAIN_NAME]" at bounding box center [509, 207] width 221 height 8
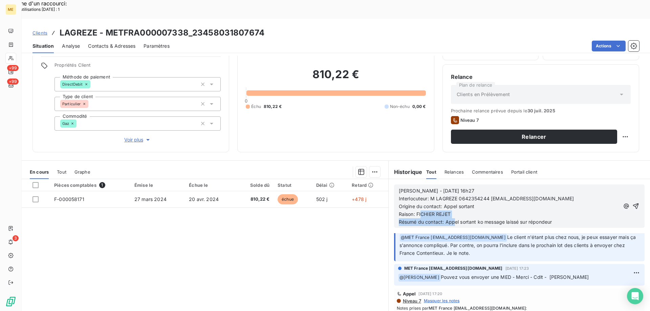
drag, startPoint x: 451, startPoint y: 199, endPoint x: 419, endPoint y: 196, distance: 32.7
click at [419, 196] on div "[PERSON_NAME] - [DATE] 16h27 Interlocuteur: M LAGREZE 0642354244 [EMAIL_ADDRESS…" at bounding box center [509, 206] width 221 height 39
click at [453, 211] on p "Raison: FICHIER REJET" at bounding box center [509, 215] width 221 height 8
drag, startPoint x: 453, startPoint y: 193, endPoint x: 417, endPoint y: 194, distance: 35.9
click at [417, 211] on p "Raison: FICHIER REJET" at bounding box center [509, 215] width 221 height 8
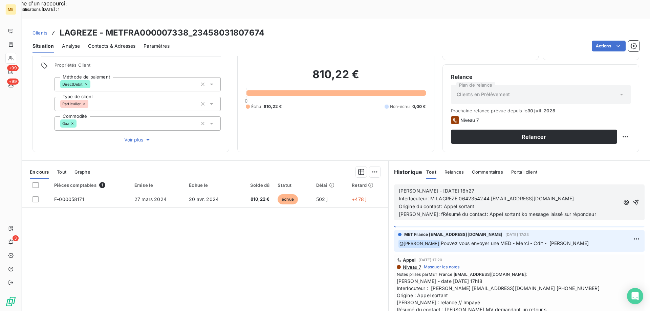
scroll to position [90, 0]
click at [404, 311] on span "Afficher la suite" at bounding box center [413, 316] width 32 height 5
drag, startPoint x: 541, startPoint y: 283, endPoint x: 416, endPoint y: 266, distance: 126.3
click at [416, 277] on span "[PERSON_NAME] - date [DATE] 17h18 Interlocuteur : [PERSON_NAME] [EMAIL_ADDRESS]…" at bounding box center [519, 298] width 245 height 43
click at [513, 277] on span "[PERSON_NAME] - date [DATE] 17h18 Interlocuteur : [PERSON_NAME] [EMAIL_ADDRESS]…" at bounding box center [519, 298] width 245 height 43
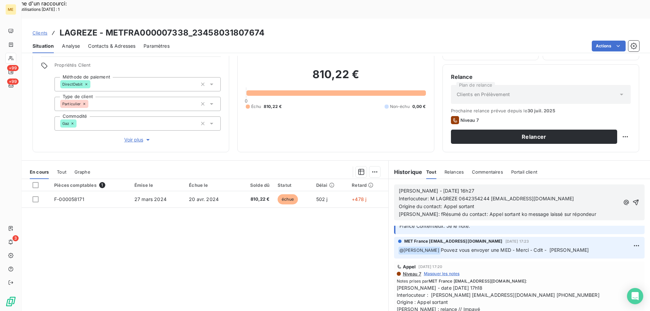
scroll to position [0, 0]
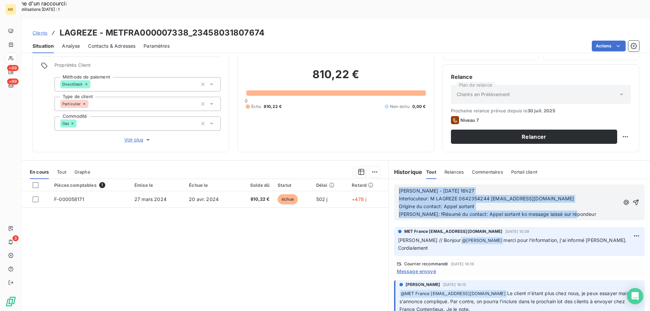
drag, startPoint x: 583, startPoint y: 195, endPoint x: 381, endPoint y: 162, distance: 205.0
click at [381, 162] on div "En cours Tout Graphe Pièces comptables 1 Émise le Échue le Solde dû Statut Déla…" at bounding box center [336, 245] width 629 height 169
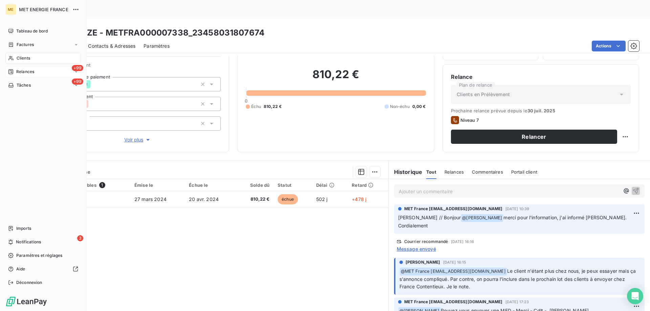
click at [22, 73] on span "Relances" at bounding box center [25, 72] width 18 height 6
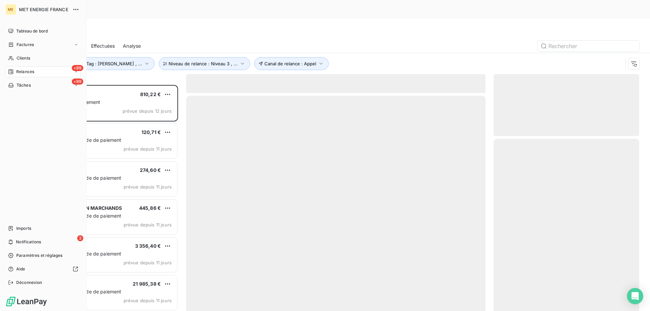
scroll to position [240, 141]
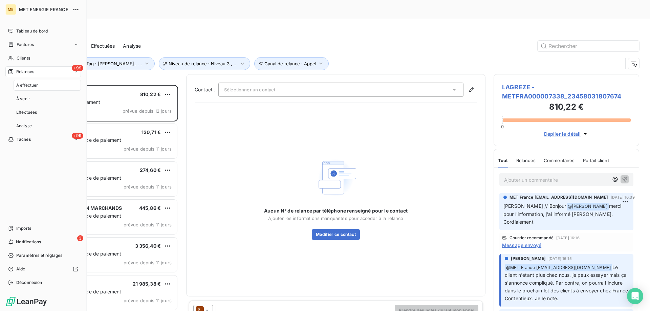
click at [25, 86] on span "À effectuer" at bounding box center [27, 85] width 22 height 6
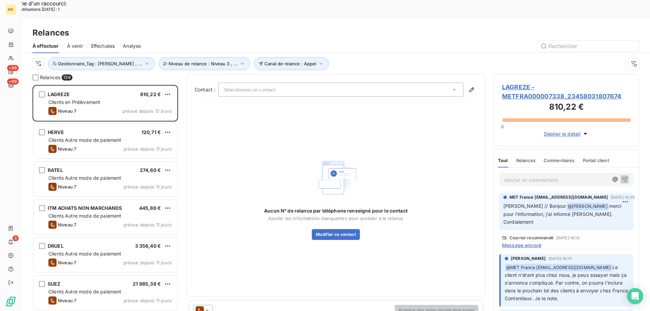
click at [74, 104] on div "LAGREZE 810,22 € Clients en Prélèvement Niveau 7 prévue depuis 12 jours" at bounding box center [106, 104] width 146 height 38
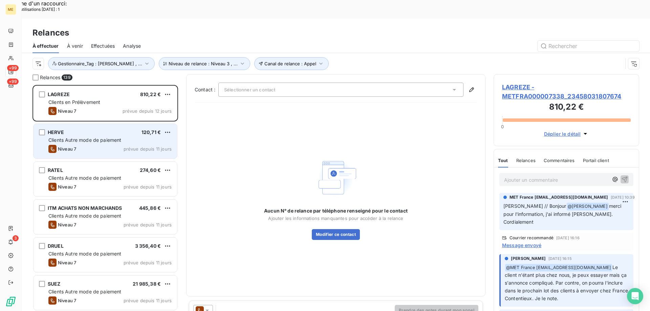
click at [90, 145] on div "Niveau 7 prévue depuis 11 jours" at bounding box center [109, 149] width 123 height 8
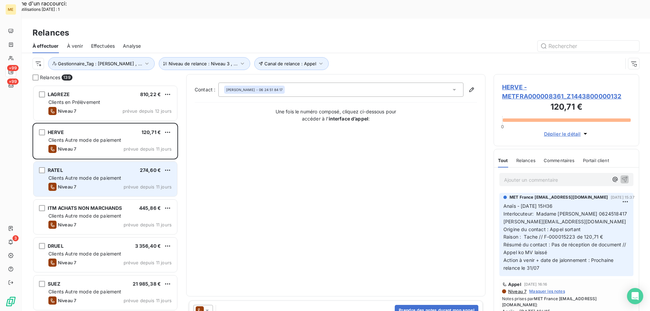
click at [84, 167] on div "RATEL 274,60 €" at bounding box center [109, 170] width 123 height 6
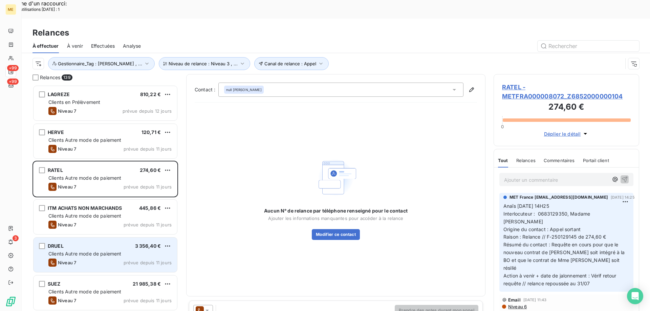
click at [72, 249] on div "DRUEL 3 356,40 € Clients Autre mode de paiement Niveau 7 prévue depuis 11 jours" at bounding box center [106, 255] width 144 height 35
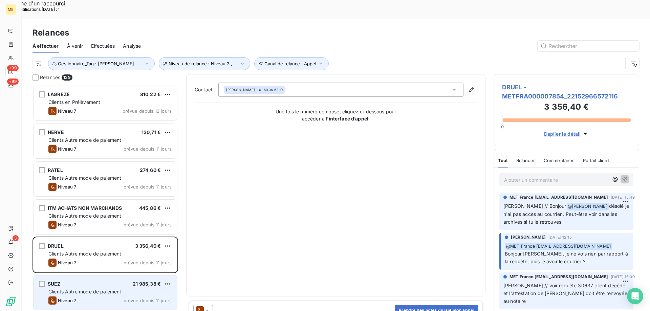
click at [70, 297] on div "Niveau 7" at bounding box center [62, 301] width 28 height 8
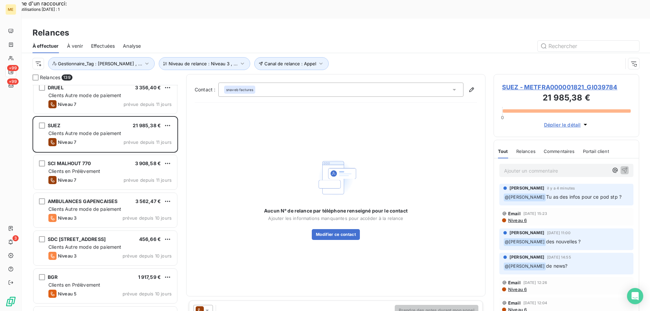
scroll to position [204, 0]
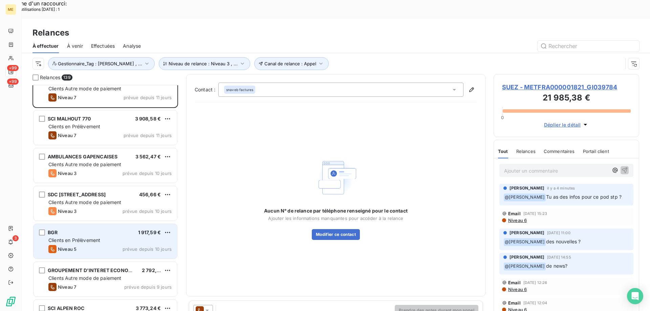
click at [84, 245] on div "Niveau 5 prévue depuis 10 jours" at bounding box center [109, 249] width 123 height 8
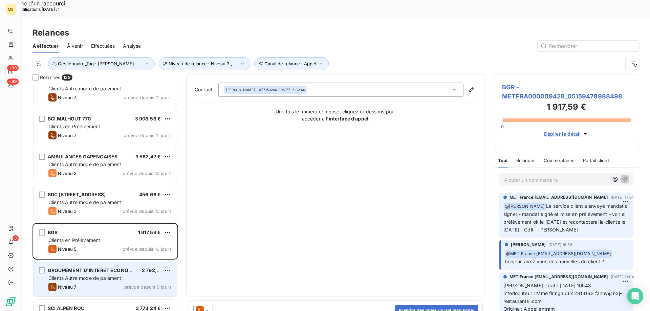
click at [94, 275] on span "Clients Autre mode de paiement" at bounding box center [84, 278] width 73 height 6
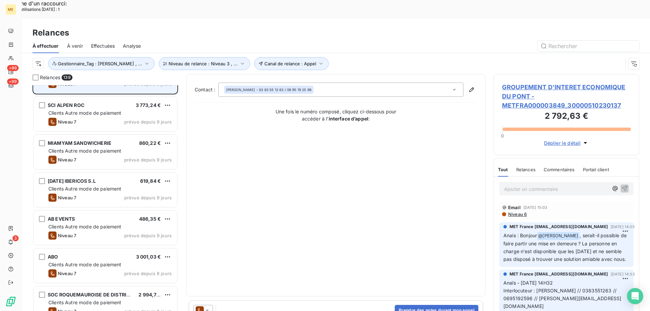
scroll to position [441, 0]
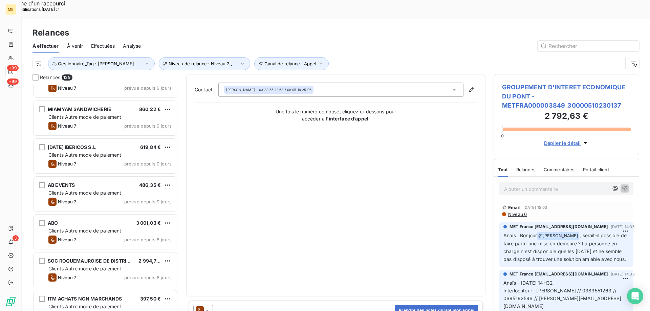
click at [356, 165] on div "Contact : [PERSON_NAME] - 03 83 55 12 63 / 06 95 19 25 96 Une fois le numéro co…" at bounding box center [336, 186] width 282 height 206
click at [92, 296] on span "ITM ACHATS NON MARCHANDS" at bounding box center [85, 299] width 75 height 6
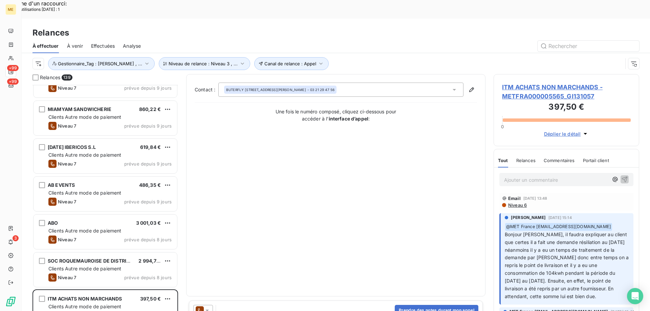
click at [522, 83] on span "ITM ACHATS NON MARCHANDS - METFRA000005565_GI131057" at bounding box center [566, 92] width 129 height 18
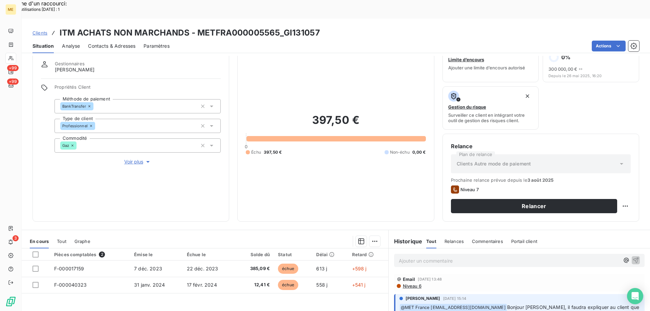
scroll to position [34, 0]
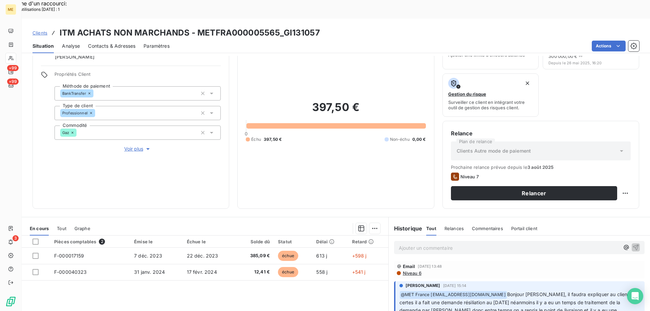
click at [415, 236] on div "Ajouter un commentaire ﻿" at bounding box center [519, 248] width 261 height 24
click at [411, 244] on p "Ajouter un commentaire ﻿" at bounding box center [509, 248] width 221 height 8
click at [633, 244] on icon "button" at bounding box center [636, 247] width 7 height 7
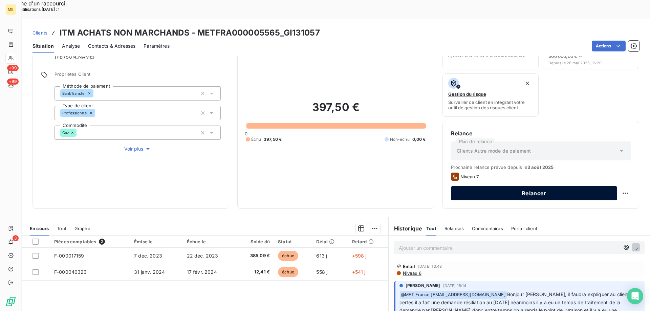
click at [521, 186] on button "Relancer" at bounding box center [534, 193] width 166 height 14
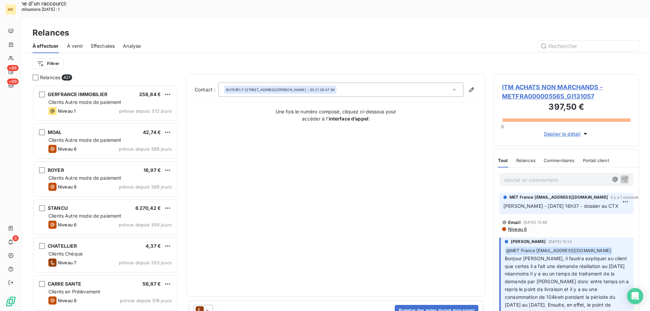
scroll to position [240, 141]
click at [206, 307] on icon at bounding box center [207, 310] width 7 height 7
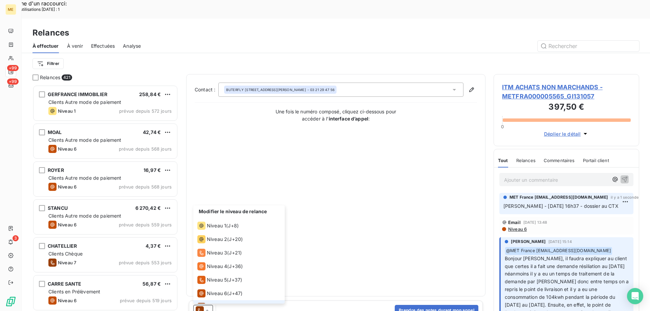
scroll to position [10, 0]
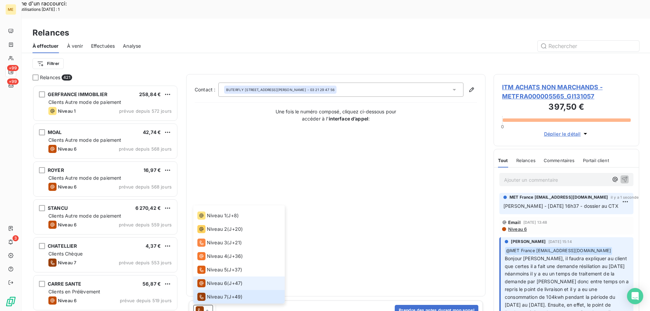
click at [210, 277] on li "Niveau 6 ( J+47 )" at bounding box center [238, 284] width 91 height 14
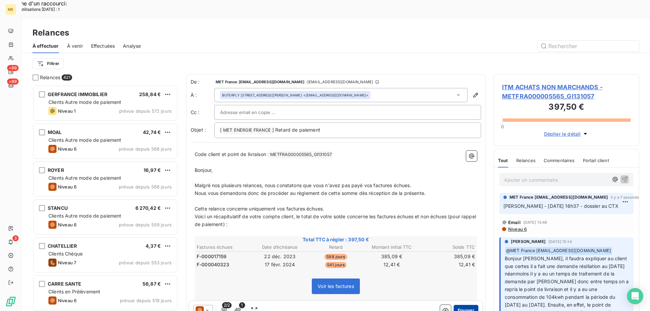
click at [467, 305] on button "Envoyer" at bounding box center [466, 310] width 25 height 11
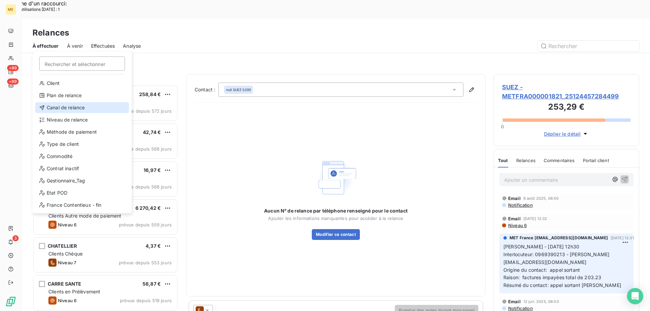
click at [61, 107] on div "Canal de relance" at bounding box center [82, 107] width 94 height 11
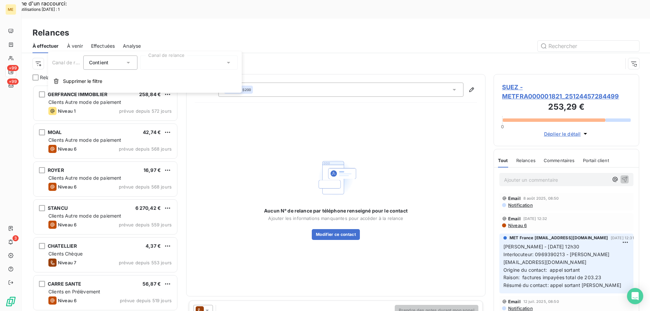
click at [195, 67] on div at bounding box center [189, 63] width 98 height 14
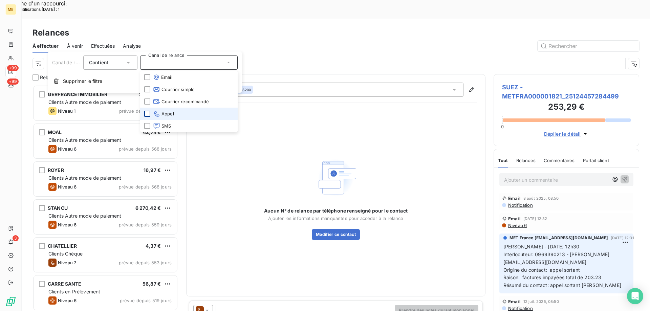
click at [147, 114] on div at bounding box center [147, 114] width 6 height 6
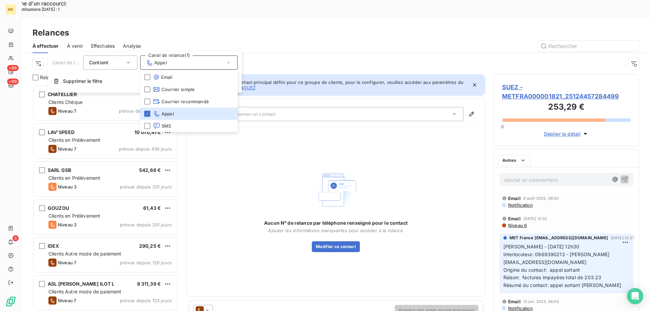
scroll to position [240, 141]
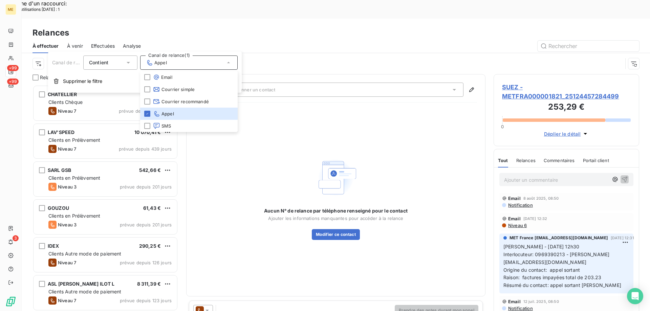
click at [333, 108] on div "Aucun N° de relance par téléphone renseigné pour le contact Ajouter les informa…" at bounding box center [336, 198] width 282 height 180
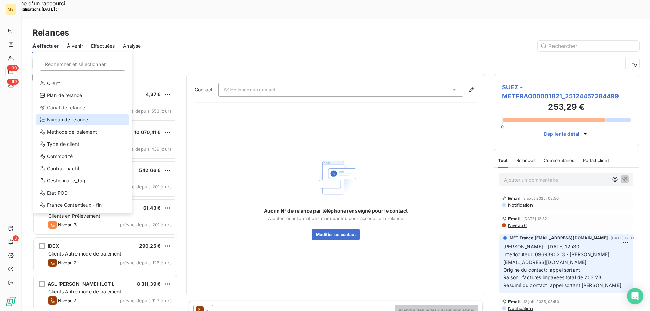
click at [75, 118] on div "Niveau de relance" at bounding box center [83, 119] width 94 height 11
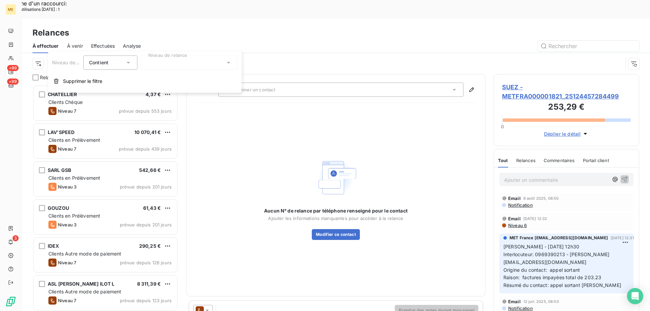
click at [173, 65] on div at bounding box center [189, 63] width 98 height 14
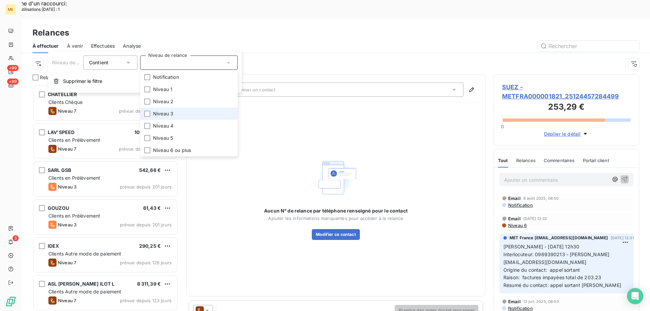
click at [152, 111] on li "Niveau 3" at bounding box center [189, 114] width 98 height 12
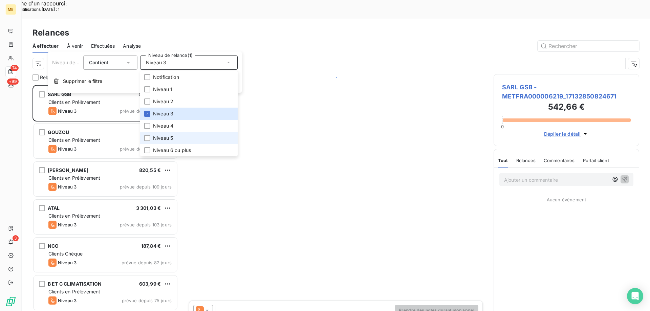
scroll to position [240, 141]
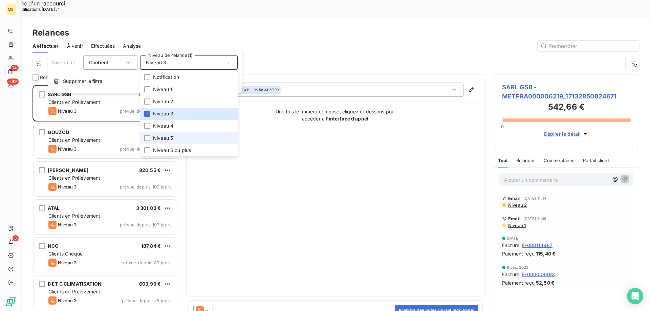
click at [159, 140] on span "Niveau 5" at bounding box center [163, 138] width 20 height 7
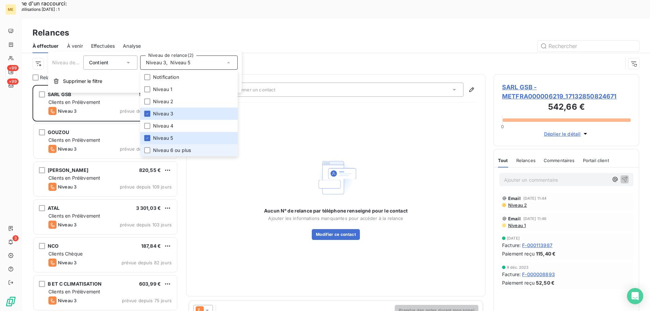
click at [160, 151] on span "Niveau 6 ou plus" at bounding box center [172, 150] width 38 height 7
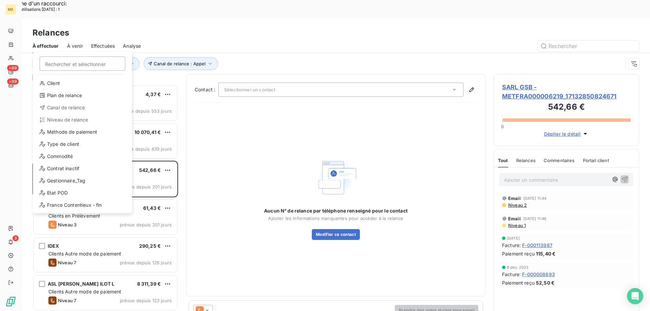
click at [88, 187] on div "Client Plan de relance Canal de relance Niveau de relance Méthode de paiement T…" at bounding box center [83, 145] width 94 height 135
click at [85, 183] on div "Gestionnaire_Tag" at bounding box center [83, 180] width 94 height 11
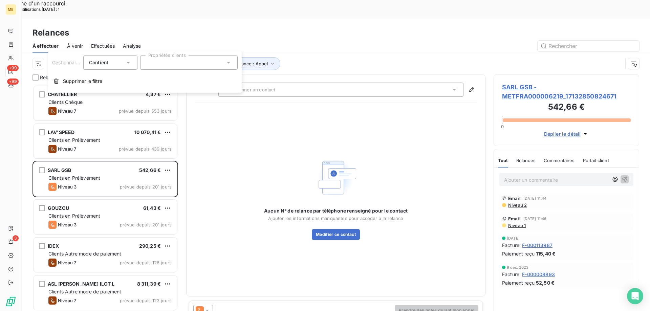
click at [156, 61] on div at bounding box center [189, 63] width 98 height 14
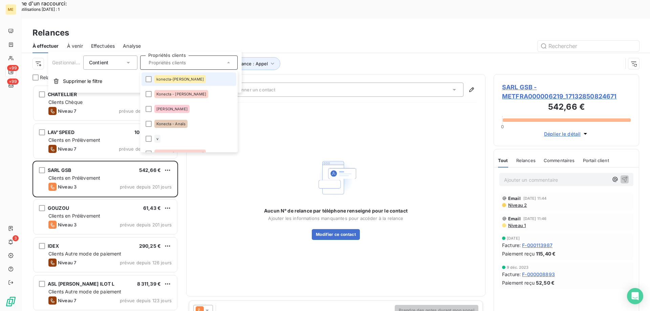
click at [155, 81] on div "konecta-[PERSON_NAME]" at bounding box center [179, 79] width 51 height 8
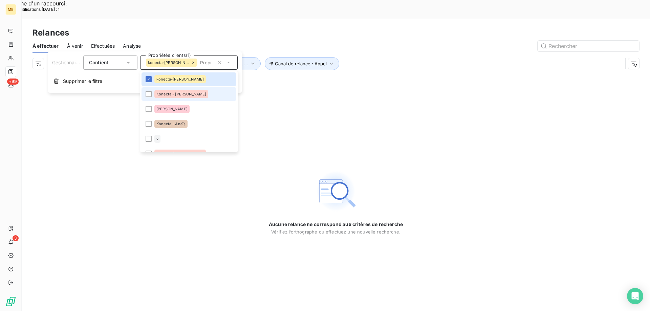
click at [148, 89] on li "Konecta - [PERSON_NAME]" at bounding box center [189, 94] width 95 height 14
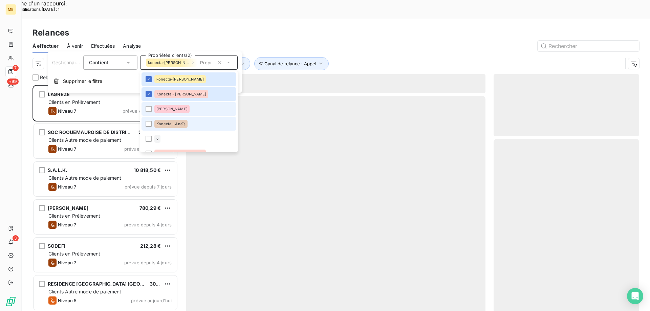
scroll to position [240, 141]
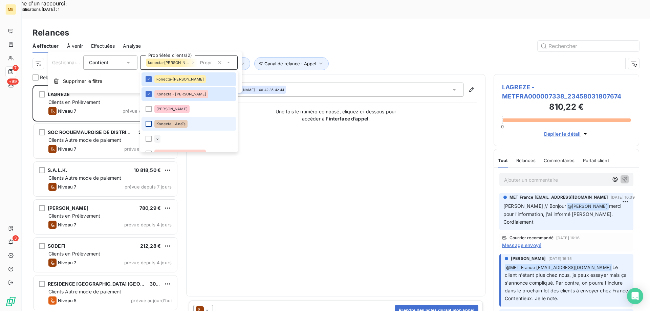
click at [148, 125] on div at bounding box center [149, 124] width 6 height 6
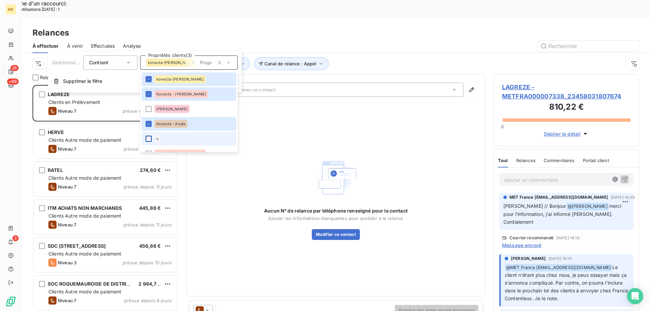
click at [149, 141] on div at bounding box center [149, 139] width 6 height 6
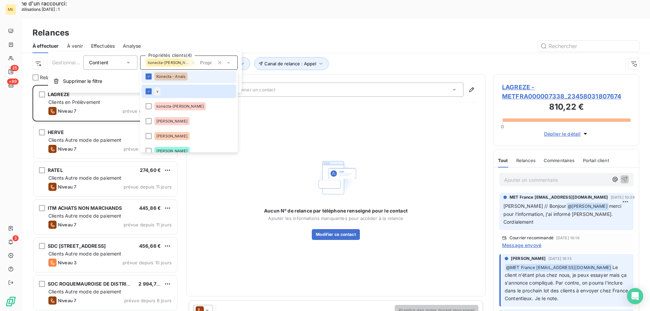
scroll to position [68, 0]
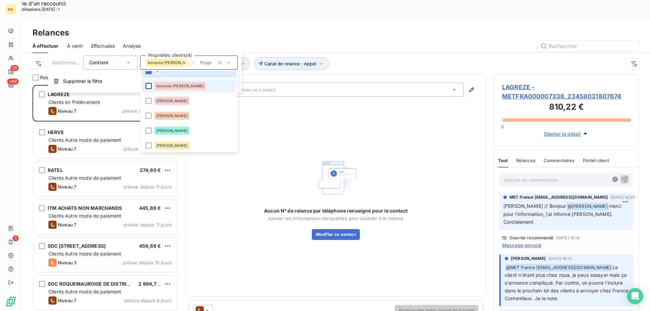
click at [149, 85] on div at bounding box center [149, 86] width 6 height 6
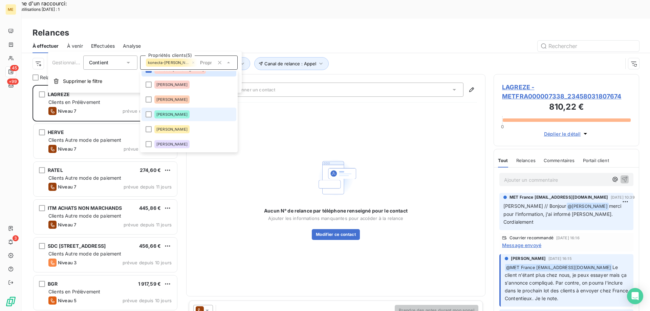
scroll to position [102, 0]
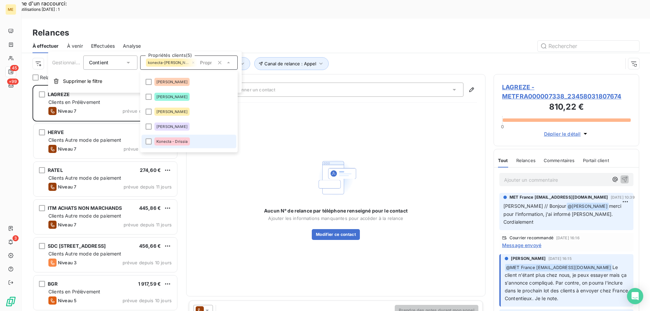
click at [172, 139] on div "Konecta - Drissia" at bounding box center [172, 142] width 36 height 8
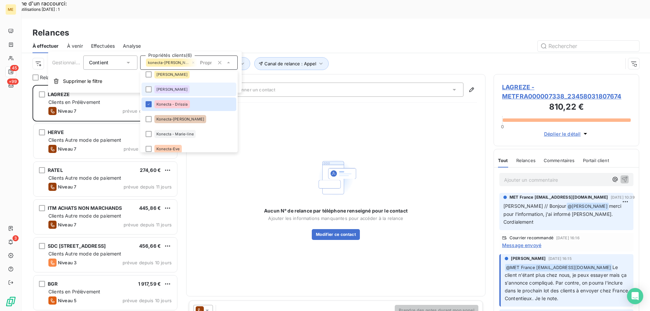
scroll to position [169, 0]
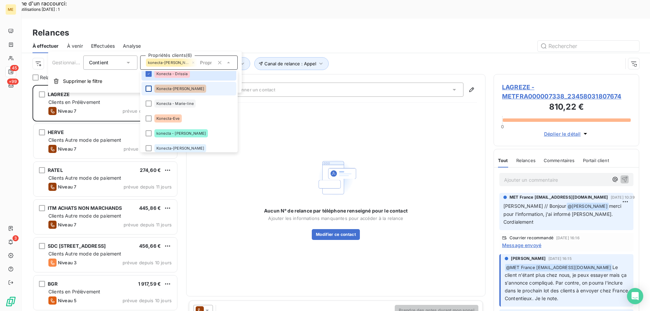
click at [149, 91] on div at bounding box center [149, 89] width 6 height 6
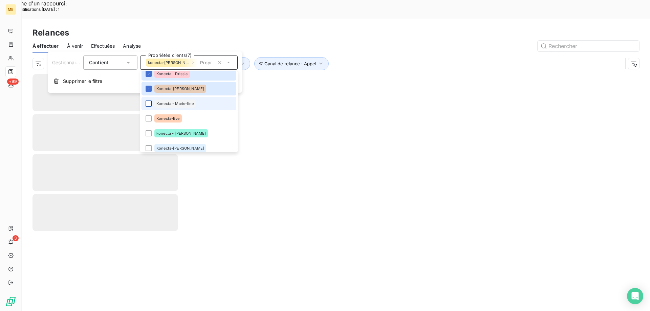
click at [150, 105] on div at bounding box center [149, 104] width 6 height 6
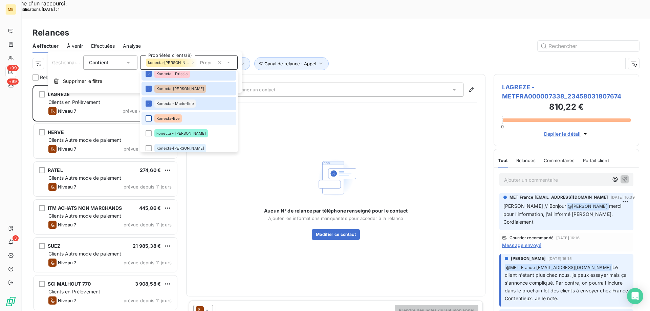
click at [148, 119] on div at bounding box center [149, 118] width 6 height 6
click at [149, 139] on li "konecta - [PERSON_NAME]" at bounding box center [189, 134] width 95 height 14
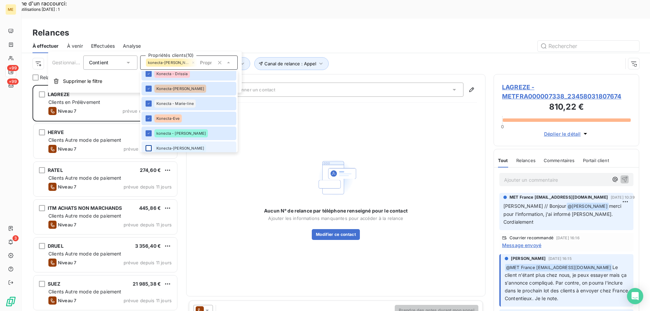
click at [149, 145] on div at bounding box center [149, 148] width 6 height 6
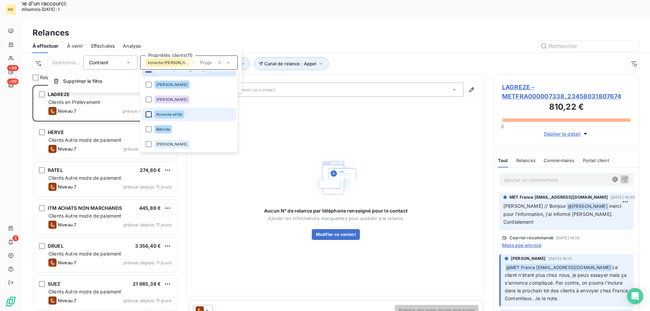
click at [149, 115] on div at bounding box center [149, 114] width 6 height 6
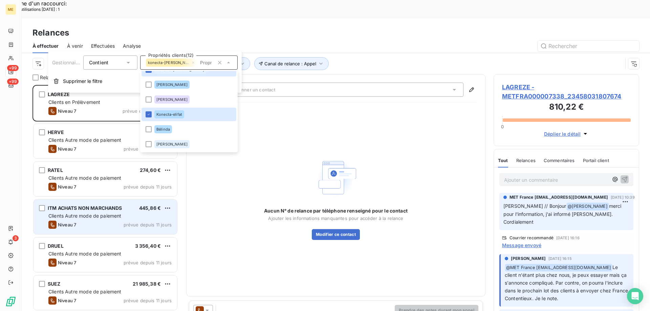
click at [122, 200] on div "ITM ACHATS NON MARCHANDS 445,86 € Clients Autre mode de paiement Niveau 7 prévu…" at bounding box center [106, 217] width 144 height 35
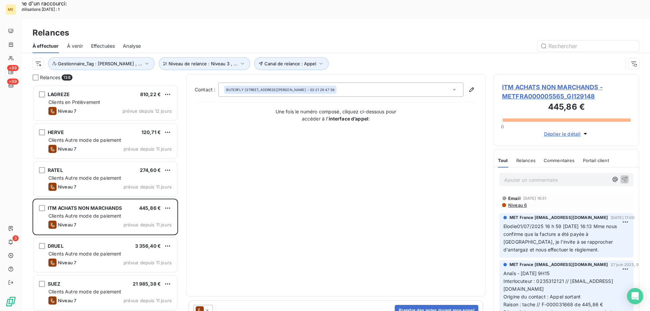
click at [538, 83] on span "ITM ACHATS NON MARCHANDS - METFRA000005565_GI129148" at bounding box center [566, 92] width 129 height 18
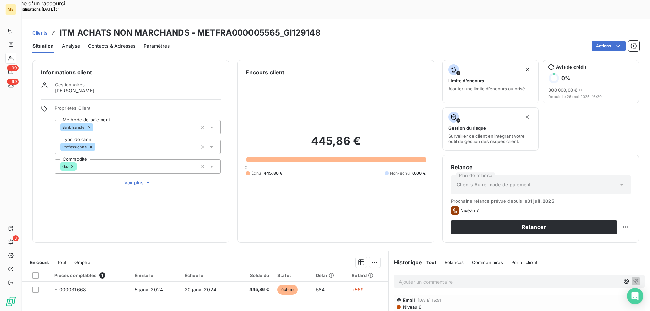
click at [415, 278] on p "Ajouter un commentaire ﻿" at bounding box center [509, 282] width 221 height 8
click at [633, 278] on icon "button" at bounding box center [636, 281] width 7 height 7
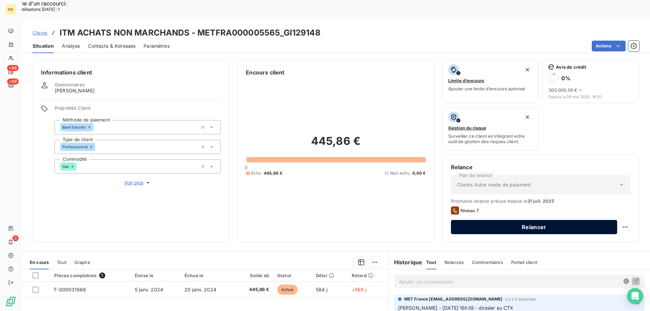
click at [464, 220] on button "Relancer" at bounding box center [534, 227] width 166 height 14
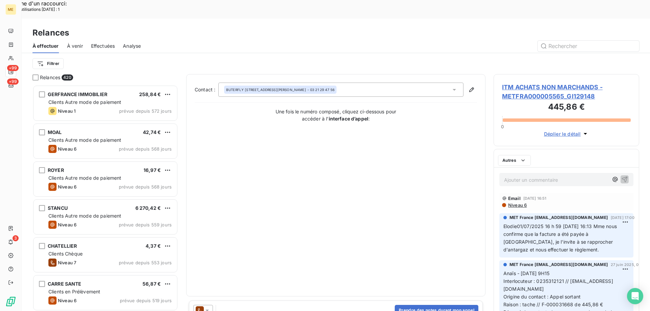
scroll to position [240, 141]
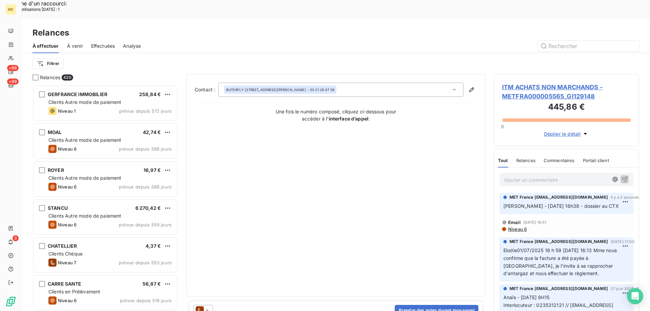
click at [213, 305] on div at bounding box center [204, 310] width 23 height 11
click at [211, 305] on div at bounding box center [203, 310] width 20 height 11
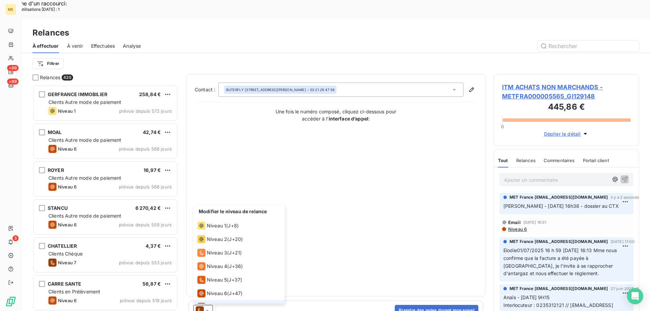
scroll to position [10, 0]
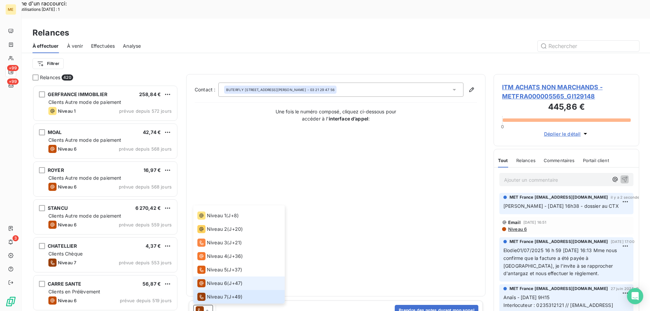
click at [214, 280] on span "Niveau 6" at bounding box center [217, 283] width 20 height 7
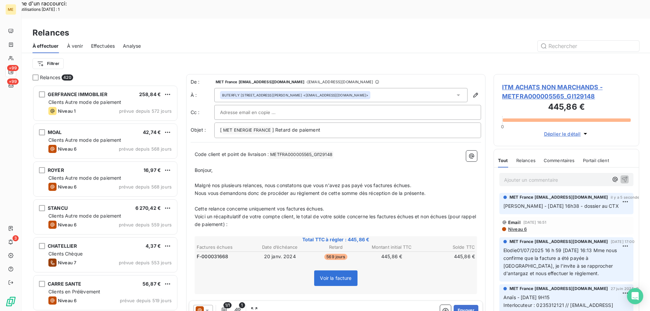
click at [459, 301] on div "1/1 1 Envoyer" at bounding box center [336, 311] width 294 height 20
click at [459, 305] on button "Envoyer" at bounding box center [466, 310] width 25 height 11
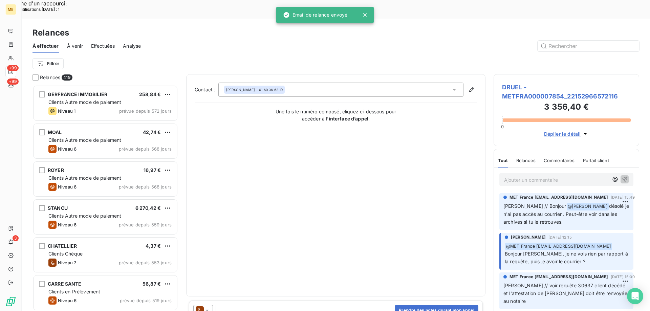
click at [48, 53] on div "Filtrer" at bounding box center [336, 63] width 607 height 21
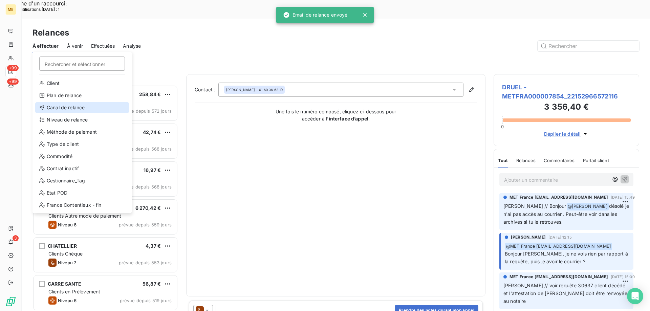
click at [60, 108] on div "Canal de relance" at bounding box center [82, 107] width 94 height 11
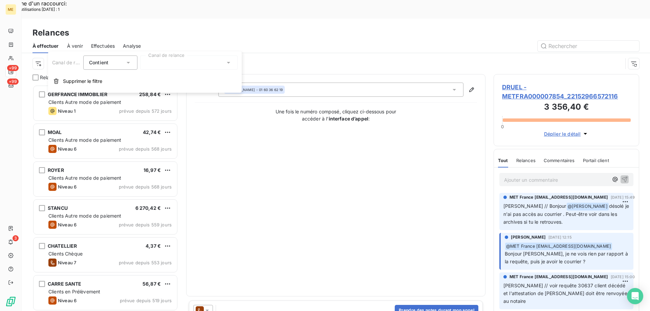
click at [153, 68] on div at bounding box center [189, 63] width 98 height 14
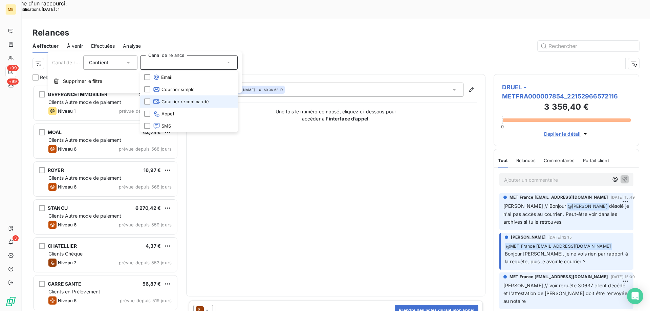
click at [157, 100] on icon at bounding box center [156, 101] width 6 height 4
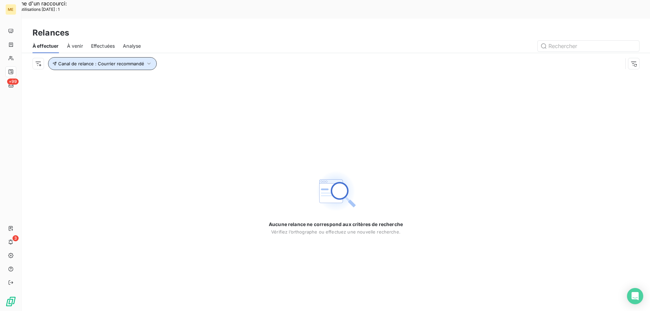
click at [107, 61] on span "Canal de relance : Courrier recommandé" at bounding box center [101, 63] width 86 height 5
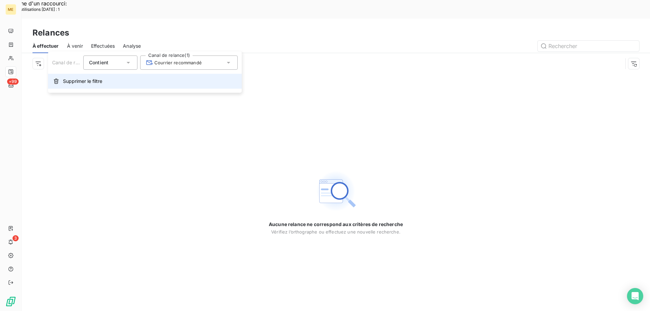
click at [83, 88] on button "Supprimer le filtre" at bounding box center [145, 81] width 194 height 15
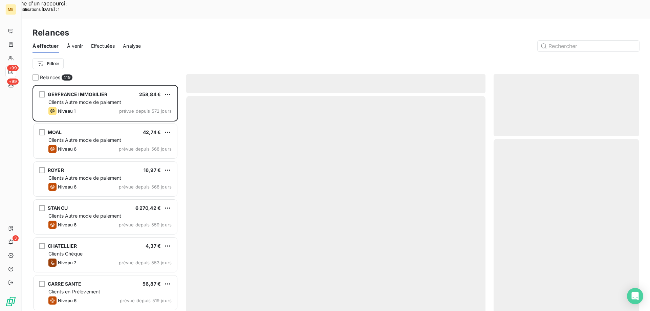
scroll to position [240, 141]
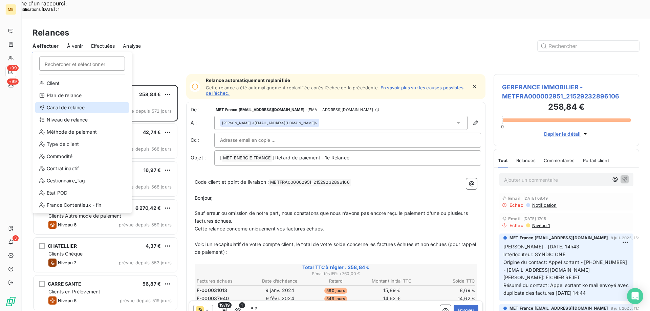
click at [49, 107] on div "Canal de relance" at bounding box center [82, 107] width 94 height 11
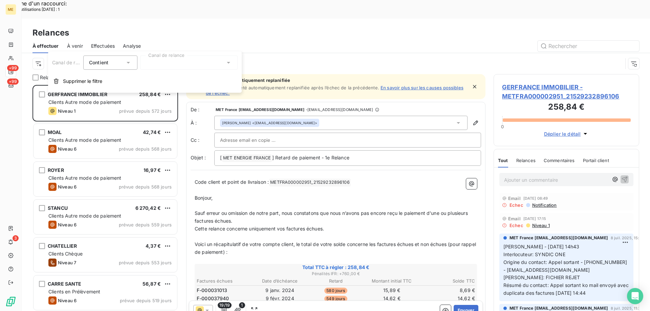
click at [147, 57] on div at bounding box center [189, 63] width 98 height 14
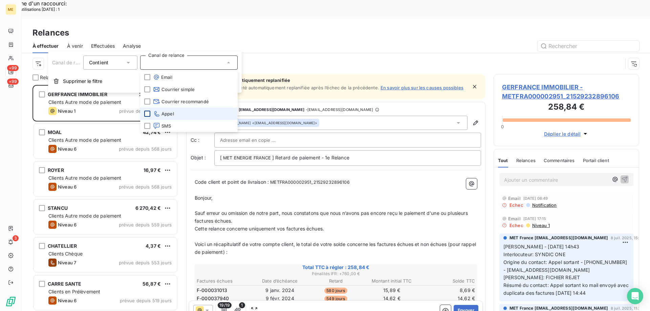
click at [147, 111] on div at bounding box center [147, 114] width 6 height 6
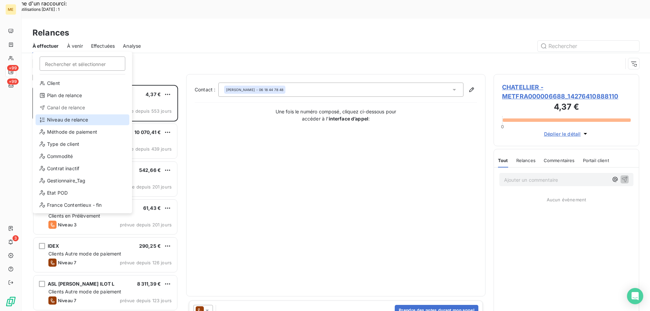
click at [55, 122] on div "Niveau de relance" at bounding box center [83, 119] width 94 height 11
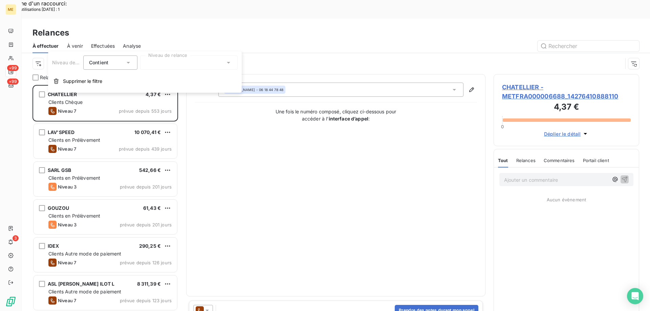
click at [178, 64] on div at bounding box center [189, 63] width 98 height 14
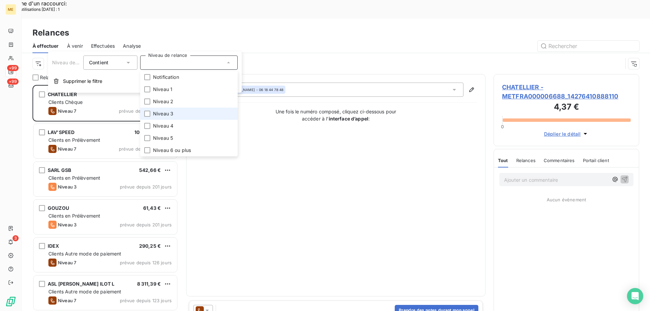
click at [155, 115] on span "Niveau 3" at bounding box center [163, 113] width 20 height 7
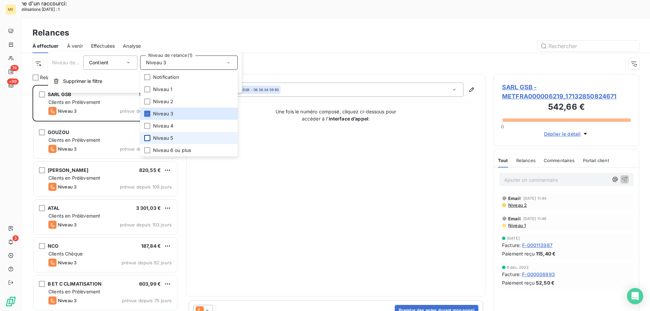
click at [147, 137] on div at bounding box center [147, 138] width 6 height 6
click at [148, 148] on div at bounding box center [147, 150] width 6 height 6
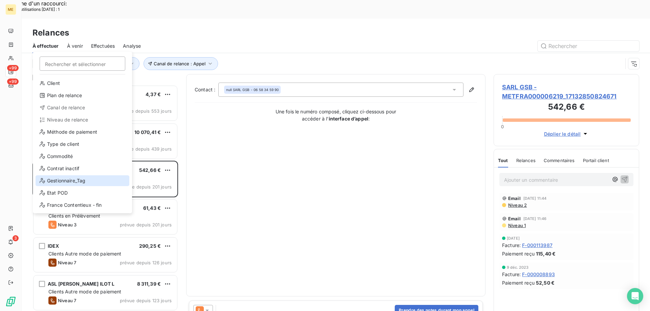
click at [60, 184] on div "Gestionnaire_Tag" at bounding box center [83, 180] width 94 height 11
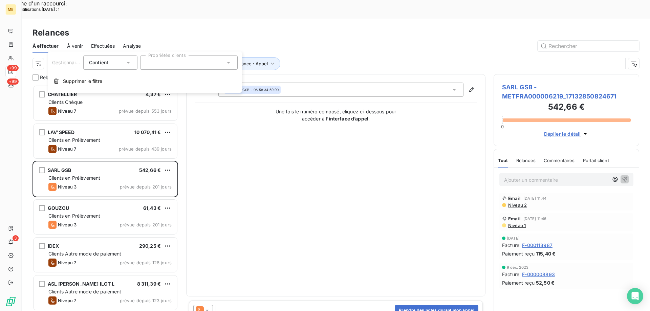
click at [227, 59] on div at bounding box center [189, 63] width 98 height 14
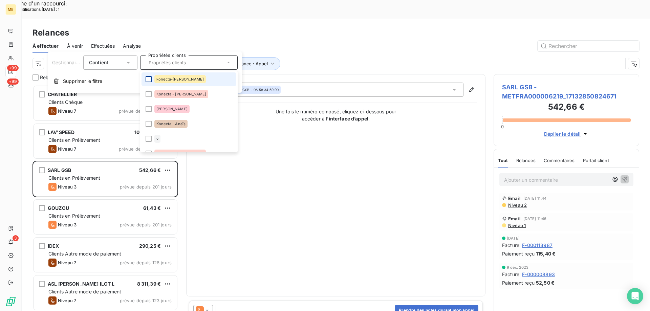
click at [146, 80] on div at bounding box center [149, 79] width 6 height 6
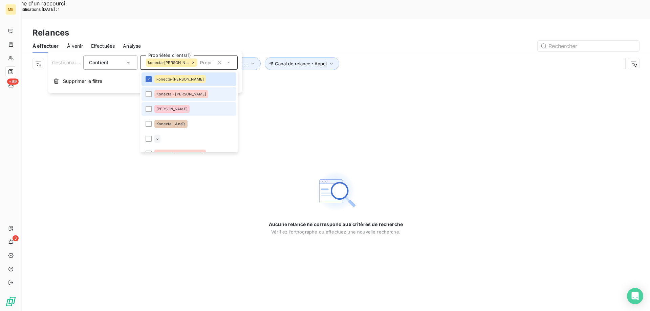
drag, startPoint x: 146, startPoint y: 98, endPoint x: 149, endPoint y: 113, distance: 16.2
click at [146, 97] on li "Konecta - [PERSON_NAME]" at bounding box center [189, 94] width 95 height 14
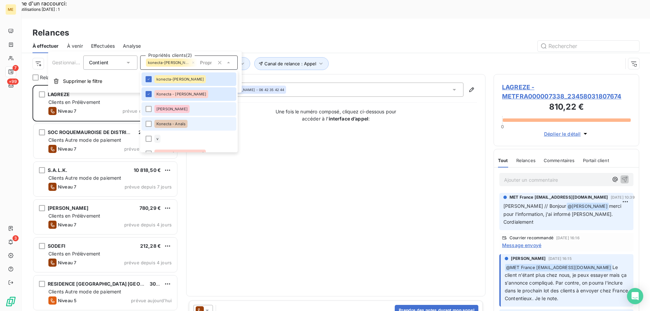
scroll to position [240, 141]
click at [147, 126] on div at bounding box center [149, 124] width 6 height 6
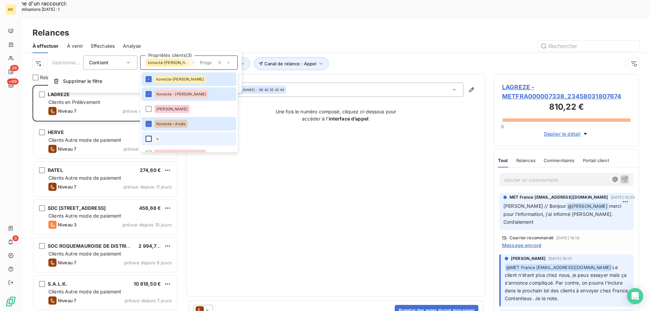
click at [148, 139] on div at bounding box center [149, 139] width 6 height 6
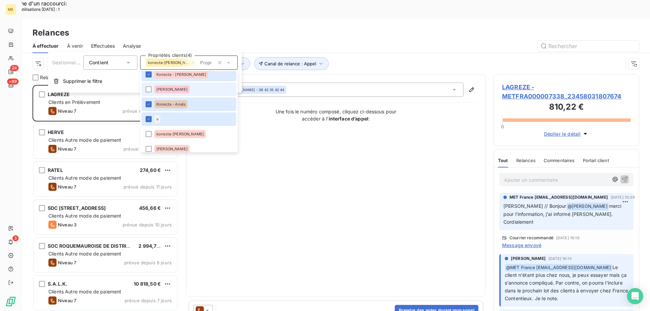
scroll to position [34, 0]
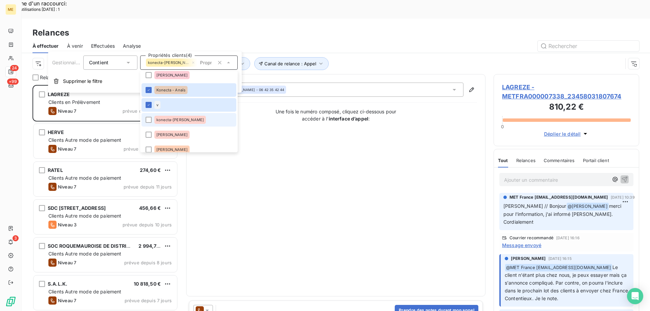
click at [175, 118] on span "konecta-[PERSON_NAME]" at bounding box center [179, 120] width 47 height 4
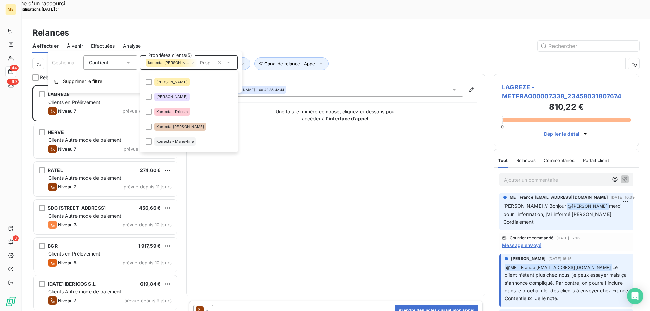
scroll to position [135, 0]
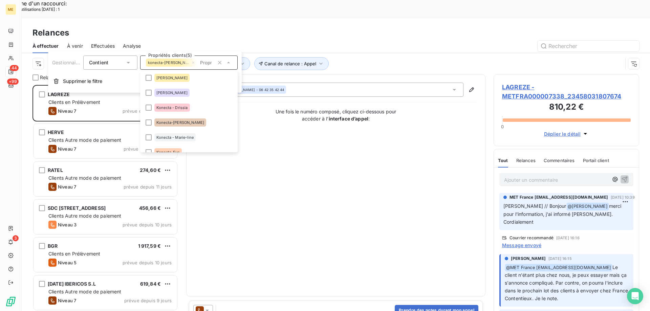
click at [181, 108] on span "Konecta - Drissia" at bounding box center [171, 108] width 31 height 4
click at [181, 124] on span "Konecta-[PERSON_NAME]" at bounding box center [180, 123] width 48 height 4
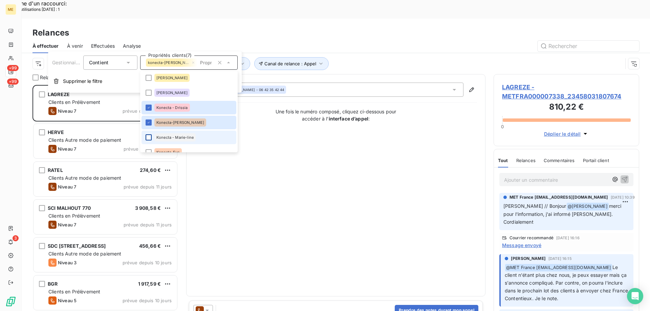
click at [149, 139] on div at bounding box center [149, 137] width 6 height 6
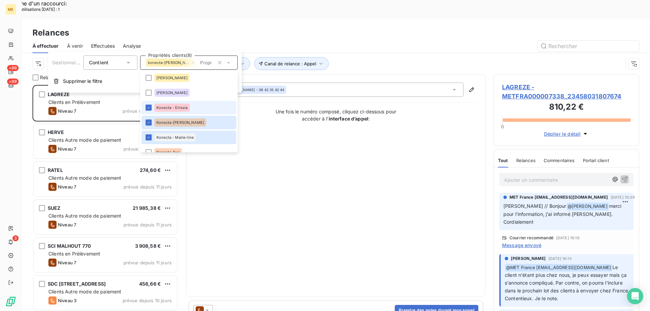
scroll to position [169, 0]
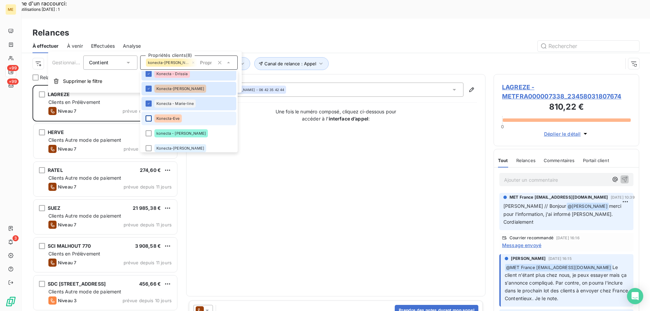
click at [150, 116] on div at bounding box center [149, 118] width 6 height 6
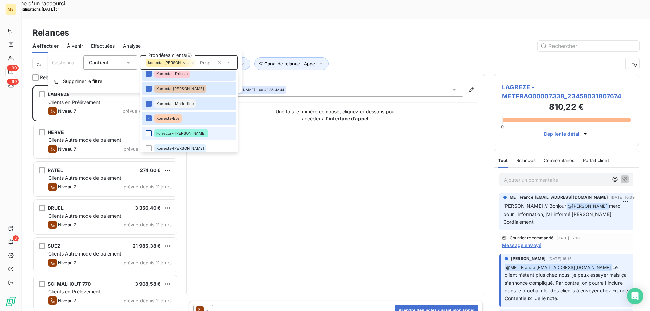
click at [147, 135] on div at bounding box center [149, 133] width 6 height 6
click at [151, 148] on div at bounding box center [149, 148] width 6 height 6
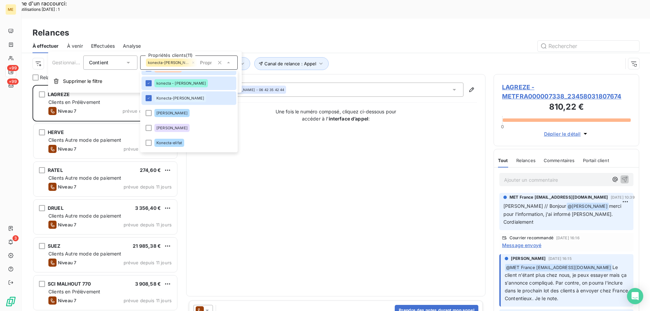
scroll to position [240, 0]
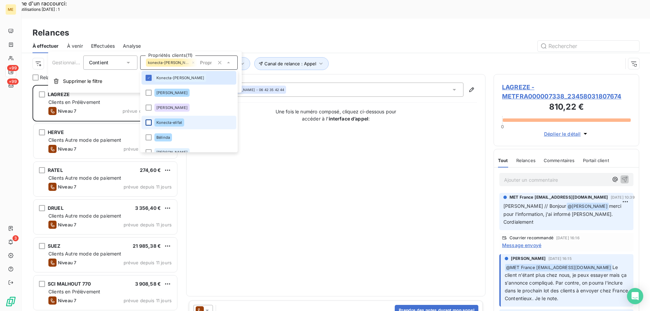
click at [150, 123] on div at bounding box center [149, 123] width 6 height 6
click at [327, 165] on div "Contact : [PERSON_NAME] - 06 42 35 42 44 Une fois le numéro composé, cliquez ci…" at bounding box center [336, 186] width 282 height 206
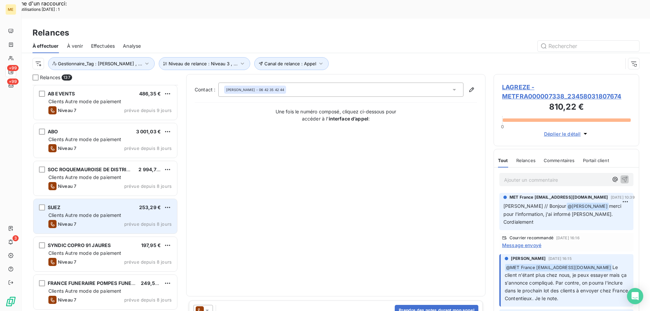
scroll to position [508, 0]
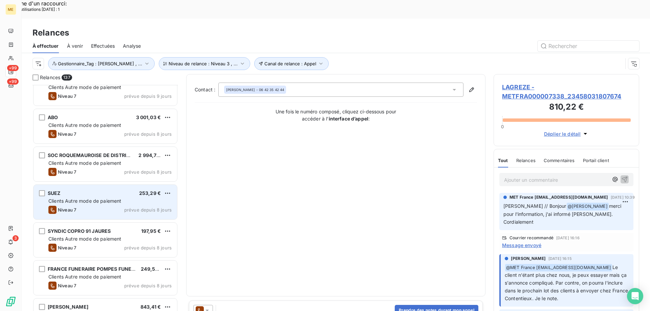
click at [88, 223] on div "SYNDIC COPRO 91 JAURES 197,95 € Clients Autre mode de paiement Niveau 7 prévue …" at bounding box center [106, 240] width 144 height 35
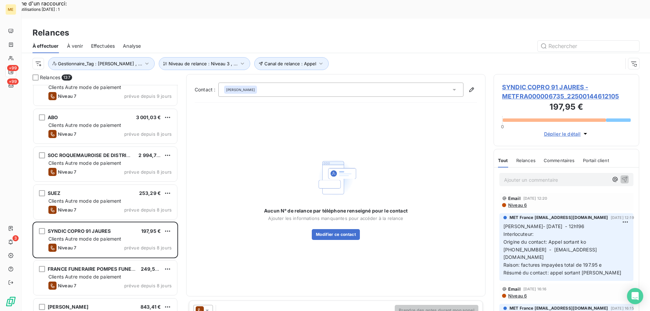
click at [522, 83] on span "SYNDIC COPRO 91 JAURES - METFRA000006735_22500144612105" at bounding box center [566, 92] width 129 height 18
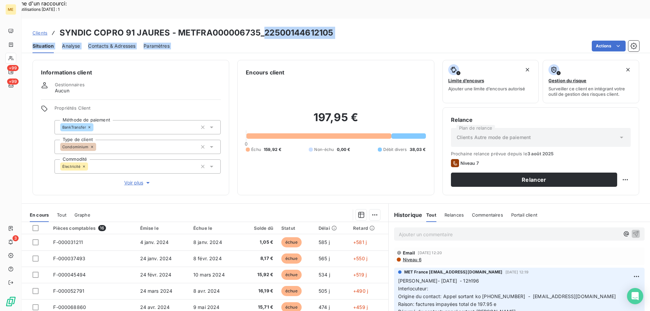
drag, startPoint x: 262, startPoint y: 14, endPoint x: 364, endPoint y: 24, distance: 102.5
click at [364, 24] on div "Clients SYNDIC COPRO 91 JAURES - METFRA000006735_22500144612105 Situation Analy…" at bounding box center [336, 36] width 629 height 35
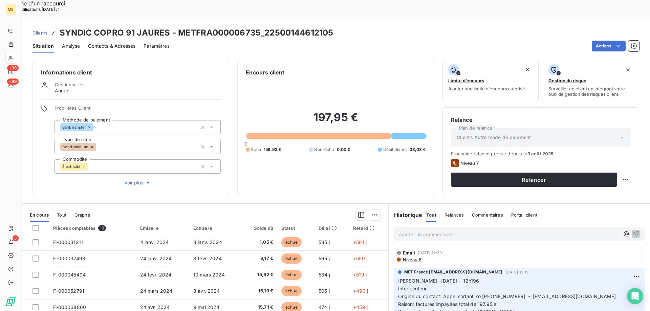
click at [355, 60] on div "Encours client 197,95 € 0 Échu 159,92 € Non-échu 0,00 € Débit divers 38,03 €" at bounding box center [335, 127] width 197 height 135
drag, startPoint x: 262, startPoint y: 13, endPoint x: 344, endPoint y: 15, distance: 82.7
click at [344, 27] on div "Clients SYNDIC COPRO 91 JAURES - METFRA000006735_22500144612105" at bounding box center [336, 33] width 629 height 12
copy h3 "22500144612105"
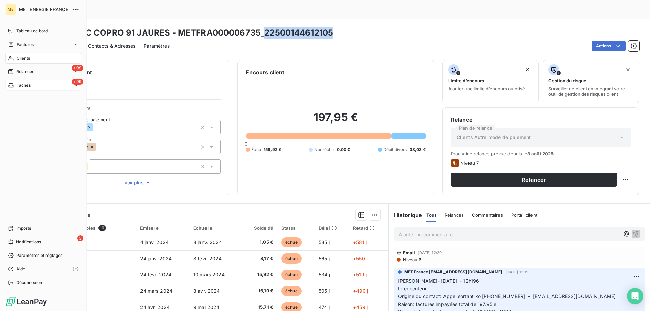
click at [17, 83] on span "Tâches" at bounding box center [24, 85] width 14 height 6
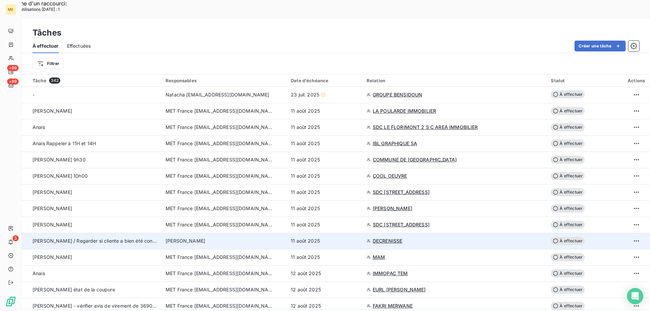
click at [107, 238] on span "[PERSON_NAME] / Regarder si cliente a bien été contactée" at bounding box center [100, 241] width 134 height 6
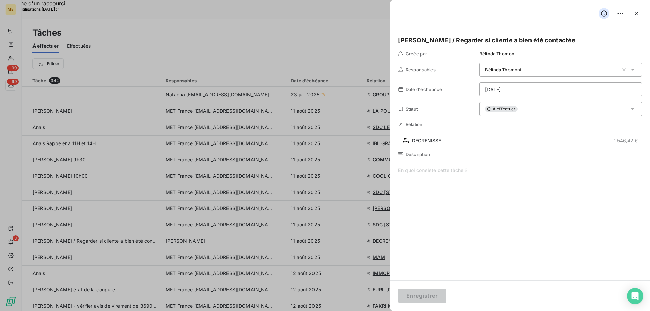
click at [223, 119] on div at bounding box center [325, 155] width 650 height 311
click at [635, 18] on button "button" at bounding box center [636, 13] width 11 height 11
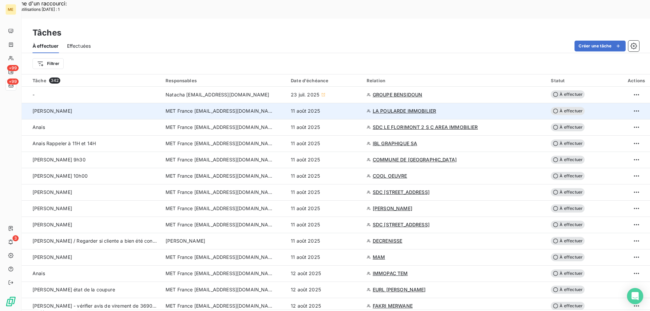
click at [242, 108] on span "MET France [EMAIL_ADDRESS][DOMAIN_NAME]" at bounding box center [220, 111] width 108 height 7
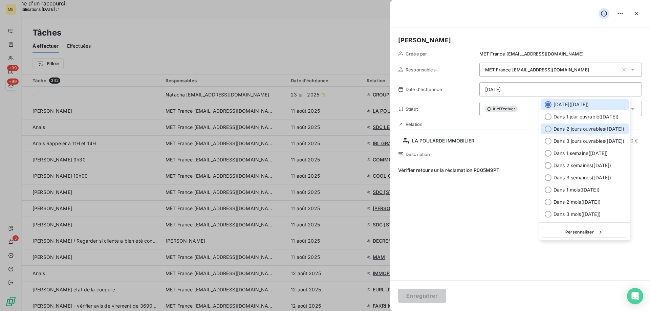
click at [547, 128] on div at bounding box center [548, 129] width 7 height 7
type input "[DATE]"
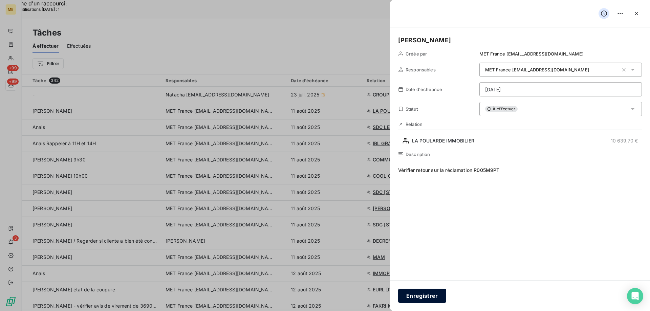
click at [423, 299] on button "Enregistrer" at bounding box center [422, 296] width 48 height 14
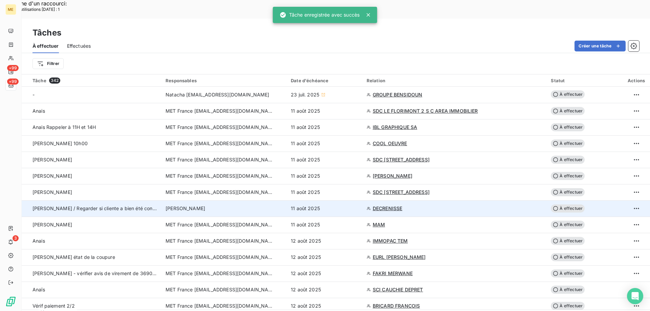
click at [176, 201] on td "[PERSON_NAME]" at bounding box center [224, 209] width 125 height 16
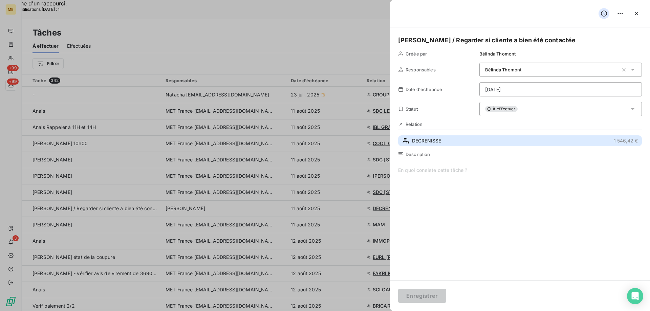
click at [429, 142] on span "DECRENISSE" at bounding box center [426, 141] width 29 height 7
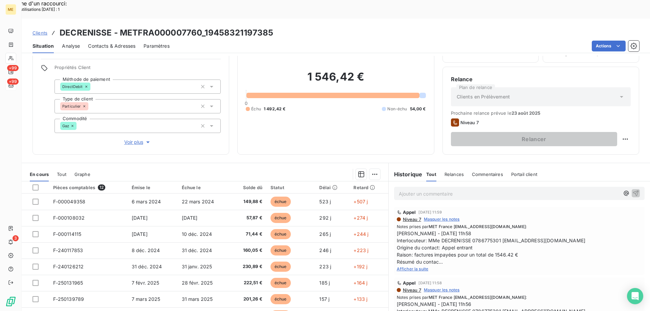
scroll to position [43, 0]
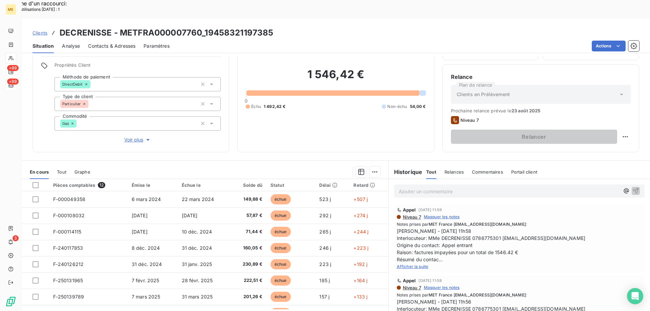
click at [413, 264] on span "Afficher la suite" at bounding box center [413, 266] width 32 height 5
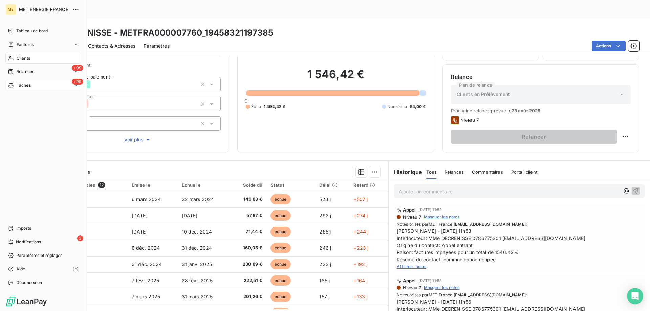
click at [16, 82] on div "Tâches" at bounding box center [19, 85] width 23 height 6
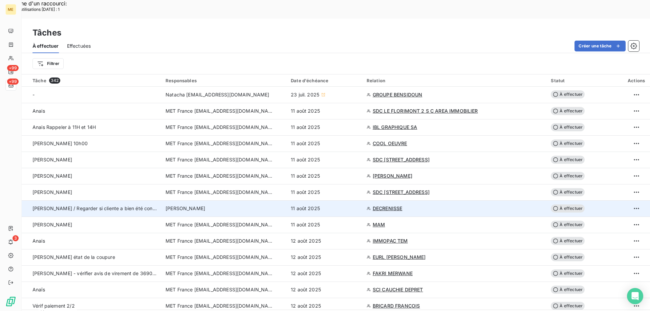
click at [394, 205] on span "DECRENISSE" at bounding box center [388, 208] width 30 height 7
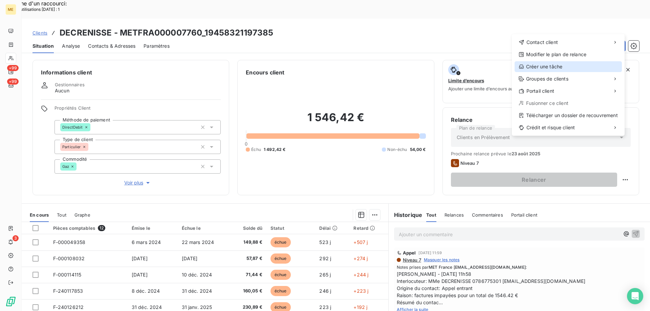
click at [537, 68] on div "Créer une tâche" at bounding box center [568, 66] width 107 height 11
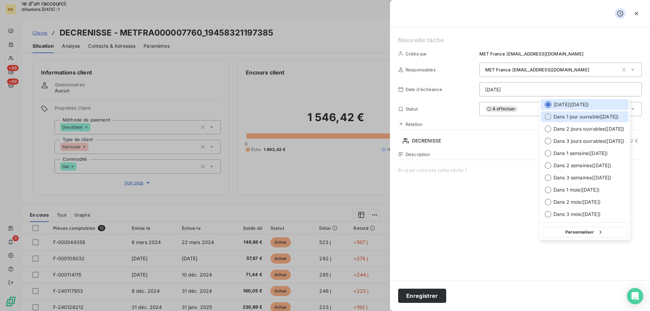
click at [548, 115] on div at bounding box center [548, 116] width 7 height 7
type input "[DATE]"
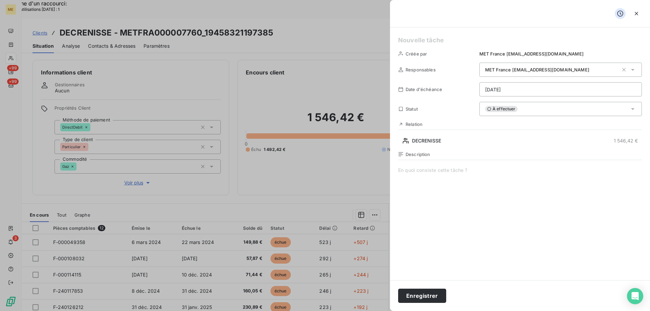
click at [475, 176] on span at bounding box center [520, 232] width 244 height 130
click at [425, 35] on div "Créée par MET France [EMAIL_ADDRESS][DOMAIN_NAME] Responsables MET France [EMAI…" at bounding box center [520, 153] width 260 height 253
click at [425, 292] on button "Enregistrer" at bounding box center [422, 296] width 48 height 14
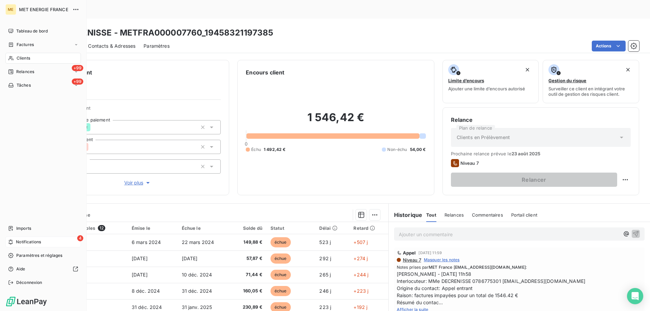
click at [23, 244] on span "Notifications" at bounding box center [28, 242] width 25 height 6
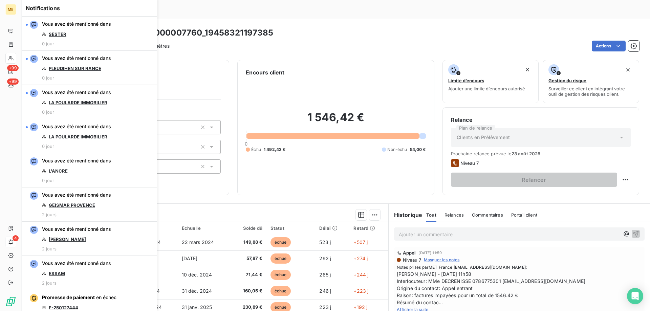
click at [371, 149] on div "1 546,42 € 0 Échu 1 492,42 € Non-échu 54,00 €" at bounding box center [336, 132] width 180 height 110
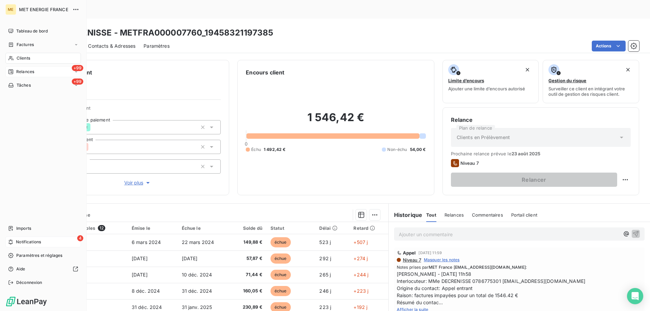
click at [17, 71] on span "Relances" at bounding box center [25, 72] width 18 height 6
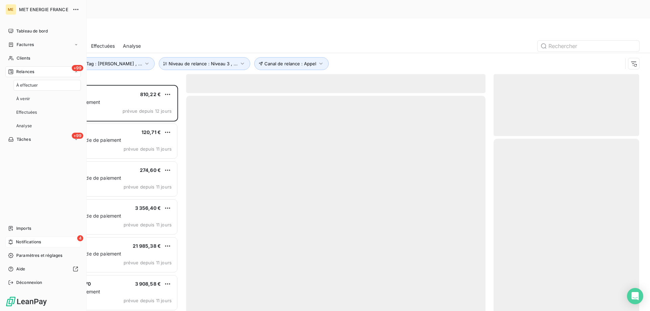
scroll to position [240, 141]
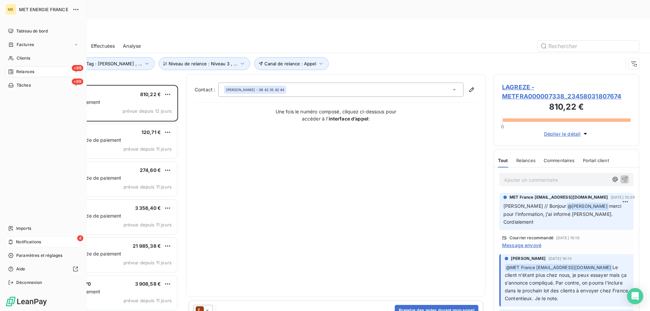
click at [10, 240] on icon at bounding box center [11, 242] width 4 height 5
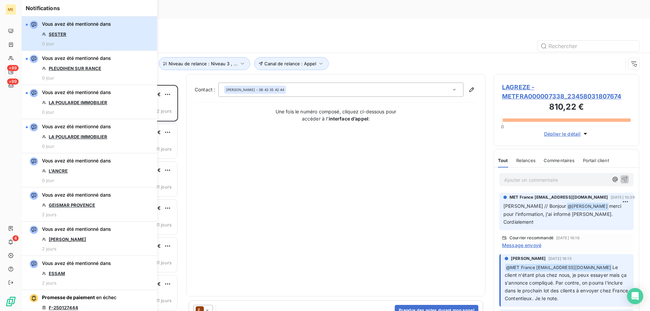
click at [113, 32] on button "Vous avez été mentionné dans SESTER 0 jour" at bounding box center [89, 34] width 135 height 34
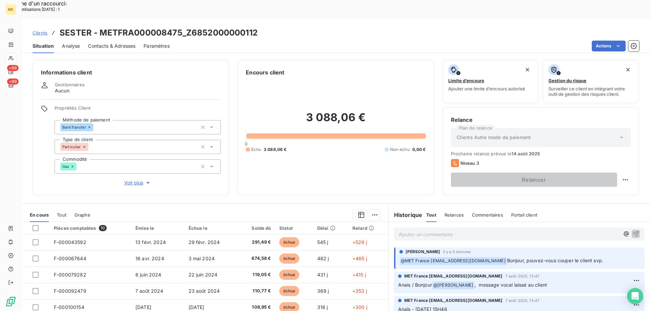
click at [187, 27] on h3 "SESTER - METFRA000008475_Z6852000000112" at bounding box center [159, 33] width 198 height 12
